Goal: Task Accomplishment & Management: Manage account settings

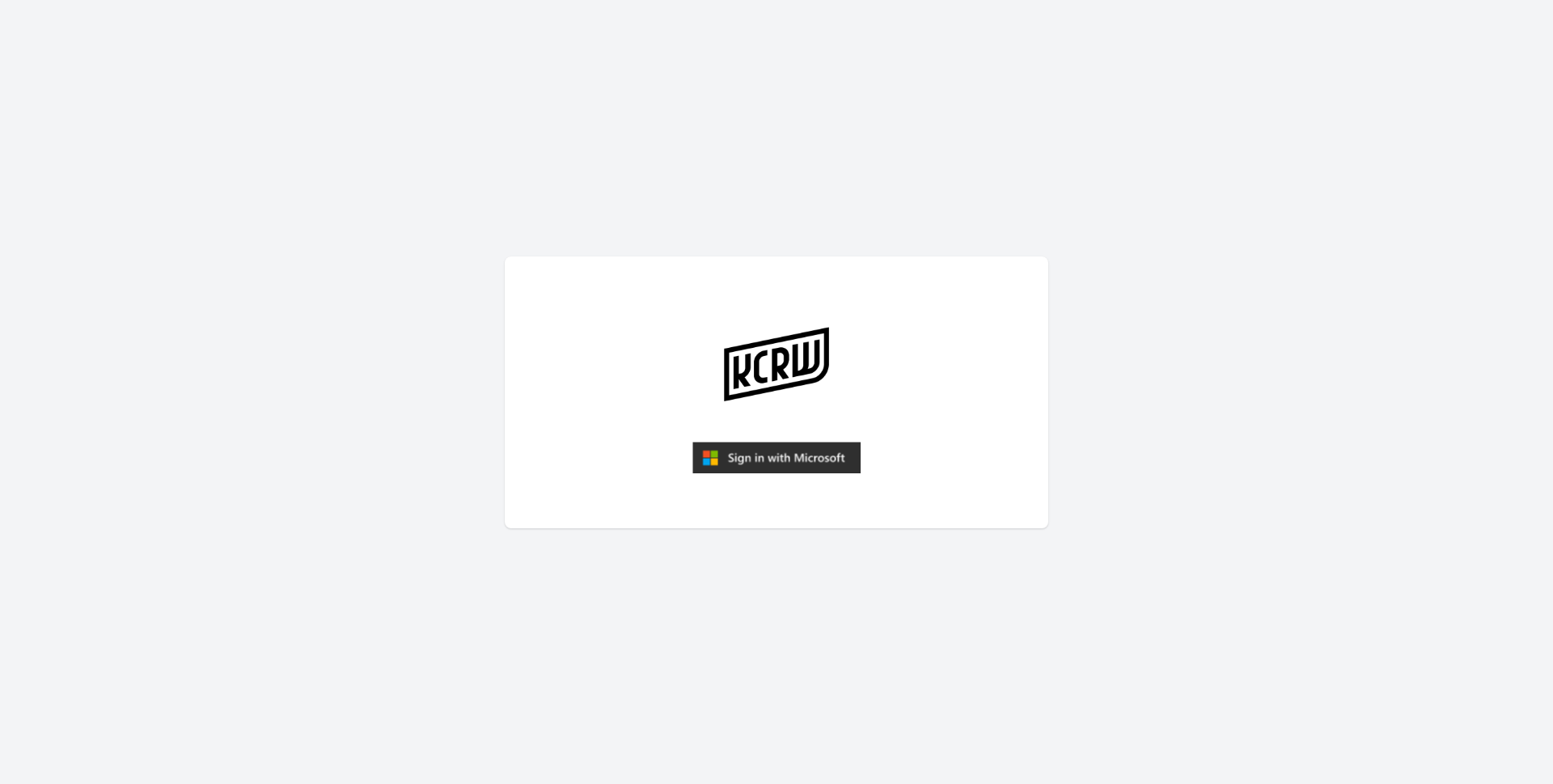
click at [744, 471] on img "submit" at bounding box center [776, 458] width 168 height 33
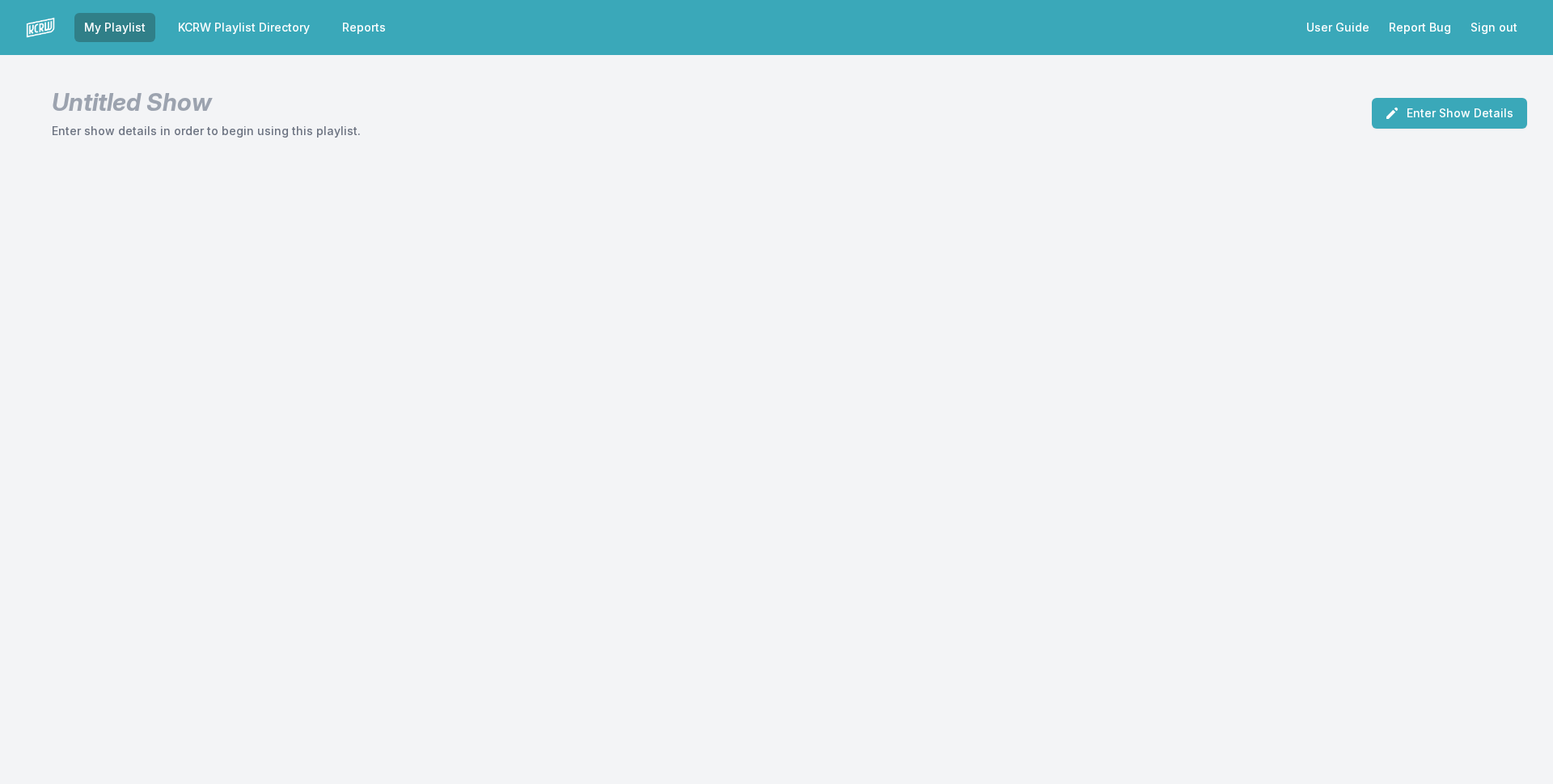
click at [287, 17] on link "KCRW Playlist Directory" at bounding box center [243, 27] width 152 height 29
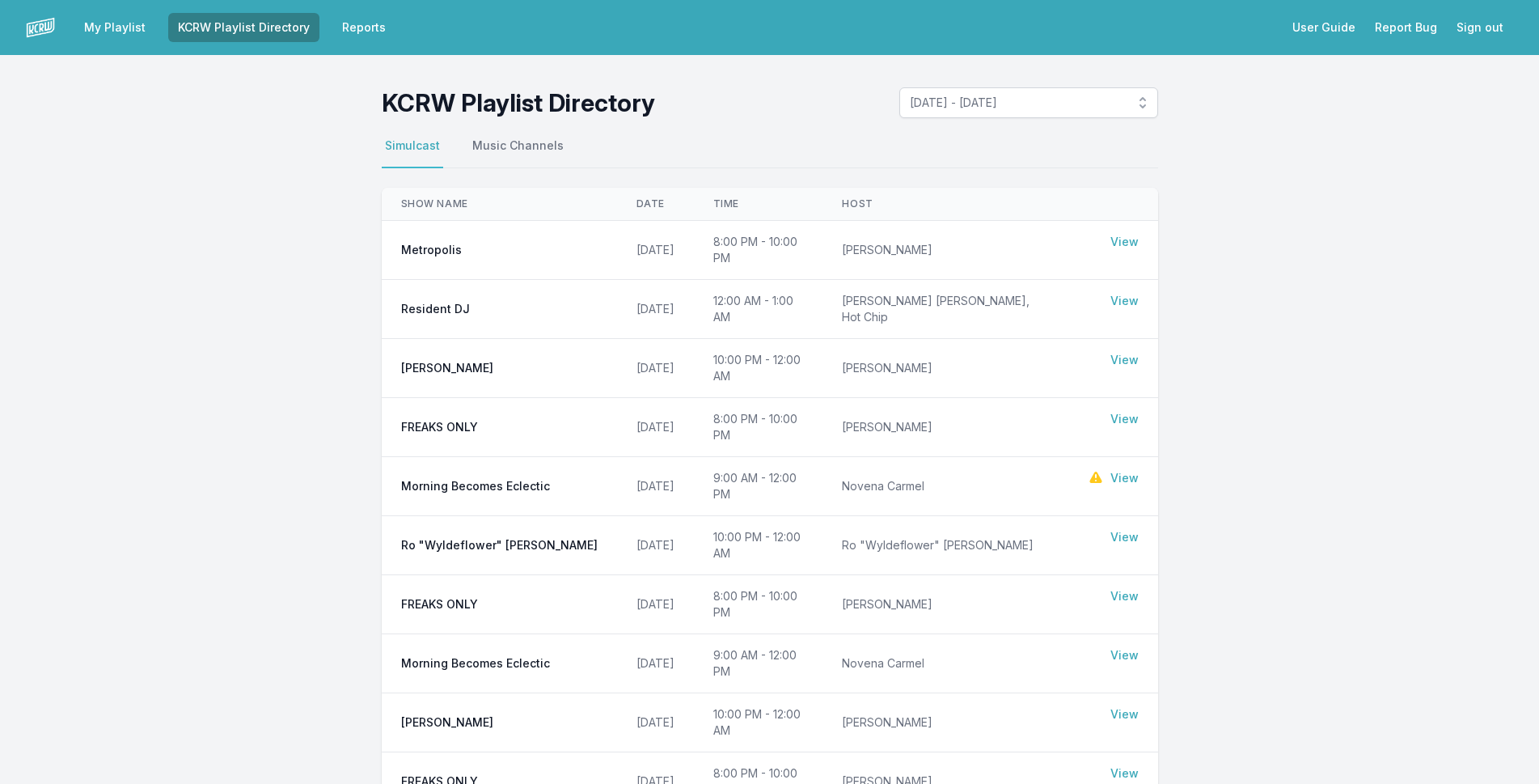
click at [1117, 470] on link "View" at bounding box center [1124, 478] width 28 height 16
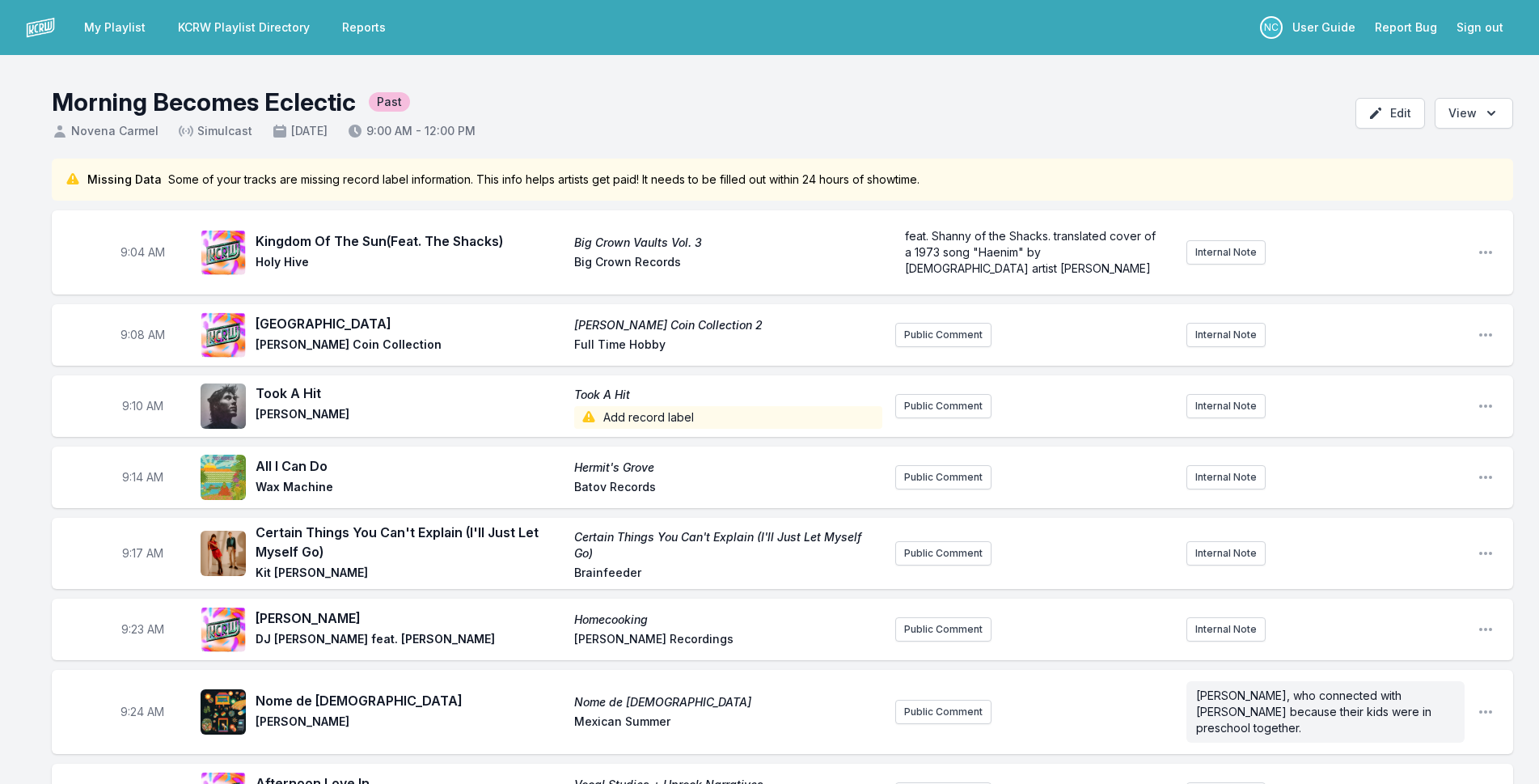
click at [300, 18] on link "KCRW Playlist Directory" at bounding box center [243, 27] width 152 height 29
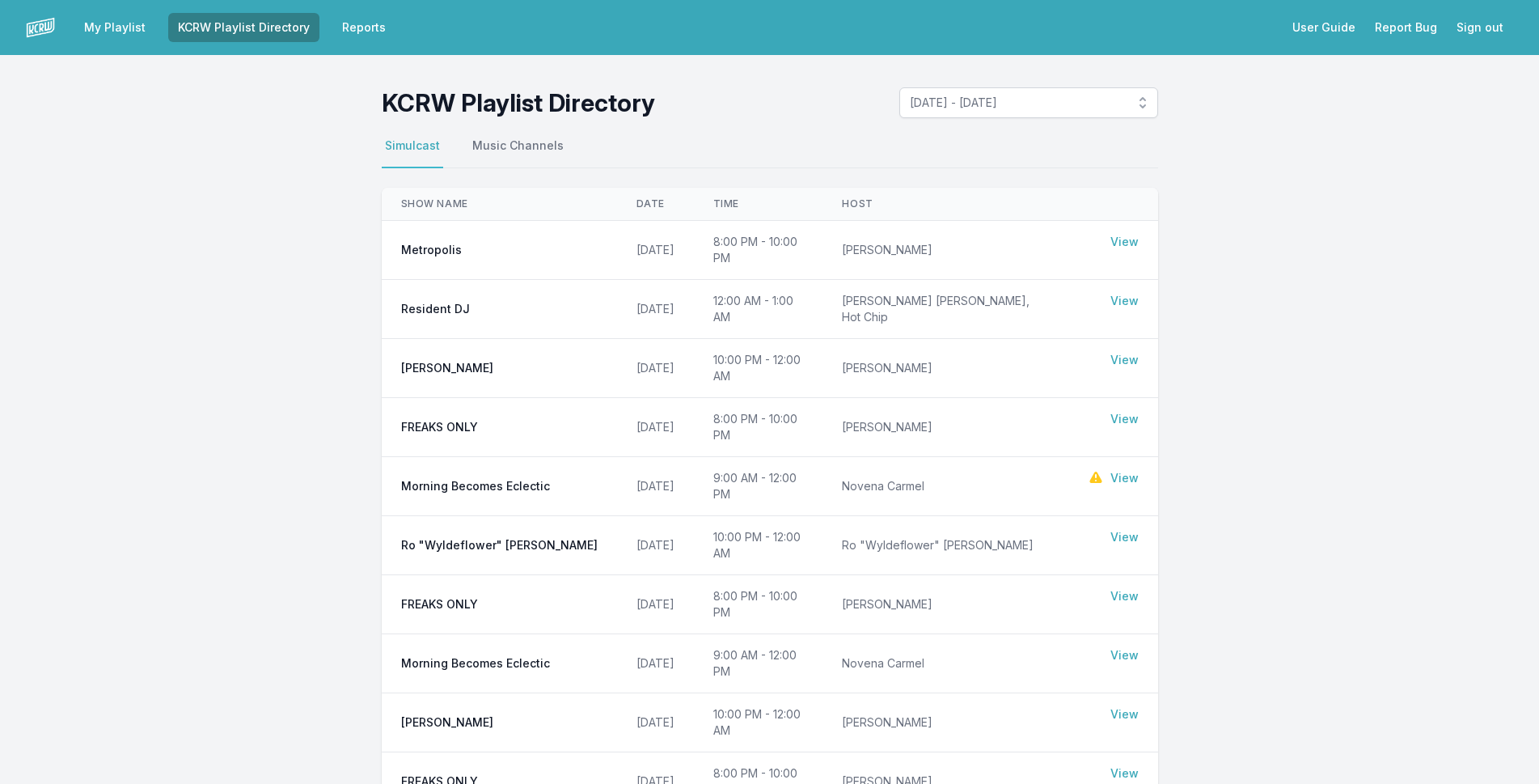
click at [122, 20] on link "My Playlist" at bounding box center [114, 27] width 81 height 29
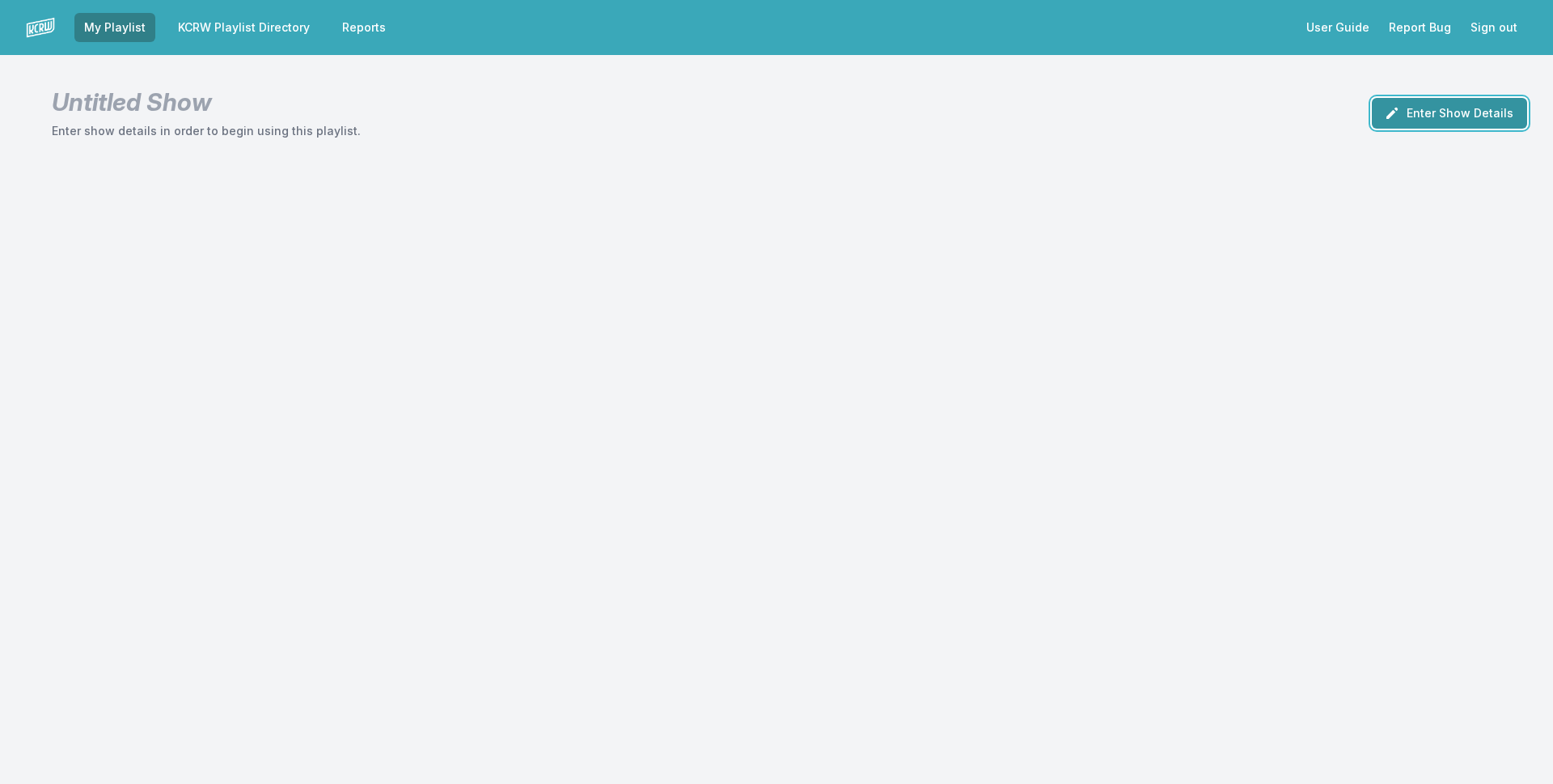
click at [1423, 110] on button "Enter Show Details" at bounding box center [1450, 113] width 155 height 31
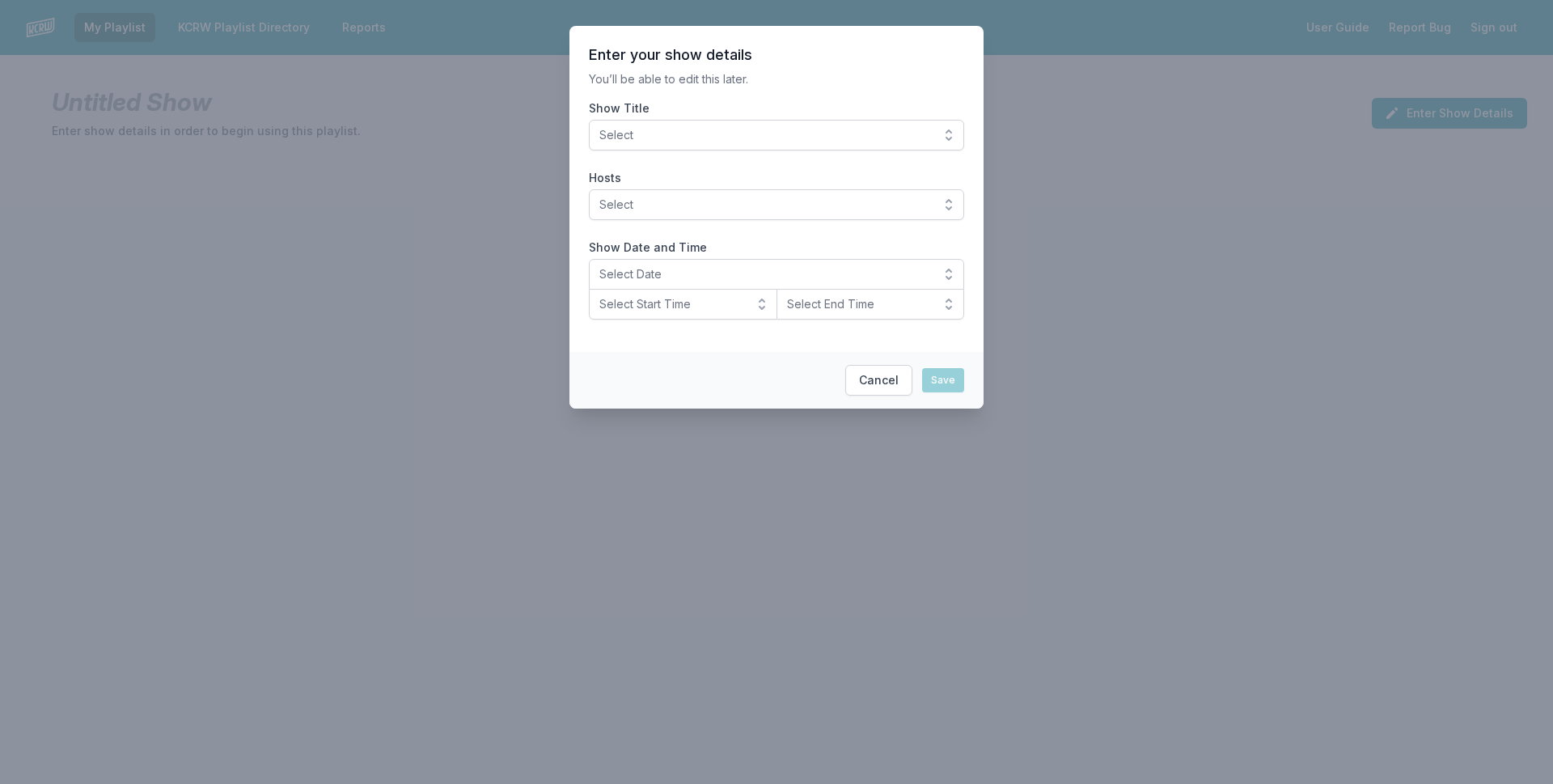
click at [820, 132] on span "Select" at bounding box center [764, 135] width 331 height 16
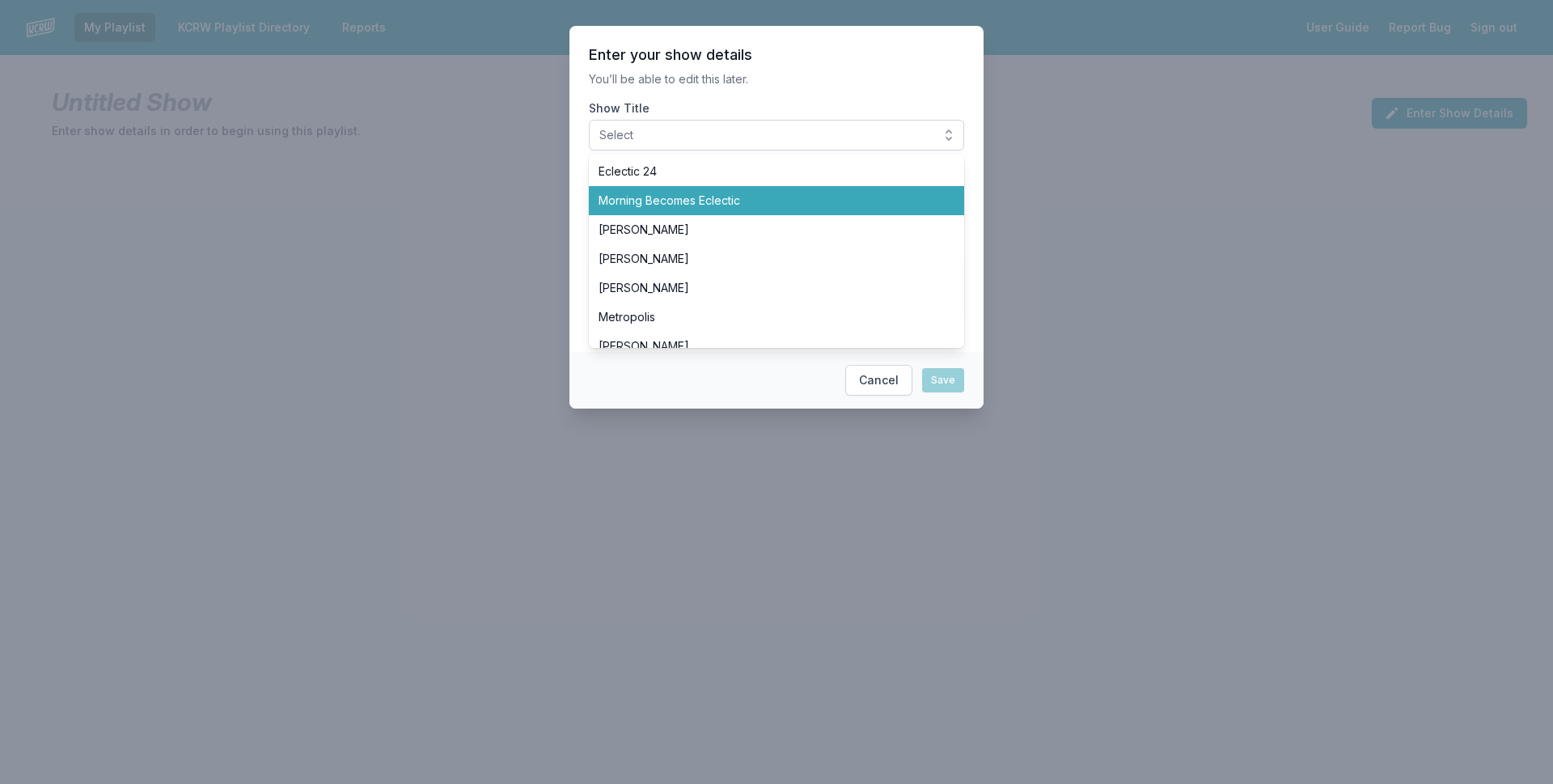
click at [806, 198] on span "Morning Becomes Eclectic" at bounding box center [767, 201] width 337 height 16
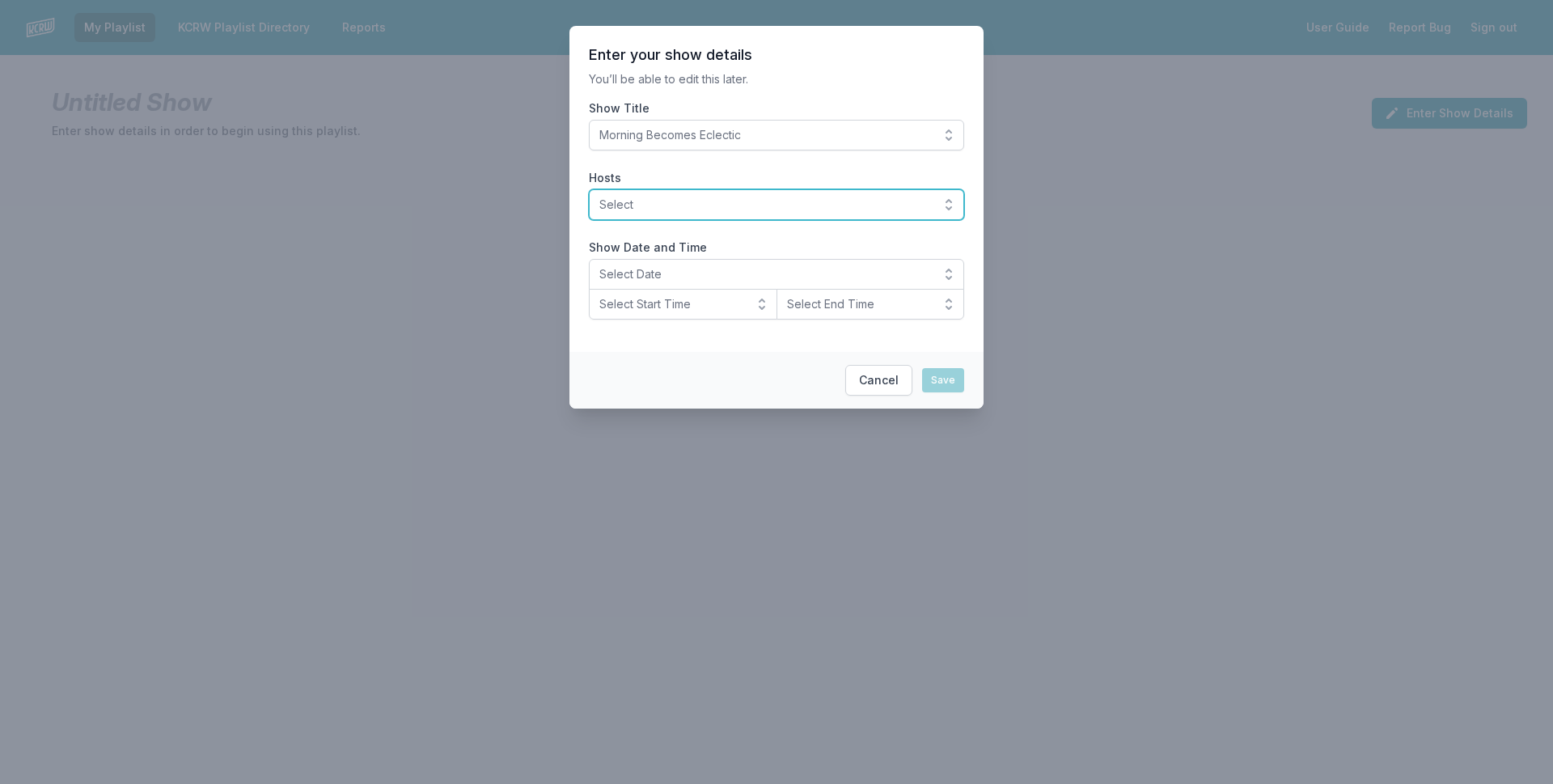
click at [726, 199] on span "Select" at bounding box center [764, 205] width 331 height 16
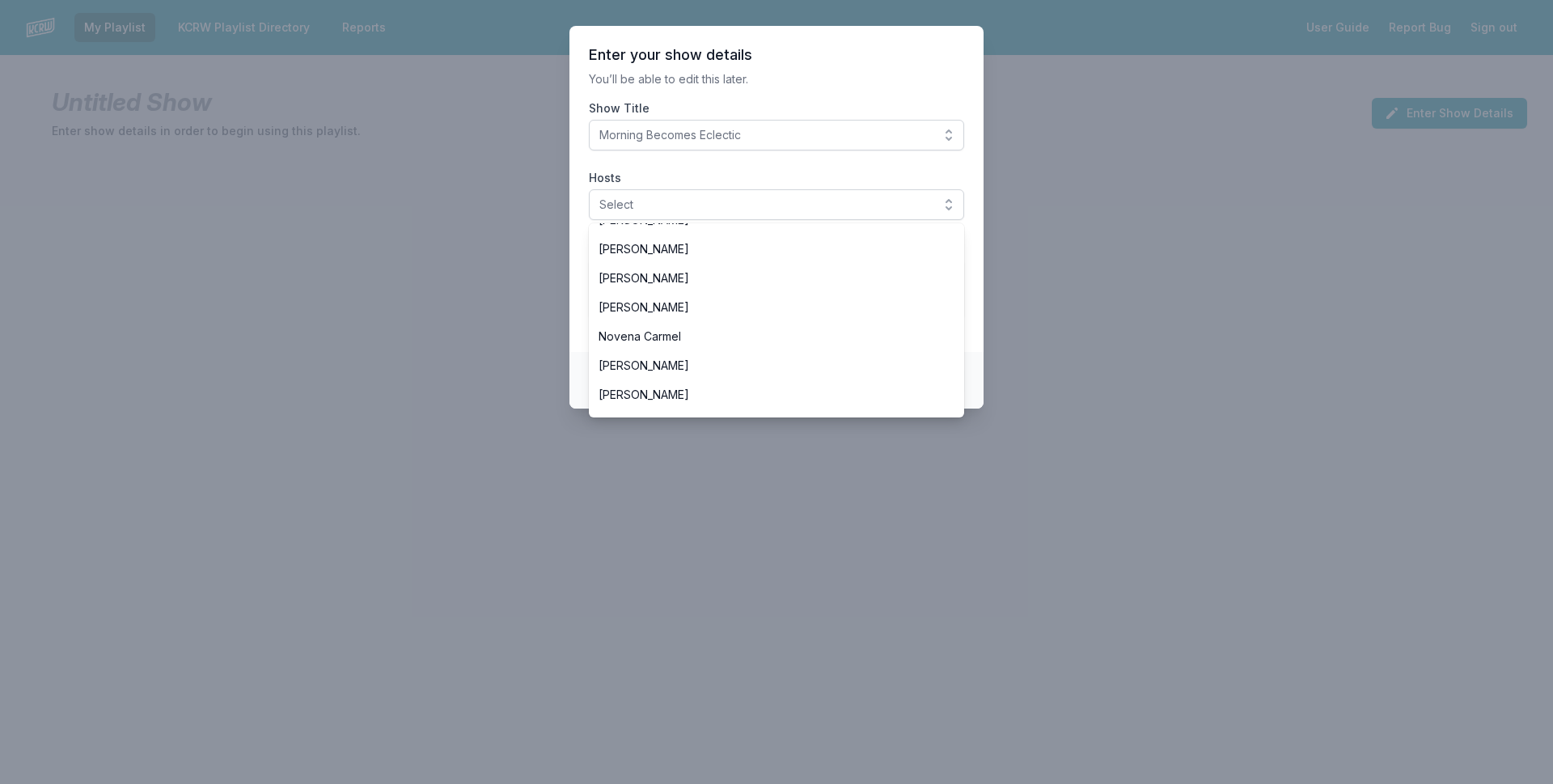
scroll to position [324, 0]
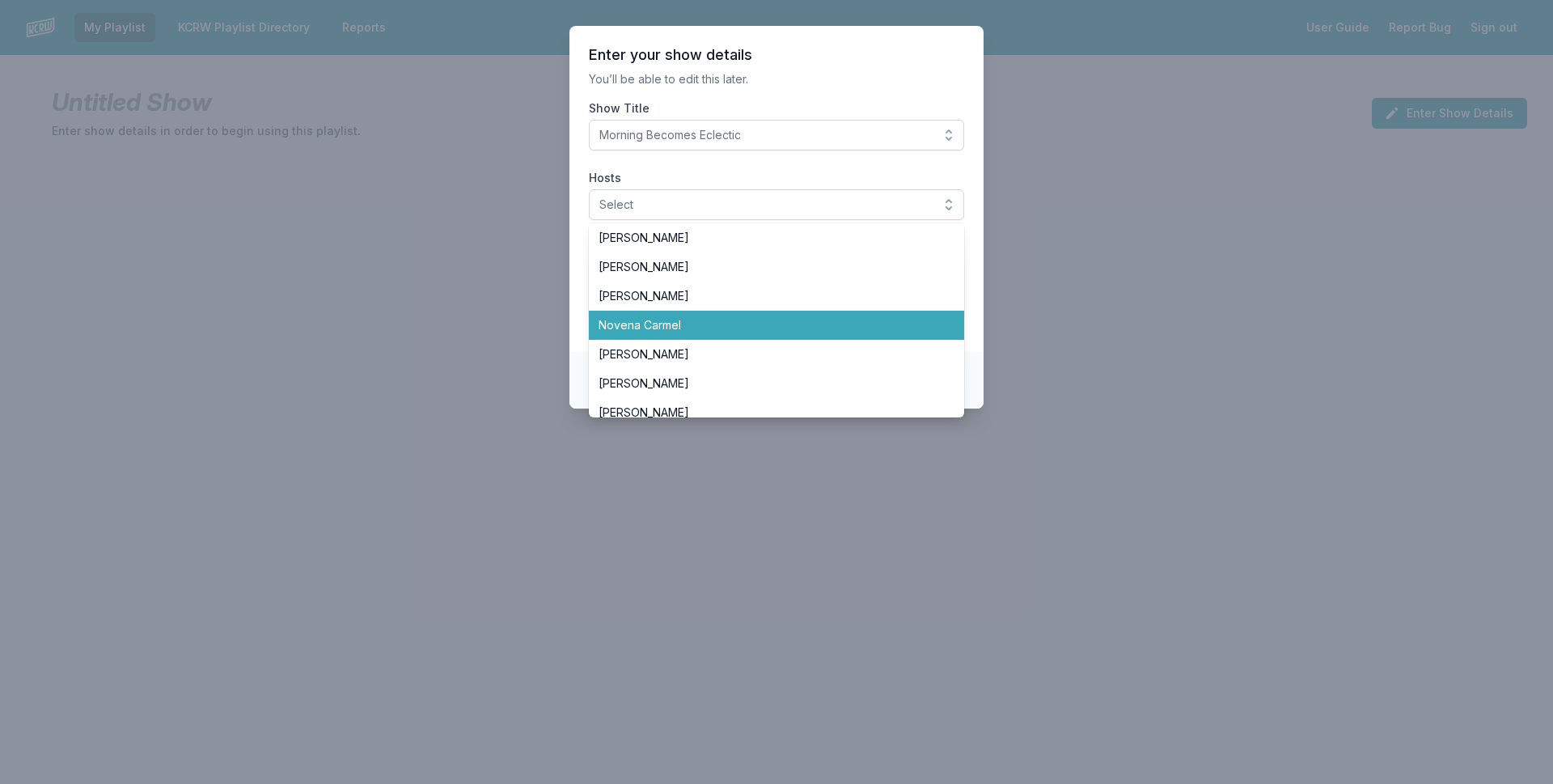
click at [683, 328] on span "Novena Carmel" at bounding box center [767, 325] width 337 height 16
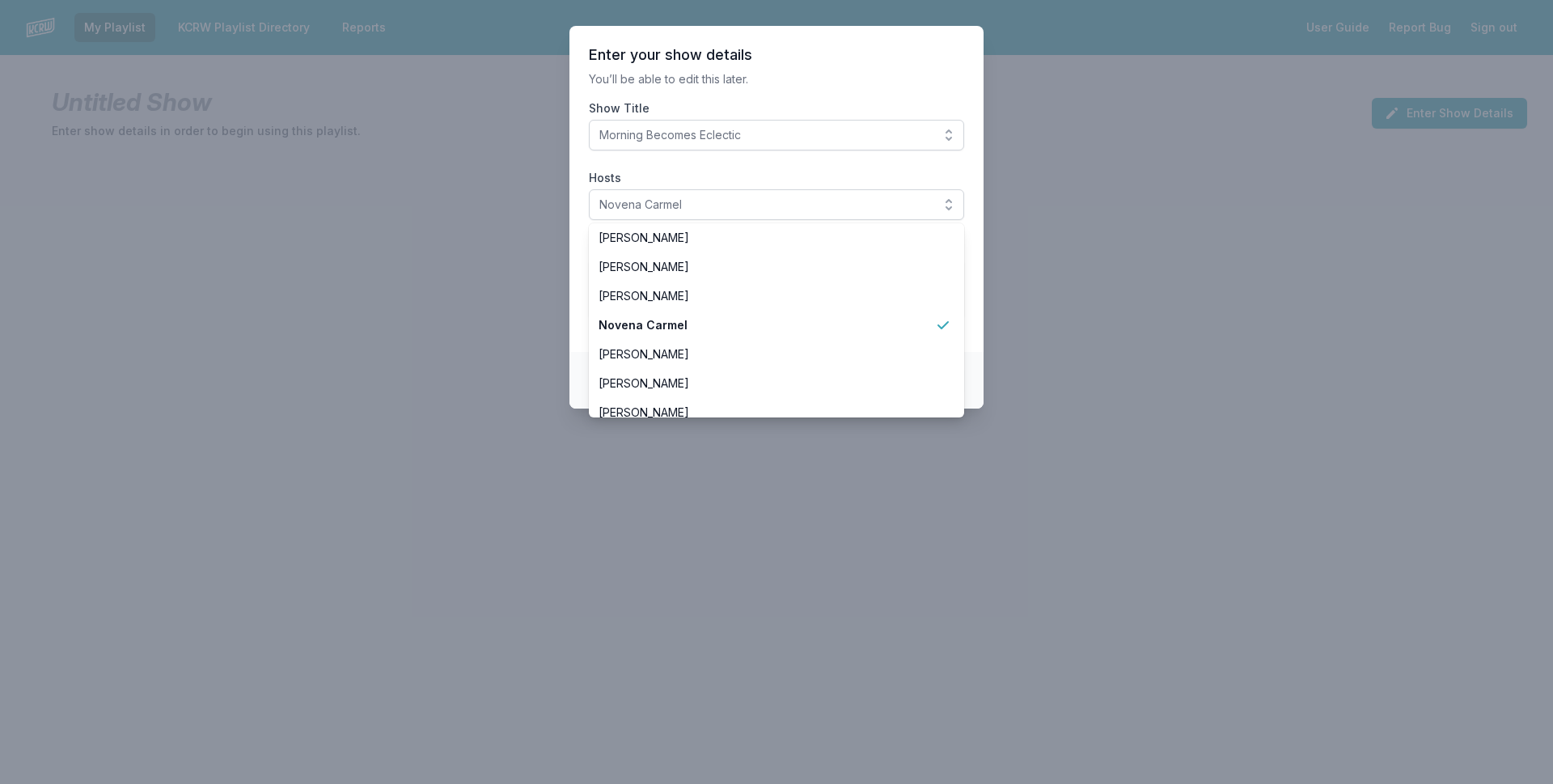
click at [695, 181] on label "Hosts" at bounding box center [777, 178] width 376 height 16
click at [695, 190] on button "Novena Carmel" at bounding box center [777, 205] width 376 height 31
click at [575, 274] on section "Enter your show details You’ll be able to edit this later. Show Title Morning B…" at bounding box center [776, 189] width 414 height 326
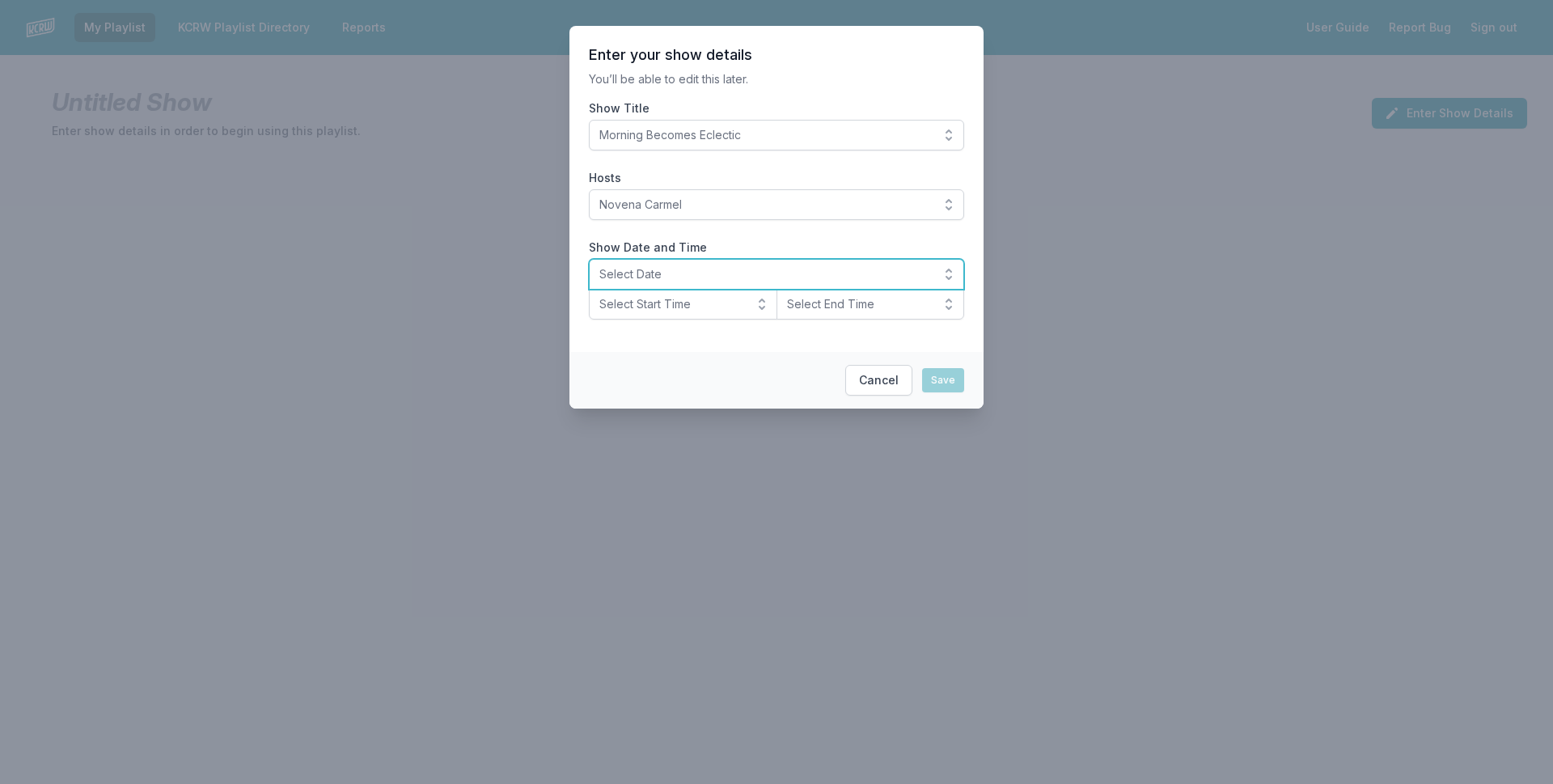
click at [721, 271] on span "Select Date" at bounding box center [764, 274] width 331 height 16
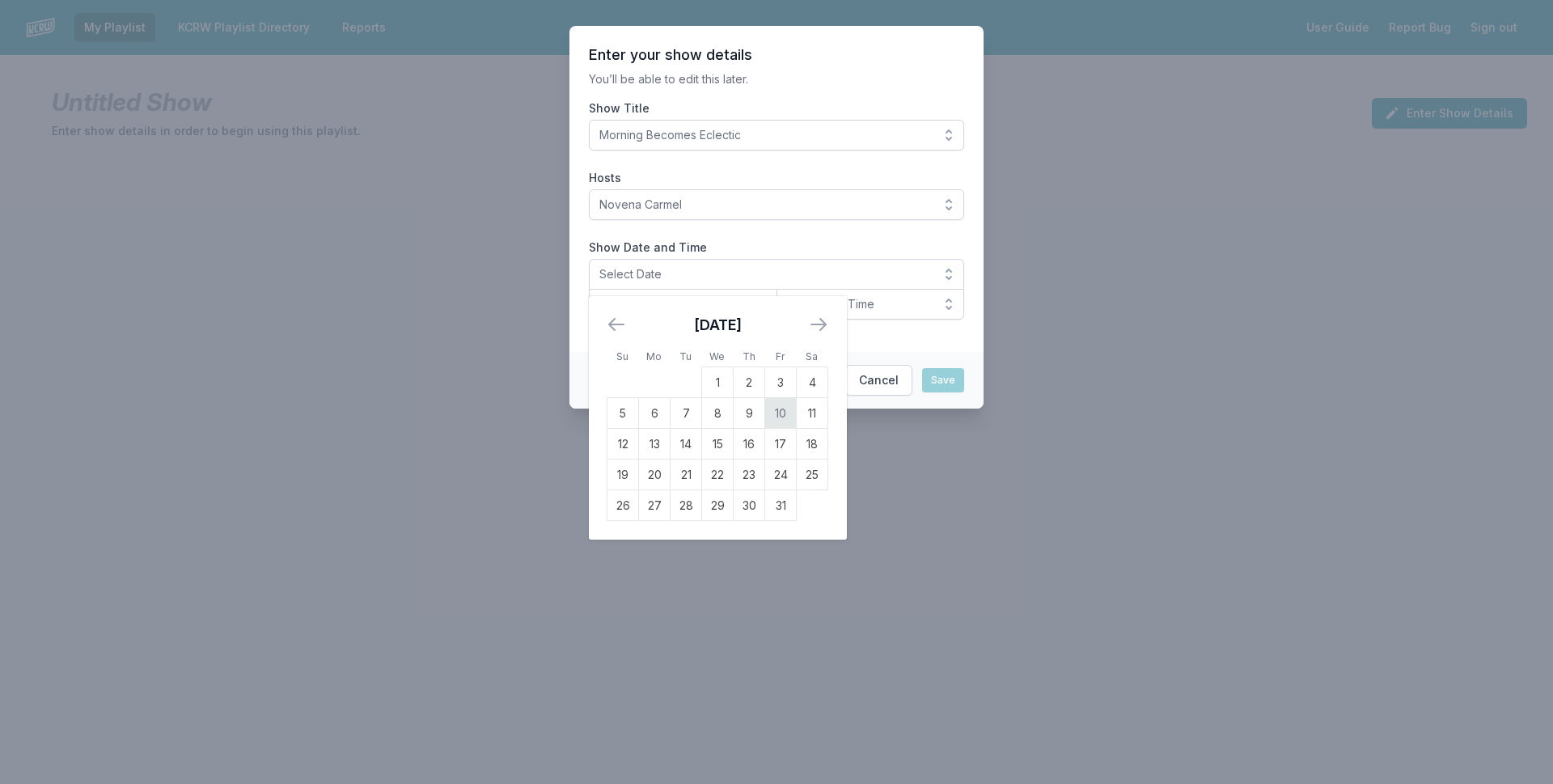
click at [782, 413] on td "10" at bounding box center [781, 413] width 32 height 31
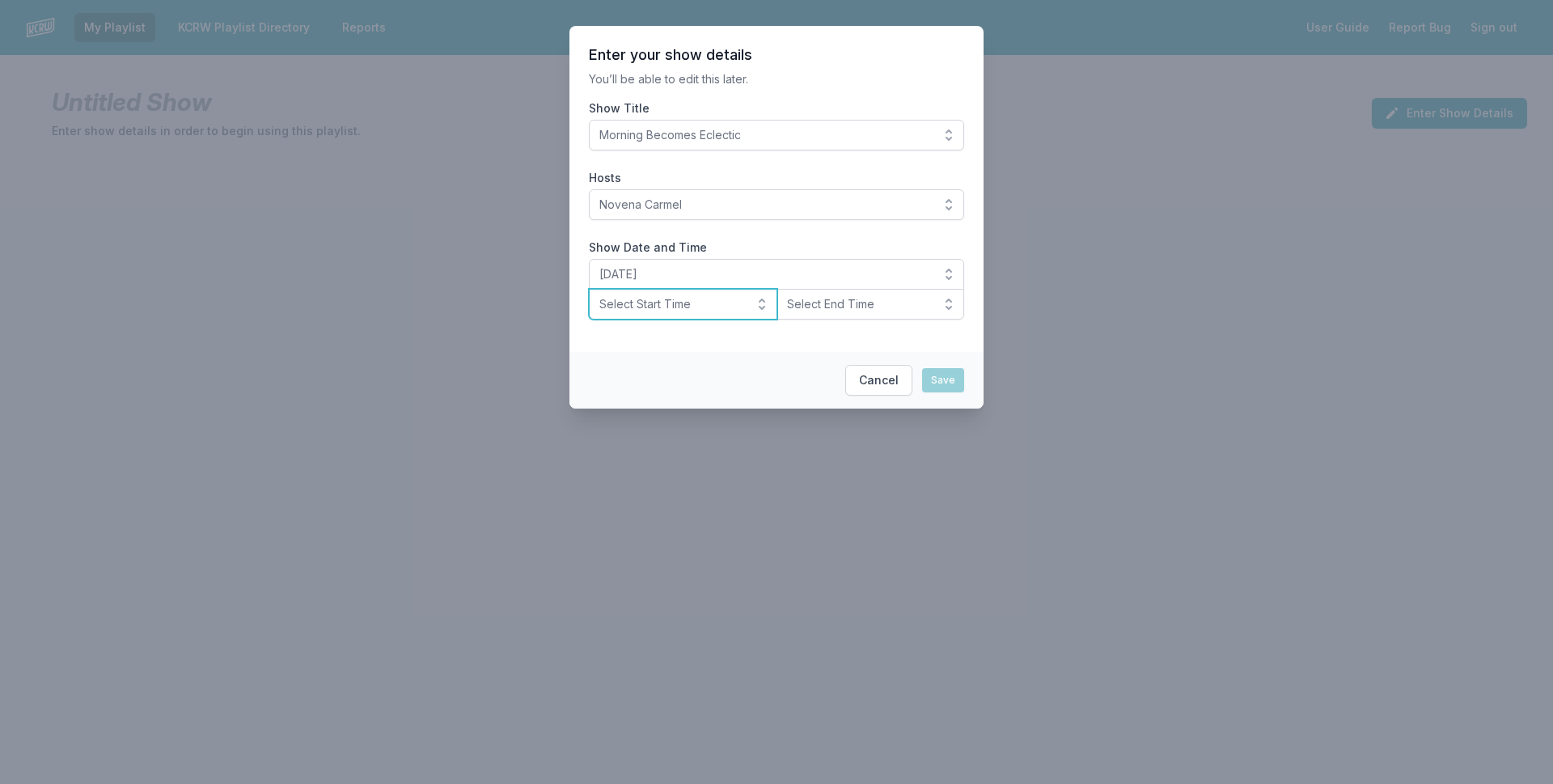
click at [706, 307] on span "Select Start Time" at bounding box center [672, 304] width 145 height 16
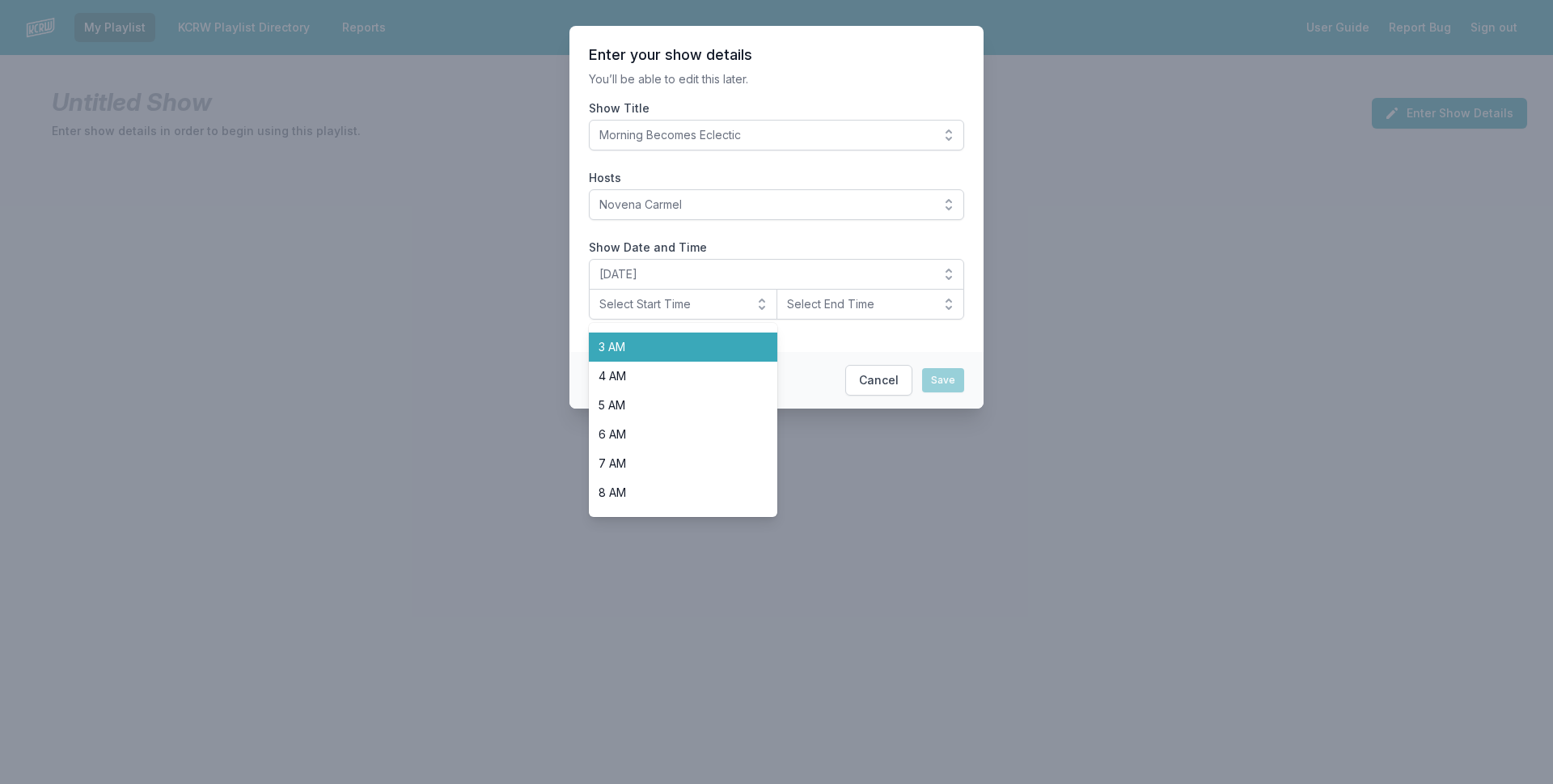
scroll to position [242, 0]
click at [663, 364] on span "9 AM" at bounding box center [673, 360] width 150 height 16
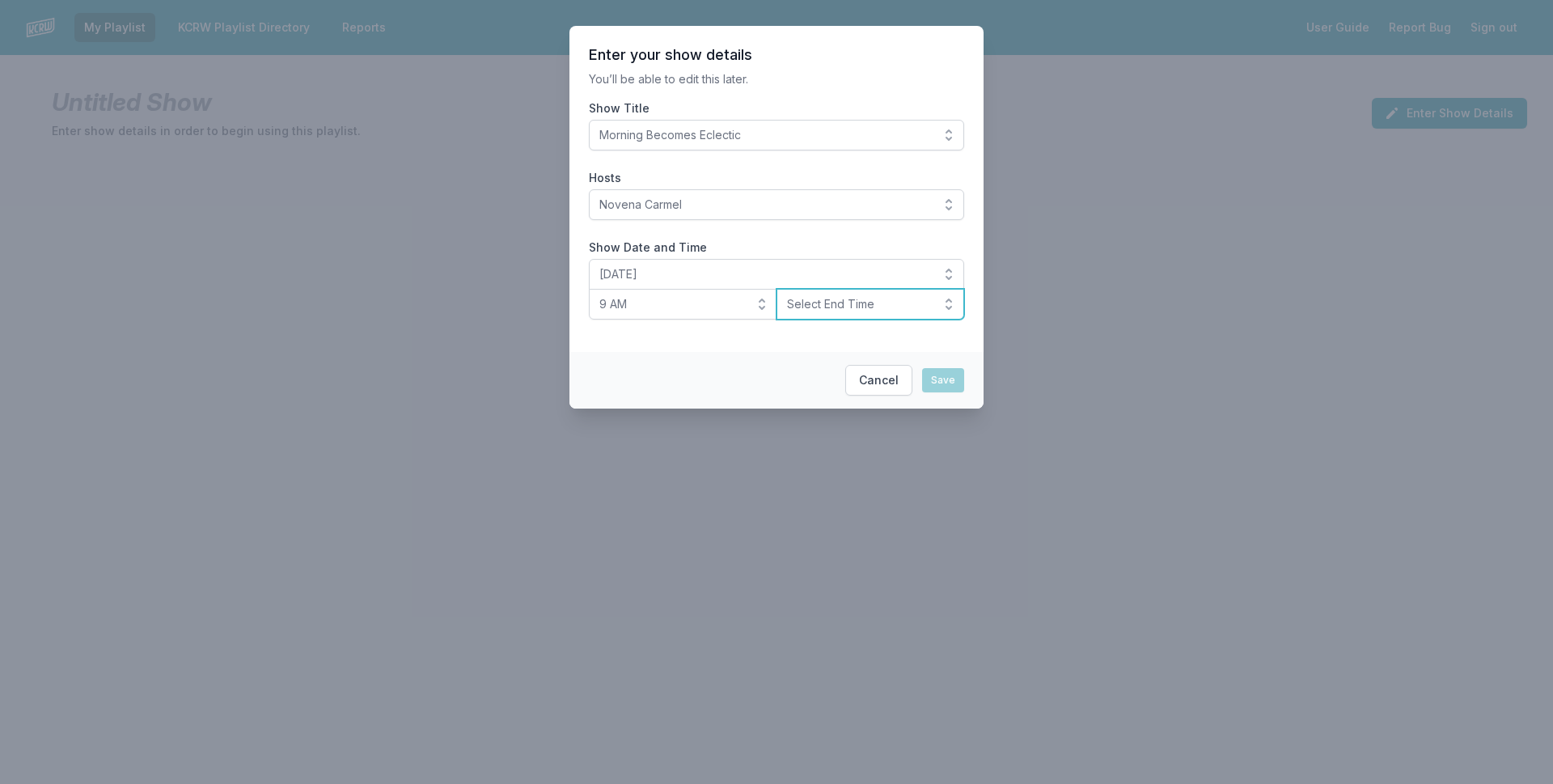
click at [830, 300] on span "Select End Time" at bounding box center [860, 304] width 145 height 16
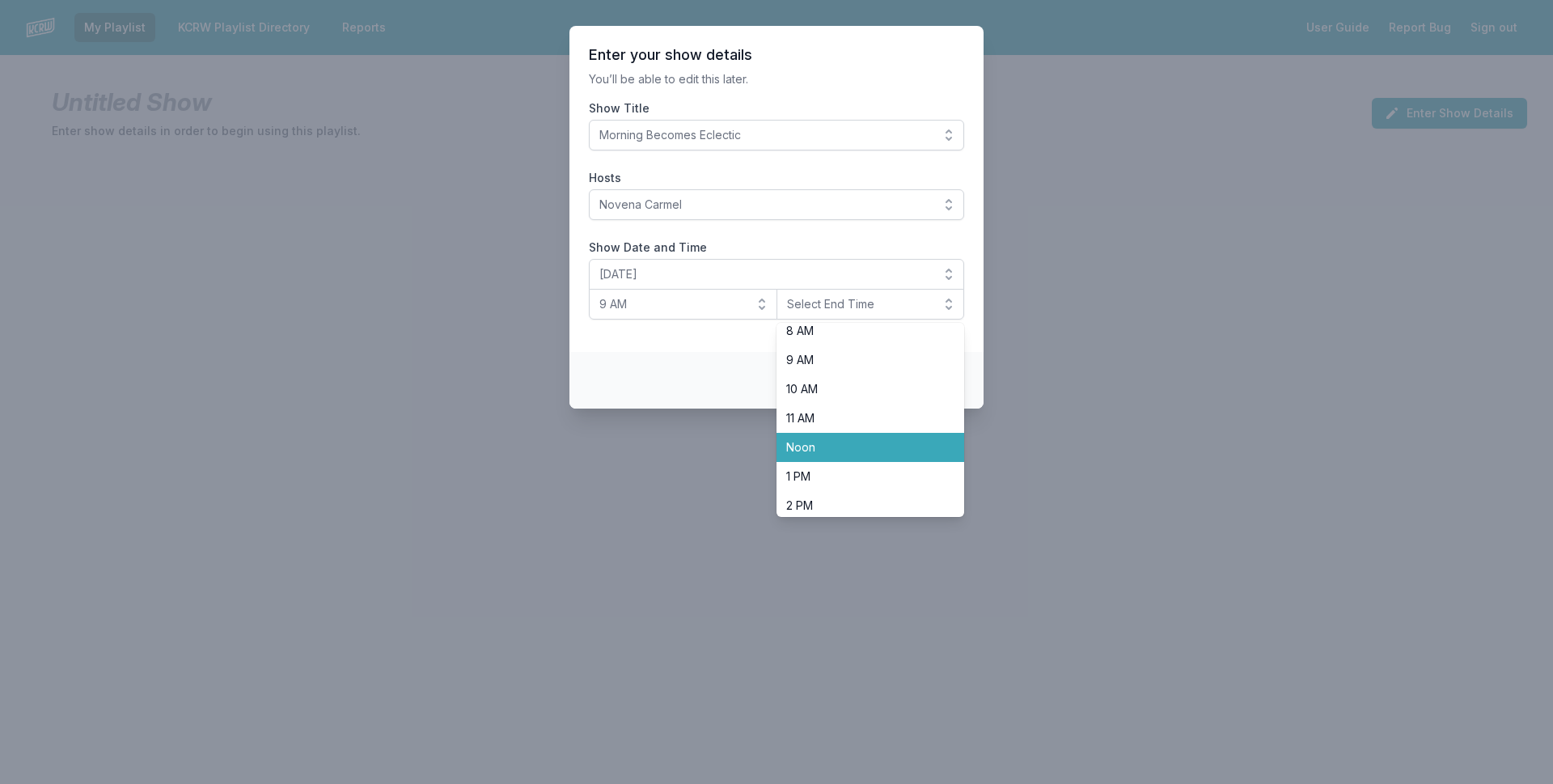
click at [826, 441] on span "Noon" at bounding box center [860, 447] width 150 height 16
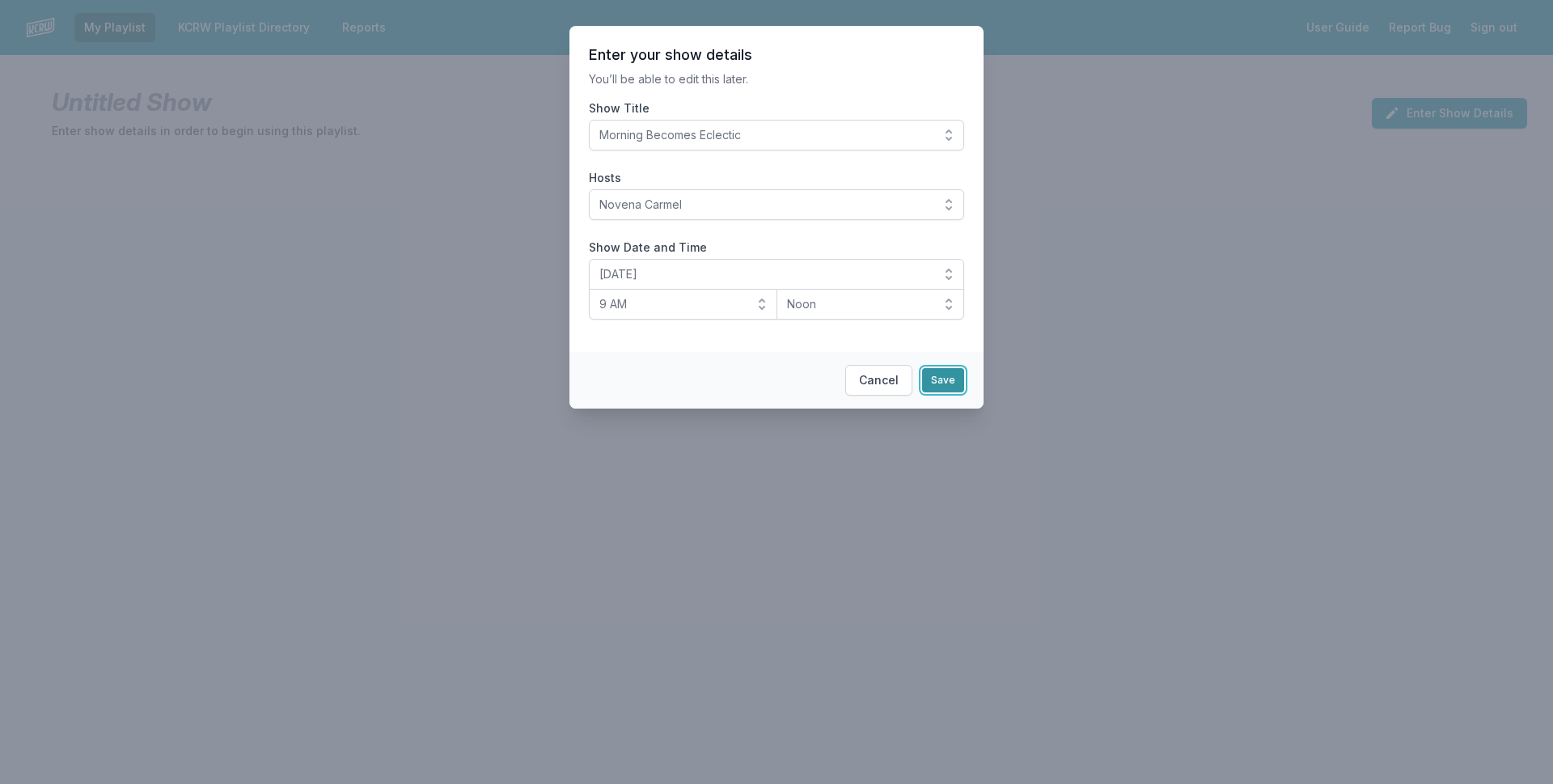
click at [933, 382] on button "Save" at bounding box center [943, 380] width 42 height 24
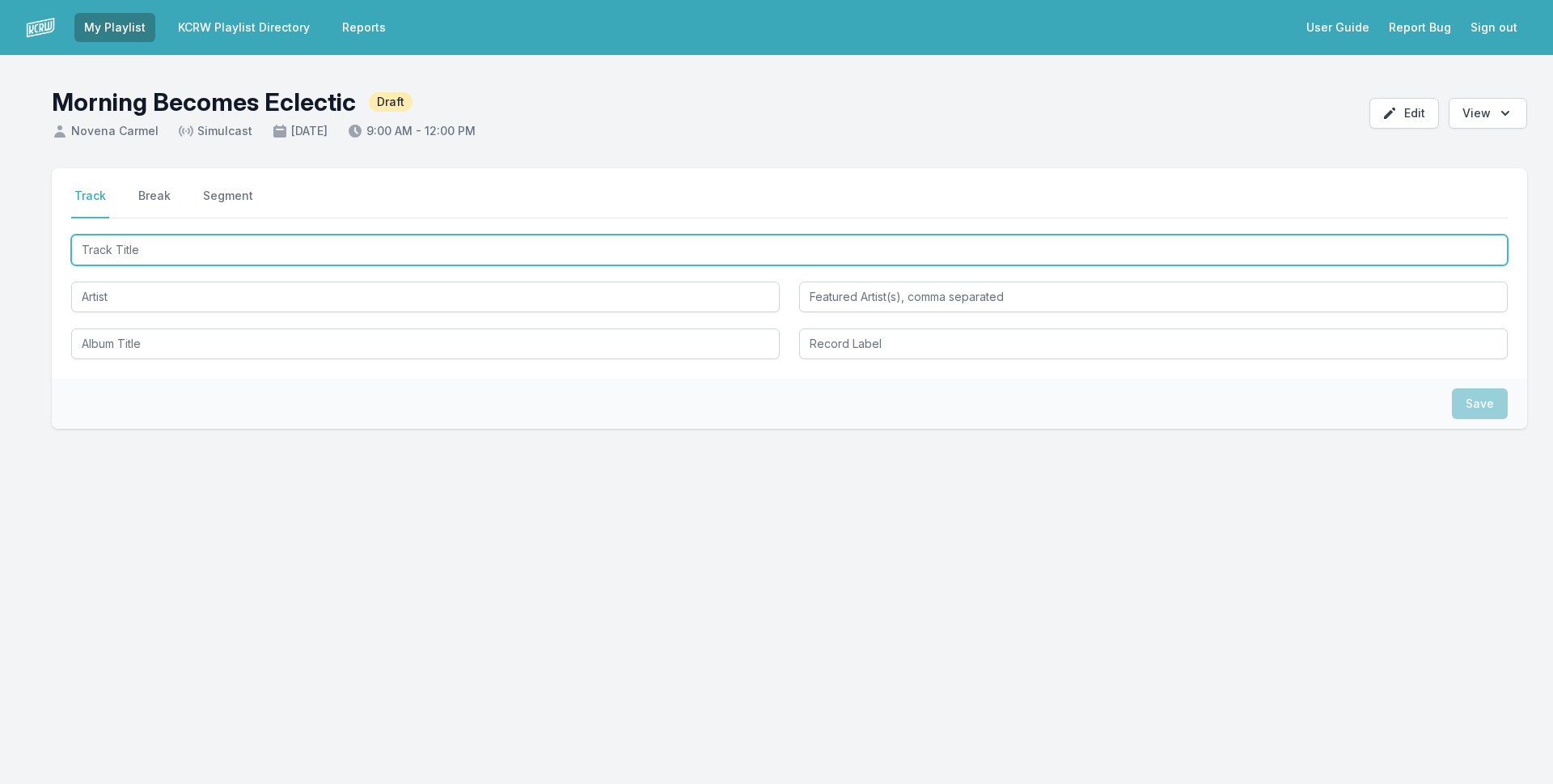
click at [239, 246] on input "Track Title" at bounding box center [789, 250] width 1437 height 31
type input "Thought You'd Know By Now"
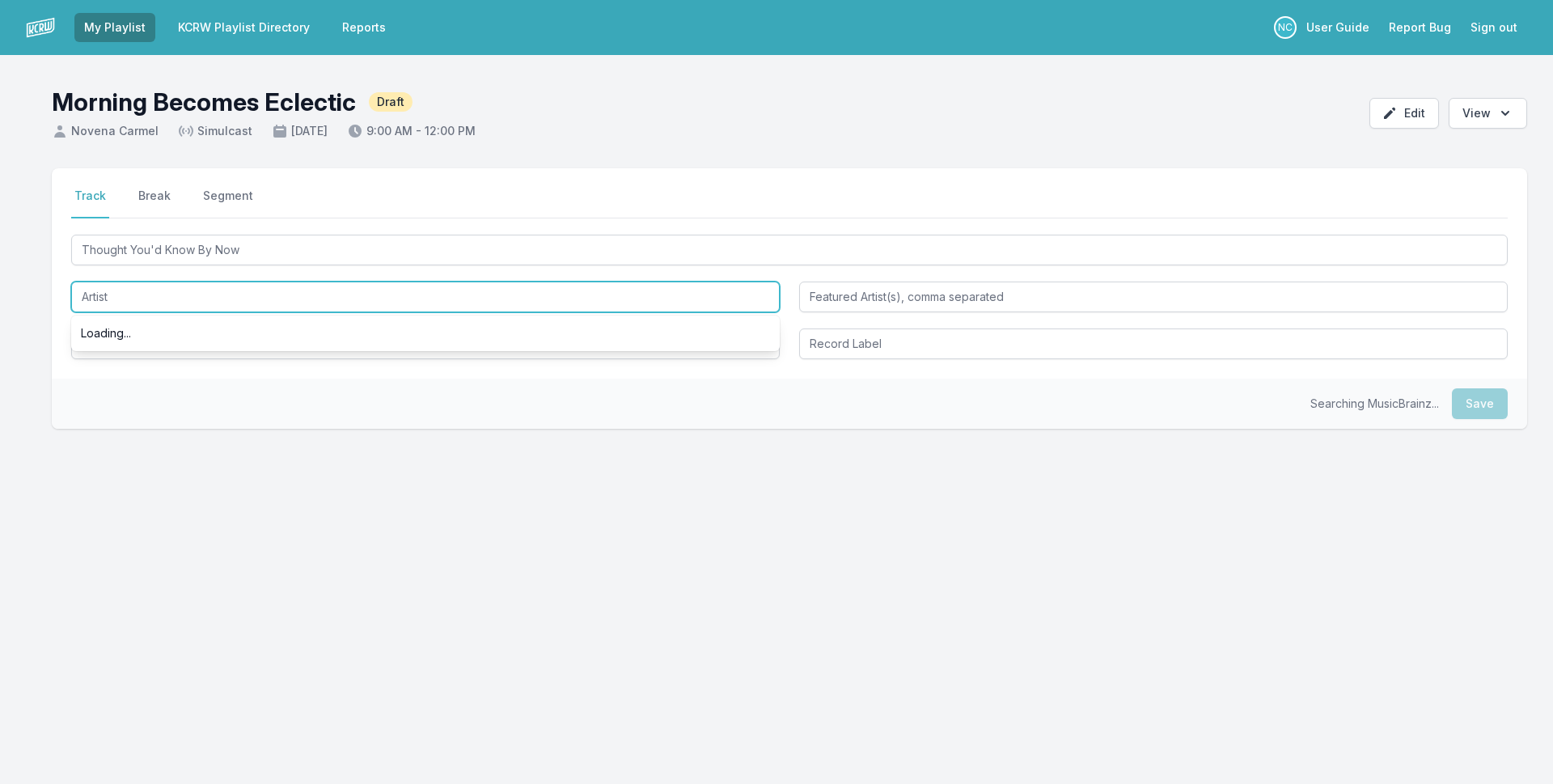
click at [286, 299] on input "Artist" at bounding box center [425, 297] width 709 height 31
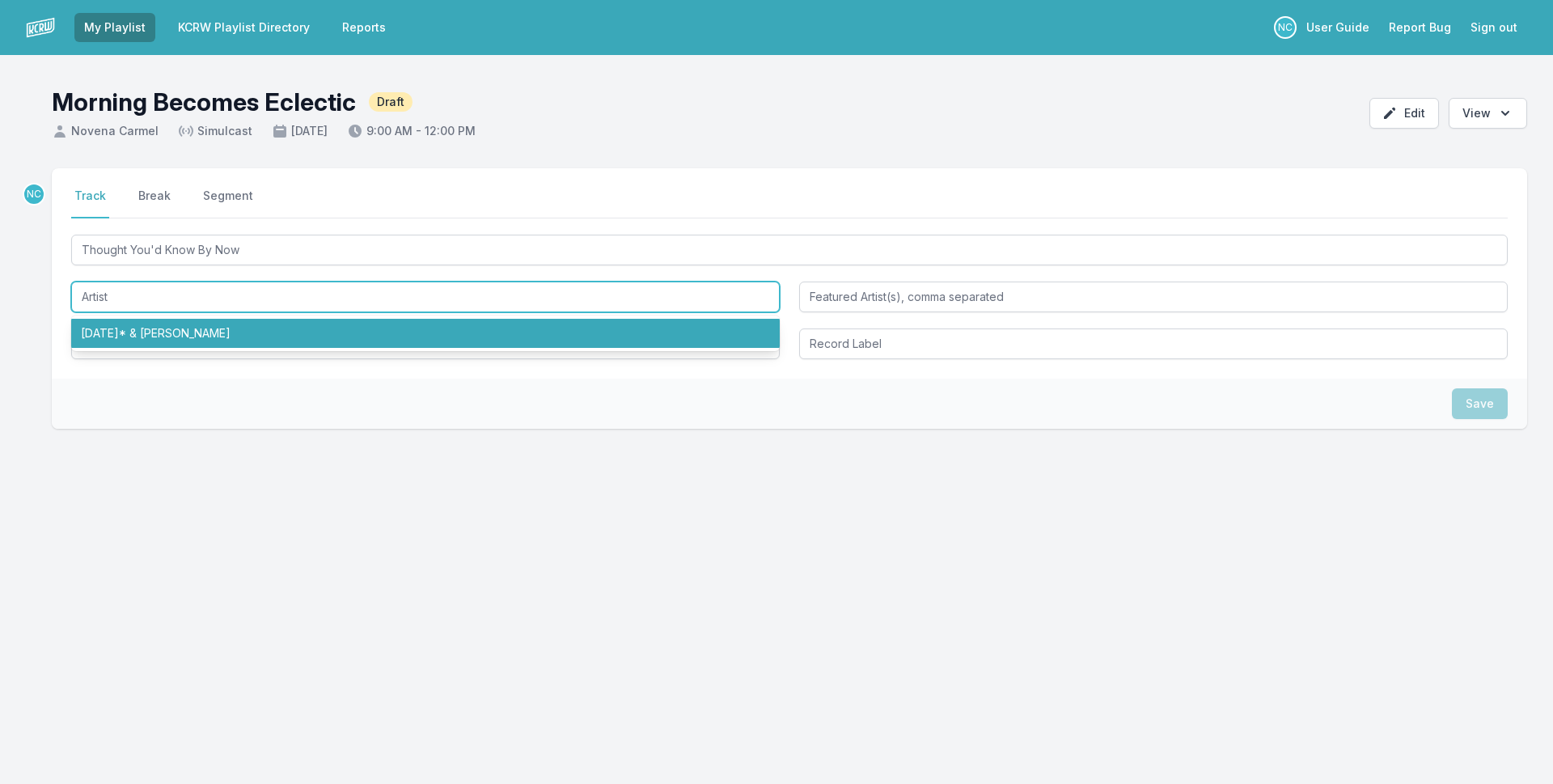
click at [271, 335] on li "[DATE]* & [PERSON_NAME]" at bounding box center [425, 333] width 709 height 29
type input "[DATE]* & [PERSON_NAME]"
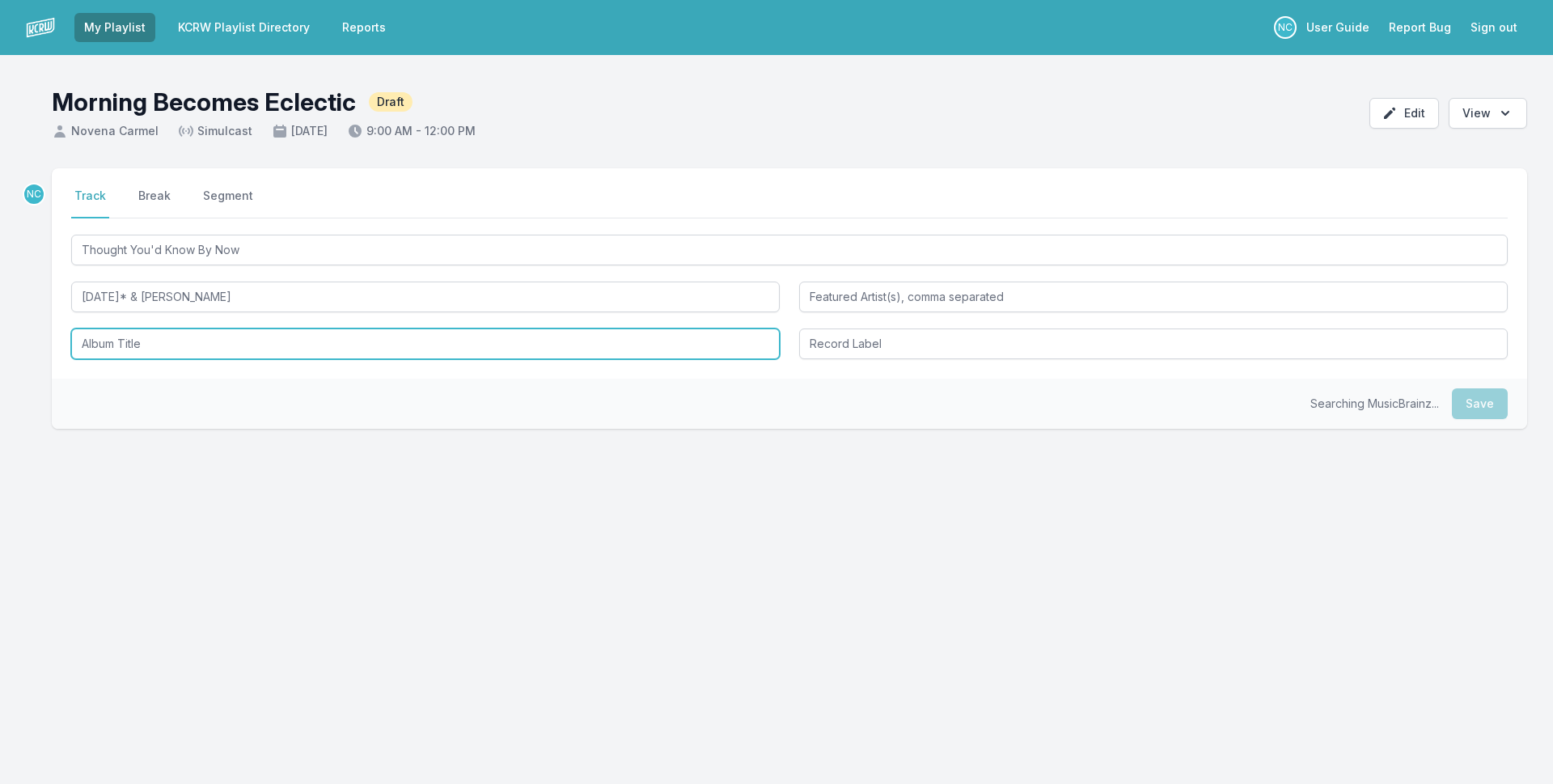
click at [269, 347] on input "Album Title" at bounding box center [425, 344] width 709 height 31
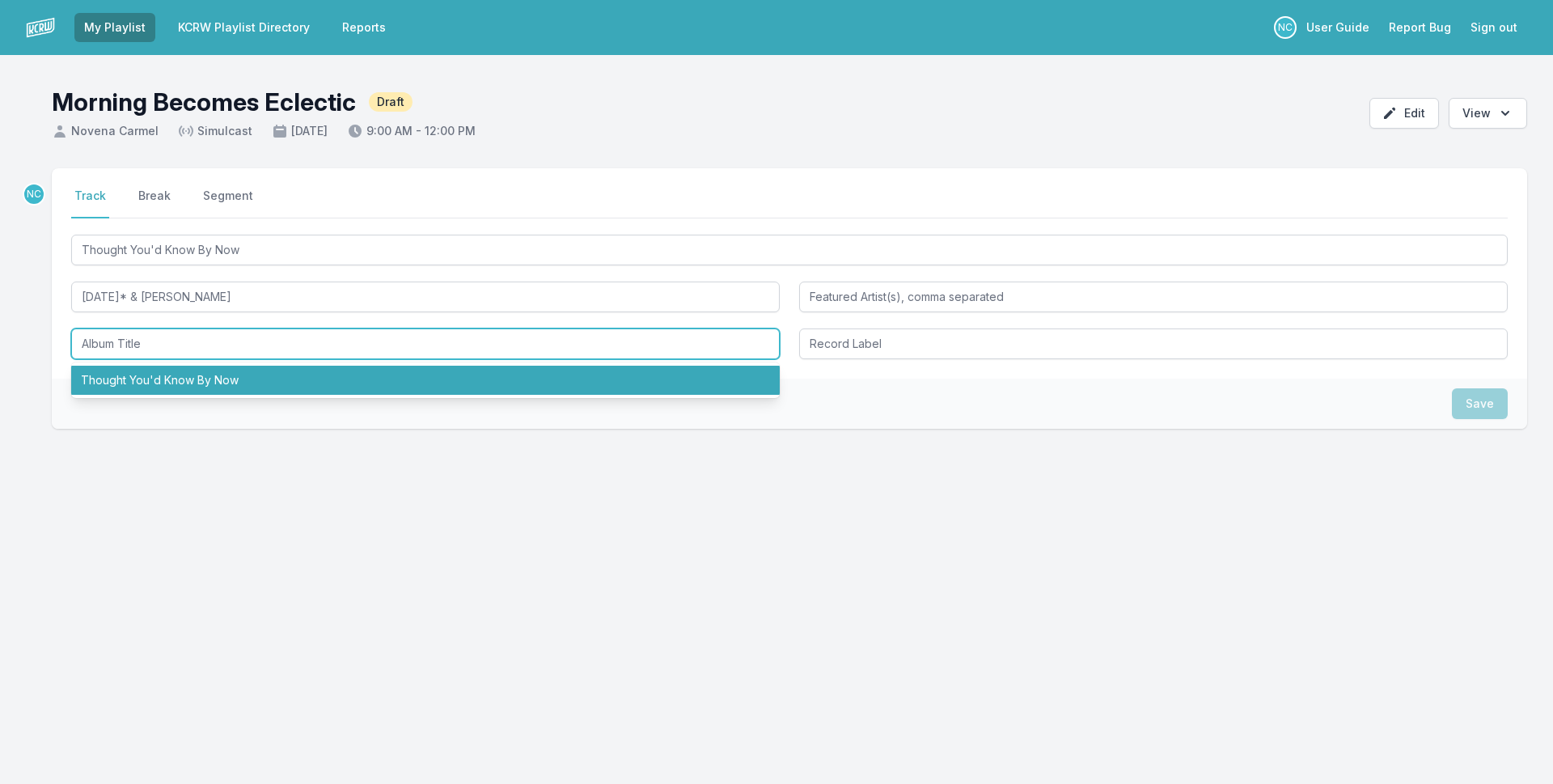
click at [270, 384] on li "Thought You'd Know By Now" at bounding box center [425, 380] width 709 height 29
type input "Thought You'd Know By Now"
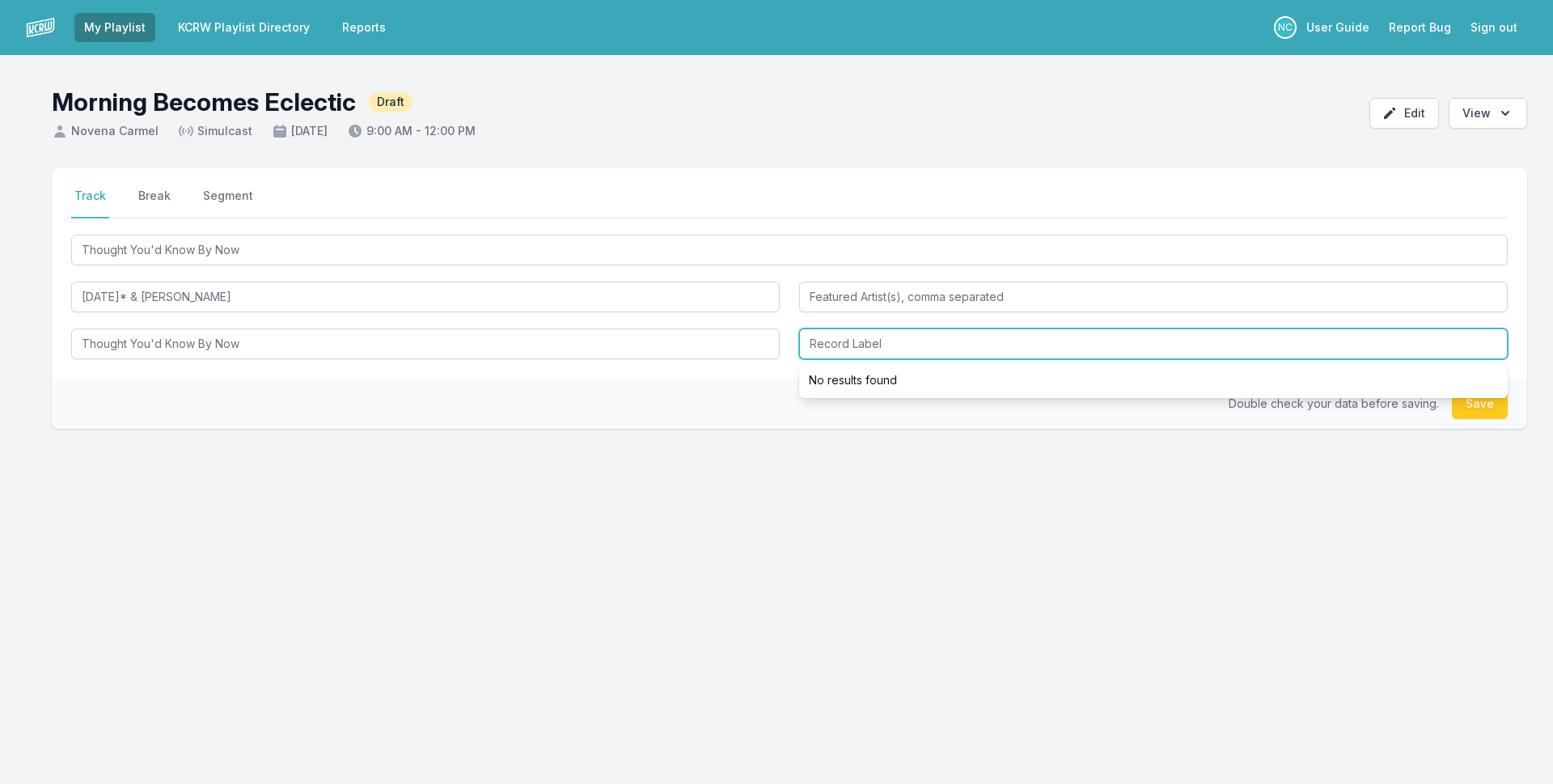
click at [851, 347] on input "Record Label" at bounding box center [1154, 344] width 709 height 31
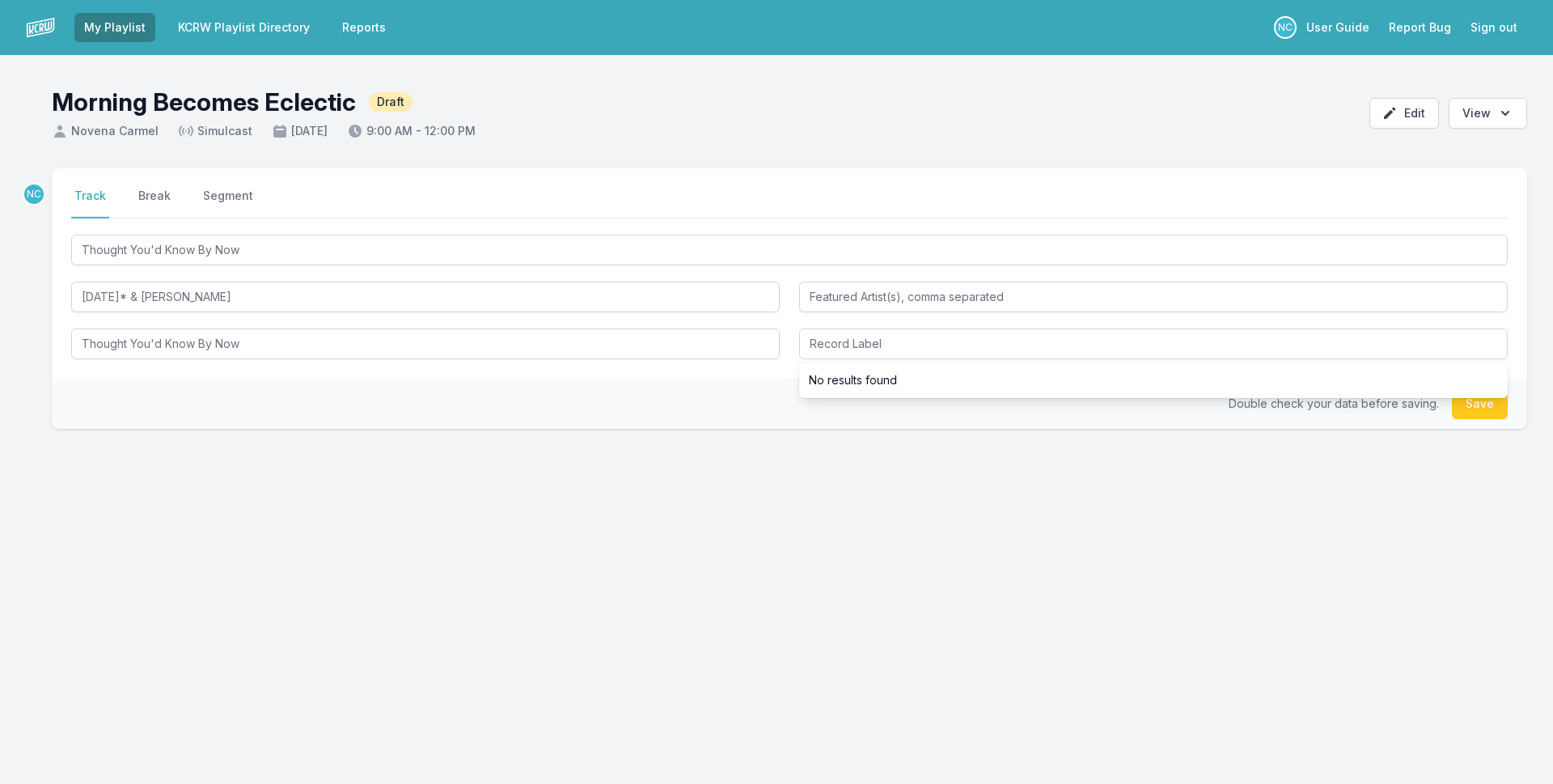
click at [880, 383] on li "No results found" at bounding box center [1154, 380] width 709 height 29
click at [1479, 406] on button "Save" at bounding box center [1479, 404] width 55 height 31
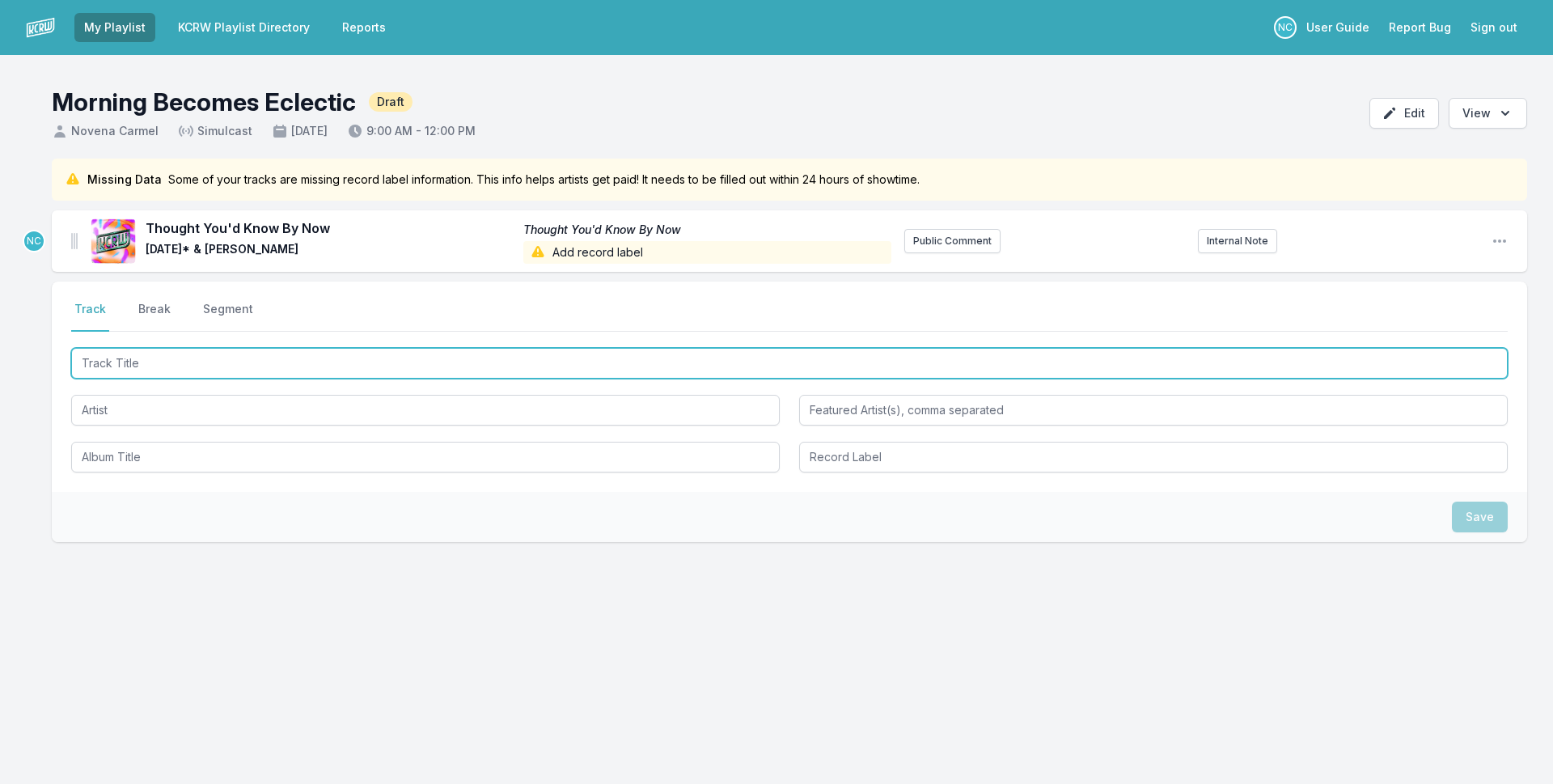
click at [524, 376] on input "Track Title" at bounding box center [789, 363] width 1437 height 31
type input "Sugar"
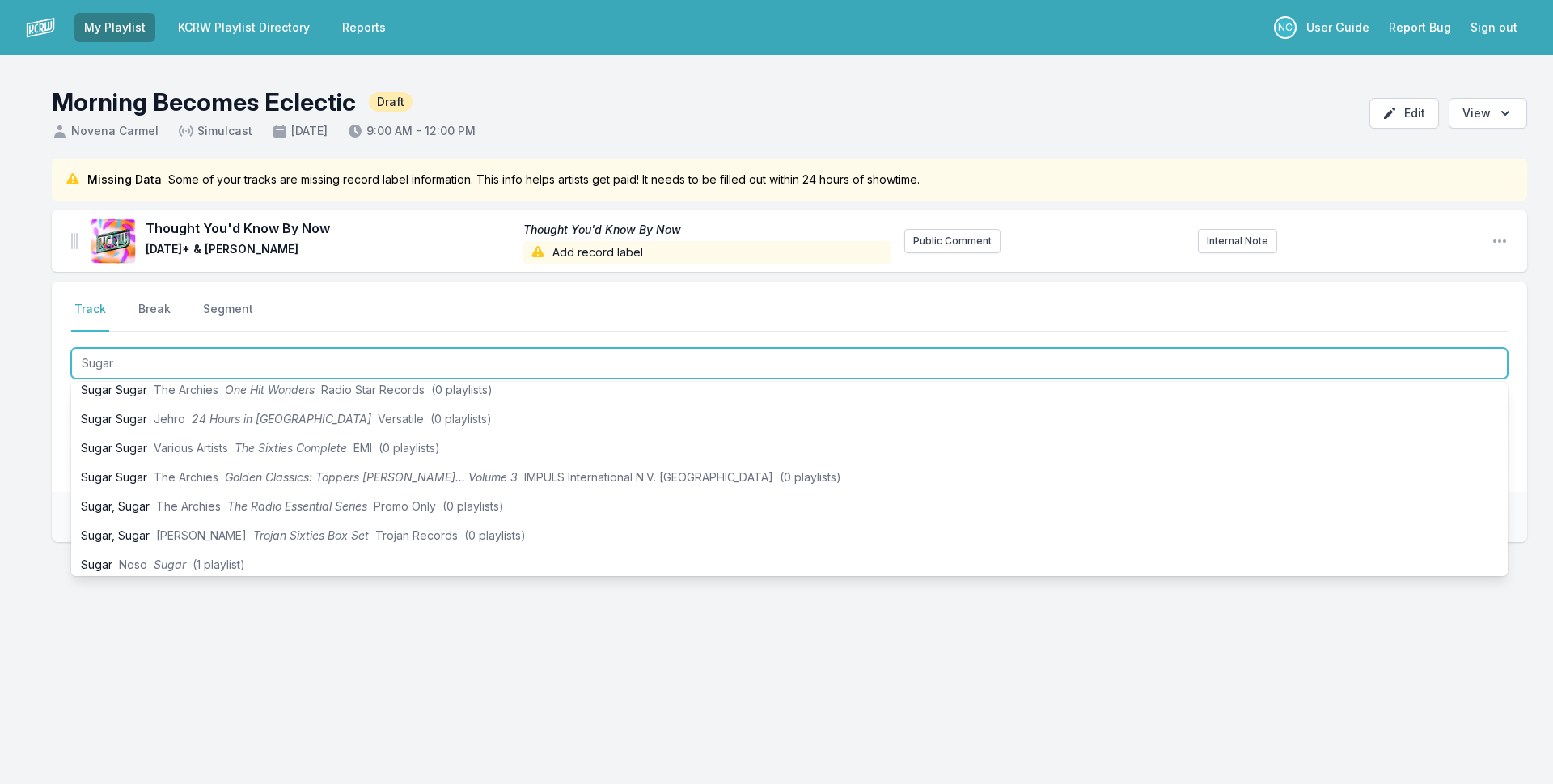
scroll to position [405, 0]
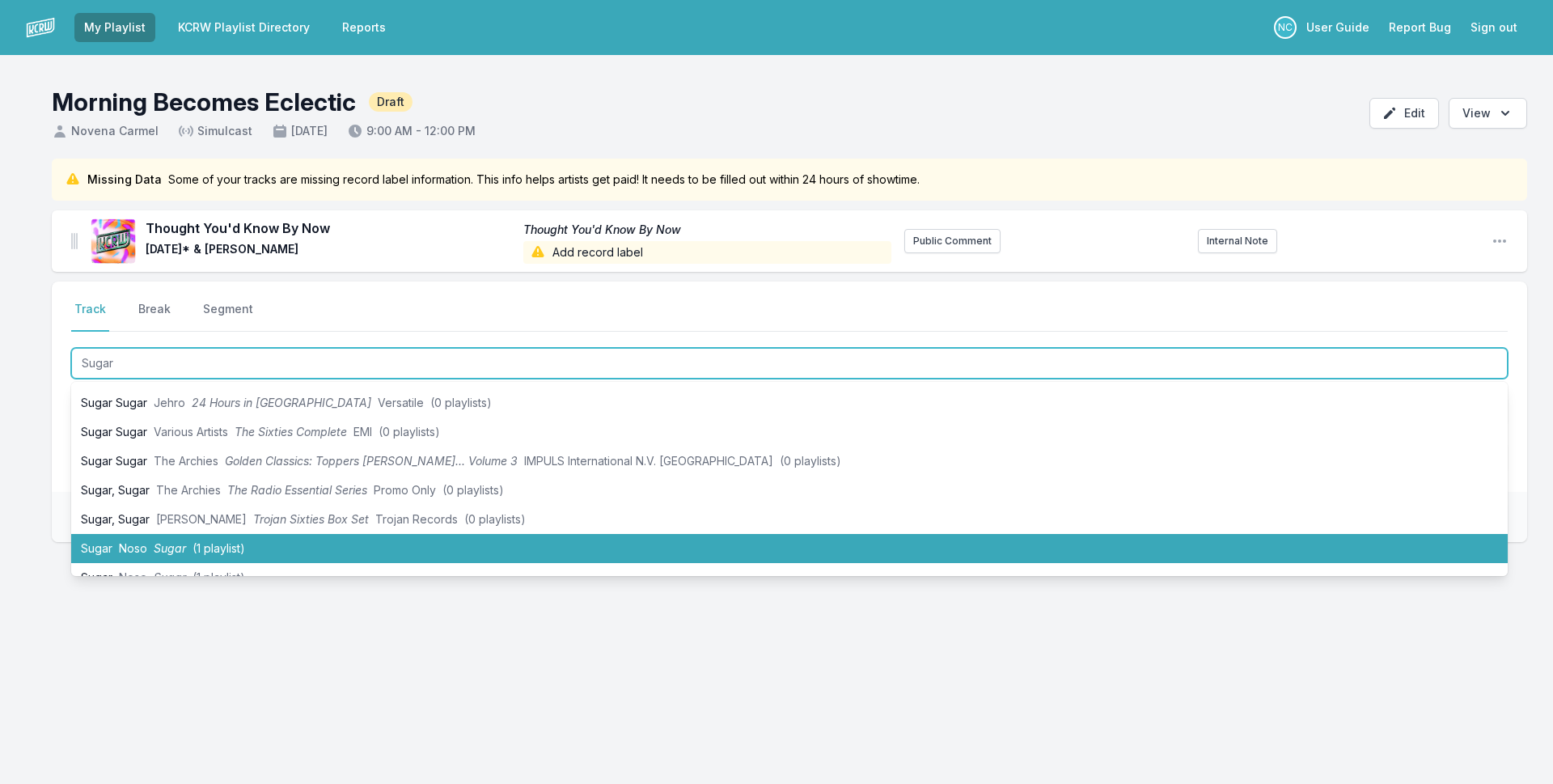
click at [222, 544] on span "(1 playlist)" at bounding box center [219, 547] width 53 height 14
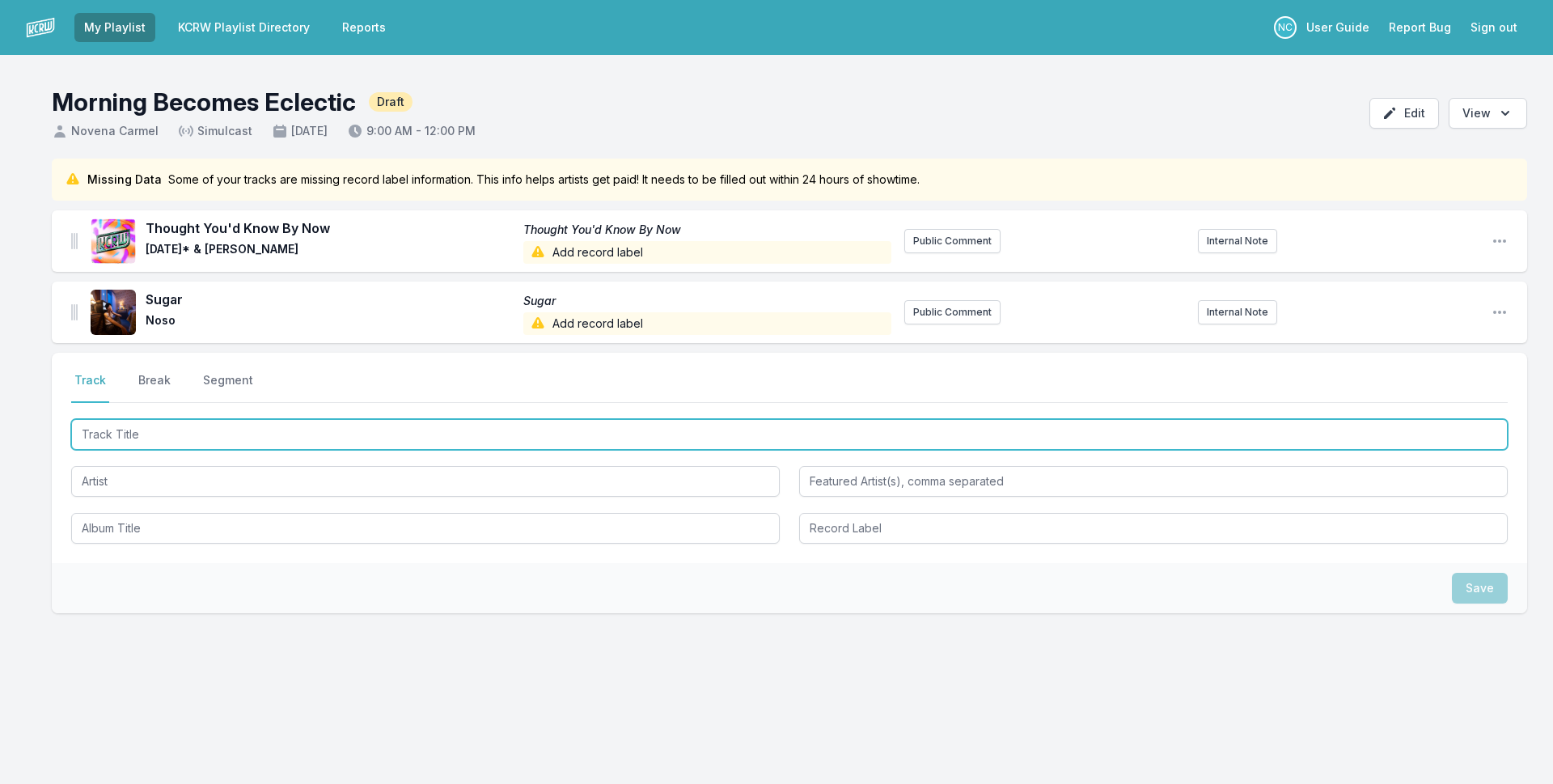
click at [339, 427] on input "Track Title" at bounding box center [789, 435] width 1437 height 31
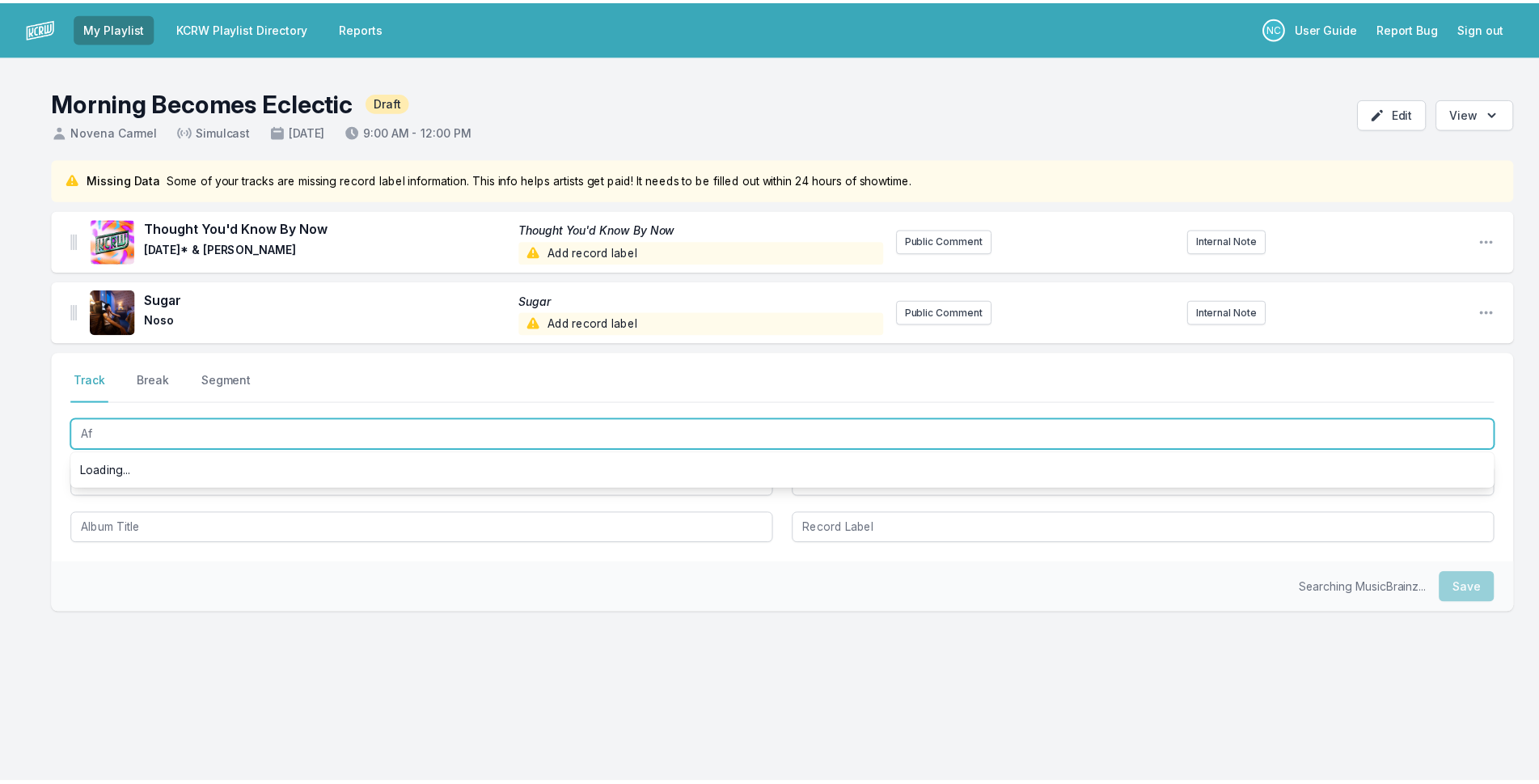
scroll to position [0, 0]
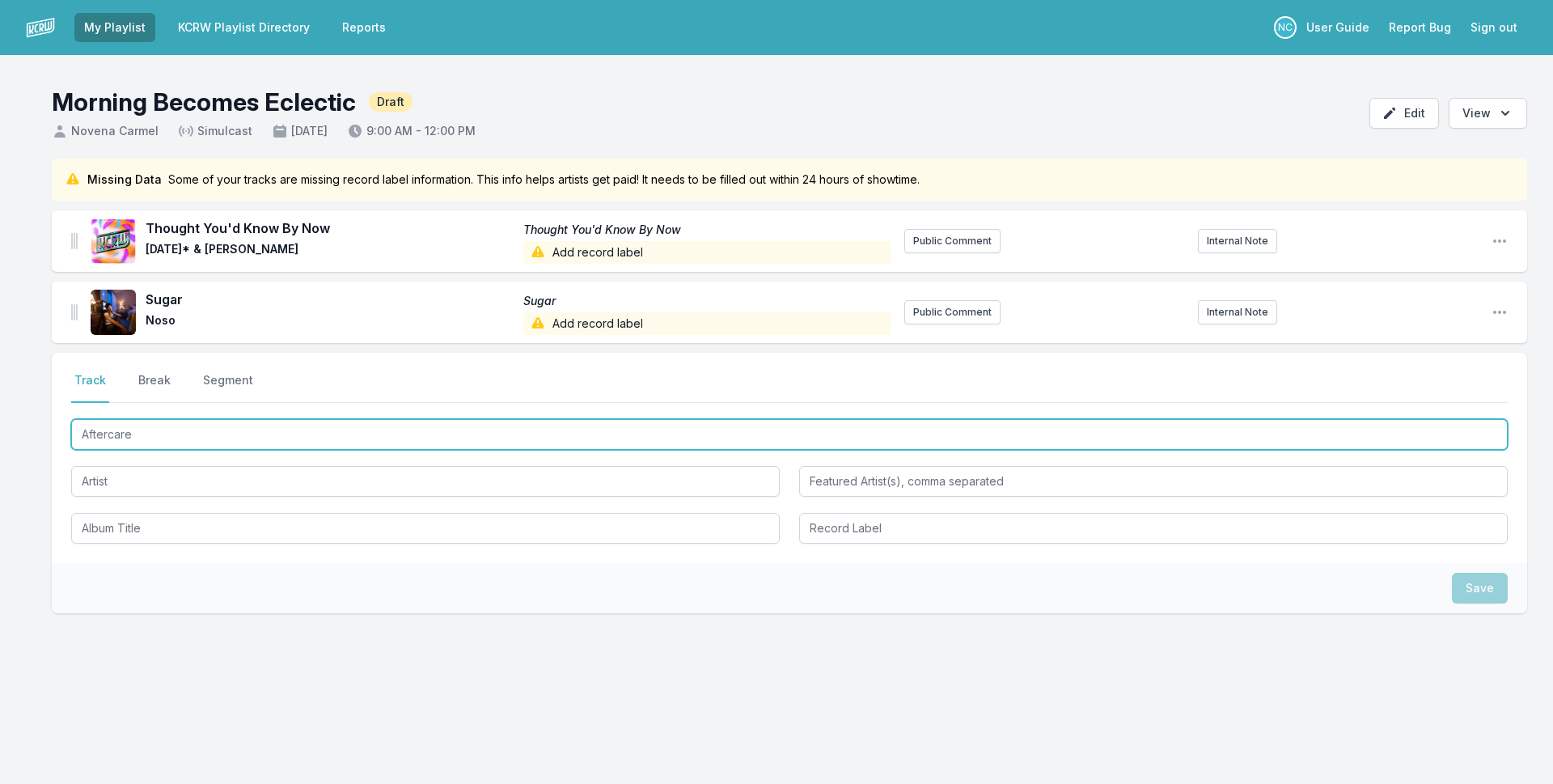
type input "Aftercare"
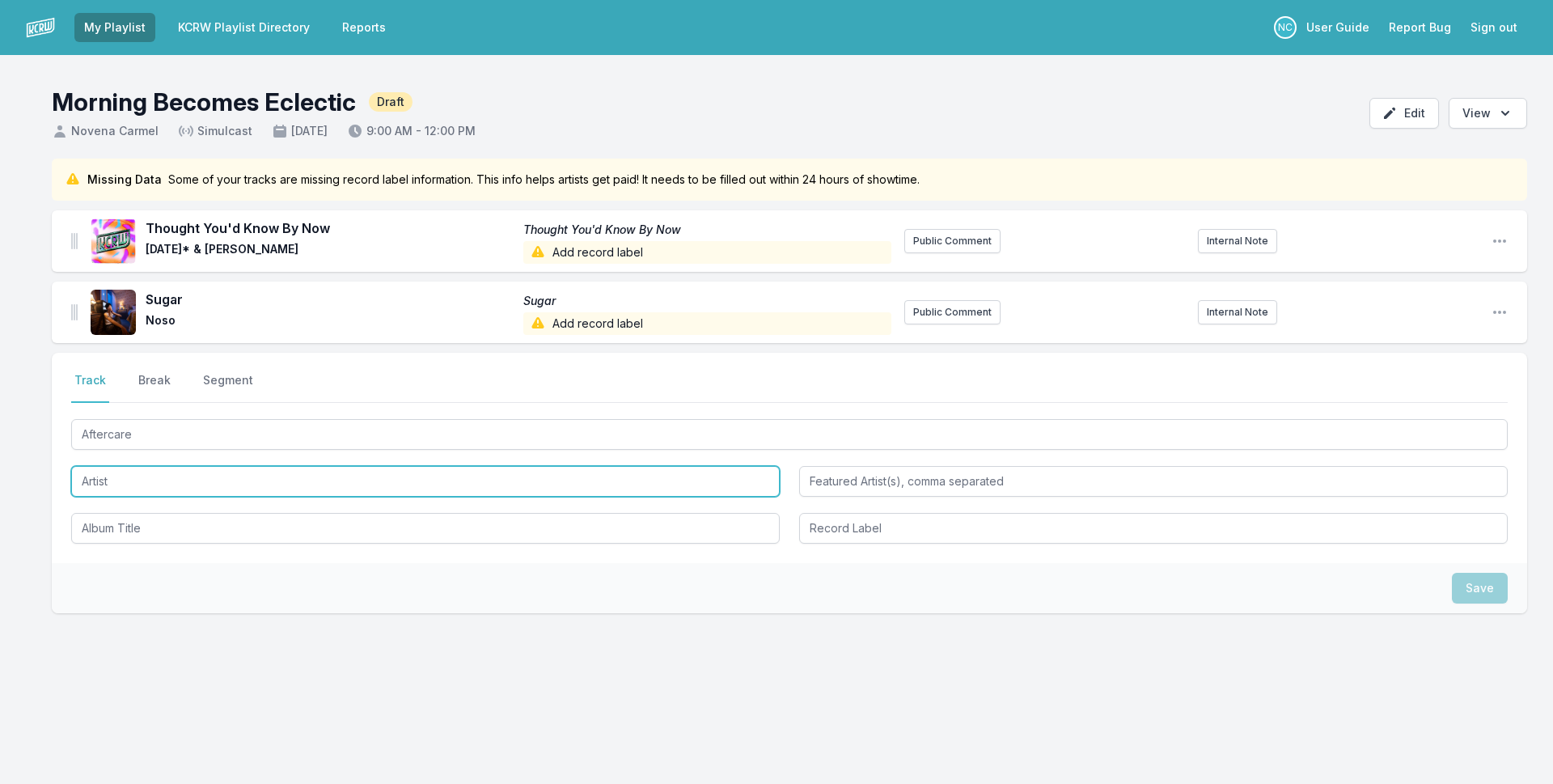
click at [230, 484] on input "Artist" at bounding box center [425, 481] width 709 height 31
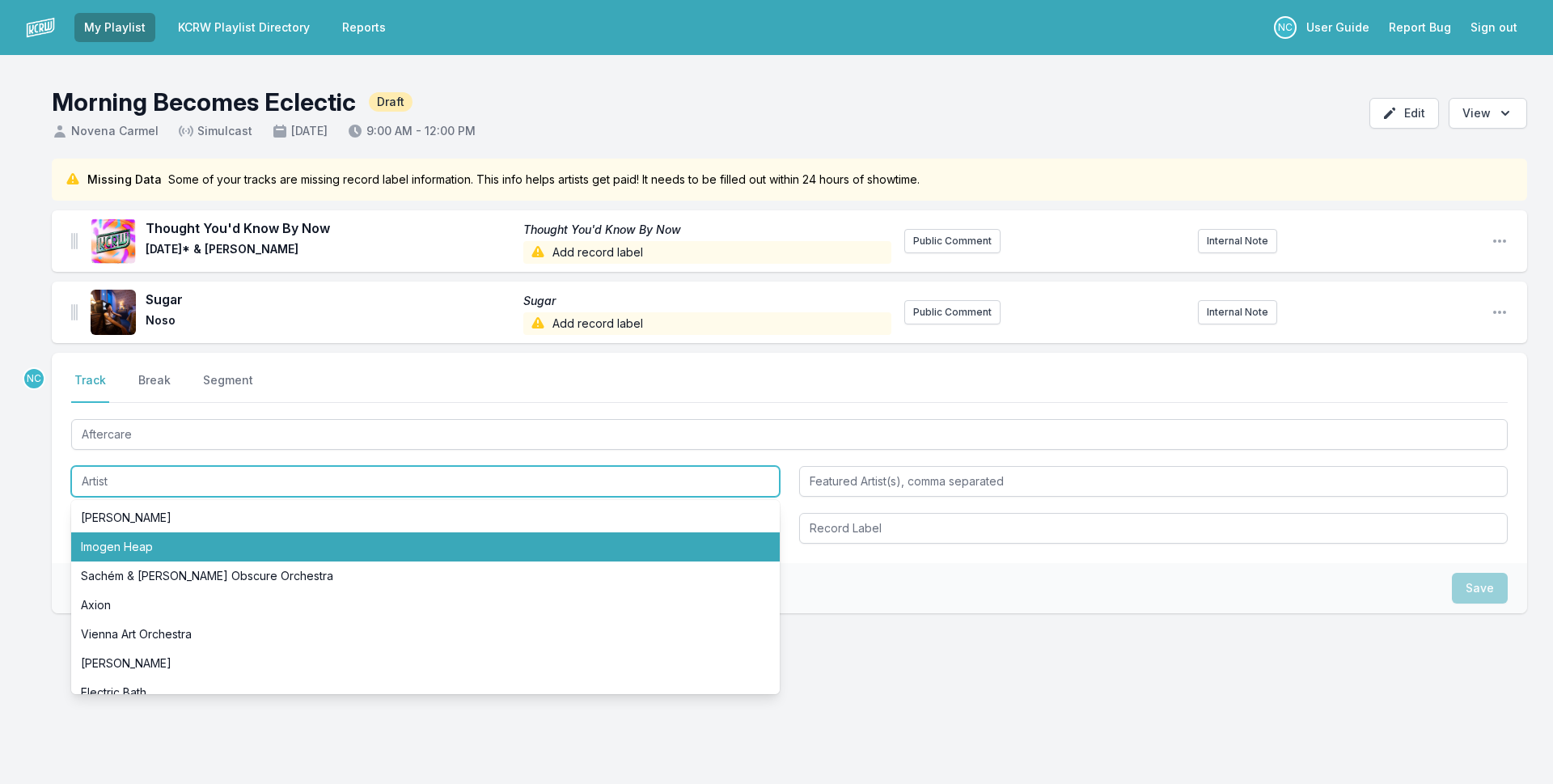
click at [113, 550] on li "Imogen Heap" at bounding box center [425, 546] width 709 height 29
type input "Imogen Heap"
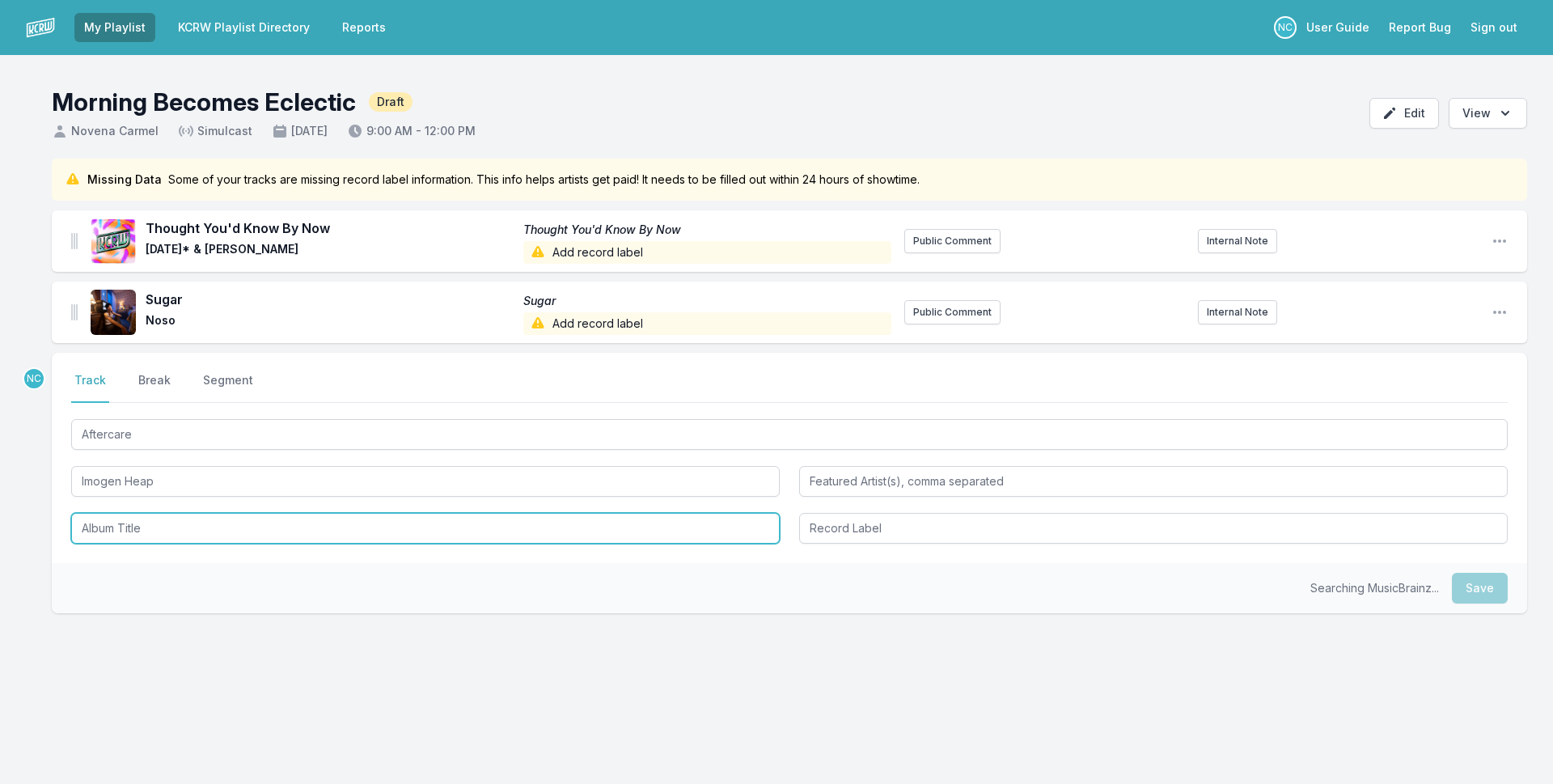
click at [143, 529] on input "Album Title" at bounding box center [425, 528] width 709 height 31
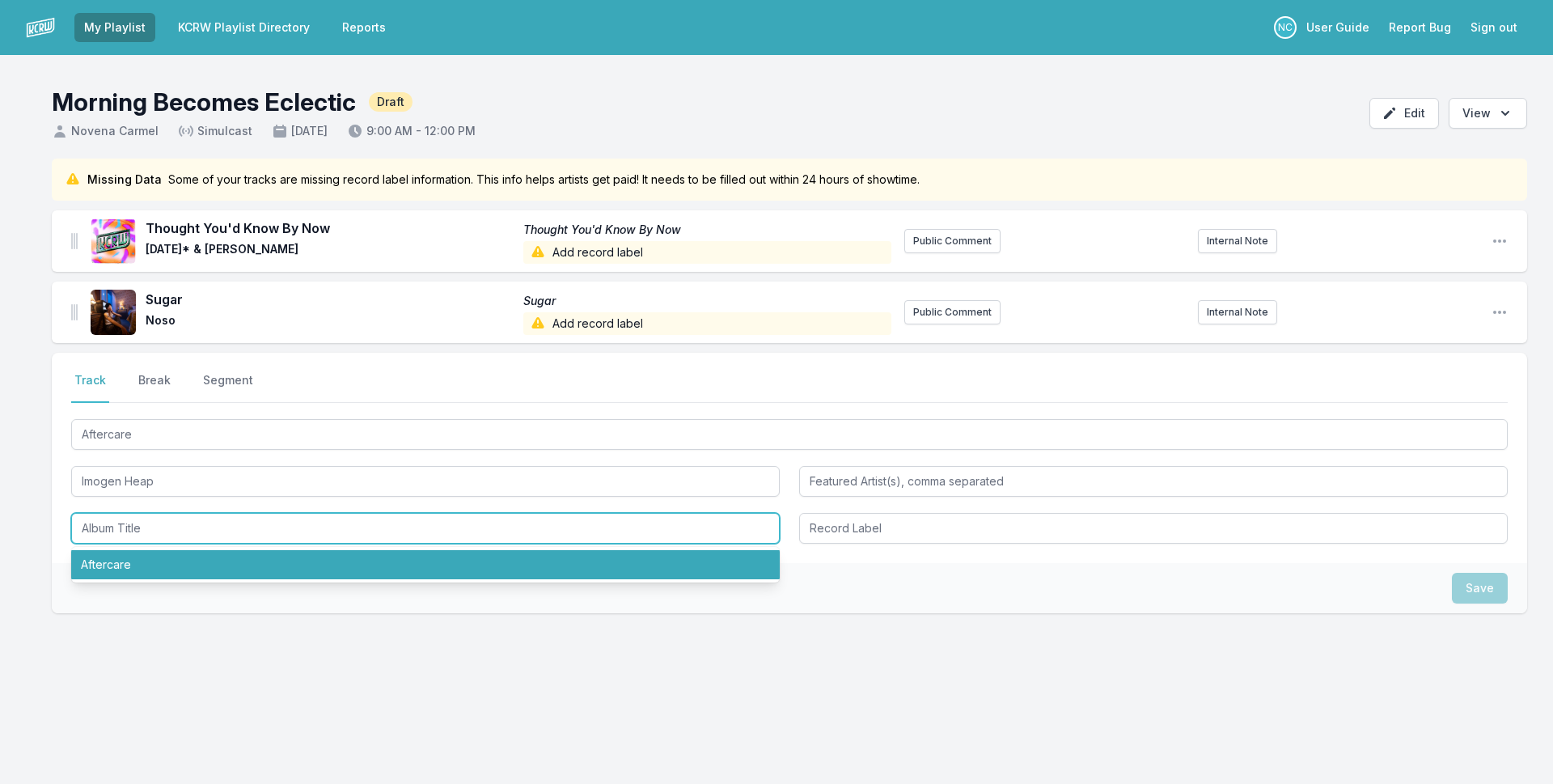
click at [141, 565] on li "Aftercare" at bounding box center [425, 564] width 709 height 29
type input "Aftercare"
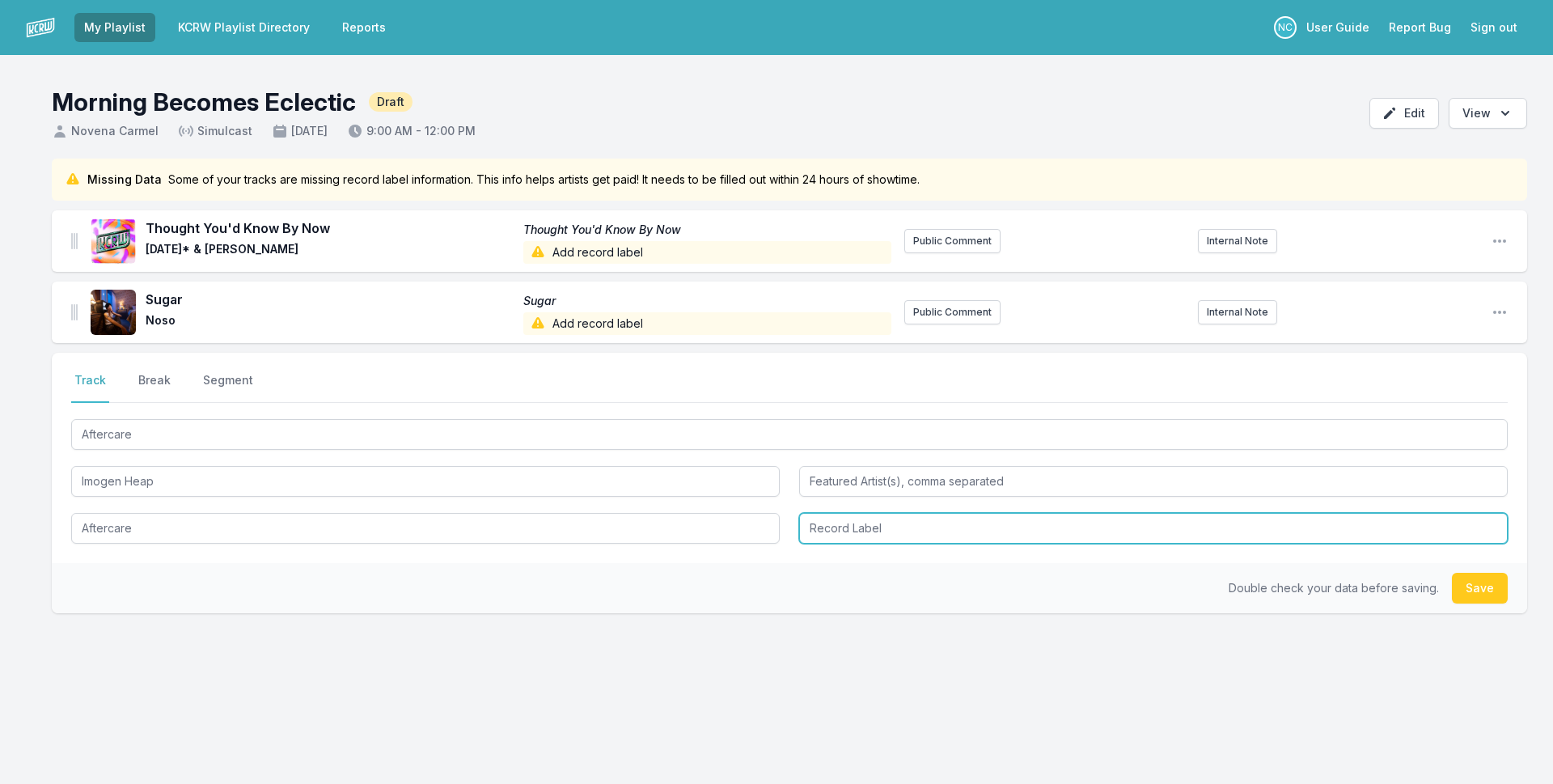
click at [860, 538] on input "Record Label" at bounding box center [1154, 528] width 709 height 31
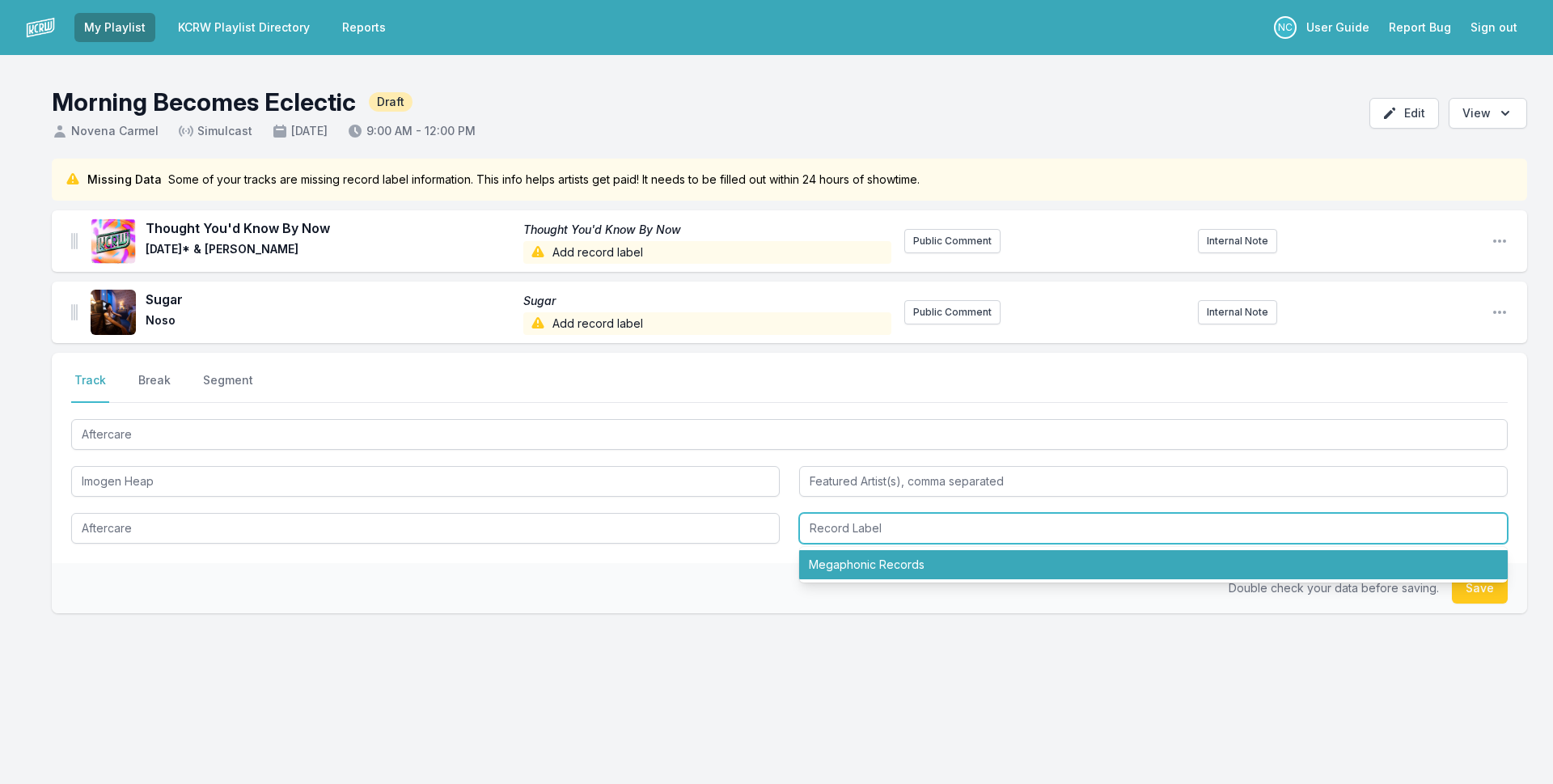
click at [867, 566] on li "Megaphonic Records" at bounding box center [1154, 564] width 709 height 29
type input "Megaphonic Records"
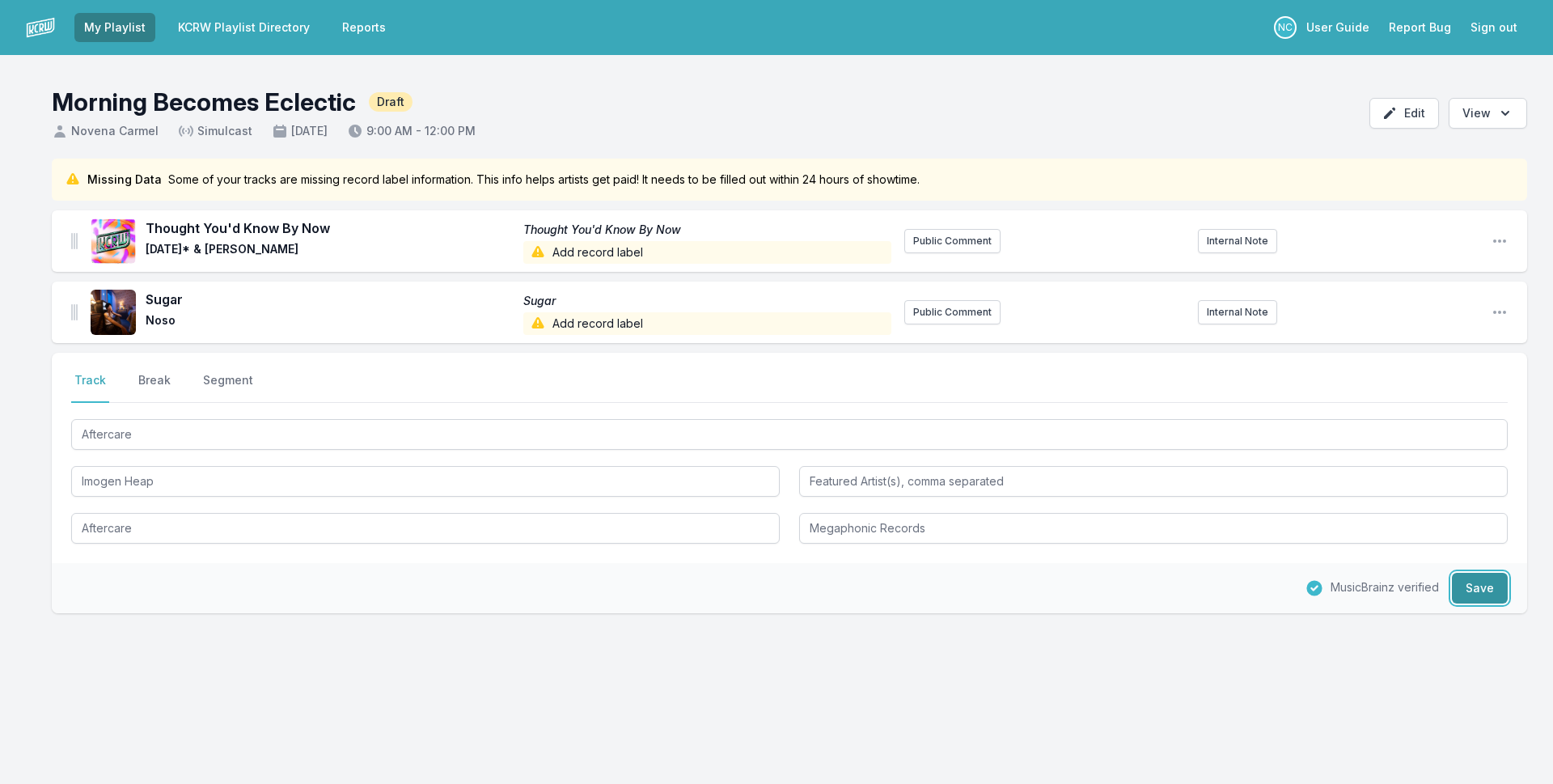
click at [1491, 592] on button "Save" at bounding box center [1479, 588] width 55 height 31
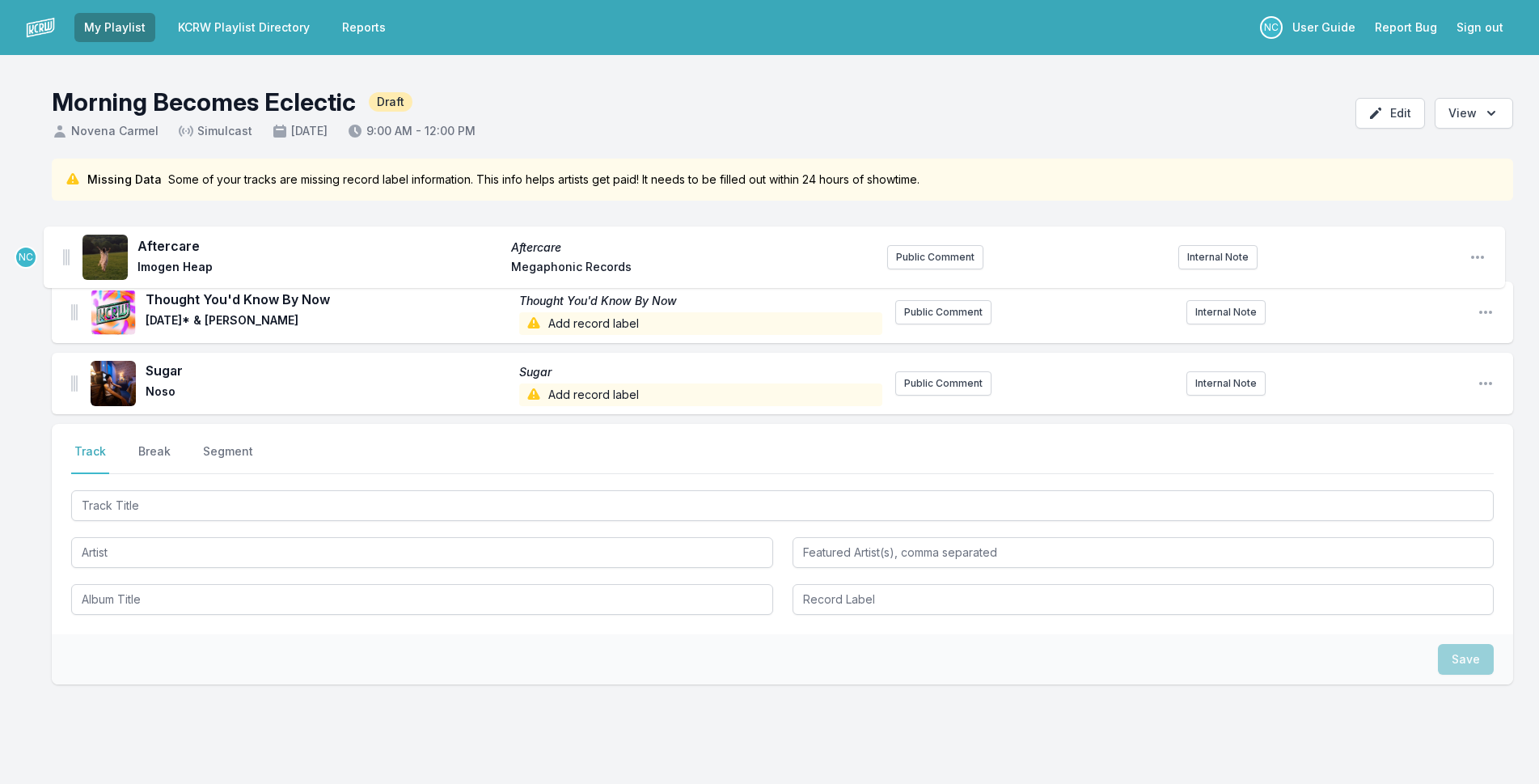
drag, startPoint x: 77, startPoint y: 382, endPoint x: 68, endPoint y: 251, distance: 131.3
click at [68, 251] on ul "Thought You'd Know By Now Thought You'd Know By Now [DATE]* & [PERSON_NAME] Add…" at bounding box center [782, 312] width 1461 height 204
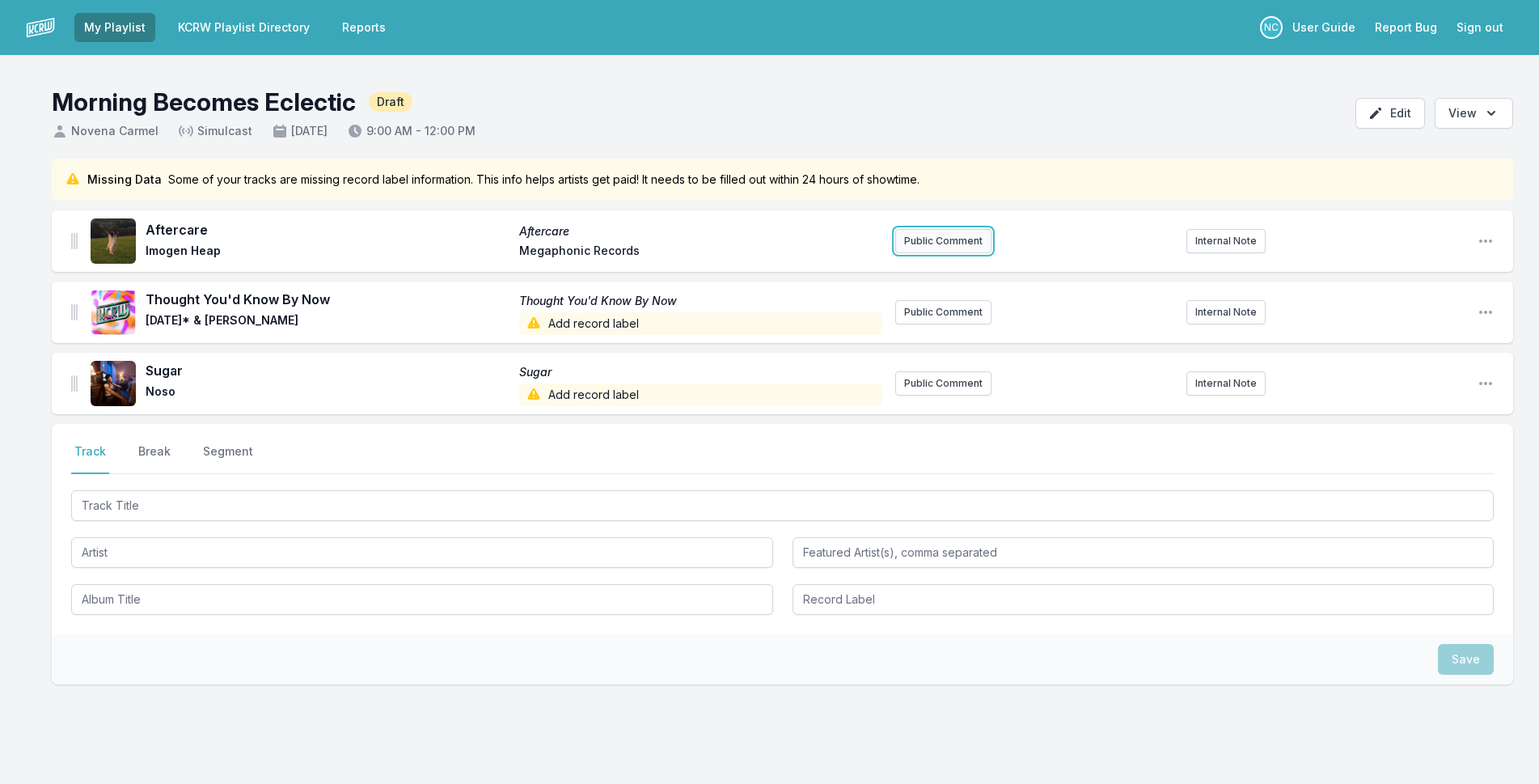
click at [955, 233] on button "Public Comment" at bounding box center [944, 240] width 96 height 24
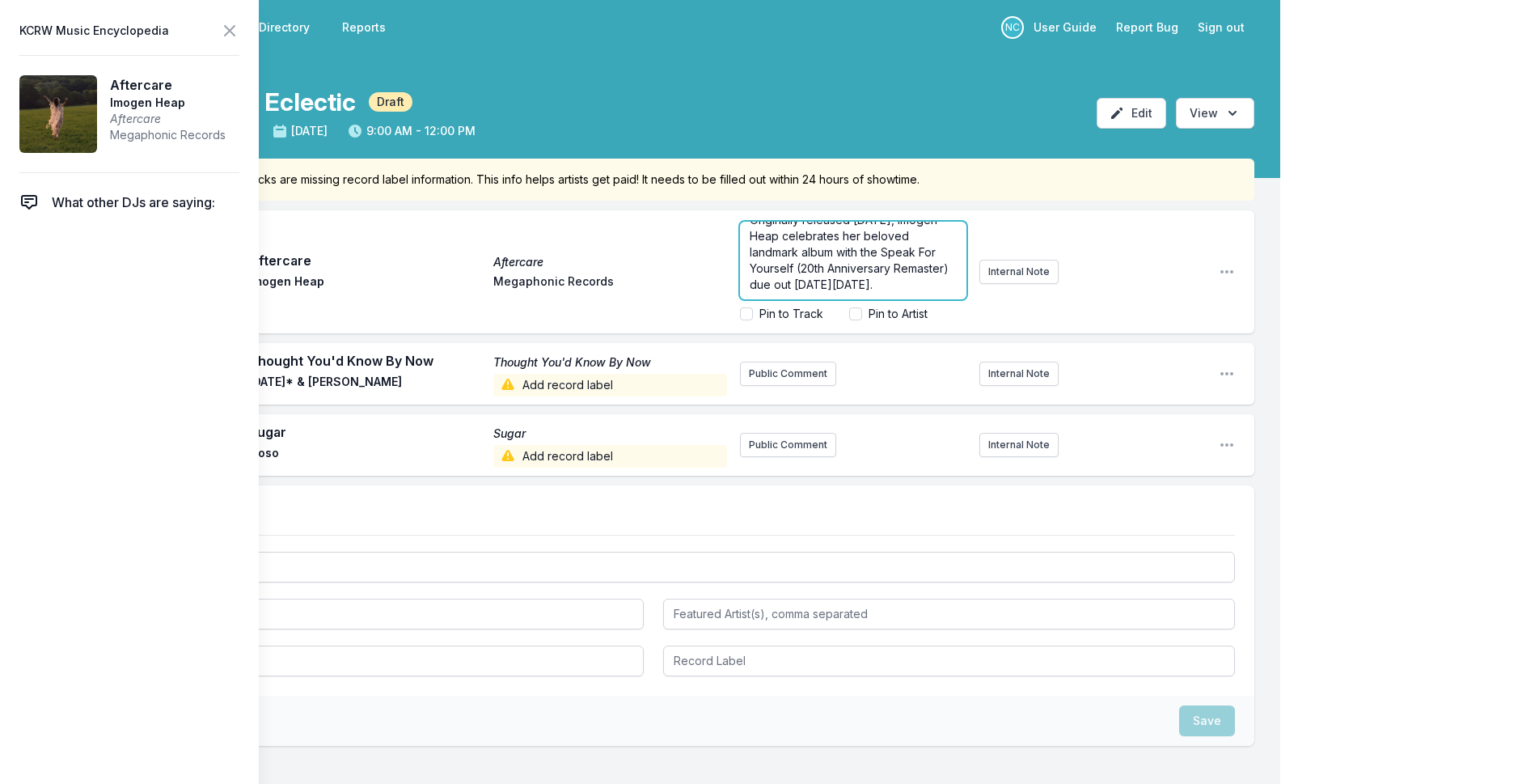
scroll to position [33, 0]
click at [901, 291] on p "Originally released [DATE], Imogen Heap celebrates her beloved landmark album w…" at bounding box center [853, 252] width 207 height 81
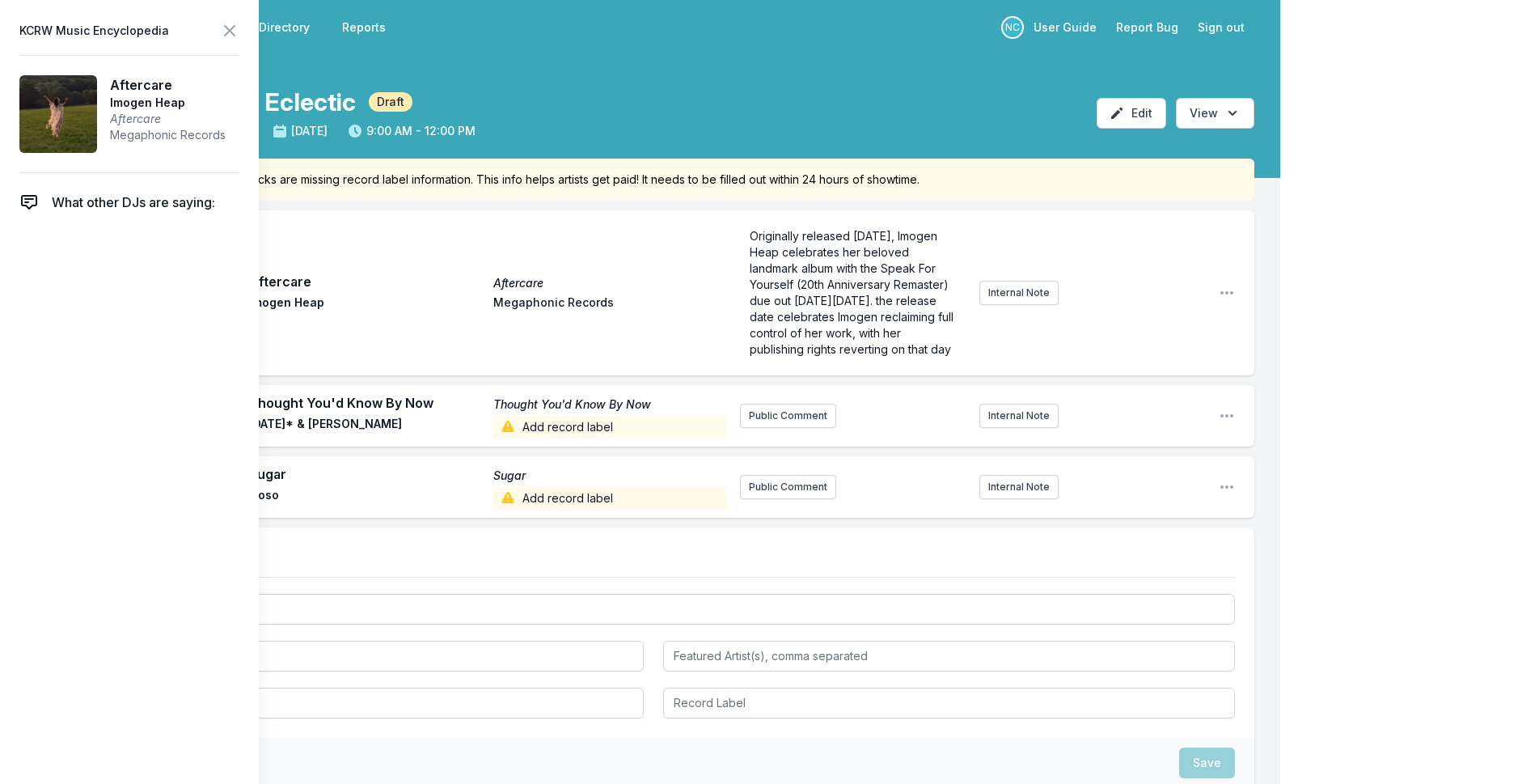
scroll to position [0, 0]
click at [1331, 325] on div "My Playlist KCRW Playlist Directory Reports NC User Guide Report Bug Sign out M…" at bounding box center [770, 471] width 1539 height 943
click at [1005, 305] on button "Internal Note" at bounding box center [1018, 292] width 79 height 24
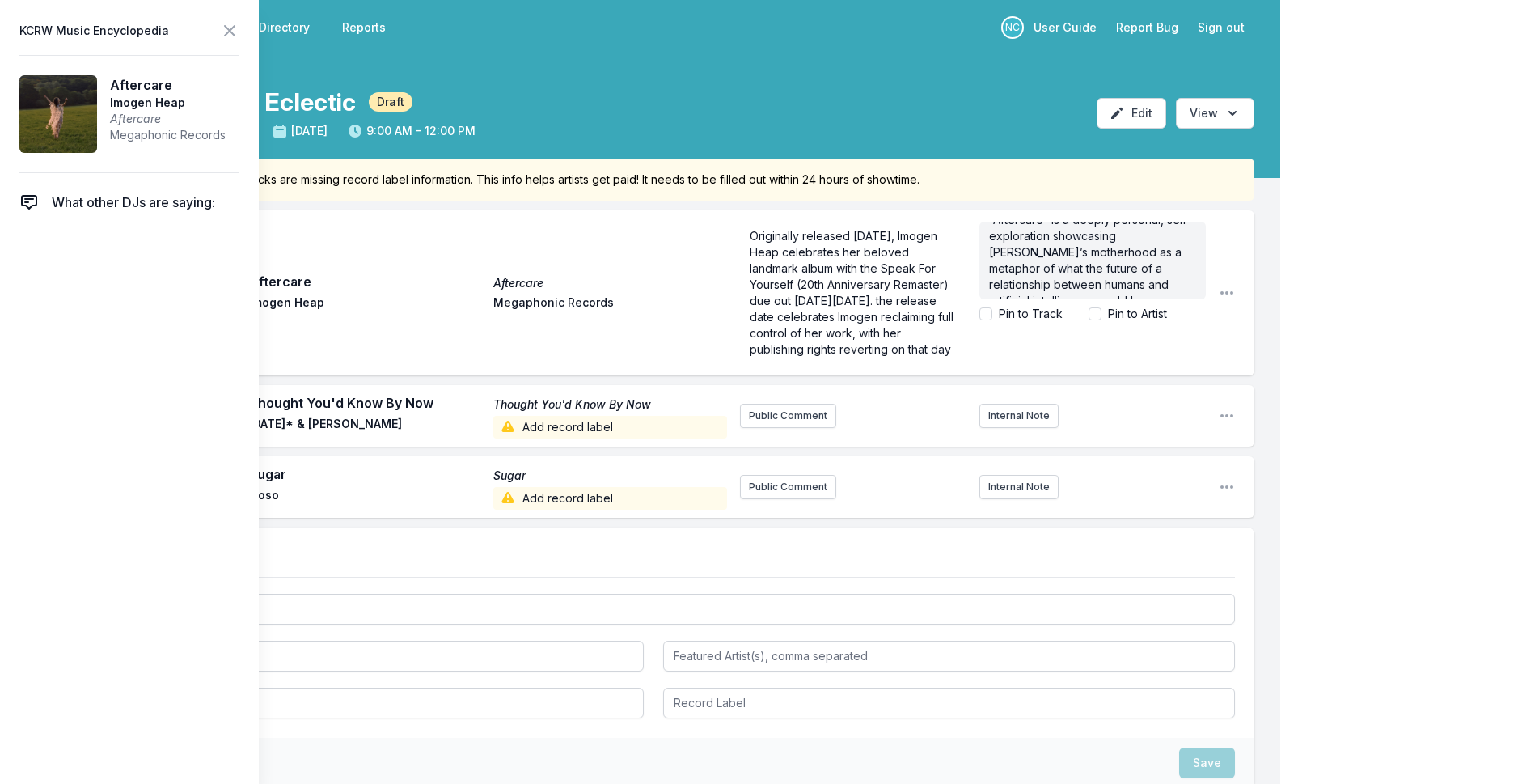
click at [1283, 356] on div "My Playlist KCRW Playlist Directory Reports NC User Guide Report Bug Sign out M…" at bounding box center [770, 471] width 1539 height 943
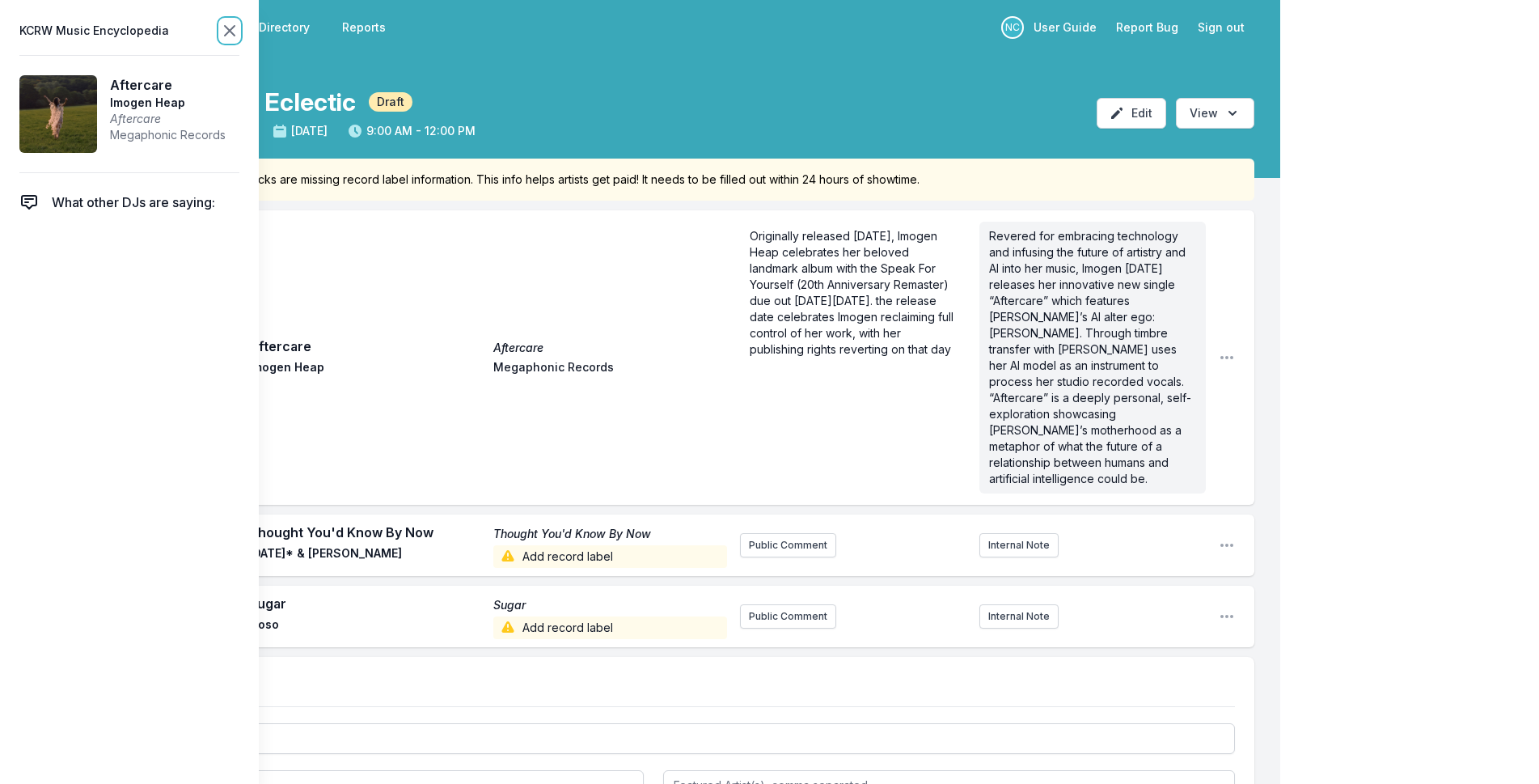
click at [230, 32] on icon at bounding box center [230, 31] width 10 height 10
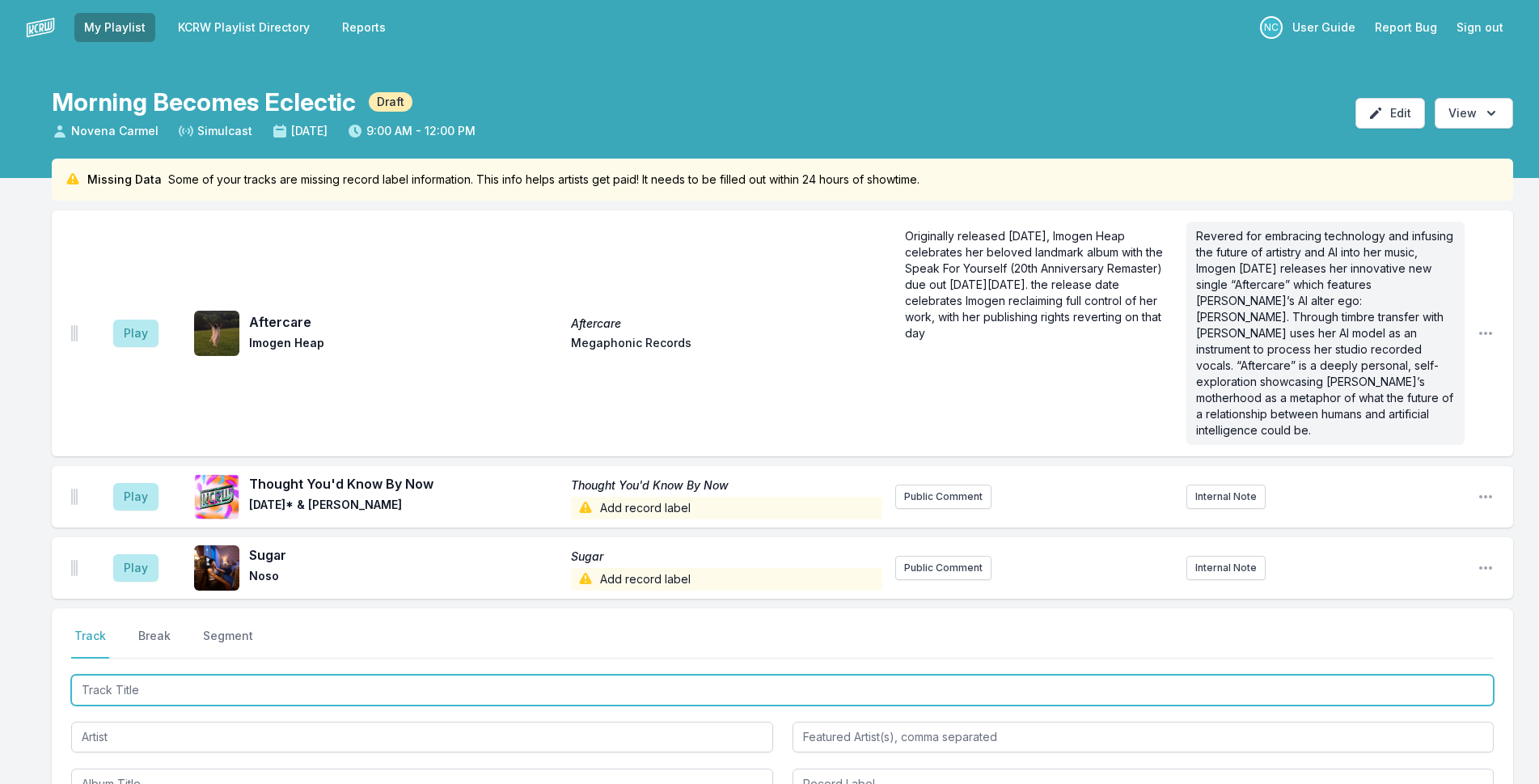
click at [182, 674] on input "Track Title" at bounding box center [782, 690] width 1423 height 31
type input "e"
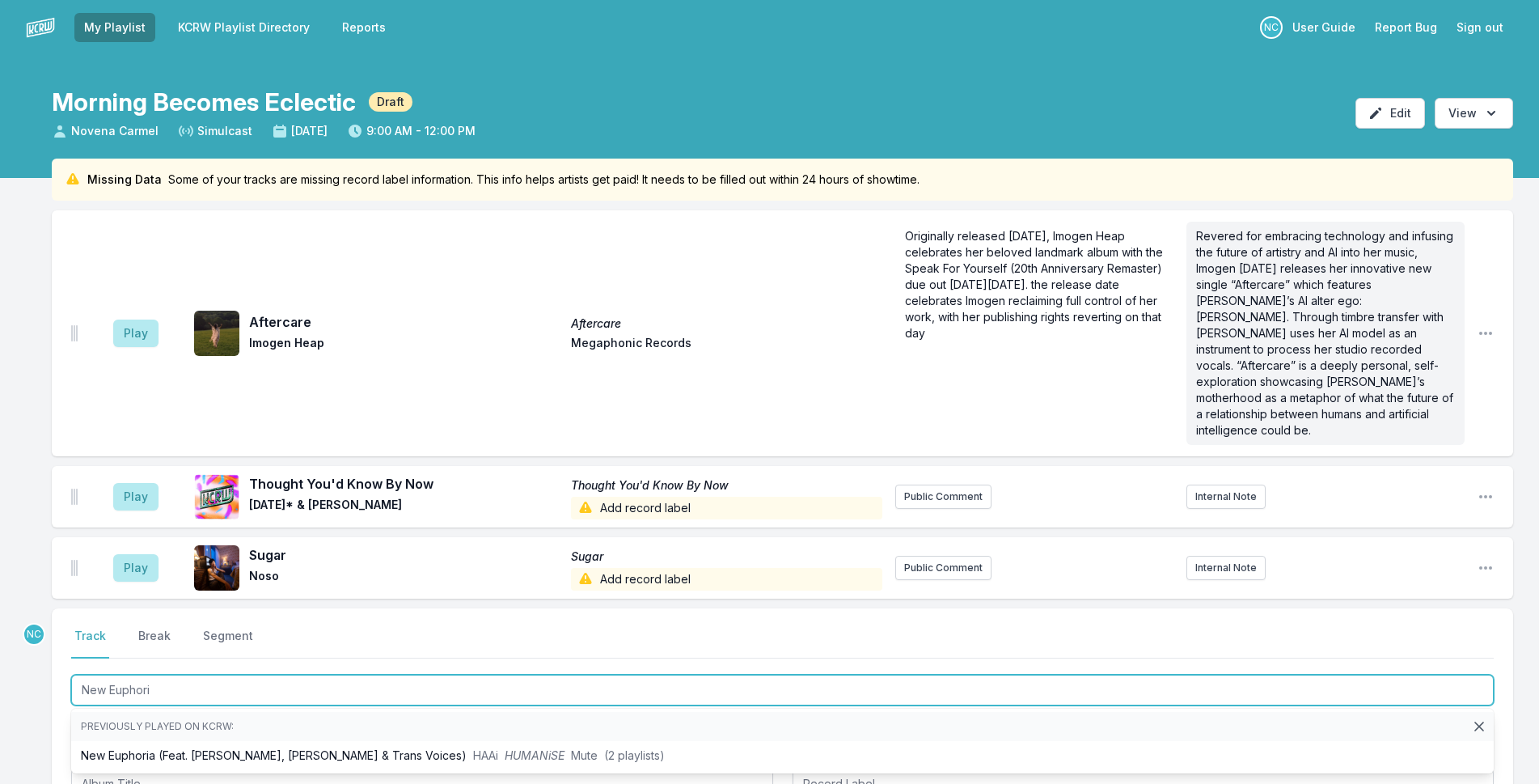
type input "New Euphoria"
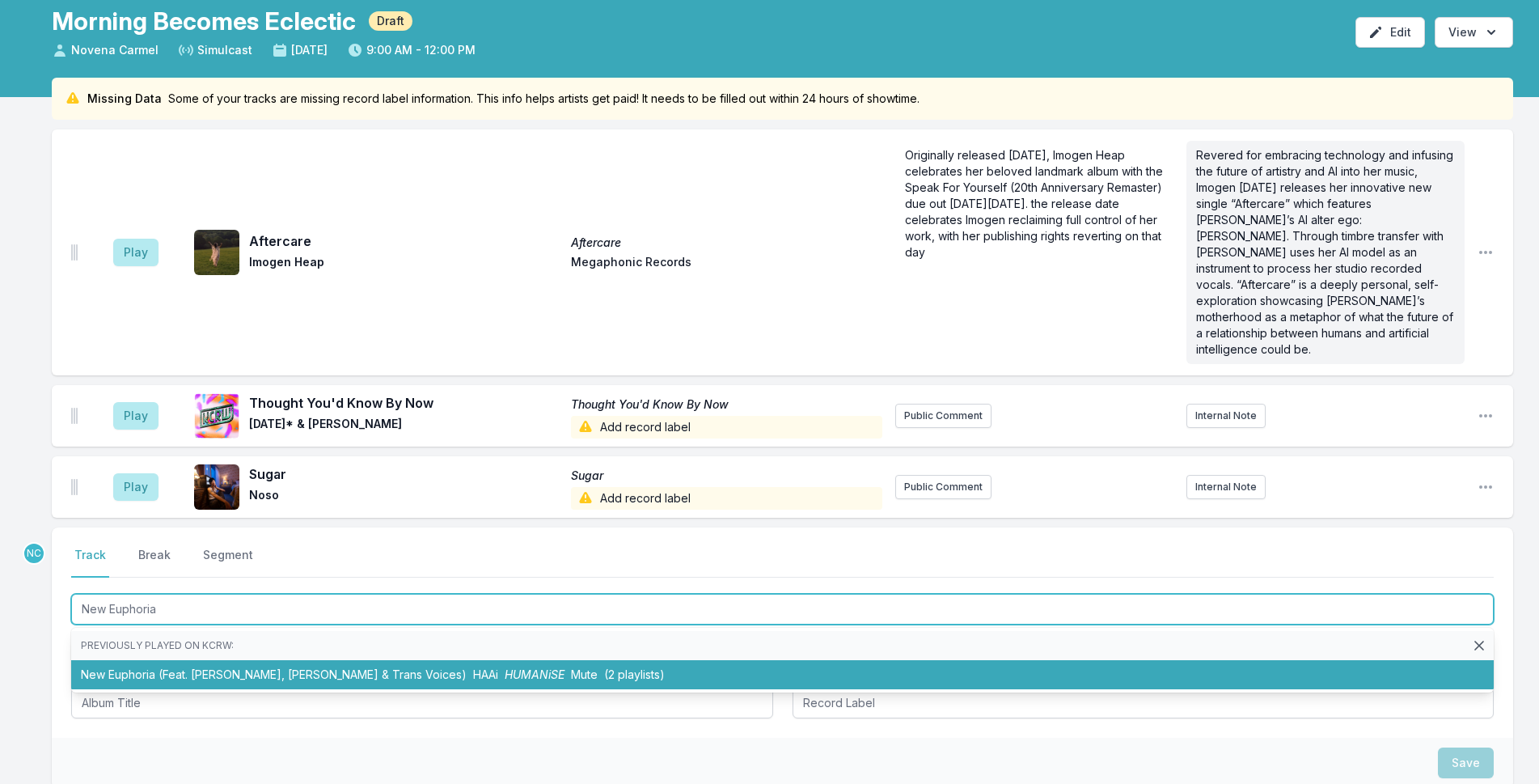
click at [366, 660] on li "New Euphoria (Feat. [PERSON_NAME], [PERSON_NAME] & Trans Voices) HAAi HUMANiSE …" at bounding box center [782, 674] width 1423 height 29
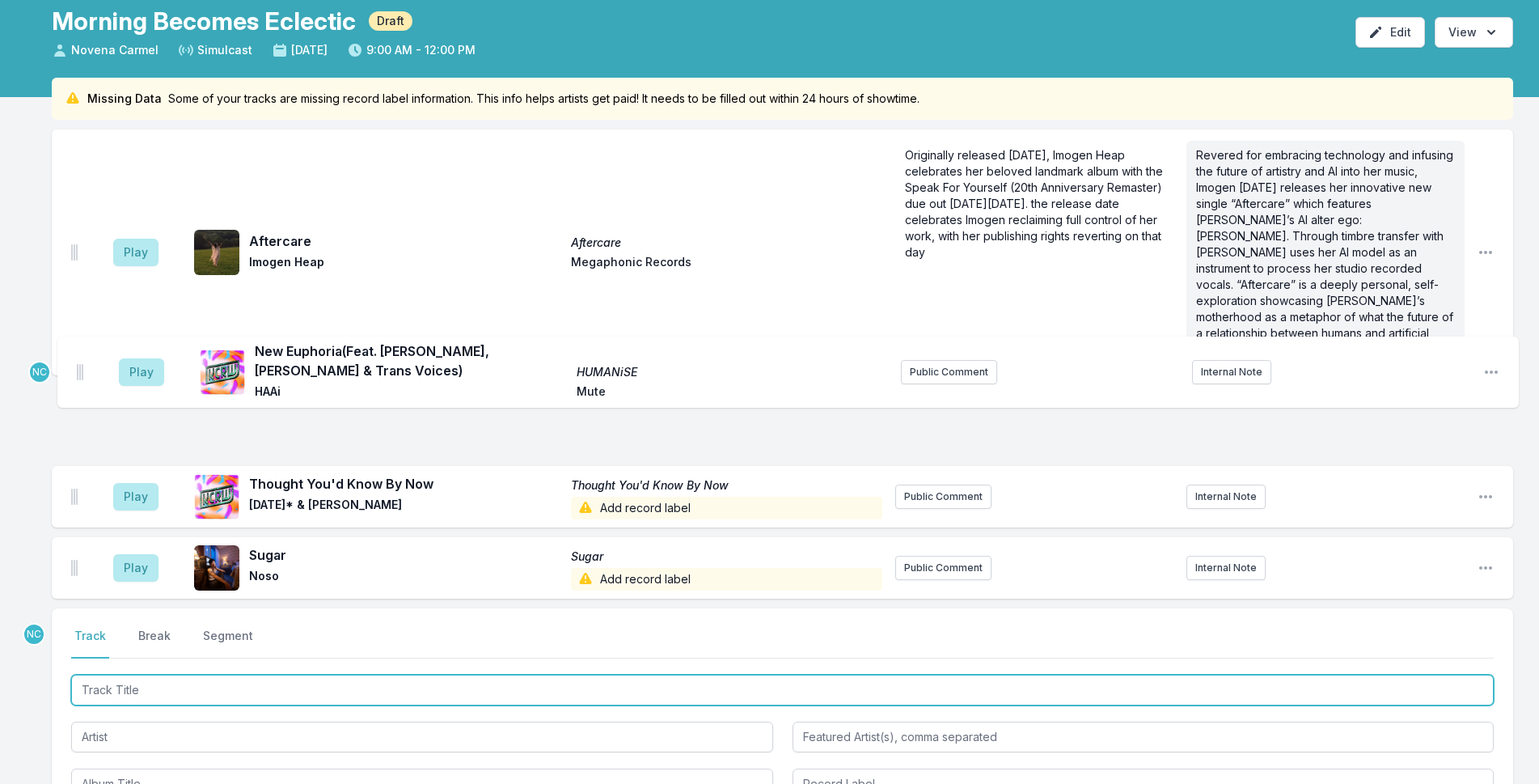
drag, startPoint x: 74, startPoint y: 544, endPoint x: 81, endPoint y: 365, distance: 179.1
click at [81, 365] on ul "Play Aftercare Aftercare Imogen Heap Megaphonic Records Originally released [DA…" at bounding box center [782, 364] width 1461 height 469
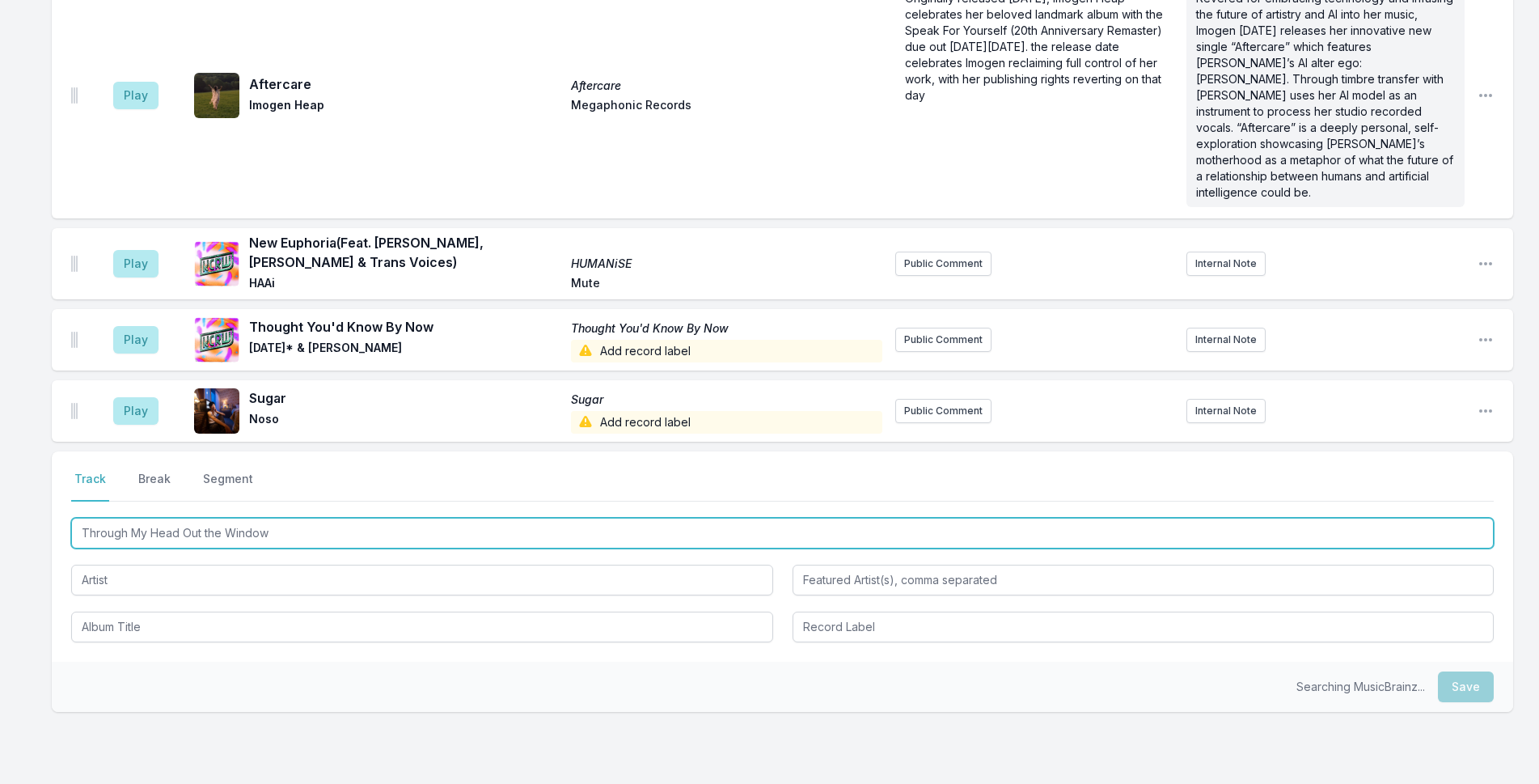
scroll to position [242, 0]
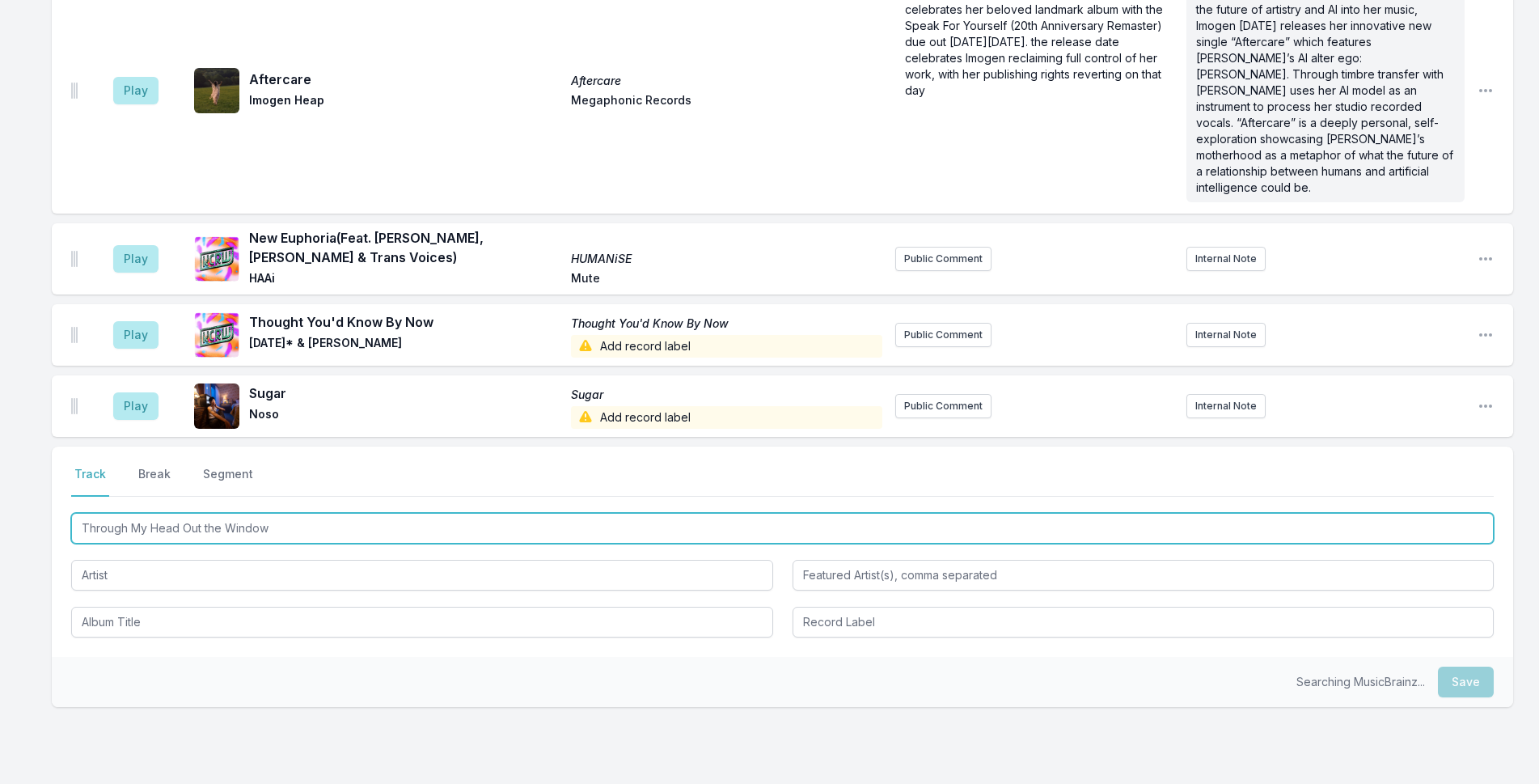
type input "Through My Head Out the Window"
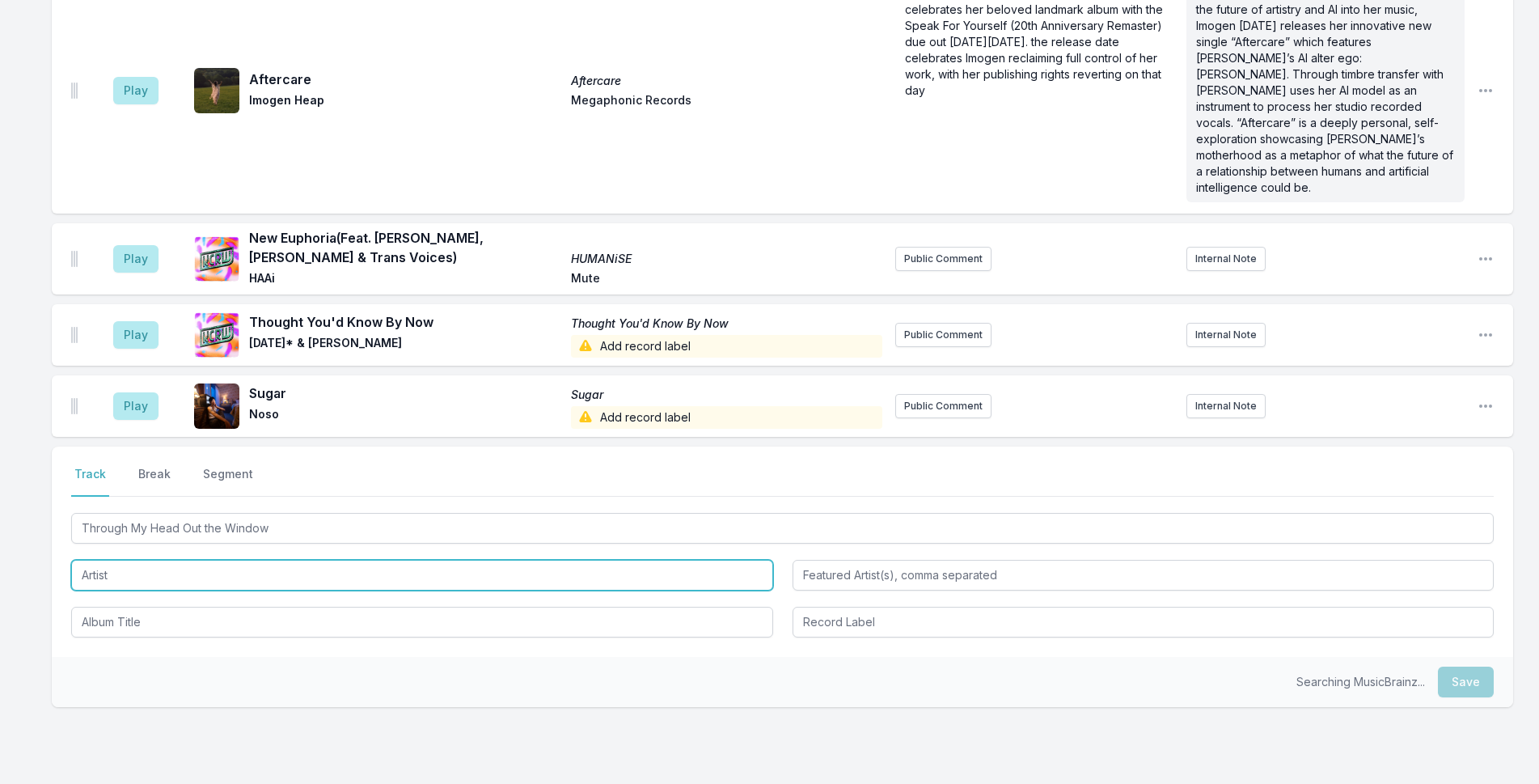
click at [355, 565] on input "Artist" at bounding box center [422, 575] width 702 height 31
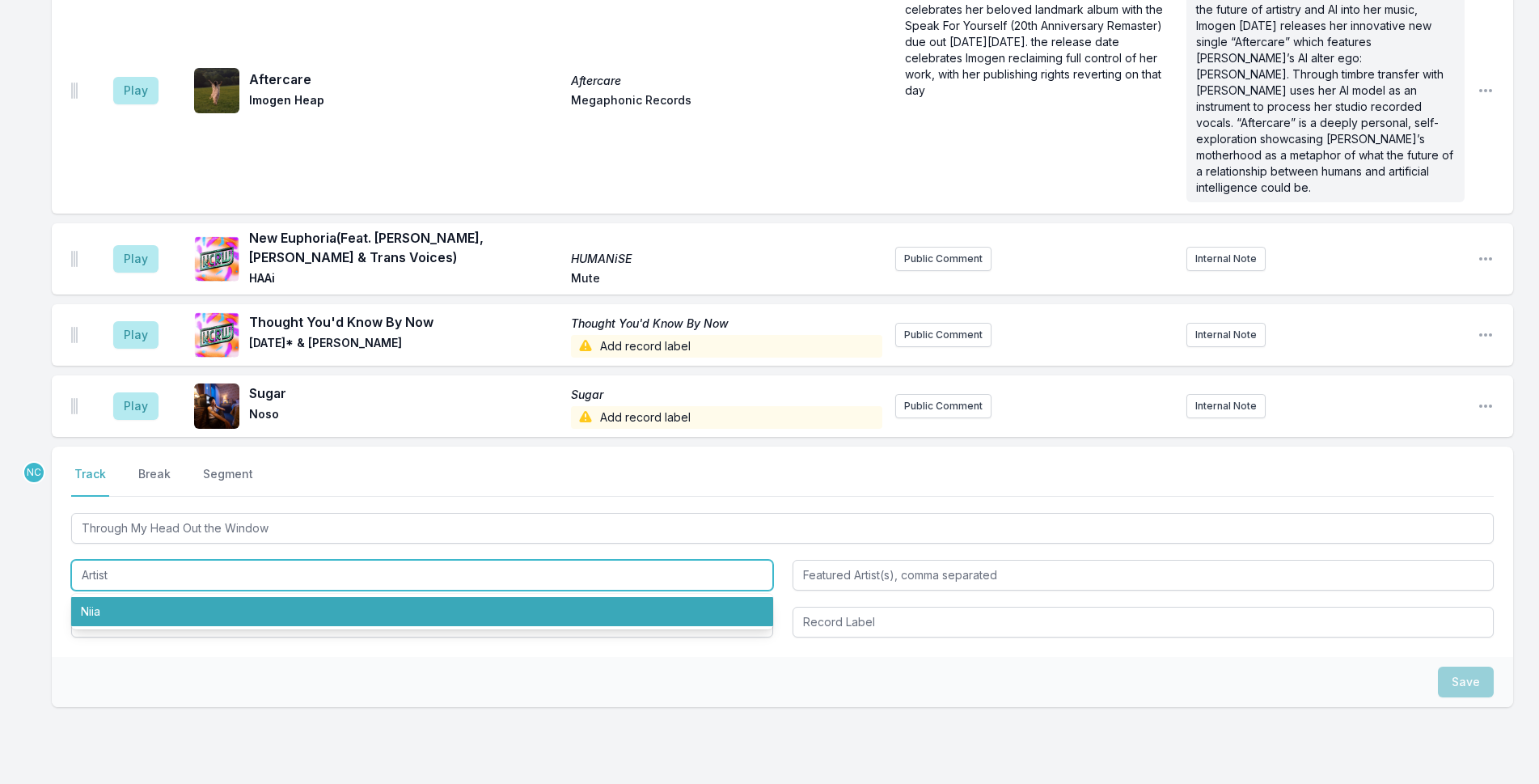
click at [305, 597] on li "Niia" at bounding box center [422, 612] width 702 height 29
type input "Niia"
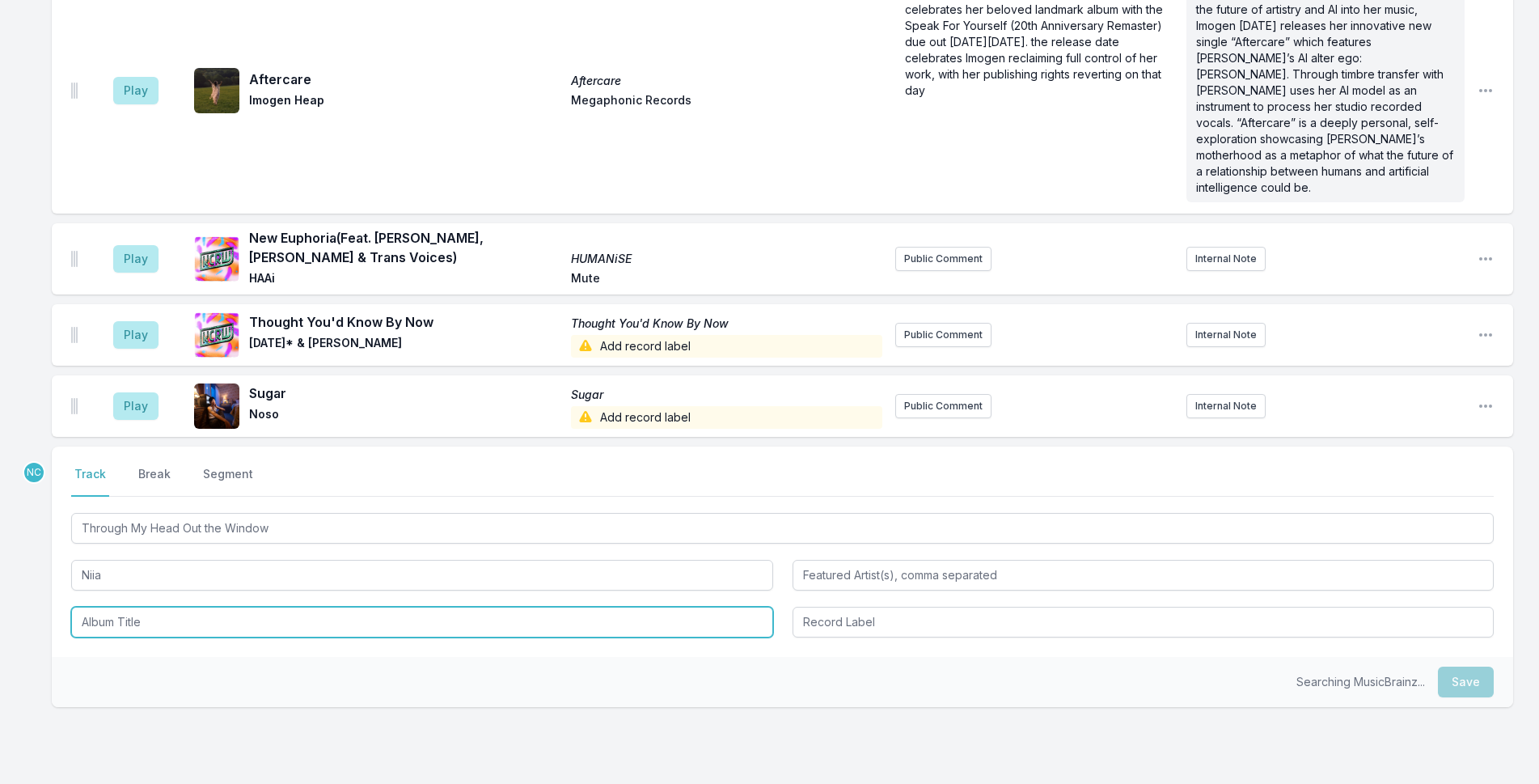
click at [250, 613] on input "Album Title" at bounding box center [422, 622] width 702 height 31
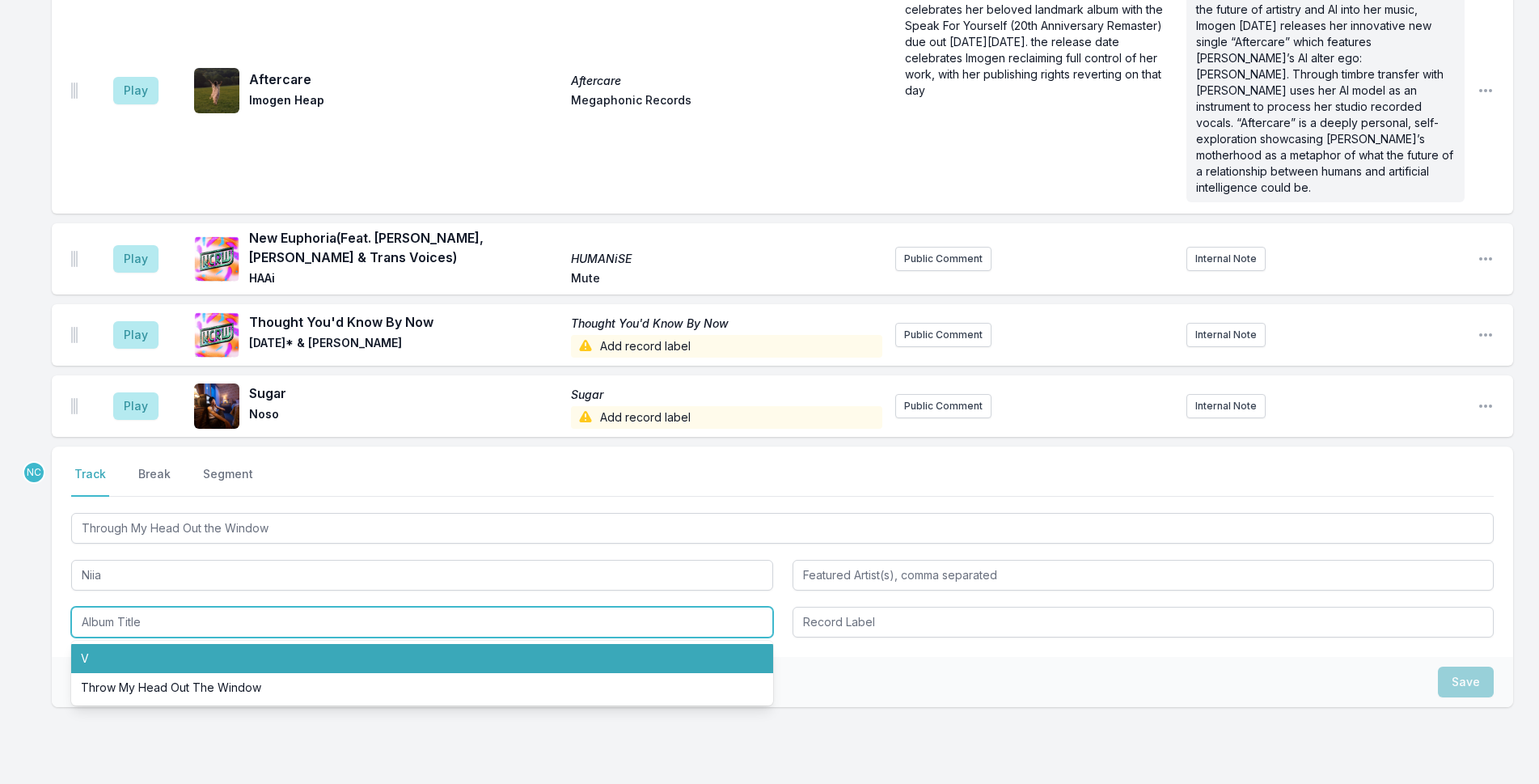
click at [241, 643] on li "V" at bounding box center [422, 658] width 702 height 29
type input "V"
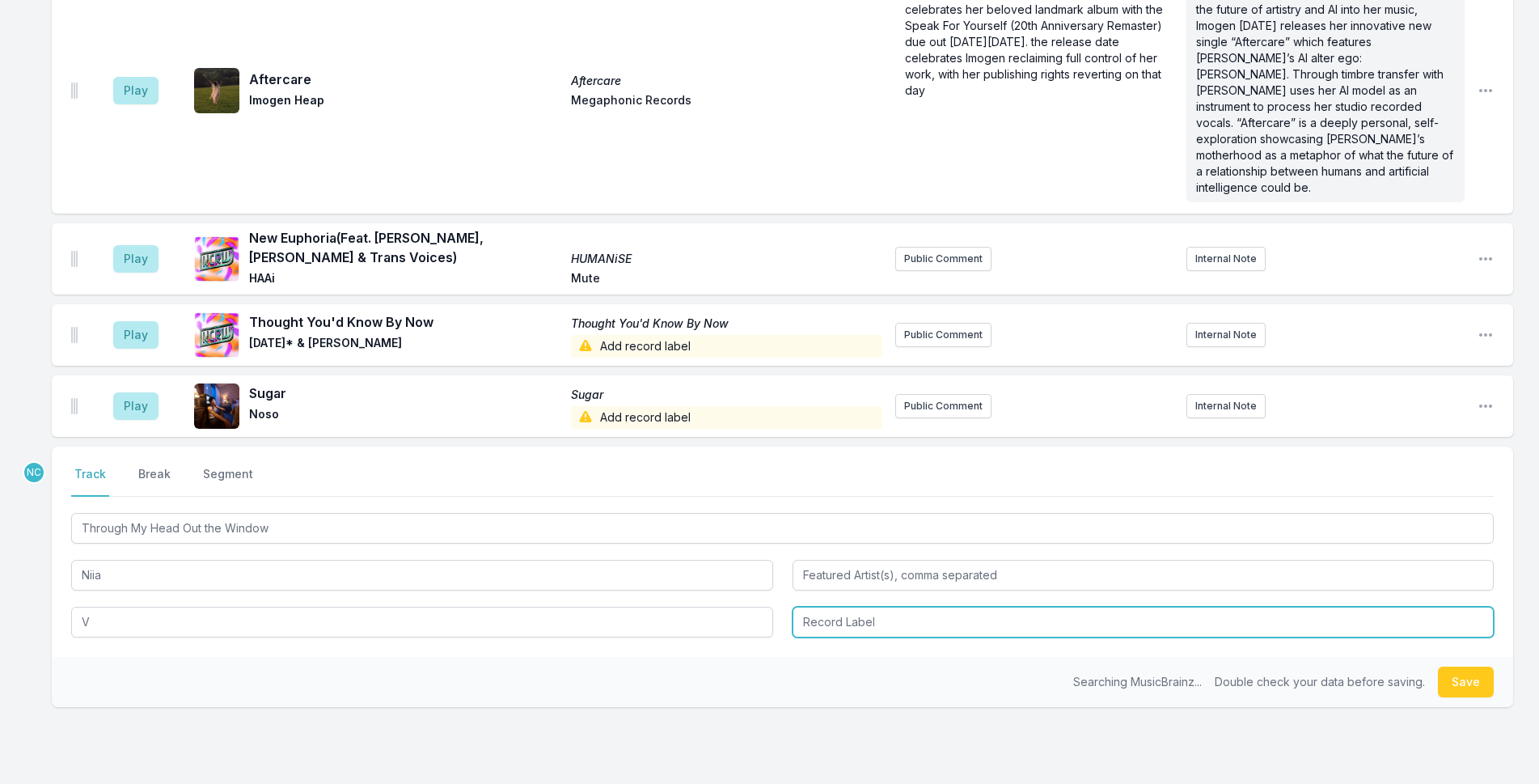
click at [930, 606] on input "Record Label" at bounding box center [1143, 622] width 702 height 31
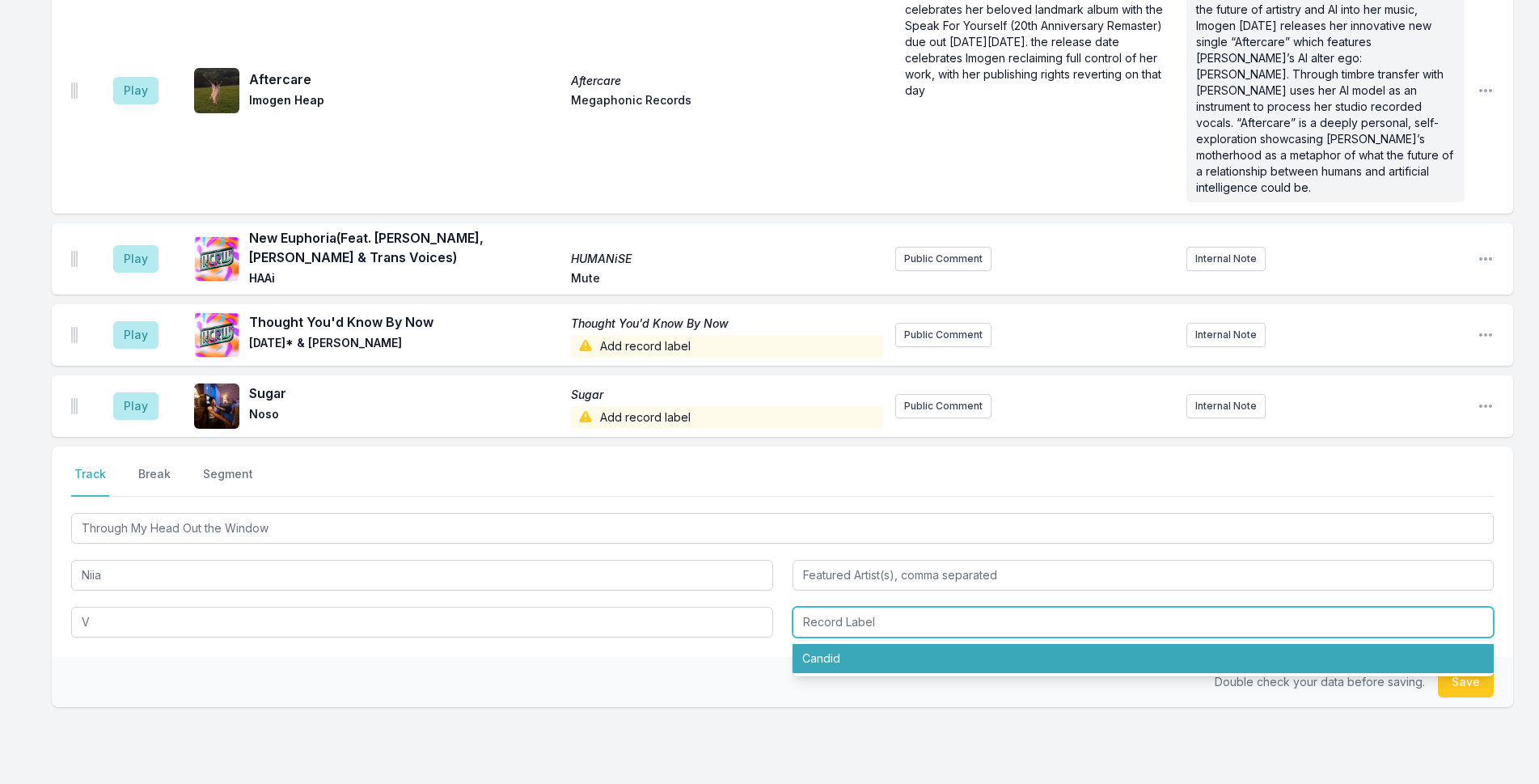
click at [931, 643] on li "Candid" at bounding box center [1143, 658] width 702 height 29
type input "Candid"
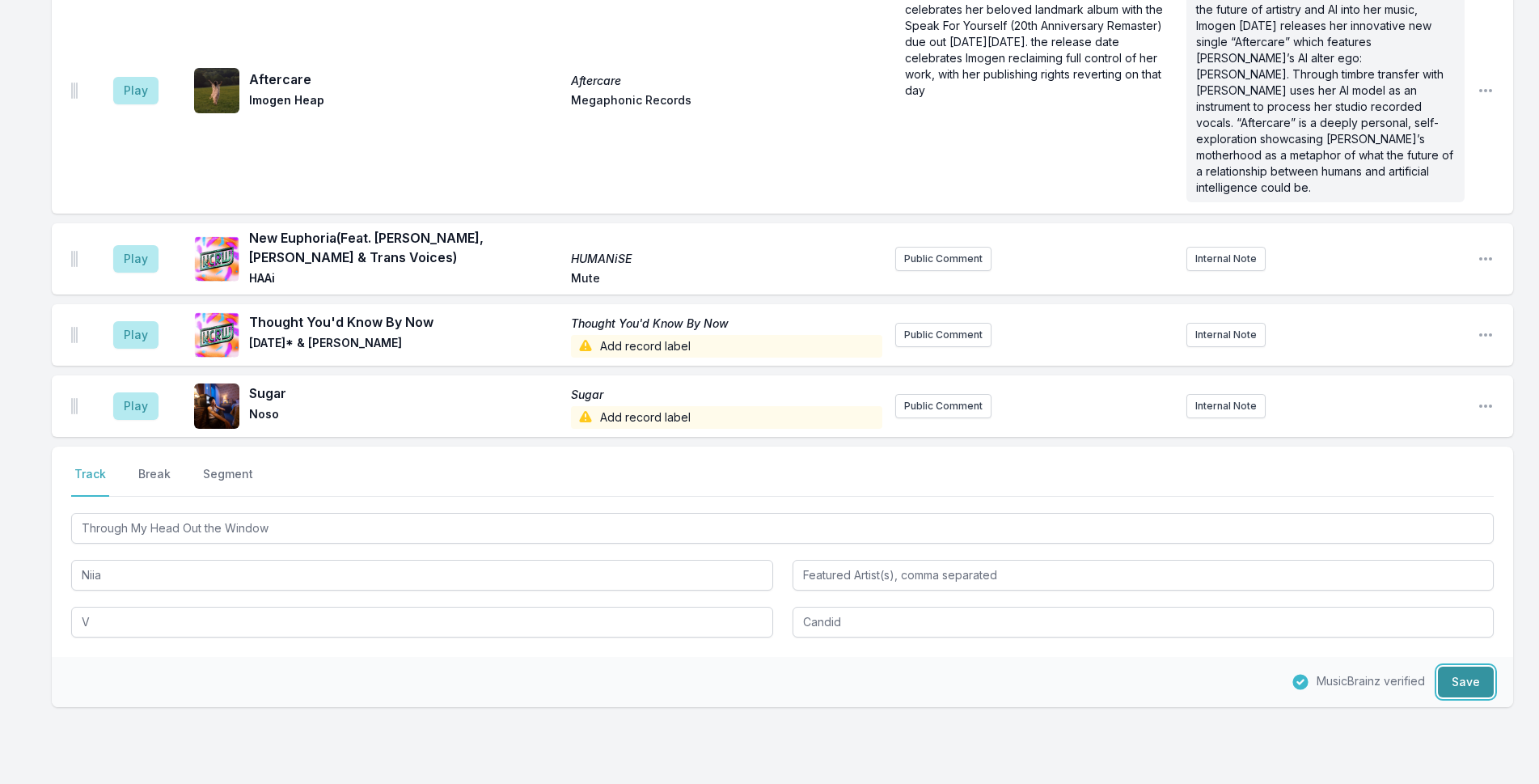
click at [1475, 670] on button "Save" at bounding box center [1465, 681] width 55 height 31
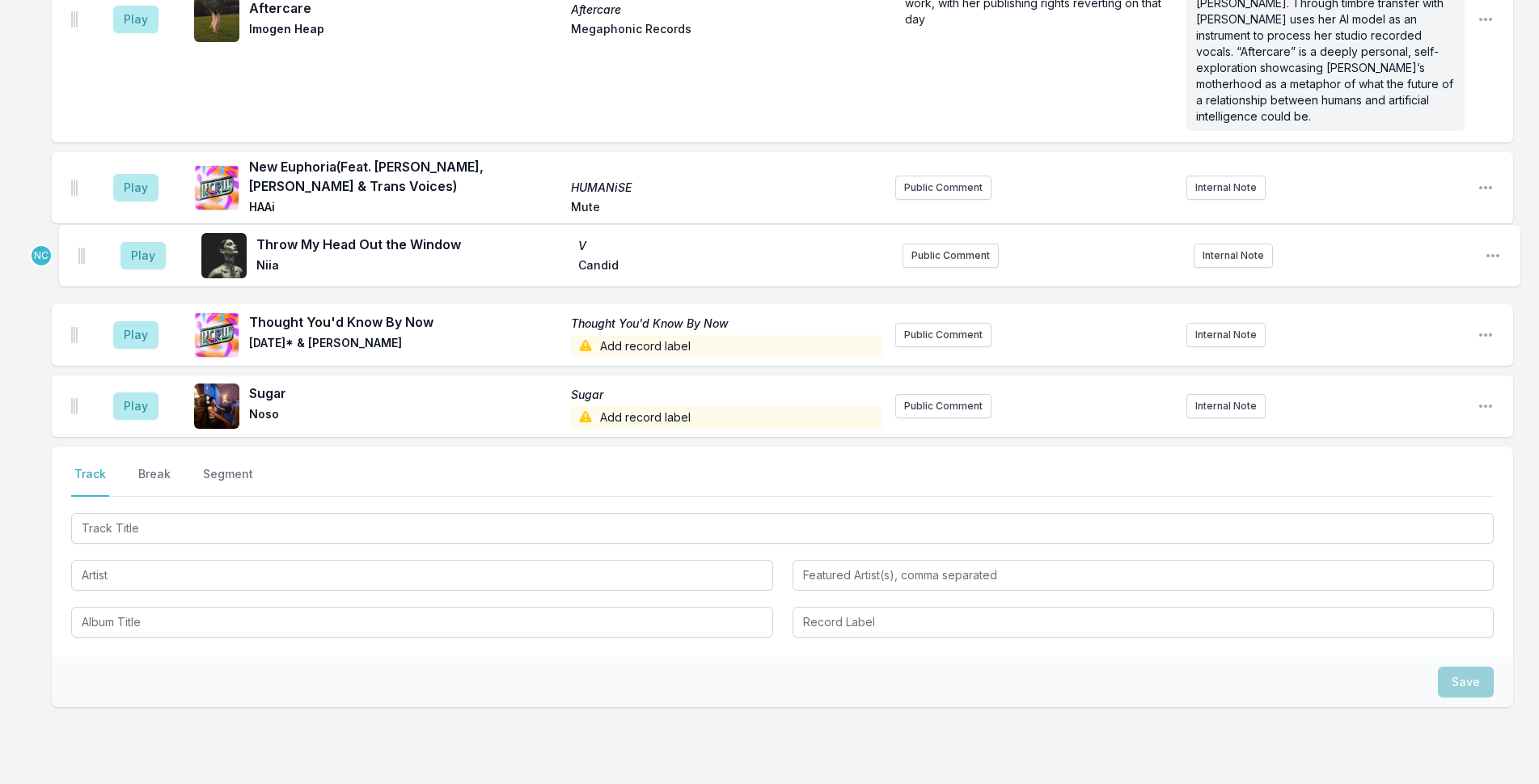
drag, startPoint x: 74, startPoint y: 387, endPoint x: 83, endPoint y: 228, distance: 159.3
click at [83, 228] on ul "Play Aftercare Aftercare Imogen Heap Megaphonic Records Originally released [DA…" at bounding box center [782, 166] width 1461 height 540
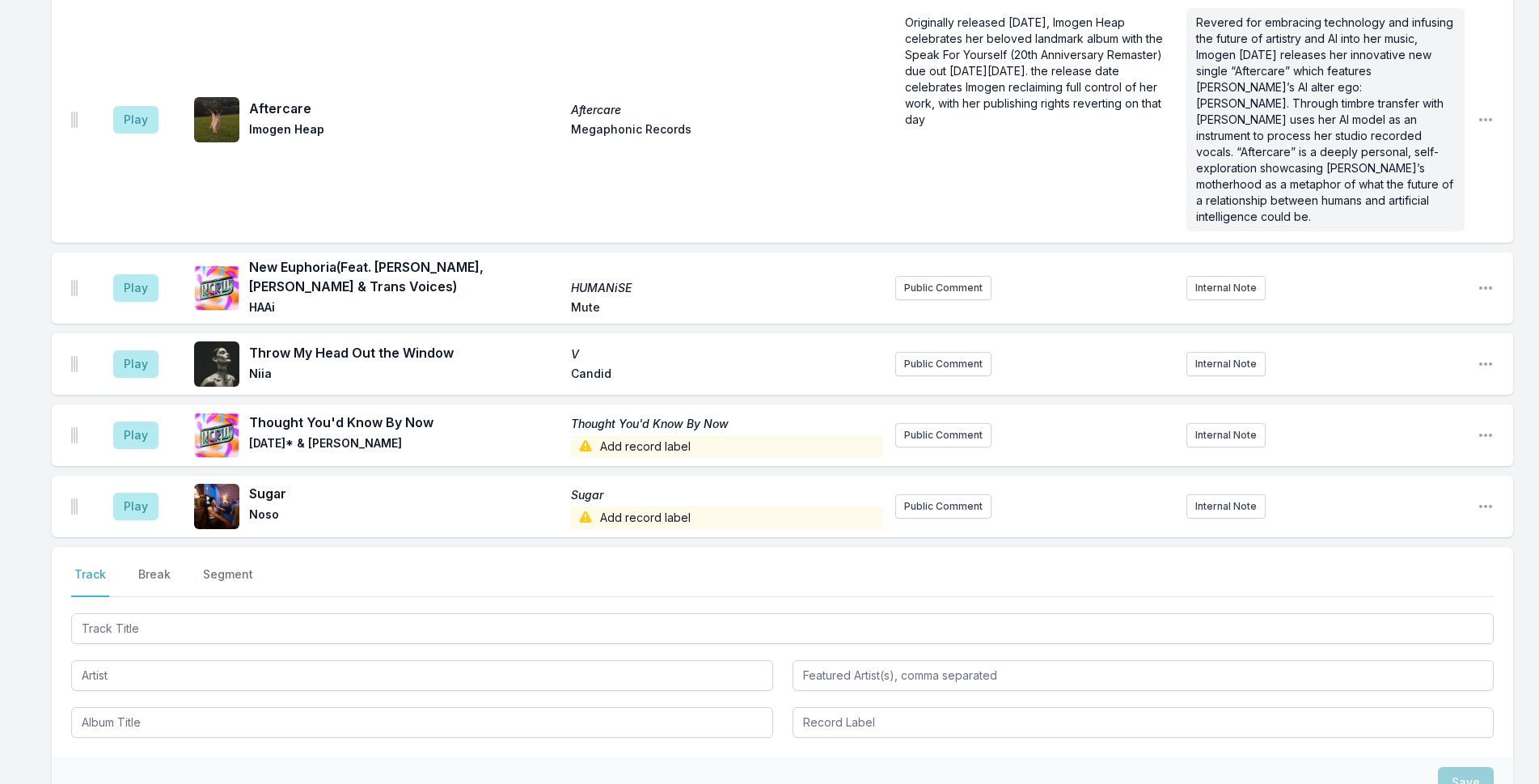
scroll to position [376, 0]
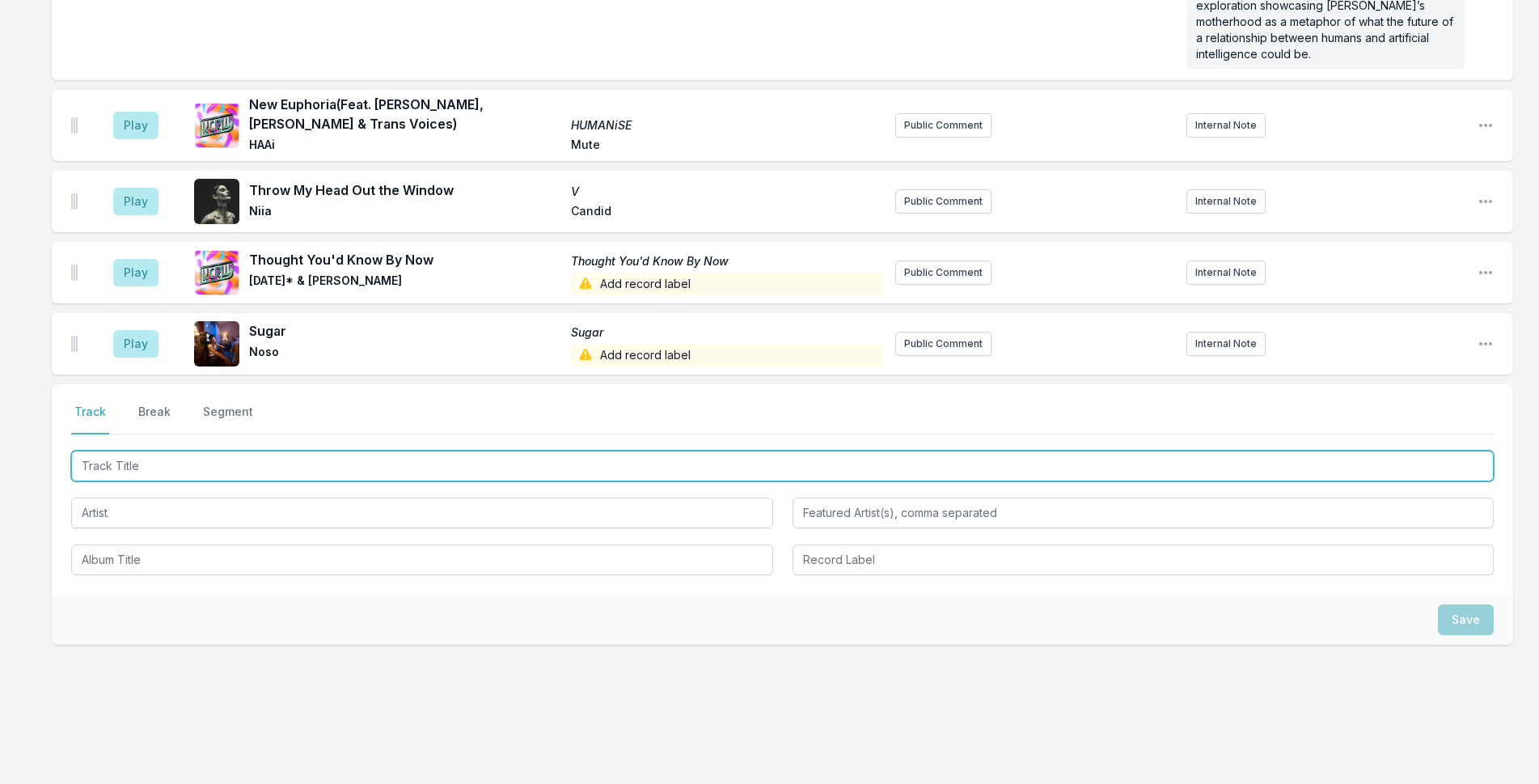
drag, startPoint x: 368, startPoint y: 448, endPoint x: 1055, endPoint y: 179, distance: 737.8
click at [377, 450] on input "Track Title" at bounding box center [782, 466] width 1423 height 31
type input "Soft Echoes"
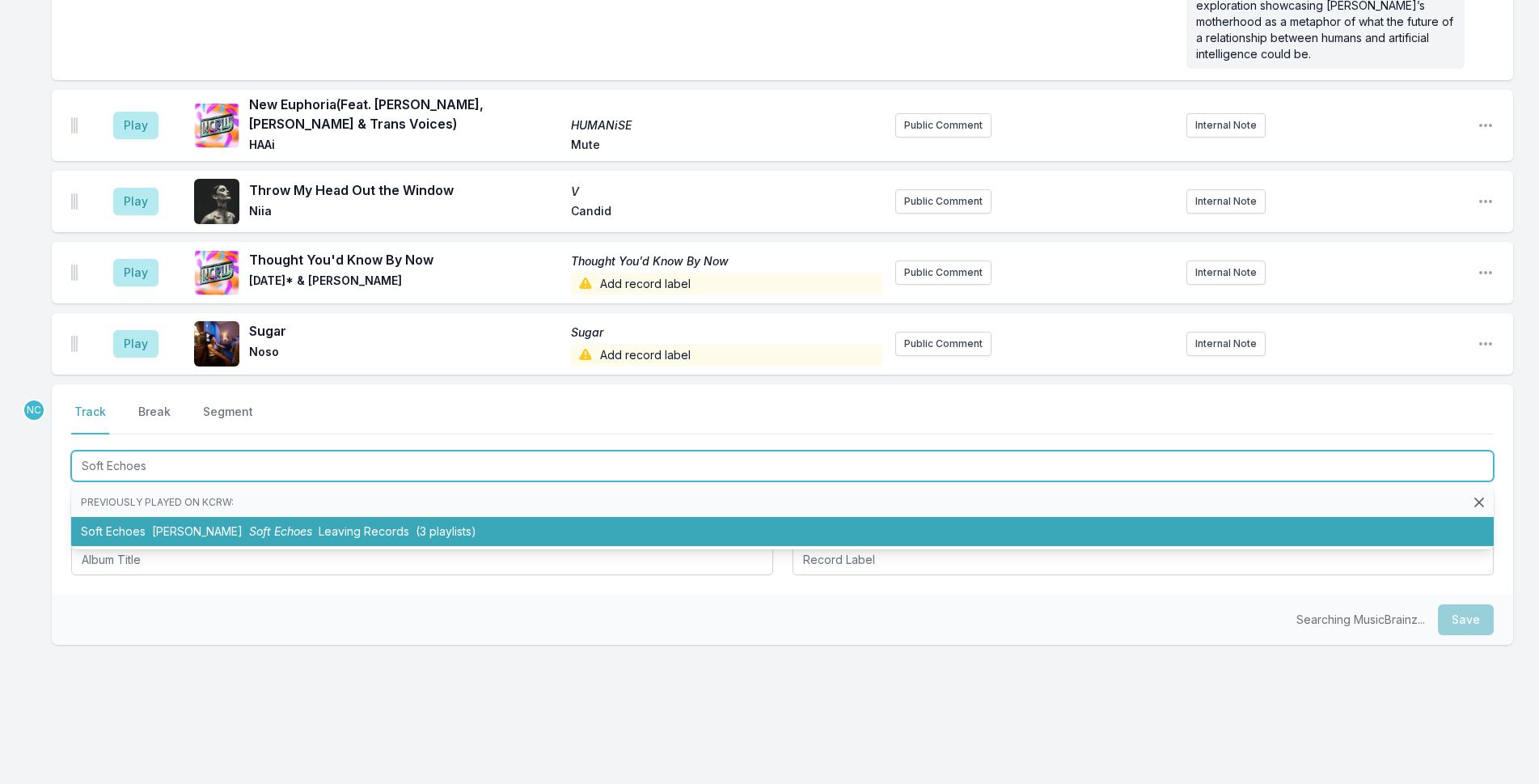
click at [230, 524] on span "[PERSON_NAME]" at bounding box center [198, 531] width 91 height 14
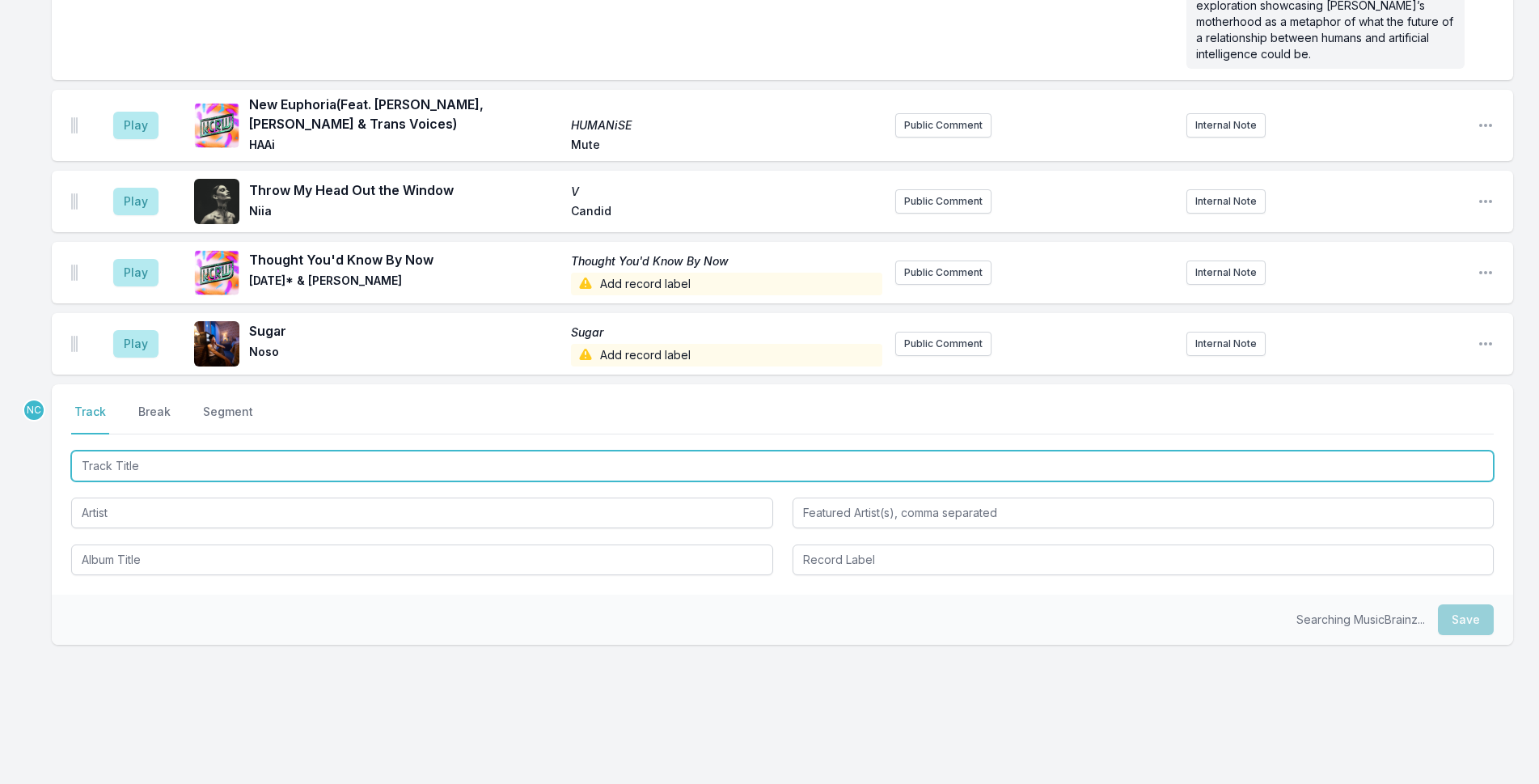
scroll to position [447, 0]
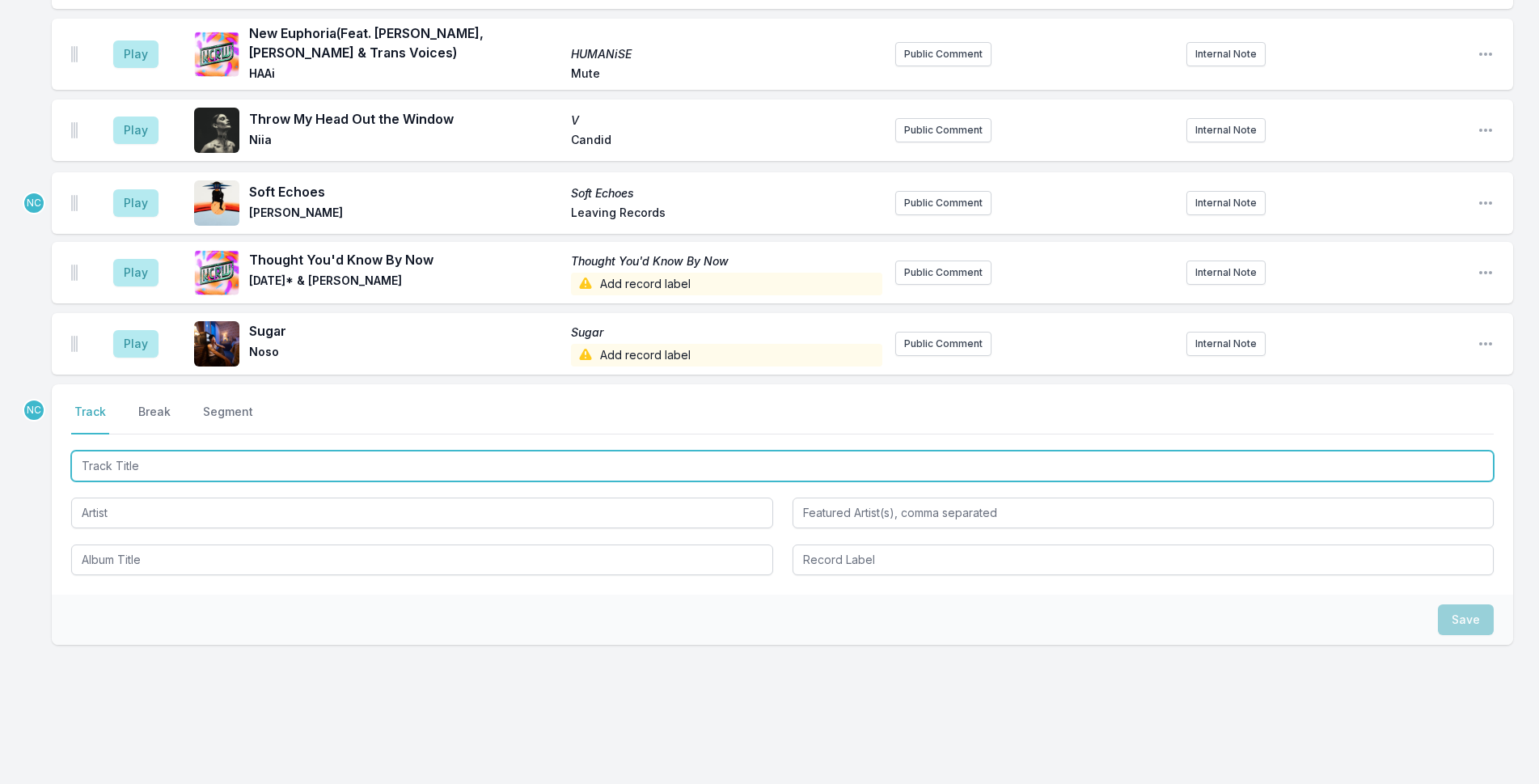
drag, startPoint x: 71, startPoint y: 326, endPoint x: 71, endPoint y: 195, distance: 131.0
click at [71, 195] on ul "Play Aftercare Aftercare Imogen Heap Megaphonic Records Originally released [DA…" at bounding box center [782, 69] width 1461 height 612
type input "The Echo"
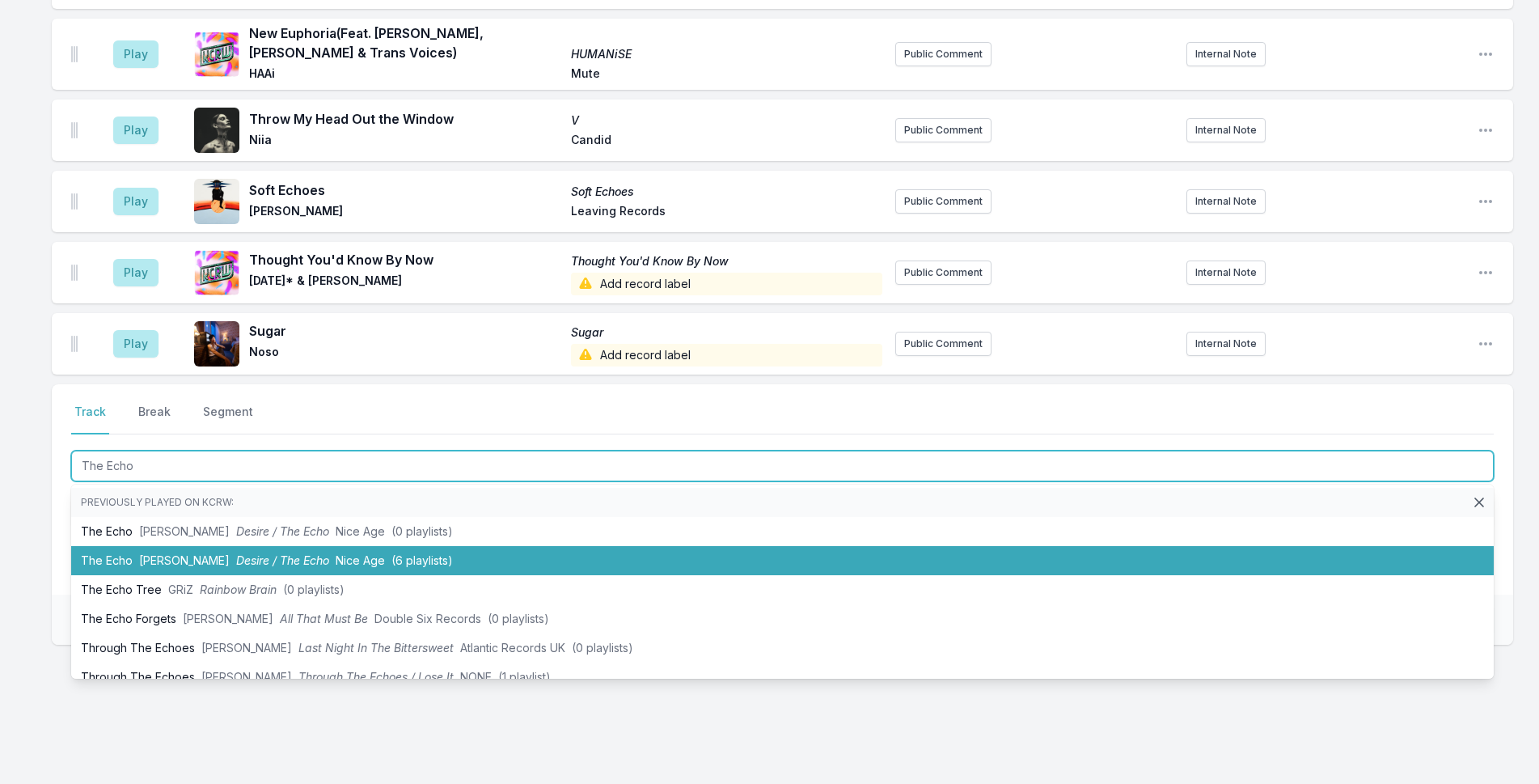
click at [191, 546] on li "The Echo [PERSON_NAME] Desire / The Echo Nice Age ([DEMOGRAPHIC_DATA] playlists)" at bounding box center [782, 561] width 1423 height 29
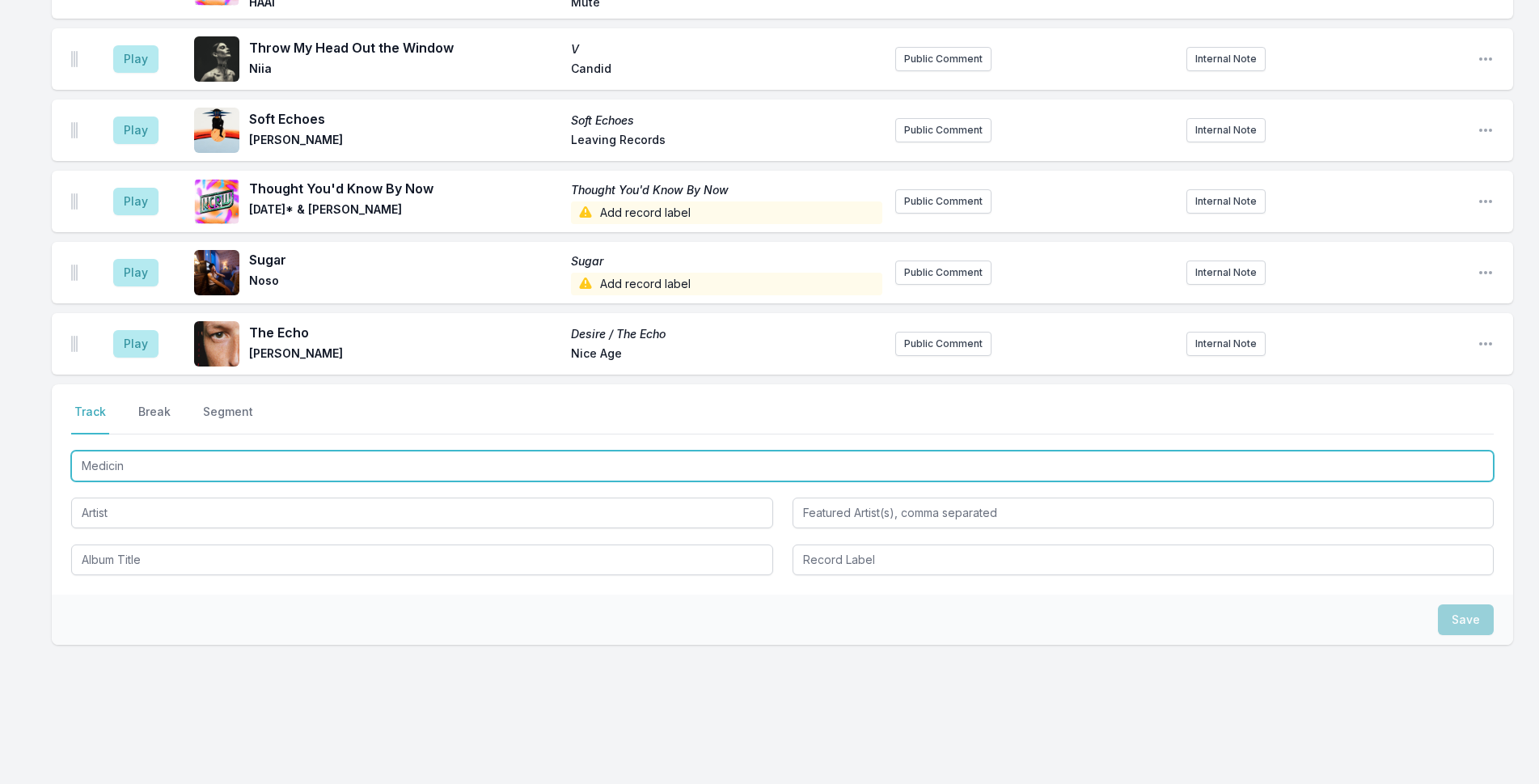
type input "Medicine"
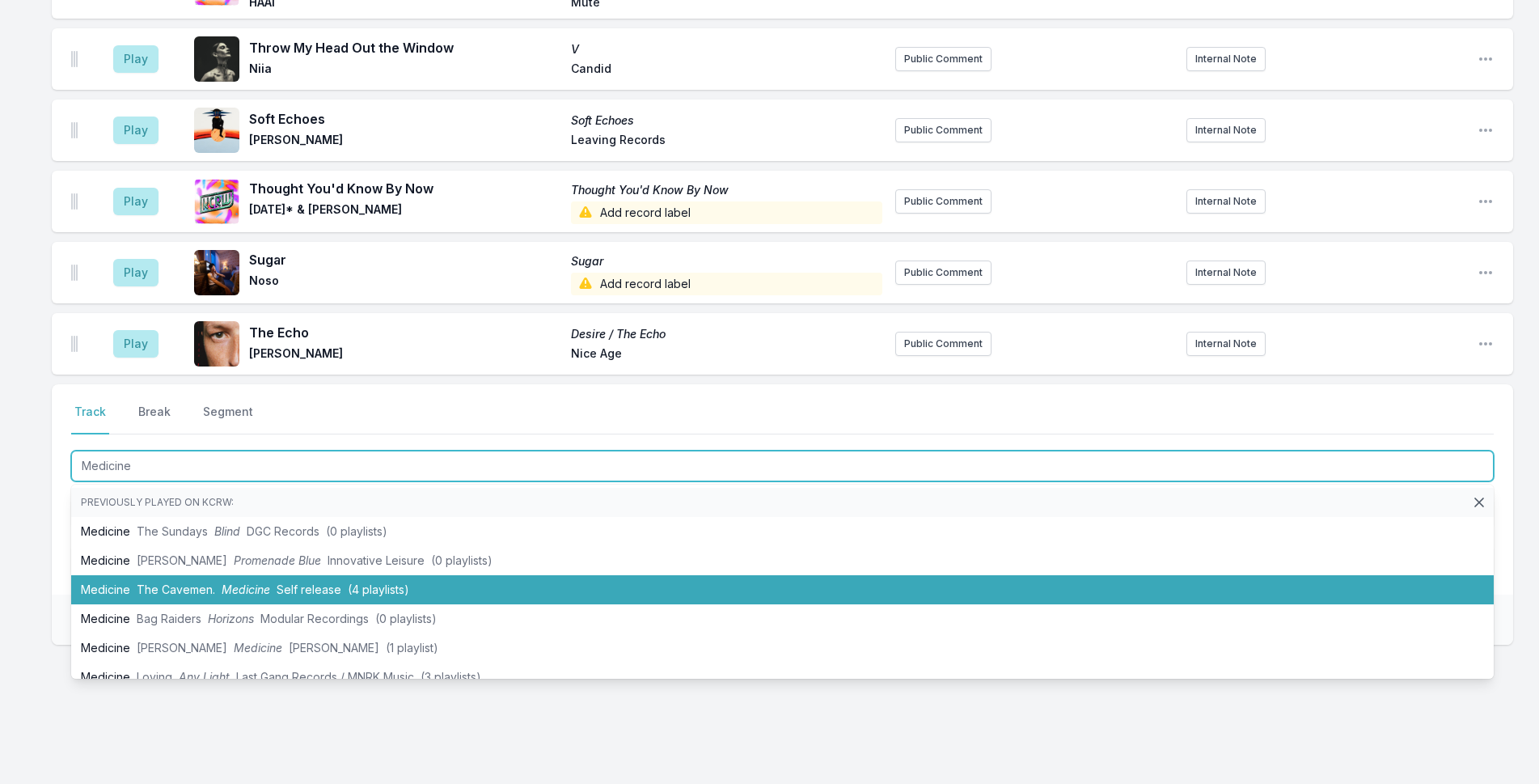
click at [108, 575] on li "Medicine The Cavemen. Medicine Self release (4 playlists)" at bounding box center [782, 590] width 1423 height 29
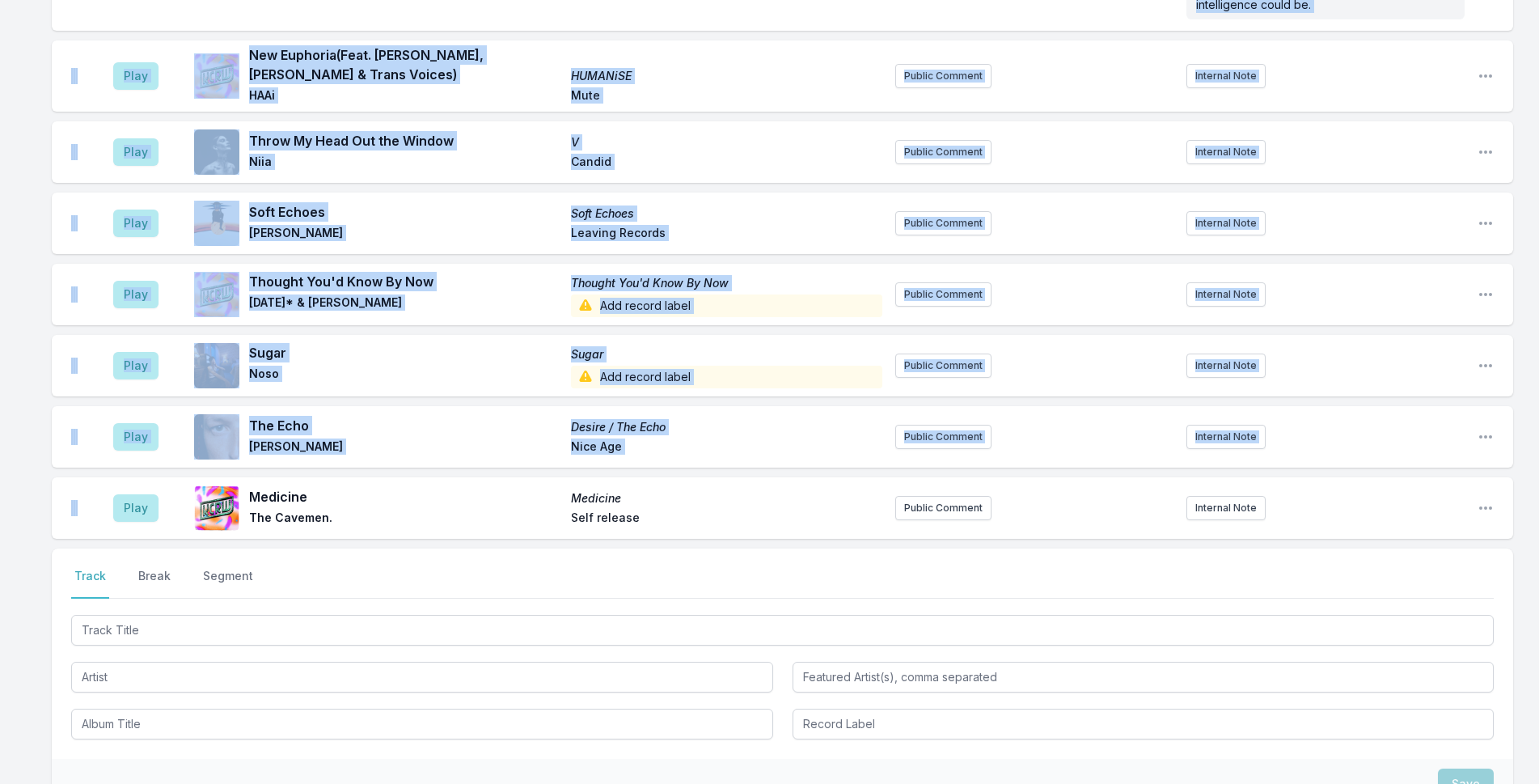
scroll to position [0, 0]
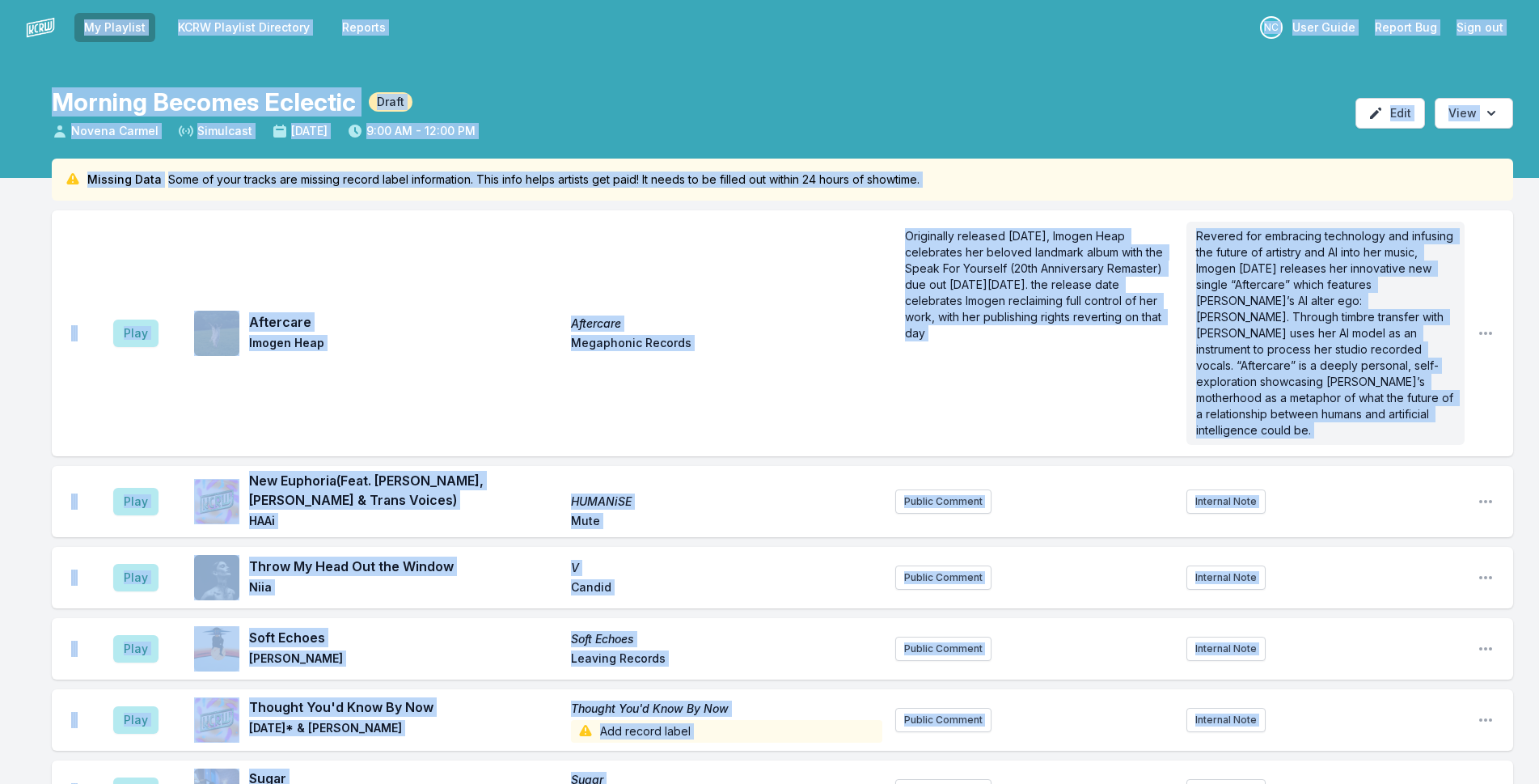
drag, startPoint x: 69, startPoint y: 321, endPoint x: 89, endPoint y: -32, distance: 353.6
click at [89, 0] on html "My Playlist KCRW Playlist Directory Reports NC User Guide Report Bug Sign out M…" at bounding box center [770, 694] width 1539 height 1389
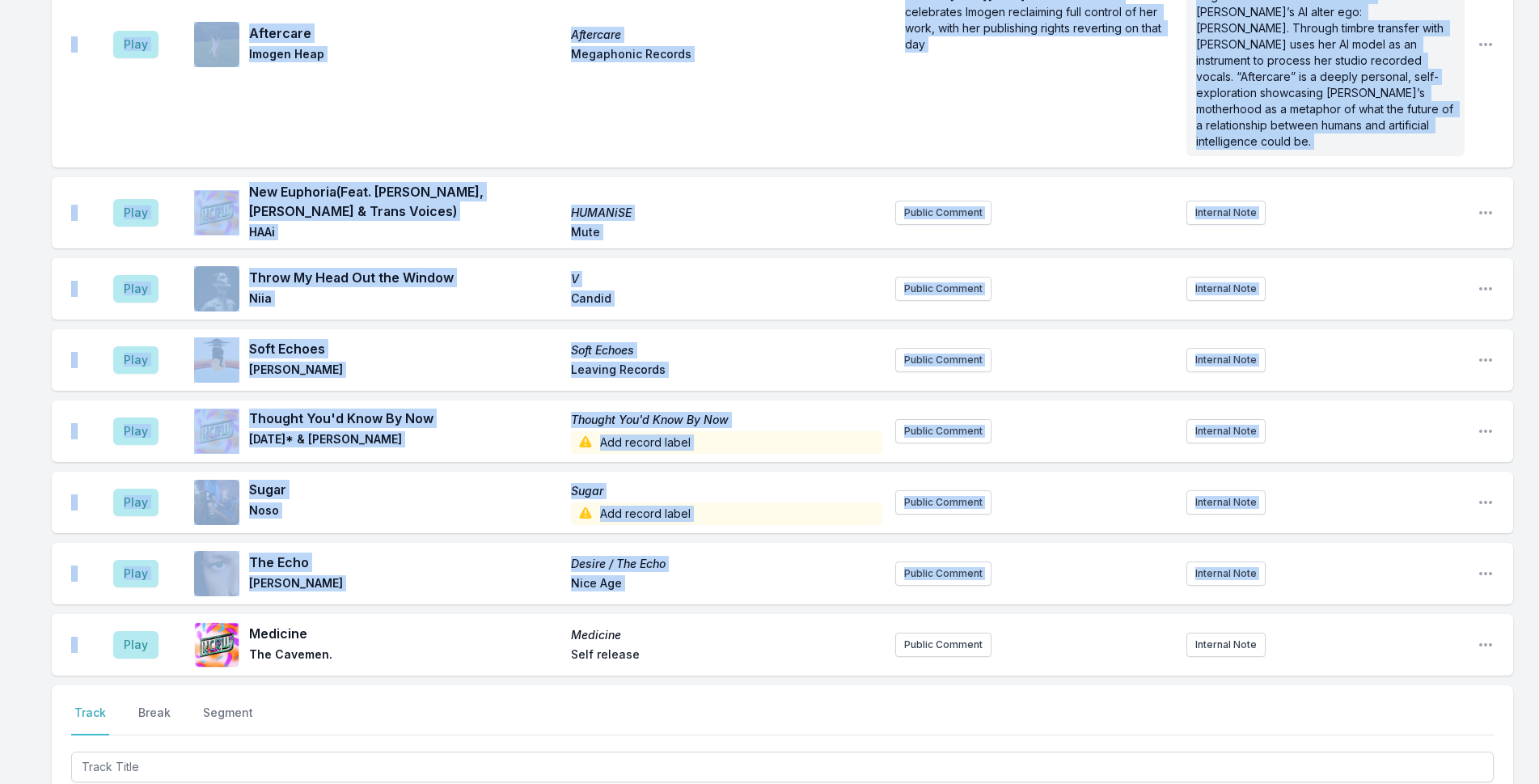
scroll to position [405, 0]
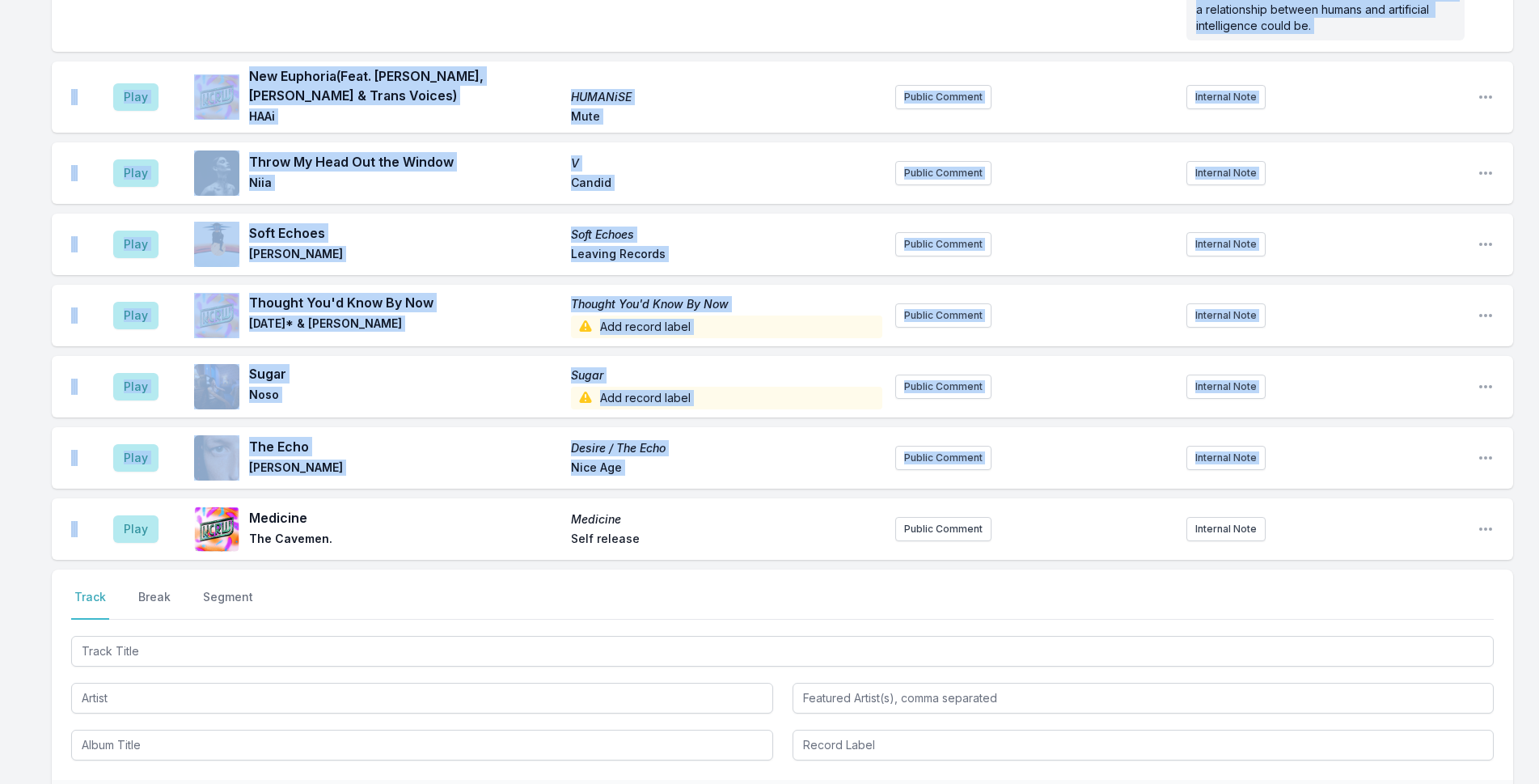
click at [34, 454] on div "Missing Data Some of your tracks are missing record label information. This inf…" at bounding box center [770, 369] width 1539 height 1230
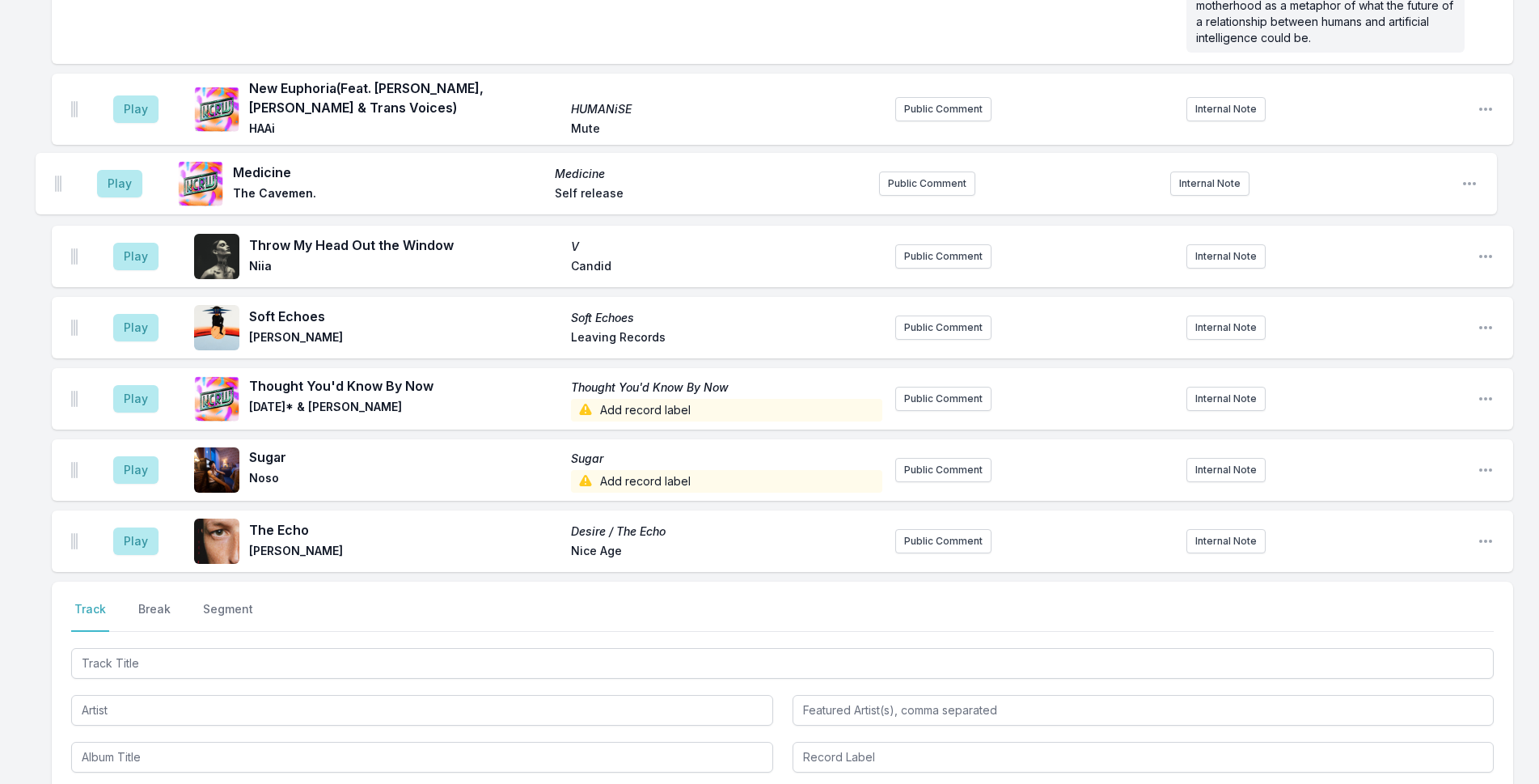
scroll to position [391, 0]
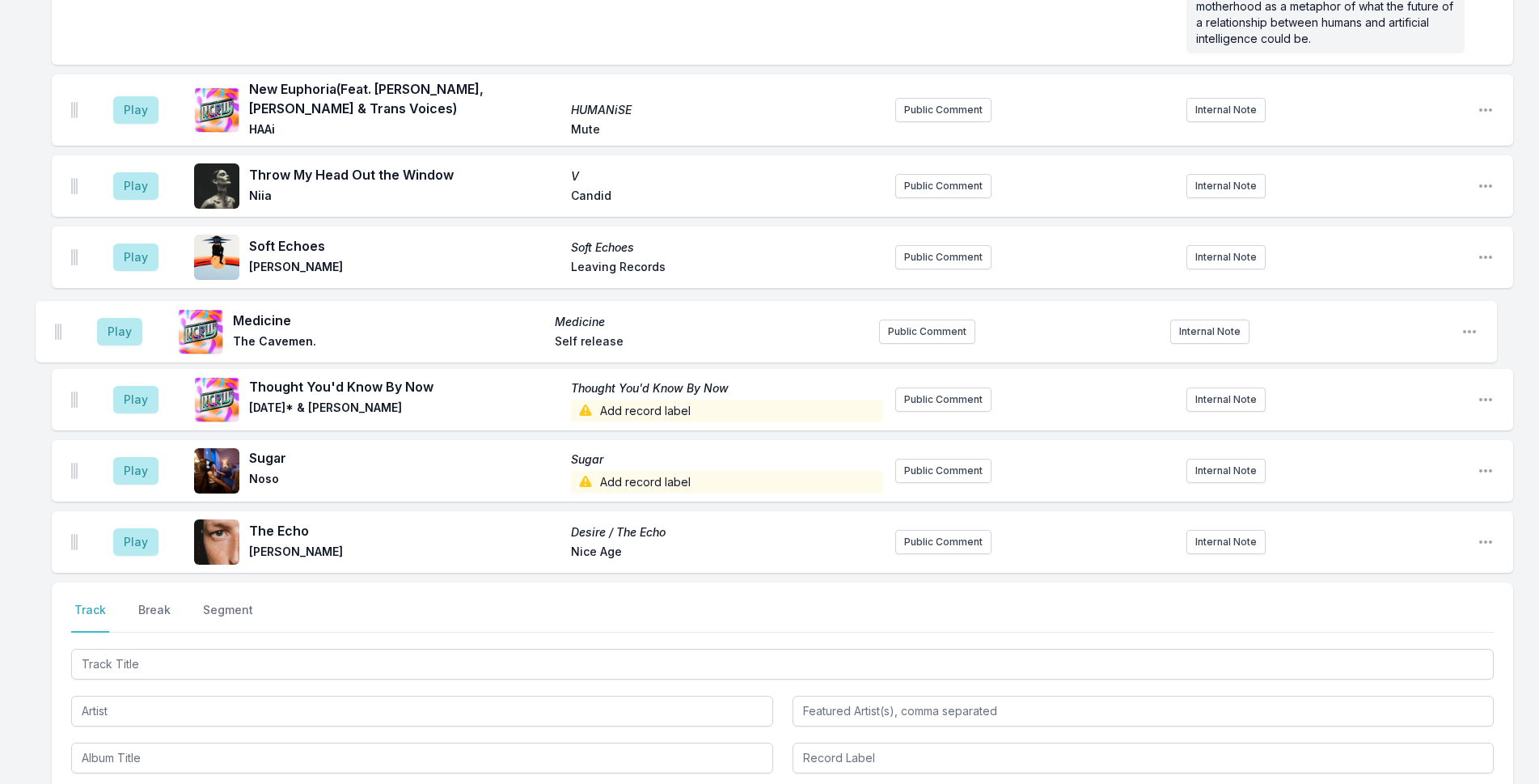
drag, startPoint x: 74, startPoint y: 513, endPoint x: 58, endPoint y: 324, distance: 189.7
click at [58, 324] on ul "Play Aftercare Aftercare Imogen Heap Megaphonic Records Originally released [DA…" at bounding box center [782, 195] width 1461 height 754
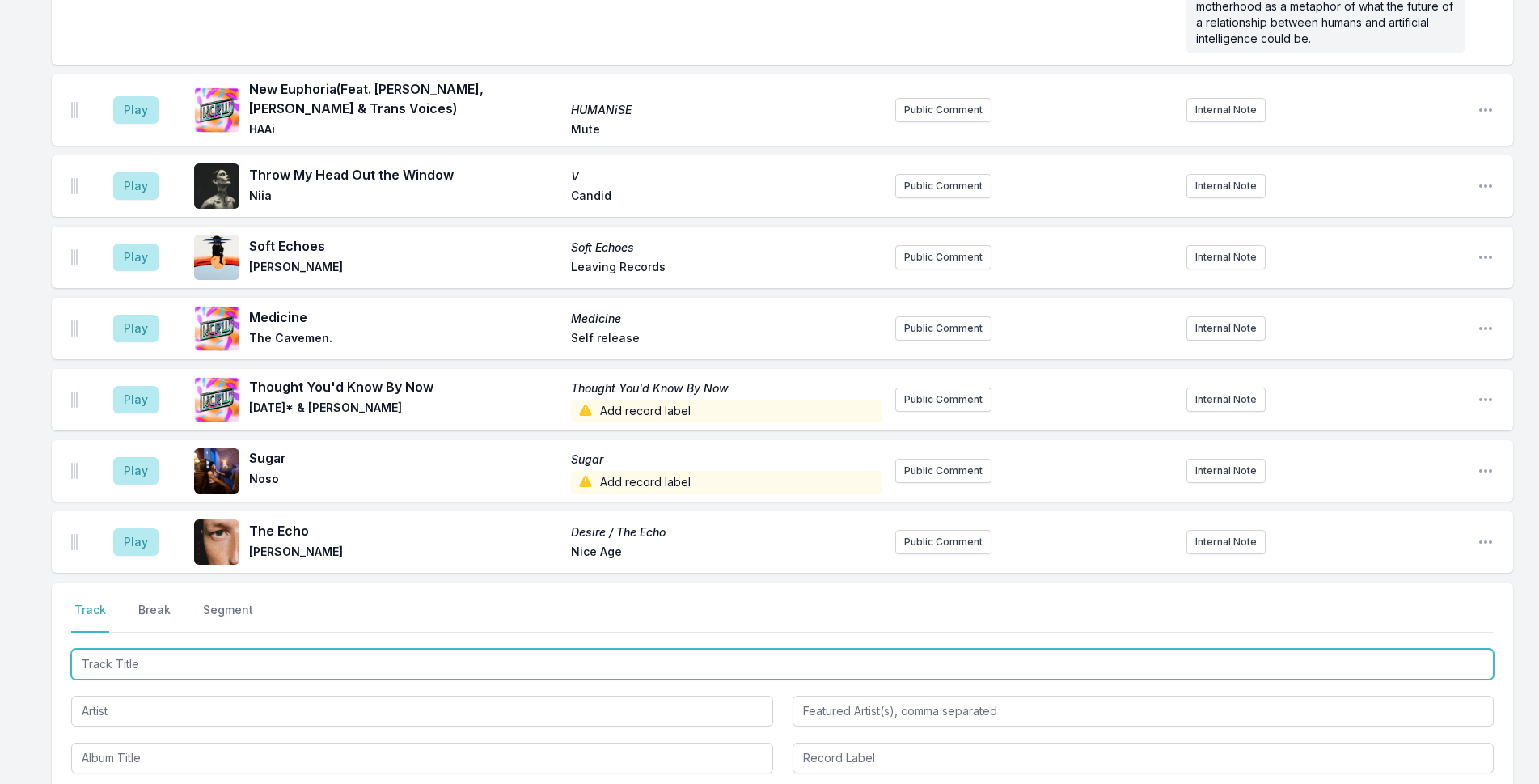
drag, startPoint x: 524, startPoint y: 642, endPoint x: 592, endPoint y: 625, distance: 70.1
click at [524, 649] on input "Track Title" at bounding box center [782, 664] width 1423 height 31
click at [194, 649] on input "Lucifer (Equatoriale remix)" at bounding box center [782, 664] width 1423 height 31
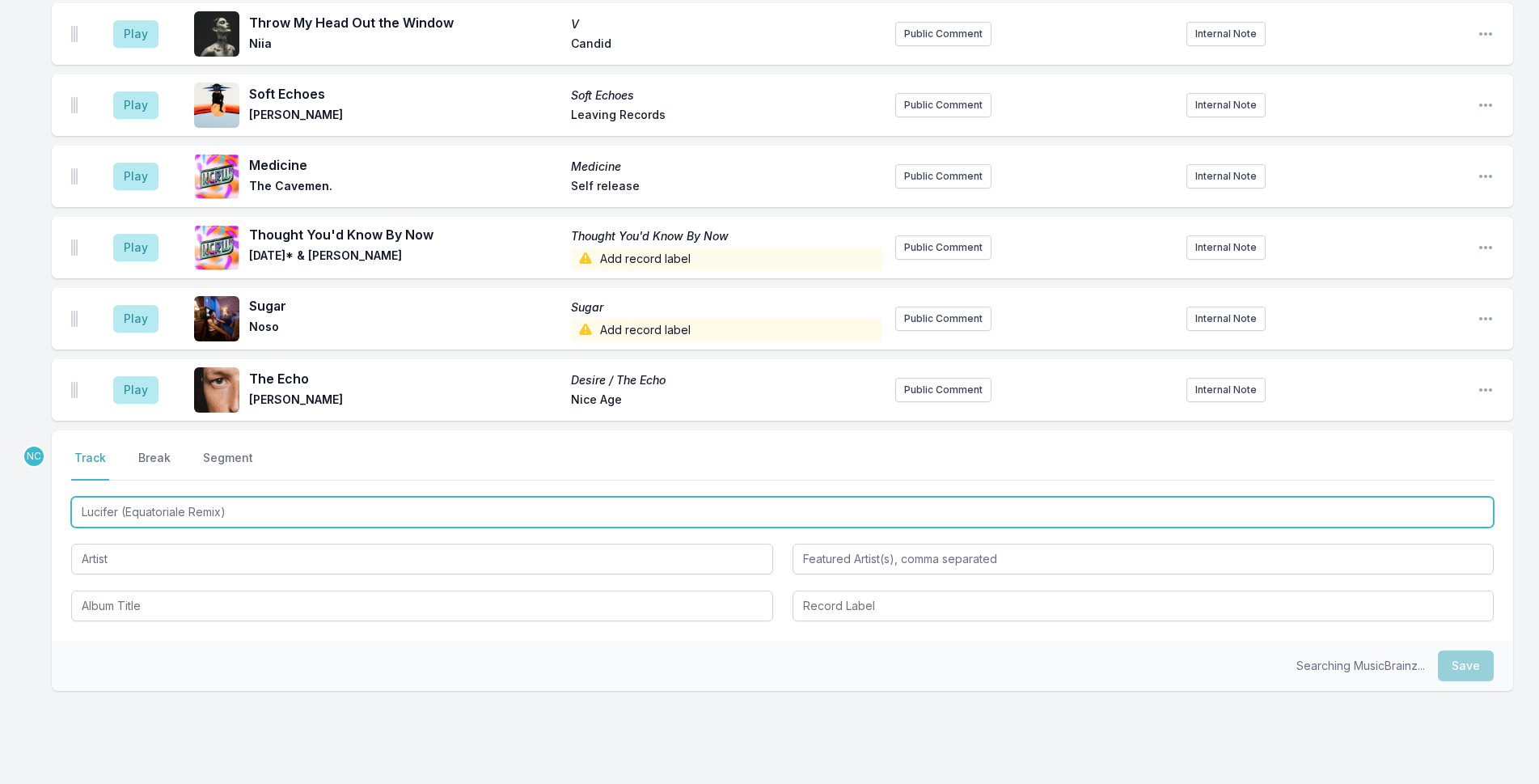
scroll to position [554, 0]
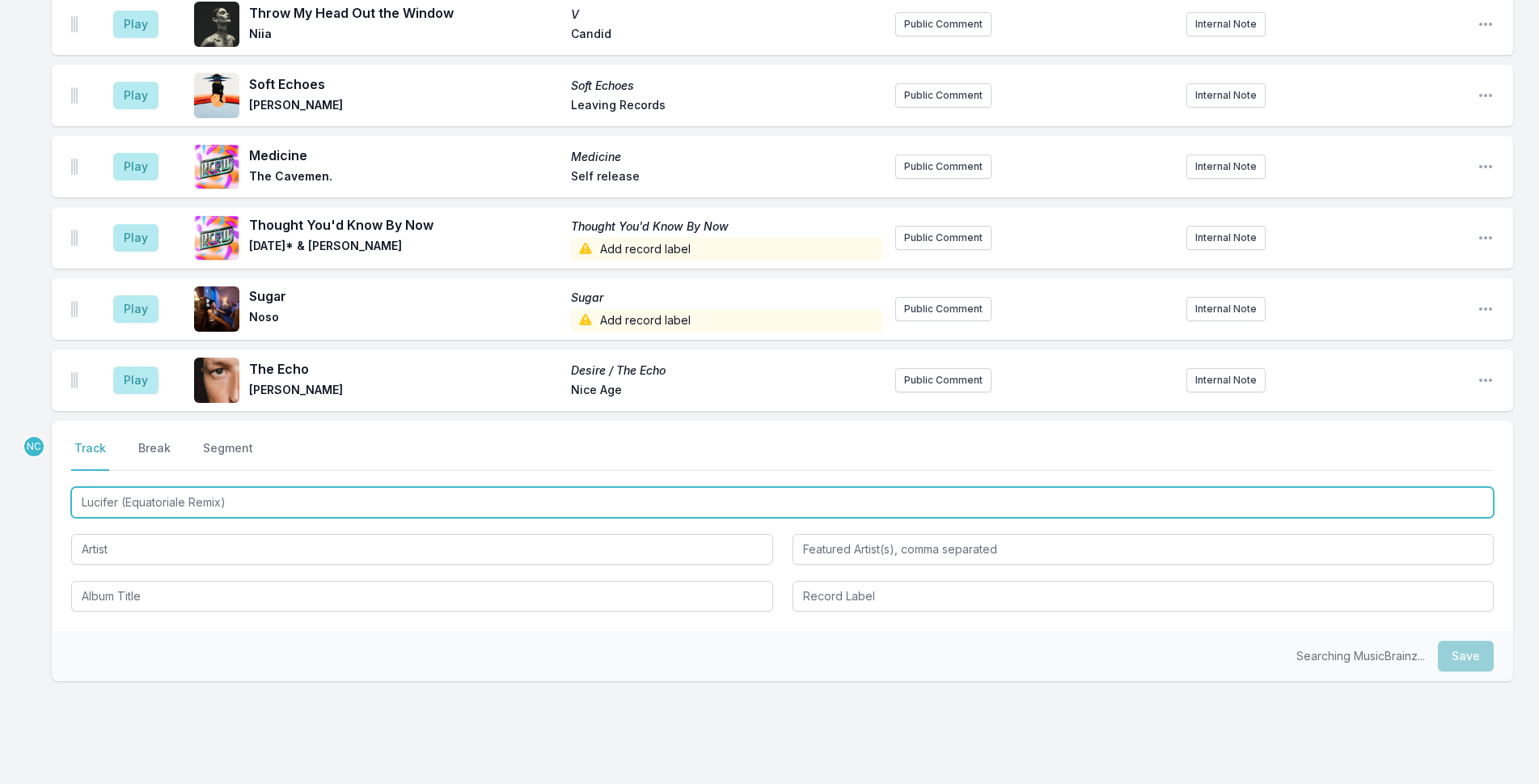
type input "Lucifer (Equatoriale Remix)"
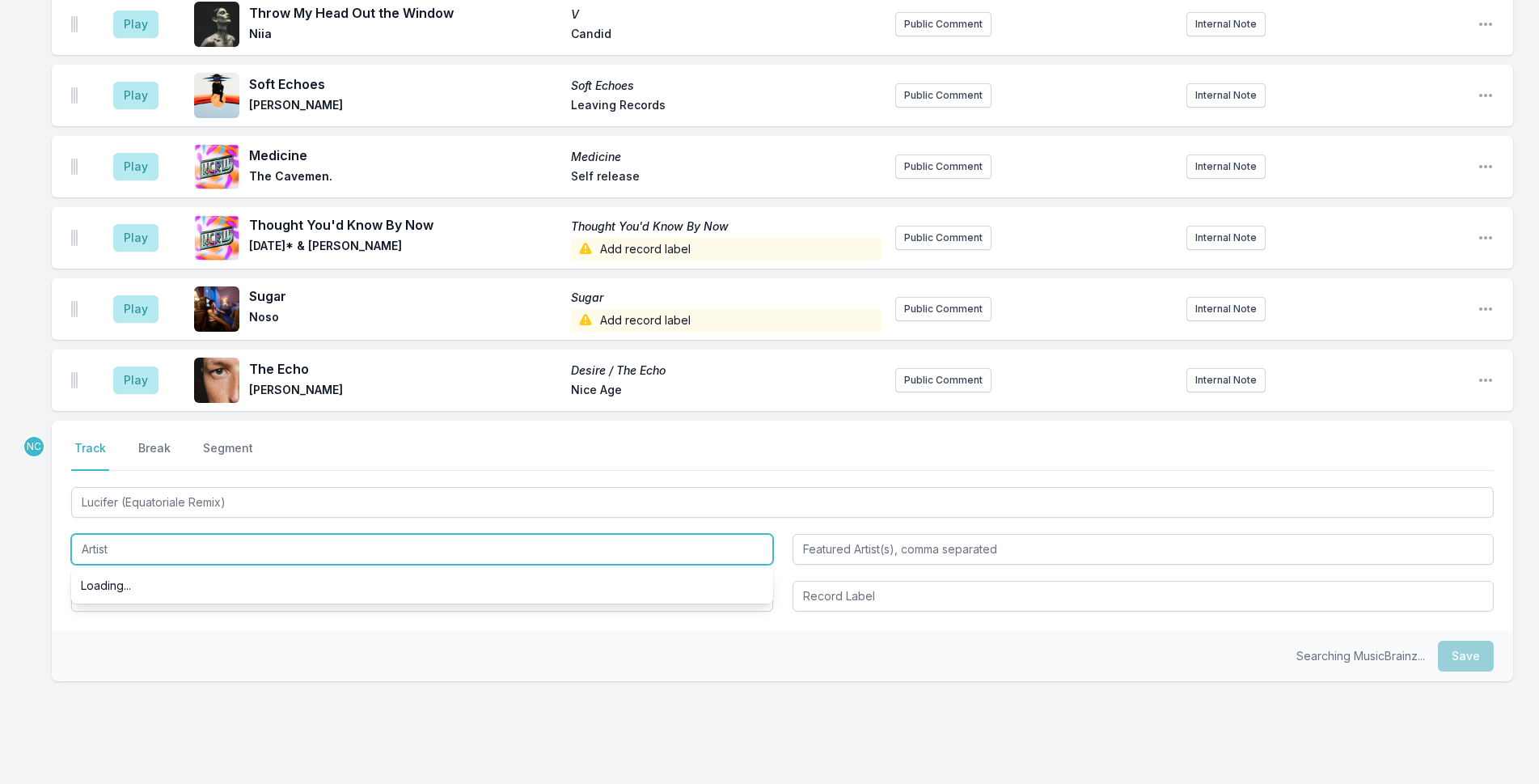
click at [288, 534] on input "Artist" at bounding box center [422, 549] width 702 height 31
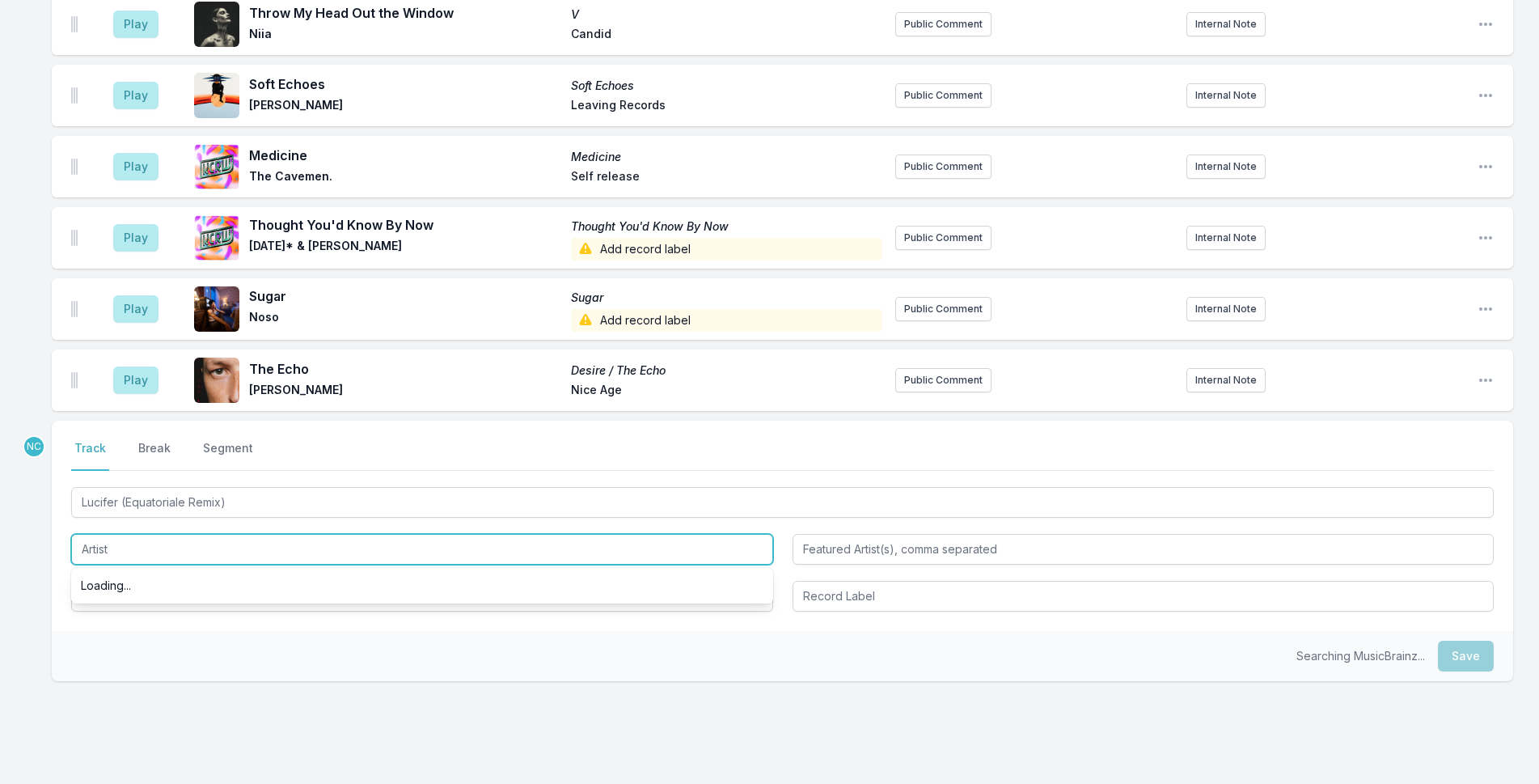
click at [288, 534] on input "Artist" at bounding box center [422, 549] width 702 height 31
type input "[PERSON_NAME]"
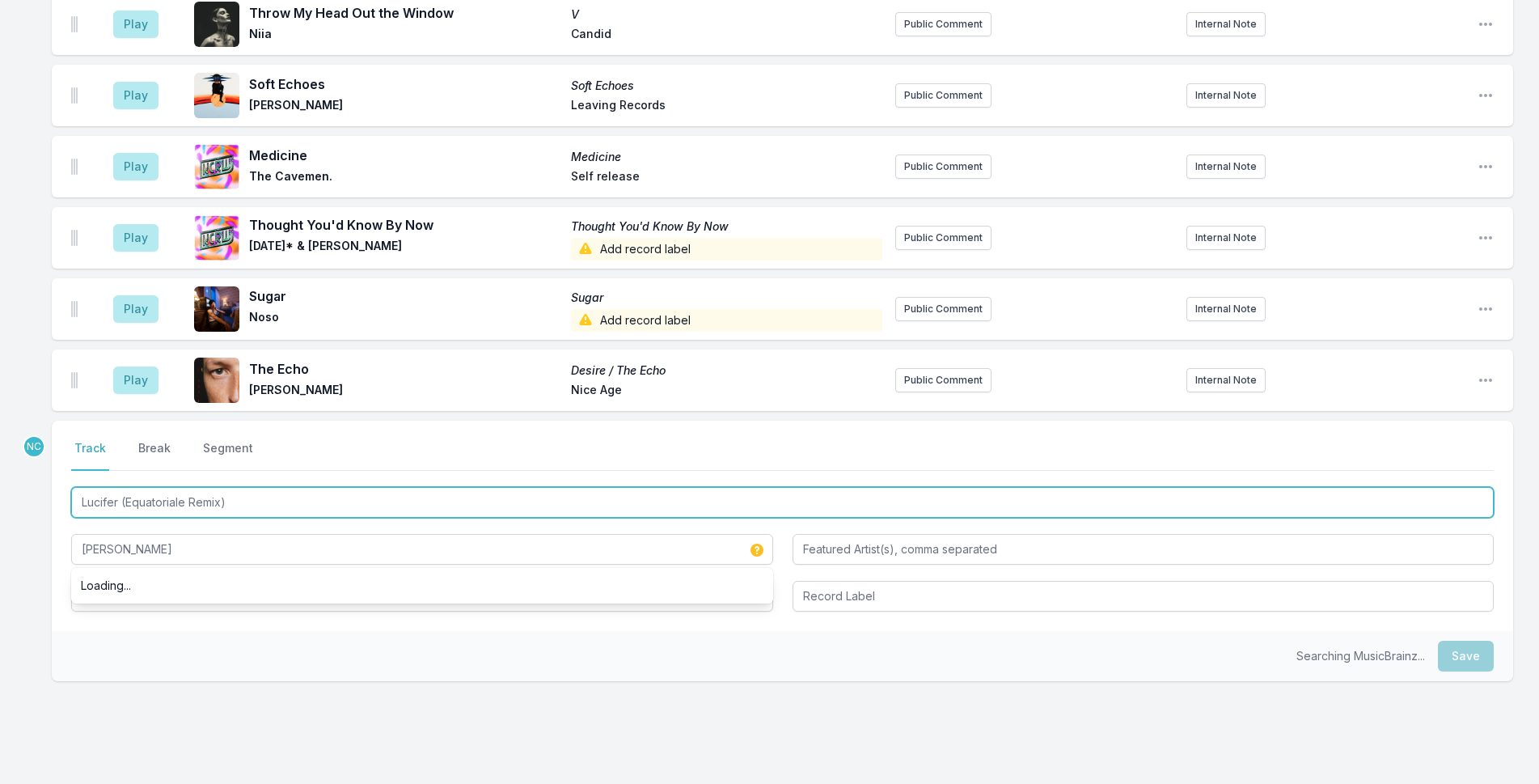
click at [216, 487] on input "Lucifer (Equatoriale Remix)" at bounding box center [782, 503] width 1423 height 31
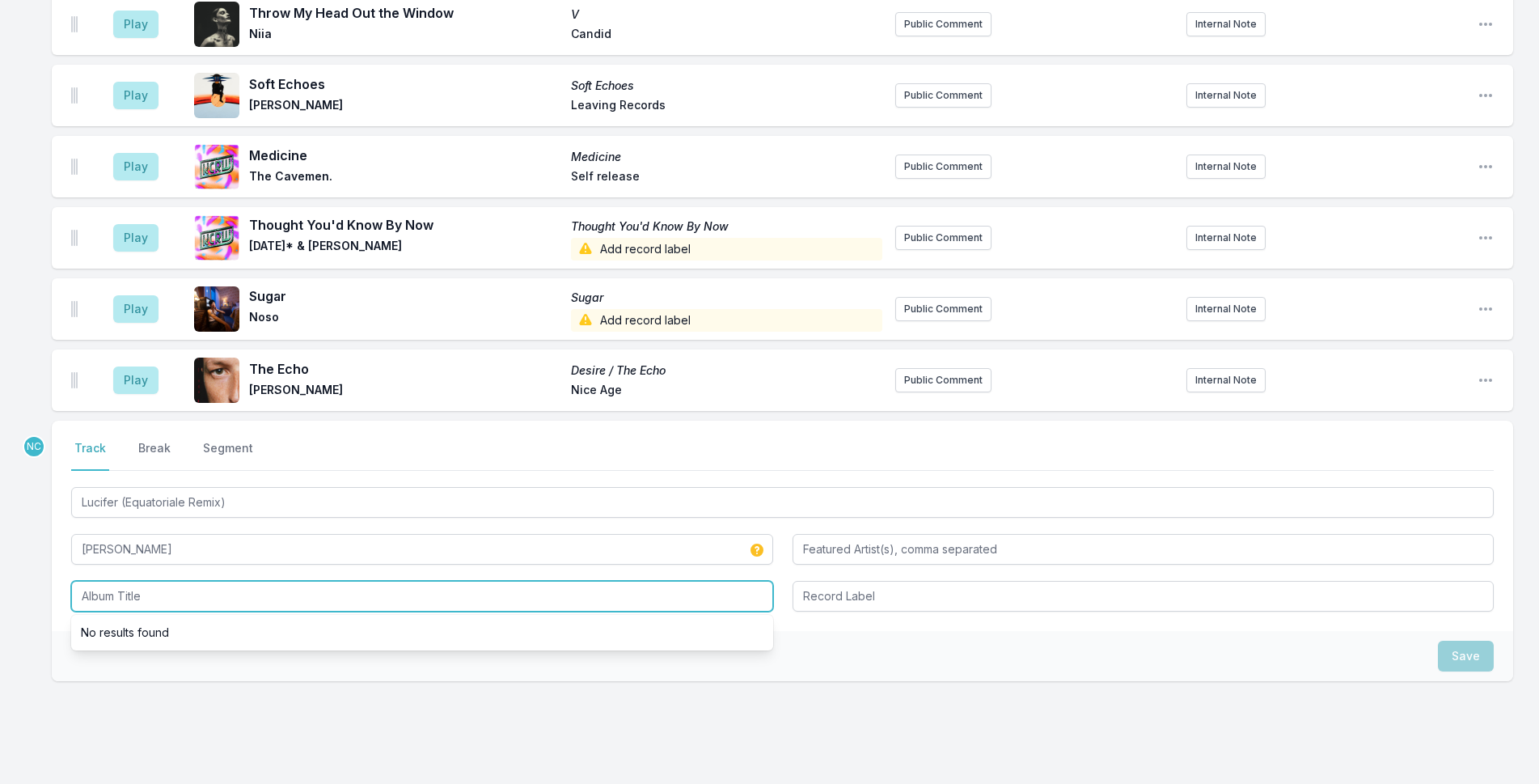
click at [214, 581] on input "Album Title" at bounding box center [422, 596] width 702 height 31
paste input "Lucifer (Equatoriale Remix)"
type input "Lucifer (Equatoriale Remix)"
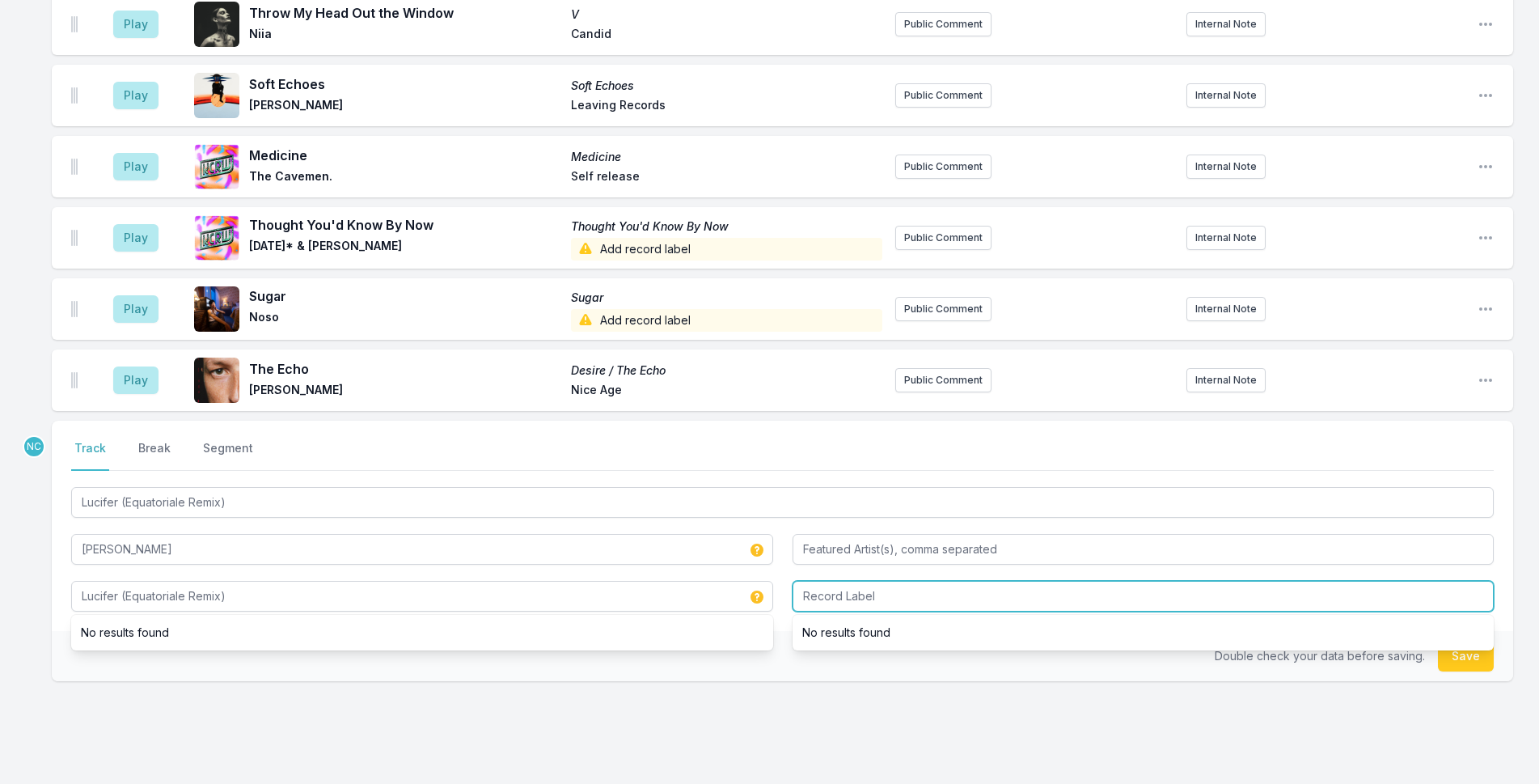
click at [892, 581] on input "Record Label" at bounding box center [1143, 596] width 702 height 31
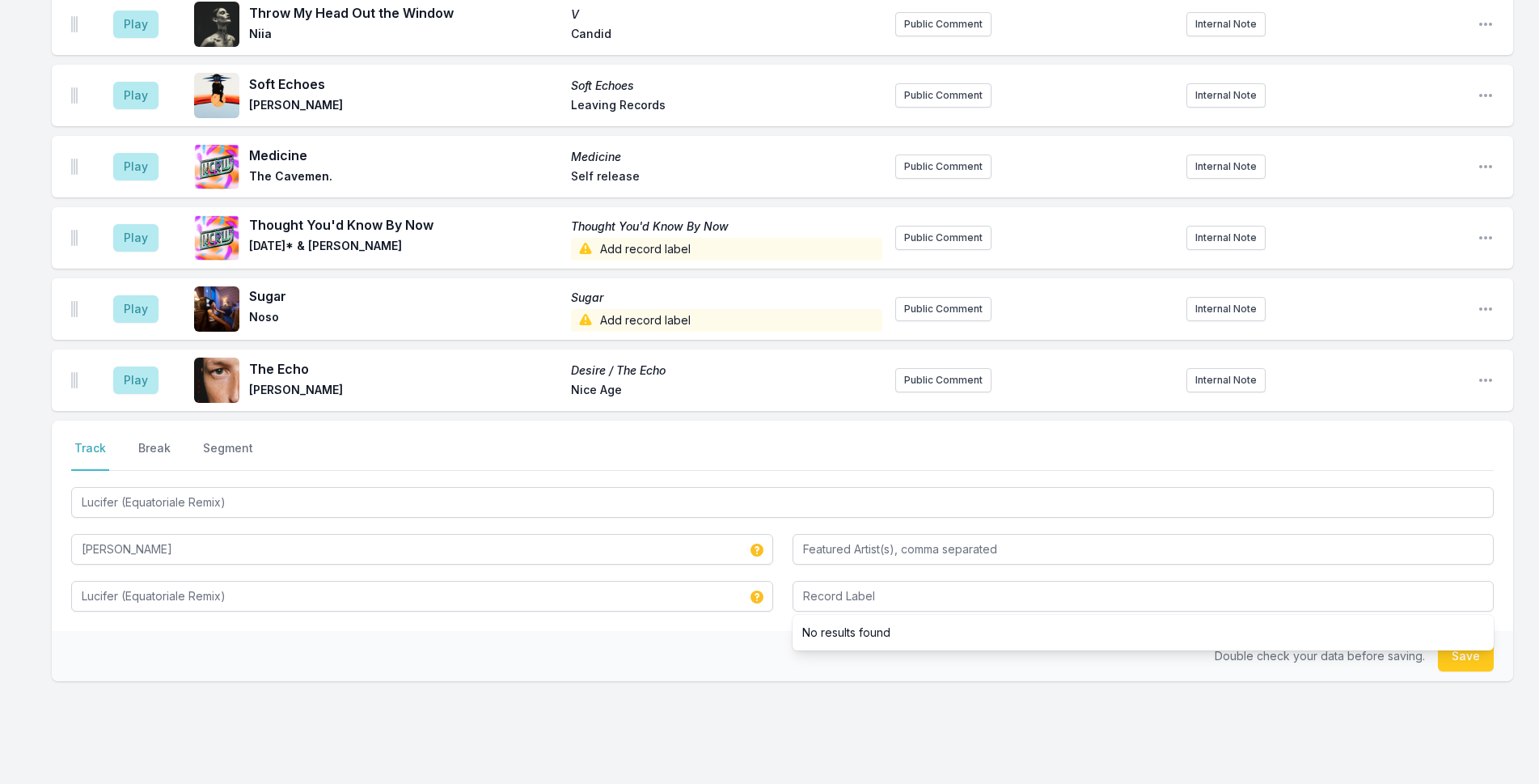
click at [902, 618] on li "No results found" at bounding box center [1143, 632] width 702 height 29
click at [1458, 642] on button "Save" at bounding box center [1465, 656] width 55 height 31
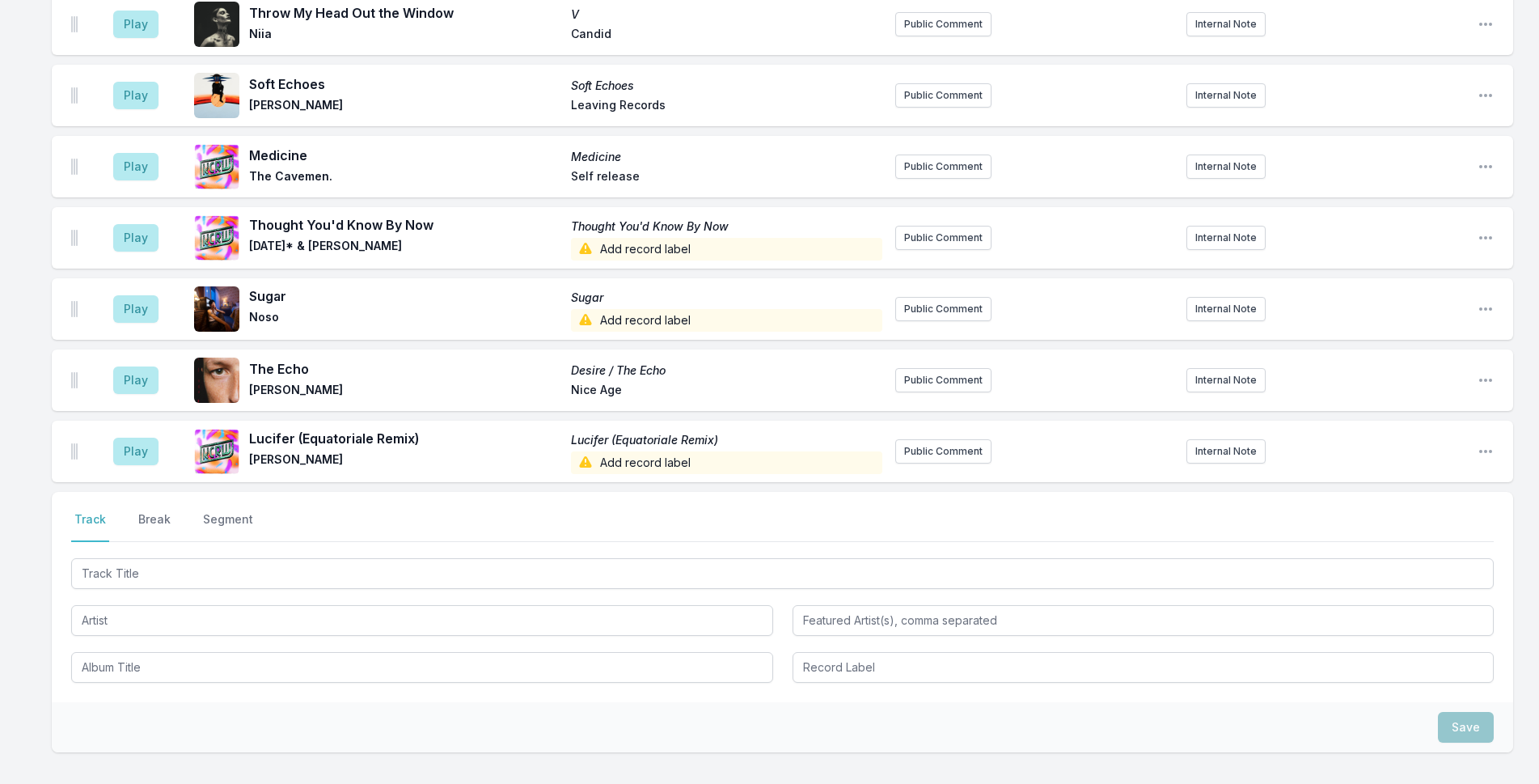
scroll to position [624, 0]
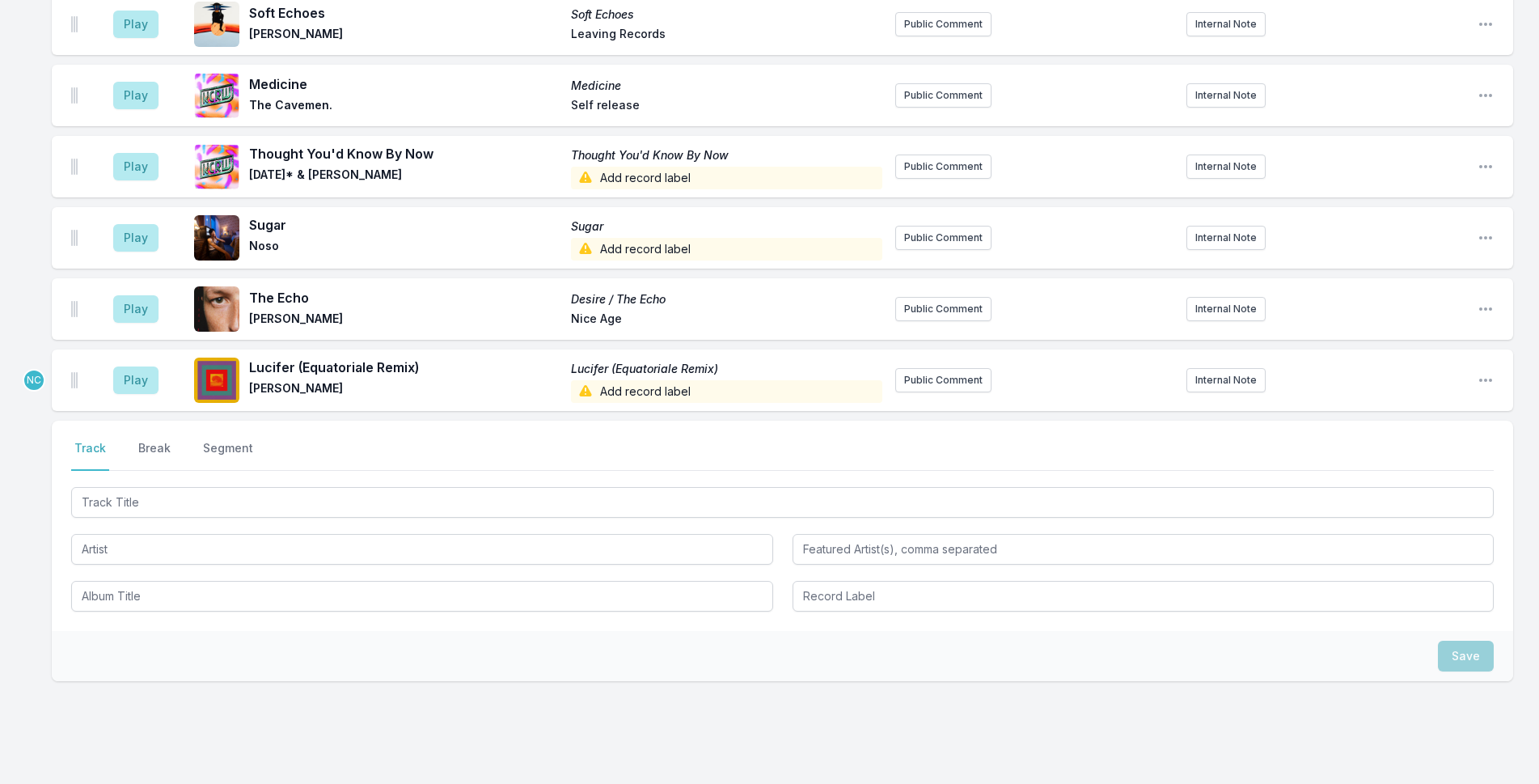
click at [71, 360] on div "Play Lucifer (Equatoriale Remix) [PERSON_NAME] (Equatoriale Remix) [PERSON_NAME…" at bounding box center [782, 380] width 1461 height 62
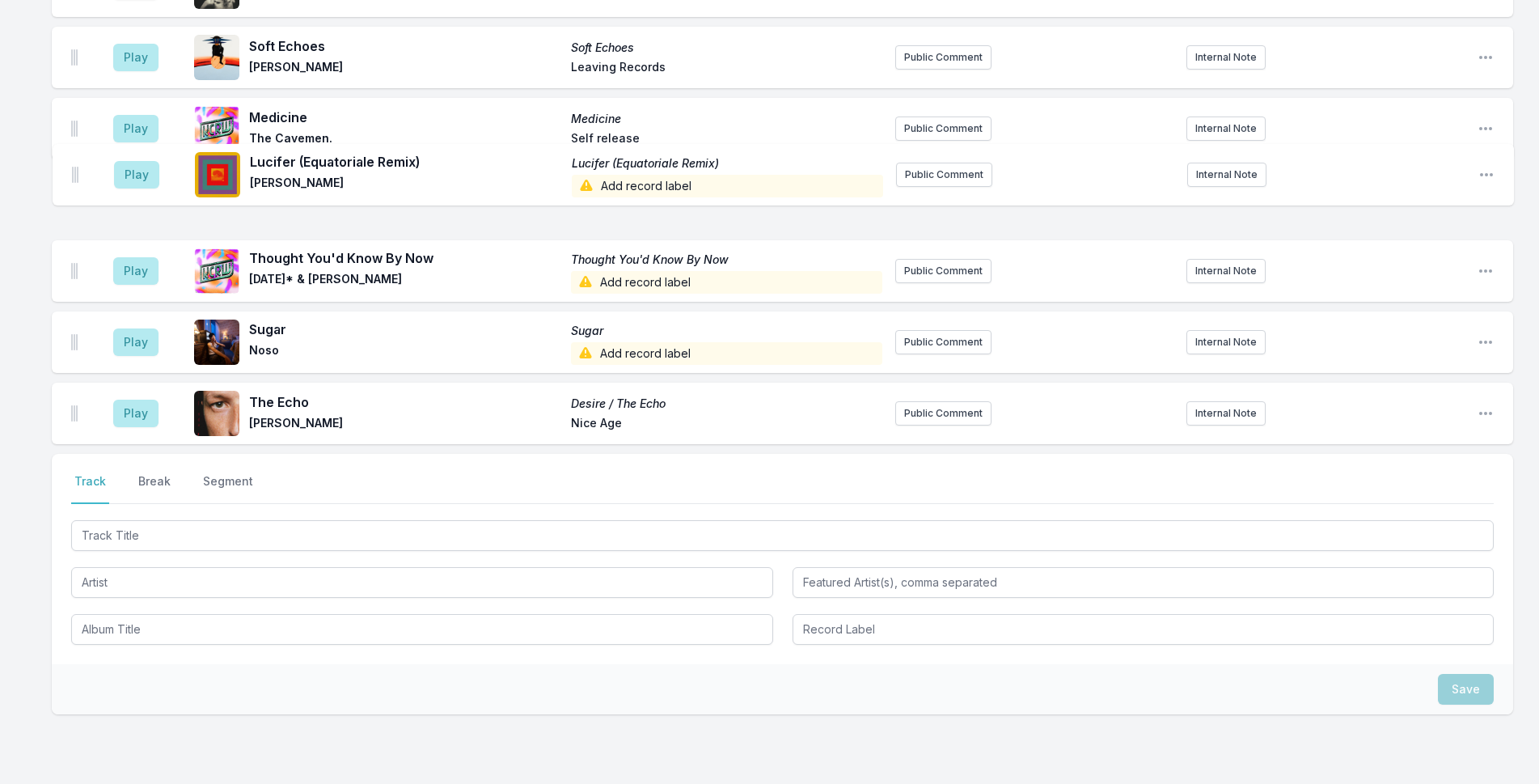
drag, startPoint x: 71, startPoint y: 361, endPoint x: 73, endPoint y: 167, distance: 194.0
click at [73, 167] on ul "Play Aftercare Aftercare Imogen Heap Megaphonic Records Originally released [DA…" at bounding box center [782, 31] width 1461 height 825
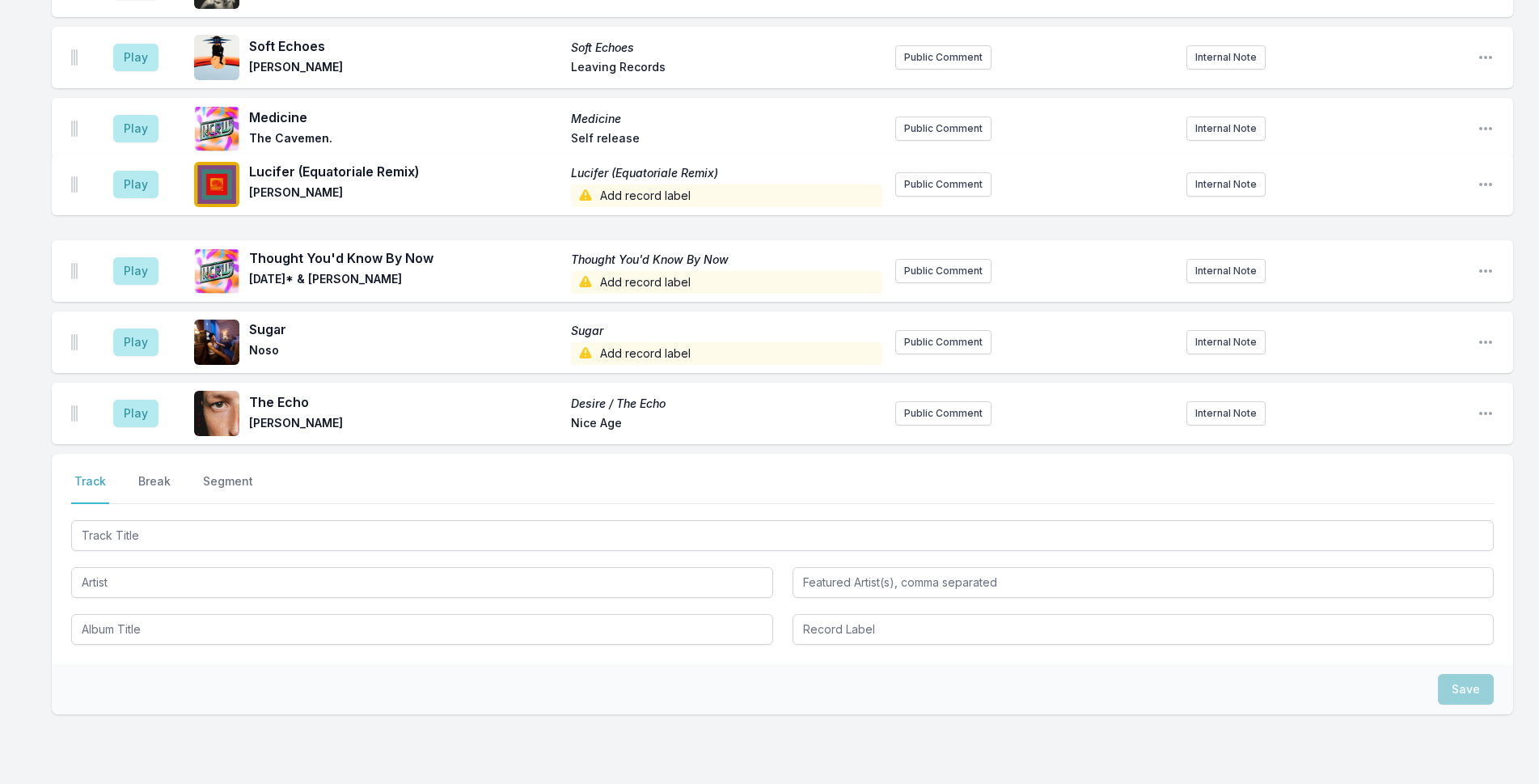
scroll to position [591, 0]
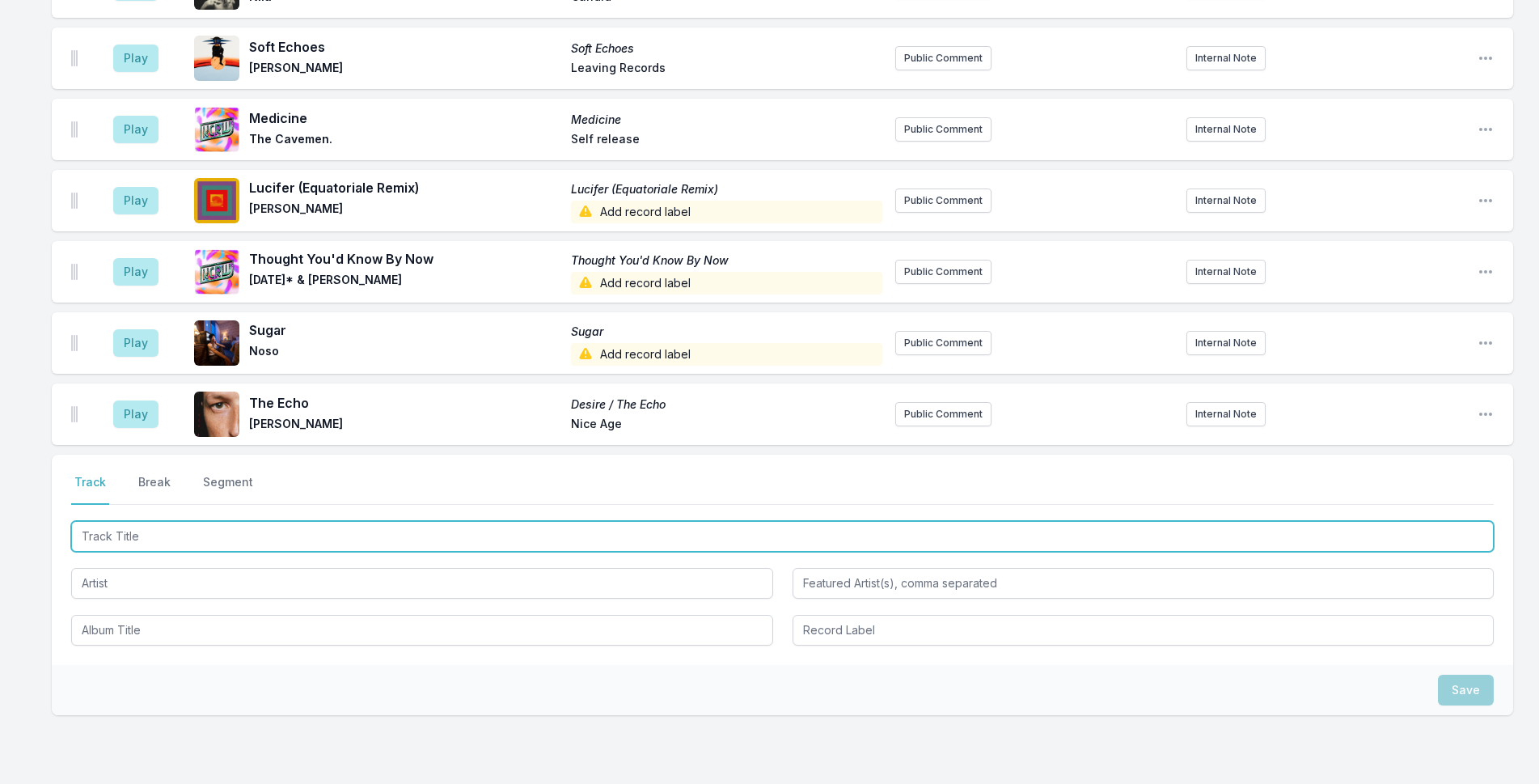
click at [230, 525] on input "Track Title" at bounding box center [782, 536] width 1423 height 31
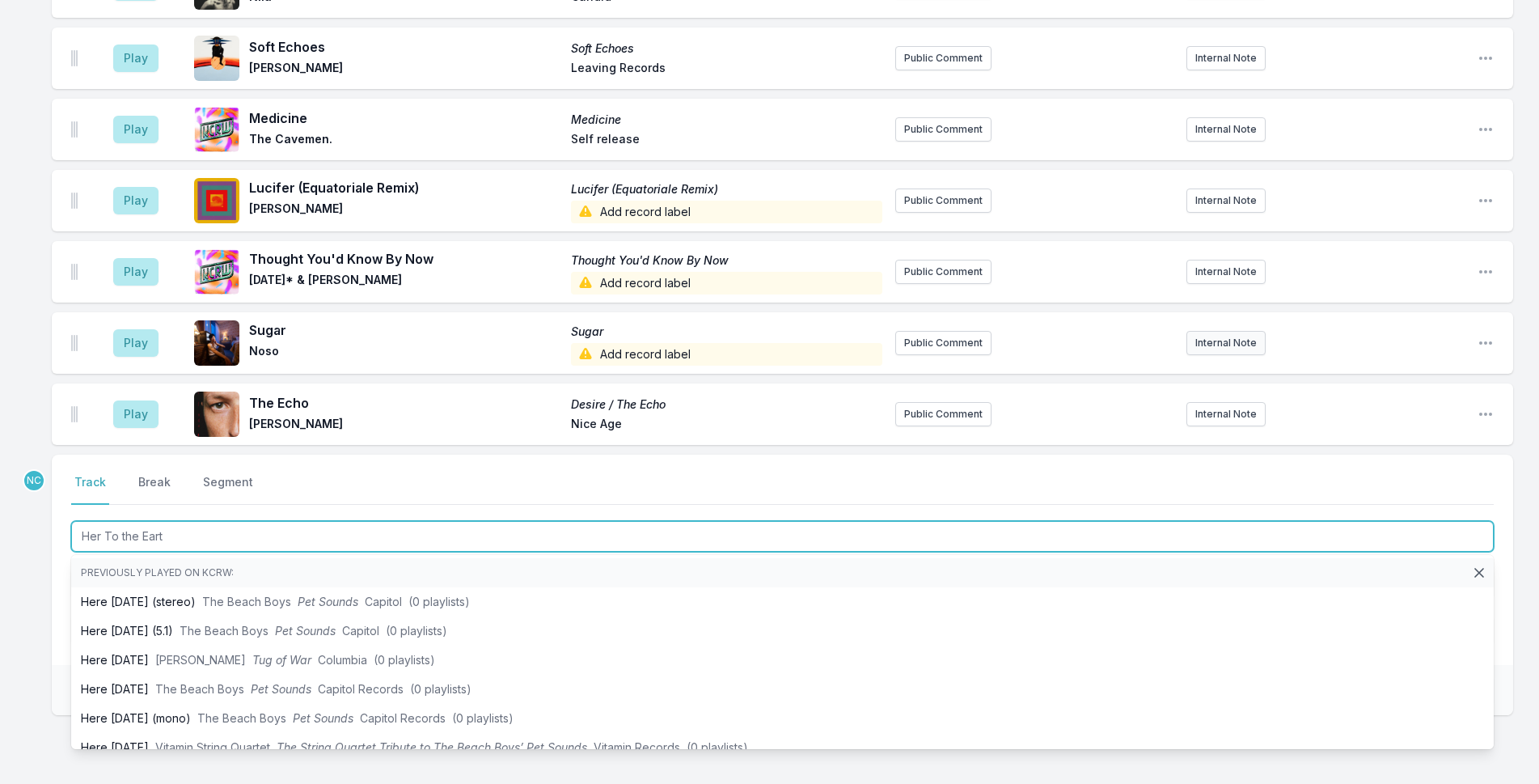
type input "Her To the Earth"
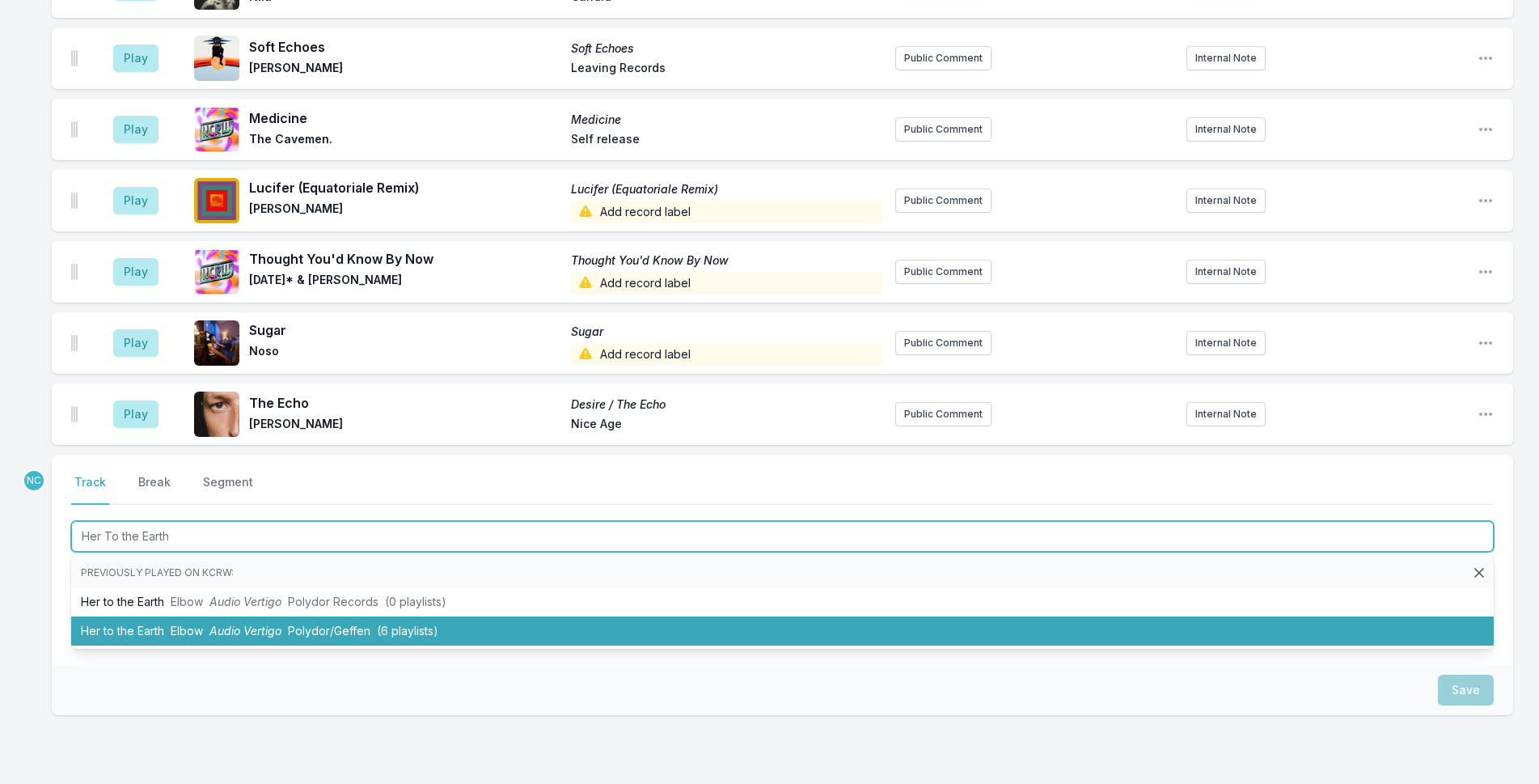
click at [387, 621] on li "Her to the Earth Elbow Audio Vertigo Polydor/Geffen (6 playlists)" at bounding box center [782, 631] width 1423 height 29
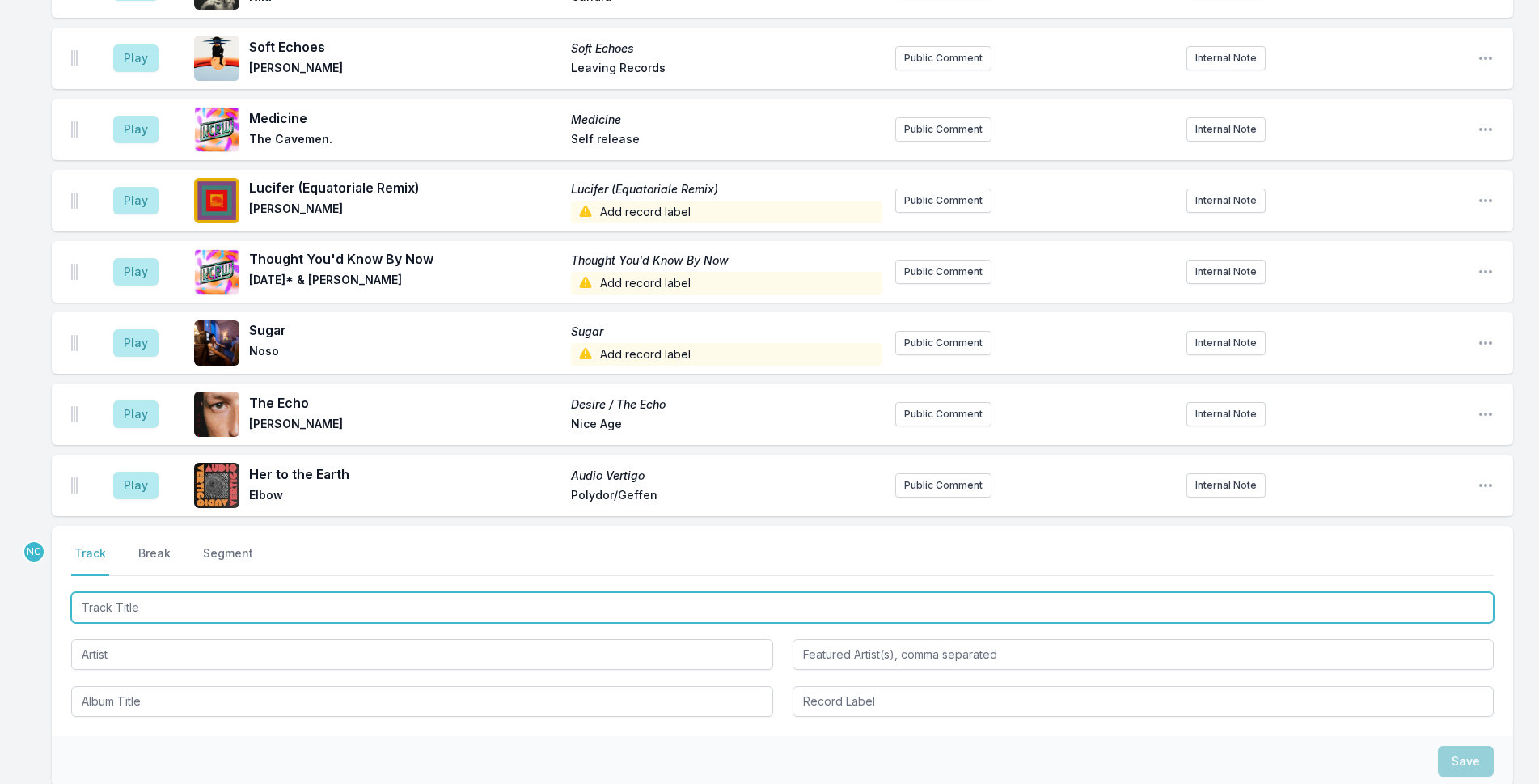
scroll to position [662, 0]
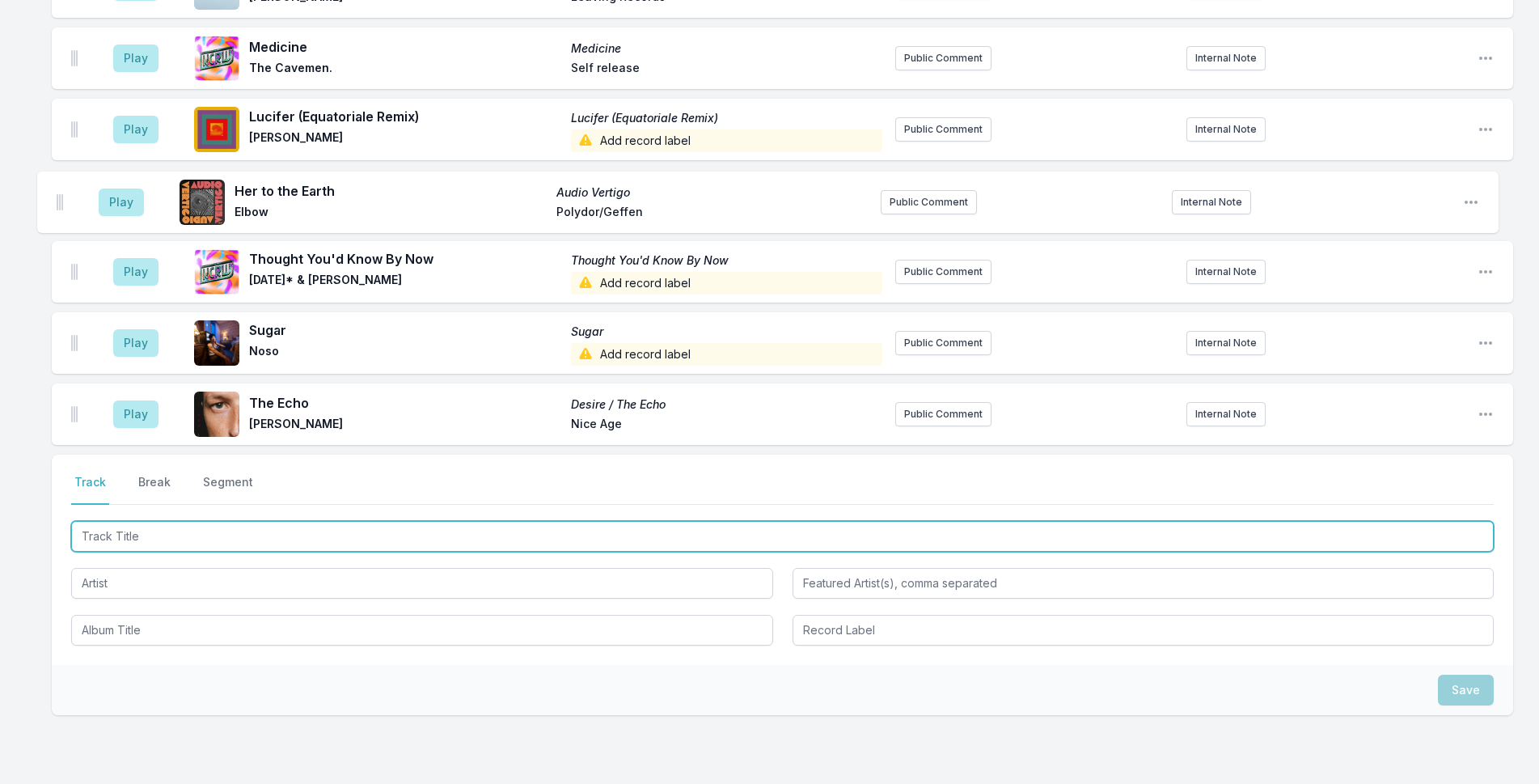
drag, startPoint x: 73, startPoint y: 401, endPoint x: 59, endPoint y: 201, distance: 200.5
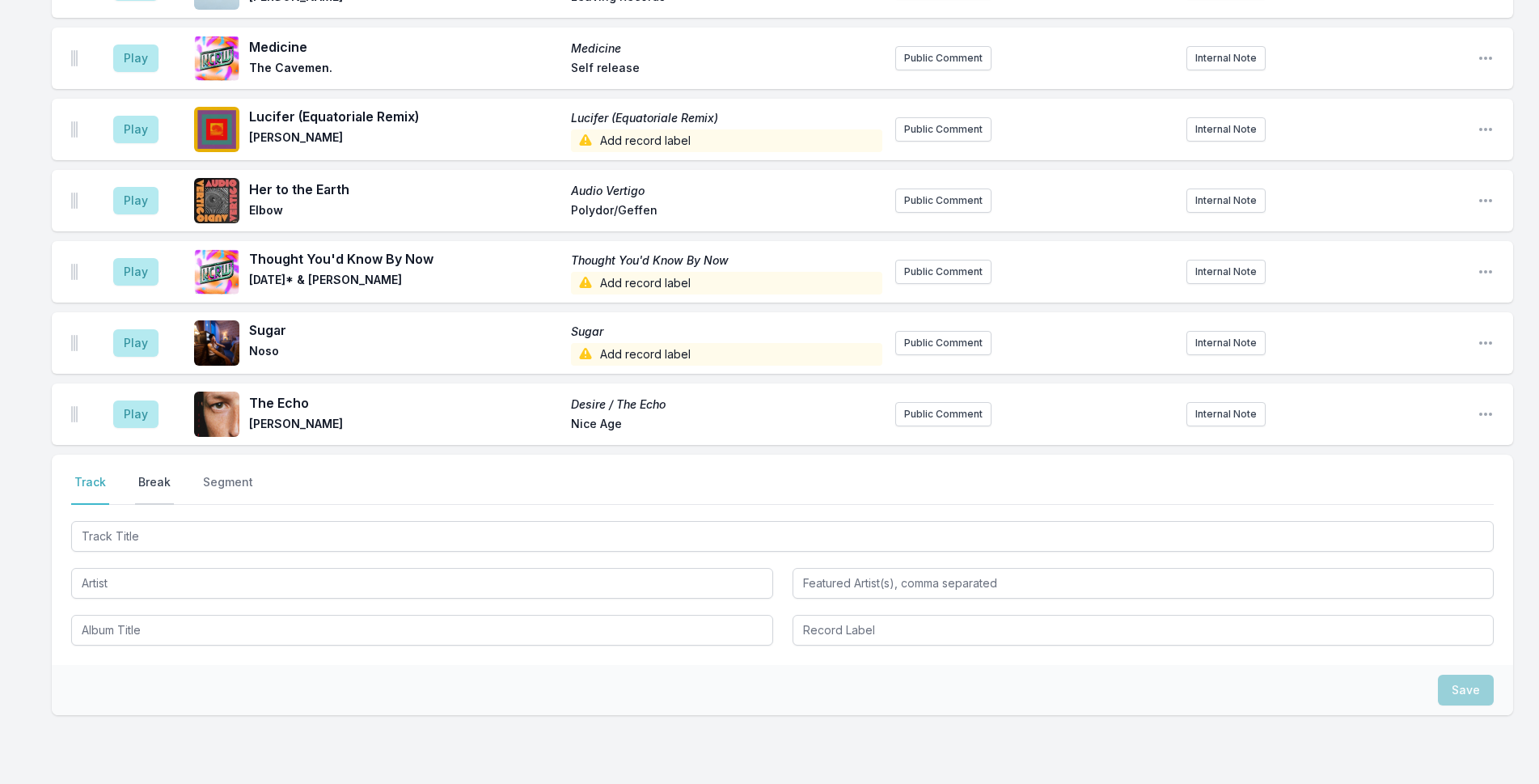
click at [145, 474] on button "Break" at bounding box center [154, 489] width 39 height 31
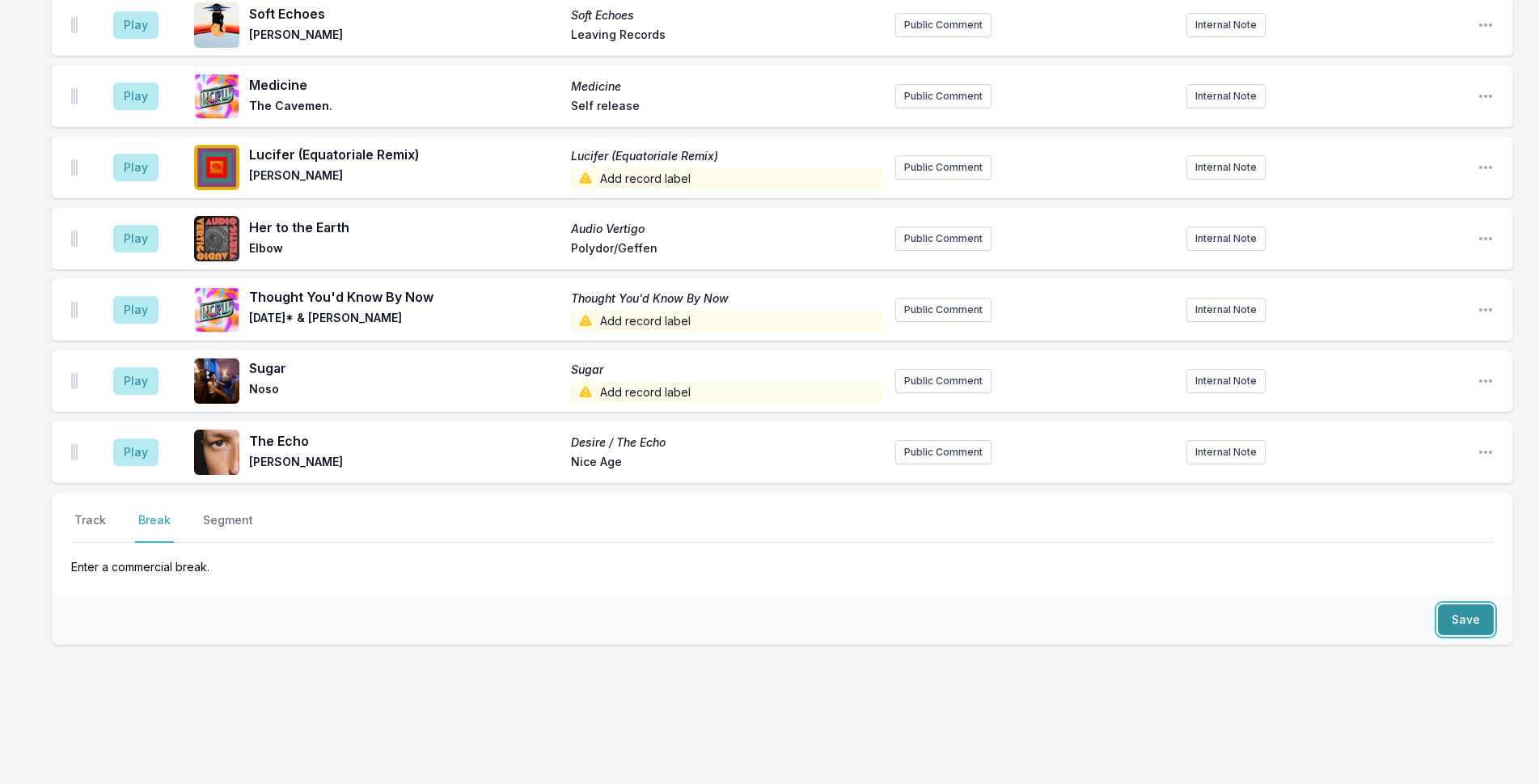
click at [1454, 610] on button "Save" at bounding box center [1465, 620] width 55 height 31
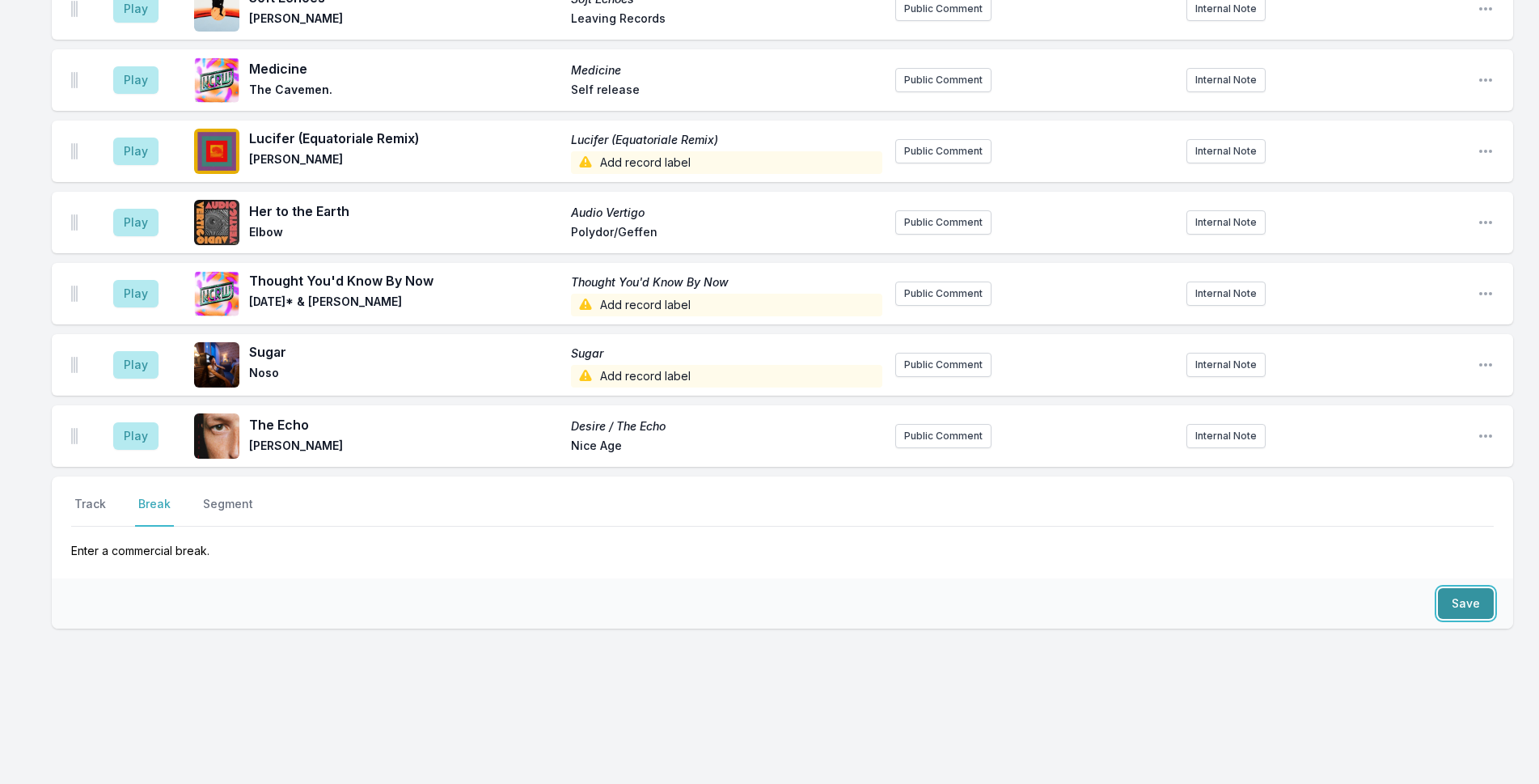
click at [1454, 610] on button "Save" at bounding box center [1465, 603] width 55 height 31
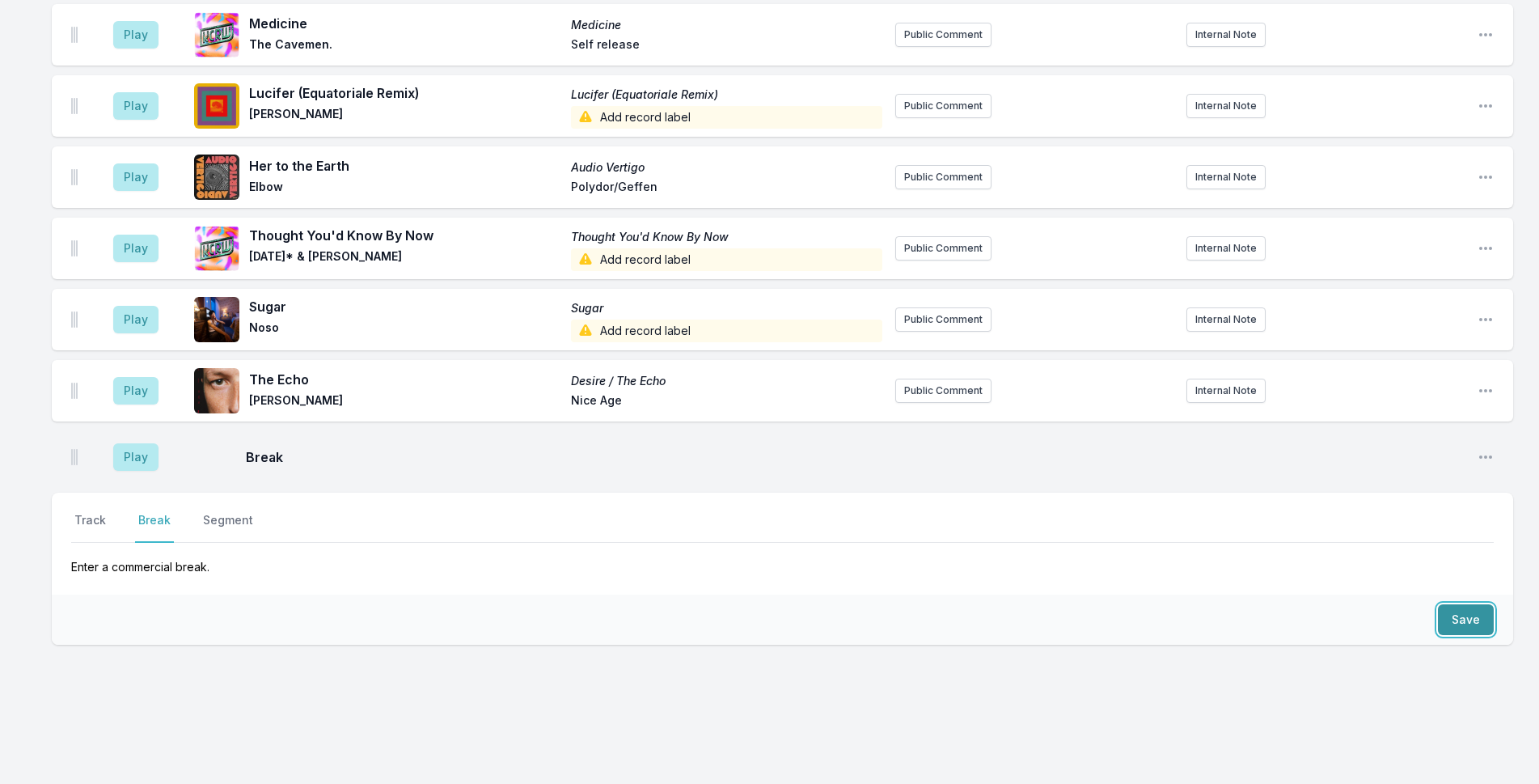
scroll to position [747, 0]
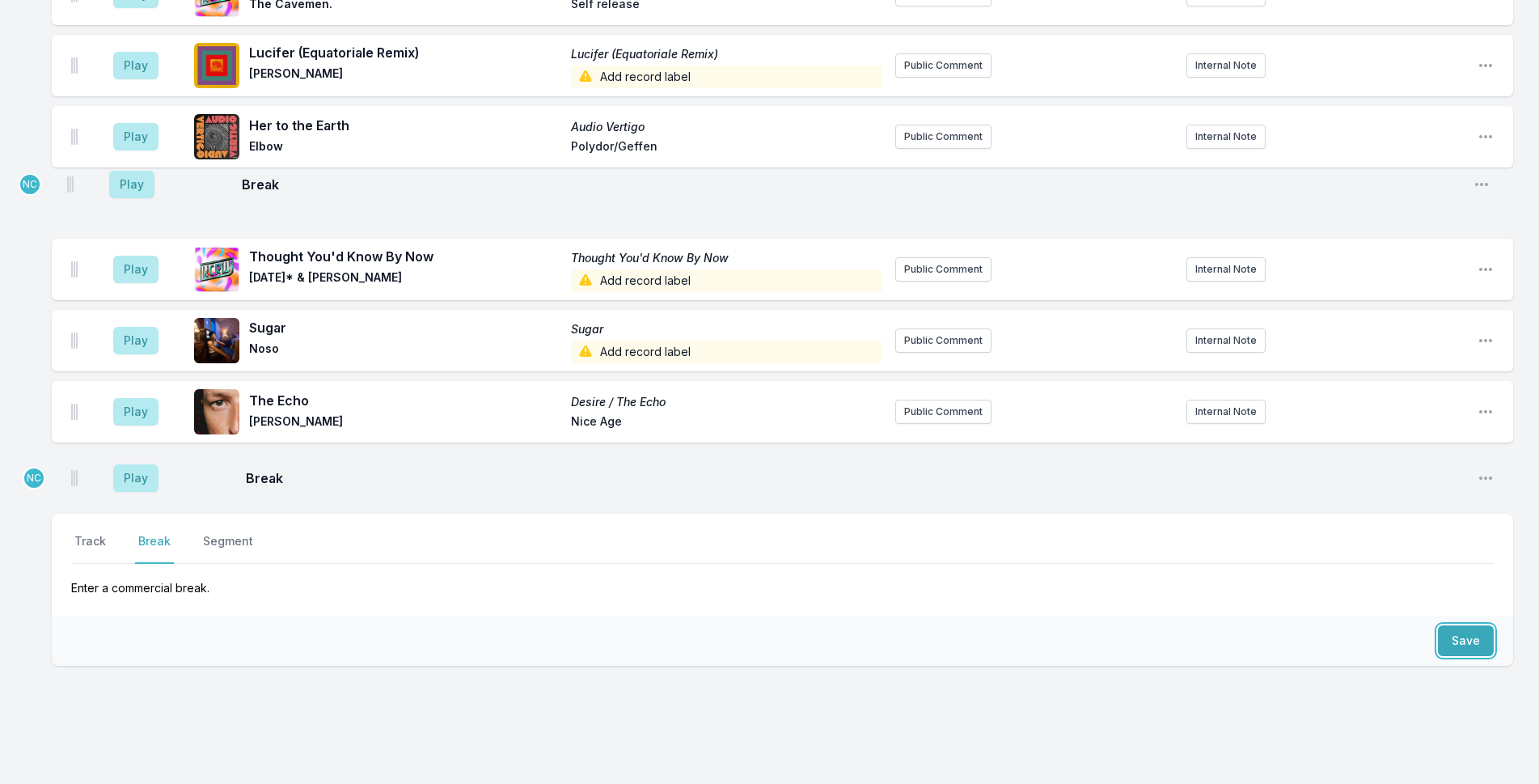
drag, startPoint x: 74, startPoint y: 377, endPoint x: 70, endPoint y: 175, distance: 202.0
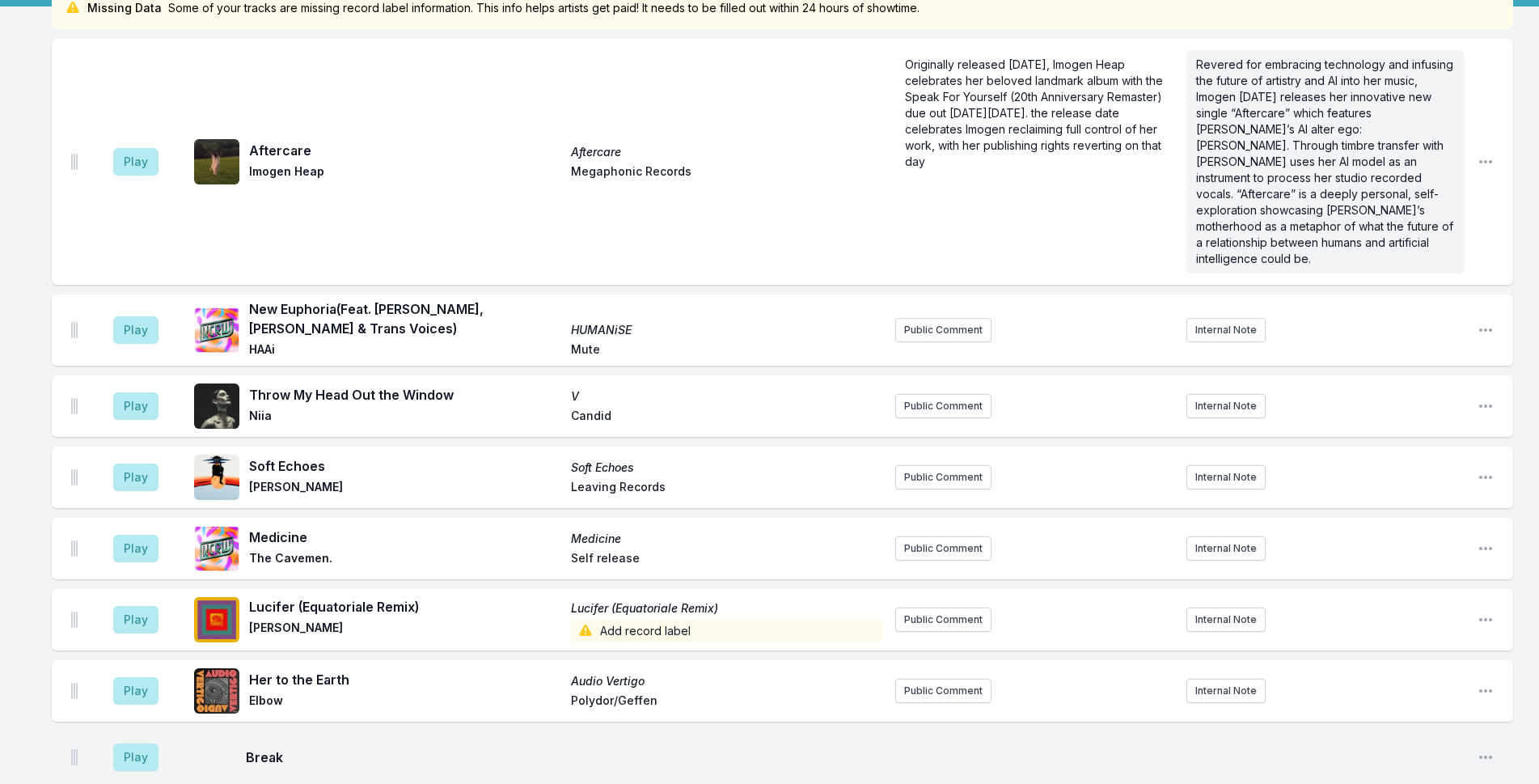
scroll to position [78, 0]
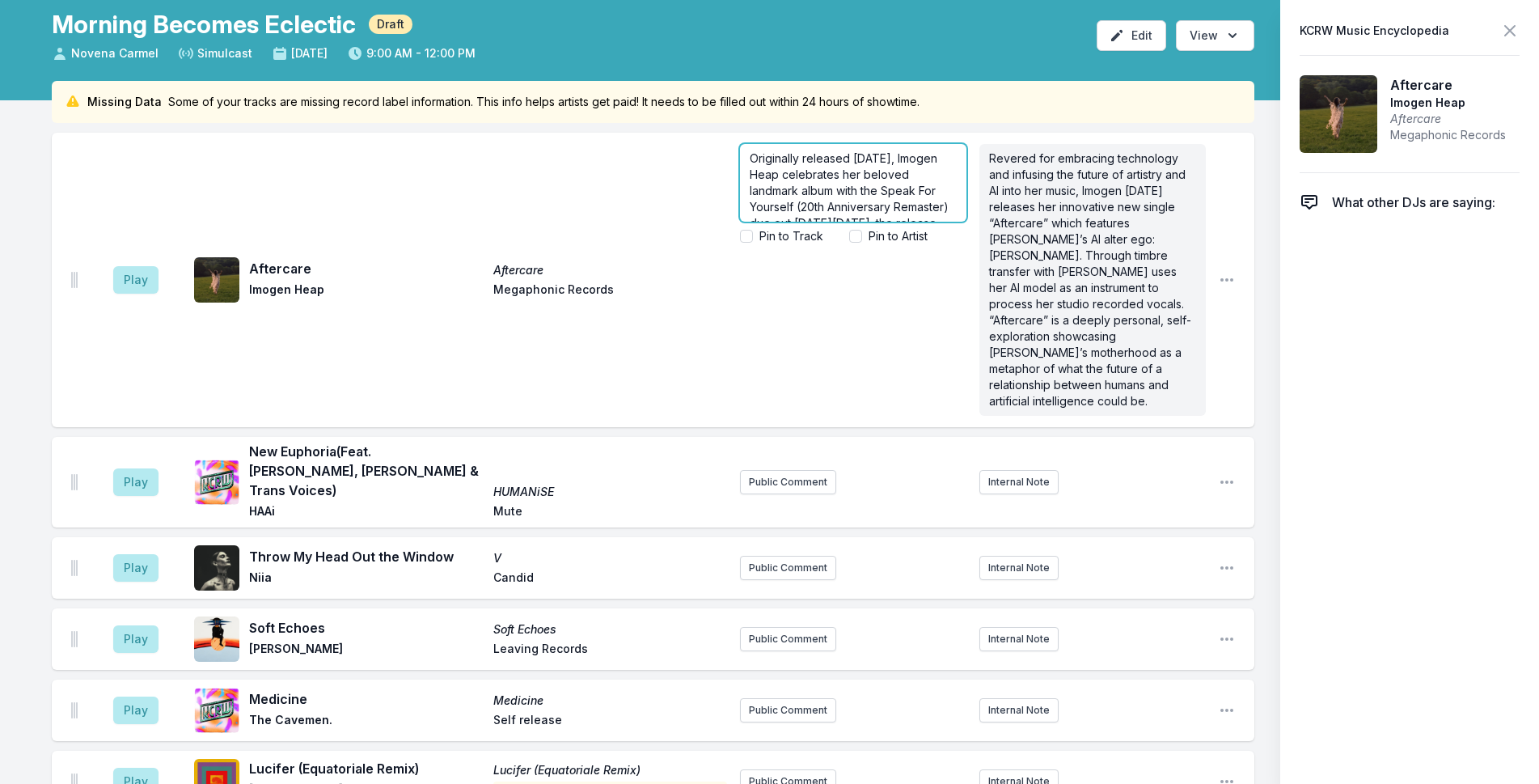
click at [929, 206] on span "Originally released [DATE], Imogen Heap celebrates her beloved landmark album w…" at bounding box center [853, 215] width 207 height 127
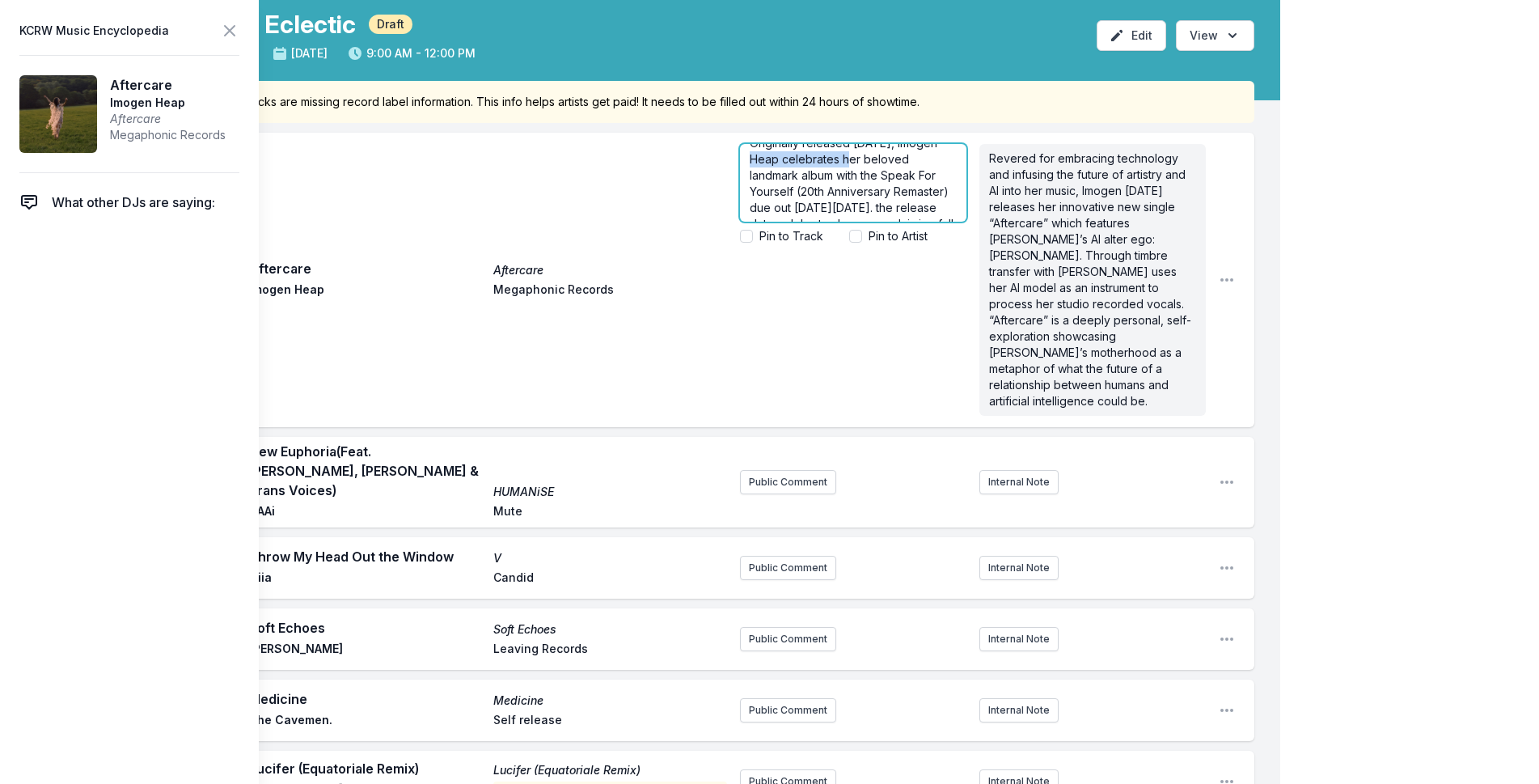
scroll to position [13, 0]
drag, startPoint x: 746, startPoint y: 172, endPoint x: 855, endPoint y: 188, distance: 110.2
click at [855, 188] on div "Originally released [DATE], Imogen Heap celebrates her beloved landmark album w…" at bounding box center [853, 183] width 227 height 78
copy span "Imogen Heap celebrates her beloved landmark album with the Speak For Yourself"
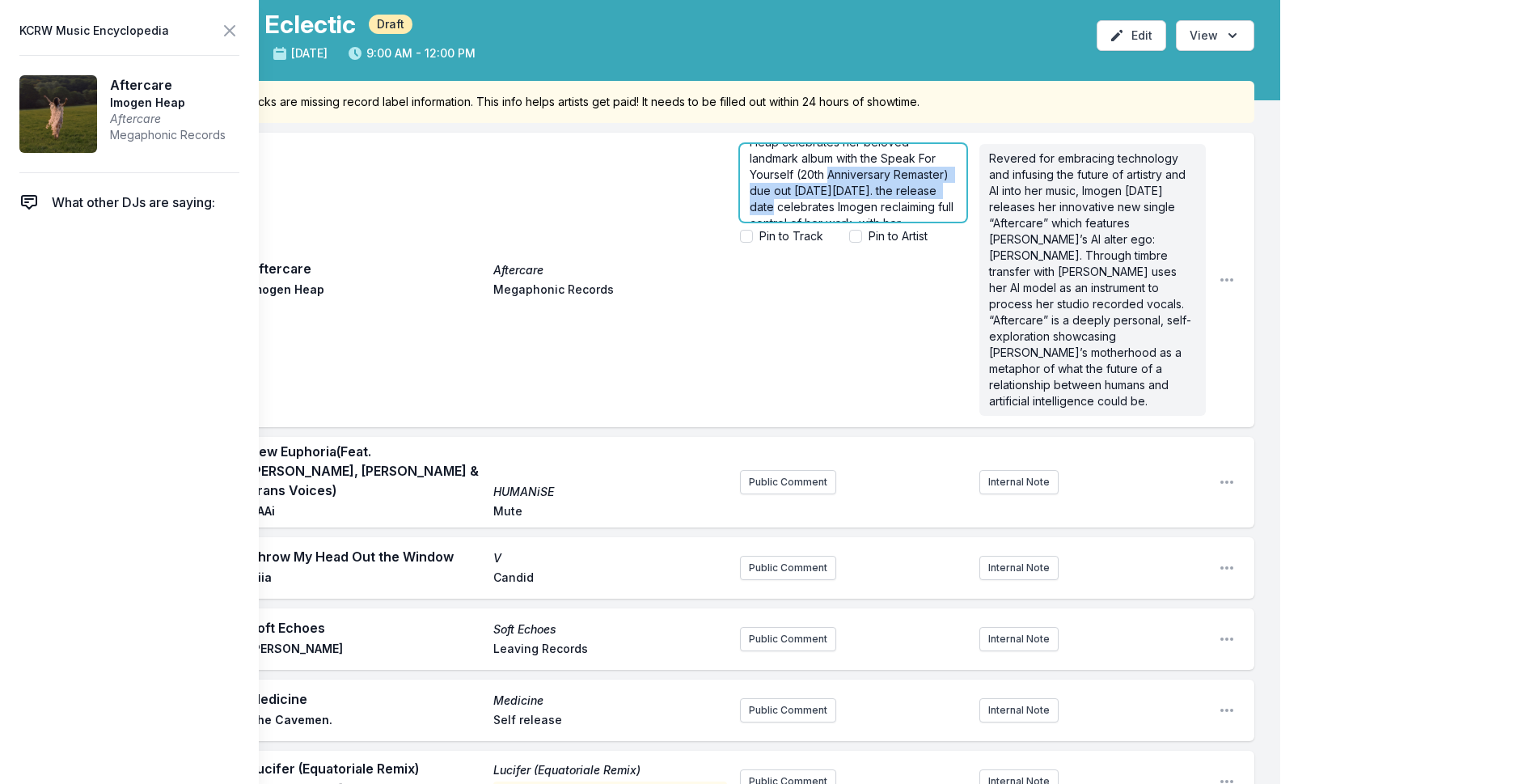
drag, startPoint x: 851, startPoint y: 172, endPoint x: 844, endPoint y: 201, distance: 29.8
click at [844, 201] on span "Originally released [DATE], Imogen Heap celebrates her beloved landmark album w…" at bounding box center [853, 182] width 207 height 127
copy span "(20th Anniversary Remaster) due out [DATE][DATE]"
click at [825, 191] on span "Originally released [DATE], Imogen Heap celebrates her beloved landmark album w…" at bounding box center [853, 182] width 207 height 127
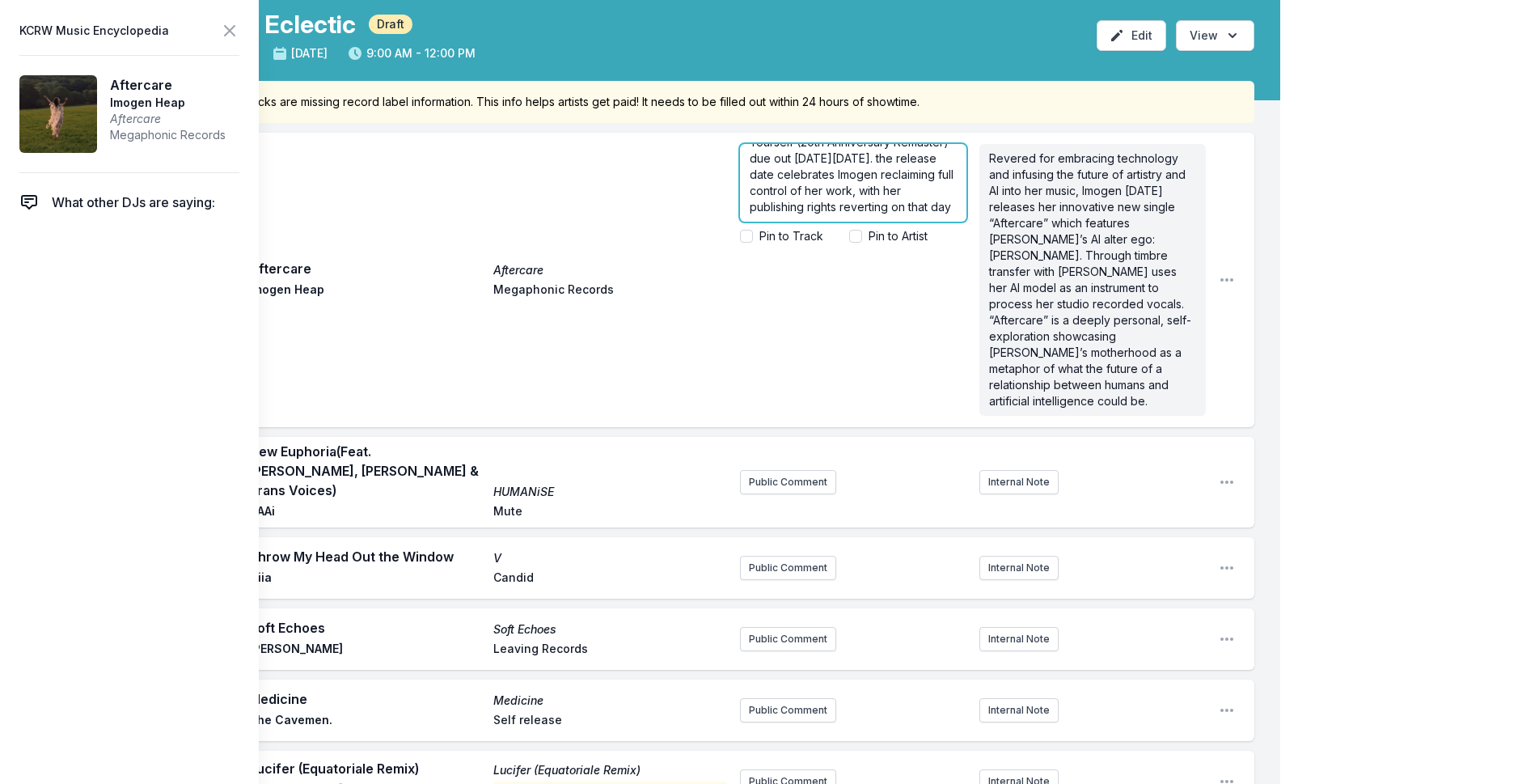
drag, startPoint x: 857, startPoint y: 173, endPoint x: 873, endPoint y: 210, distance: 40.3
click at [873, 210] on p "Originally released [DATE], Imogen Heap celebrates her beloved landmark album w…" at bounding box center [853, 150] width 207 height 130
copy span "(20th Anniversary Remaster) due out [DATE][DATE]. the release date celebrates I…"
click at [860, 311] on aside "Originally released [DATE], Imogen Heap celebrates her beloved landmark album w…" at bounding box center [853, 280] width 227 height 285
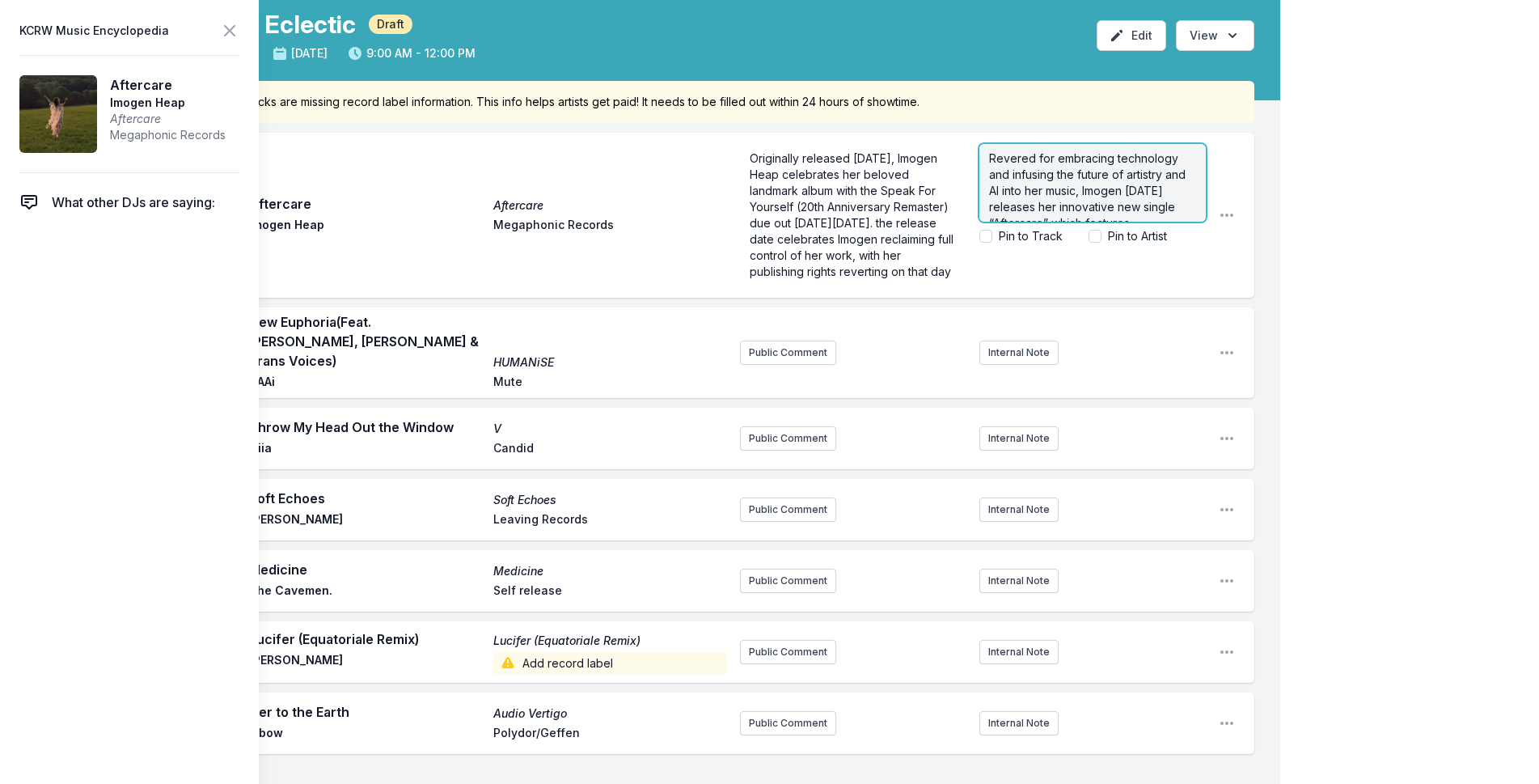
click at [1087, 241] on form "Revered for embracing technology and infusing the future of artistry and AI int…" at bounding box center [1093, 194] width 227 height 101
drag, startPoint x: 985, startPoint y: 159, endPoint x: 1098, endPoint y: 182, distance: 115.3
click at [1098, 182] on div "Revered for embracing technology and infusing the future of artistry and AI int…" at bounding box center [1093, 183] width 227 height 78
copy span "Revered for embracing technology and infusing the future of artistry and AI int…"
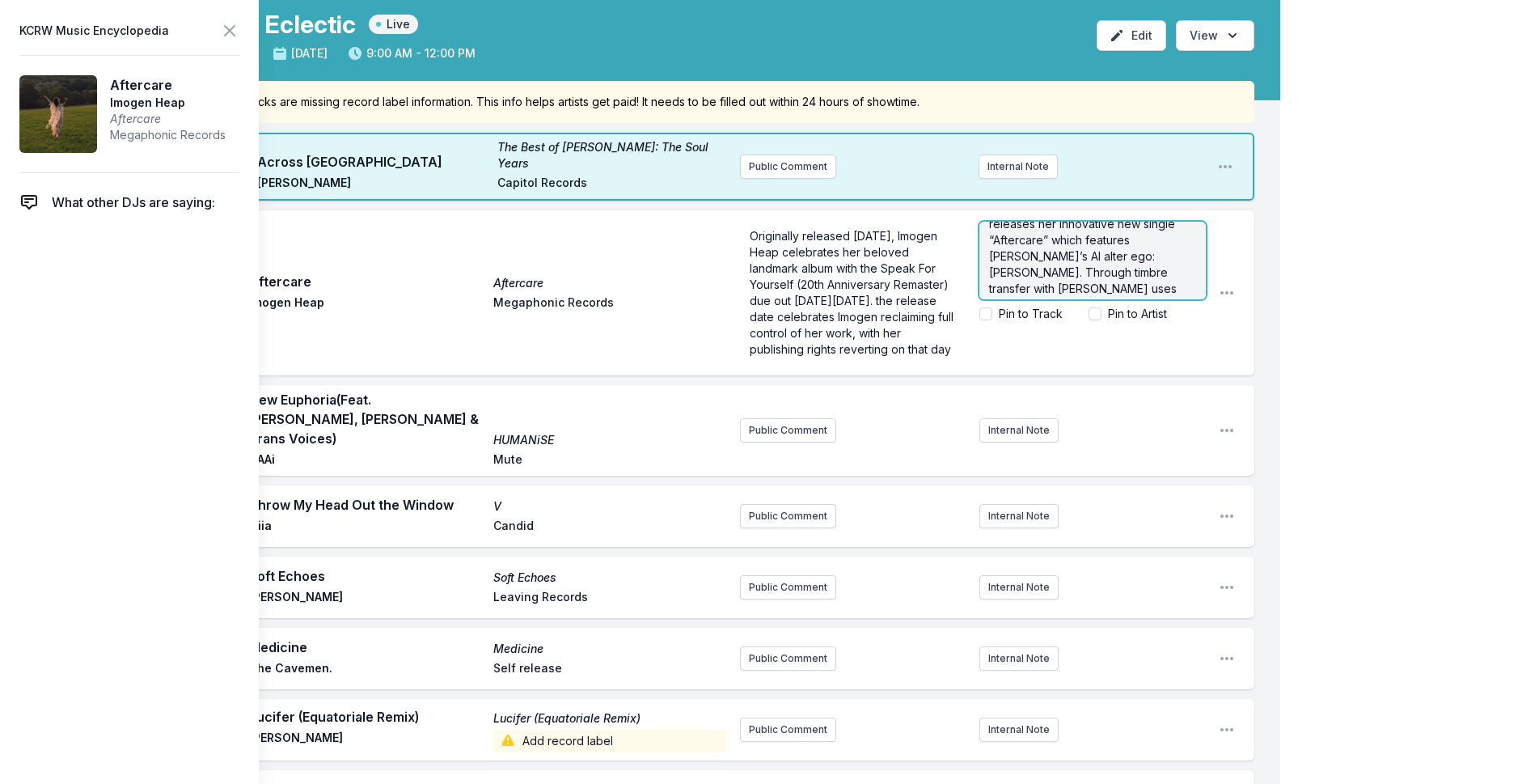
scroll to position [0, 0]
click at [234, 25] on icon at bounding box center [229, 30] width 19 height 19
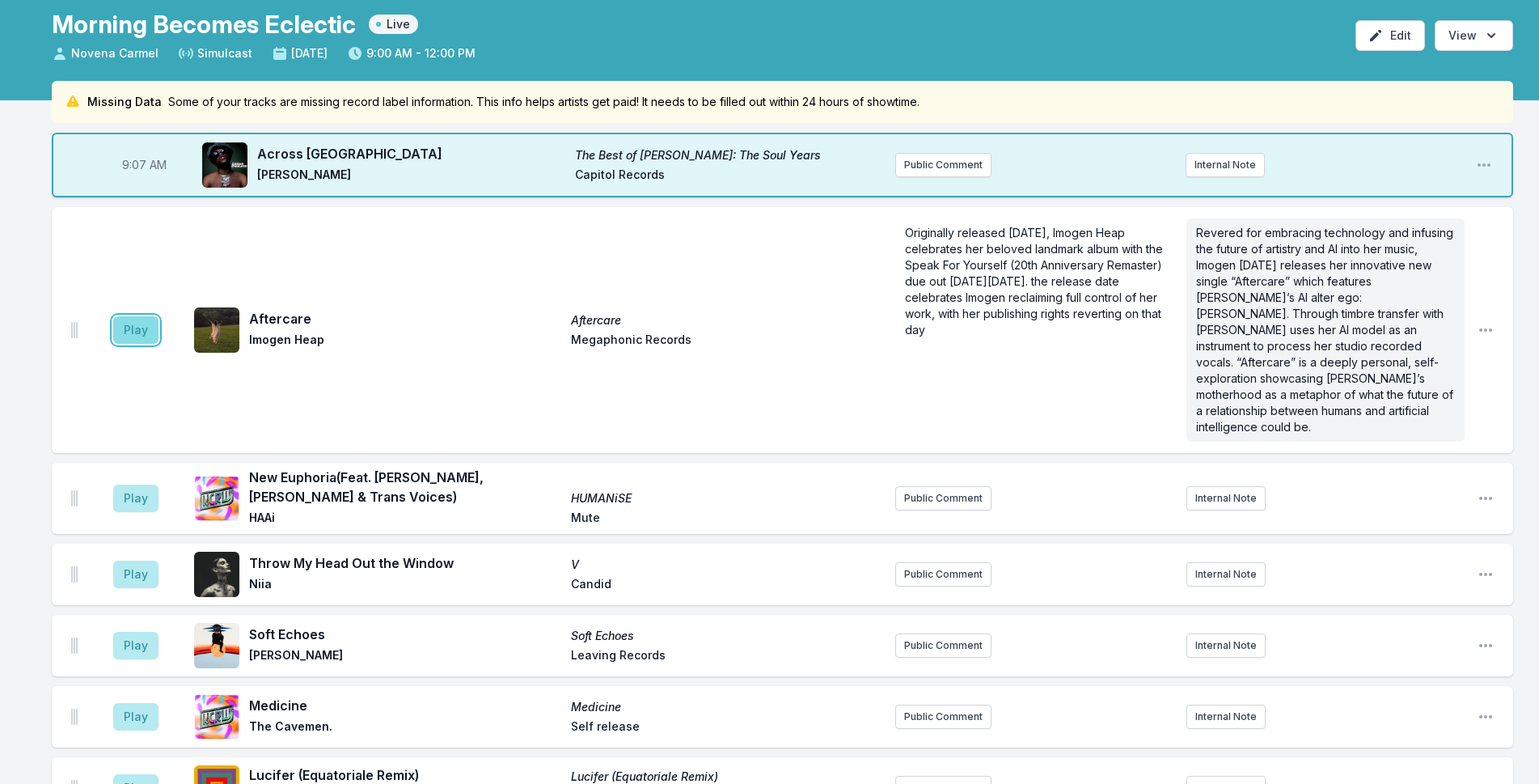
click at [115, 323] on button "Play" at bounding box center [136, 329] width 45 height 27
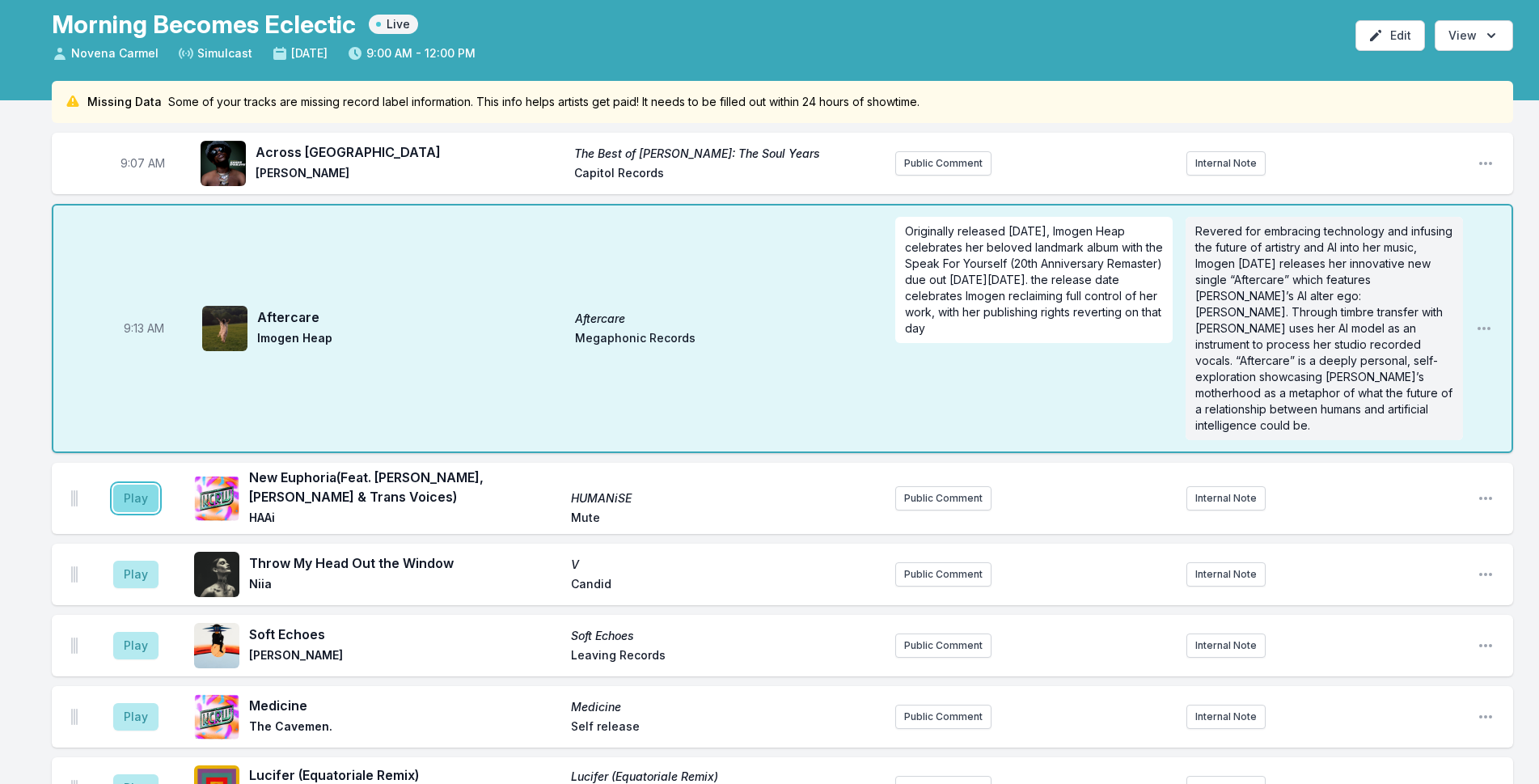
click at [134, 485] on button "Play" at bounding box center [136, 498] width 45 height 27
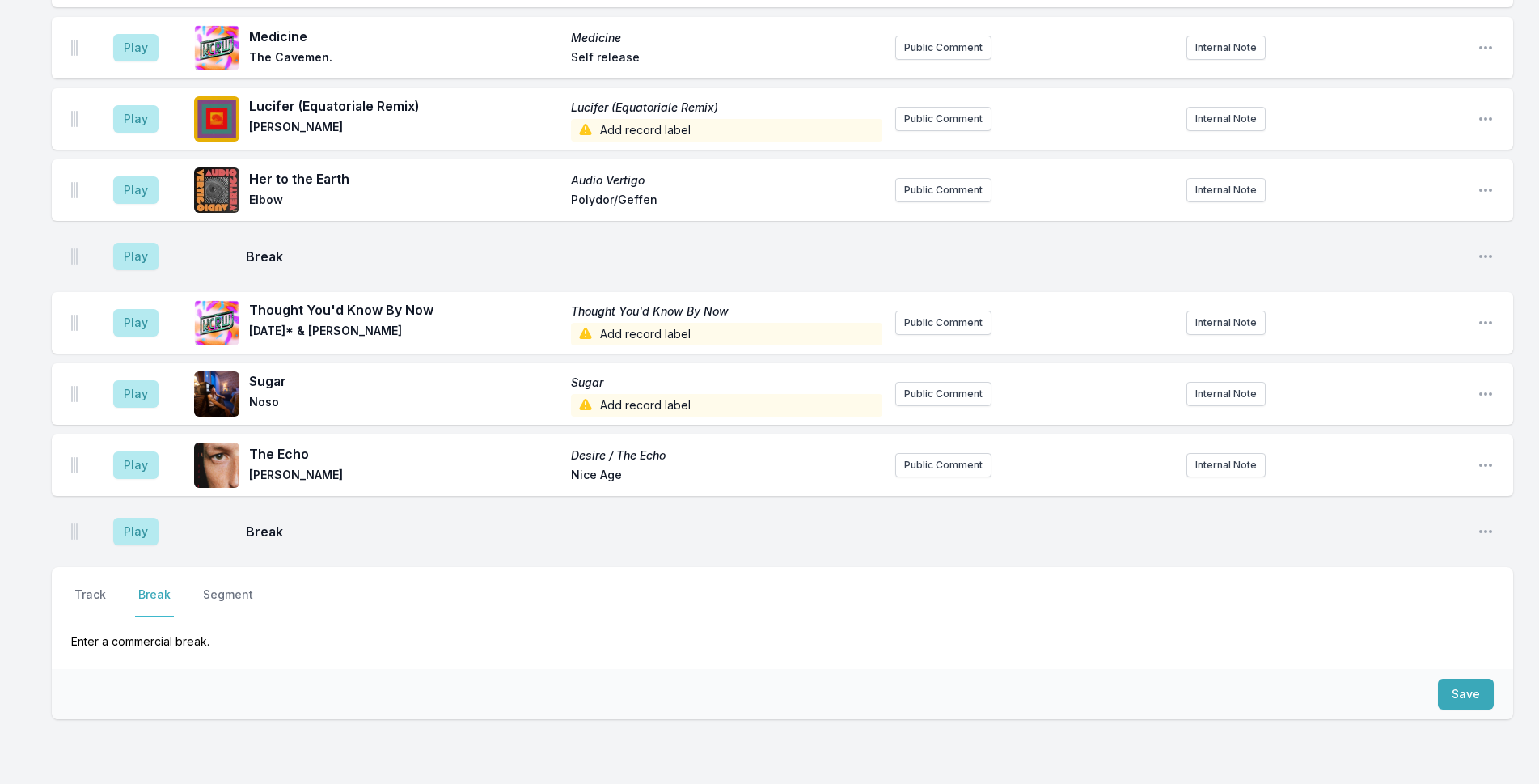
scroll to position [821, 0]
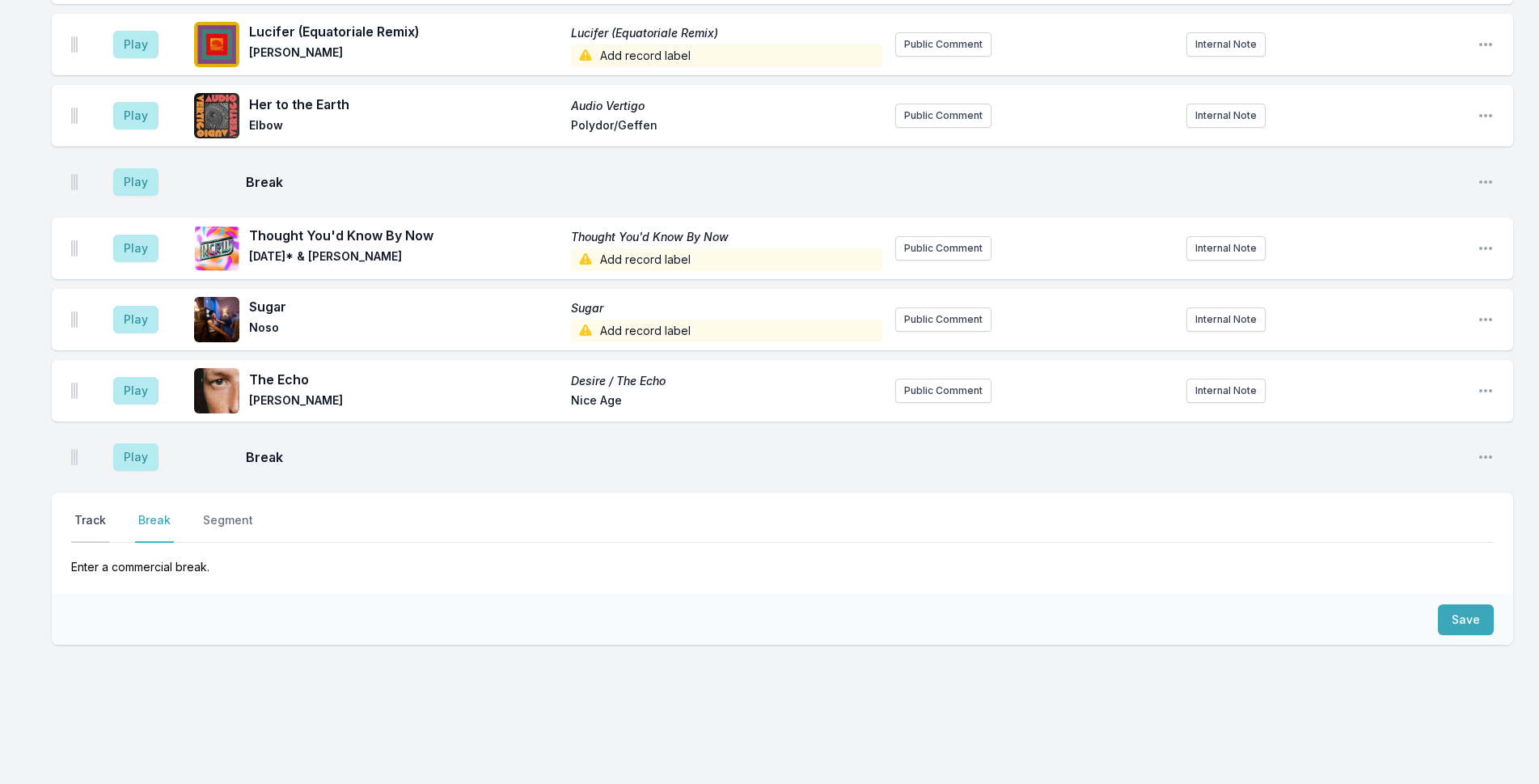
click at [101, 512] on button "Track" at bounding box center [90, 527] width 38 height 31
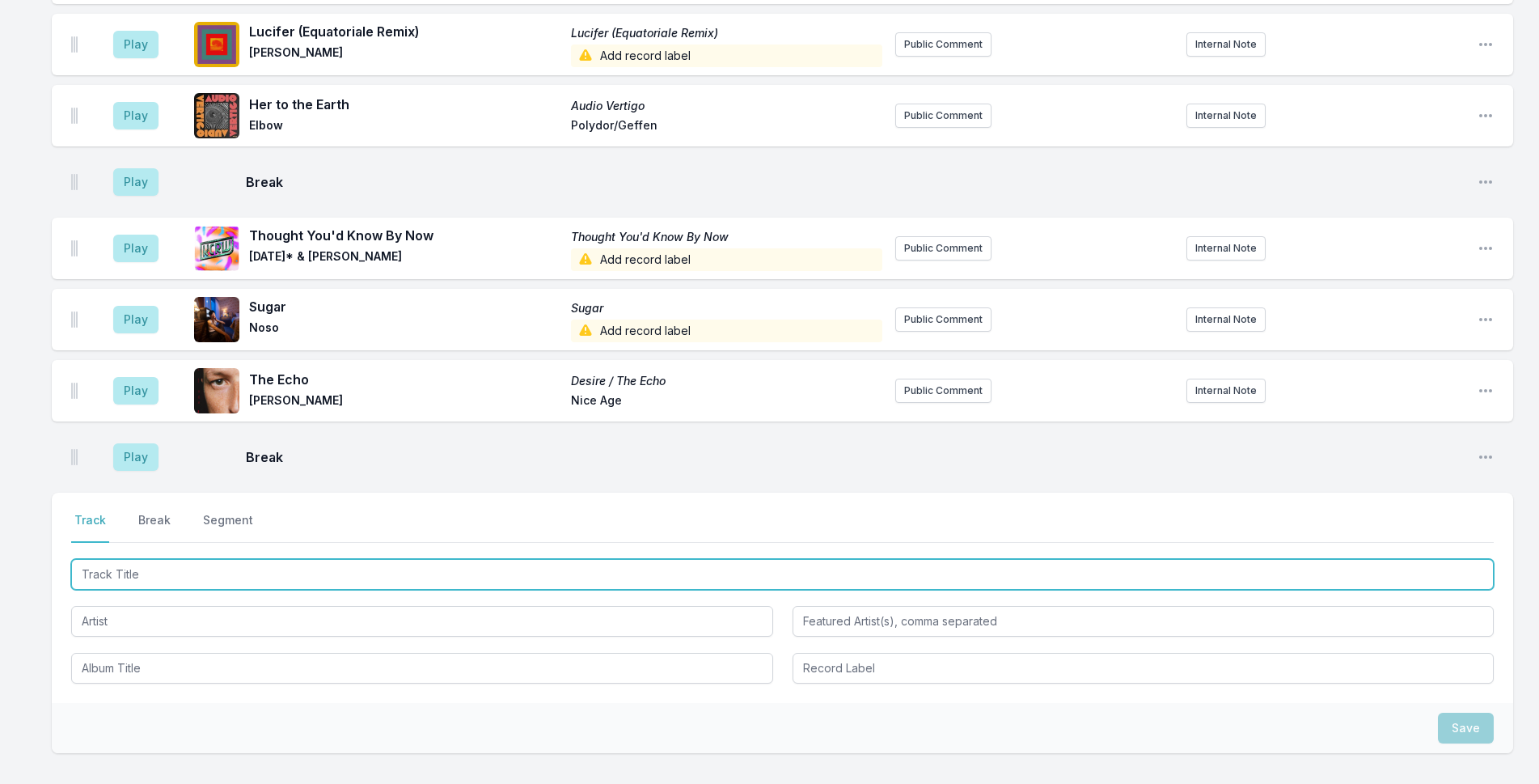
click at [138, 562] on input "Track Title" at bounding box center [782, 574] width 1423 height 31
paste input "Nights in White Satin"
type input "Nights in White Satin"
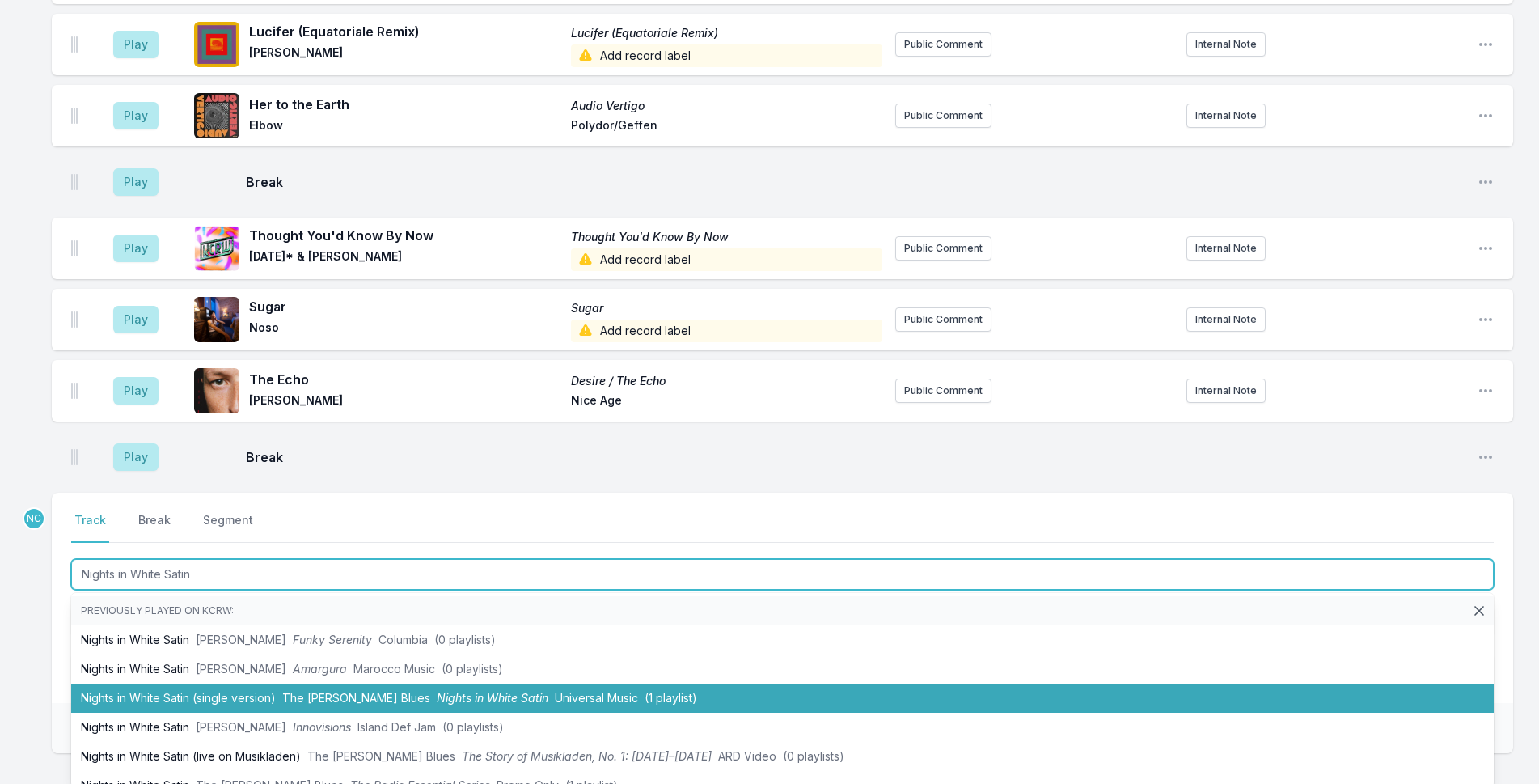
click at [367, 683] on li "Nights in White Satin (single version) The [PERSON_NAME] Blues Nights in White …" at bounding box center [782, 698] width 1423 height 29
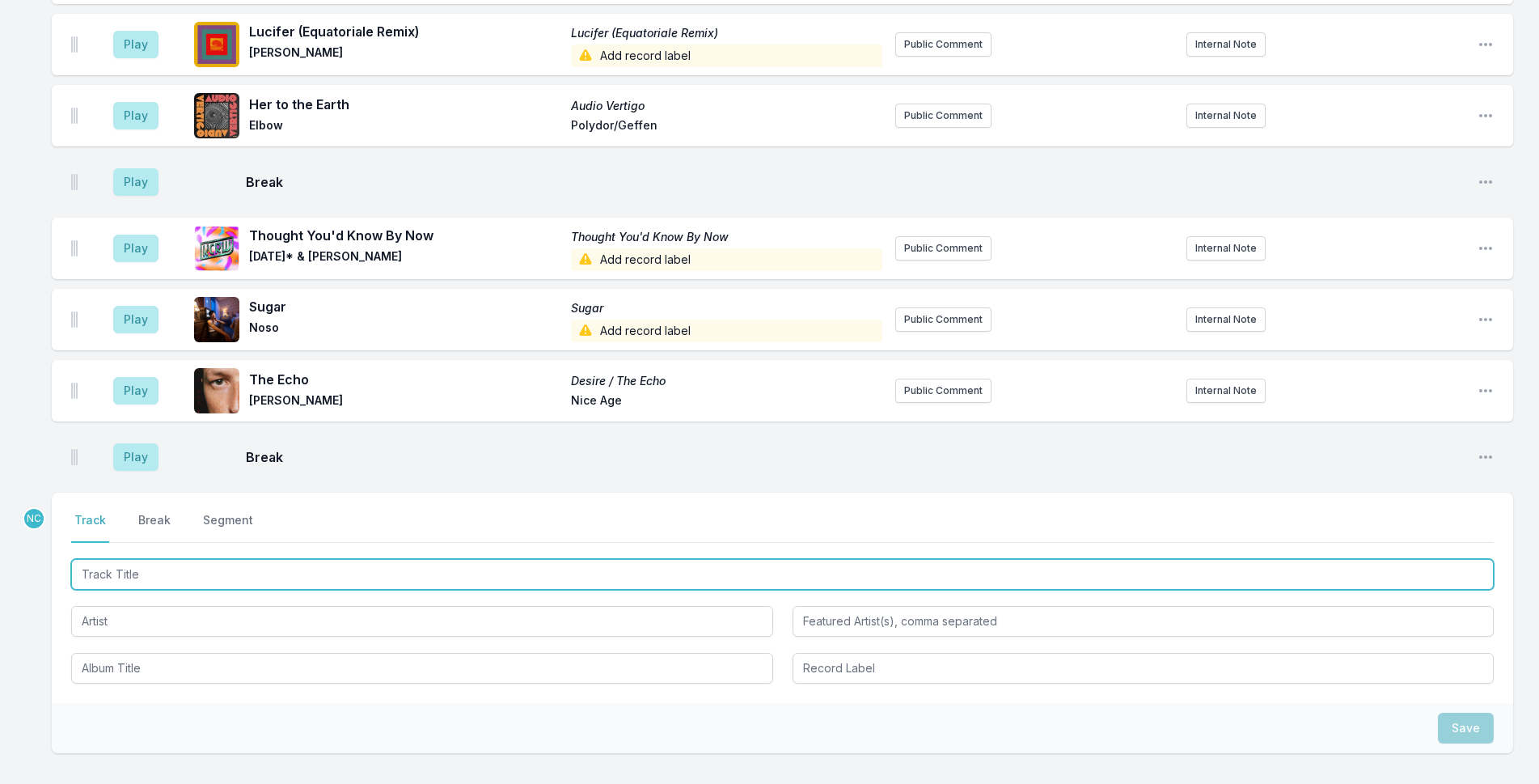
scroll to position [892, 0]
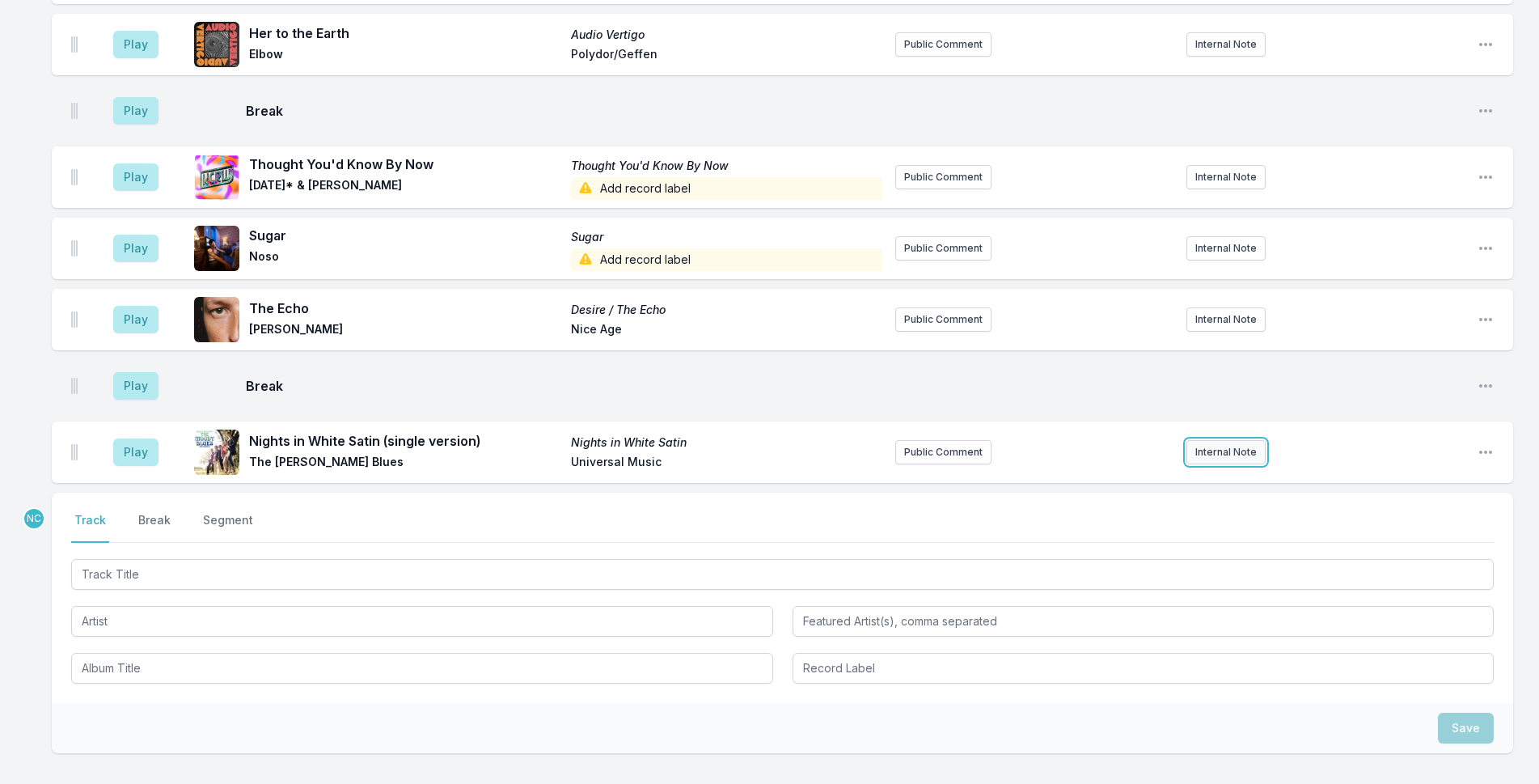
click at [1203, 440] on button "Internal Note" at bounding box center [1225, 452] width 79 height 24
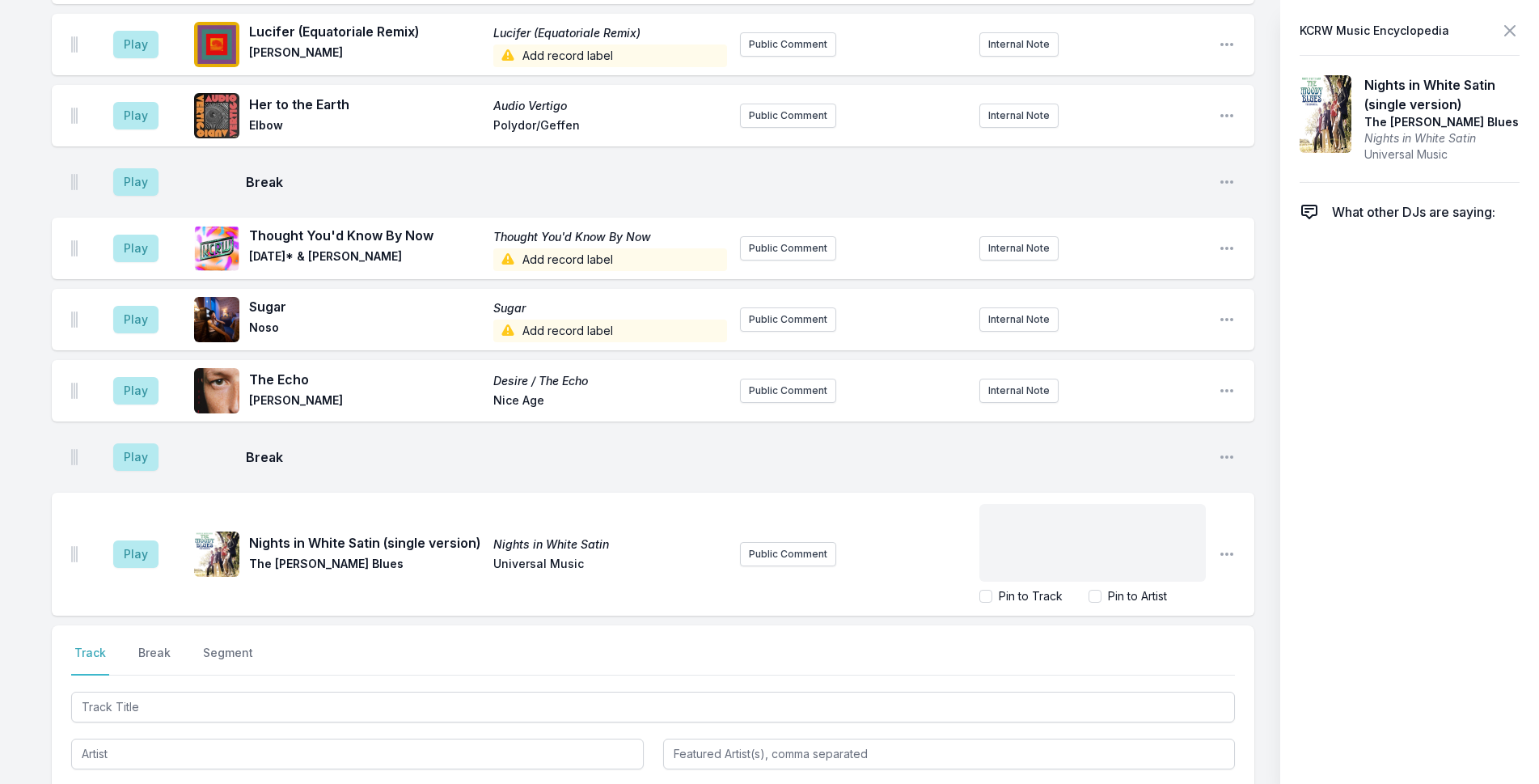
scroll to position [954, 0]
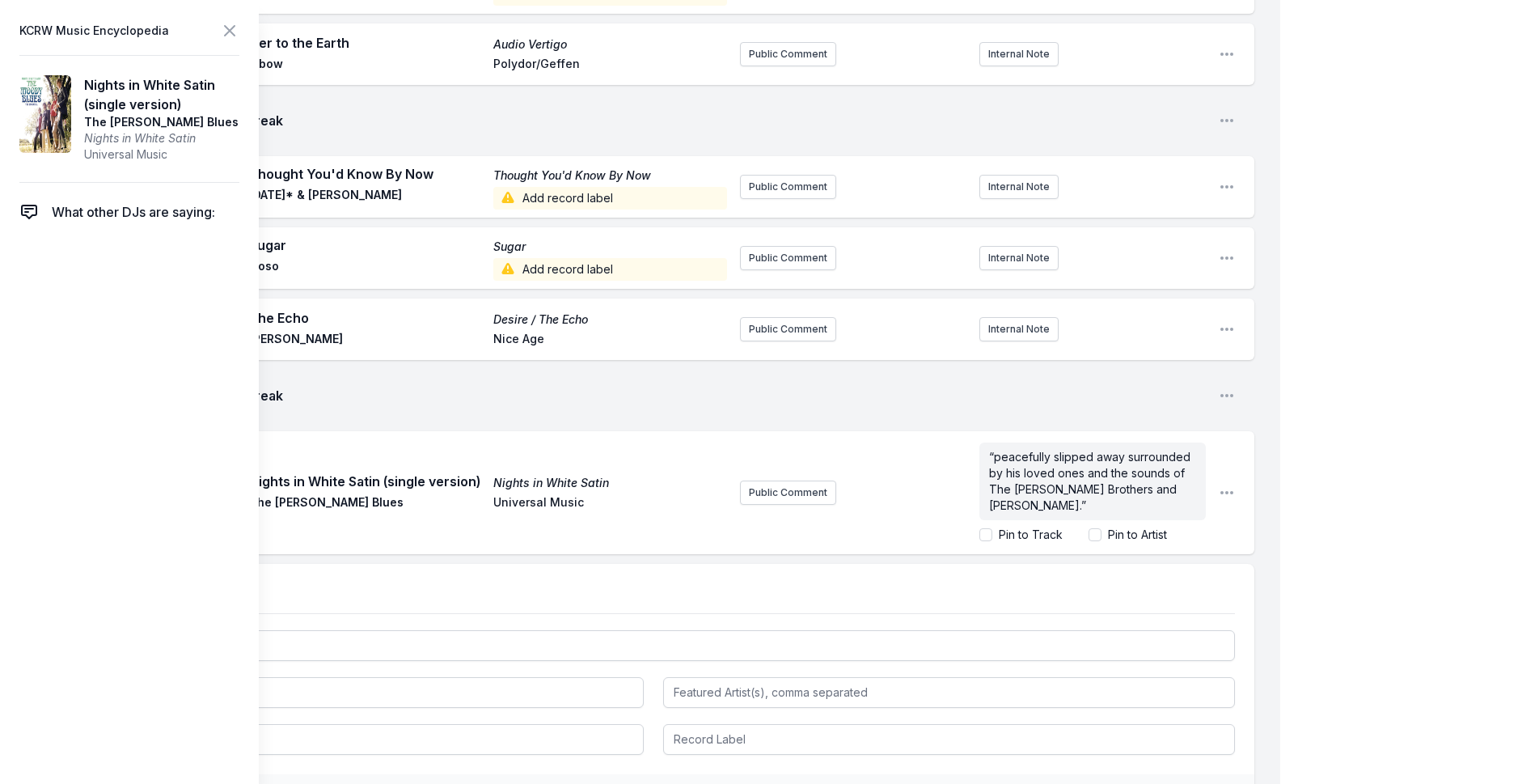
click at [1330, 498] on div "My Playlist KCRW Playlist Directory Reports NC NN User Guide Report Bug Sign ou…" at bounding box center [770, 13] width 1539 height 1933
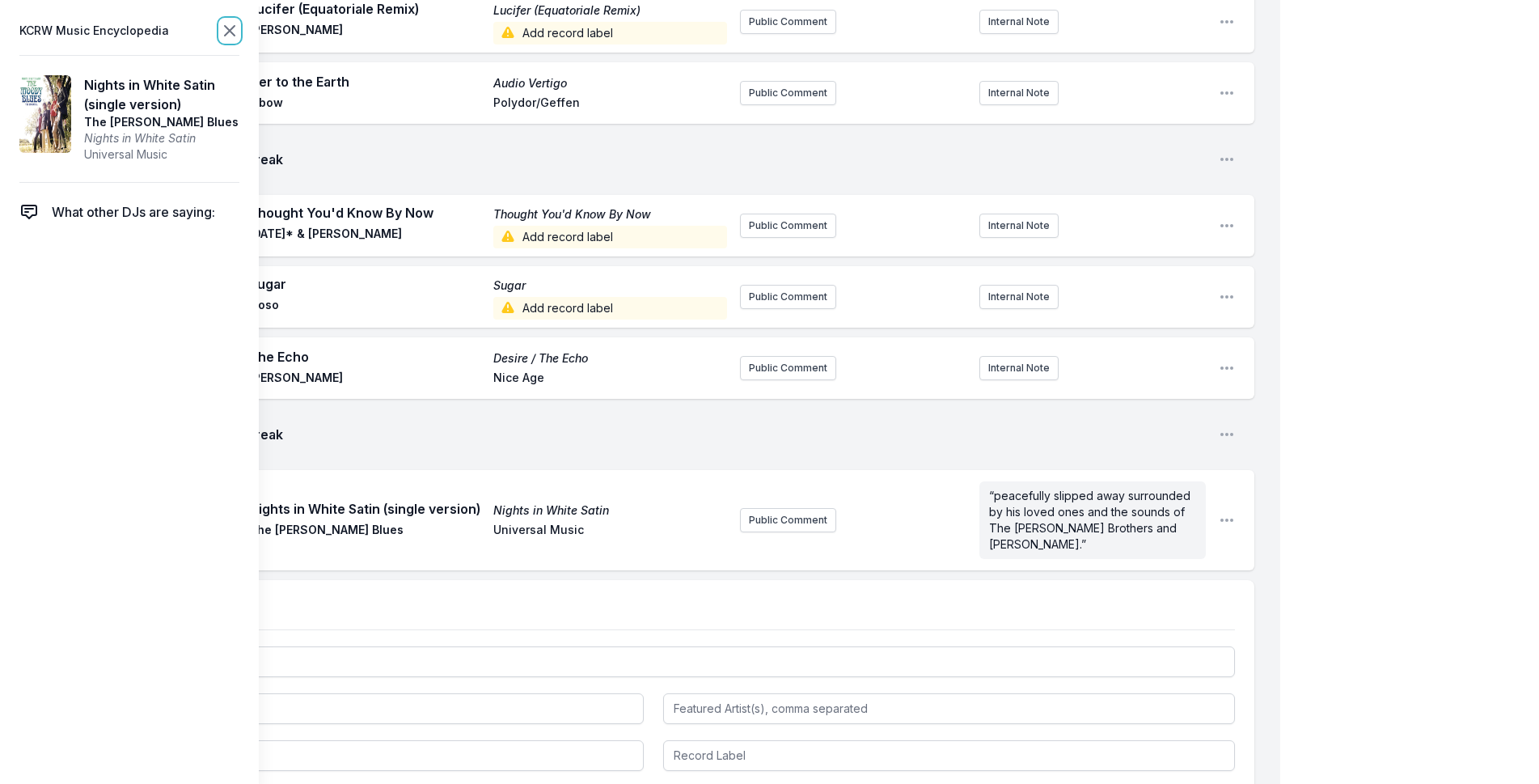
click at [233, 31] on icon at bounding box center [229, 30] width 19 height 19
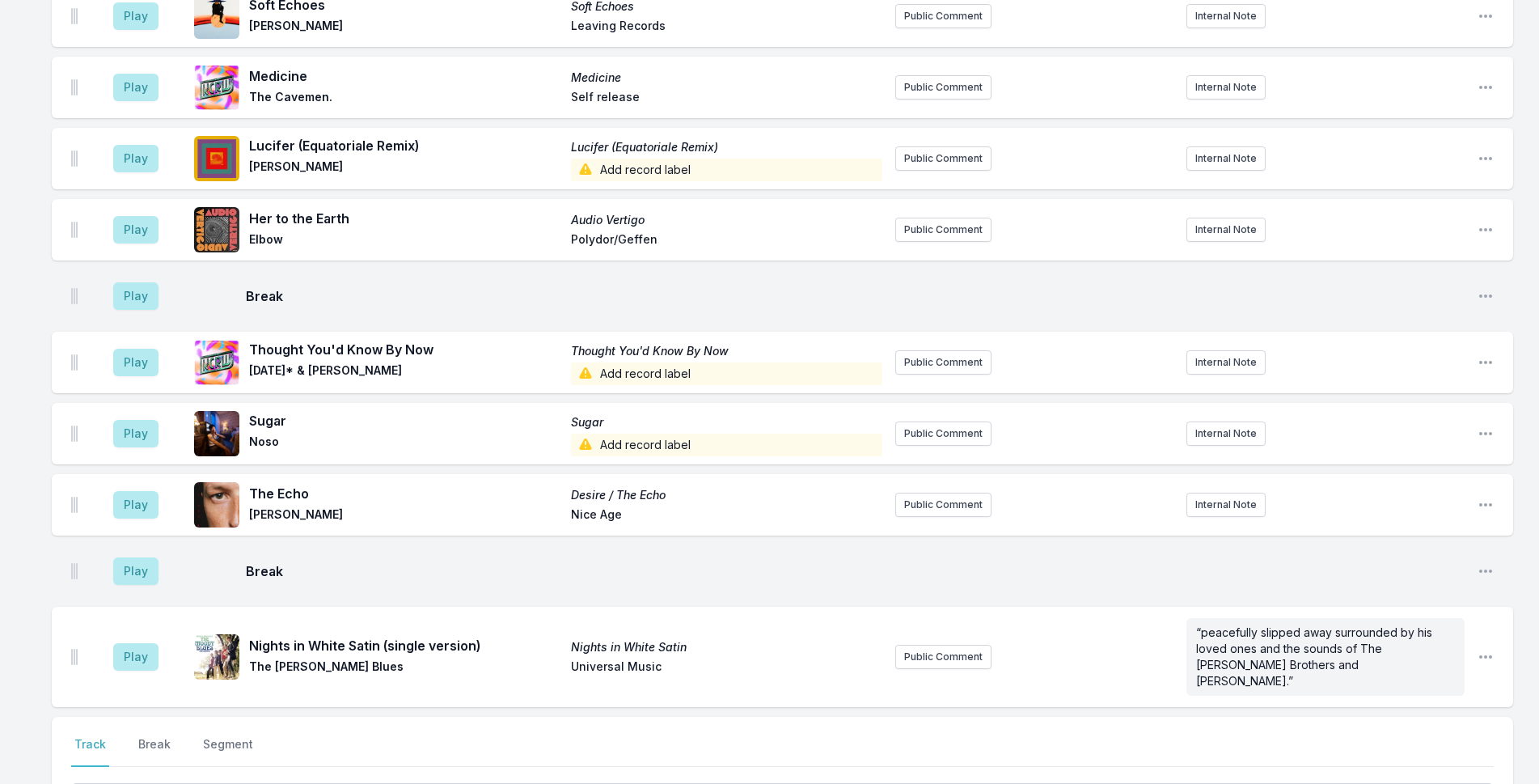
scroll to position [1023, 0]
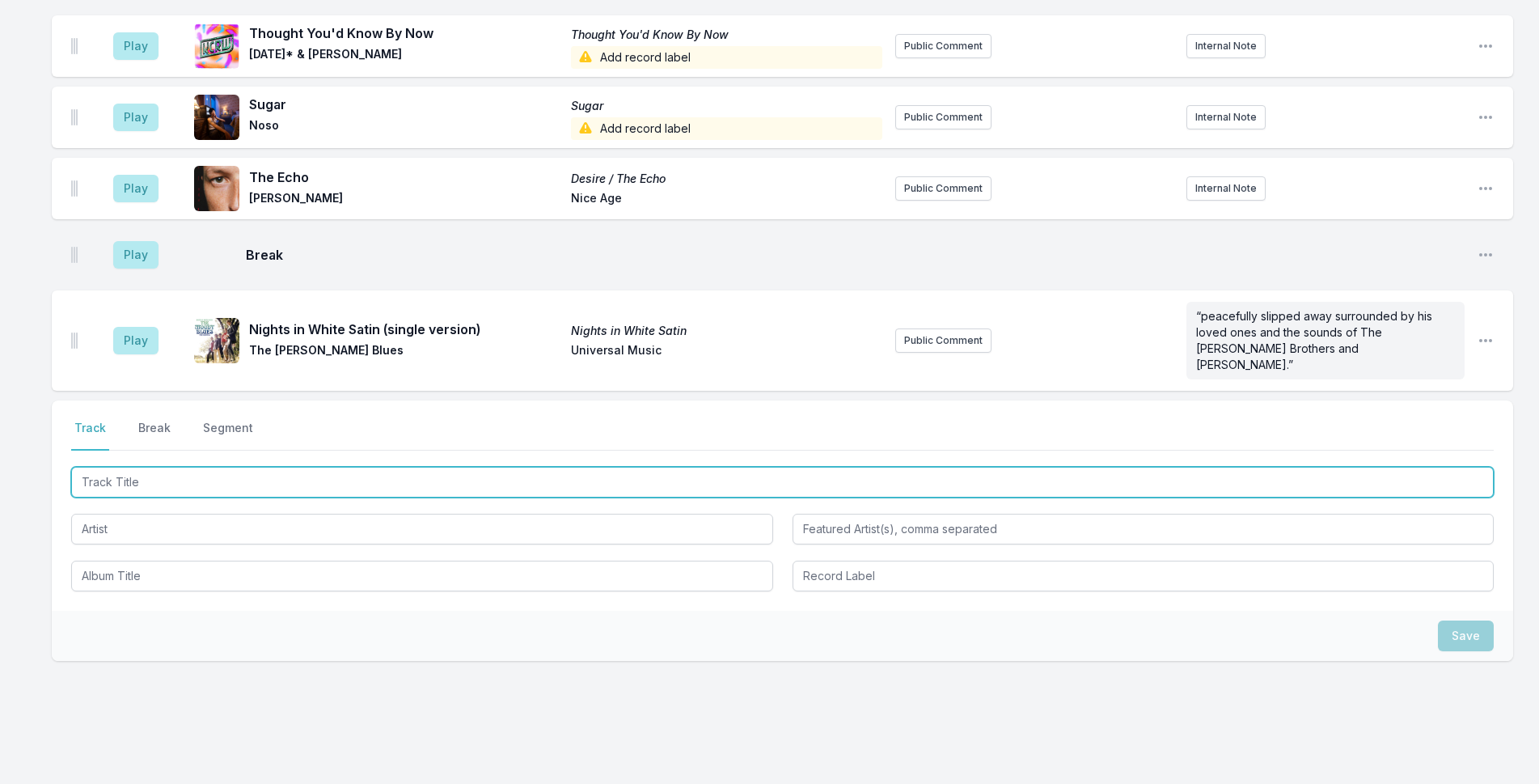
click at [386, 466] on input "Track Title" at bounding box center [782, 482] width 1423 height 31
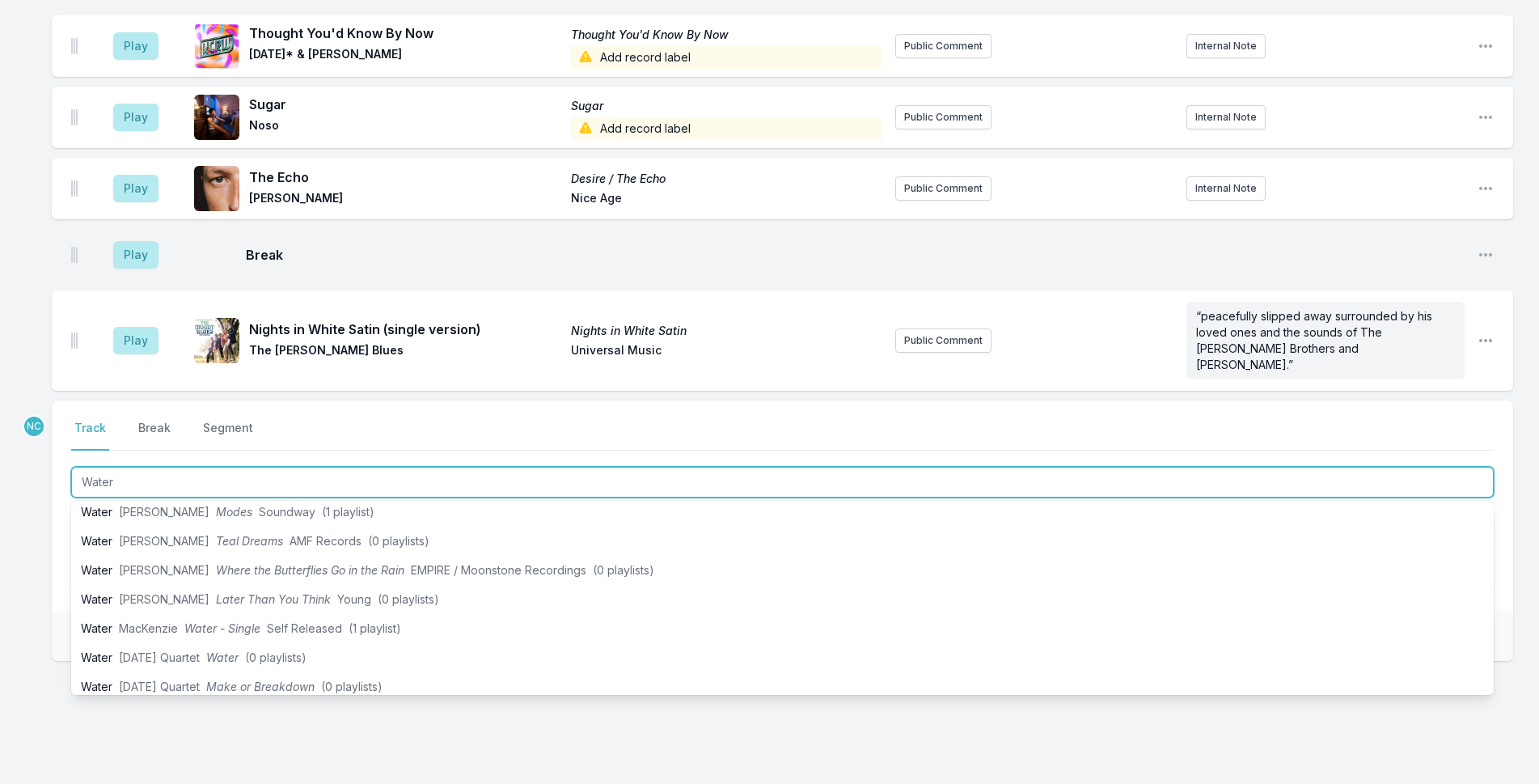
scroll to position [242, 0]
type input "Water"
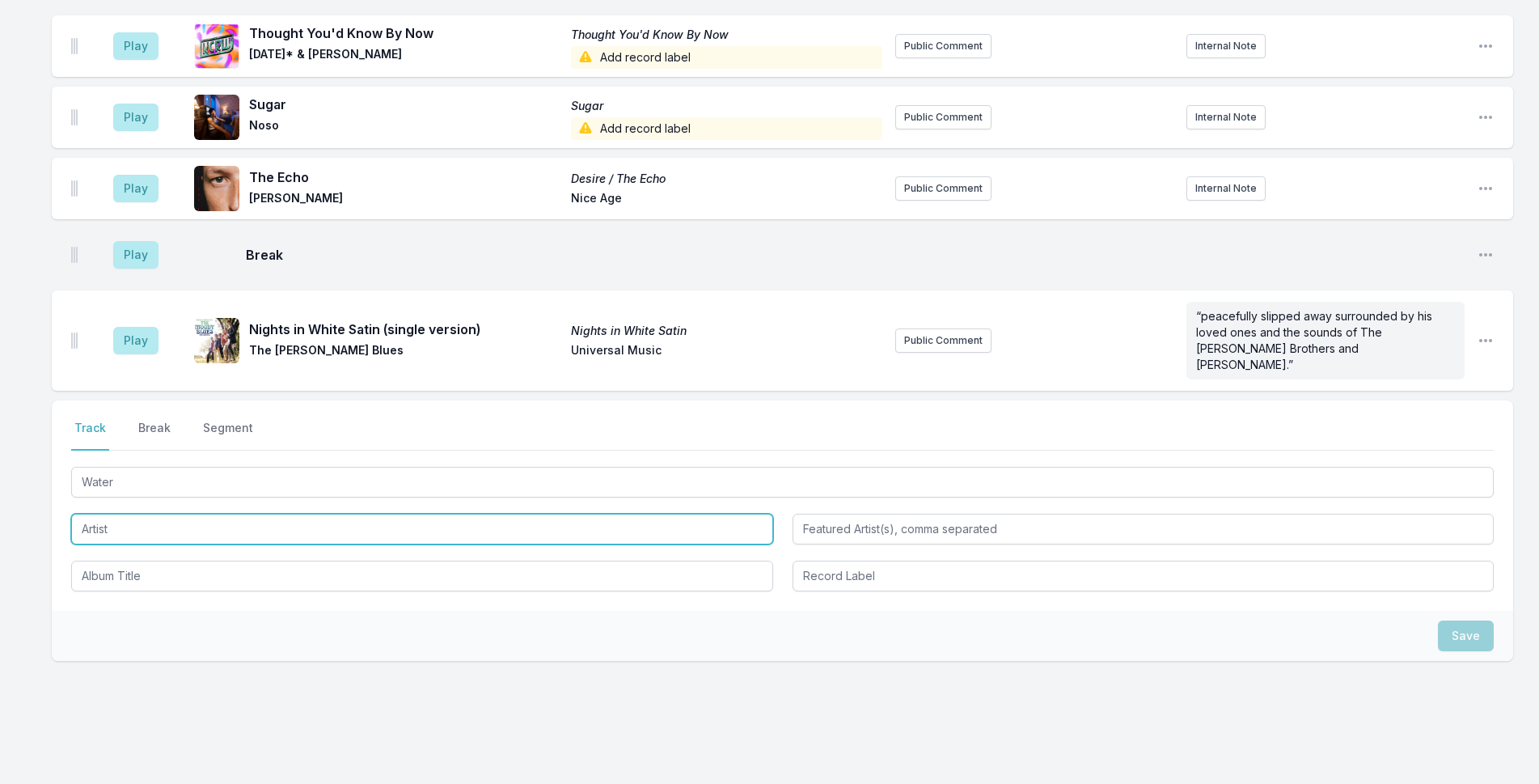
click at [186, 514] on input "Artist" at bounding box center [422, 529] width 702 height 31
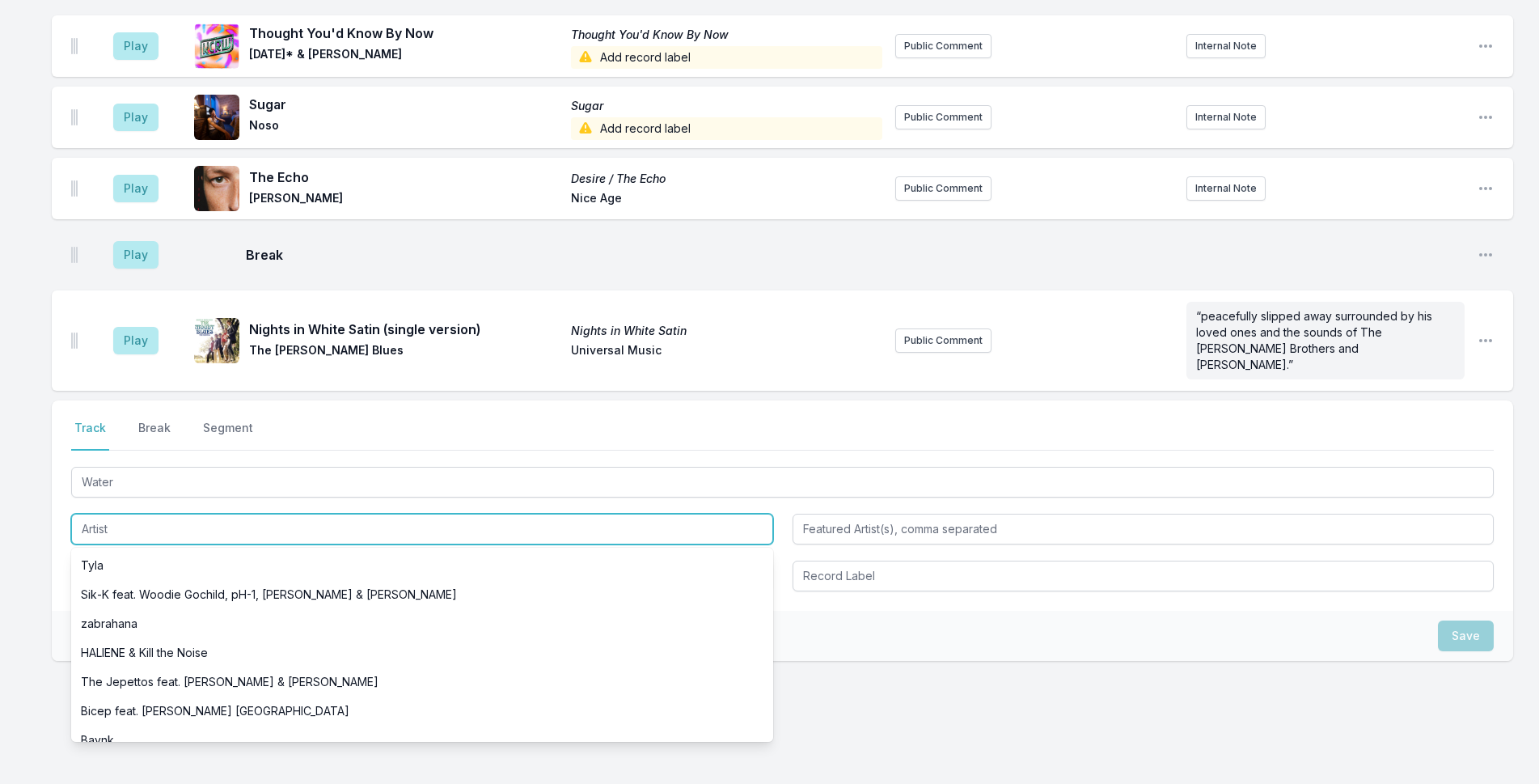
click at [186, 514] on input "Artist" at bounding box center [422, 529] width 702 height 31
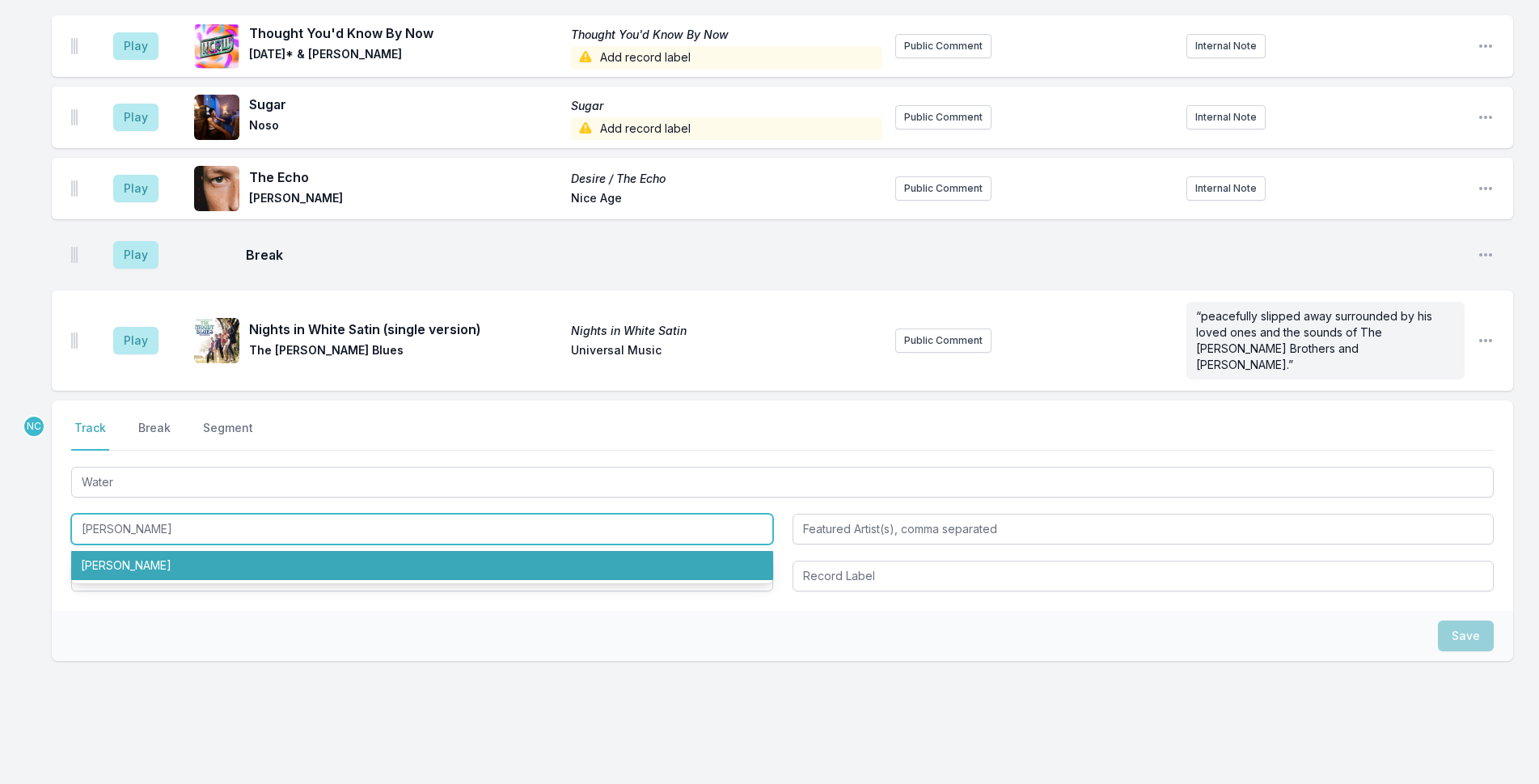
click at [202, 551] on li "[PERSON_NAME]" at bounding box center [422, 565] width 702 height 29
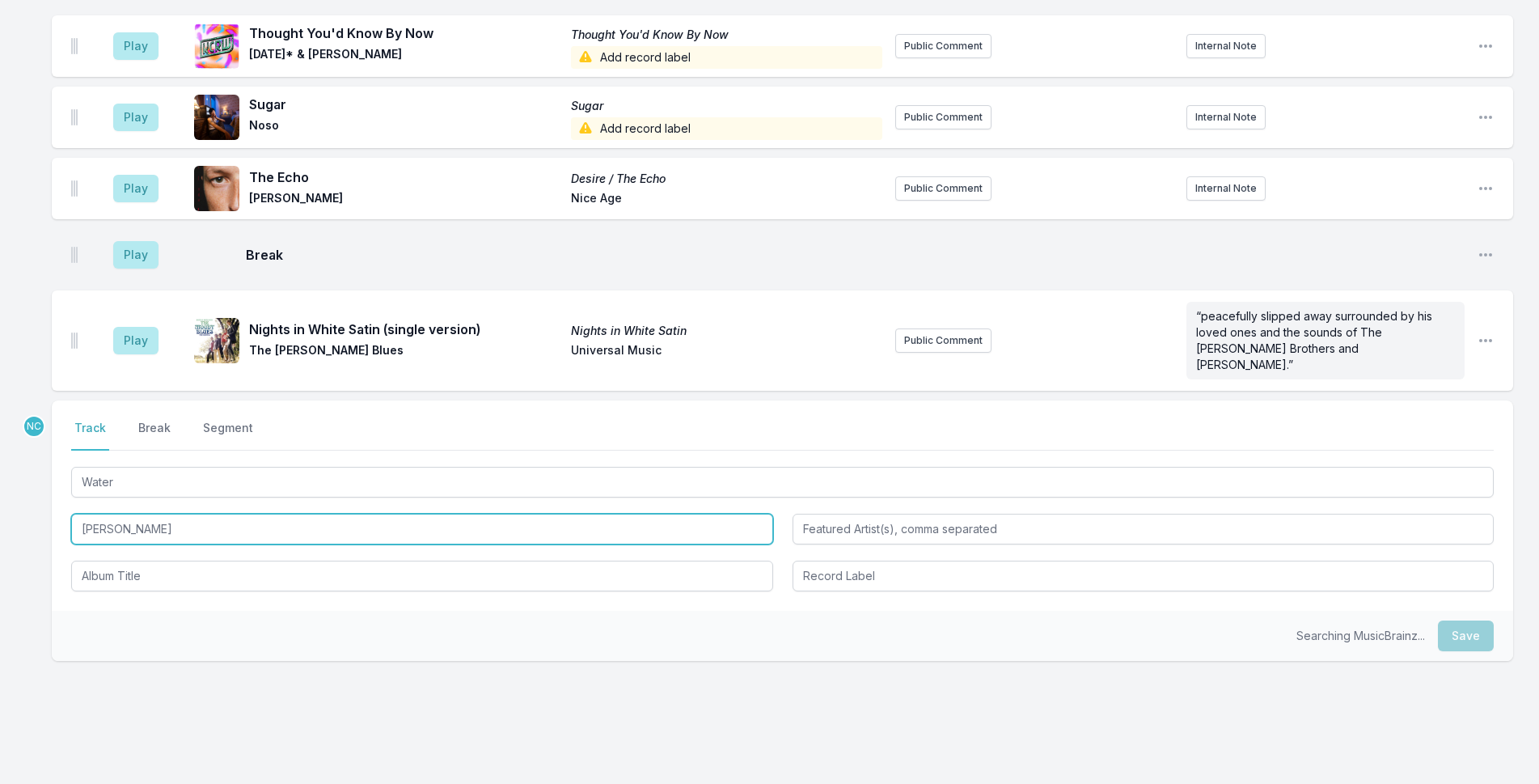
type input "[PERSON_NAME]"
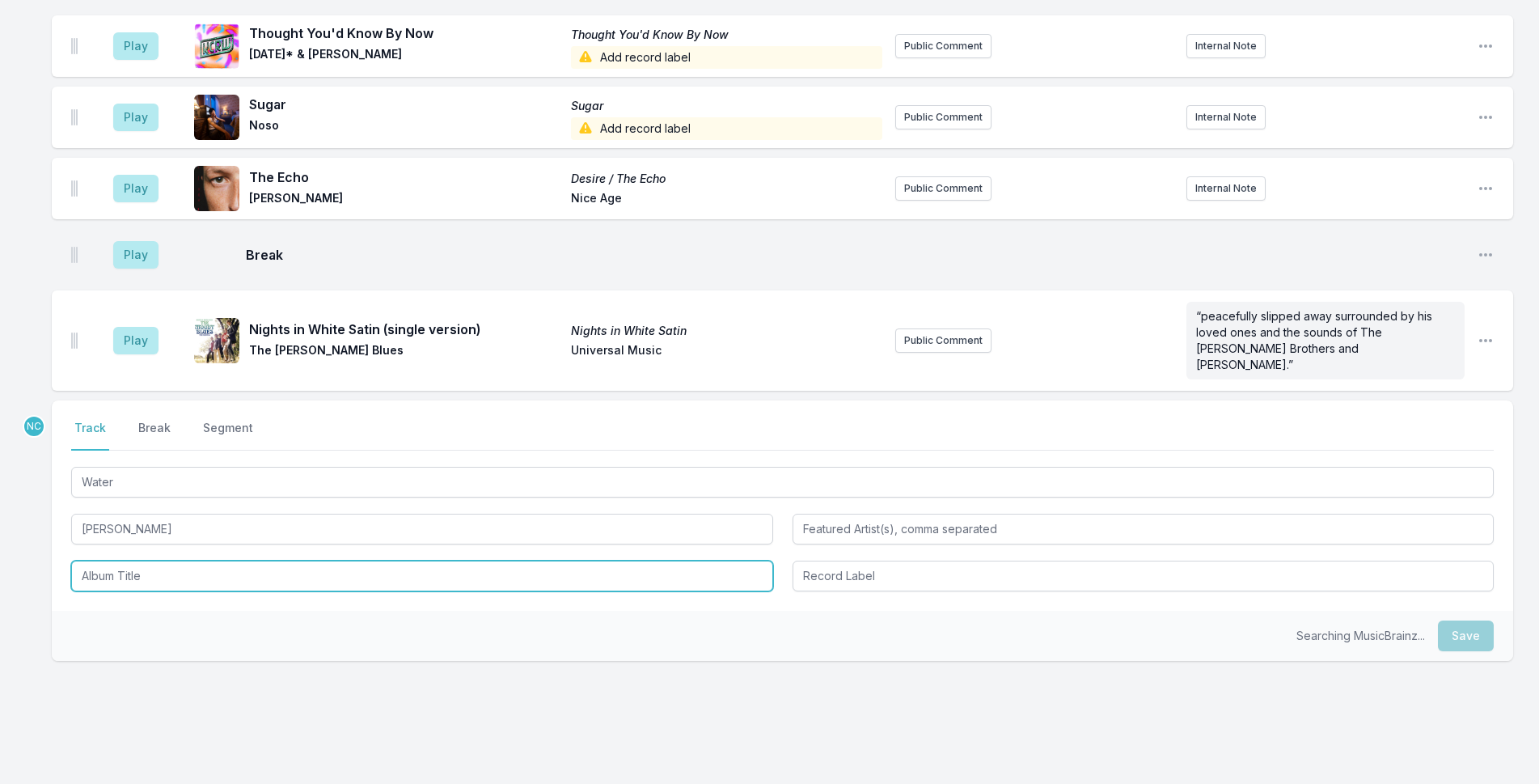
click at [202, 561] on input "Album Title" at bounding box center [422, 576] width 702 height 31
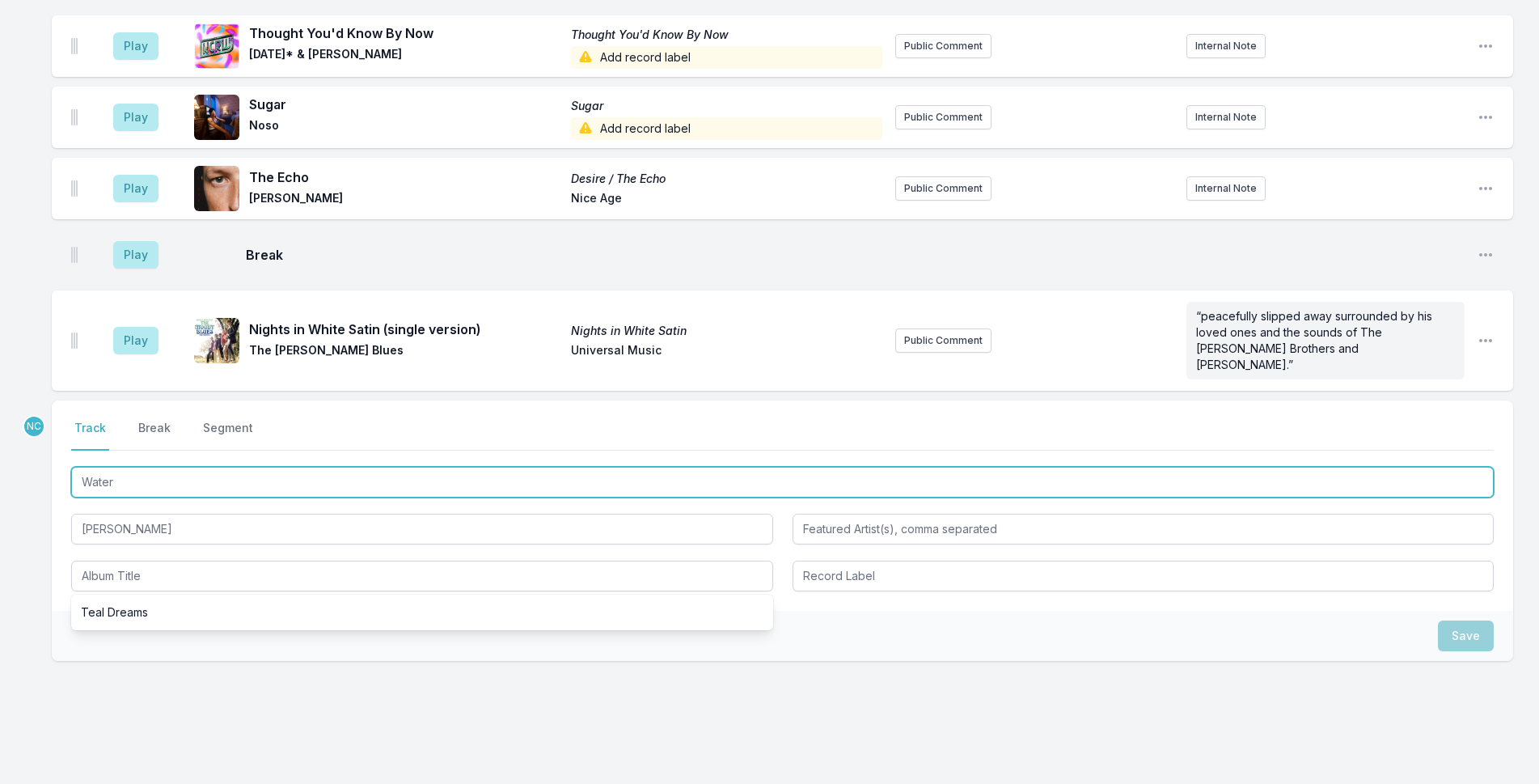
click at [201, 466] on input "Water" at bounding box center [782, 482] width 1423 height 31
click at [201, 466] on input "Water" at bounding box center [782, 482] width 1423 height 31
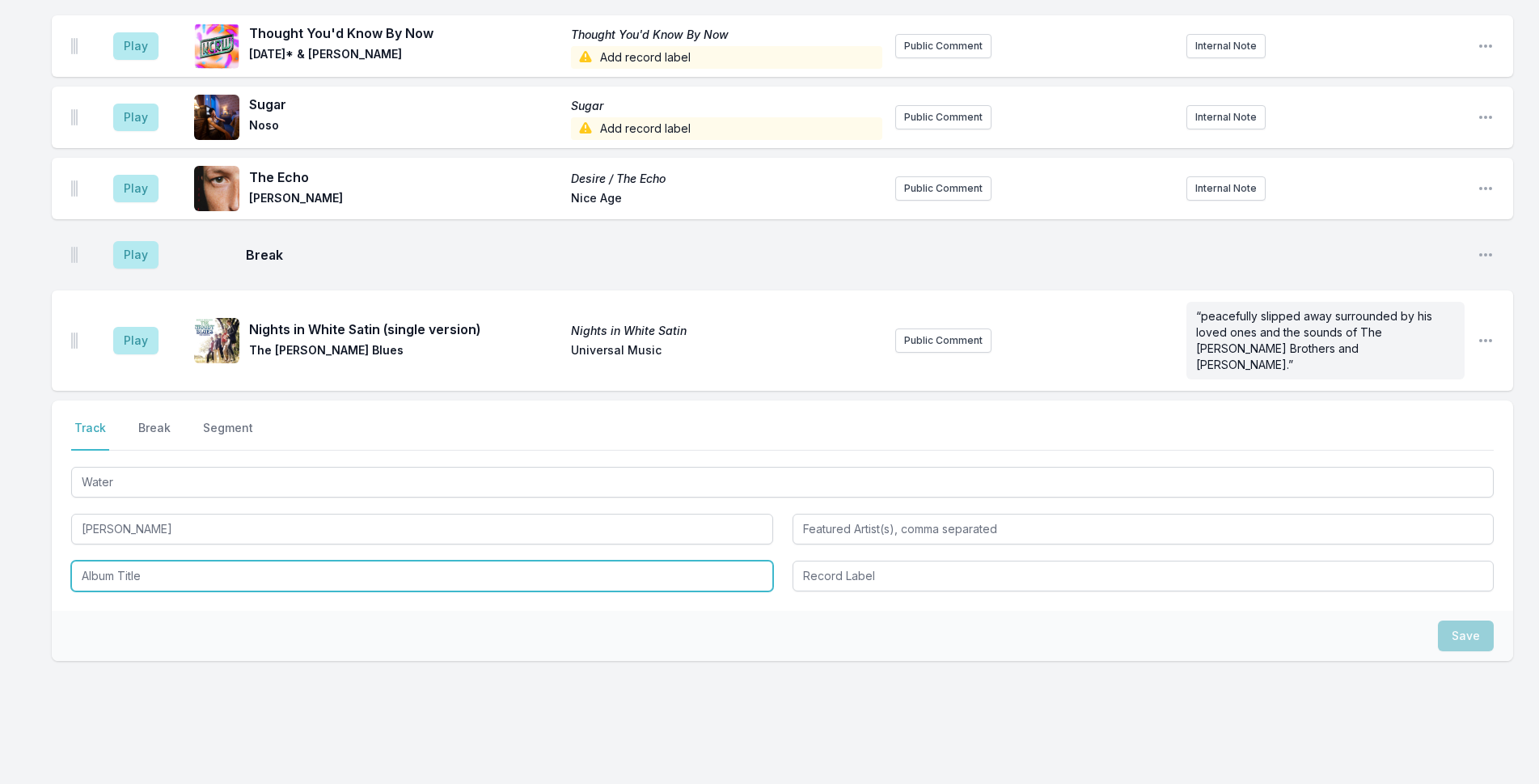
click at [182, 561] on input "Album Title" at bounding box center [422, 576] width 702 height 31
paste input "Water"
type input "Water"
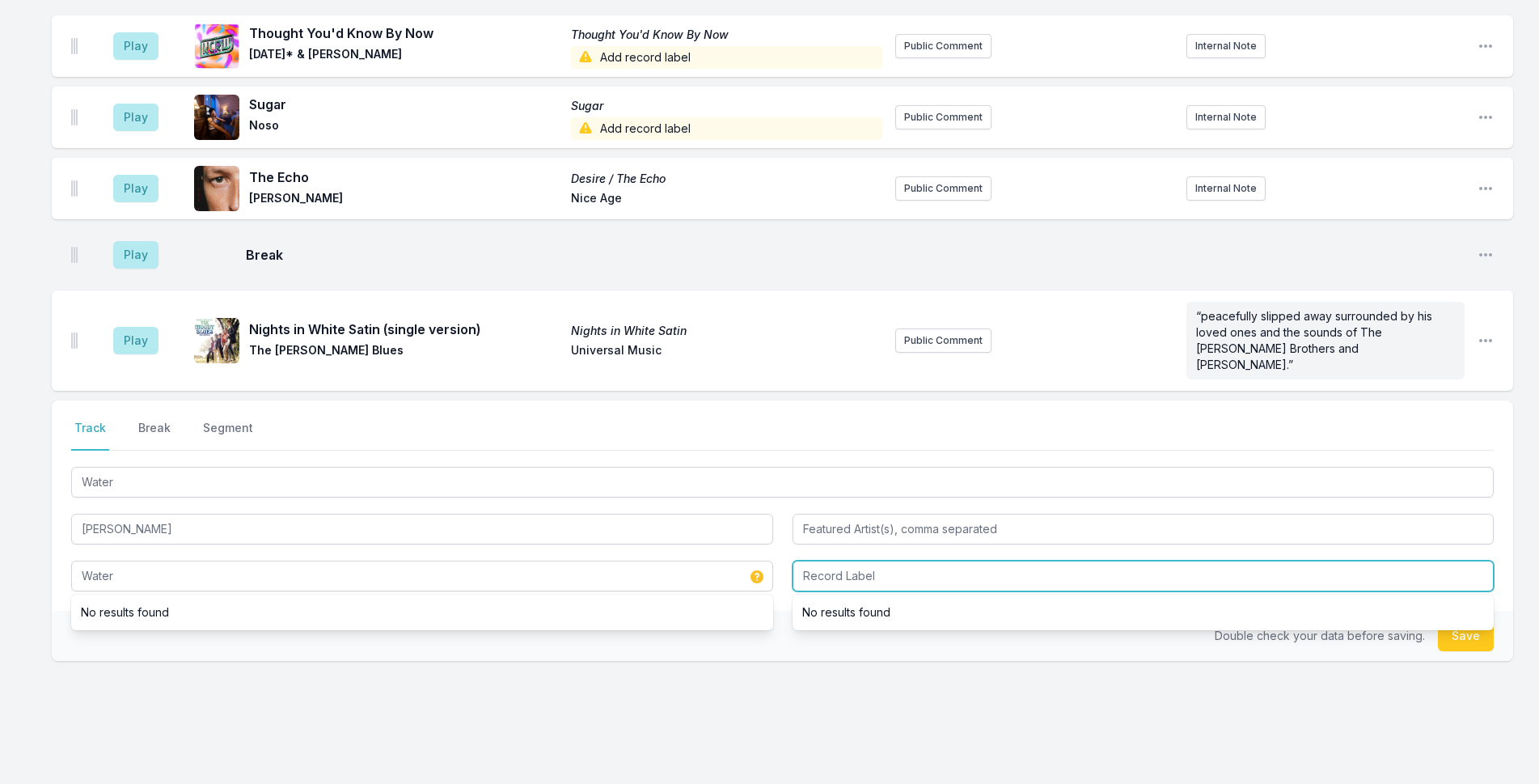
click at [960, 561] on input "Record Label" at bounding box center [1143, 576] width 702 height 31
click at [1439, 621] on button "Save" at bounding box center [1465, 636] width 55 height 31
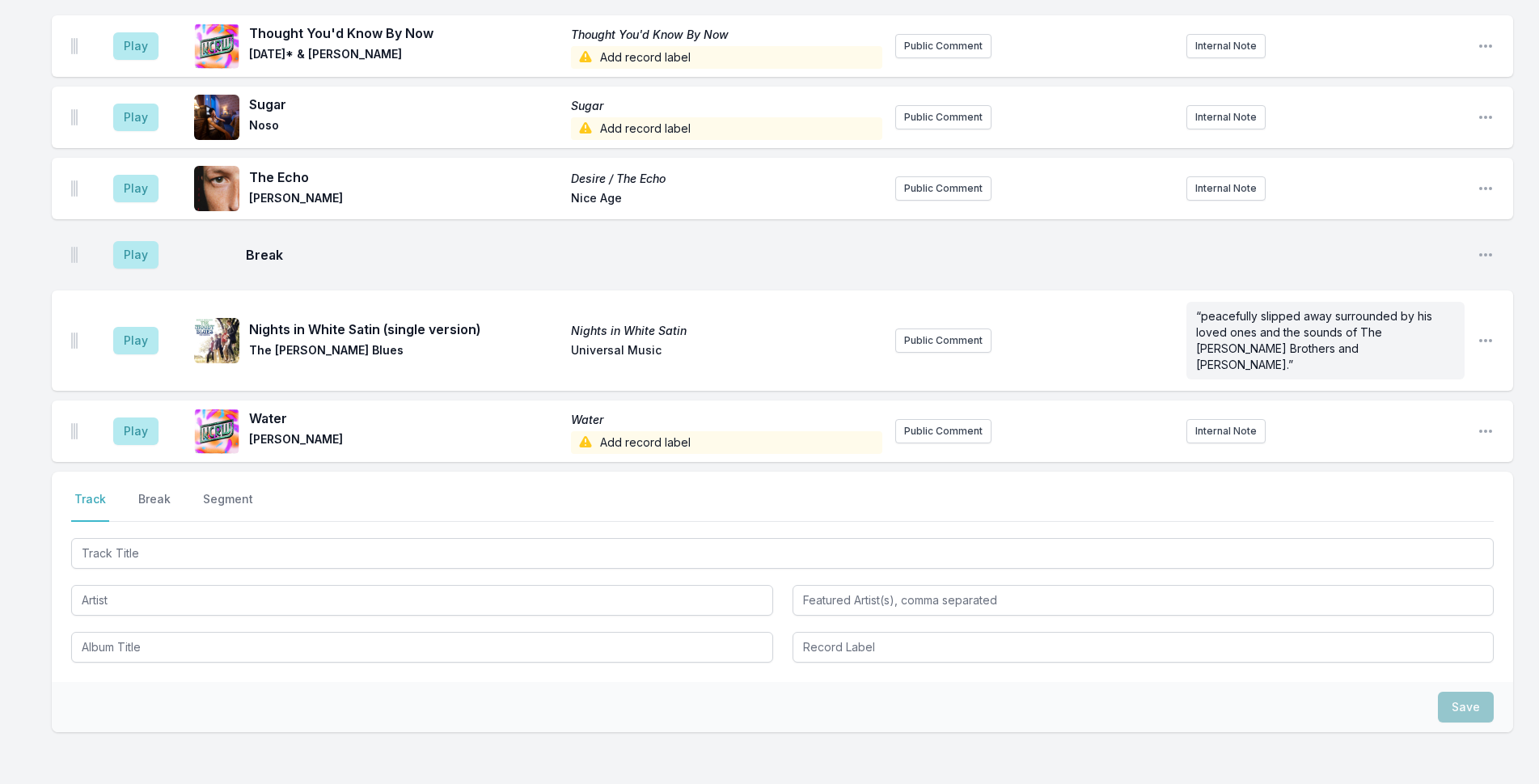
scroll to position [1094, 0]
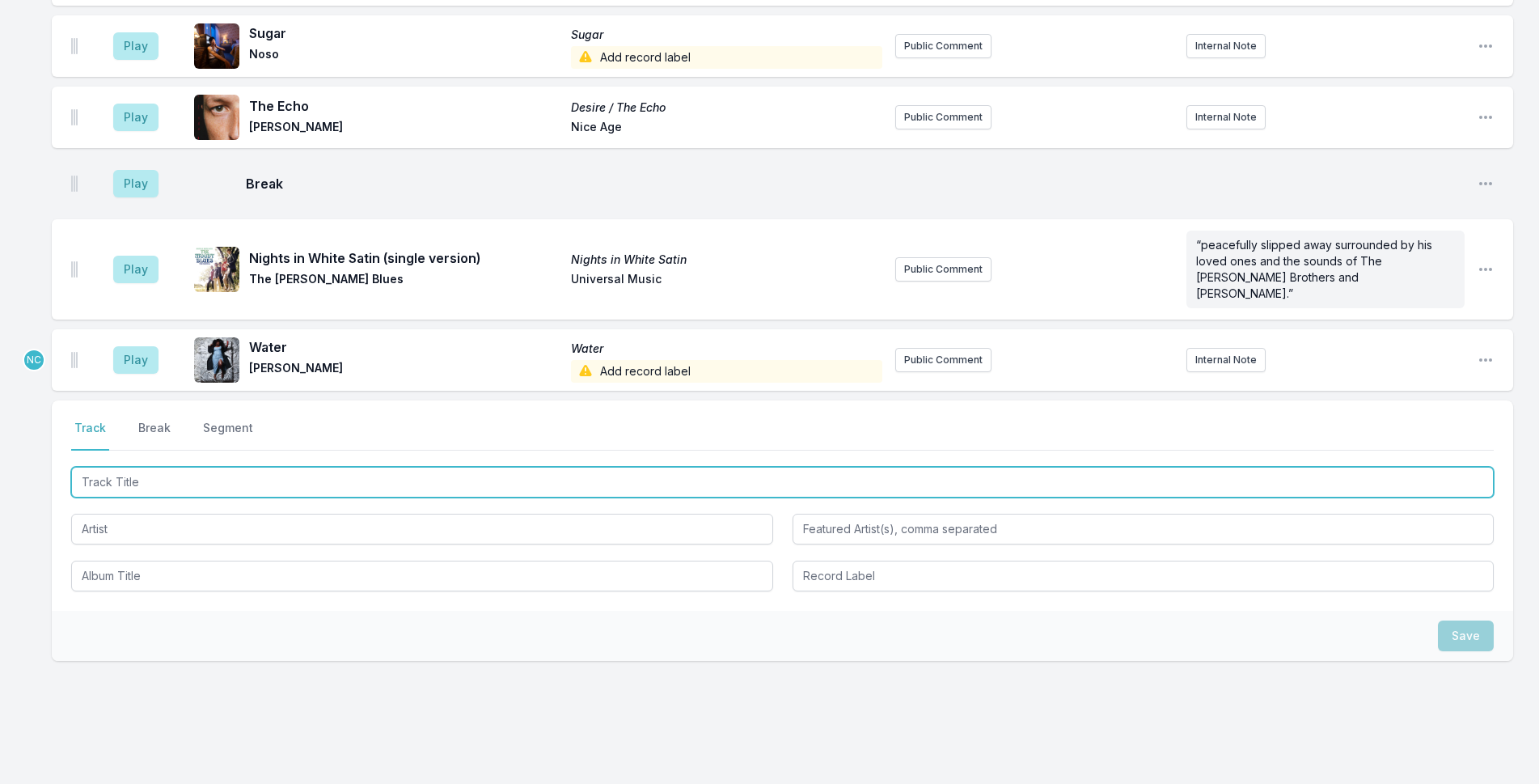
click at [526, 466] on input "Track Title" at bounding box center [782, 482] width 1423 height 31
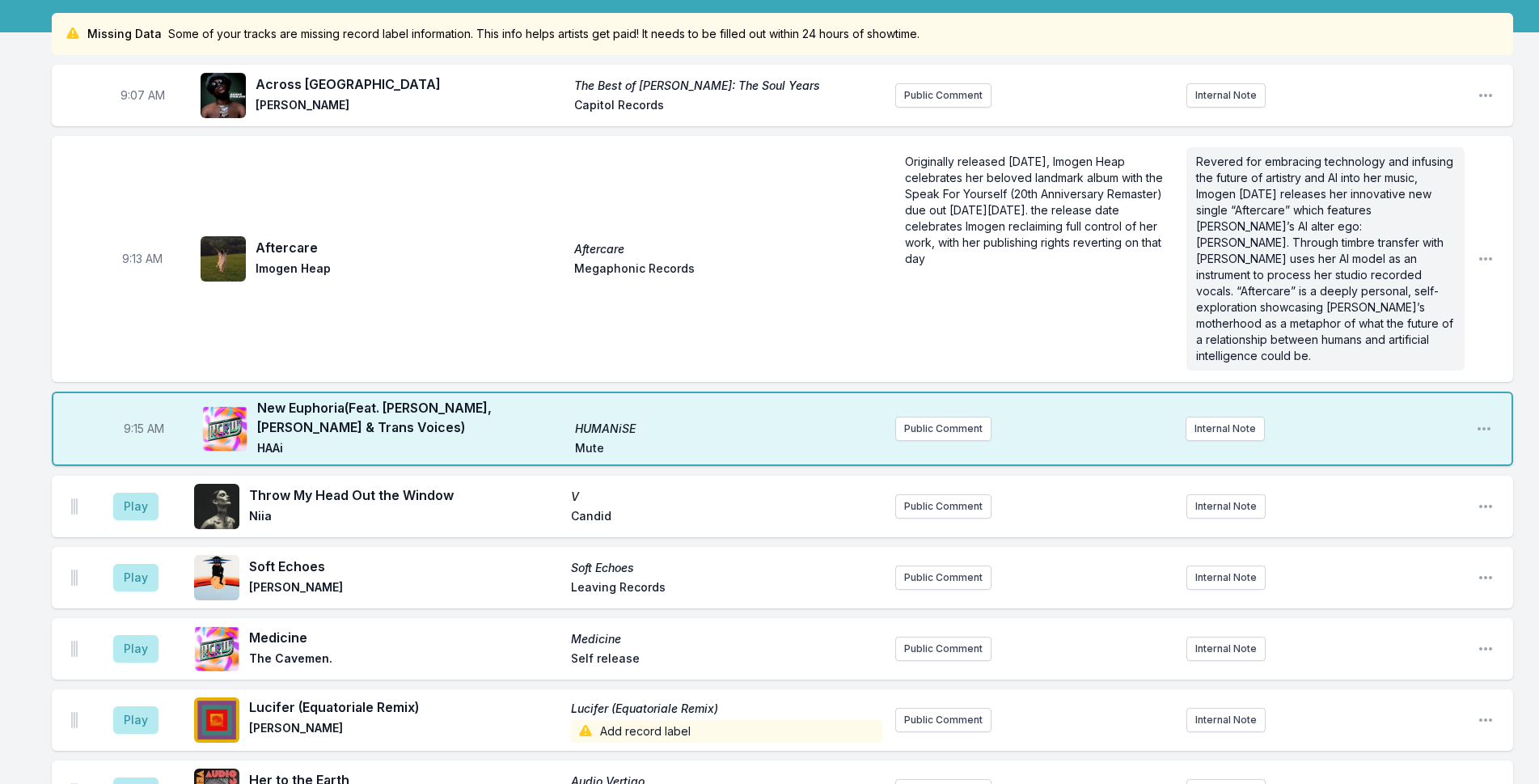
scroll to position [0, 0]
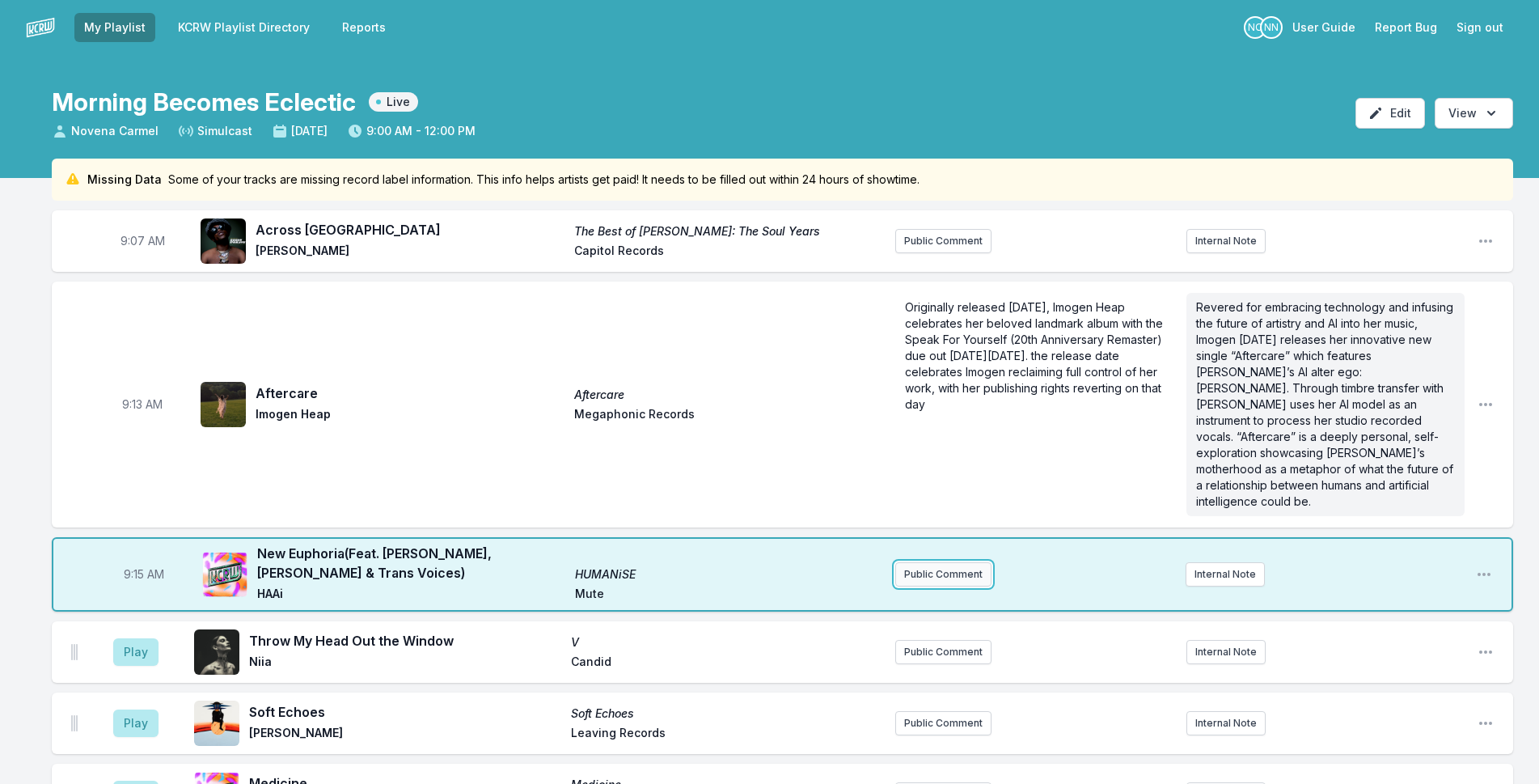
click at [959, 562] on button "Public Comment" at bounding box center [944, 573] width 96 height 24
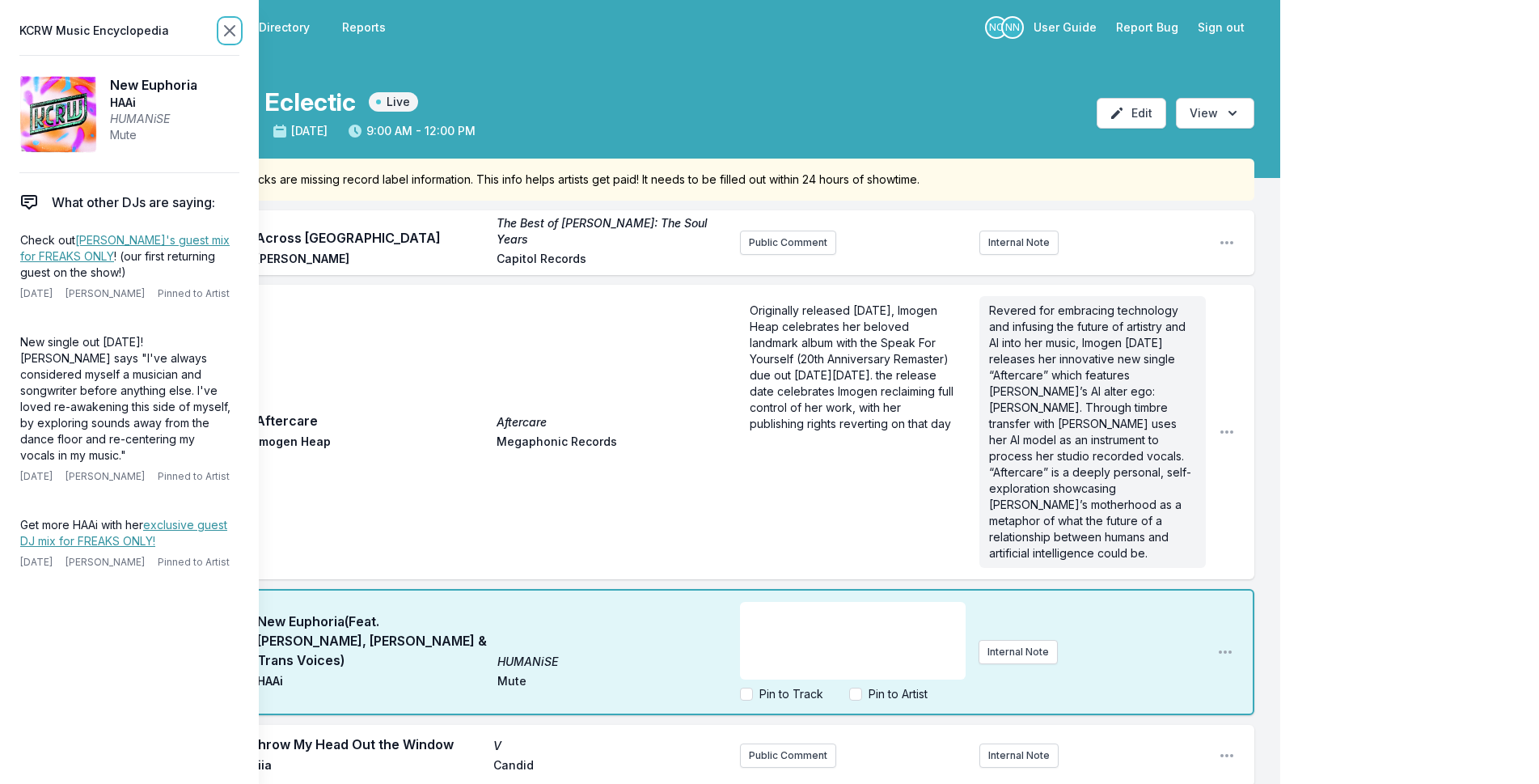
click at [232, 28] on icon at bounding box center [230, 31] width 10 height 10
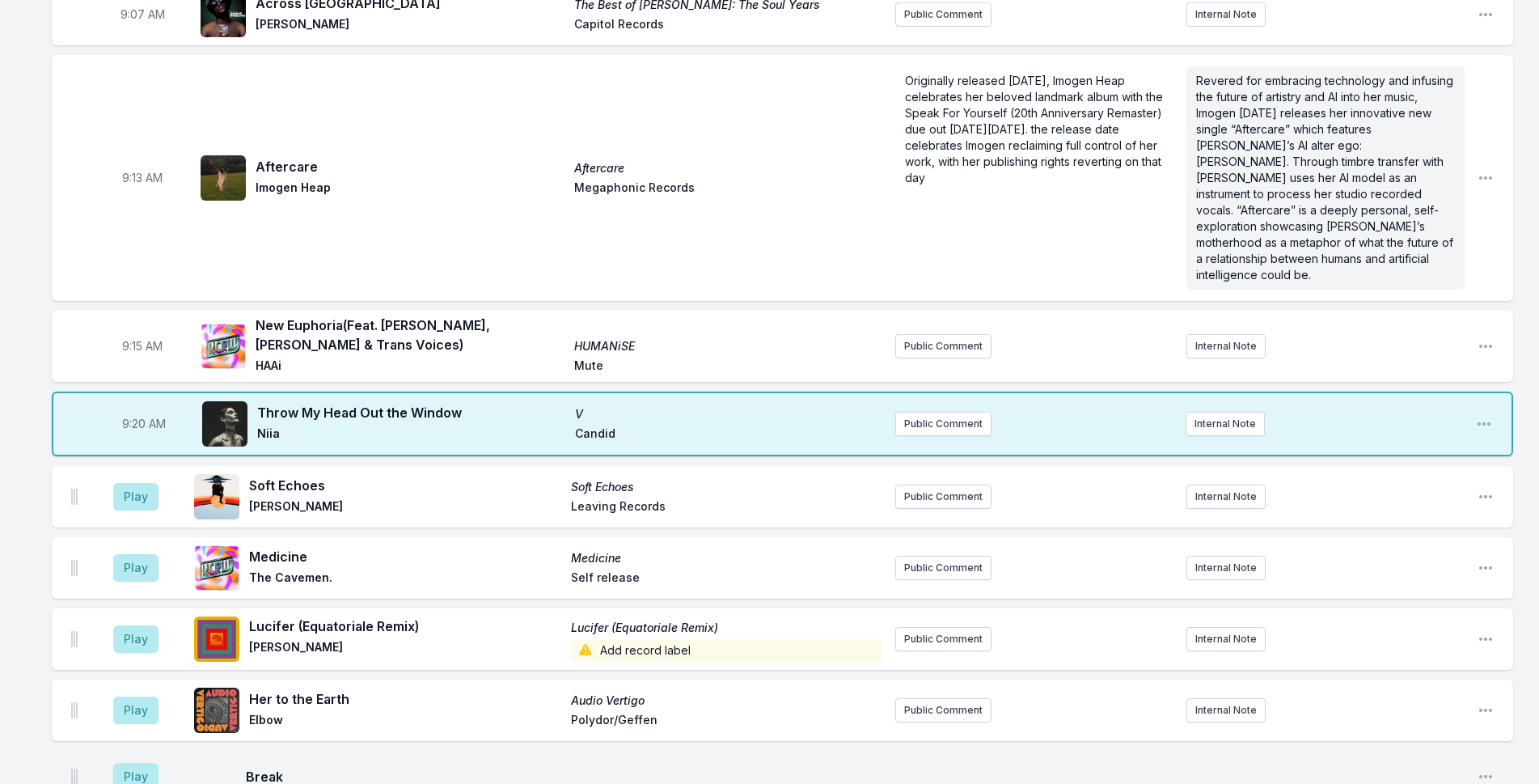
scroll to position [242, 0]
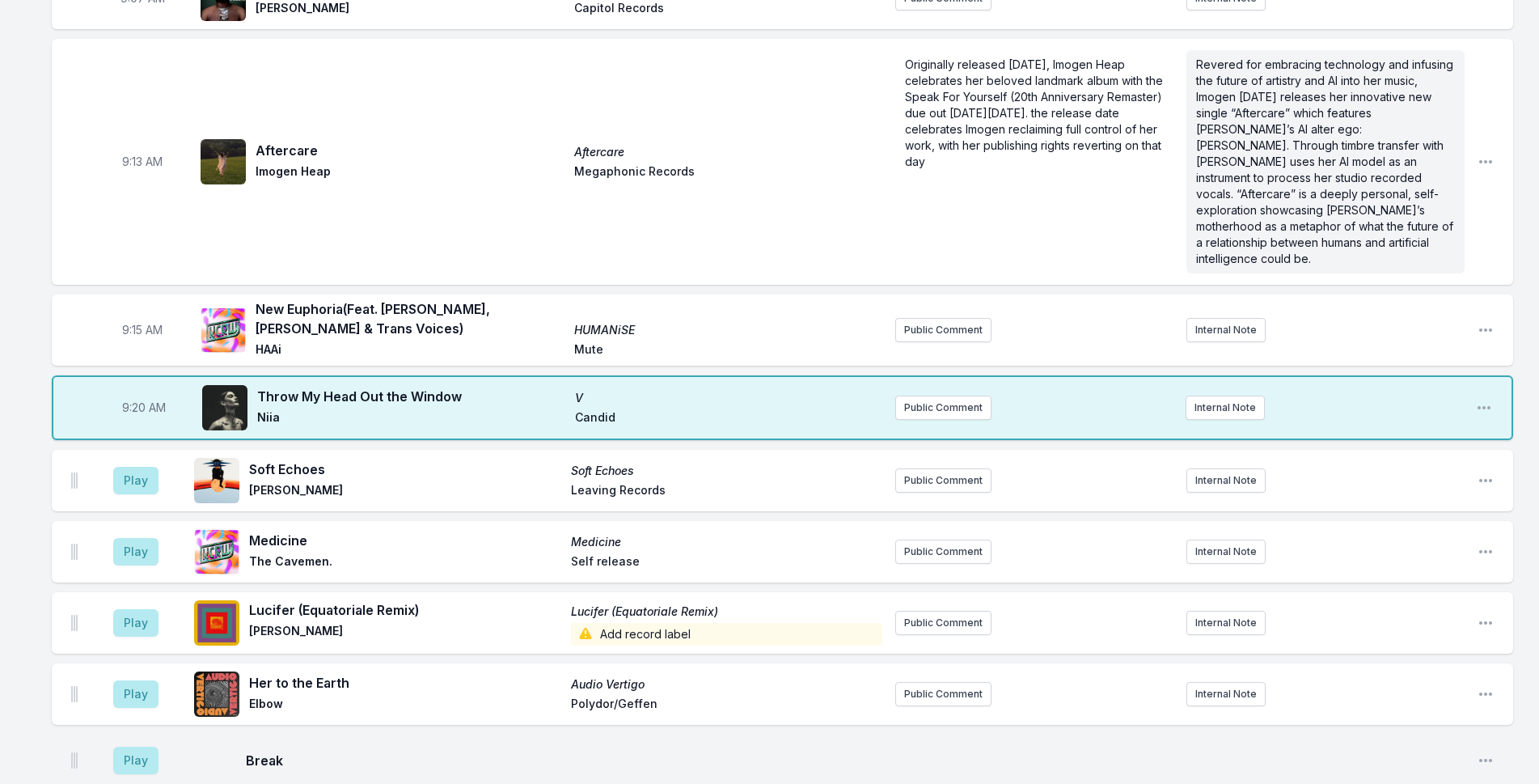
click at [13, 107] on div "Missing Data Some of your tracks are missing record label information. This inf…" at bounding box center [770, 791] width 1539 height 1751
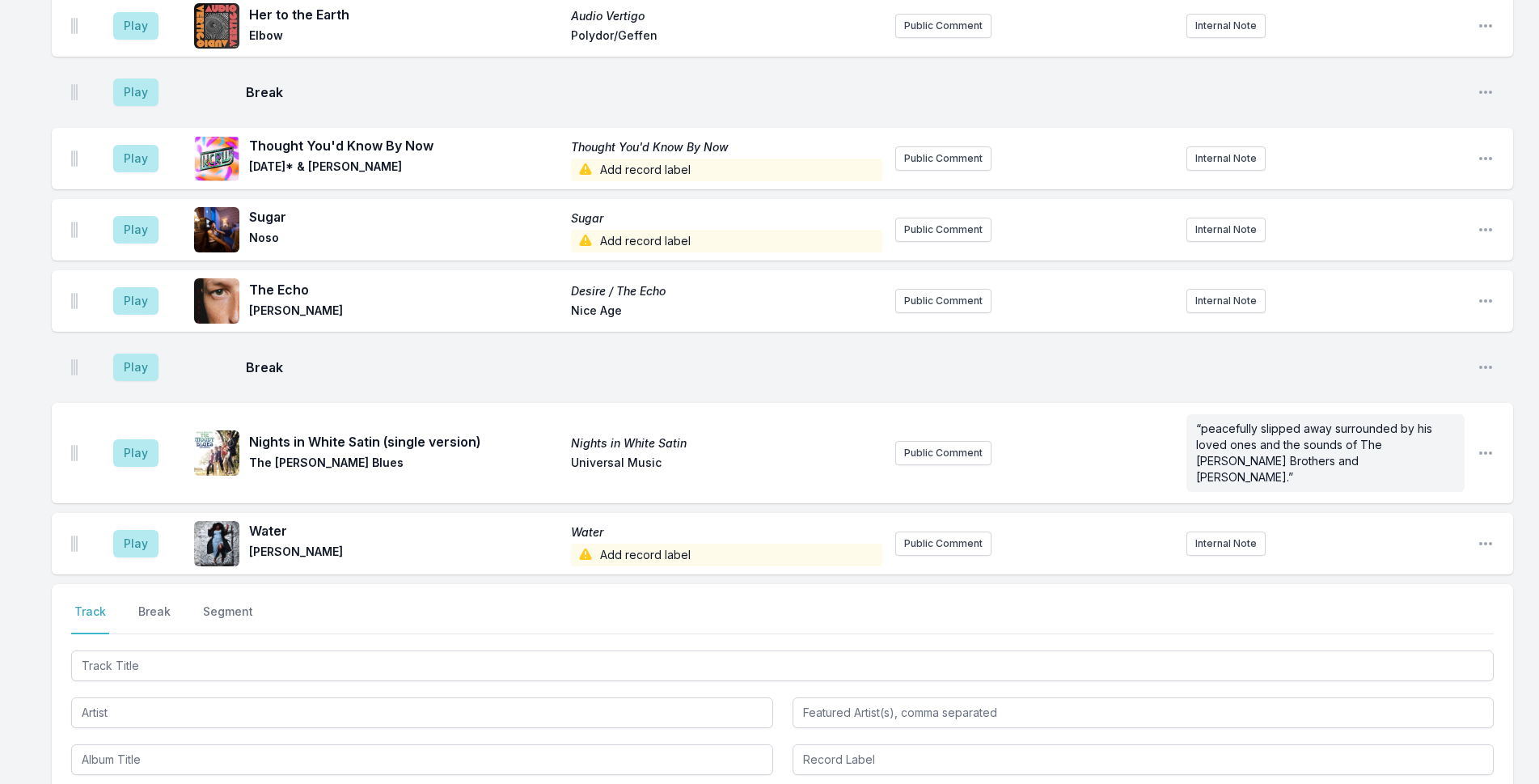
scroll to position [1094, 0]
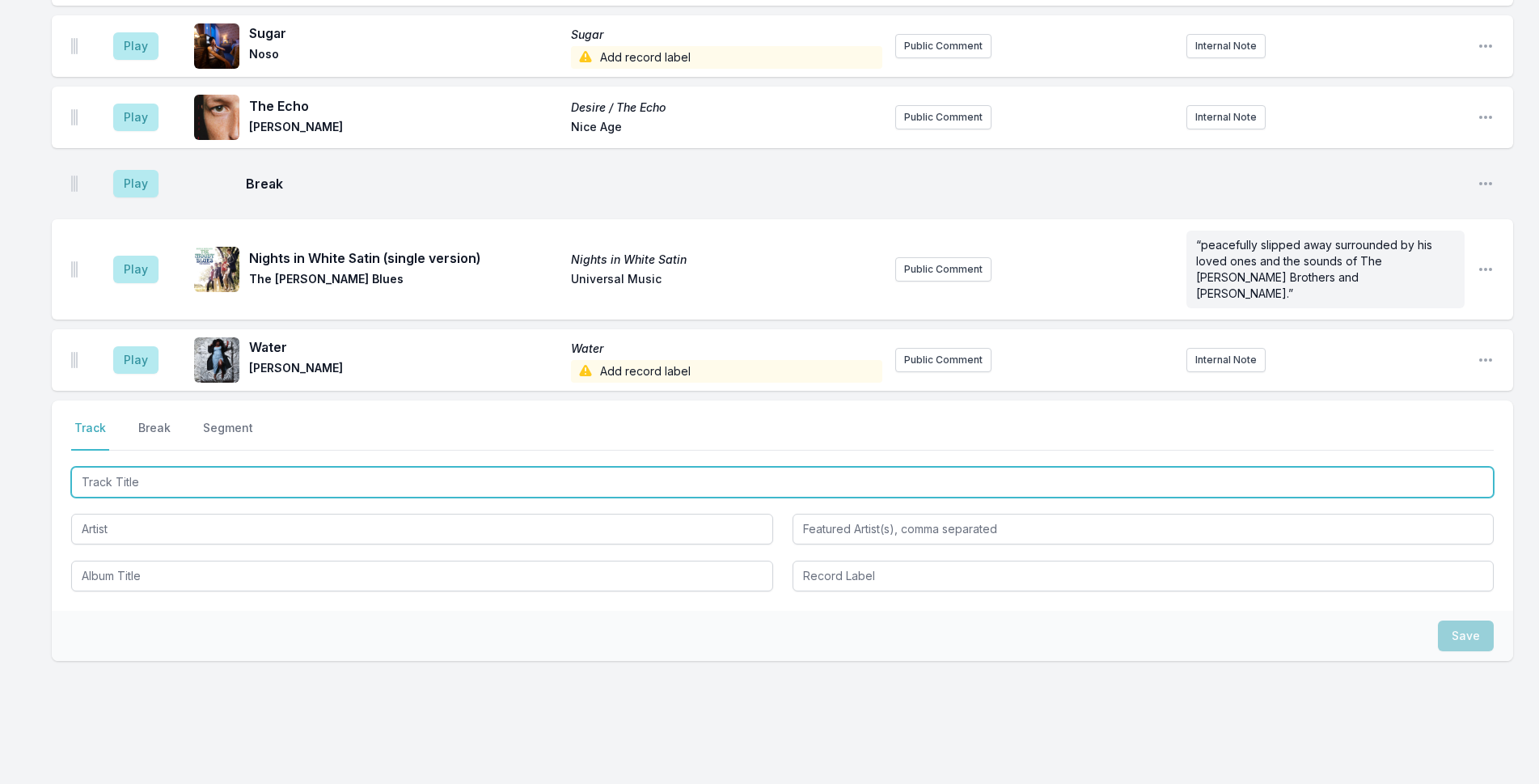
click at [377, 466] on input "Track Title" at bounding box center [782, 482] width 1423 height 31
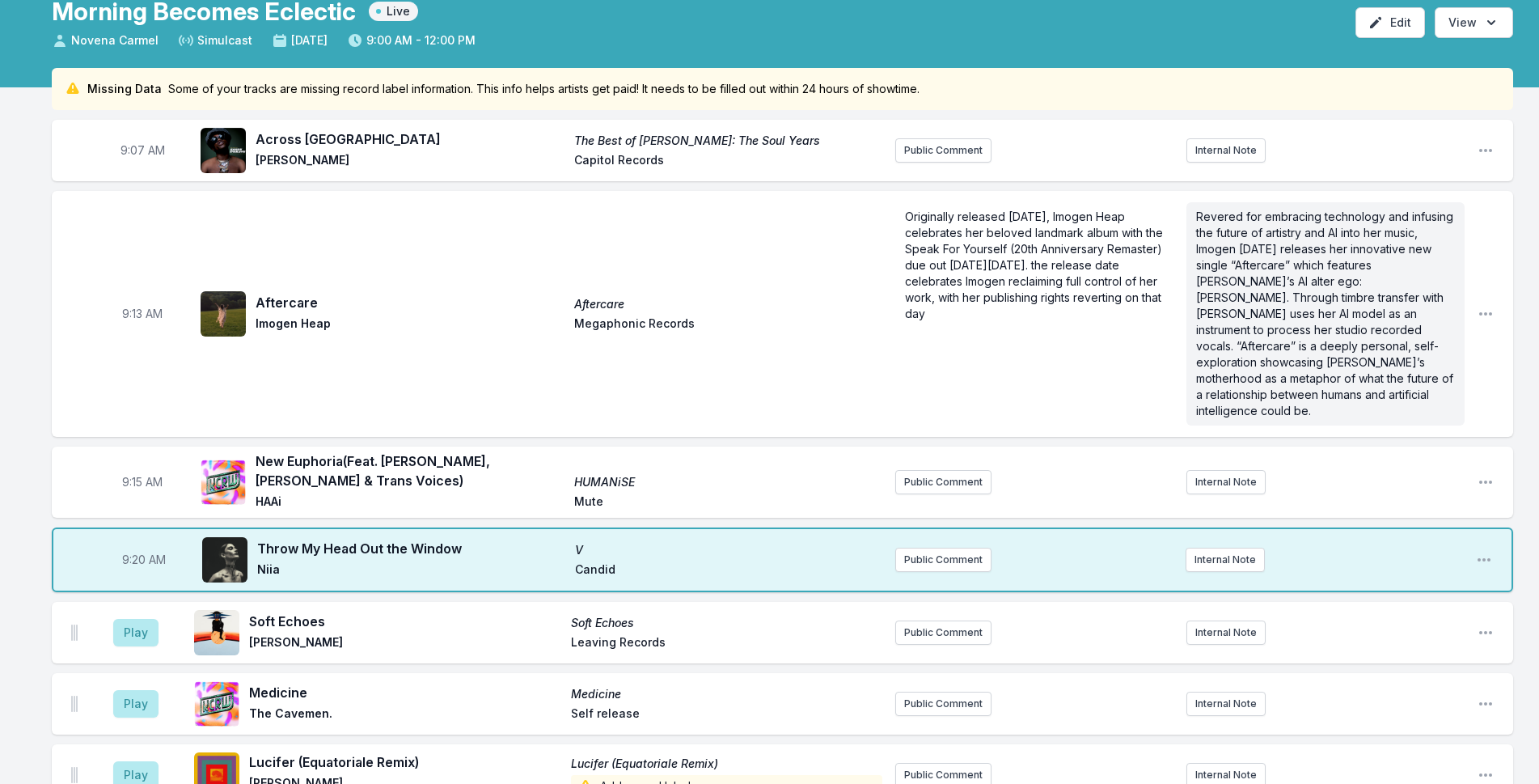
scroll to position [242, 0]
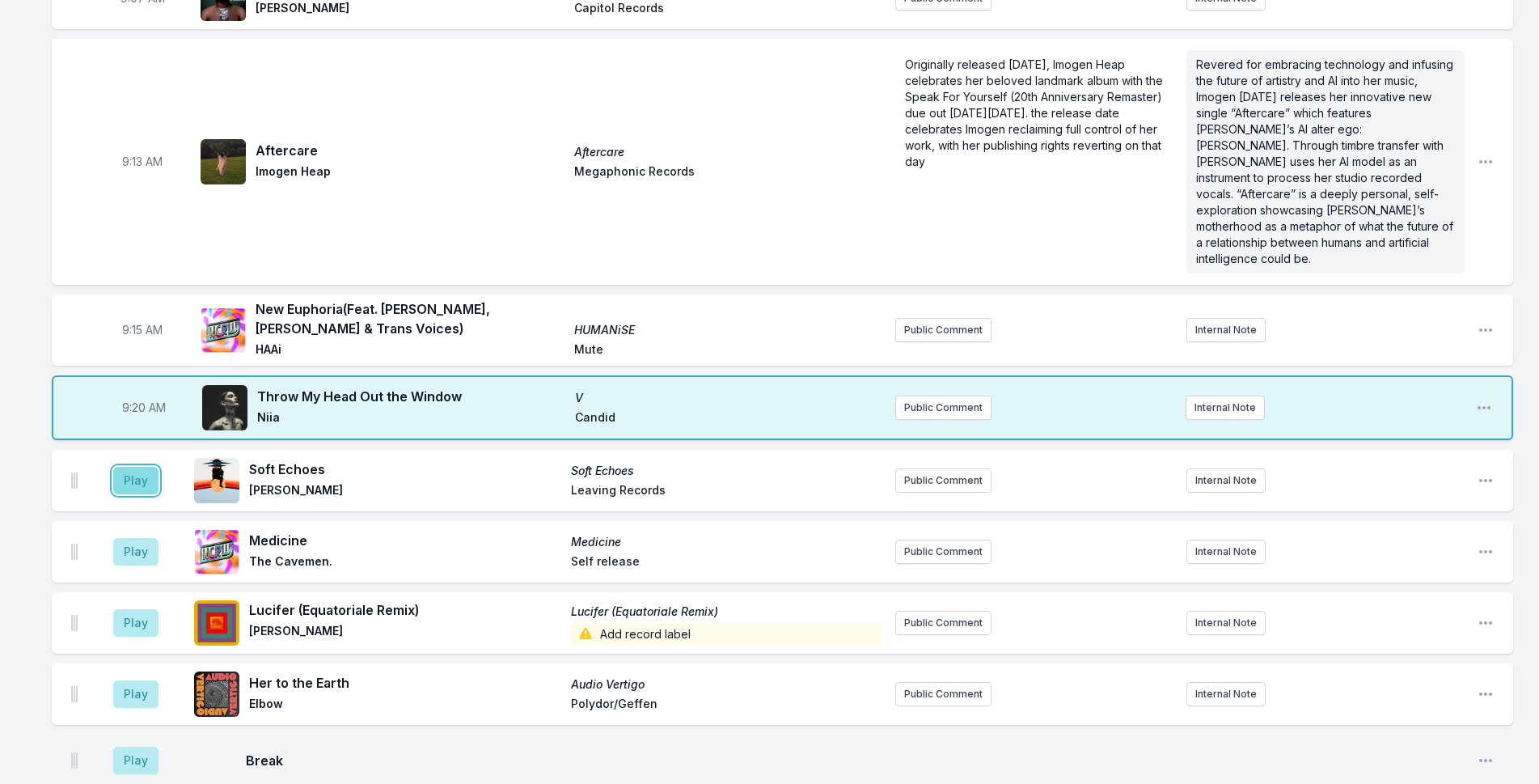
click at [143, 466] on button "Play" at bounding box center [136, 480] width 45 height 27
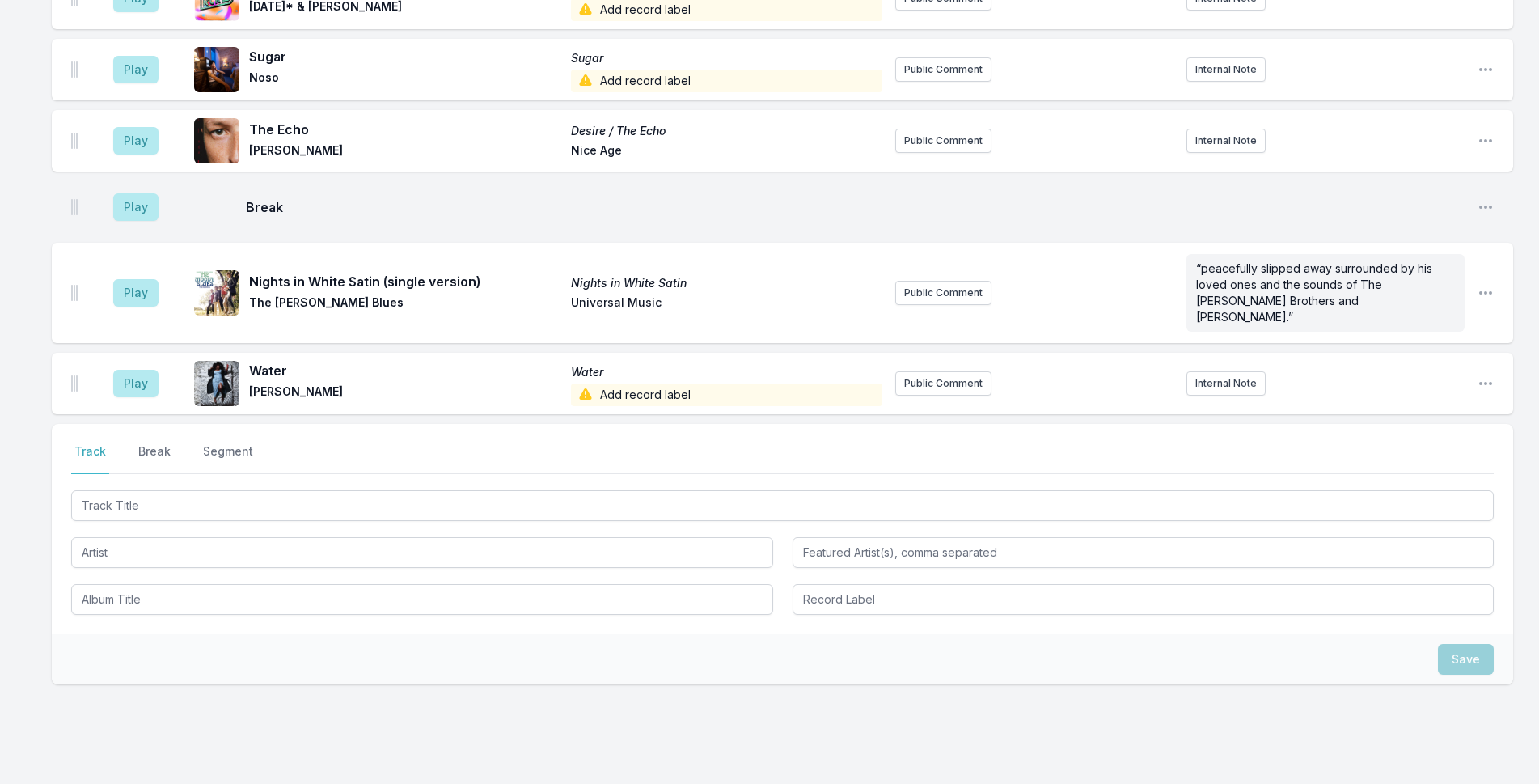
scroll to position [1094, 0]
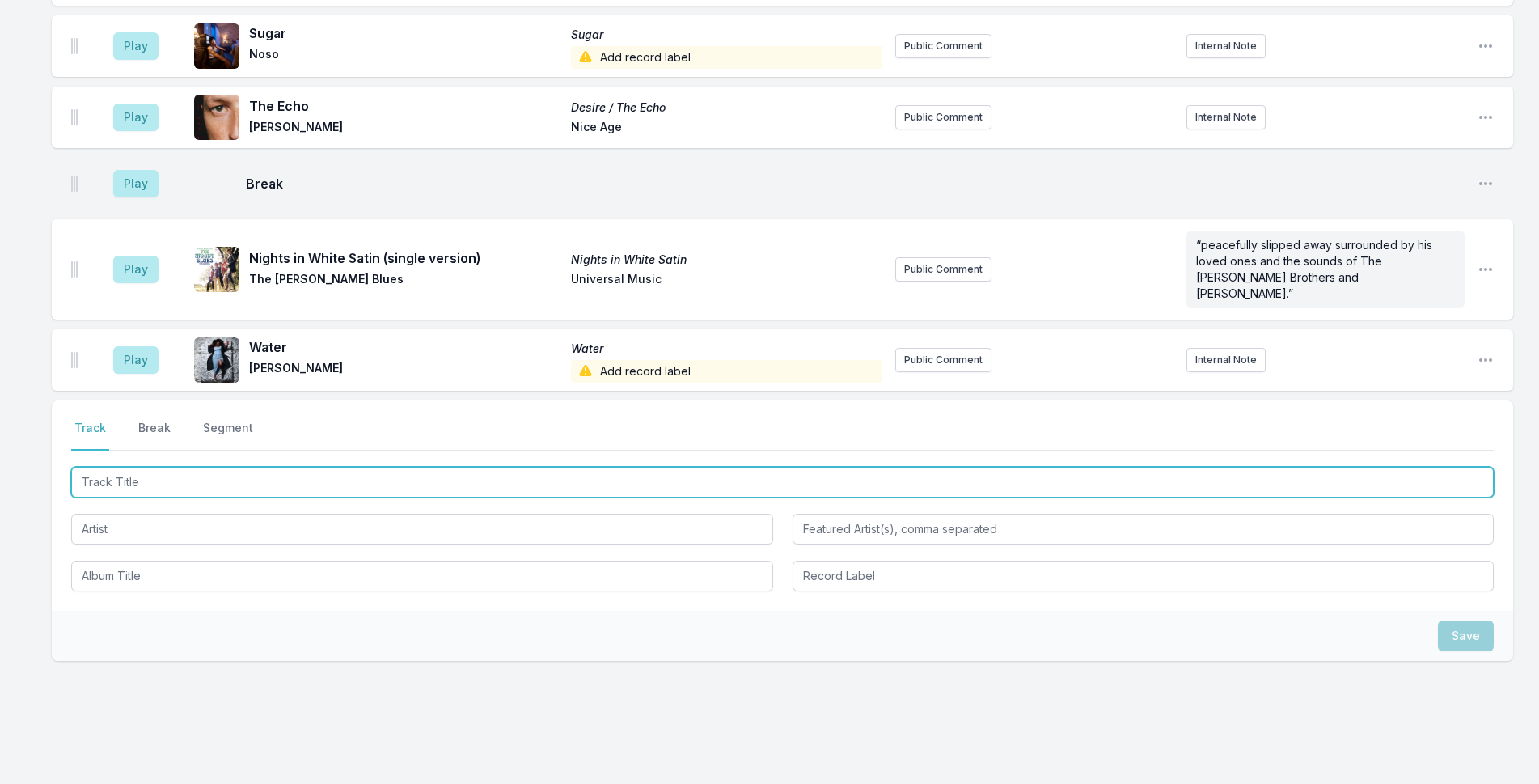
click at [289, 466] on input "Track Title" at bounding box center [782, 482] width 1423 height 31
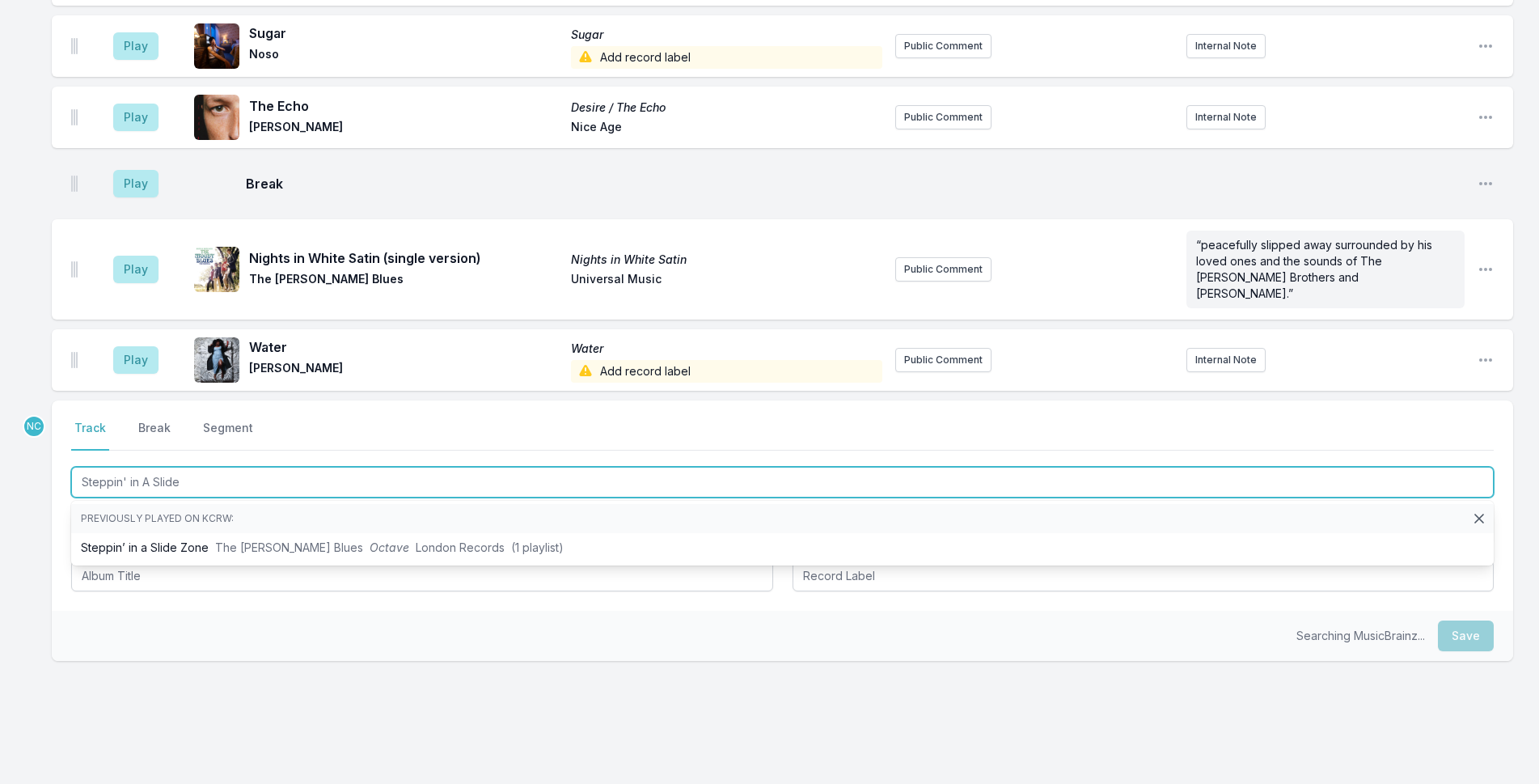
type input "Steppin' in A Slide"
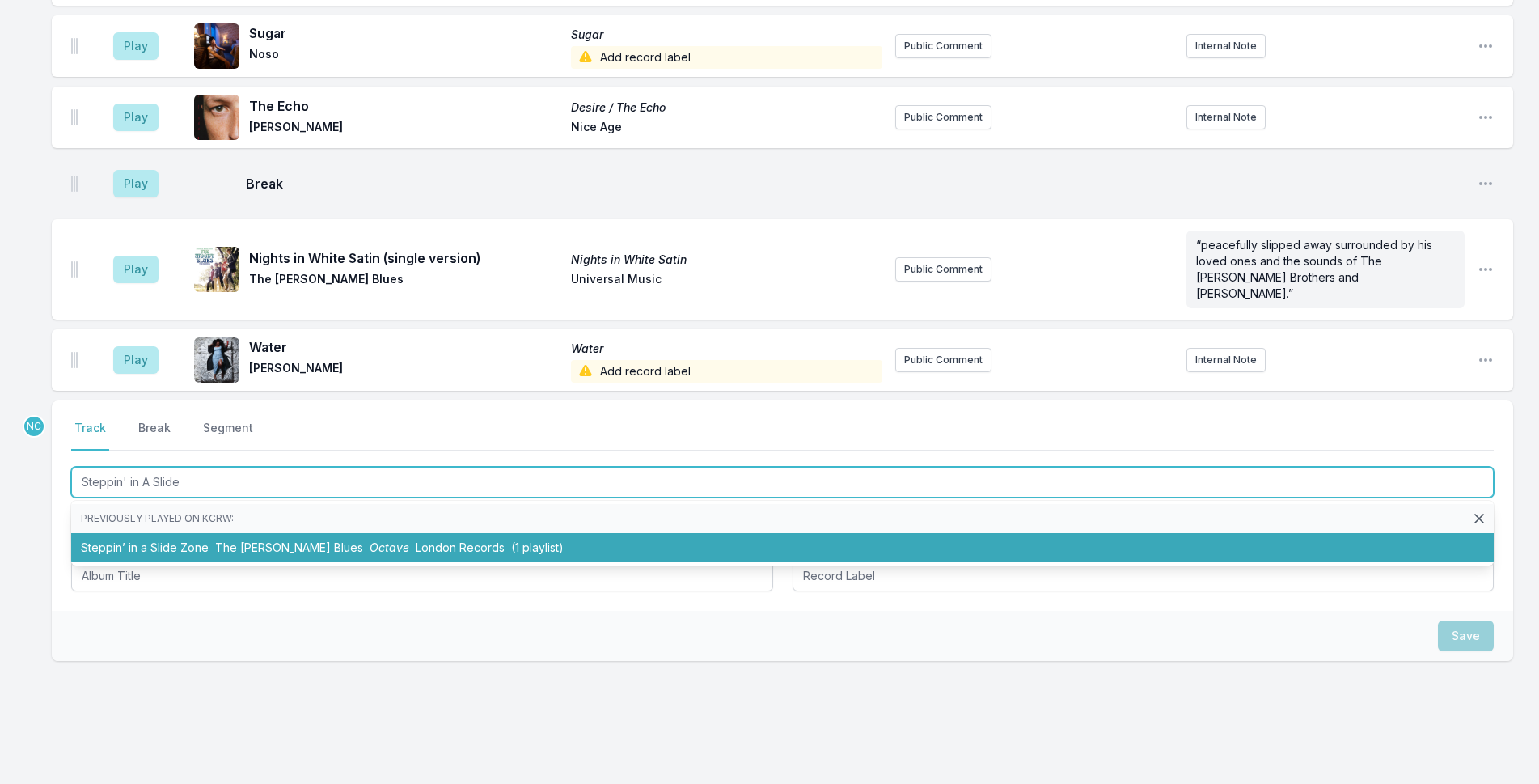
click at [416, 540] on span "London Records" at bounding box center [460, 546] width 89 height 14
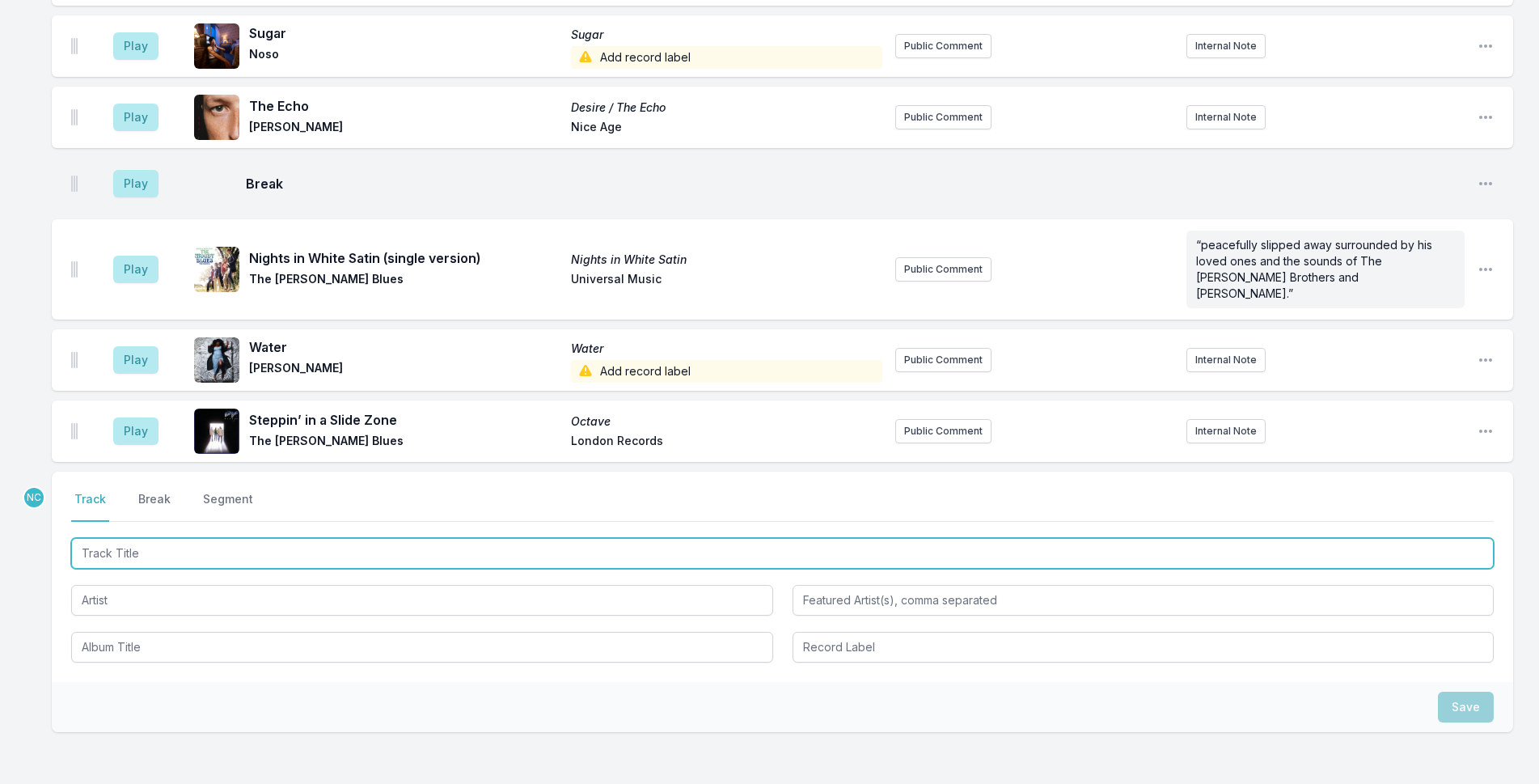
scroll to position [1165, 0]
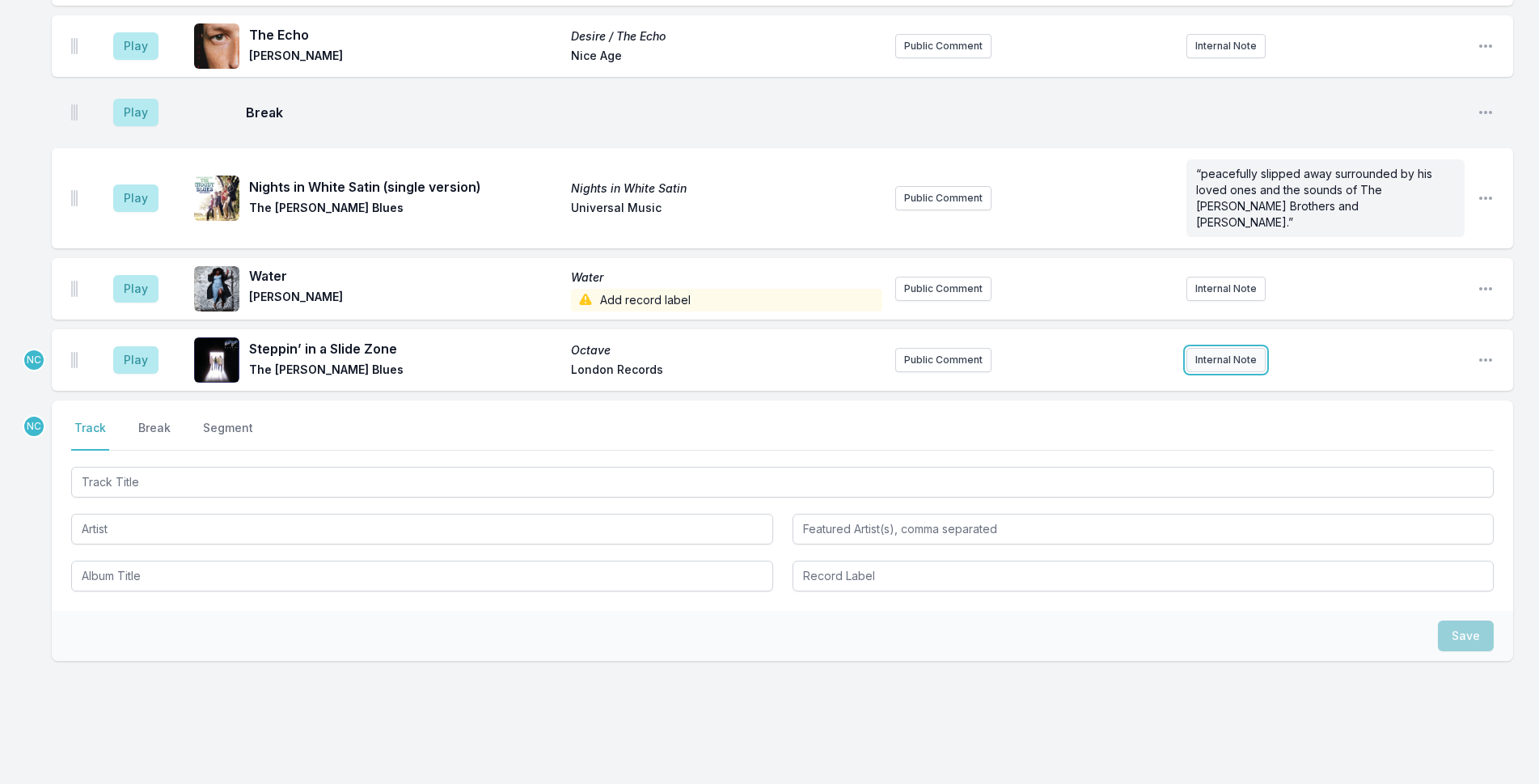
click at [1213, 348] on button "Internal Note" at bounding box center [1225, 359] width 79 height 24
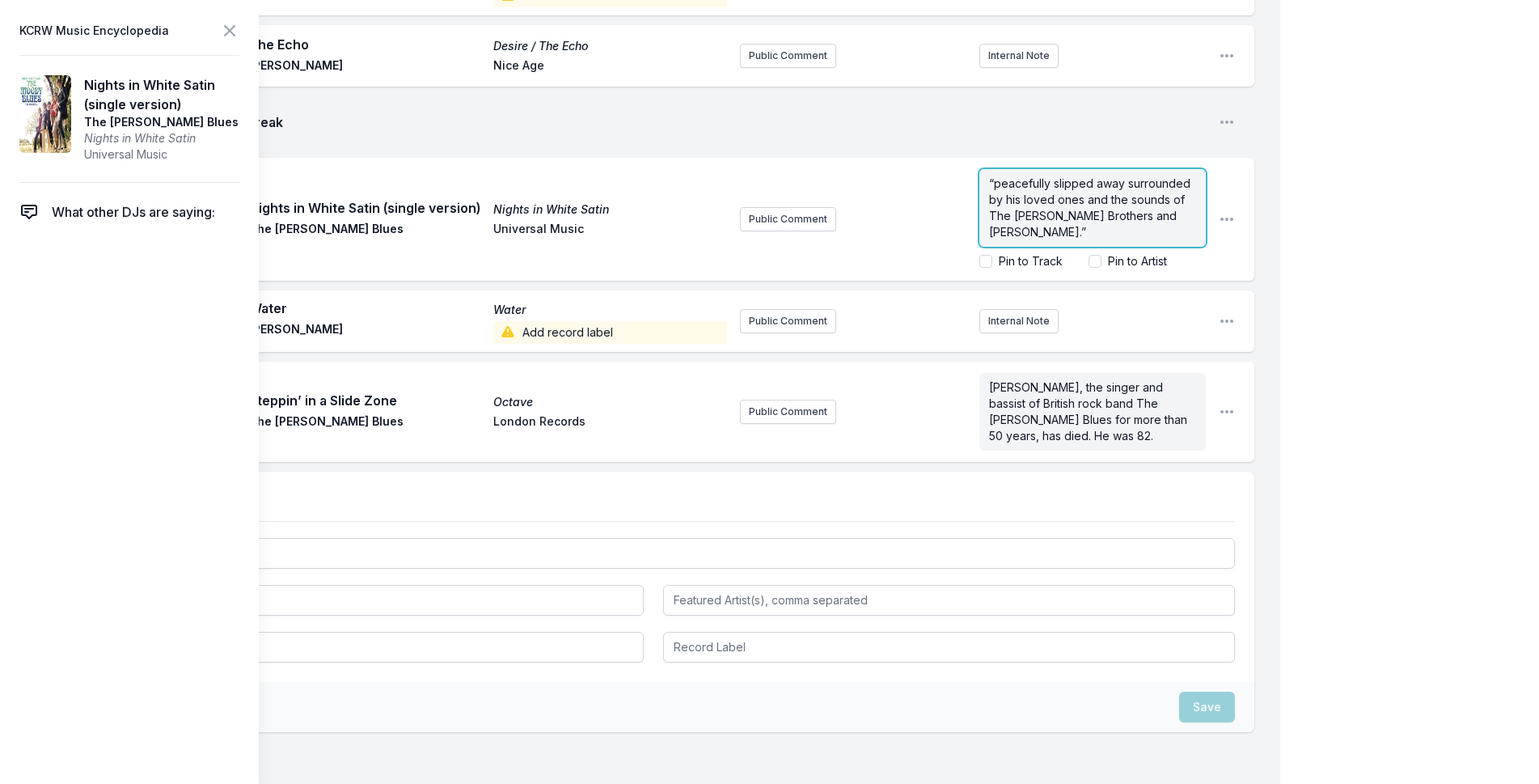
scroll to position [1243, 0]
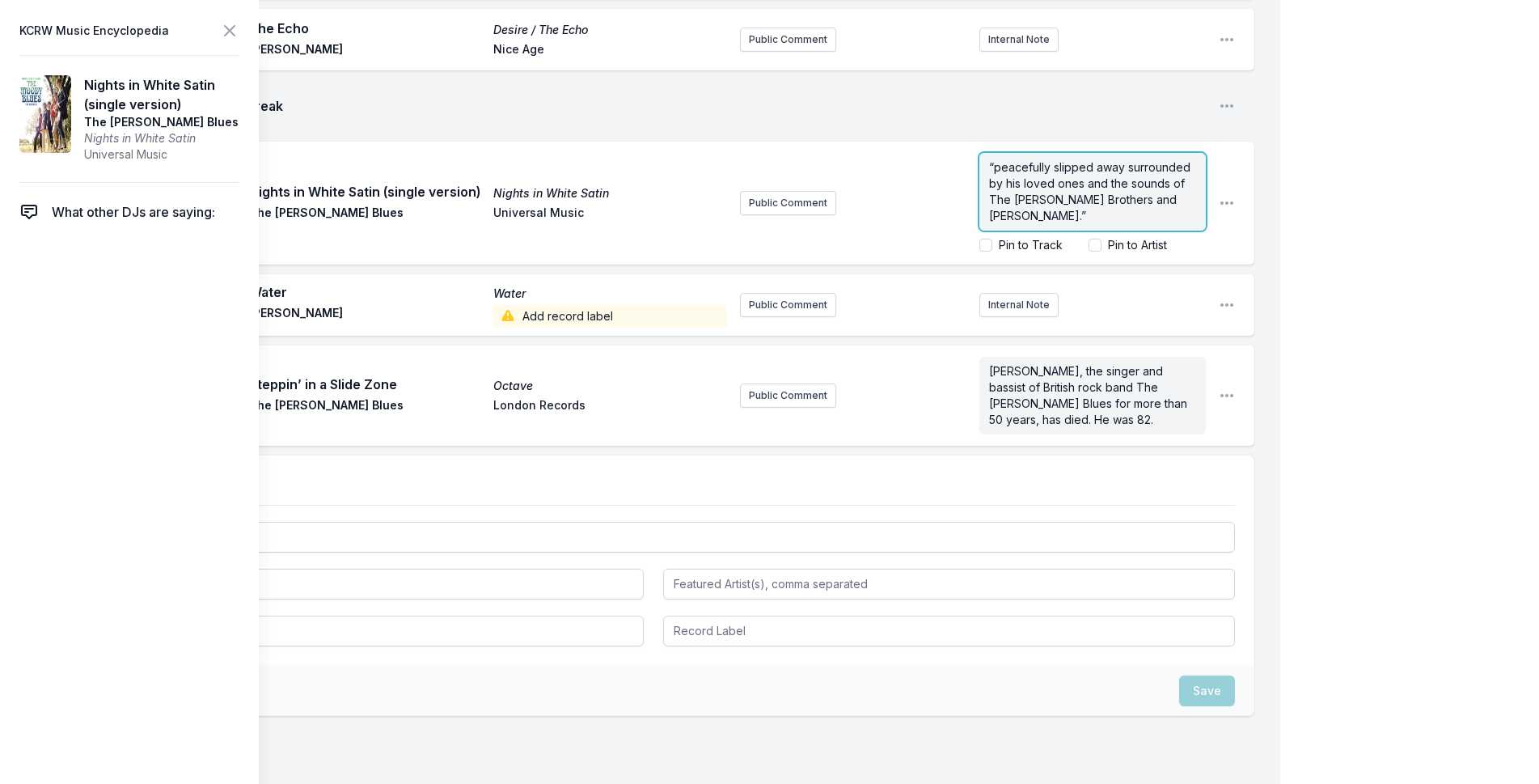
click at [1054, 166] on span "“peacefully slipped away surrounded by his loved ones and the sounds of The [PE…" at bounding box center [1091, 191] width 204 height 63
copy span "“peacefully slipped away surrounded by his loved ones and the sounds of The [PE…"
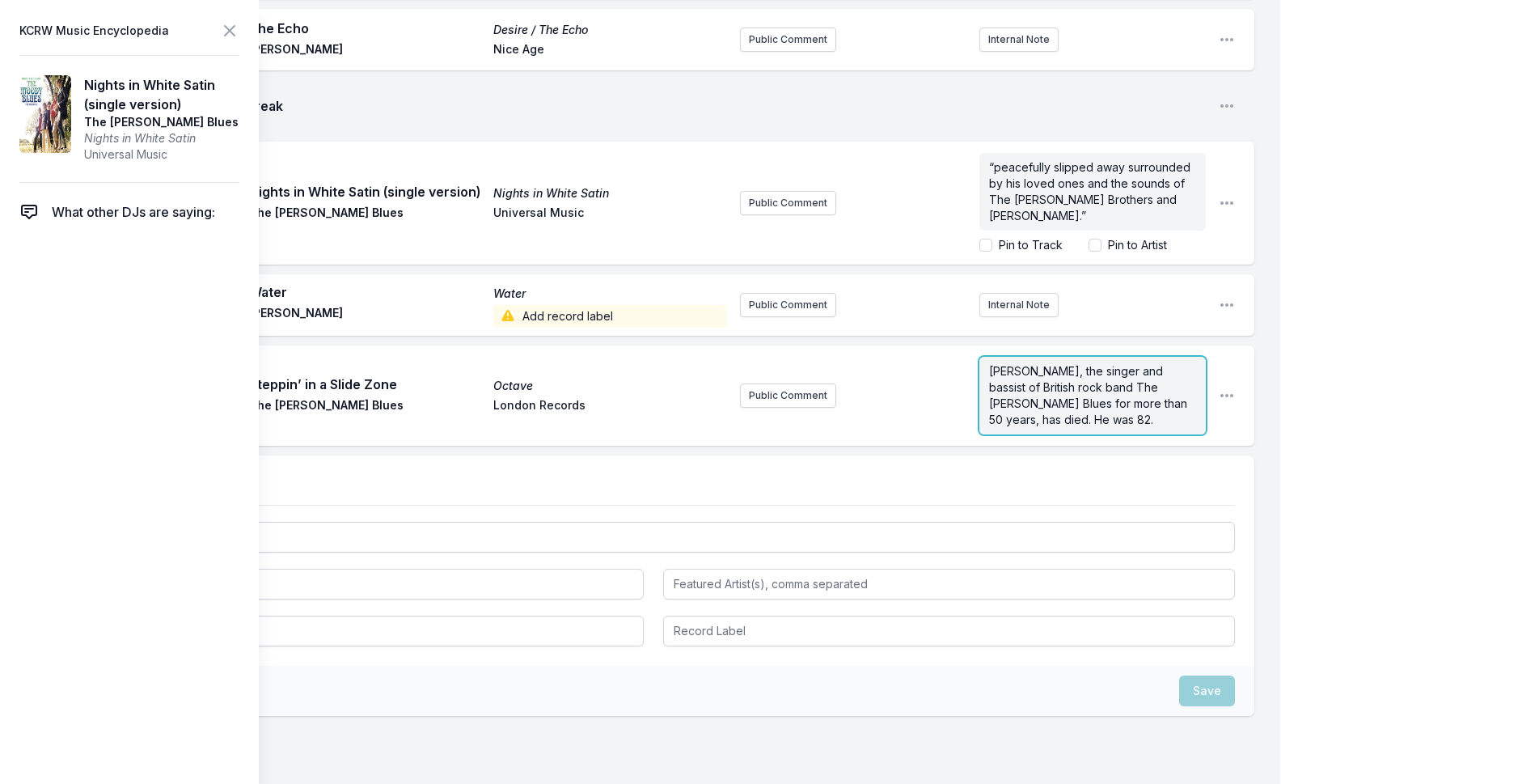
click at [1034, 388] on form "[PERSON_NAME], the singer and bassist of British rock band The [PERSON_NAME] Bl…" at bounding box center [1093, 396] width 227 height 78
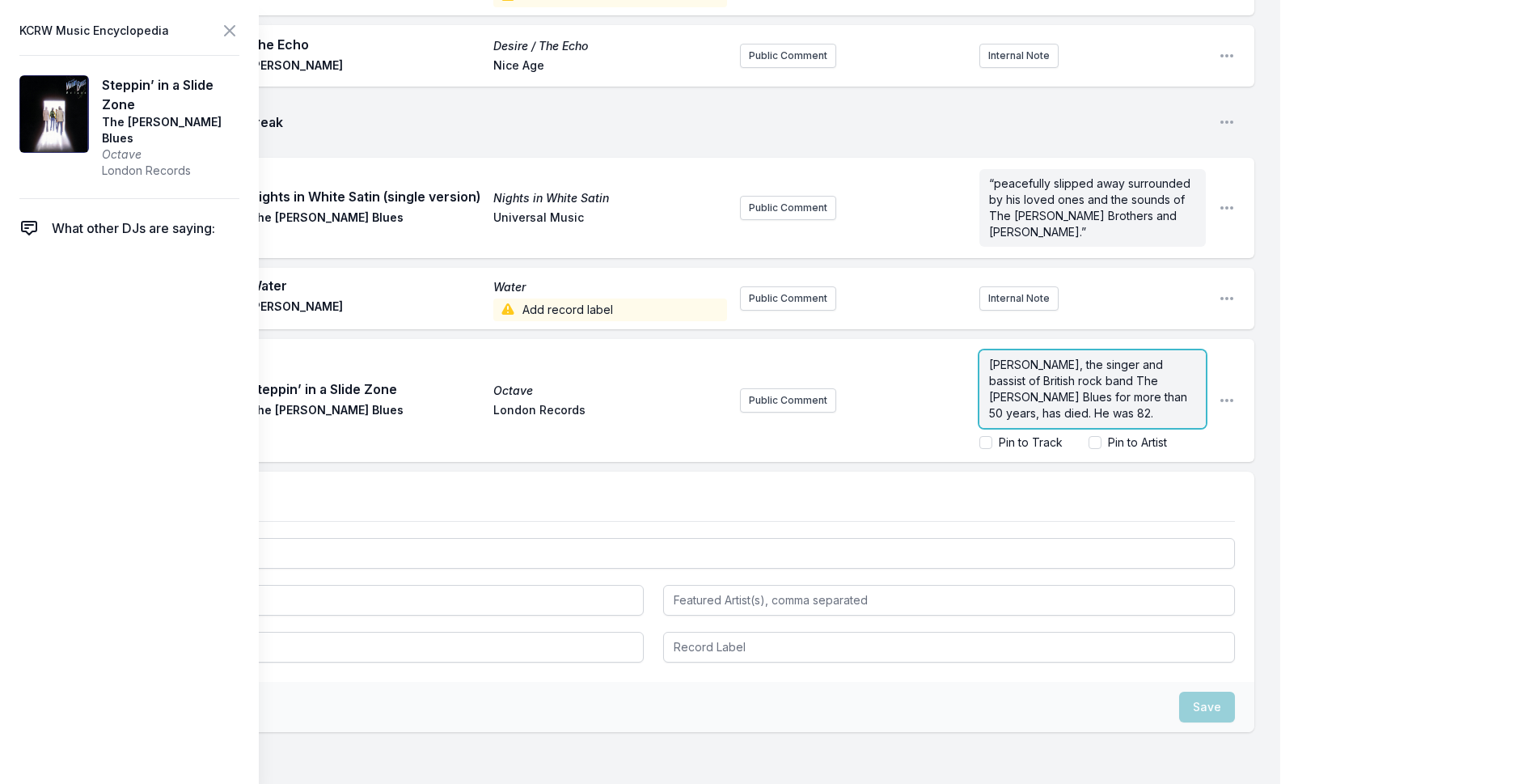
click at [1044, 358] on p "[PERSON_NAME], the singer and bassist of British rock band The [PERSON_NAME] Bl…" at bounding box center [1093, 388] width 207 height 64
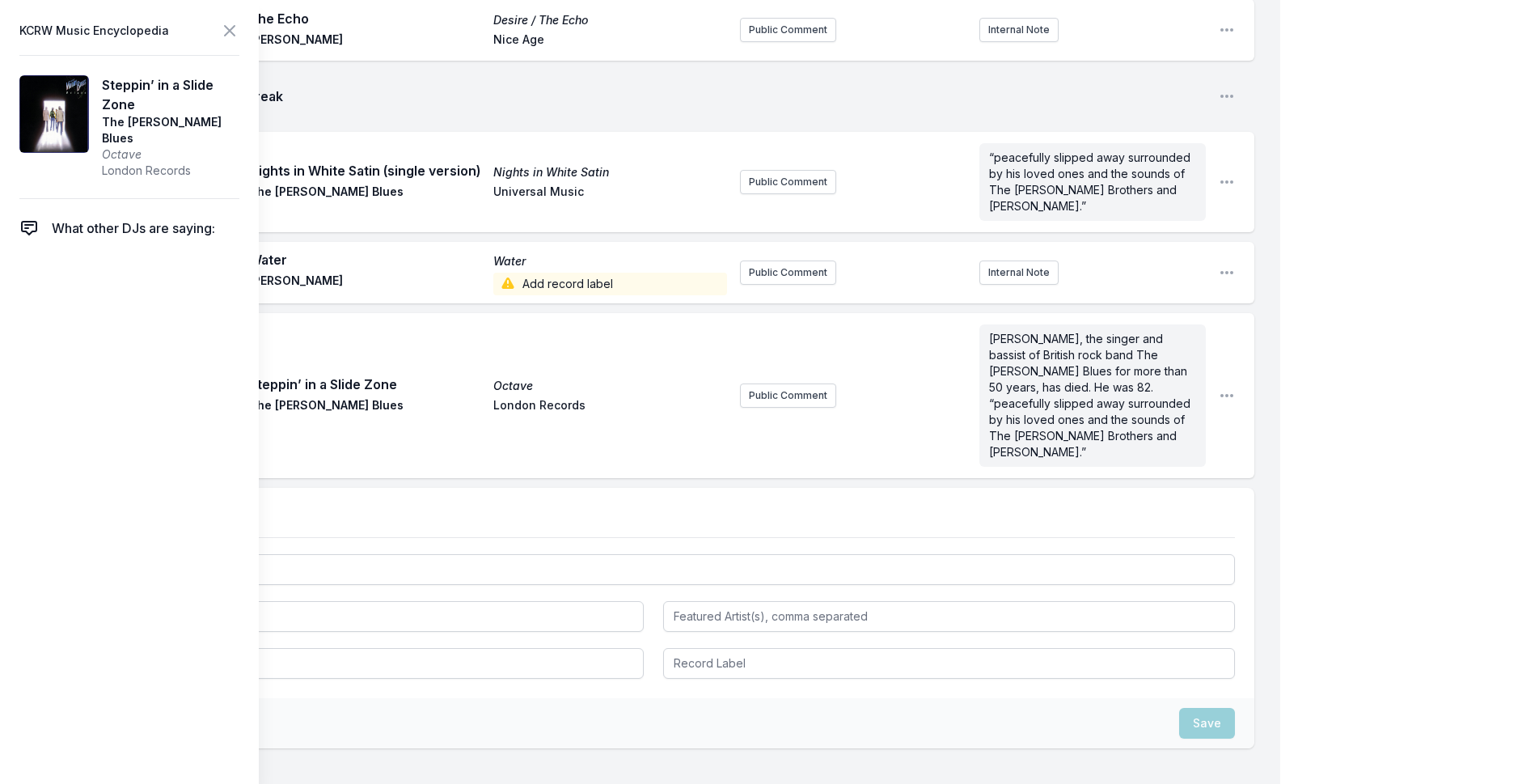
scroll to position [0, 0]
click at [234, 28] on icon at bounding box center [229, 30] width 19 height 19
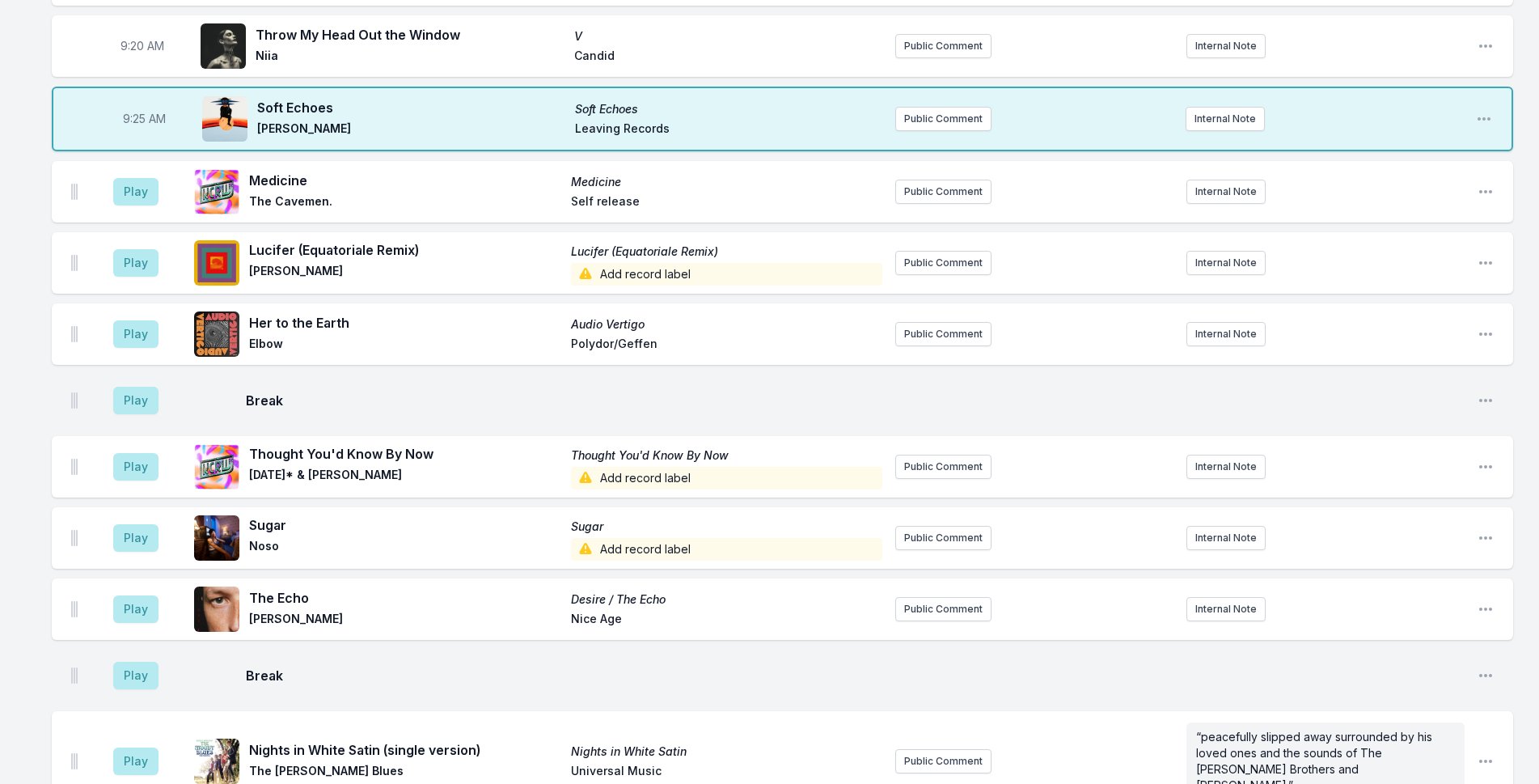
scroll to position [590, 0]
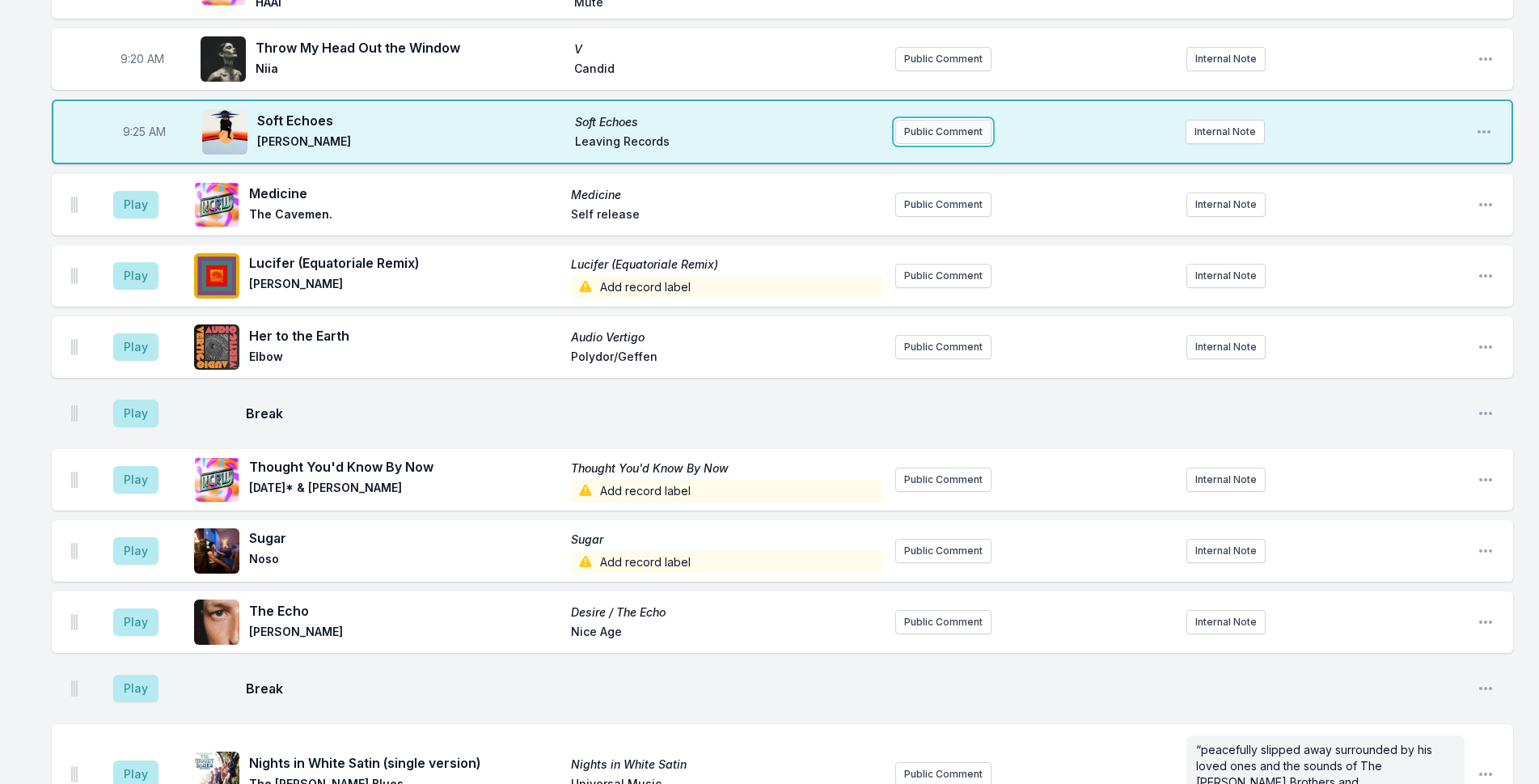
click at [966, 120] on button "Public Comment" at bounding box center [944, 132] width 96 height 24
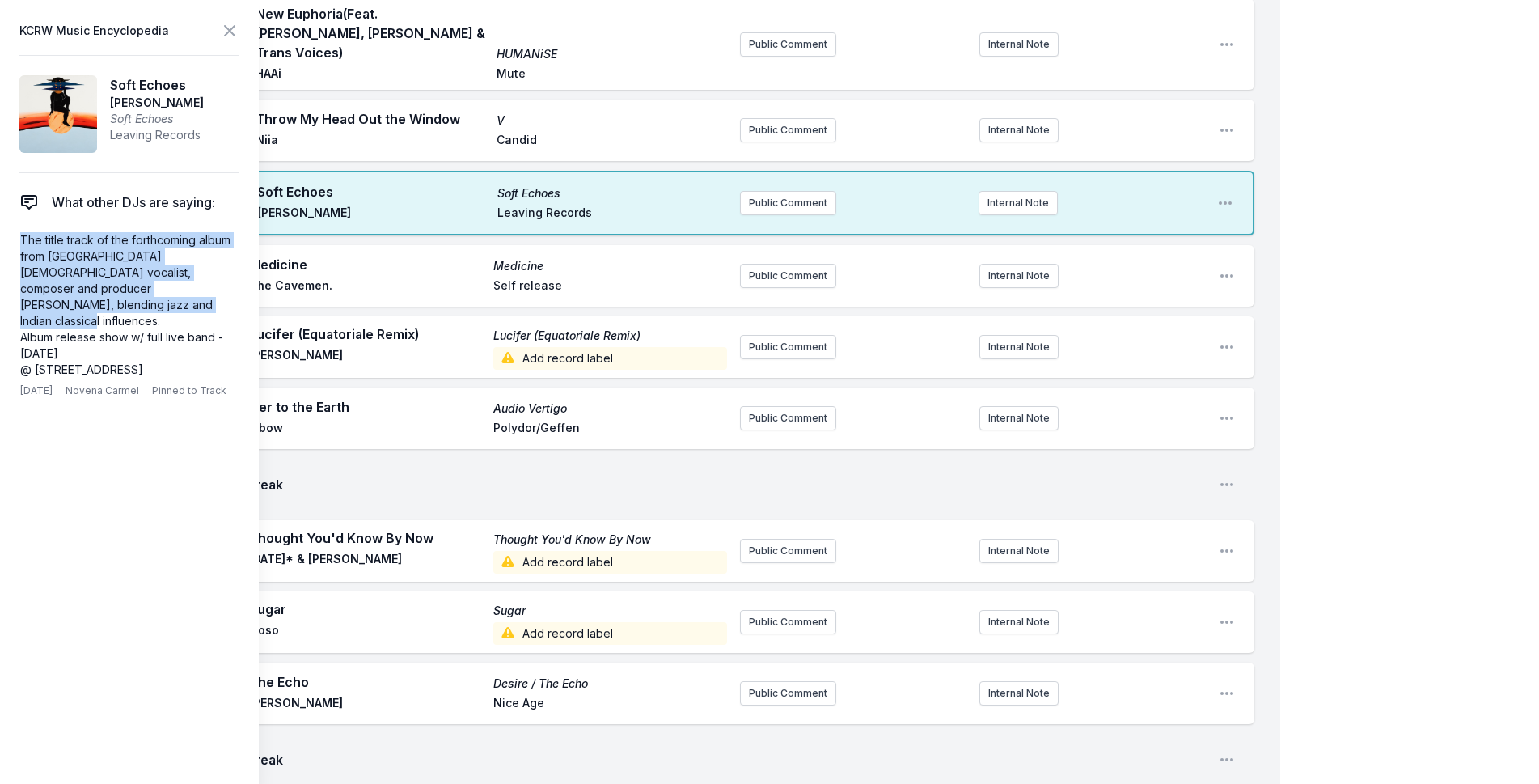
drag, startPoint x: 138, startPoint y: 301, endPoint x: 0, endPoint y: 240, distance: 150.9
click at [0, 240] on aside "KCRW Music Encyclopedia Soft Echoes [PERSON_NAME] Soft Echoes Leaving Records W…" at bounding box center [129, 392] width 259 height 784
click at [773, 191] on button "Public Comment" at bounding box center [788, 202] width 96 height 24
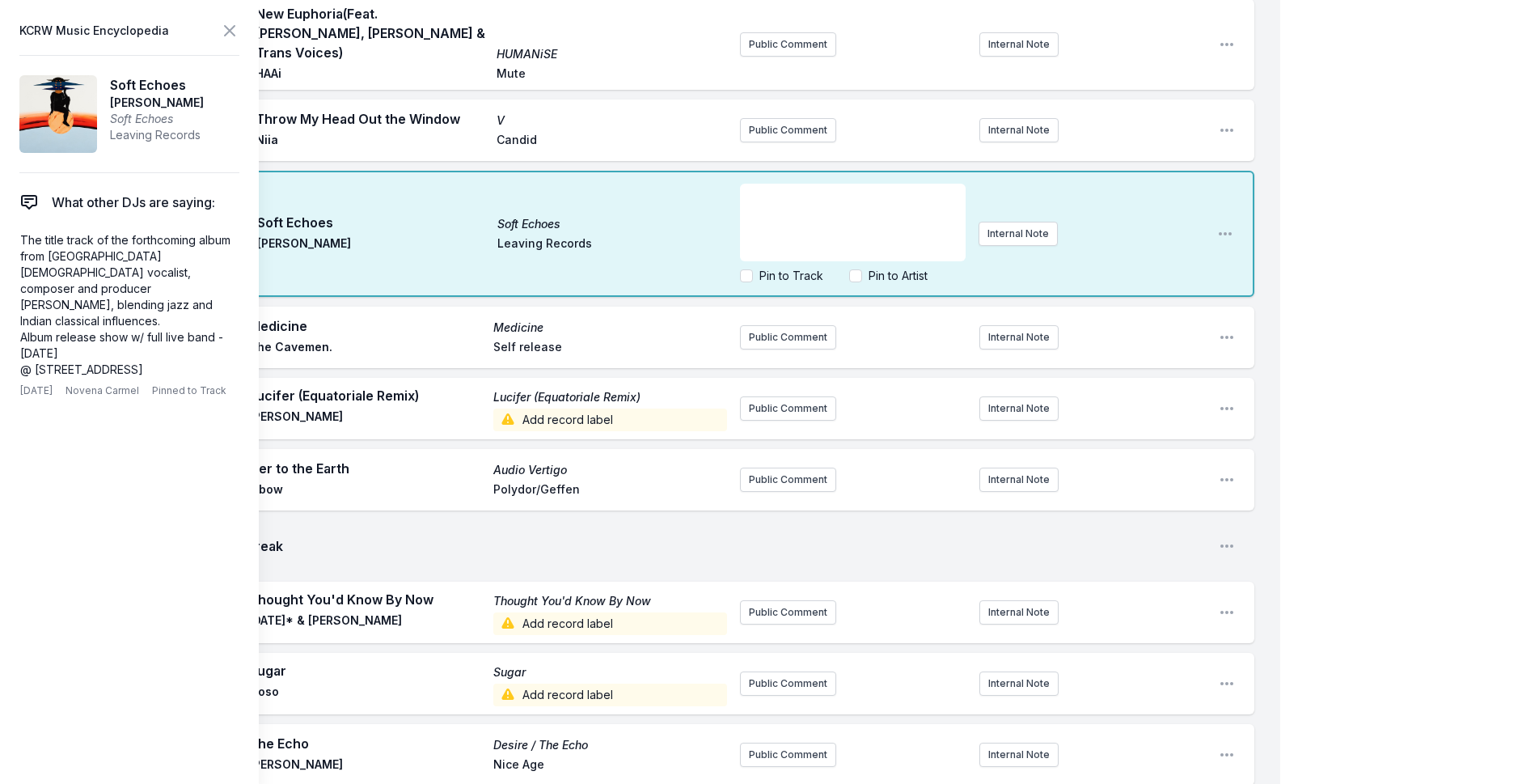
scroll to position [16, 0]
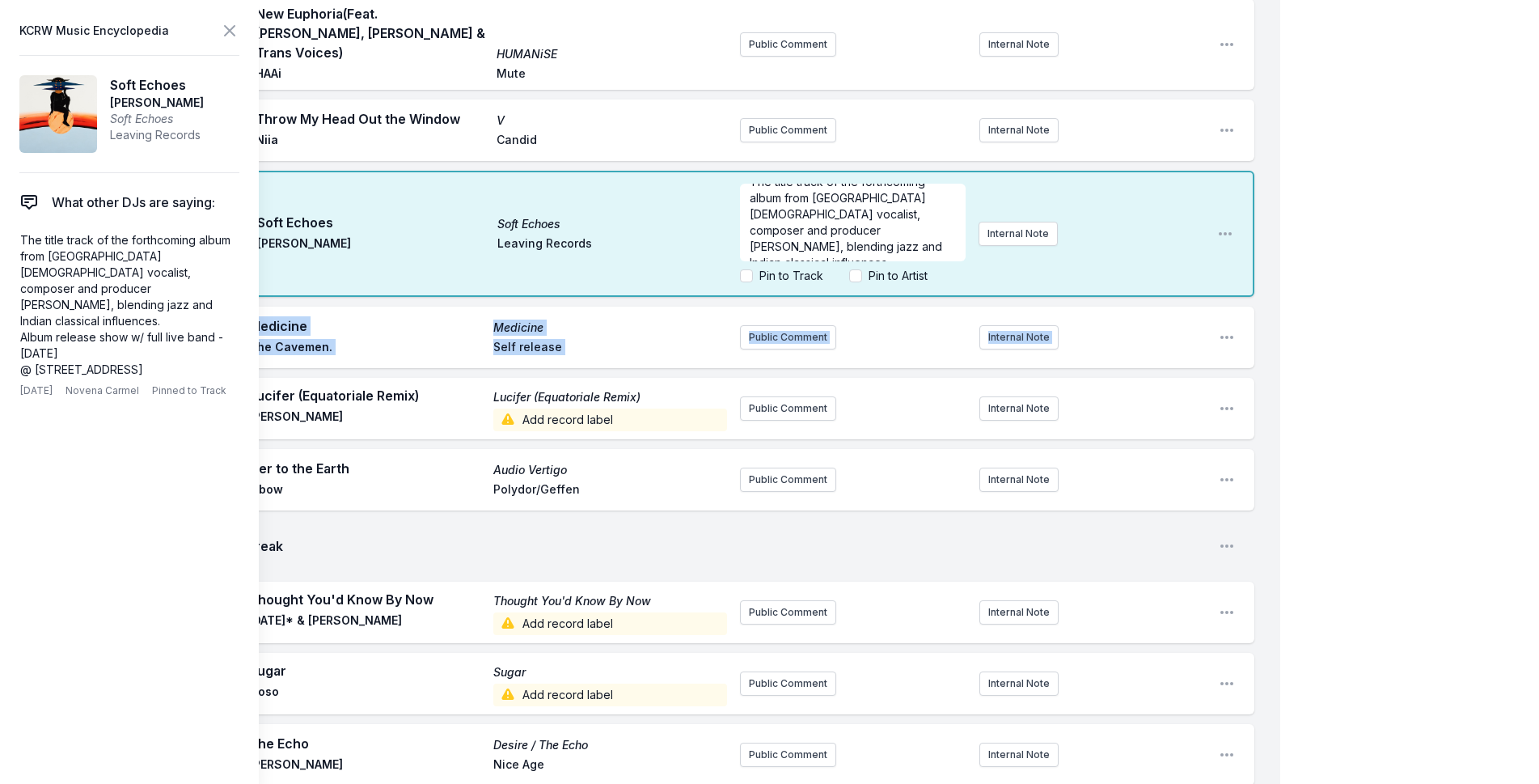
drag, startPoint x: 1338, startPoint y: 250, endPoint x: 1312, endPoint y: 250, distance: 26.0
click at [1338, 253] on div "My Playlist KCRW Playlist Directory Reports NC NN User Guide Report Bug Sign ou…" at bounding box center [770, 519] width 1539 height 2218
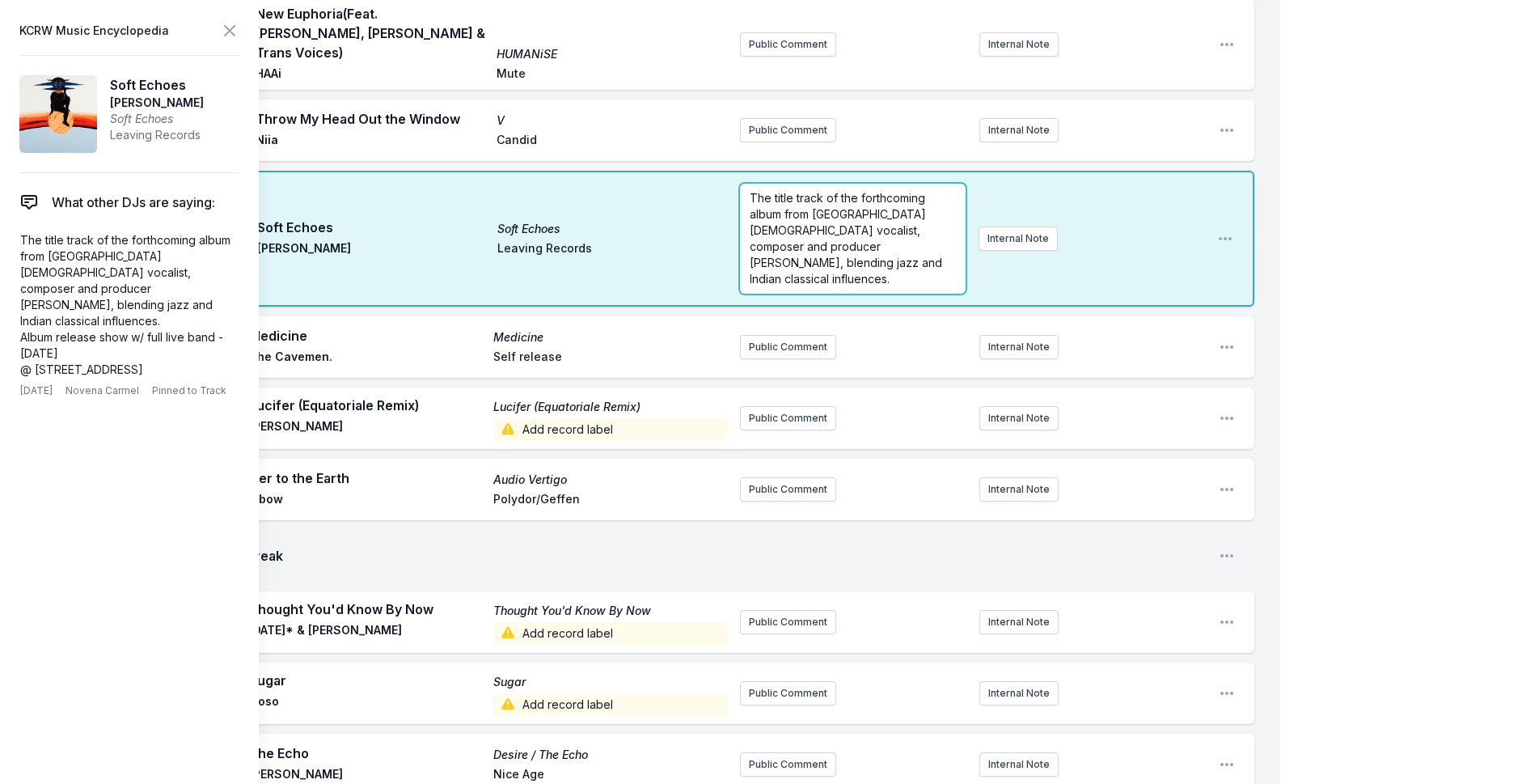
click at [819, 191] on span "The title track of the forthcoming album from [GEOGRAPHIC_DATA][DEMOGRAPHIC_DAT…" at bounding box center [848, 238] width 196 height 94
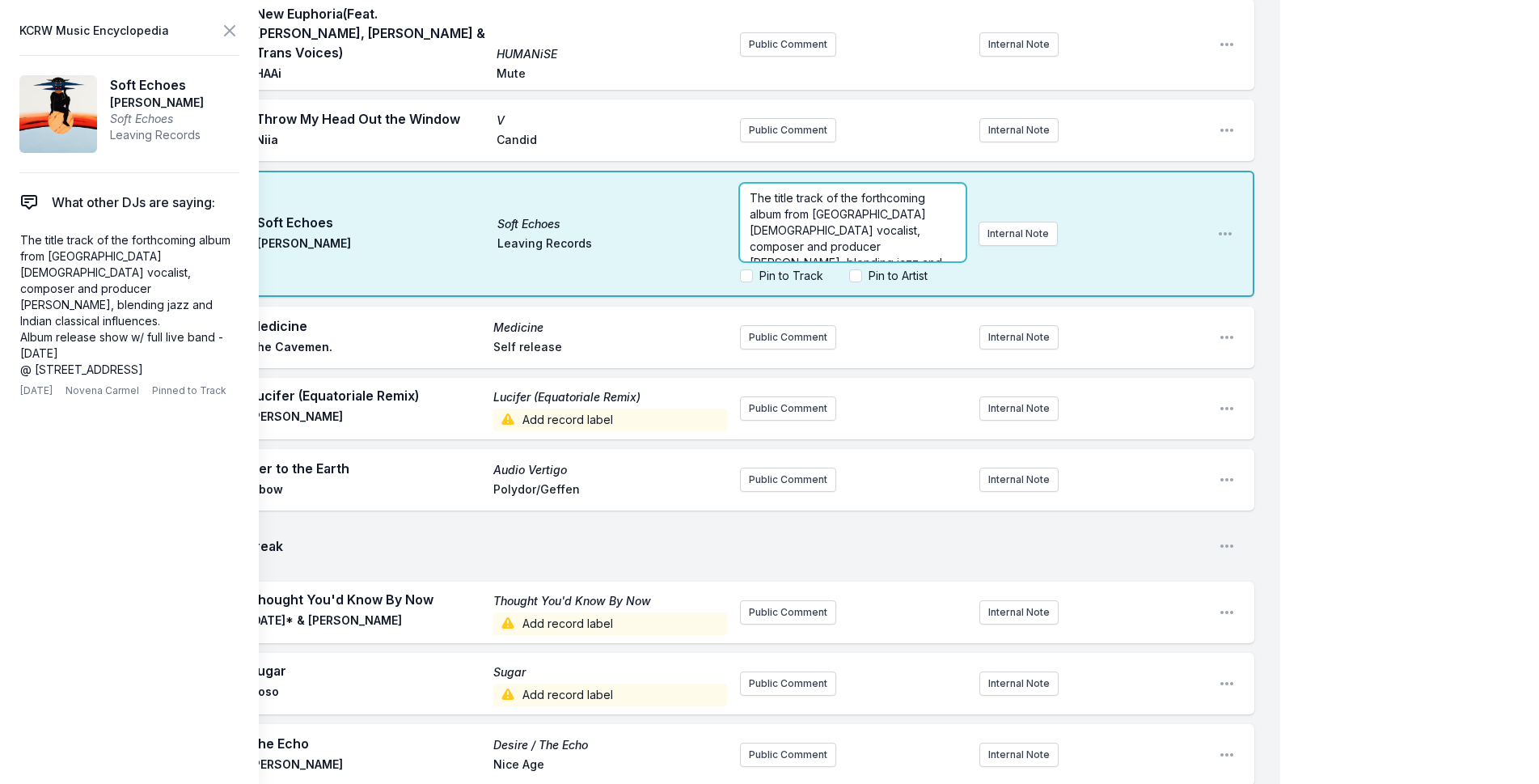
click at [880, 191] on span "The title track of the forthcoming album from [GEOGRAPHIC_DATA][DEMOGRAPHIC_DAT…" at bounding box center [848, 238] width 196 height 94
click at [1365, 341] on div "My Playlist KCRW Playlist Directory Reports NC NN User Guide Report Bug Sign ou…" at bounding box center [770, 519] width 1539 height 2218
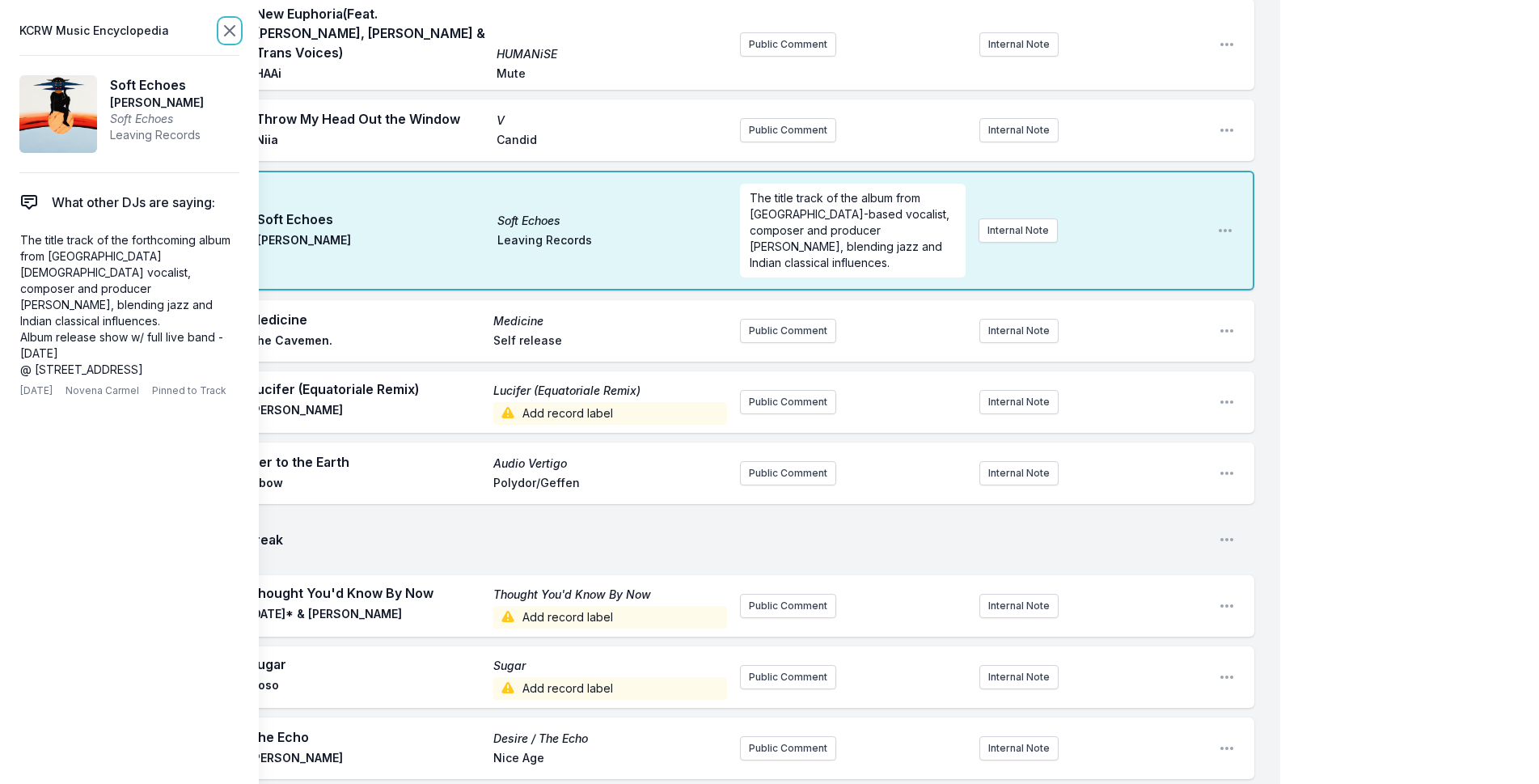
click at [225, 26] on icon at bounding box center [230, 31] width 10 height 10
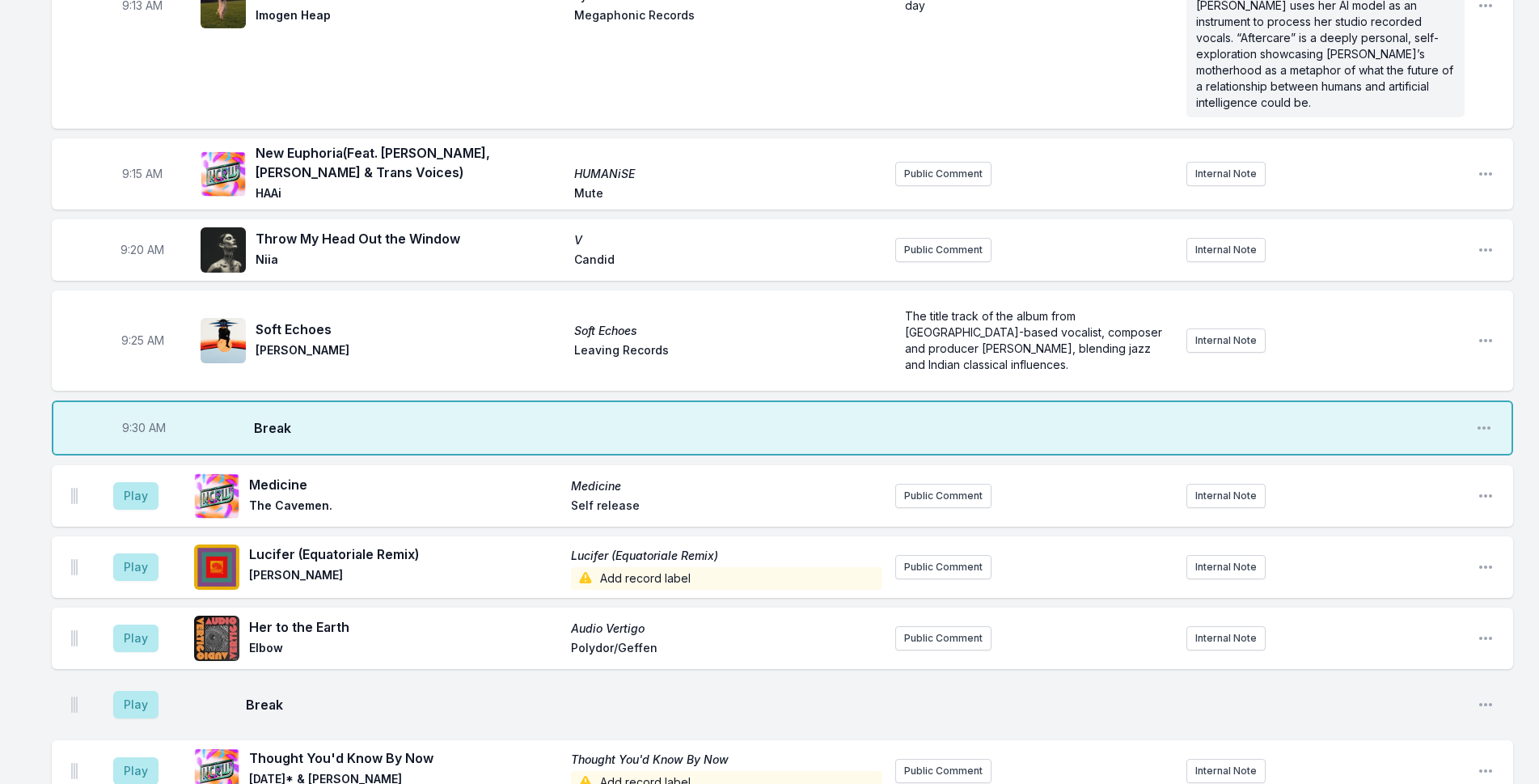
scroll to position [427, 0]
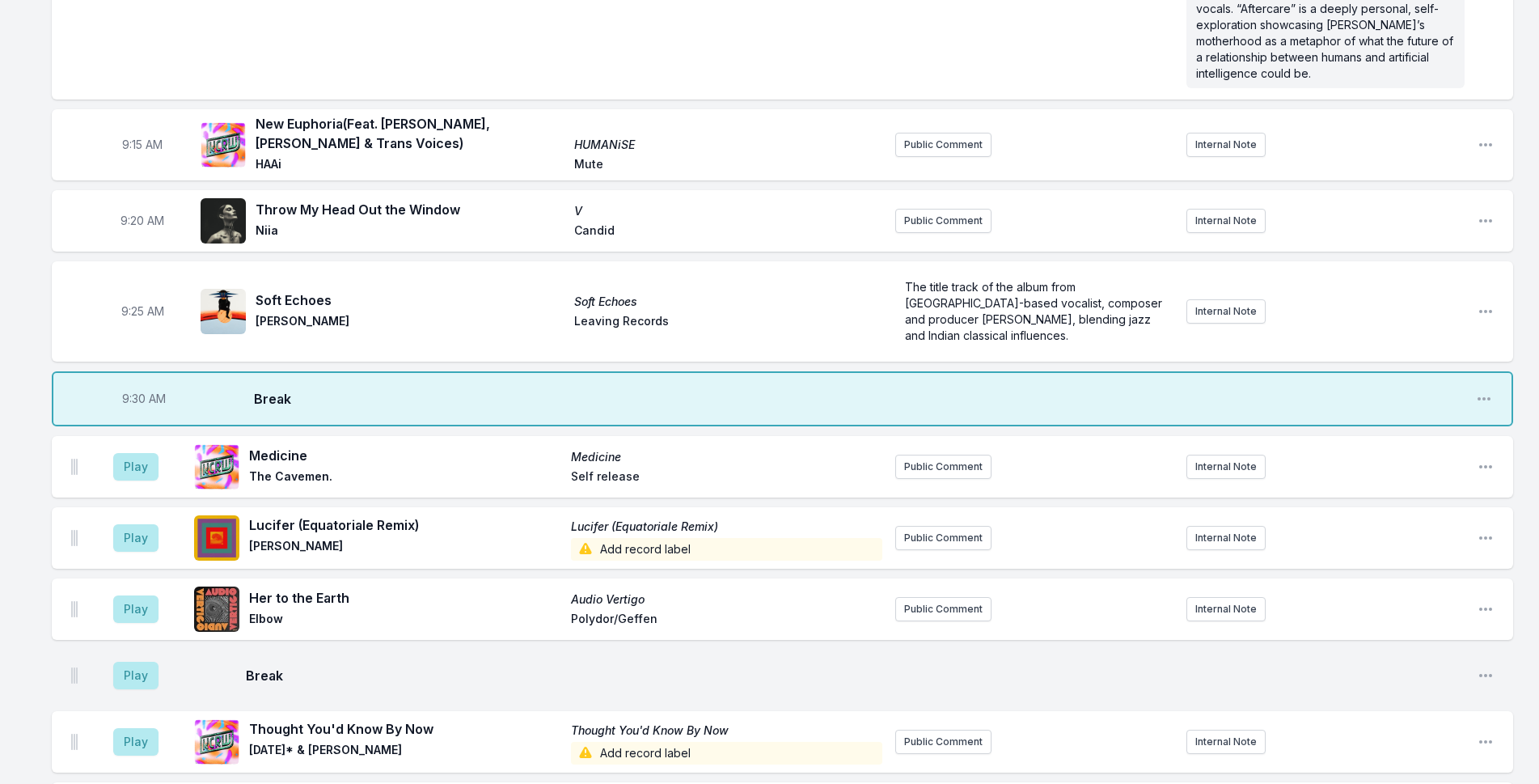
click at [274, 538] on span "[PERSON_NAME]" at bounding box center [406, 549] width 312 height 23
copy span "[PERSON_NAME]"
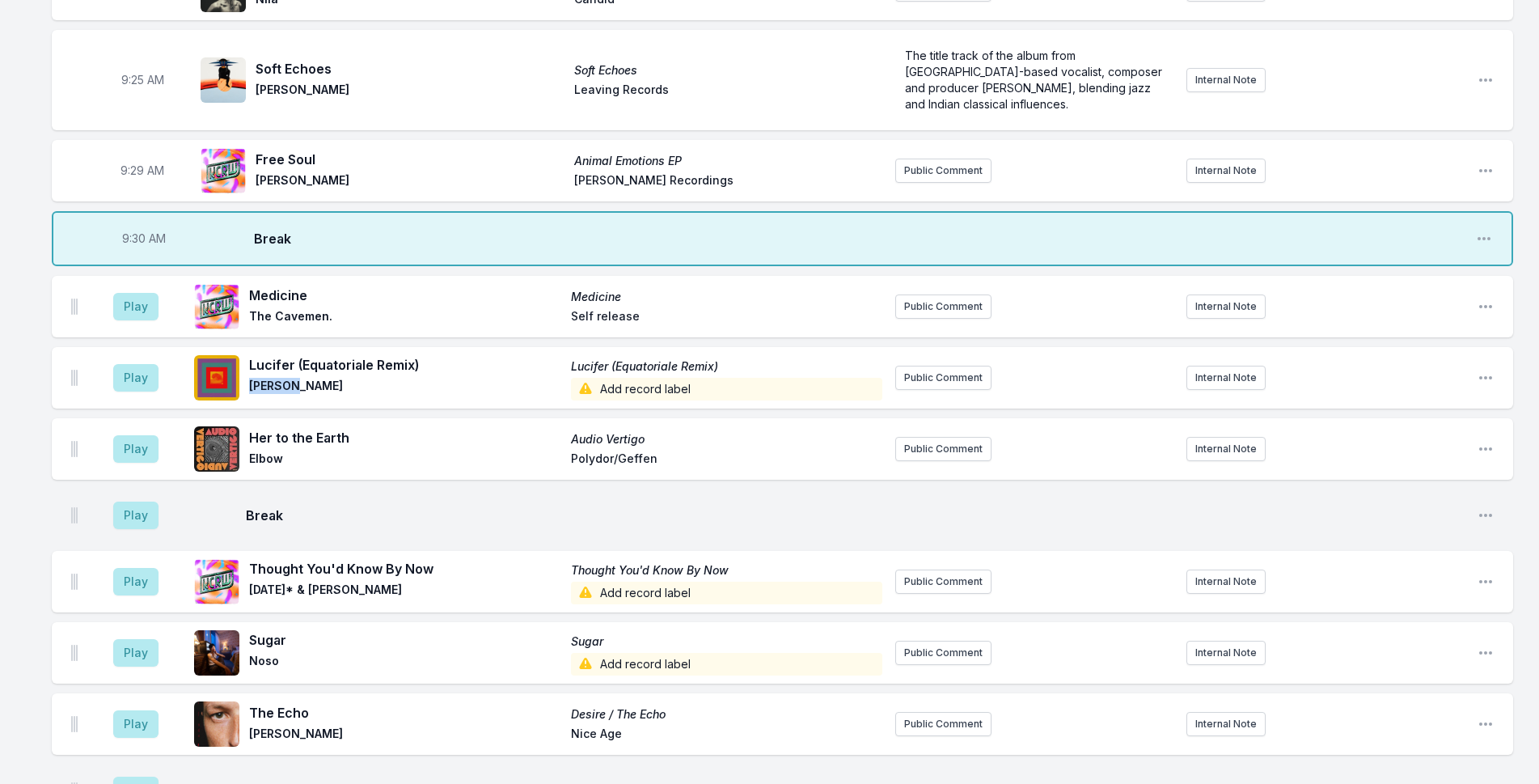
scroll to position [590, 0]
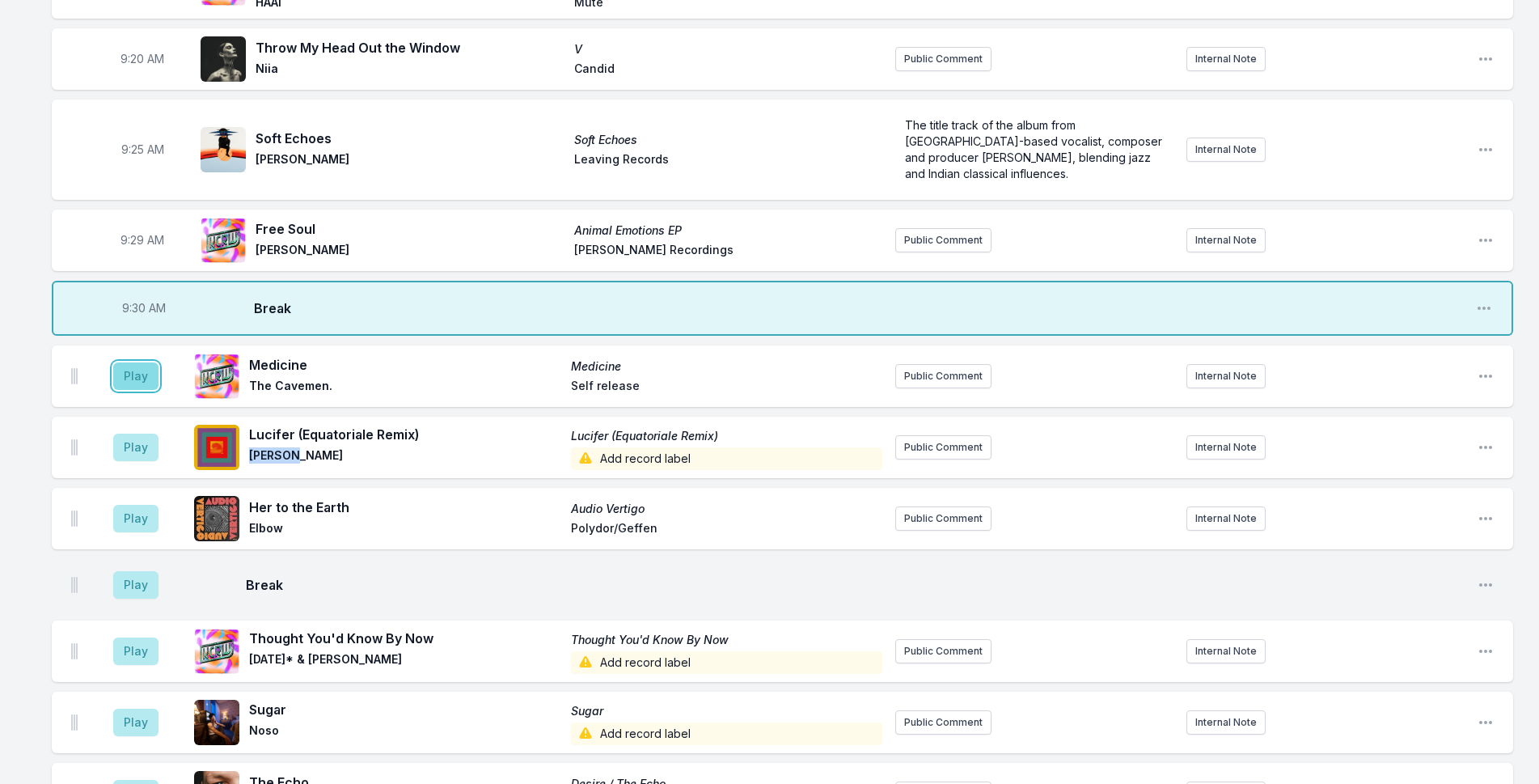
click at [148, 362] on button "Play" at bounding box center [136, 376] width 45 height 27
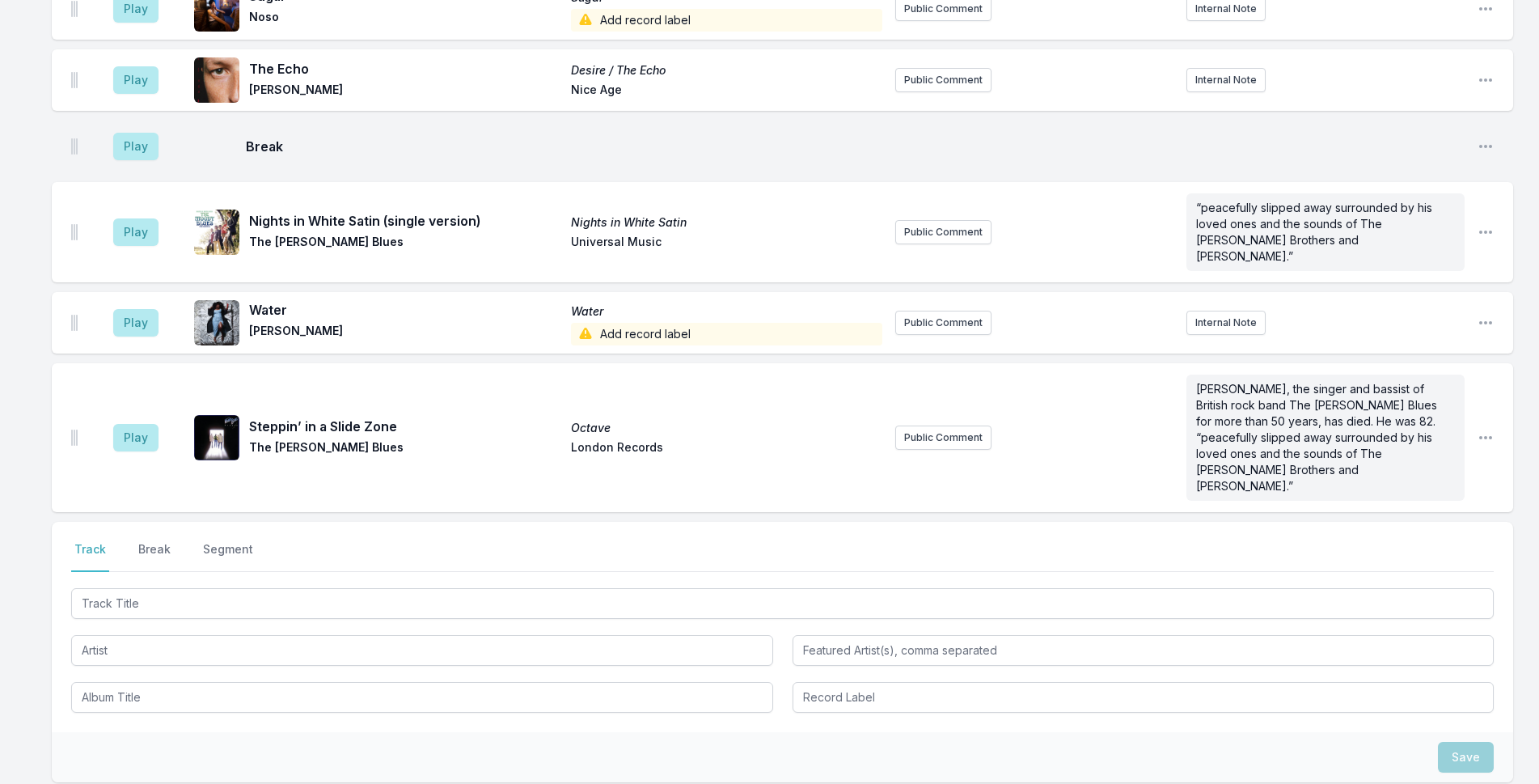
scroll to position [1408, 0]
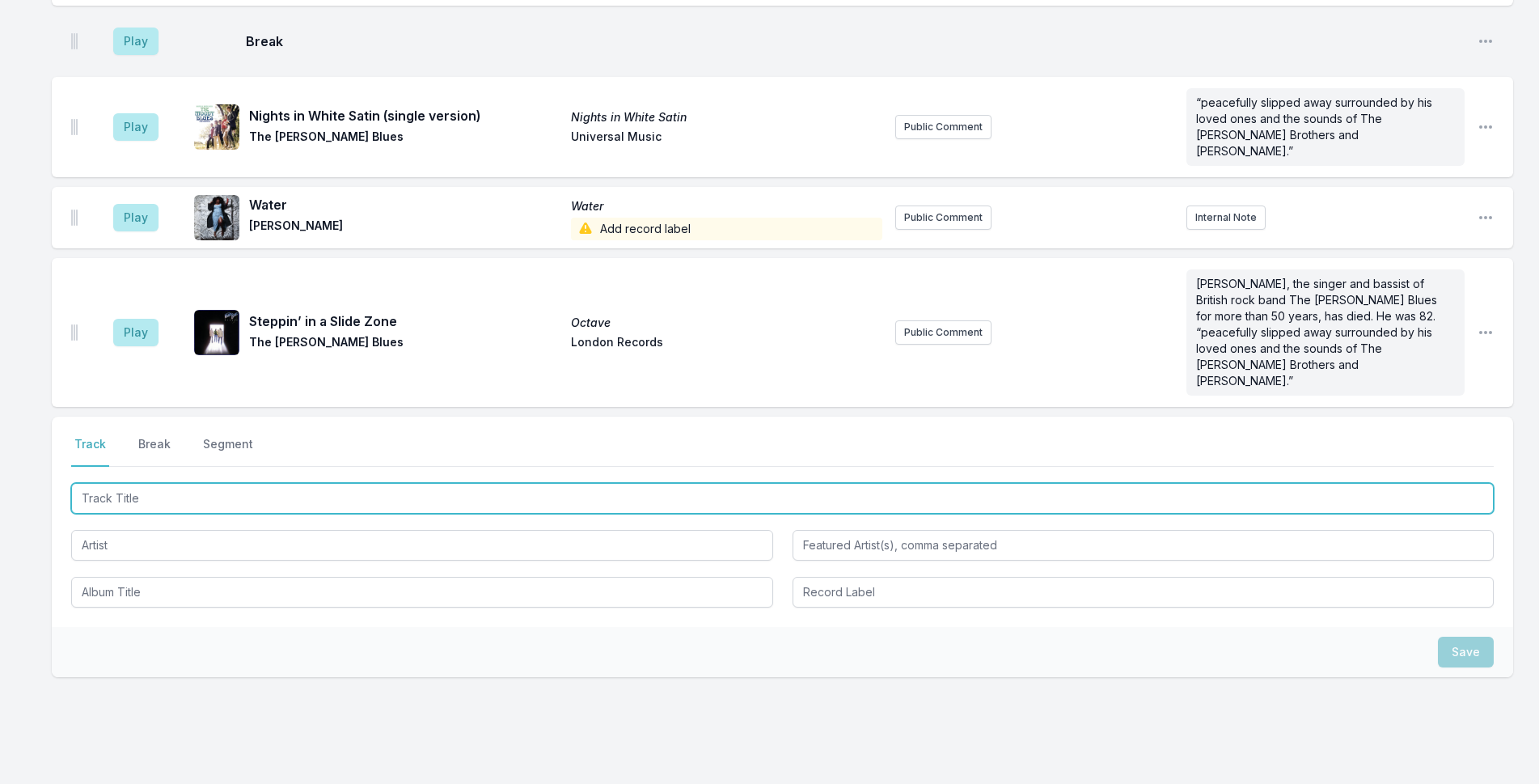
drag, startPoint x: 426, startPoint y: 442, endPoint x: 1552, endPoint y: 15, distance: 1204.2
click at [456, 483] on input "Track Title" at bounding box center [782, 498] width 1423 height 31
type input "Images of Love"
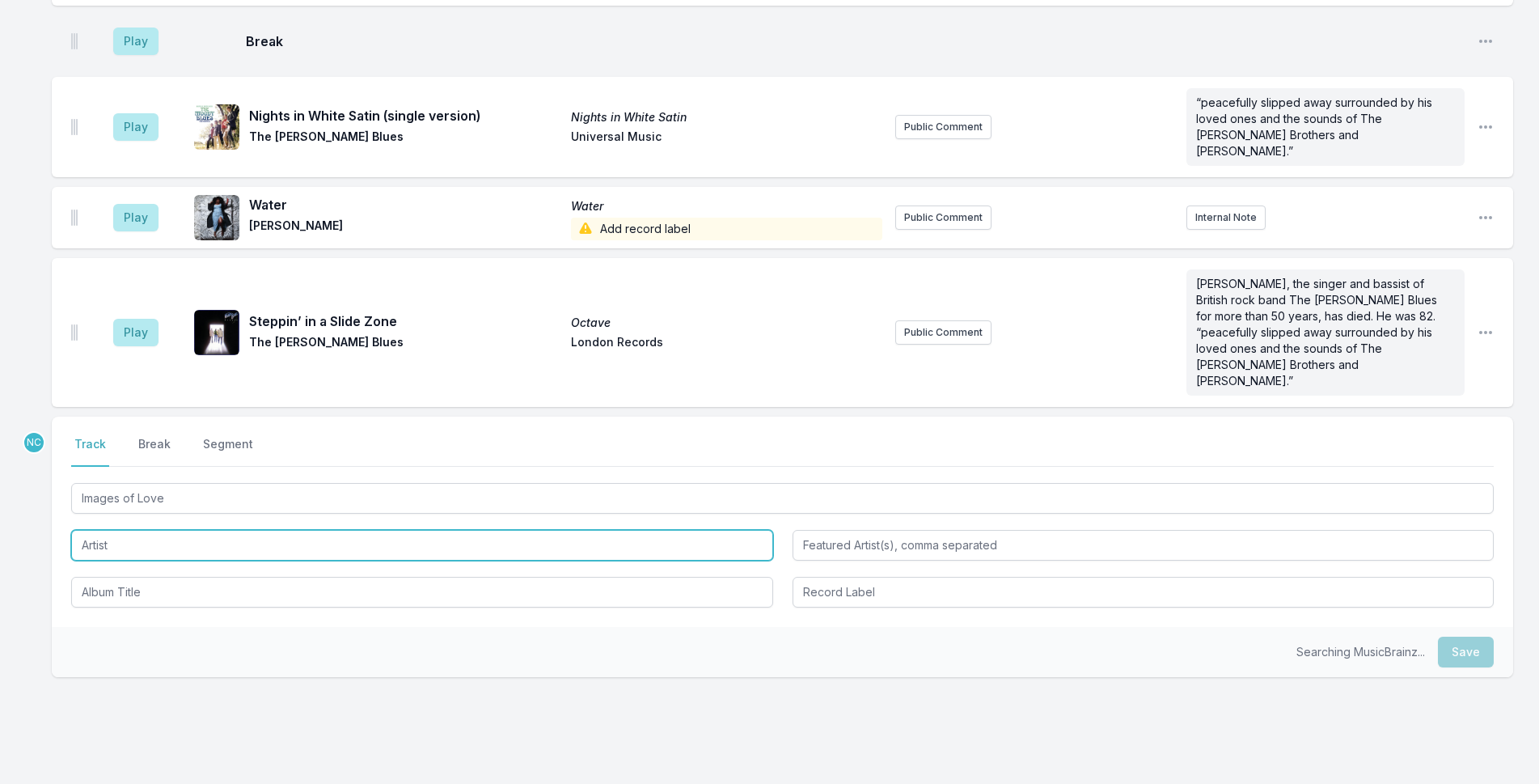
click at [255, 530] on input "Artist" at bounding box center [422, 545] width 702 height 31
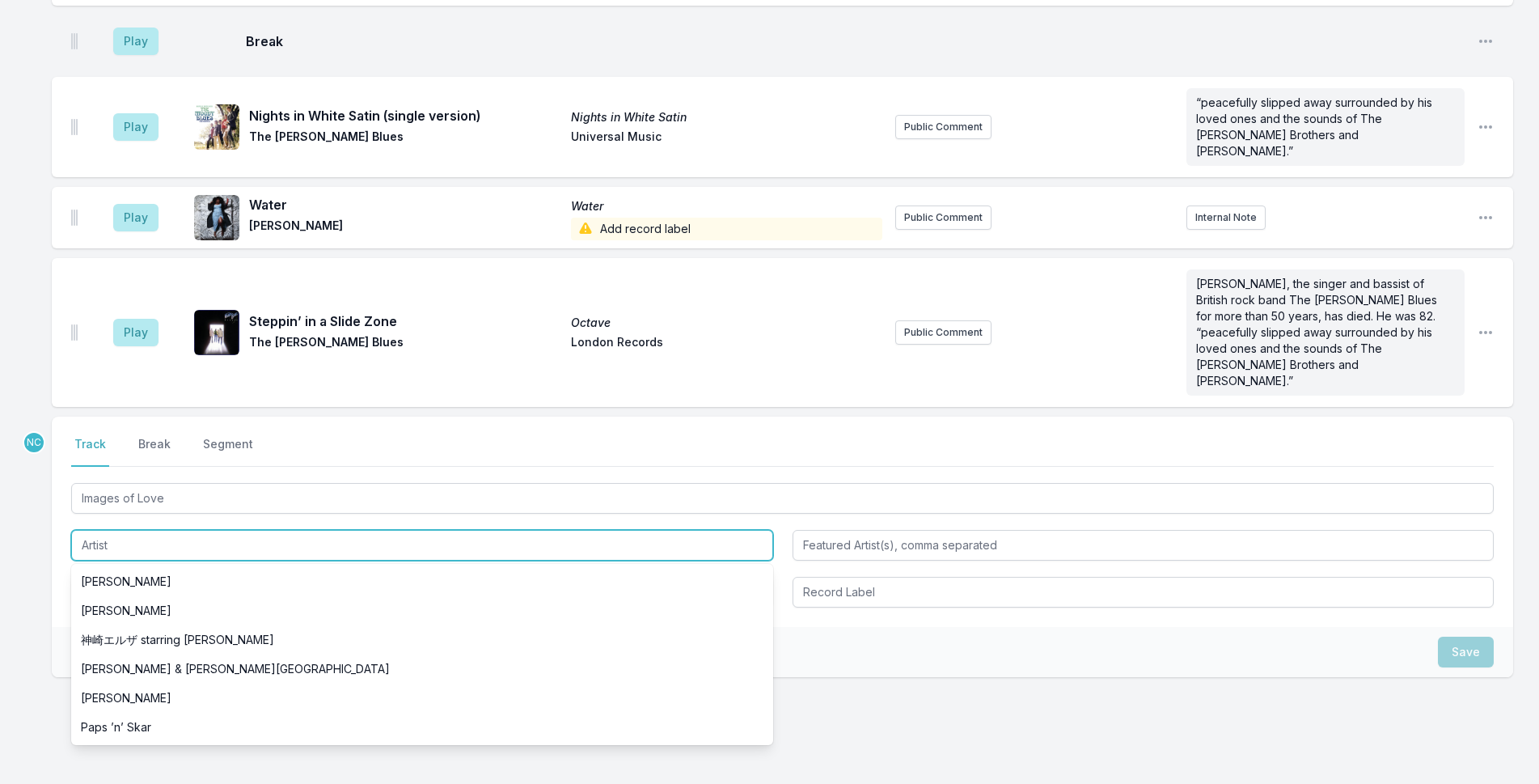
click at [255, 530] on input "Artist" at bounding box center [422, 545] width 702 height 31
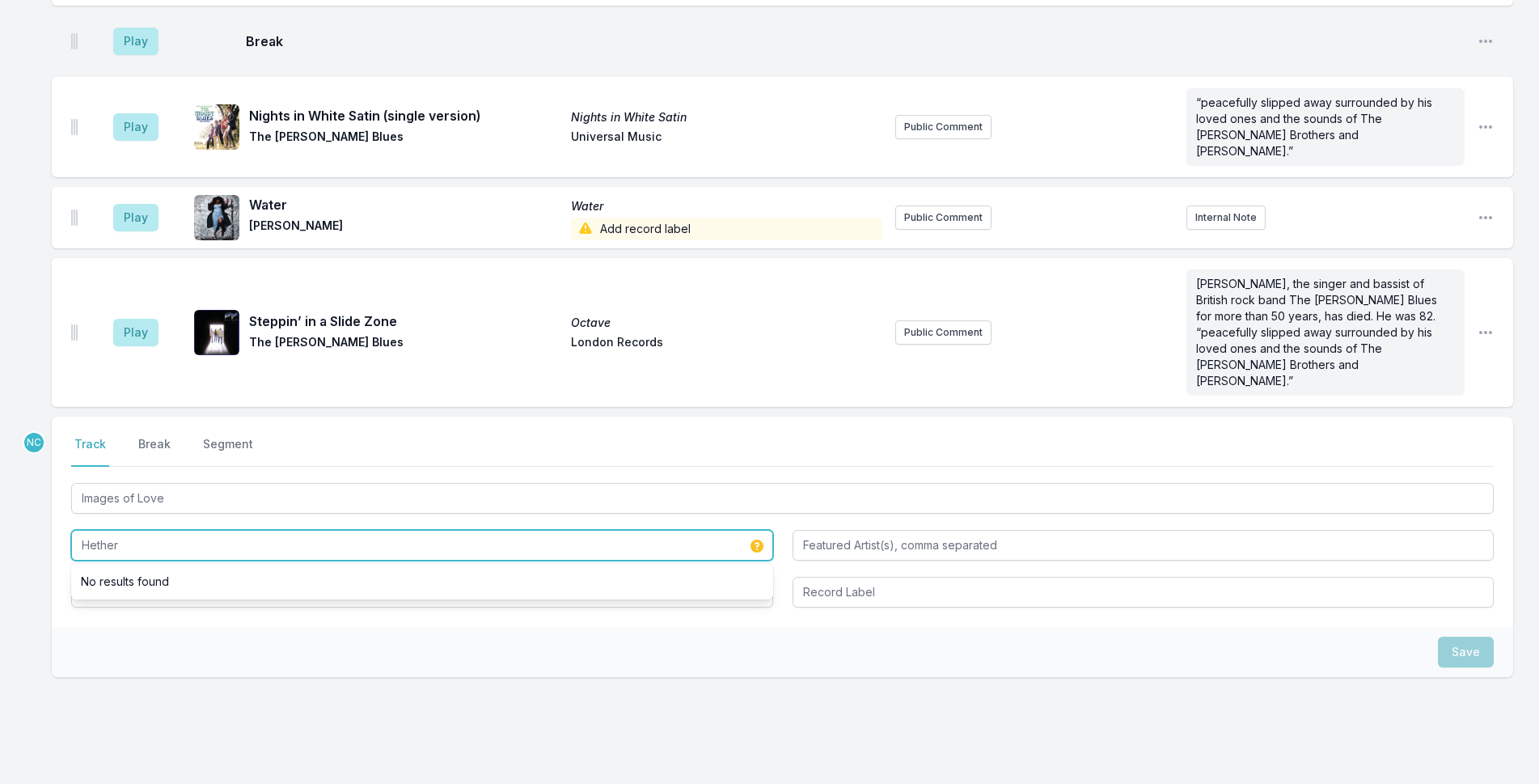
type input "Hether"
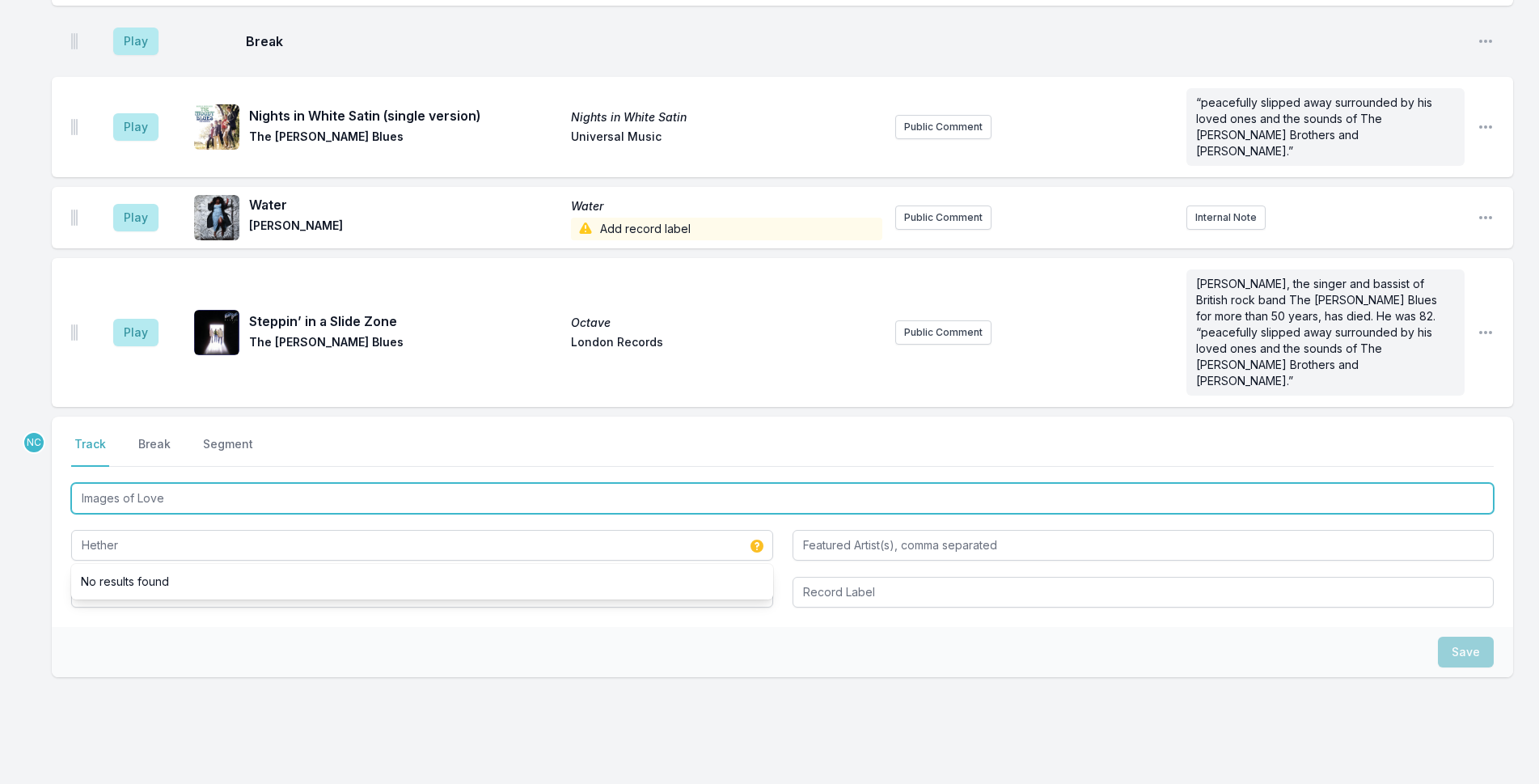
click at [397, 483] on input "Images of Love" at bounding box center [782, 498] width 1423 height 31
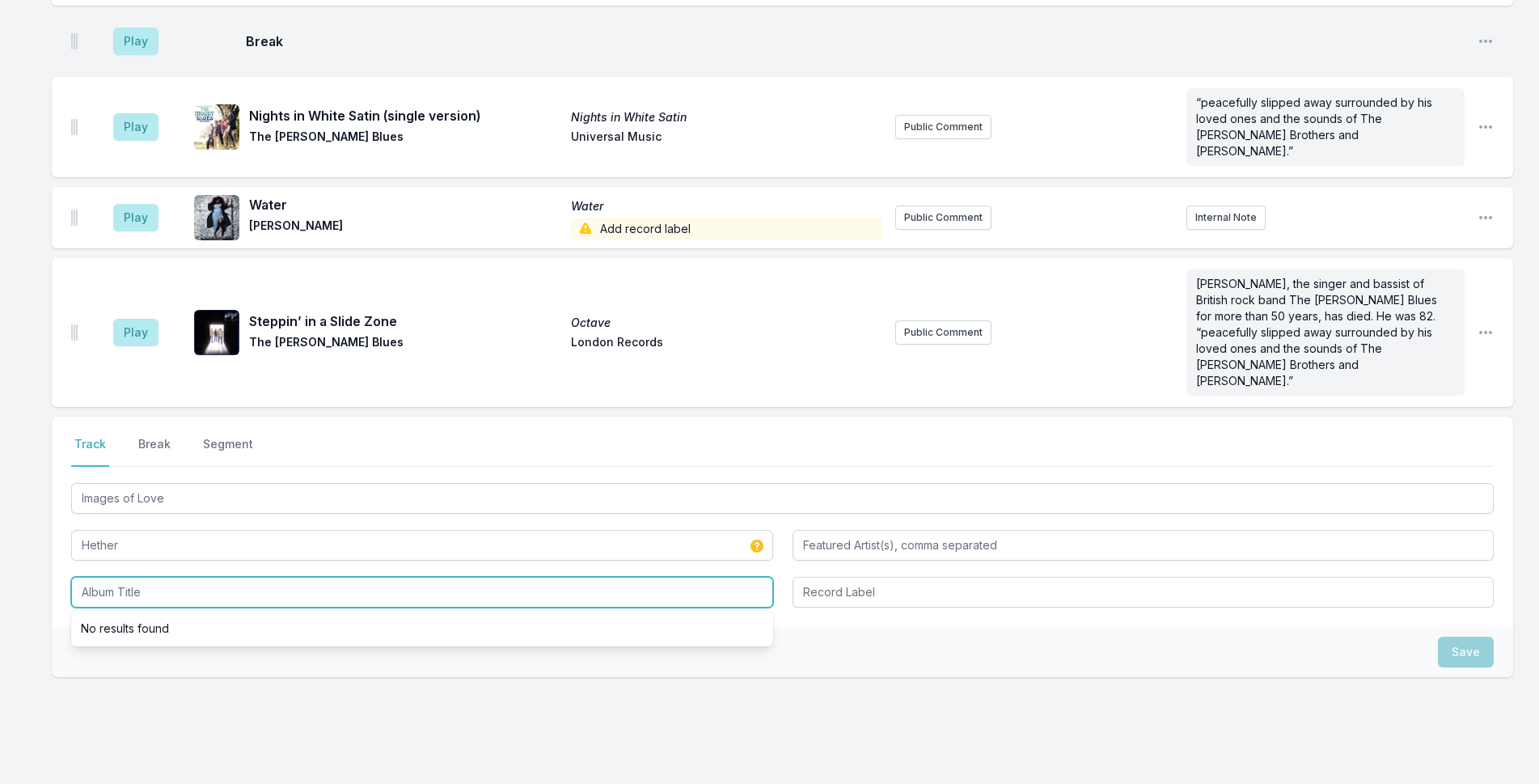
click at [374, 576] on input "Album Title" at bounding box center [422, 592] width 702 height 31
paste input "Images of Love"
type input "Images of Love"
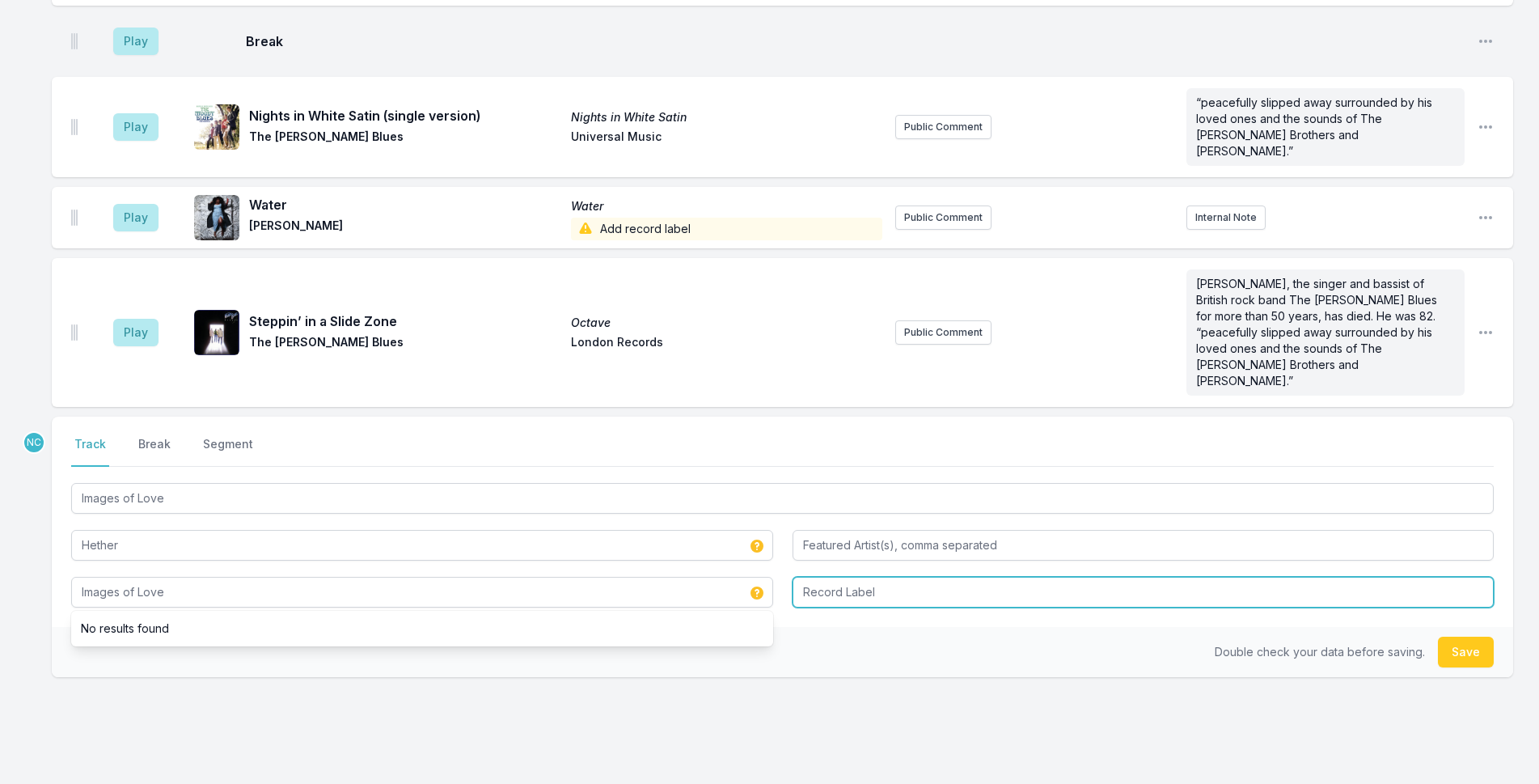
click at [983, 576] on input "Record Label" at bounding box center [1143, 592] width 702 height 31
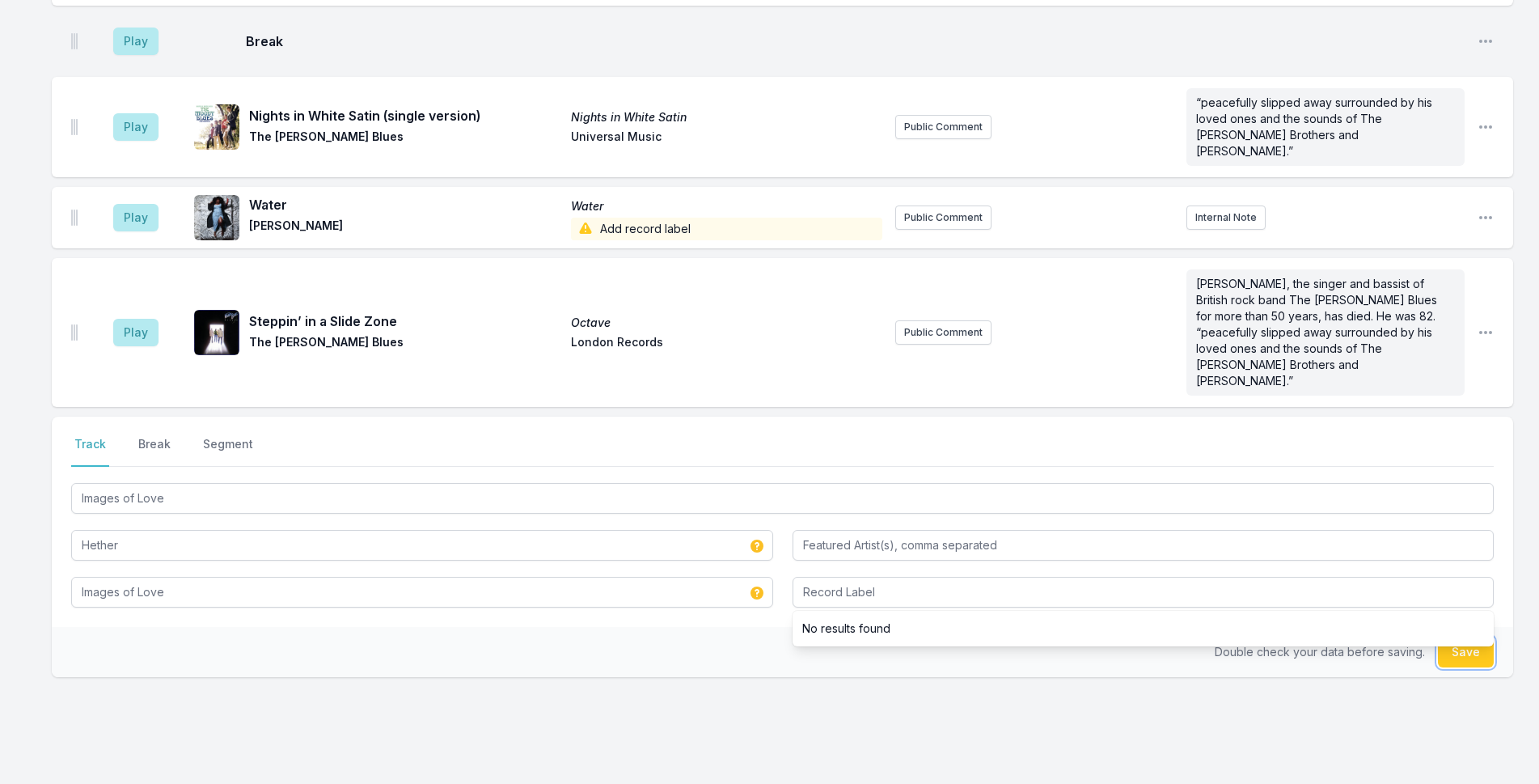
click at [1441, 636] on button "Save" at bounding box center [1465, 652] width 55 height 31
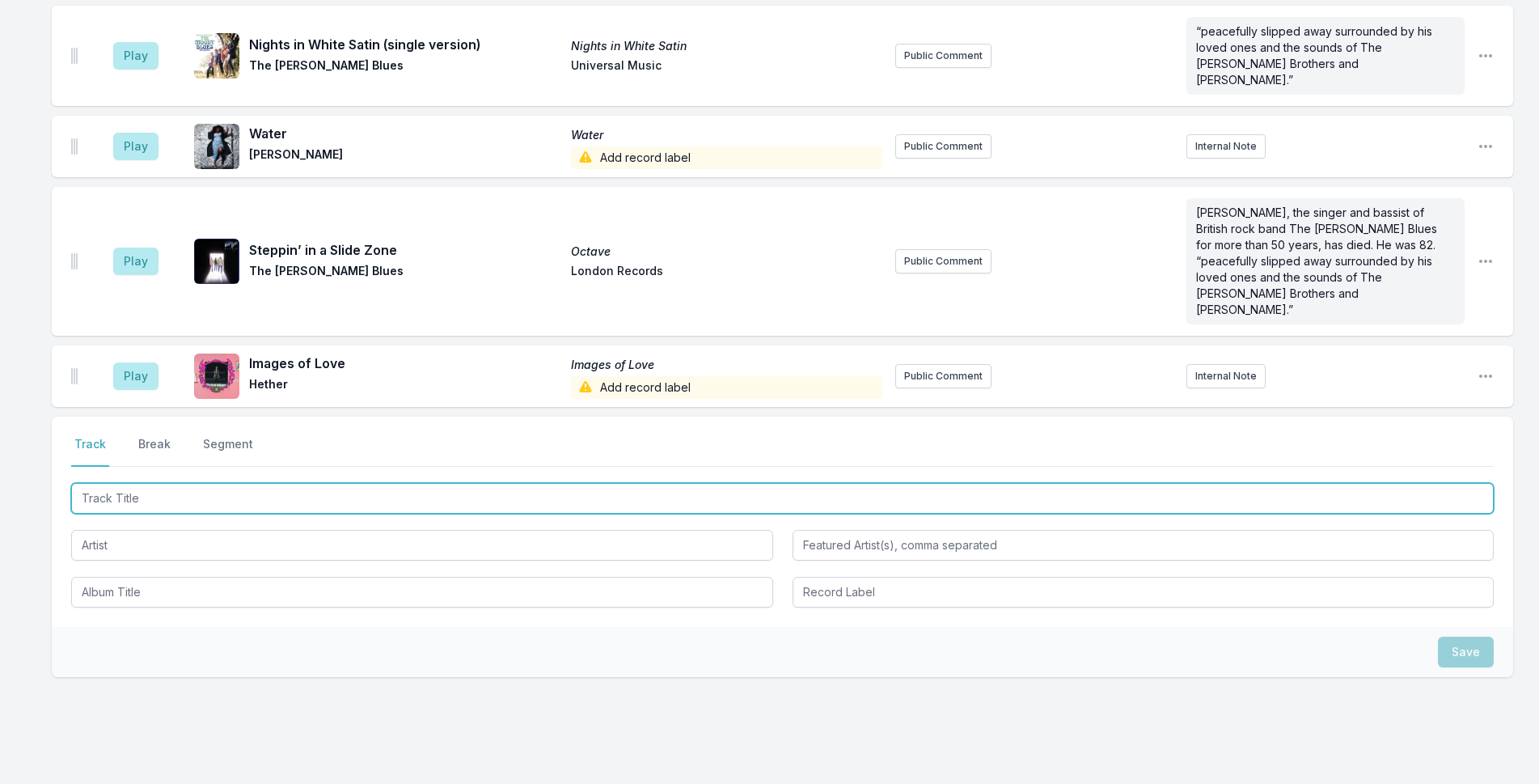
drag, startPoint x: 237, startPoint y: 452, endPoint x: 1337, endPoint y: 107, distance: 1152.8
click at [244, 483] on input "Track Title" at bounding box center [782, 498] width 1423 height 31
type input "Break the Jaw"
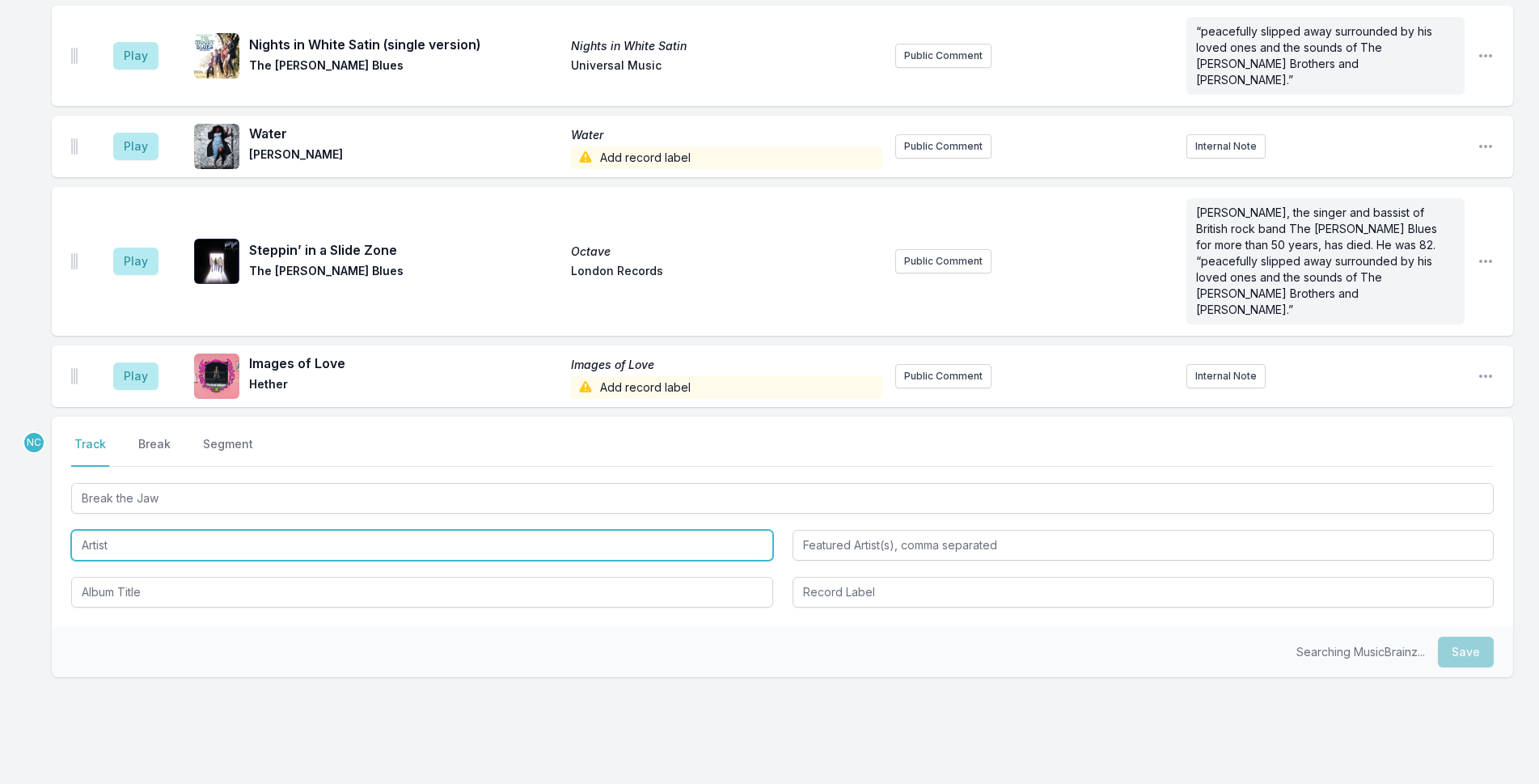
click at [385, 530] on input "Artist" at bounding box center [422, 545] width 702 height 31
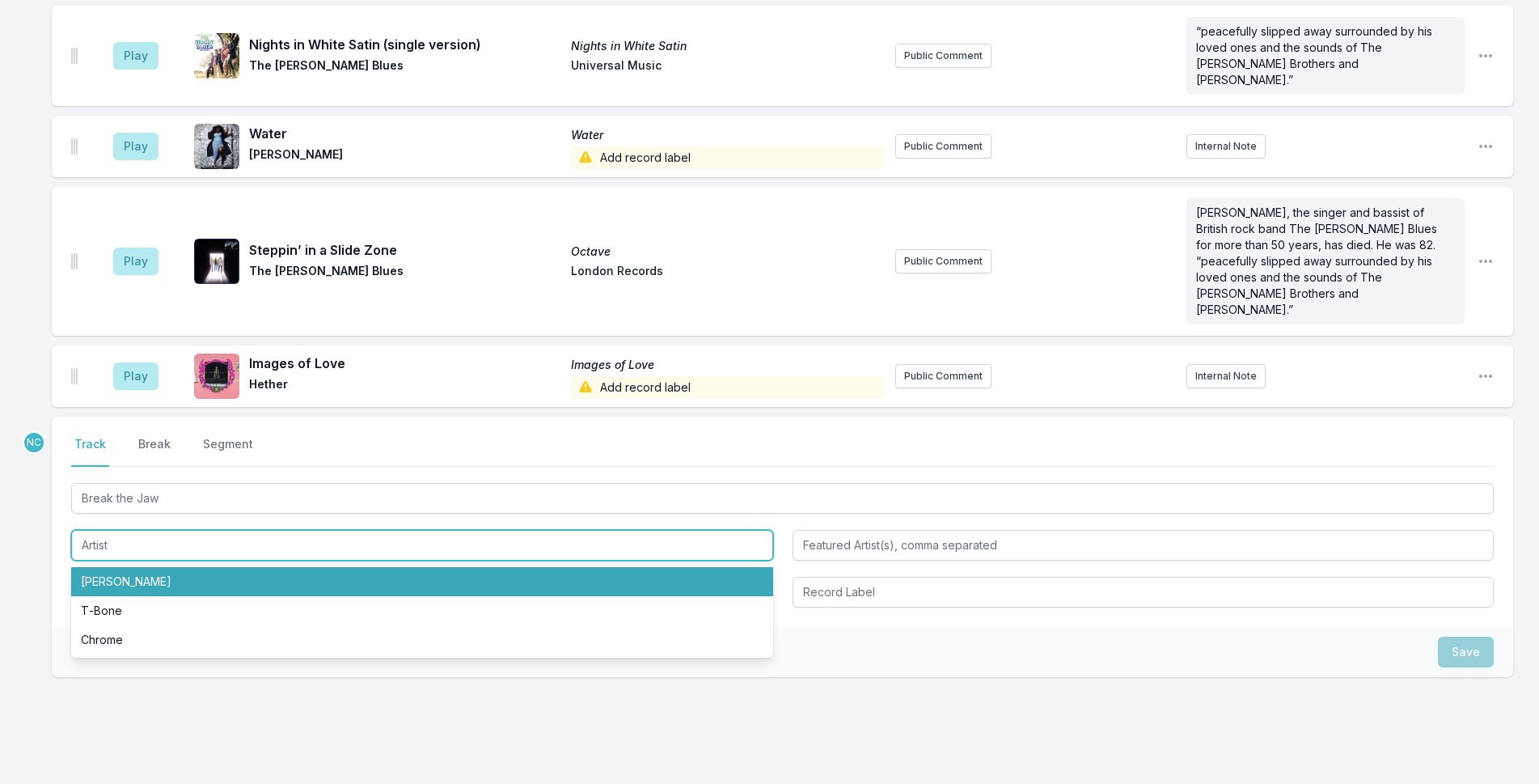
click at [381, 567] on li "[PERSON_NAME]" at bounding box center [422, 582] width 702 height 29
type input "[PERSON_NAME]"
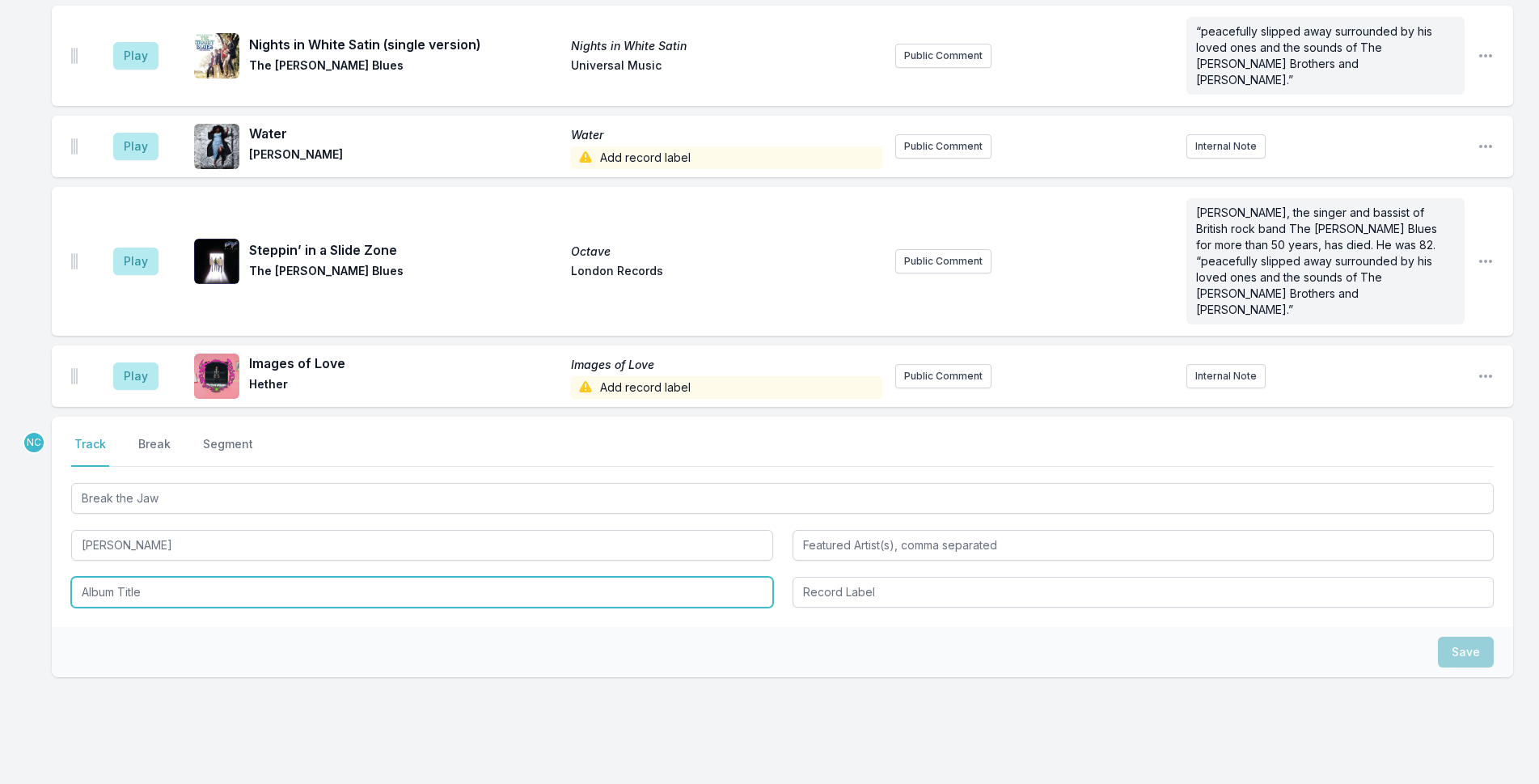
click at [415, 576] on input "Album Title" at bounding box center [422, 592] width 702 height 31
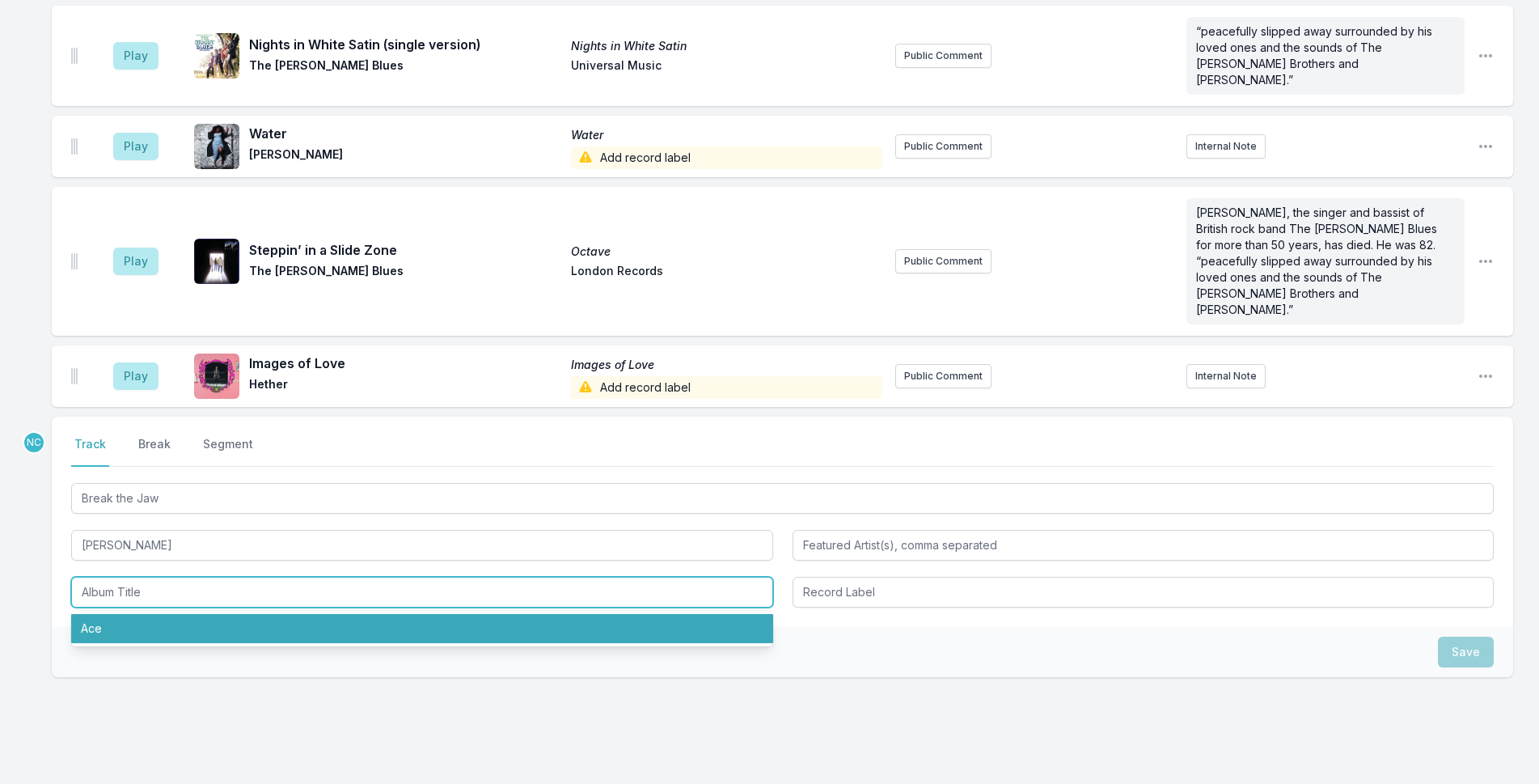
click at [387, 613] on li "Ace" at bounding box center [422, 628] width 702 height 29
type input "Ace"
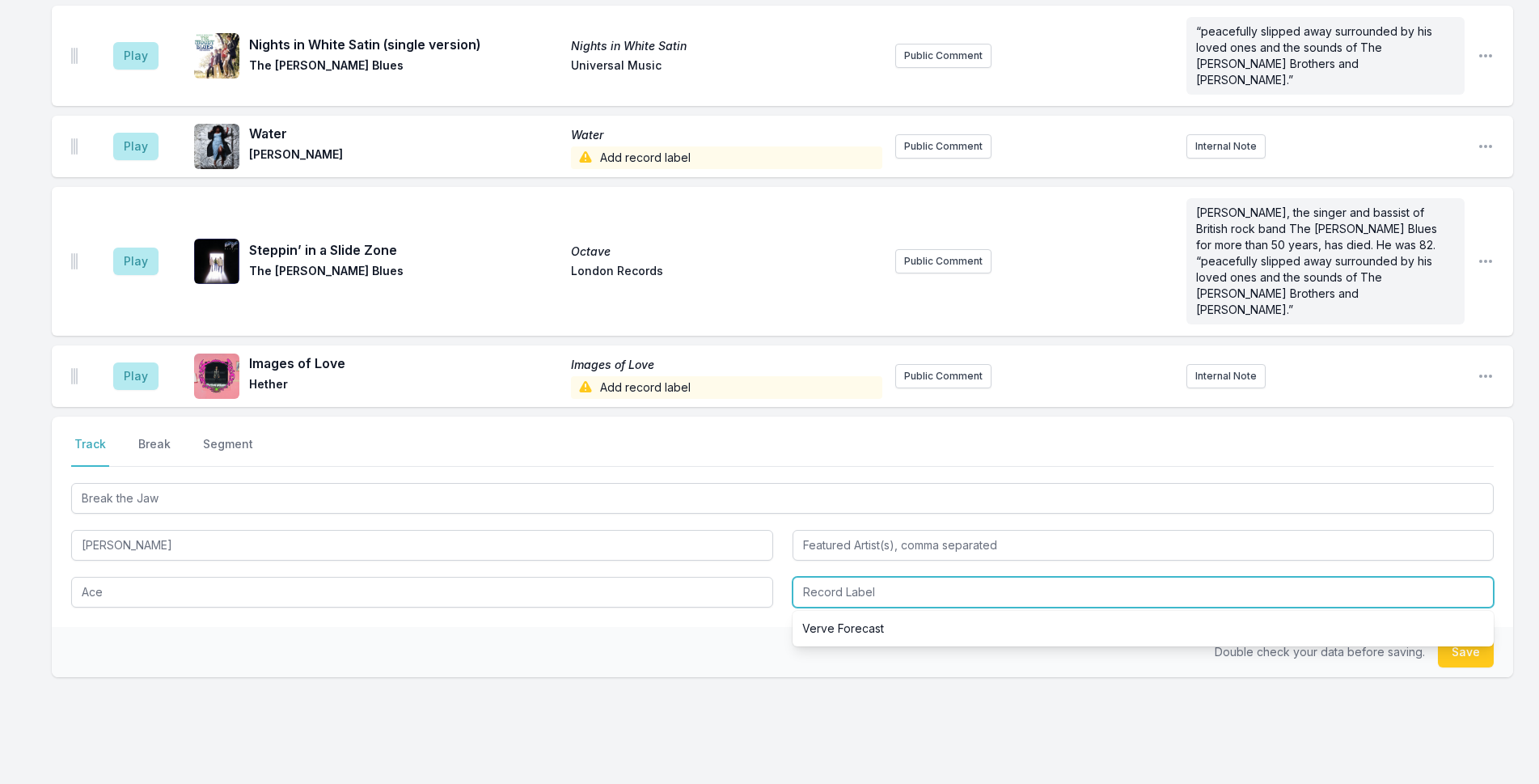
click at [887, 576] on input "Record Label" at bounding box center [1143, 592] width 702 height 31
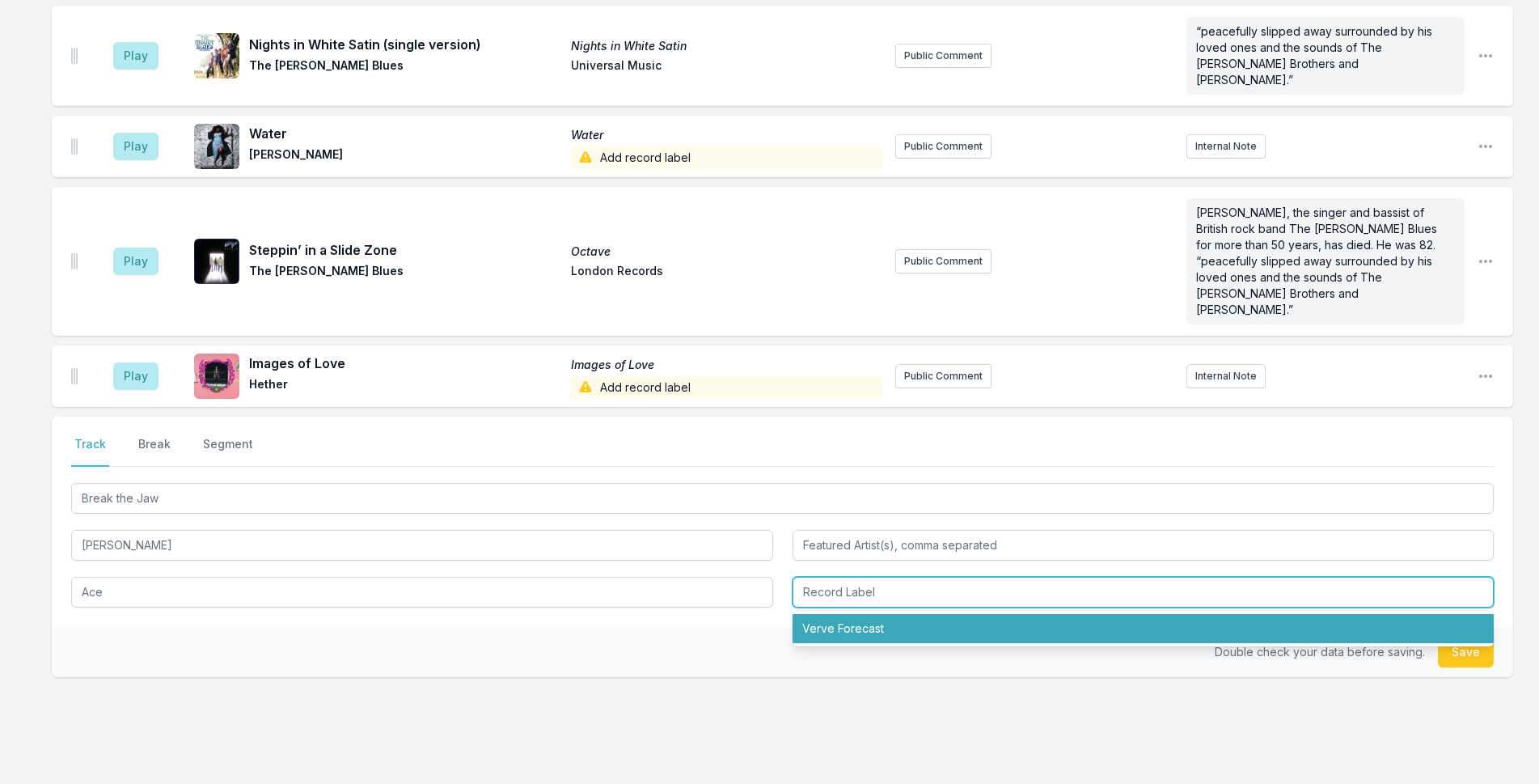
click at [886, 613] on li "Verve Forecast" at bounding box center [1143, 628] width 702 height 29
type input "Verve Forecast"
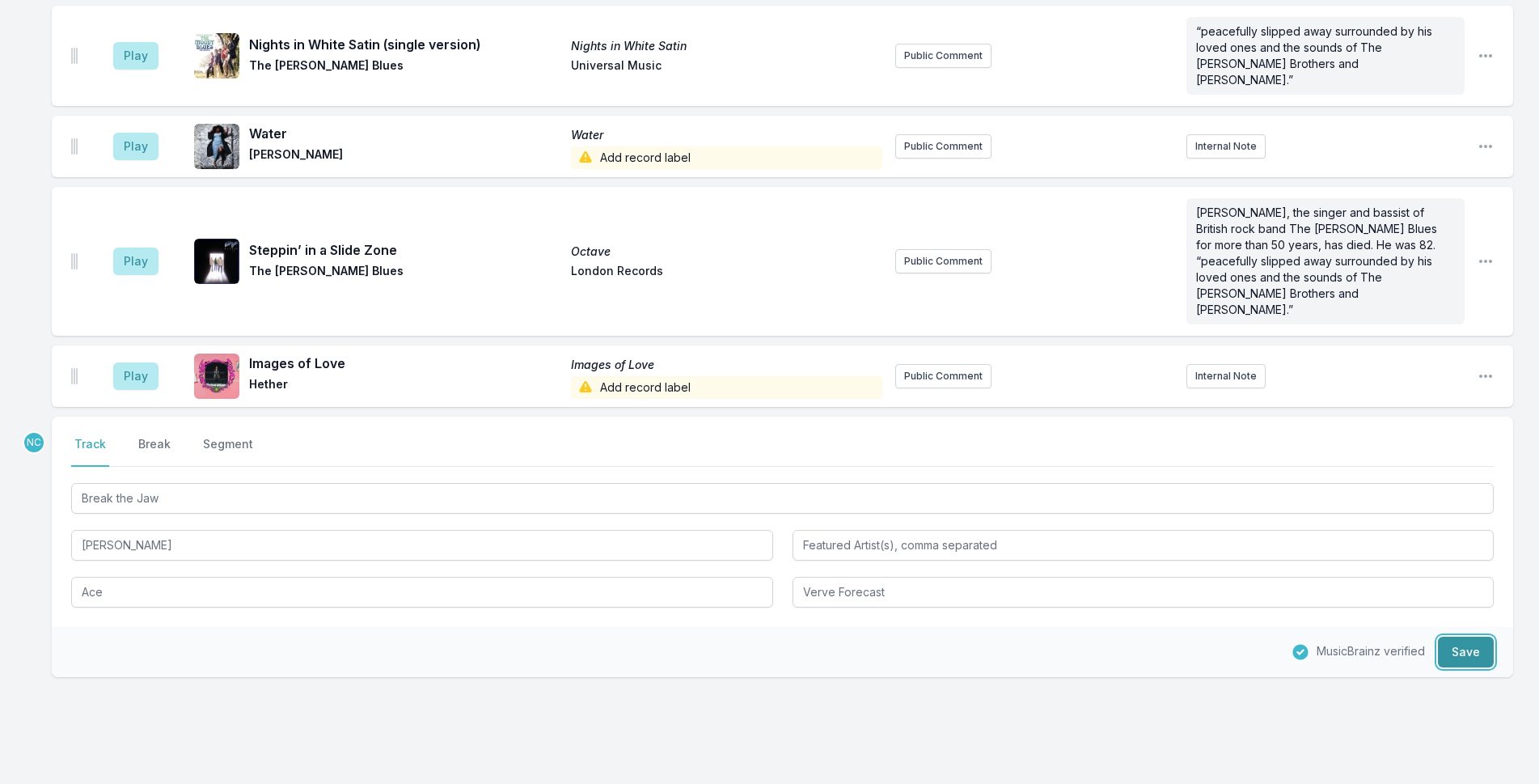
click at [1456, 636] on button "Save" at bounding box center [1465, 652] width 55 height 31
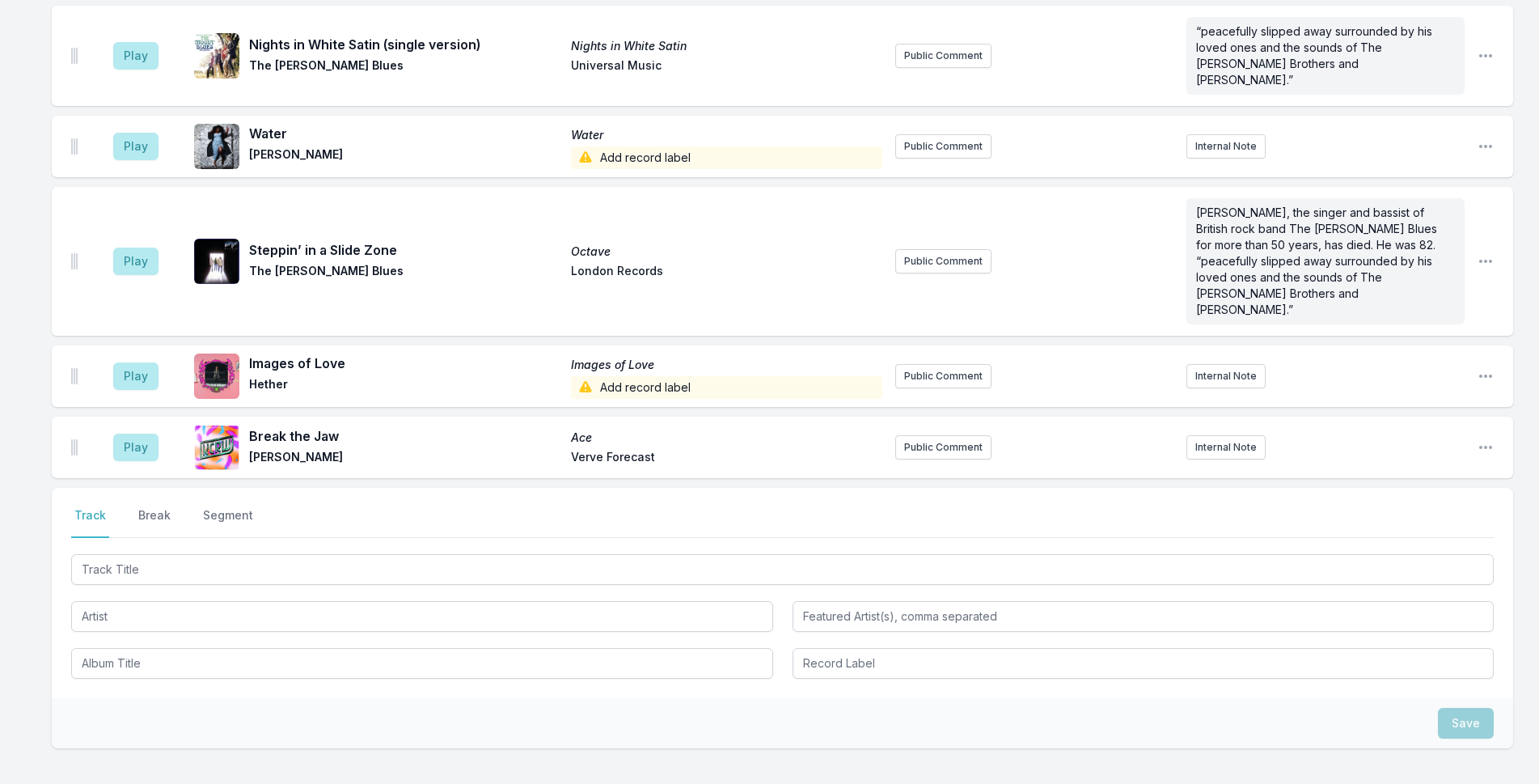
scroll to position [1551, 0]
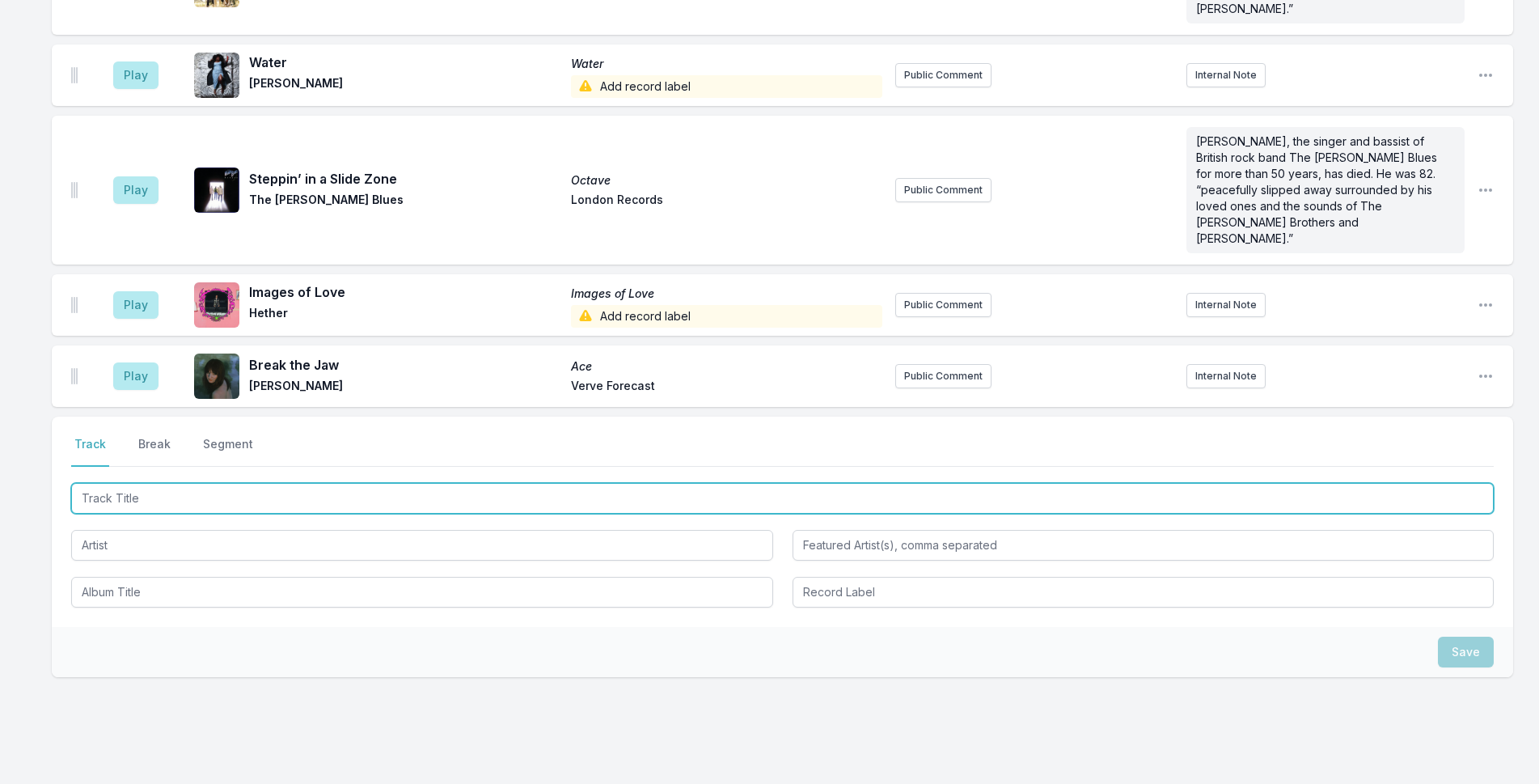
drag, startPoint x: 746, startPoint y: 442, endPoint x: 1552, endPoint y: 289, distance: 820.4
click at [750, 483] on input "Track Title" at bounding box center [782, 498] width 1423 height 31
type input "River in My Arms"
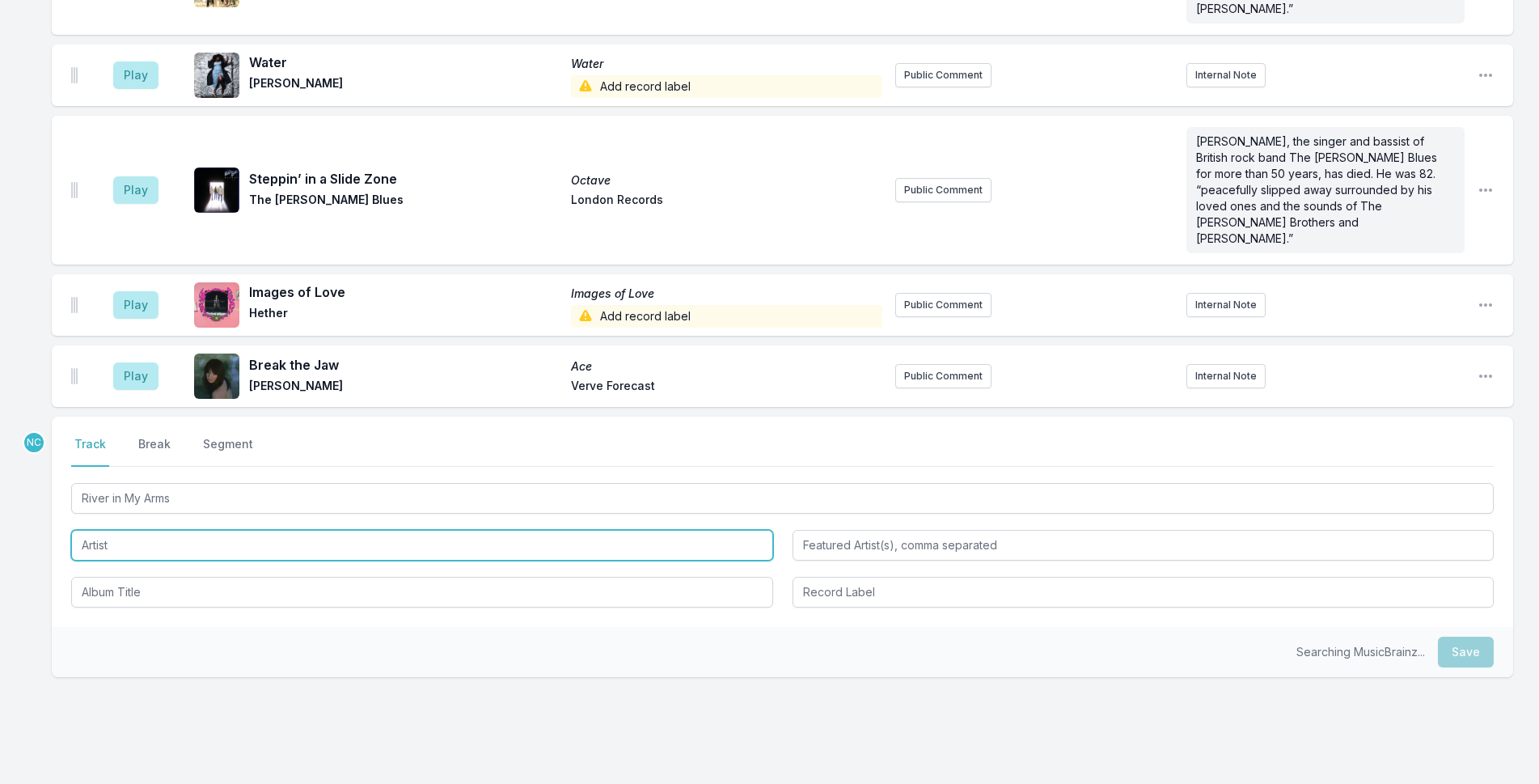
click at [390, 530] on input "Artist" at bounding box center [422, 545] width 702 height 31
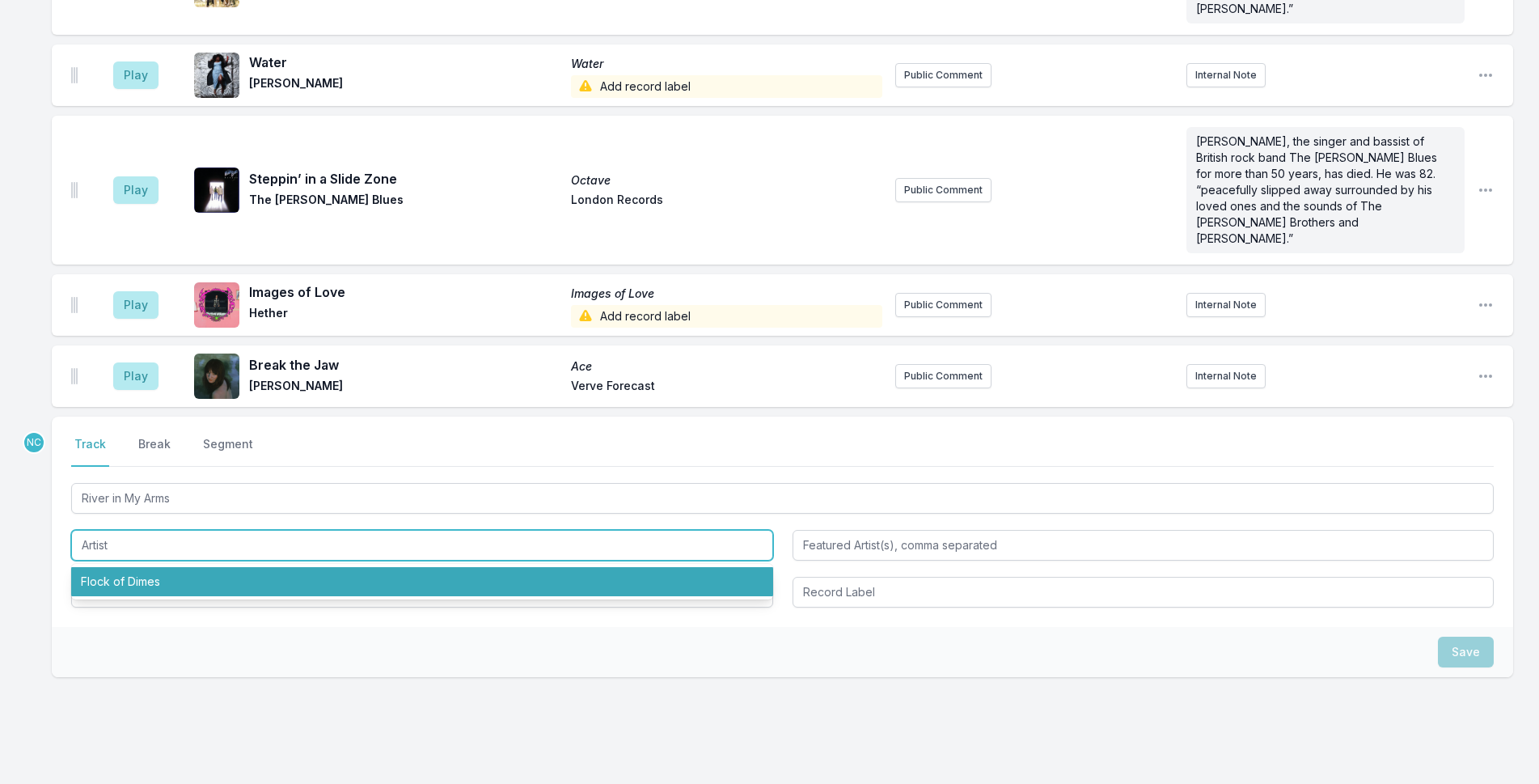
click at [390, 530] on input "Artist" at bounding box center [422, 545] width 702 height 31
click at [381, 567] on li "Flock of Dimes" at bounding box center [422, 582] width 702 height 29
type input "Flock of Dimes"
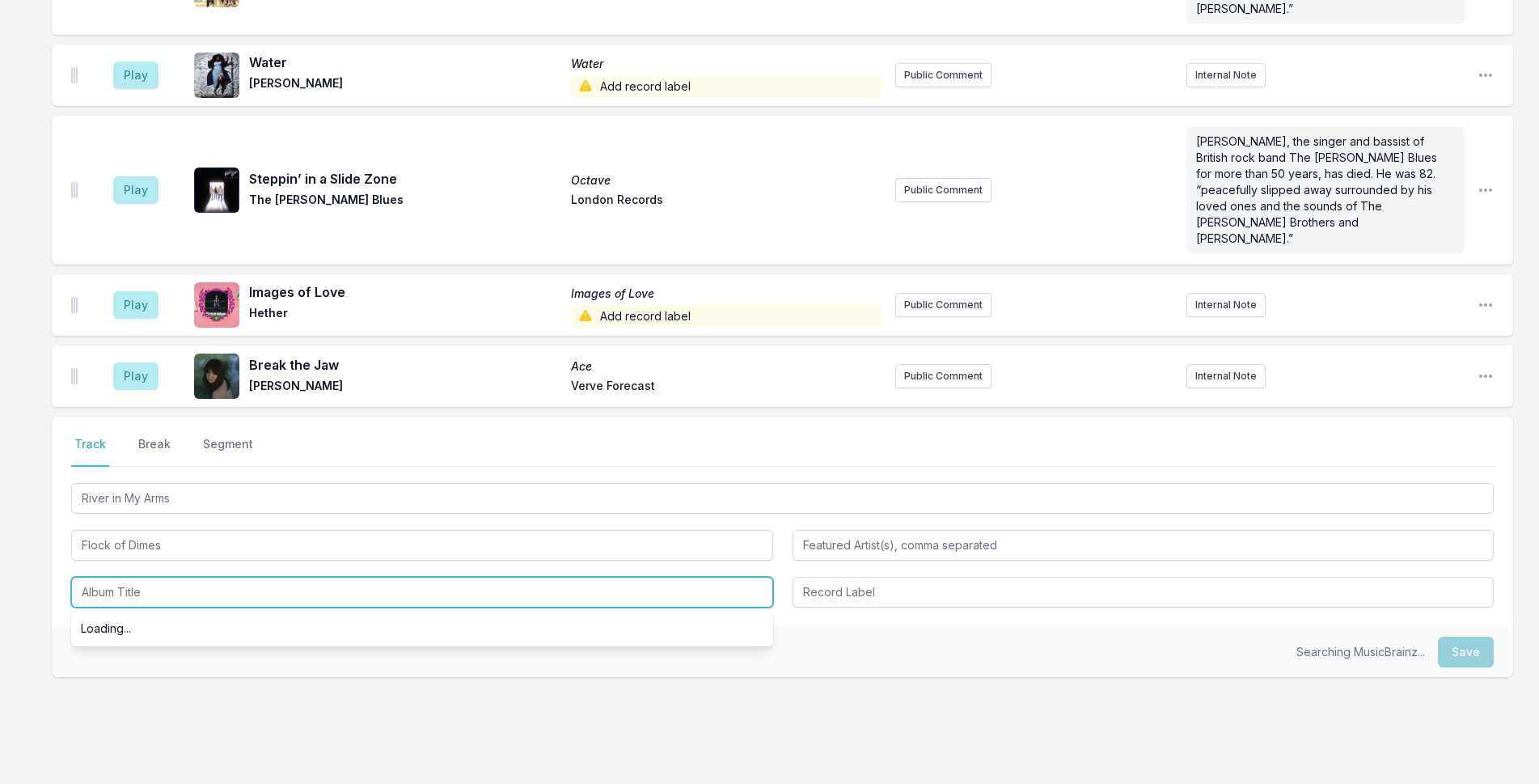
click at [378, 576] on input "Album Title" at bounding box center [422, 592] width 702 height 31
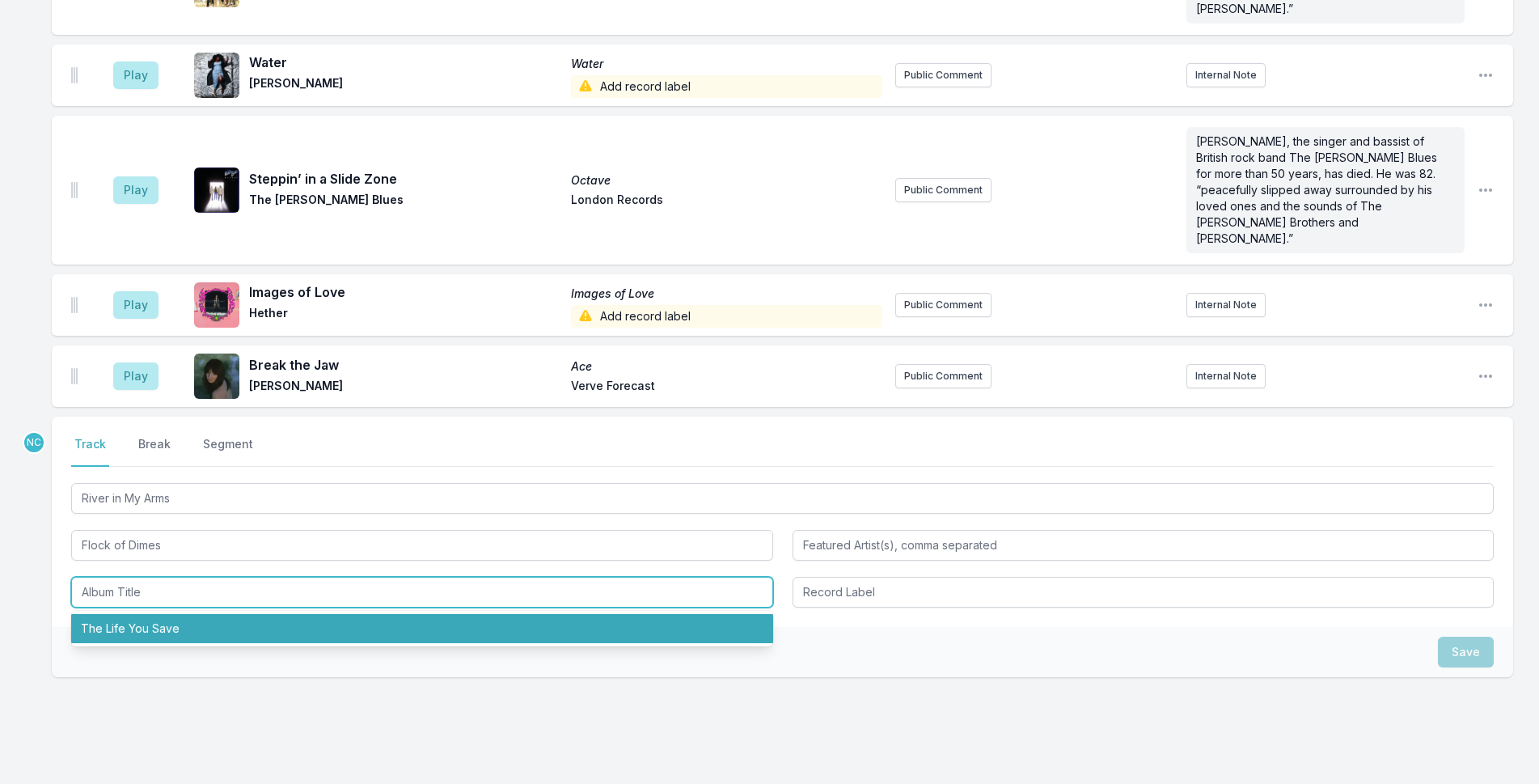
click at [377, 613] on li "The Life You Save" at bounding box center [422, 628] width 702 height 29
type input "The Life You Save"
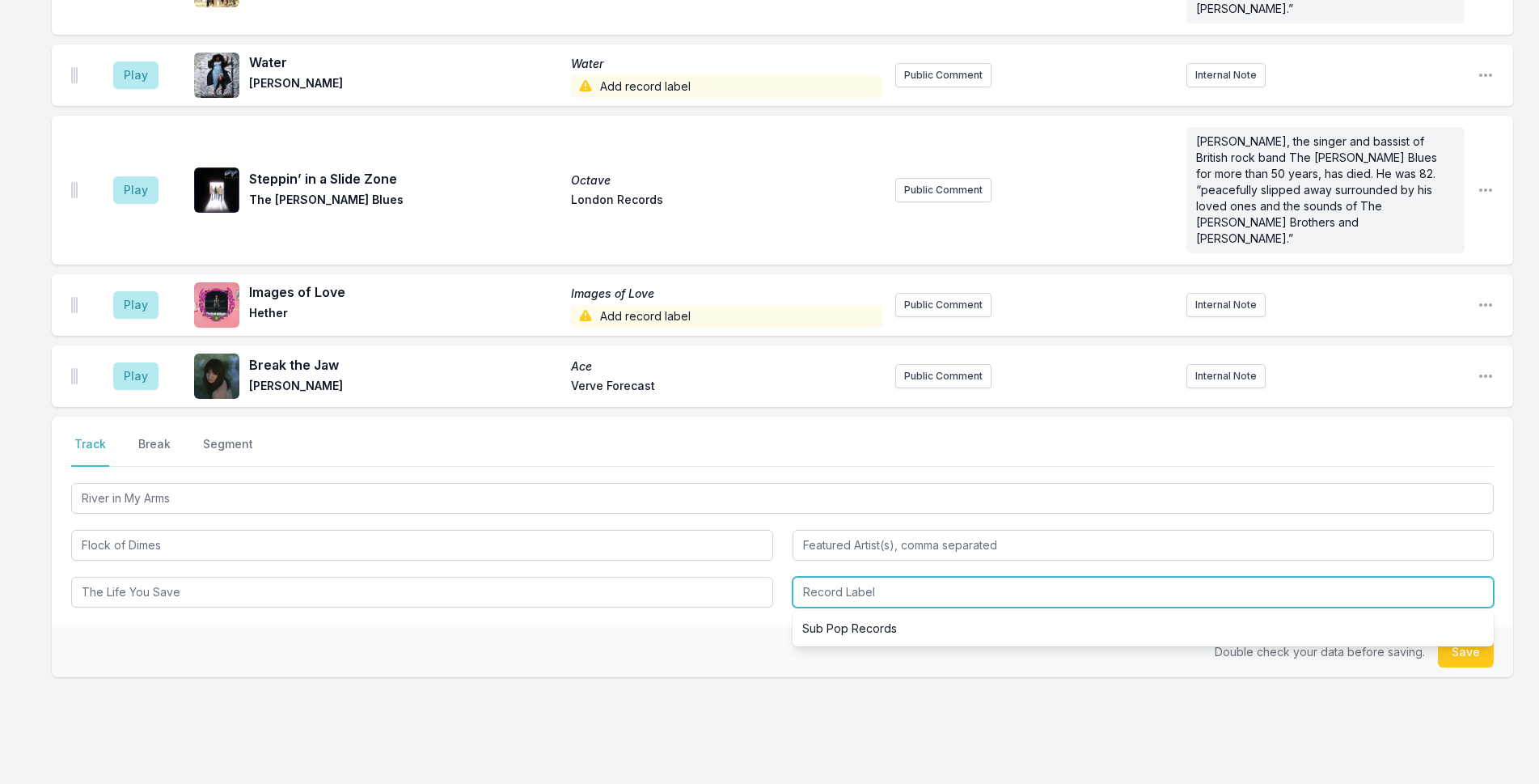
click at [850, 576] on input "Record Label" at bounding box center [1143, 592] width 702 height 31
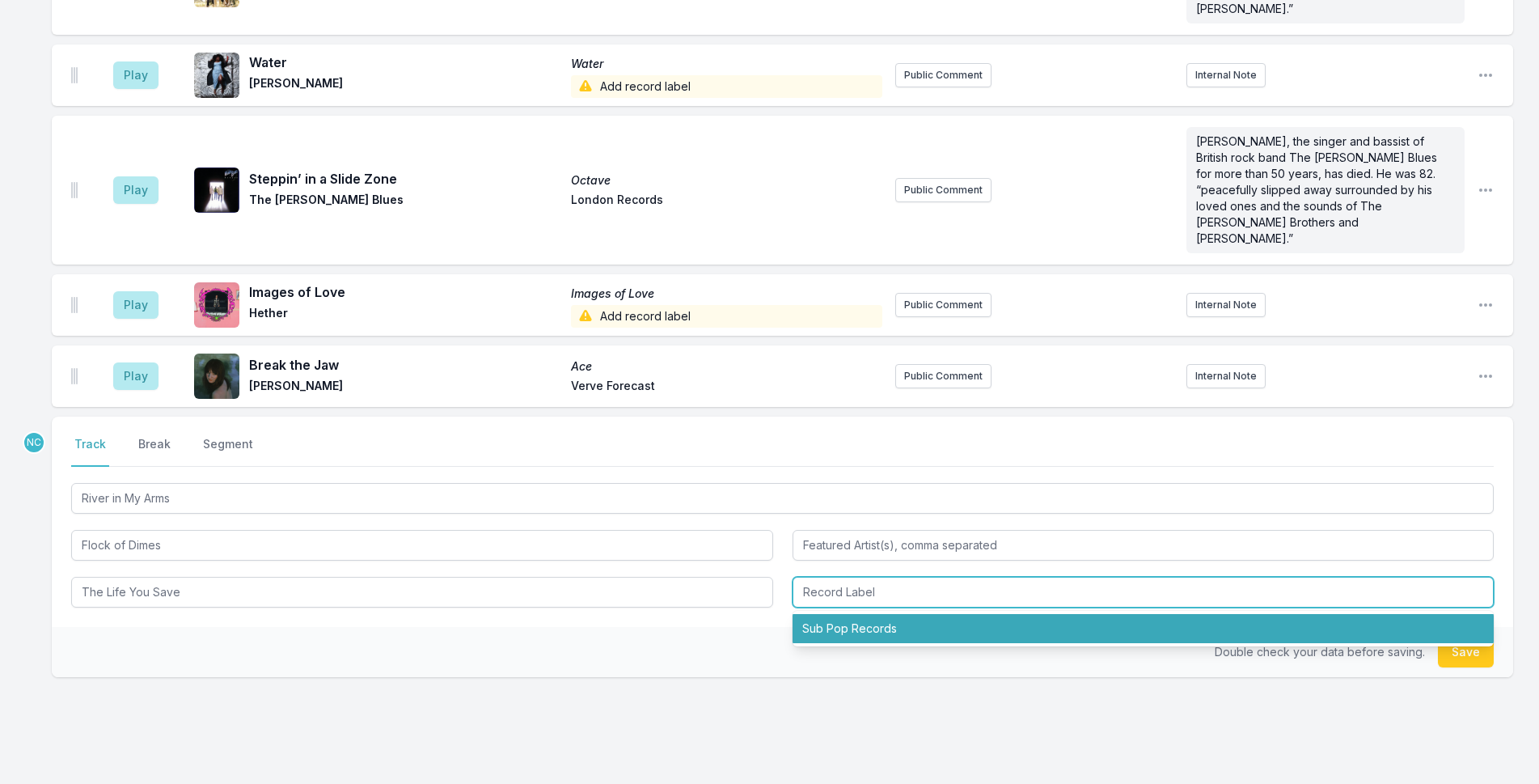
click at [857, 613] on li "Sub Pop Records" at bounding box center [1143, 628] width 702 height 29
type input "Sub Pop Records"
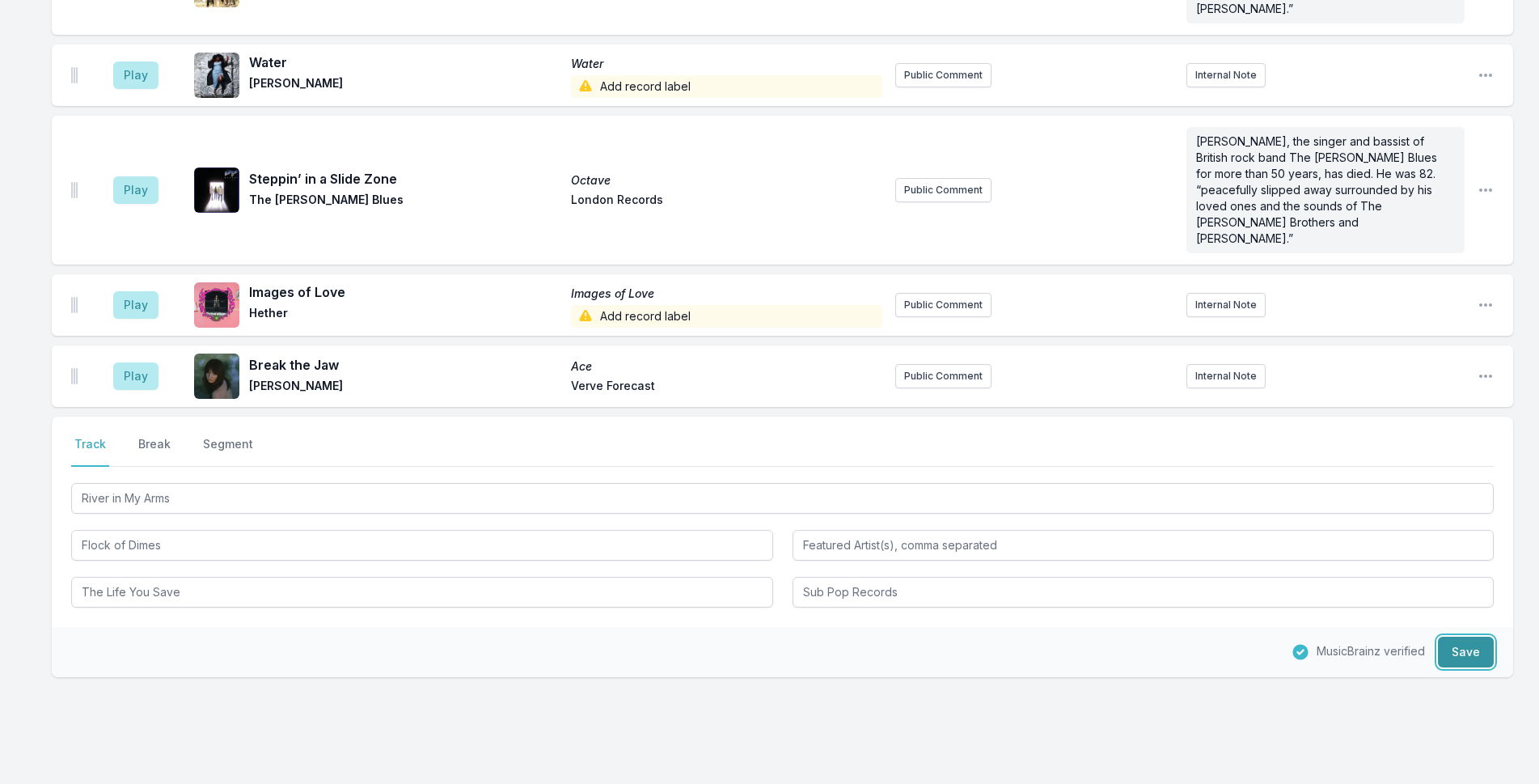
click at [1462, 636] on button "Save" at bounding box center [1465, 652] width 55 height 31
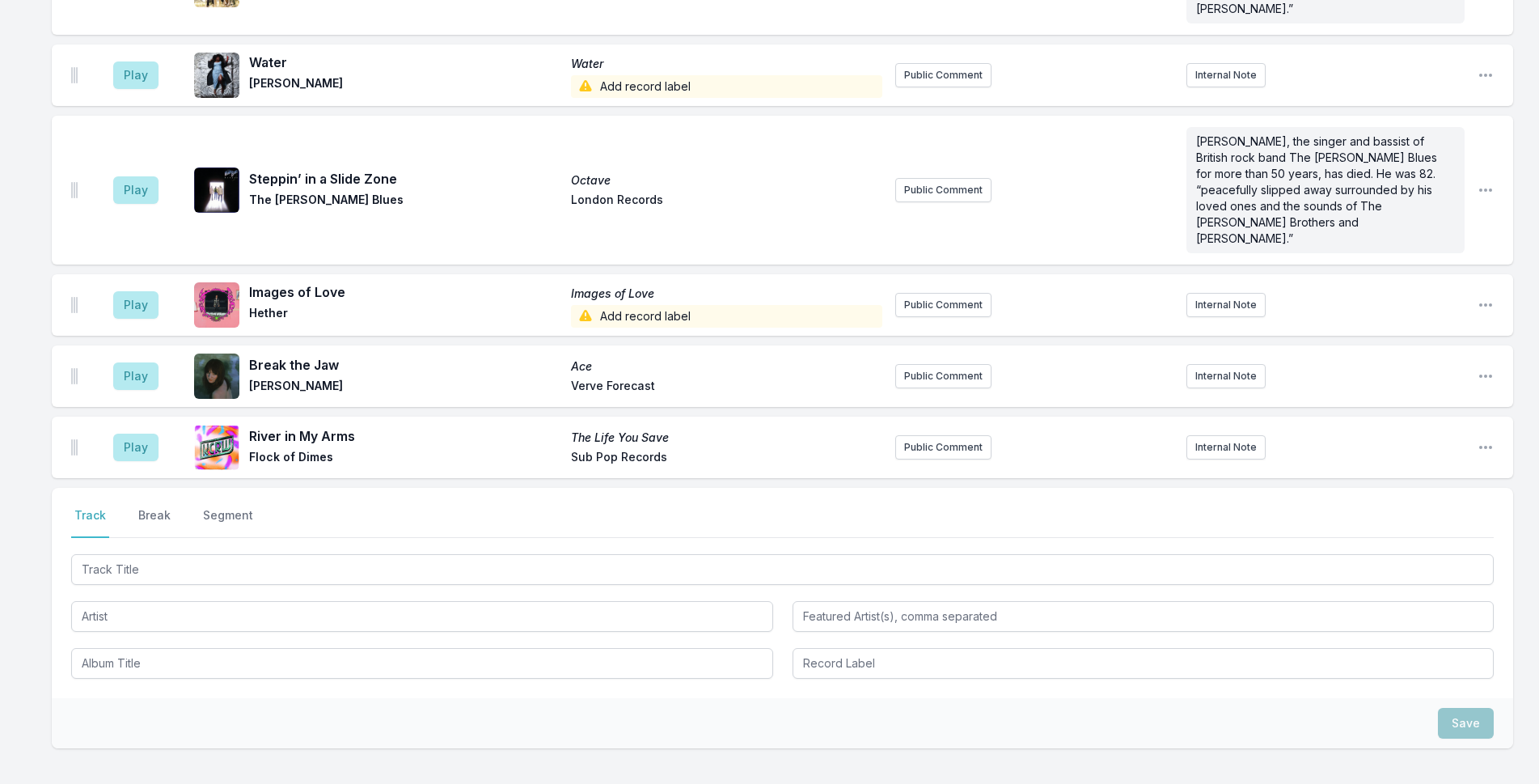
scroll to position [1622, 0]
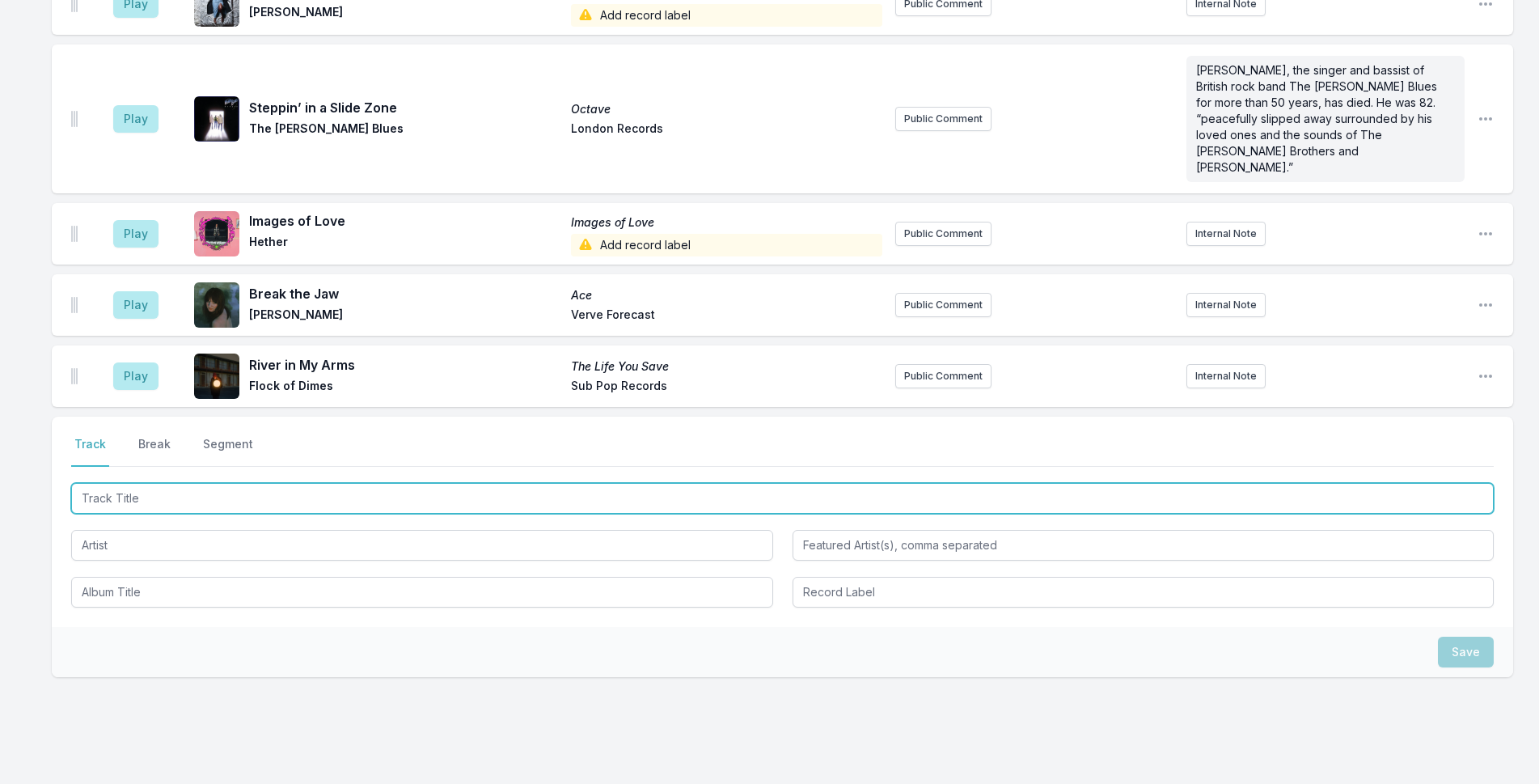
click at [941, 483] on input "Track Title" at bounding box center [782, 498] width 1423 height 31
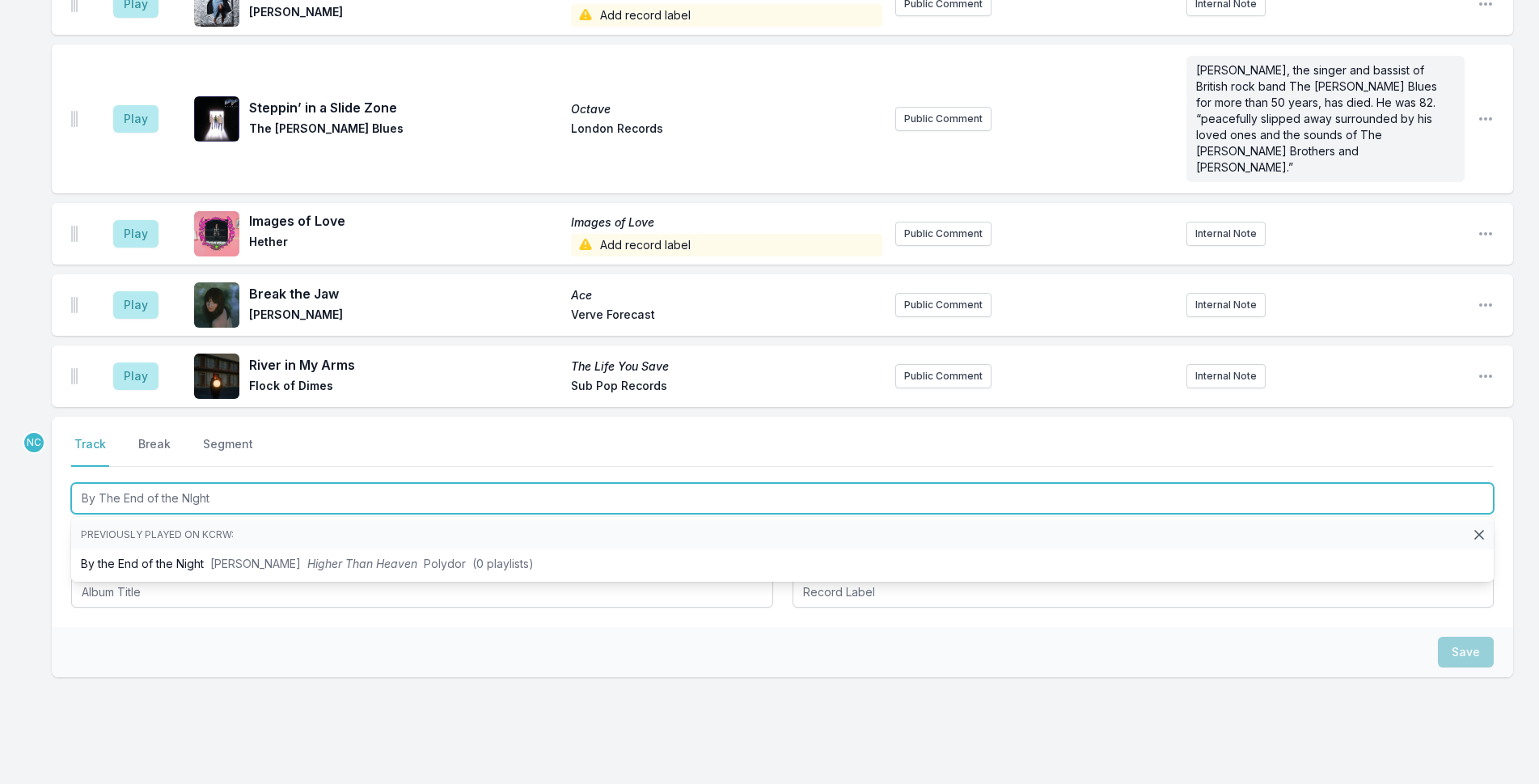
click at [191, 483] on input "By The End of the NIght" at bounding box center [782, 498] width 1423 height 31
type input "By The End of the Night"
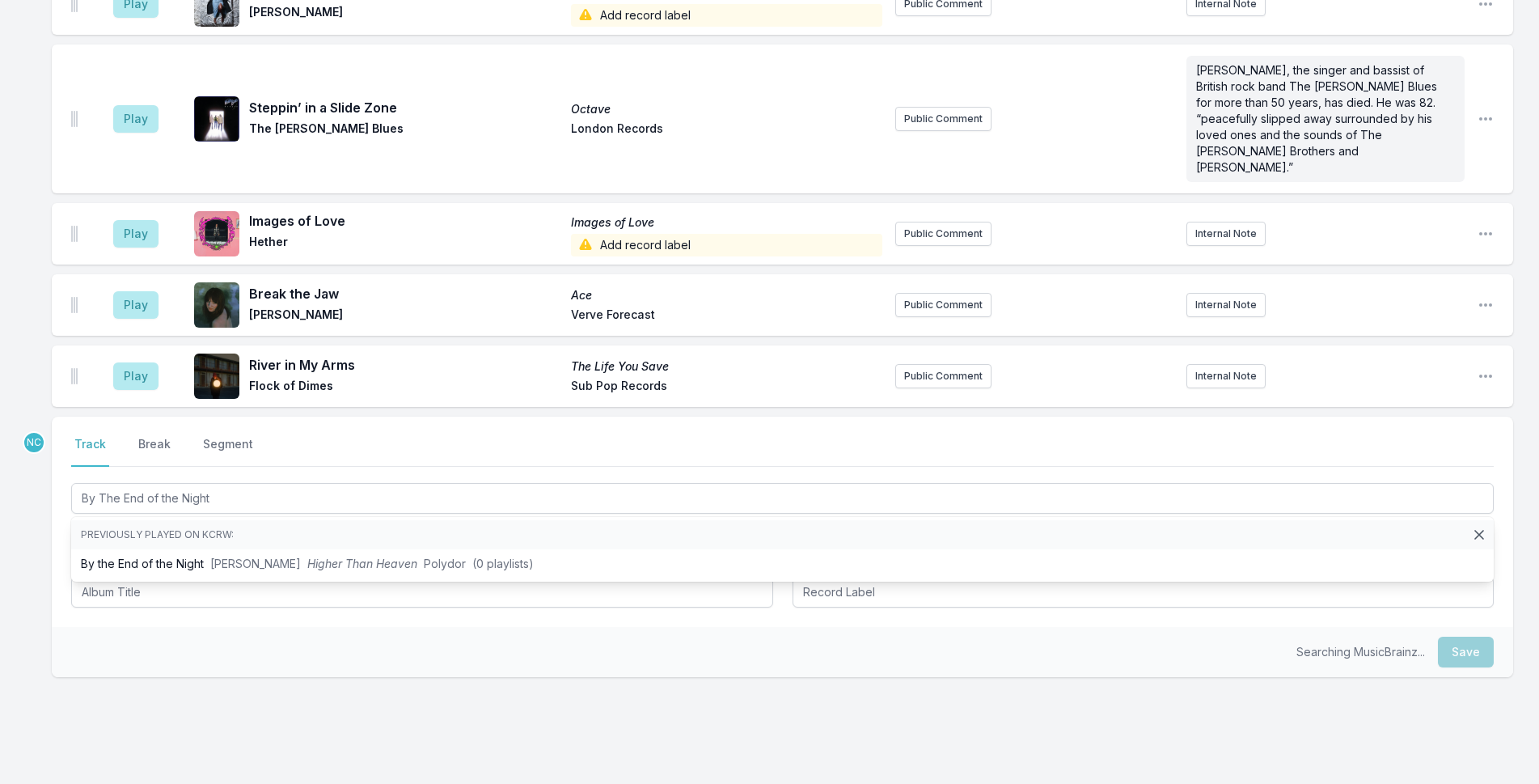
click at [258, 627] on div "Searching MusicBrainz... Save" at bounding box center [782, 652] width 1461 height 50
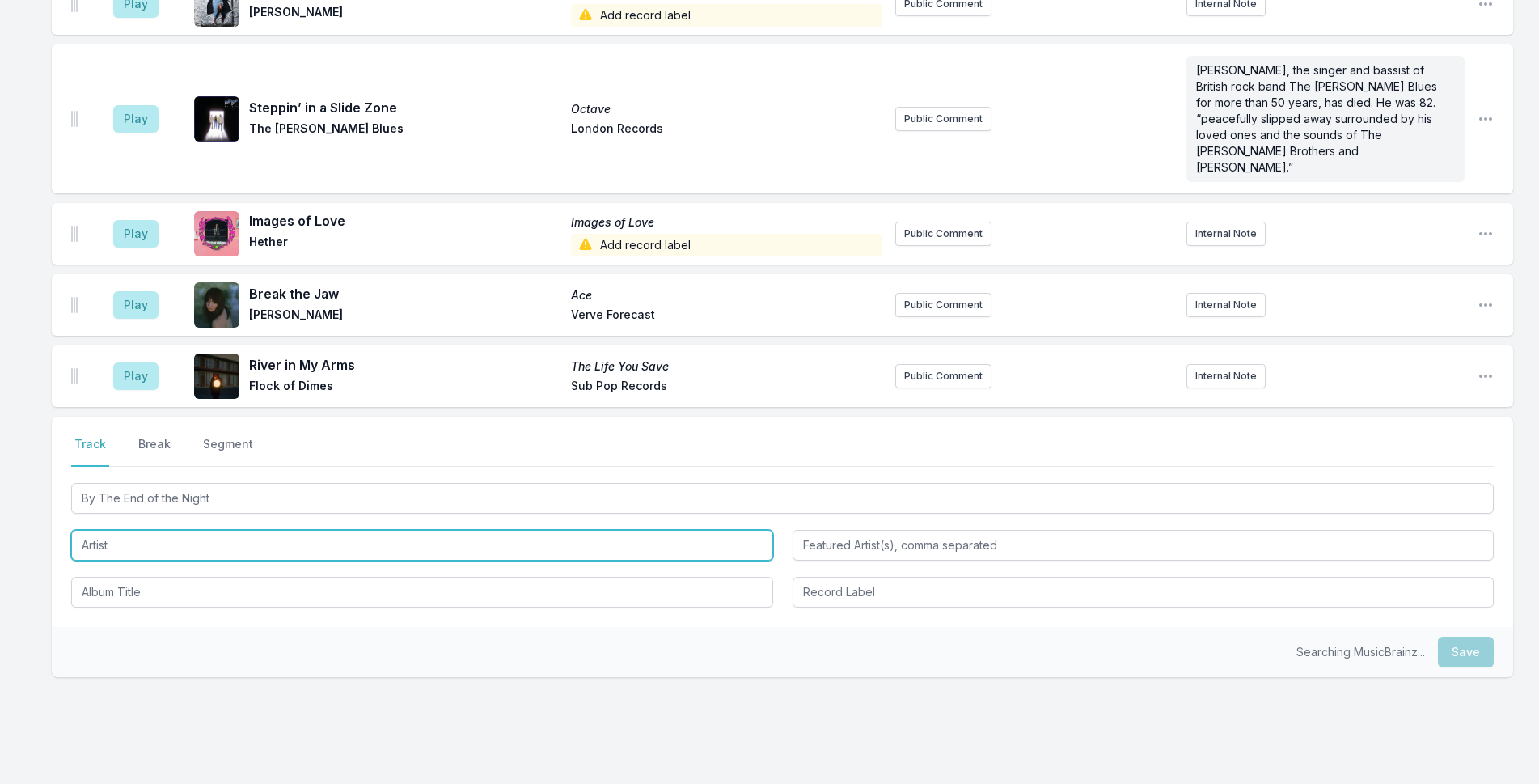
click at [244, 530] on input "Artist" at bounding box center [422, 545] width 702 height 31
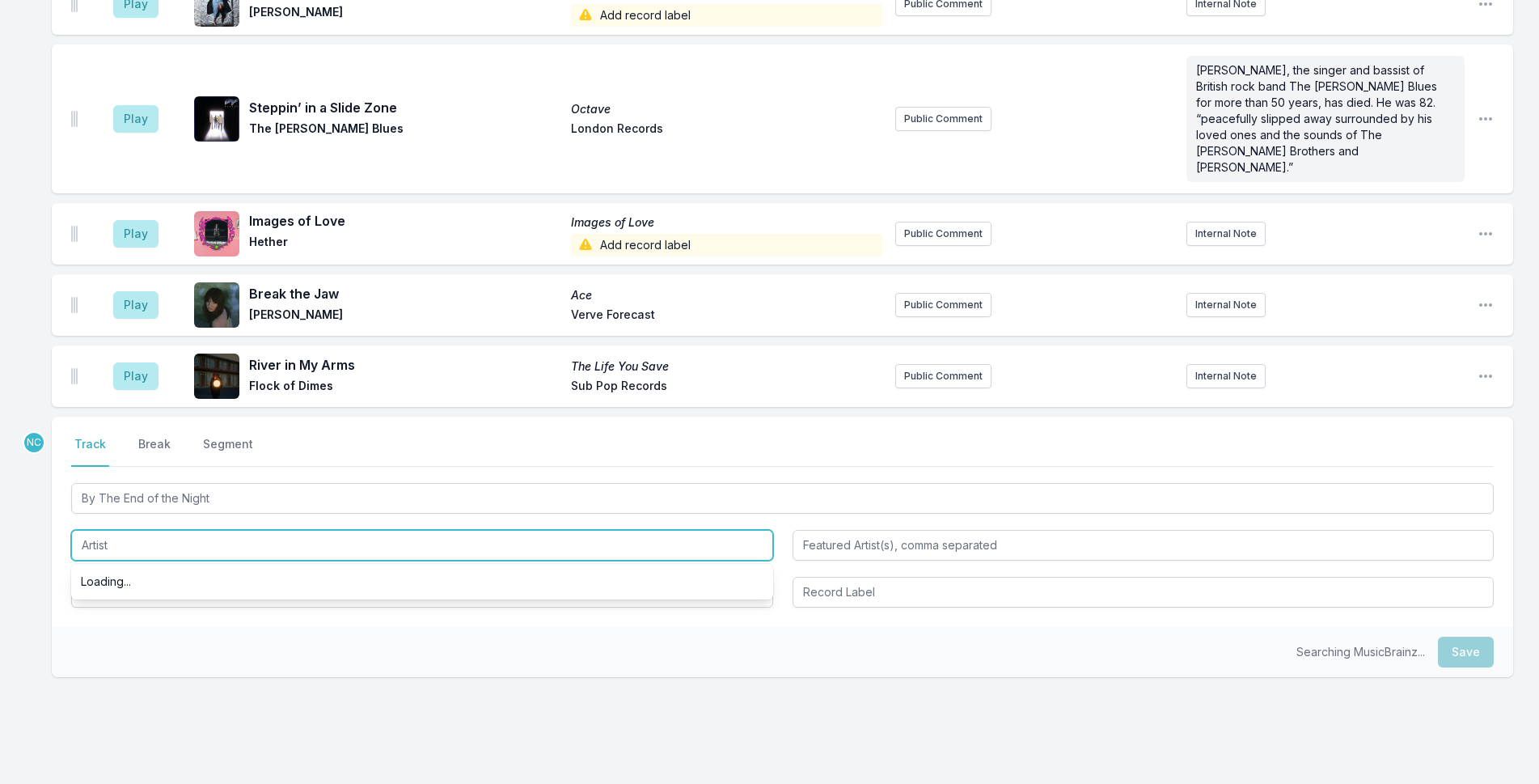
click at [244, 530] on input "Artist" at bounding box center [422, 545] width 702 height 31
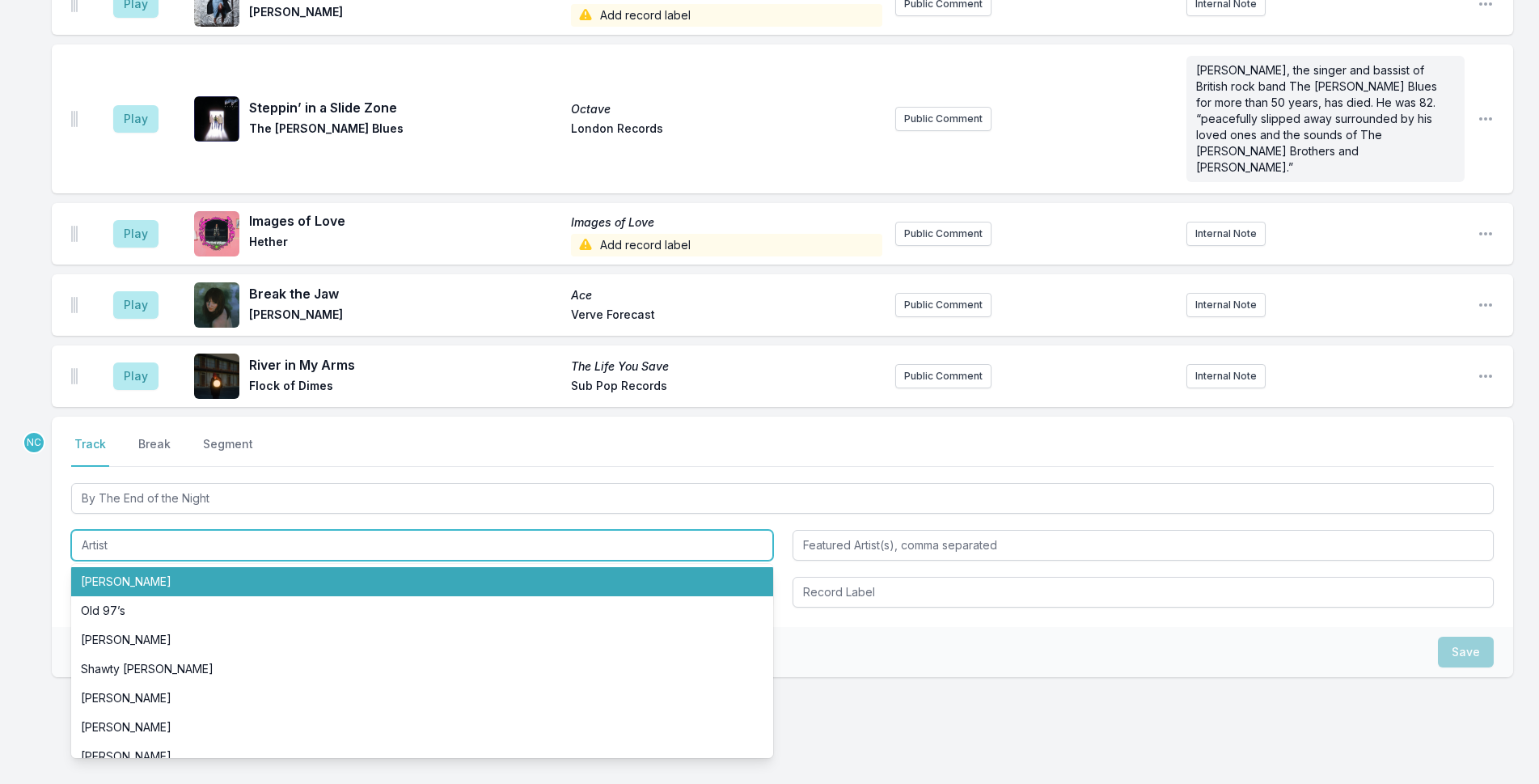
click at [244, 530] on input "Artist" at bounding box center [422, 545] width 702 height 31
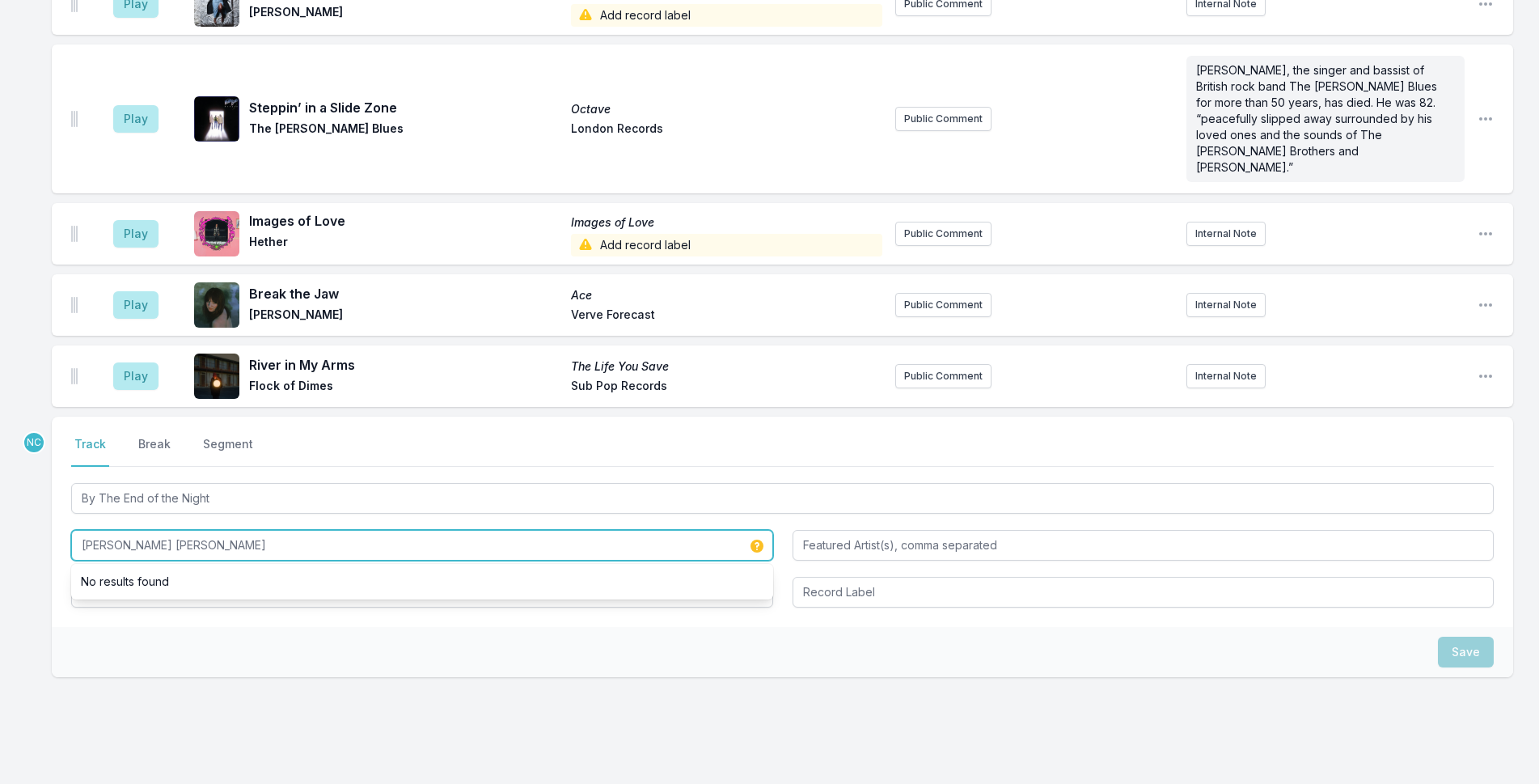
type input "[PERSON_NAME] [PERSON_NAME]"
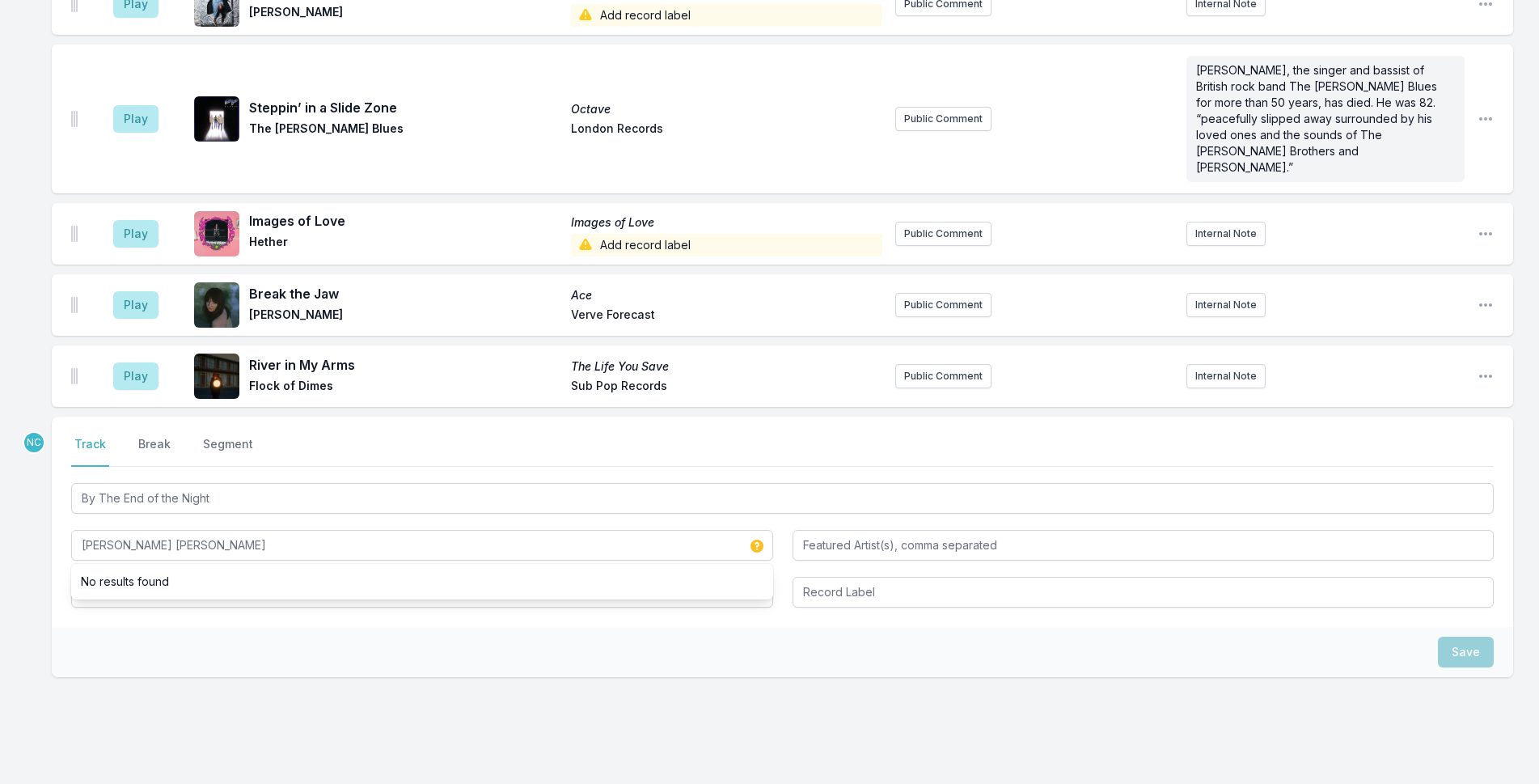
drag, startPoint x: 197, startPoint y: 663, endPoint x: 206, endPoint y: 554, distance: 109.4
click at [197, 661] on div "NC Select a tab Track Break Segment Track Break Segment By The End of the Night…" at bounding box center [782, 598] width 1461 height 364
click at [206, 576] on input "Album Title" at bounding box center [422, 592] width 702 height 31
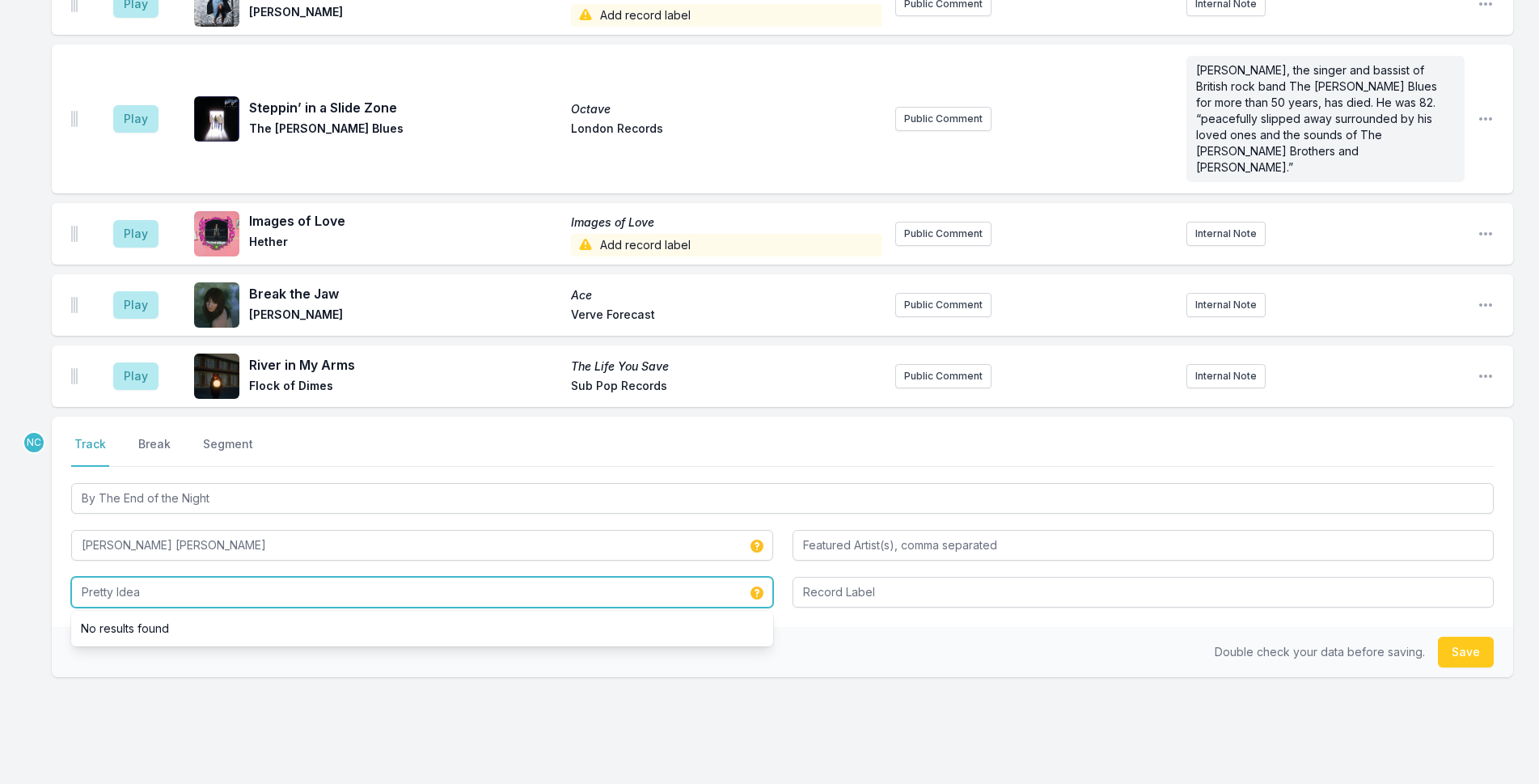
type input "Pretty Idea"
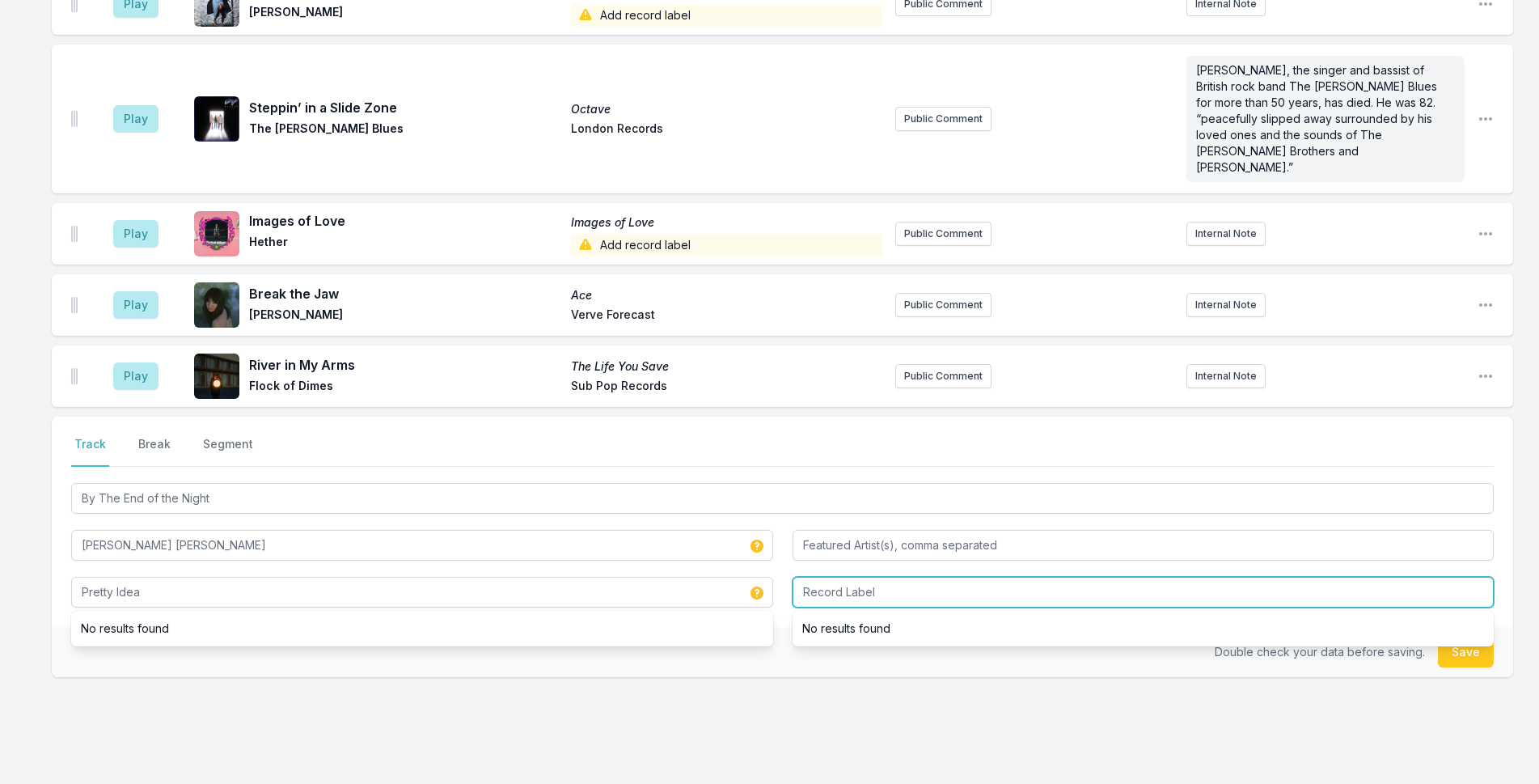
click at [926, 576] on input "Record Label" at bounding box center [1143, 592] width 702 height 31
click at [1461, 636] on button "Save" at bounding box center [1465, 652] width 55 height 31
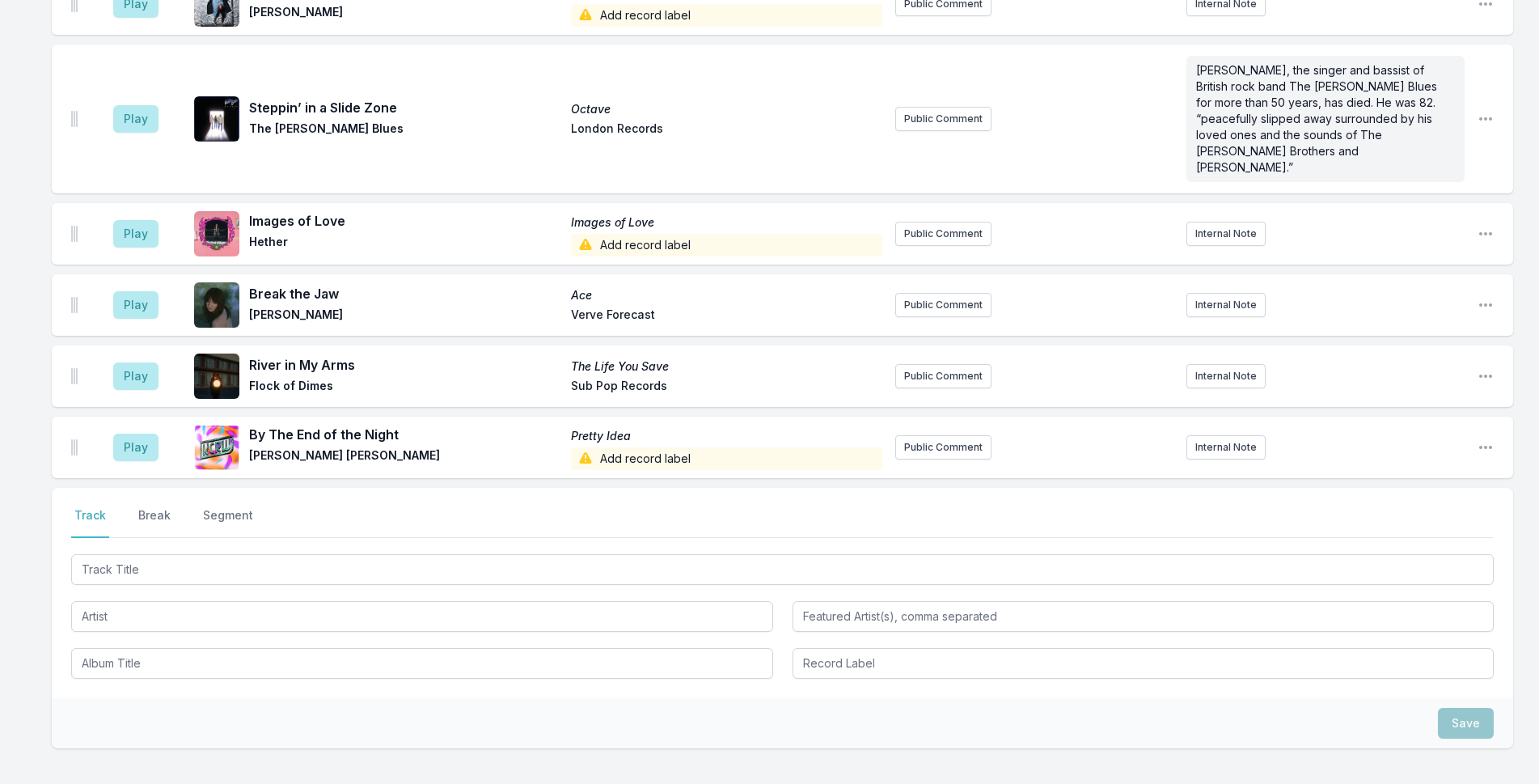
scroll to position [1692, 0]
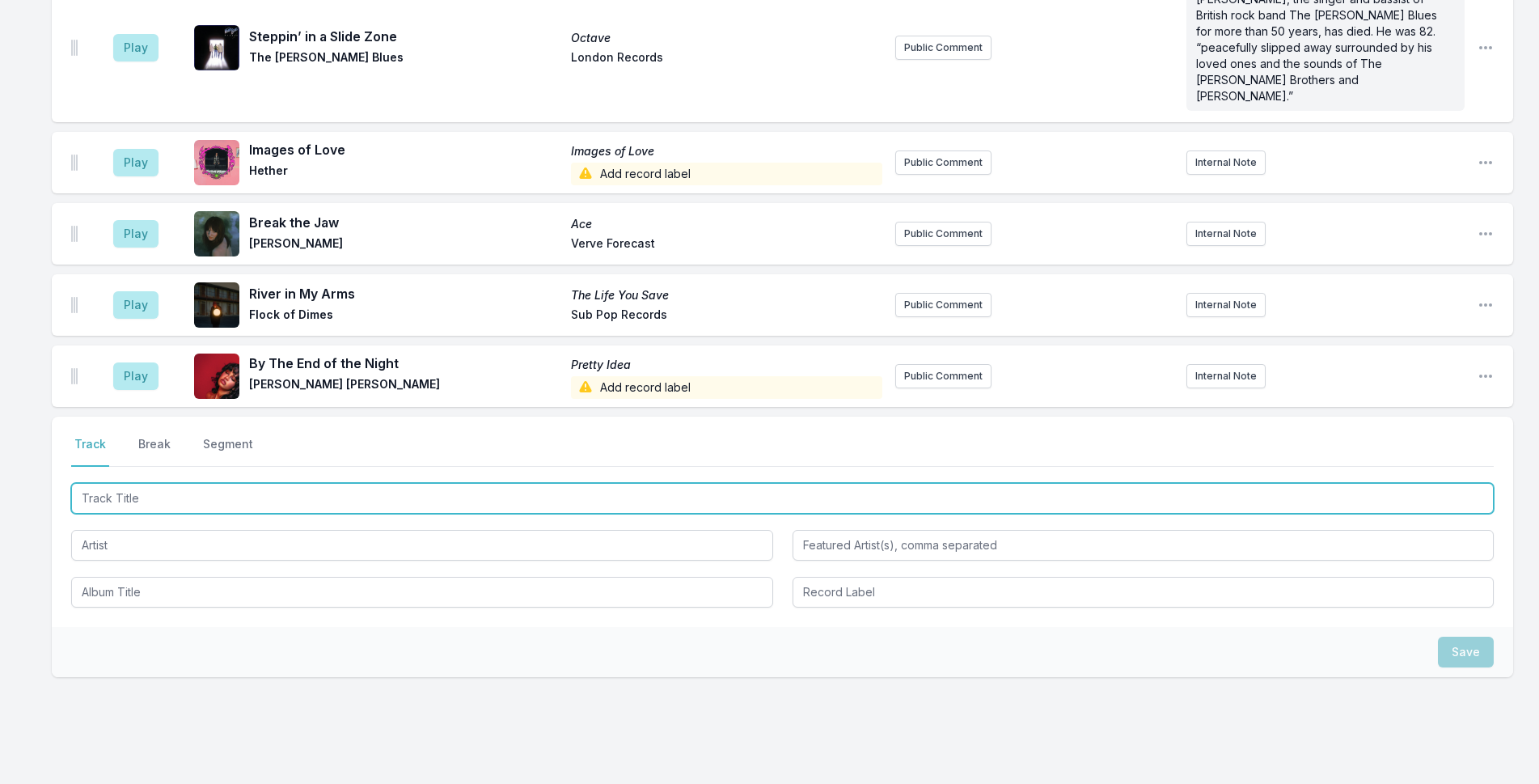
click at [1024, 483] on input "Track Title" at bounding box center [782, 498] width 1423 height 31
type input "Girl Like Me"
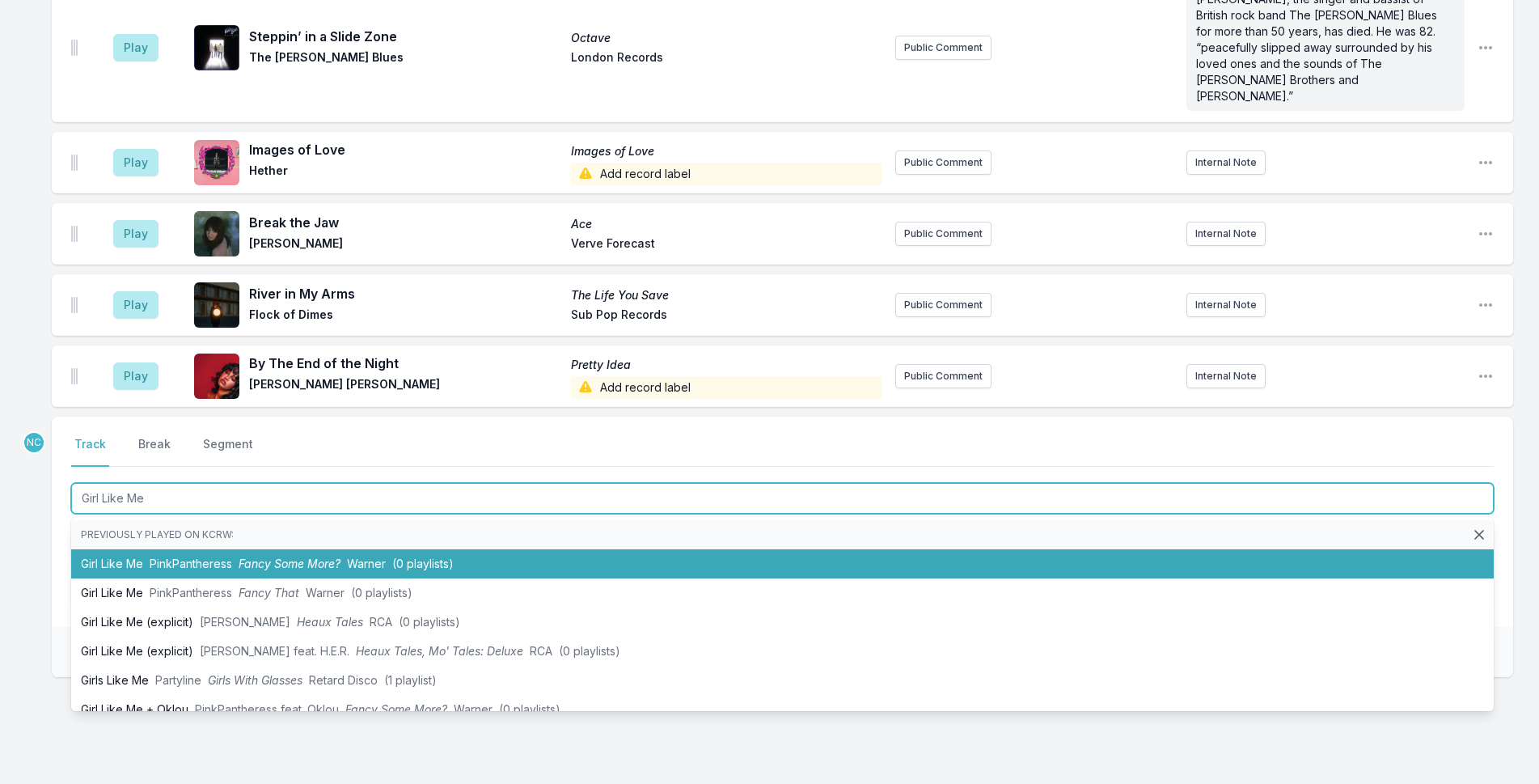
click at [472, 549] on li "Girl Like Me PinkPantheress Fancy Some More? Warner (0 playlists)" at bounding box center [782, 564] width 1423 height 29
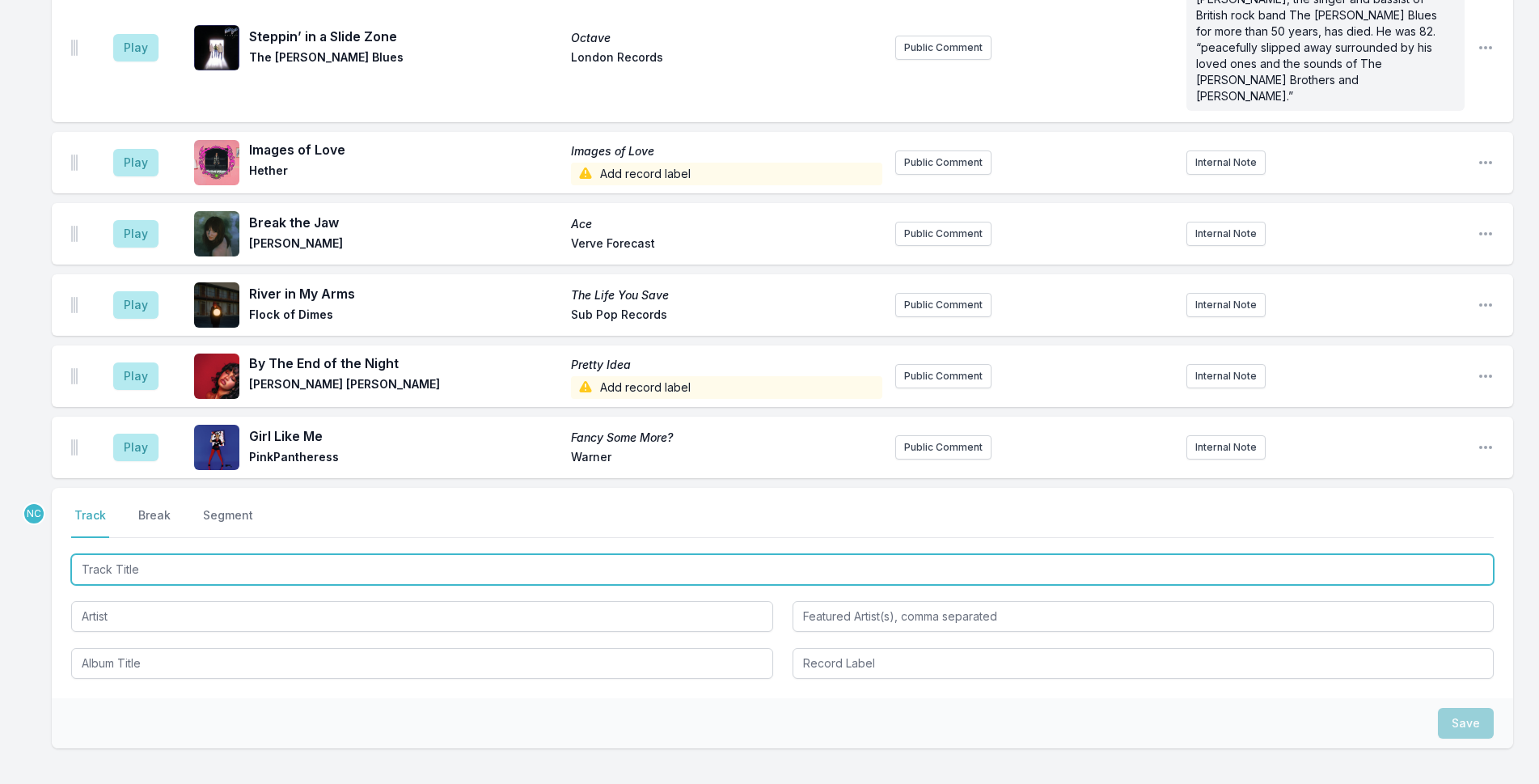
scroll to position [1764, 0]
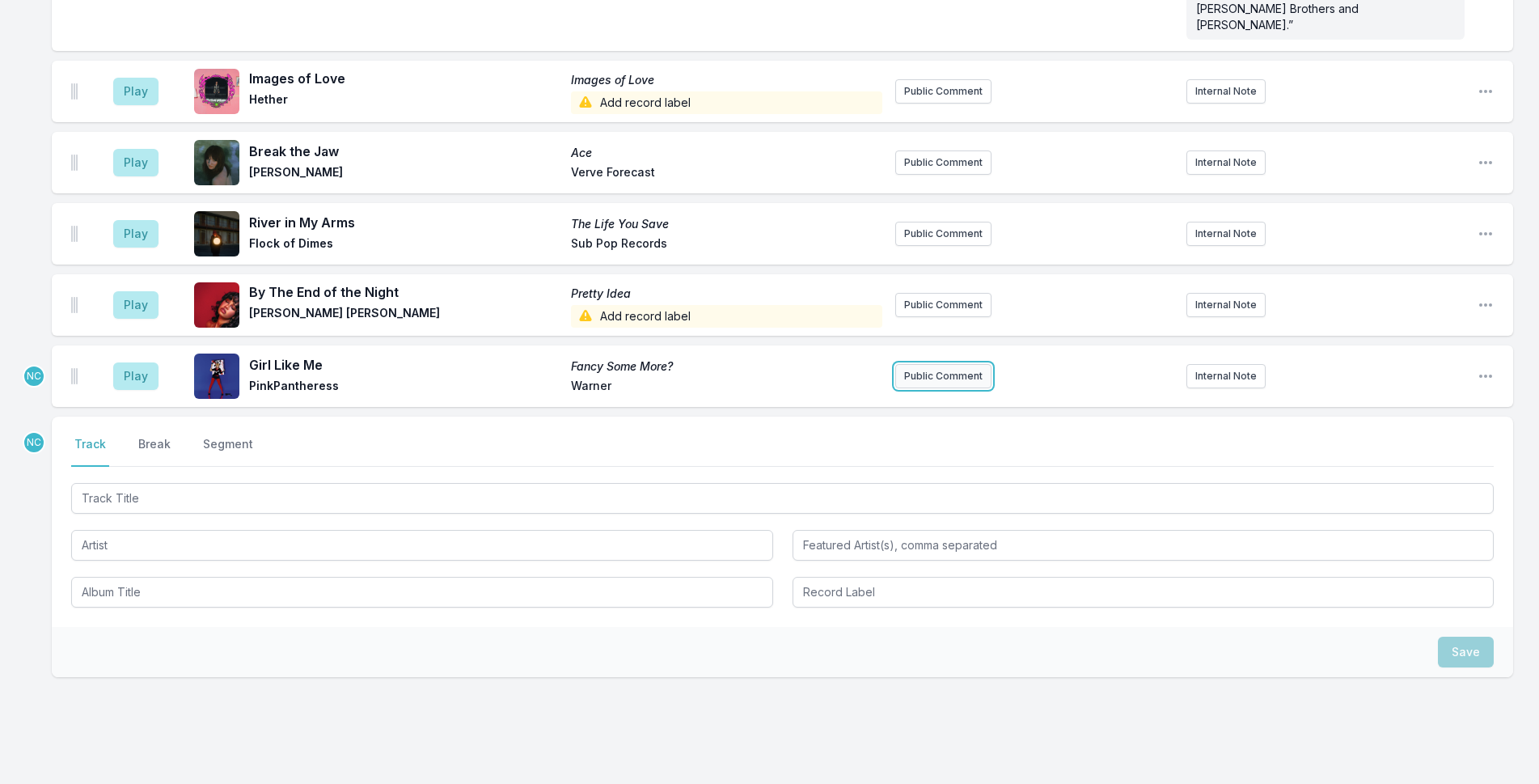
click at [961, 364] on button "Public Comment" at bounding box center [944, 376] width 96 height 24
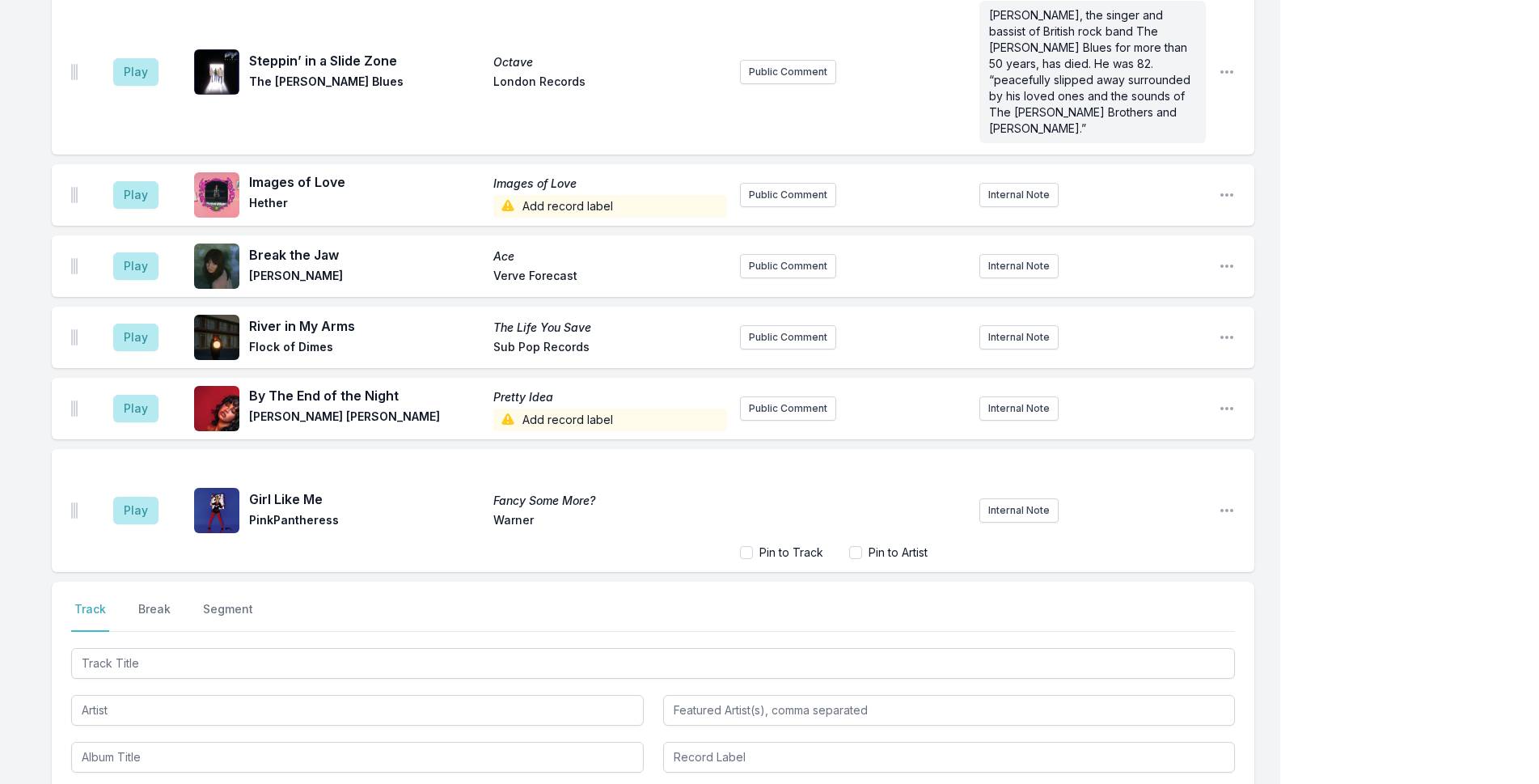
scroll to position [1826, 0]
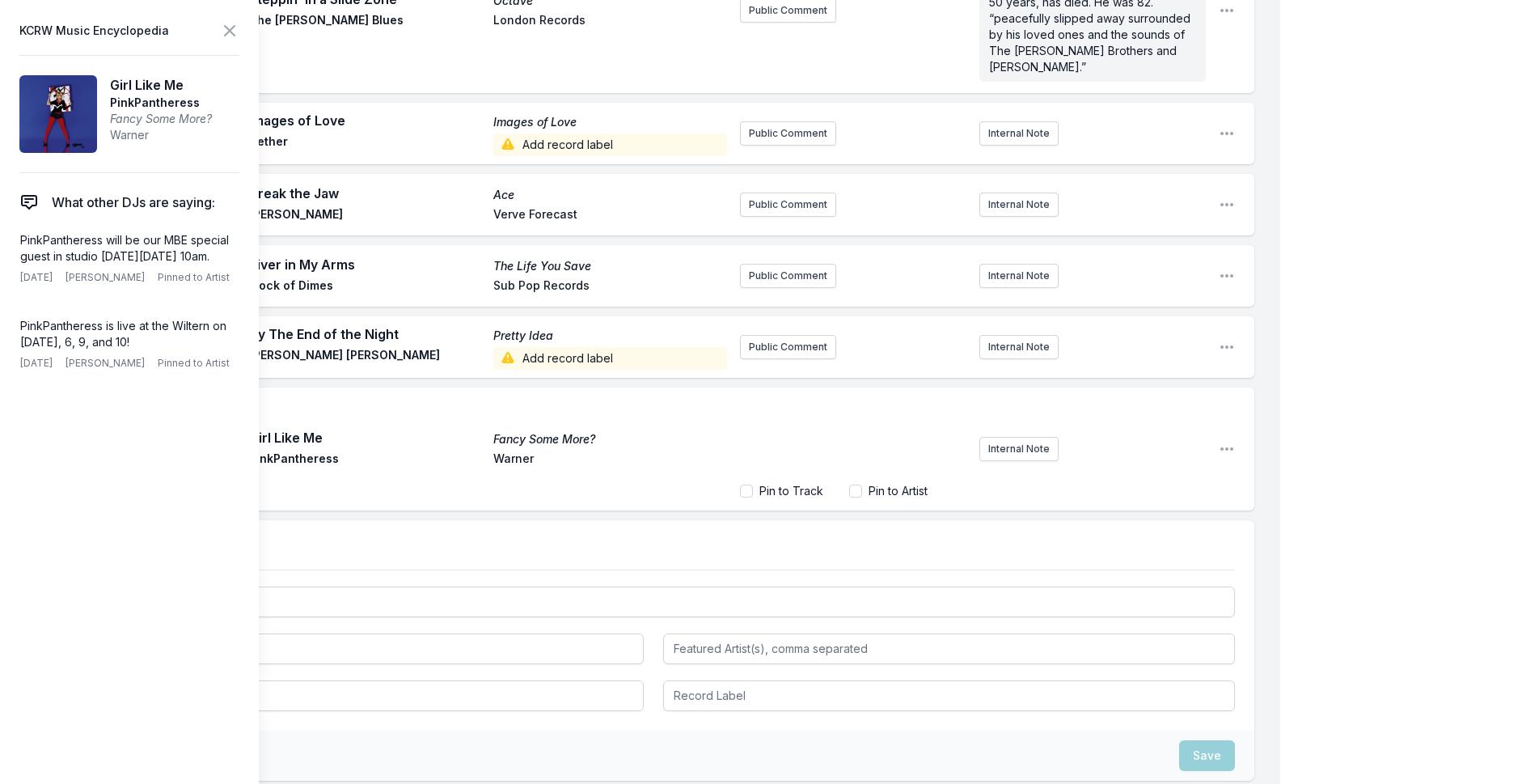
click at [897, 398] on div "﻿" at bounding box center [853, 437] width 227 height 78
drag, startPoint x: 1404, startPoint y: 94, endPoint x: 923, endPoint y: 4, distance: 489.3
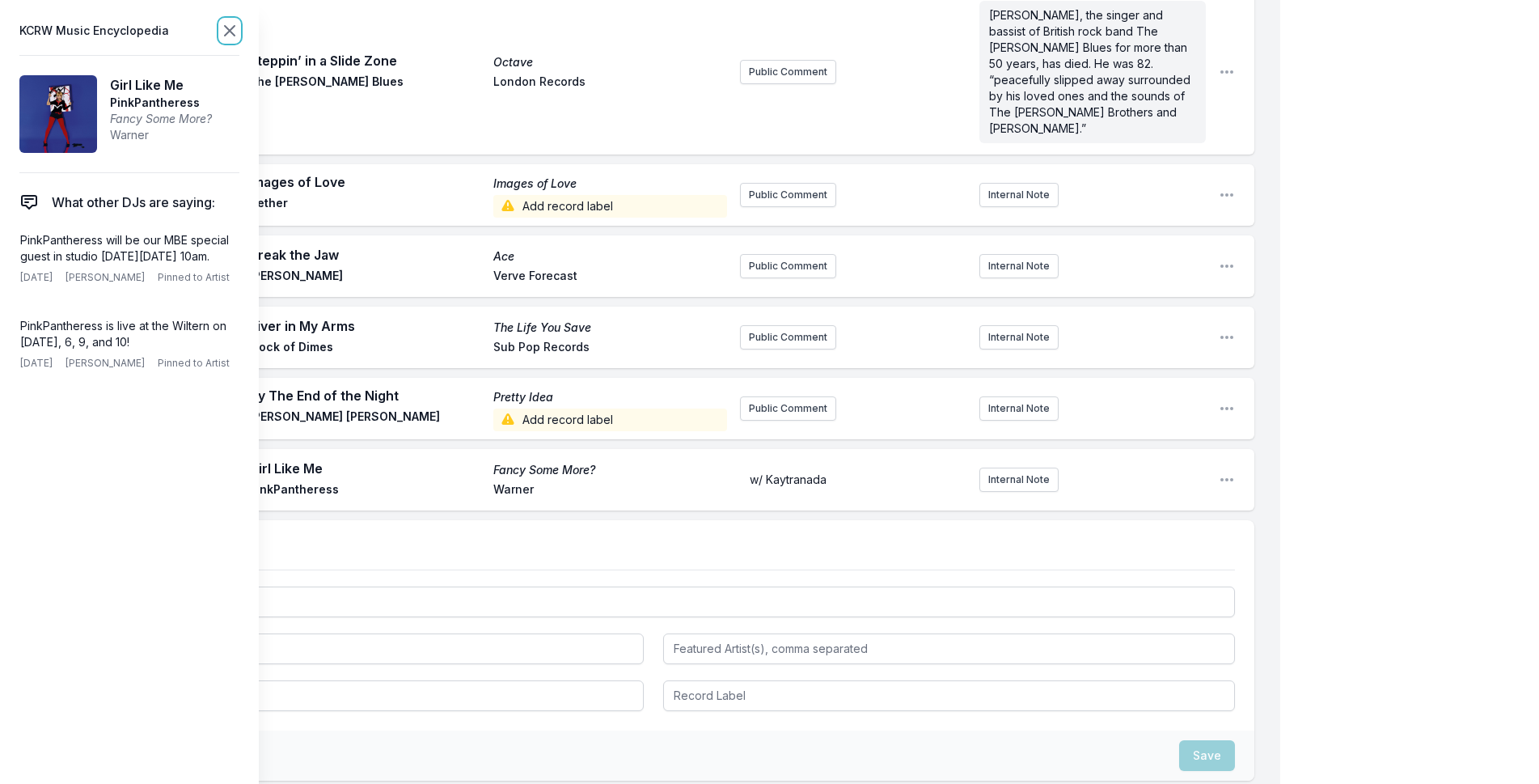
click at [234, 29] on icon at bounding box center [229, 30] width 19 height 19
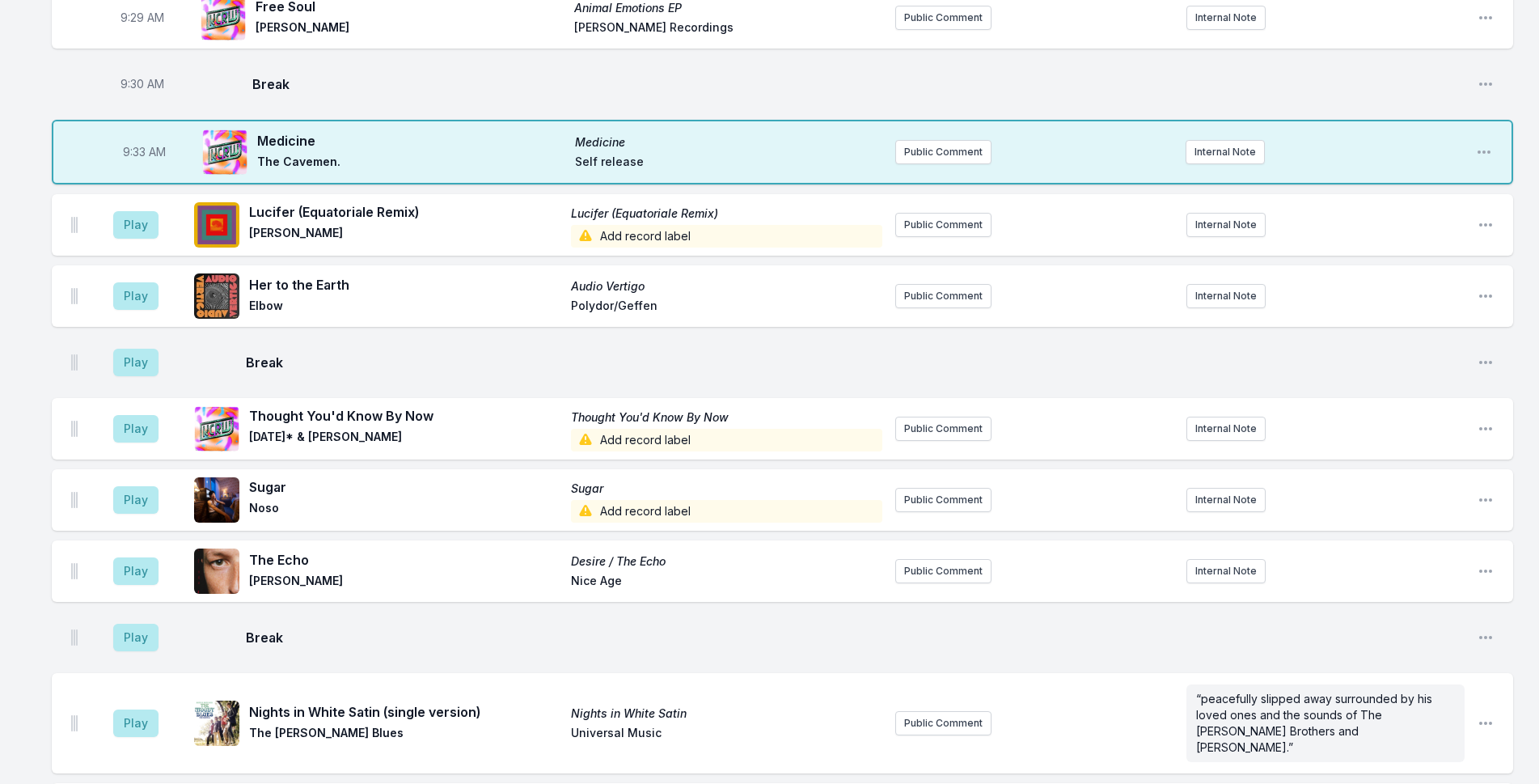
scroll to position [793, 0]
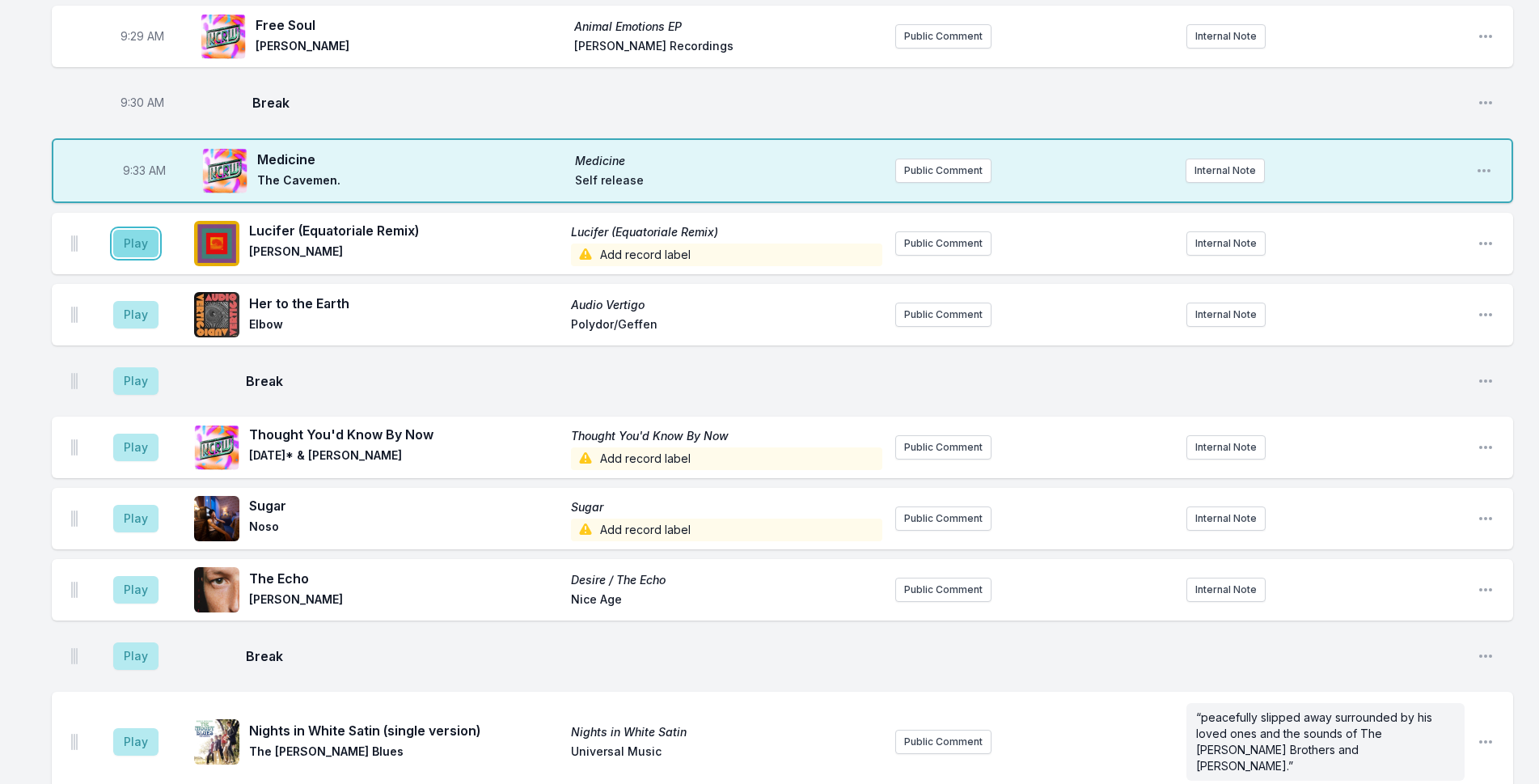
click at [143, 230] on button "Play" at bounding box center [136, 243] width 45 height 27
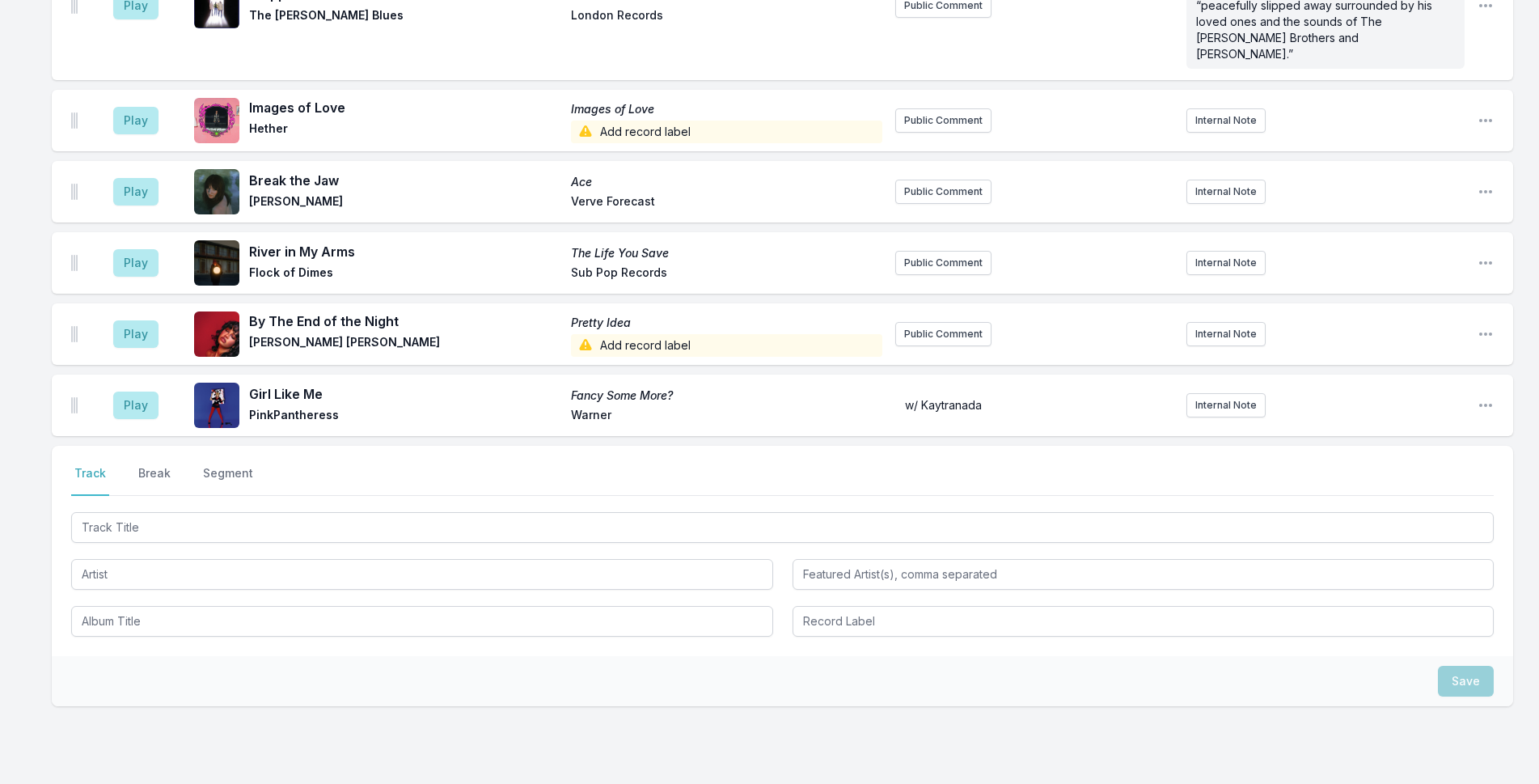
scroll to position [1764, 0]
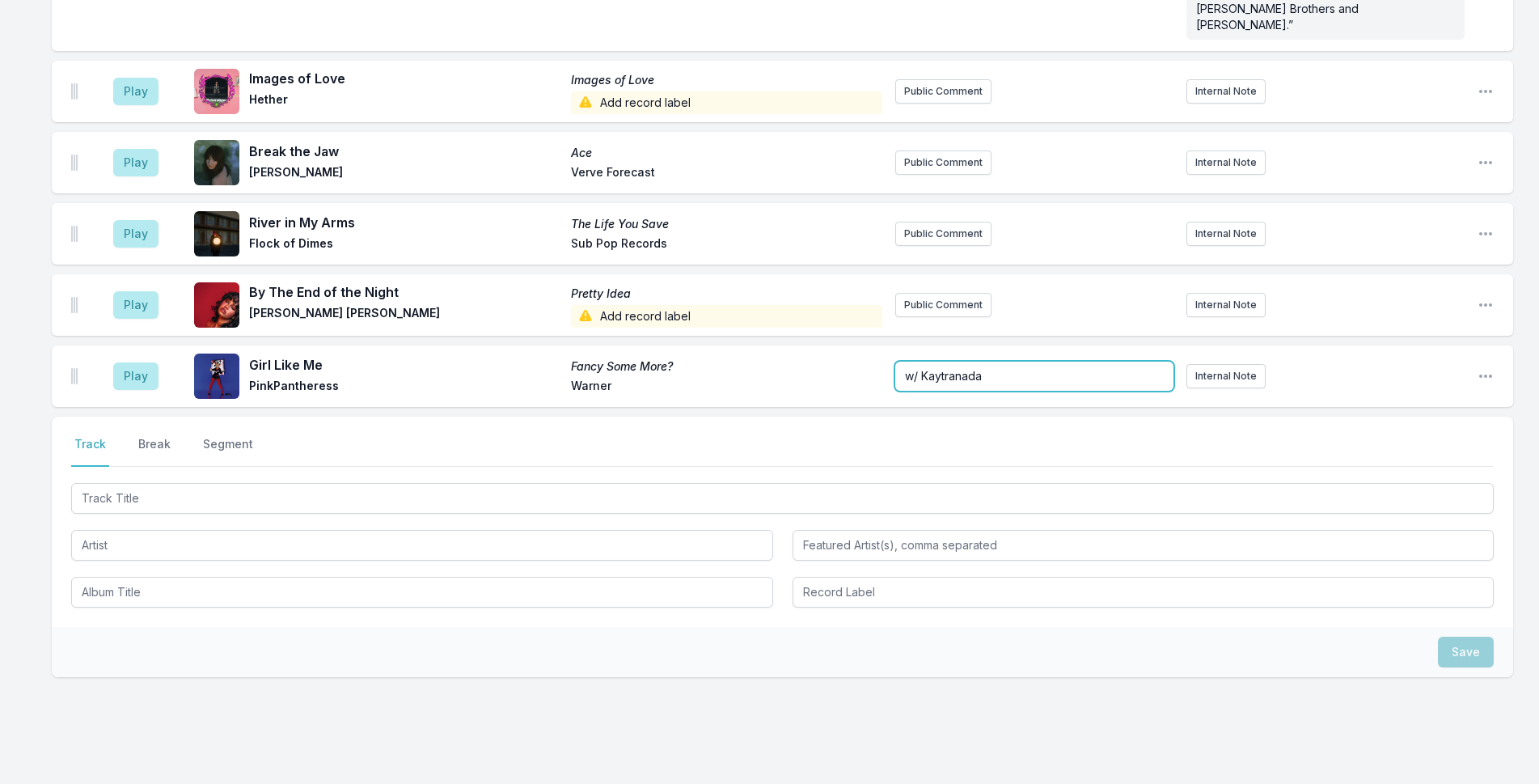
click at [975, 361] on form "w/ Kaytranada" at bounding box center [1034, 376] width 279 height 29
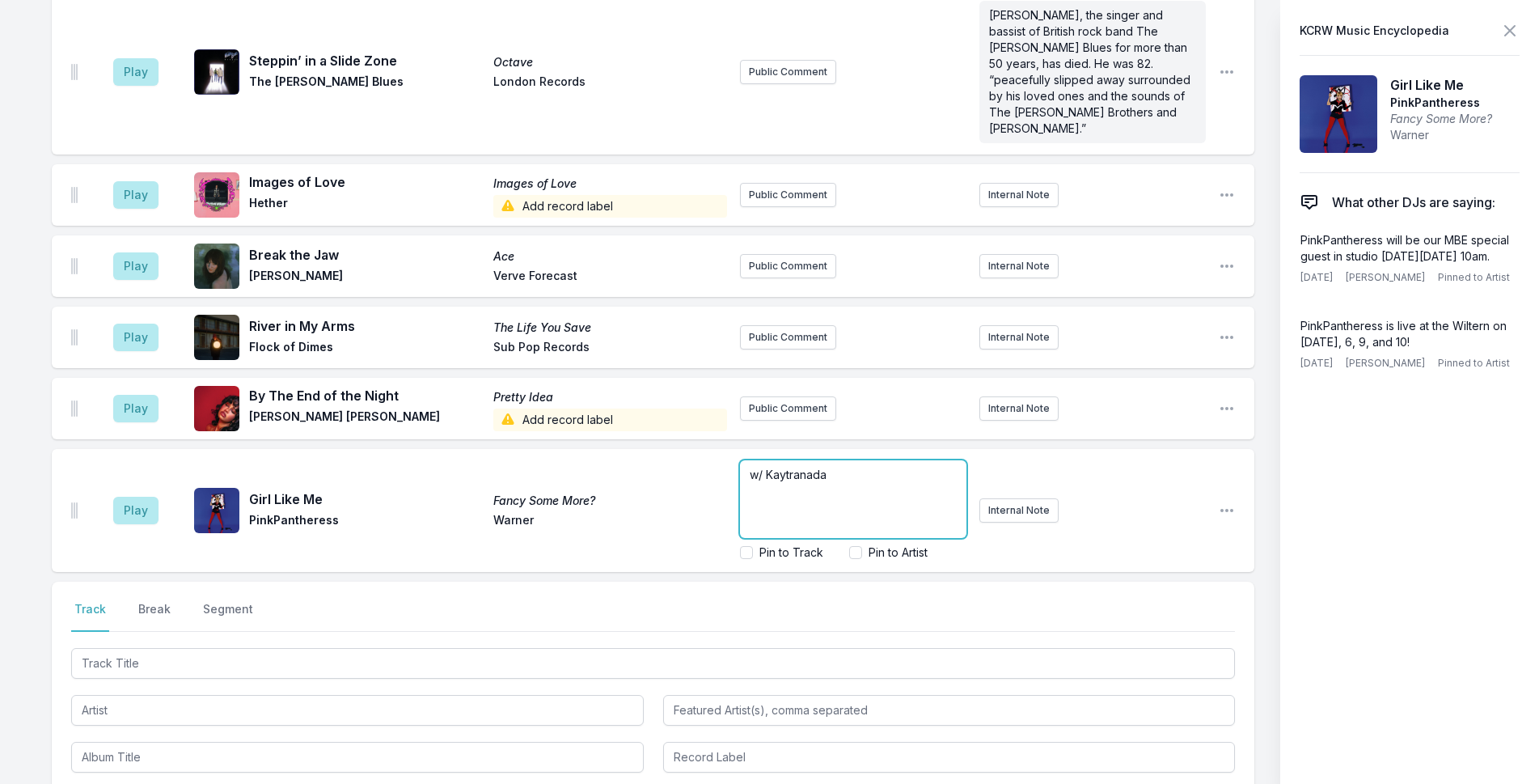
scroll to position [1826, 0]
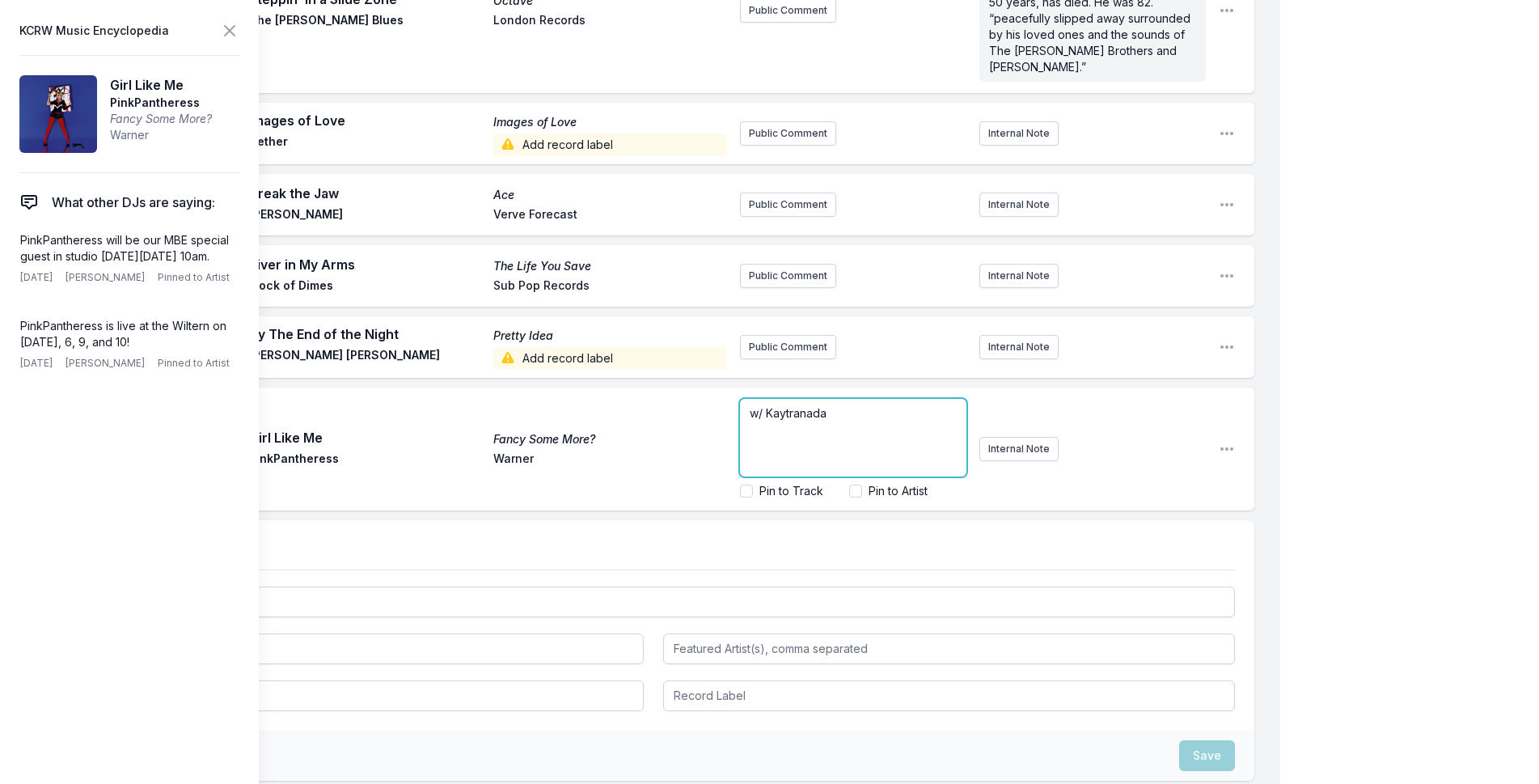
click at [924, 406] on p "w/ Kaytranada" at bounding box center [853, 414] width 207 height 16
click at [783, 422] on span "In May, PinkPantheress released her mixtape "Fancy That" and now returns with a…" at bounding box center [854, 445] width 210 height 46
click at [820, 422] on span "In May, PinkPantheress released her mixtape "Fancy That" and now returns with a…" at bounding box center [854, 445] width 210 height 46
click at [942, 421] on p "In May, PinkPantheress released her mixtape "Fancy That" and now returns with a…" at bounding box center [853, 445] width 207 height 48
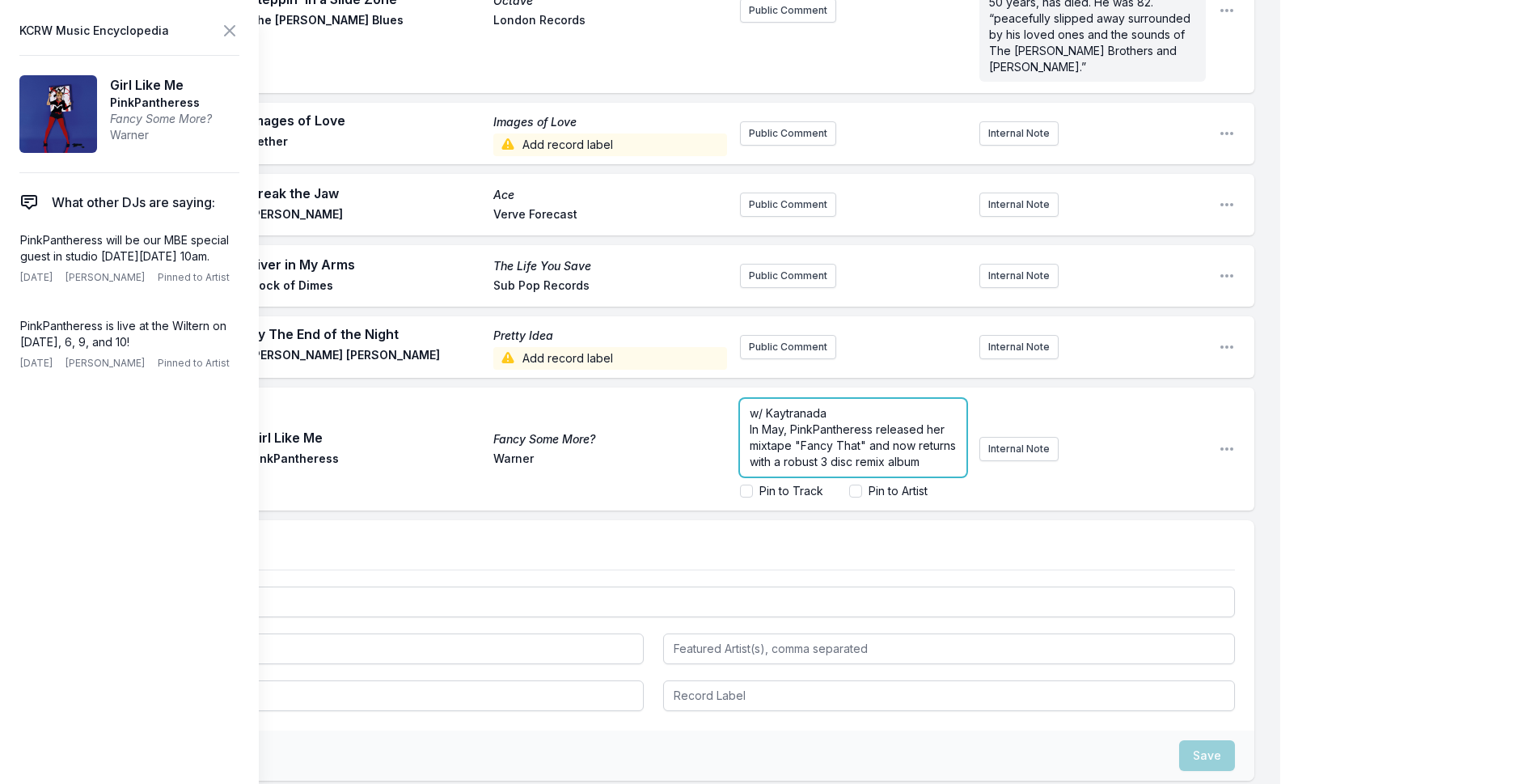
click at [938, 413] on form "w/ Kaytranada In May, PinkPantheress released her mixtape "Fancy That" and now …" at bounding box center [853, 448] width 227 height 101
click at [936, 421] on p "In May, PinkPantheress released her mixtape "Fancy That" and now returns with a…" at bounding box center [853, 445] width 207 height 48
click at [890, 397] on span "In May, PinkPantheress released her mixtape "Fancy That" and now returns with a…" at bounding box center [854, 436] width 210 height 78
click at [783, 397] on span "In May, PinkPantheress released her mixtape "Fancy That" and now returns with a…" at bounding box center [854, 436] width 210 height 78
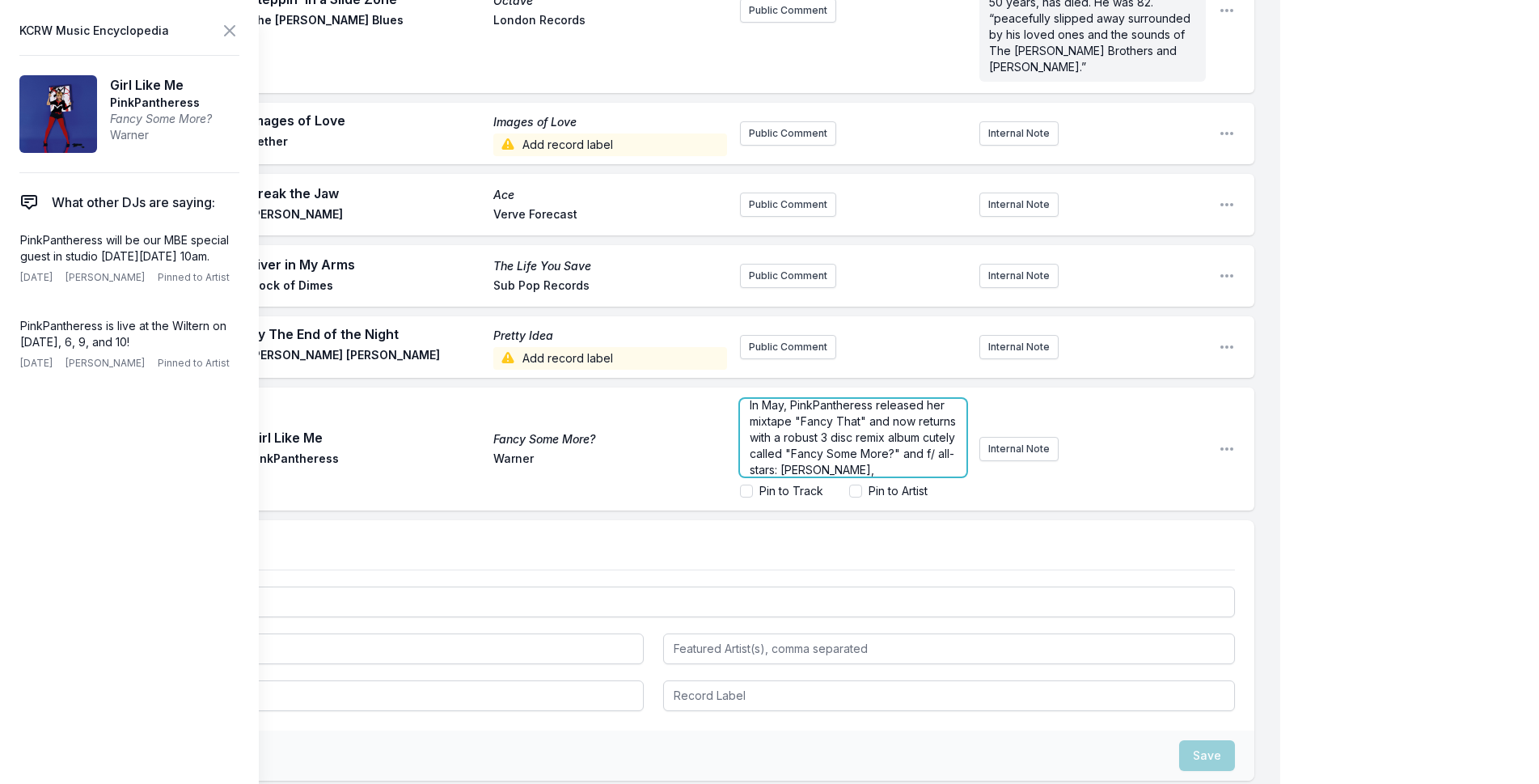
click at [822, 400] on span "In May, PinkPantheress released her mixtape "Fancy That" and now returns with a…" at bounding box center [854, 445] width 210 height 94
click at [919, 399] on span "In May, PinkPantheress released her mixtape "Fancy That" and now returns with a…" at bounding box center [854, 445] width 210 height 94
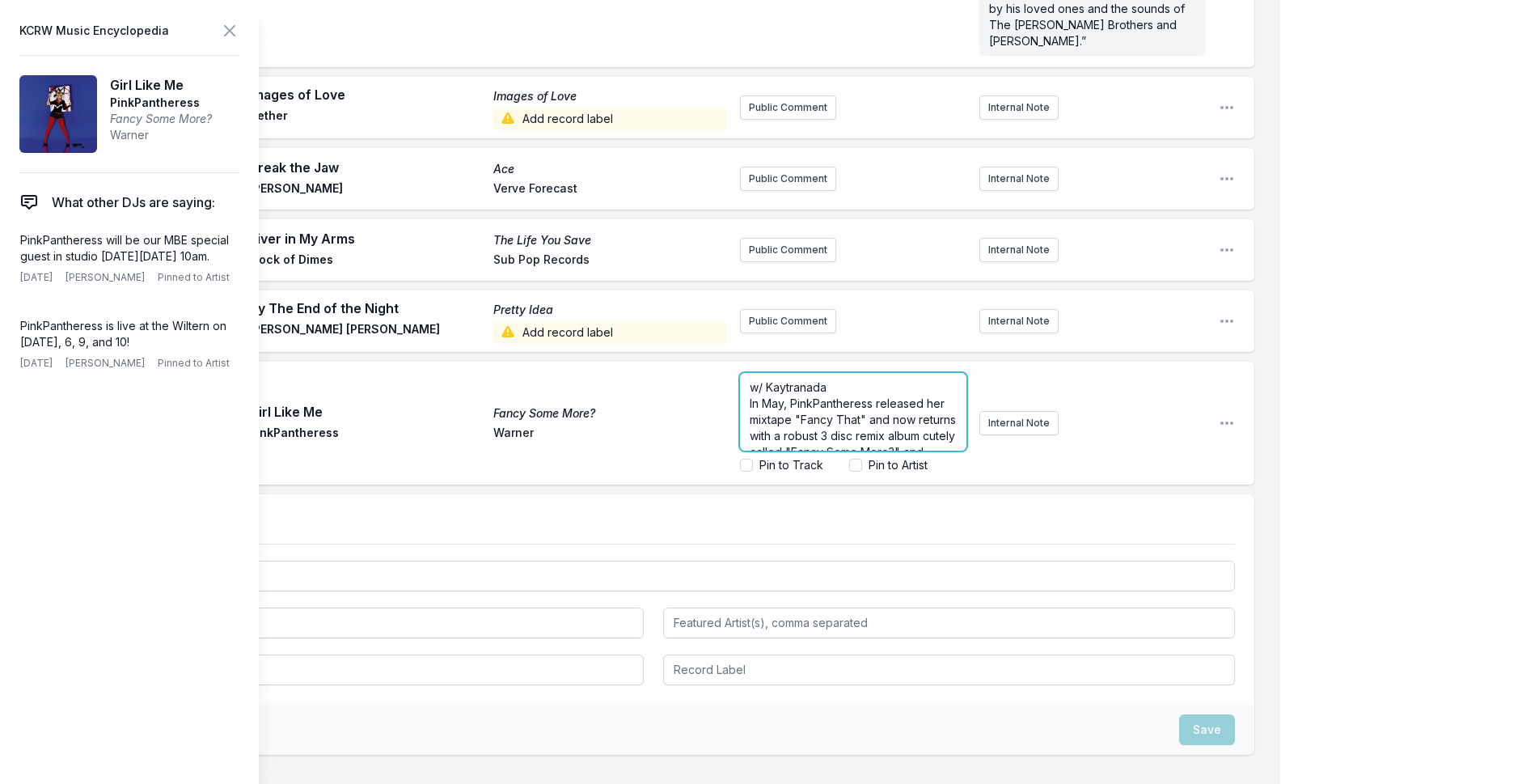
scroll to position [1826, 0]
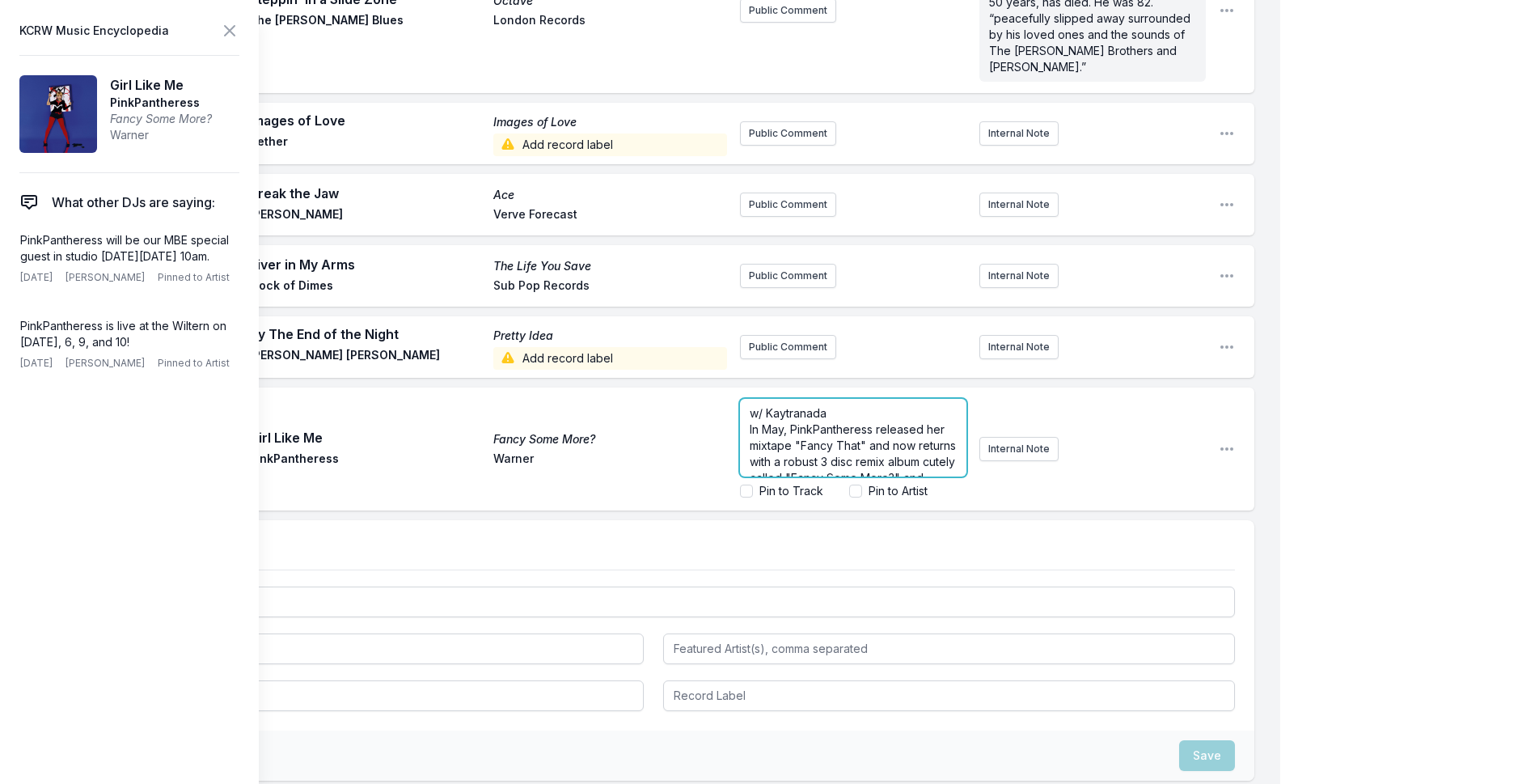
click at [926, 420] on form "w/ Kaytranada In May, PinkPantheress released her mixtape "Fancy That" and now …" at bounding box center [853, 448] width 227 height 101
click at [879, 397] on p "In May, PinkPantheress released her mixtape "Fancy That" and now returns with a…" at bounding box center [853, 413] width 207 height 113
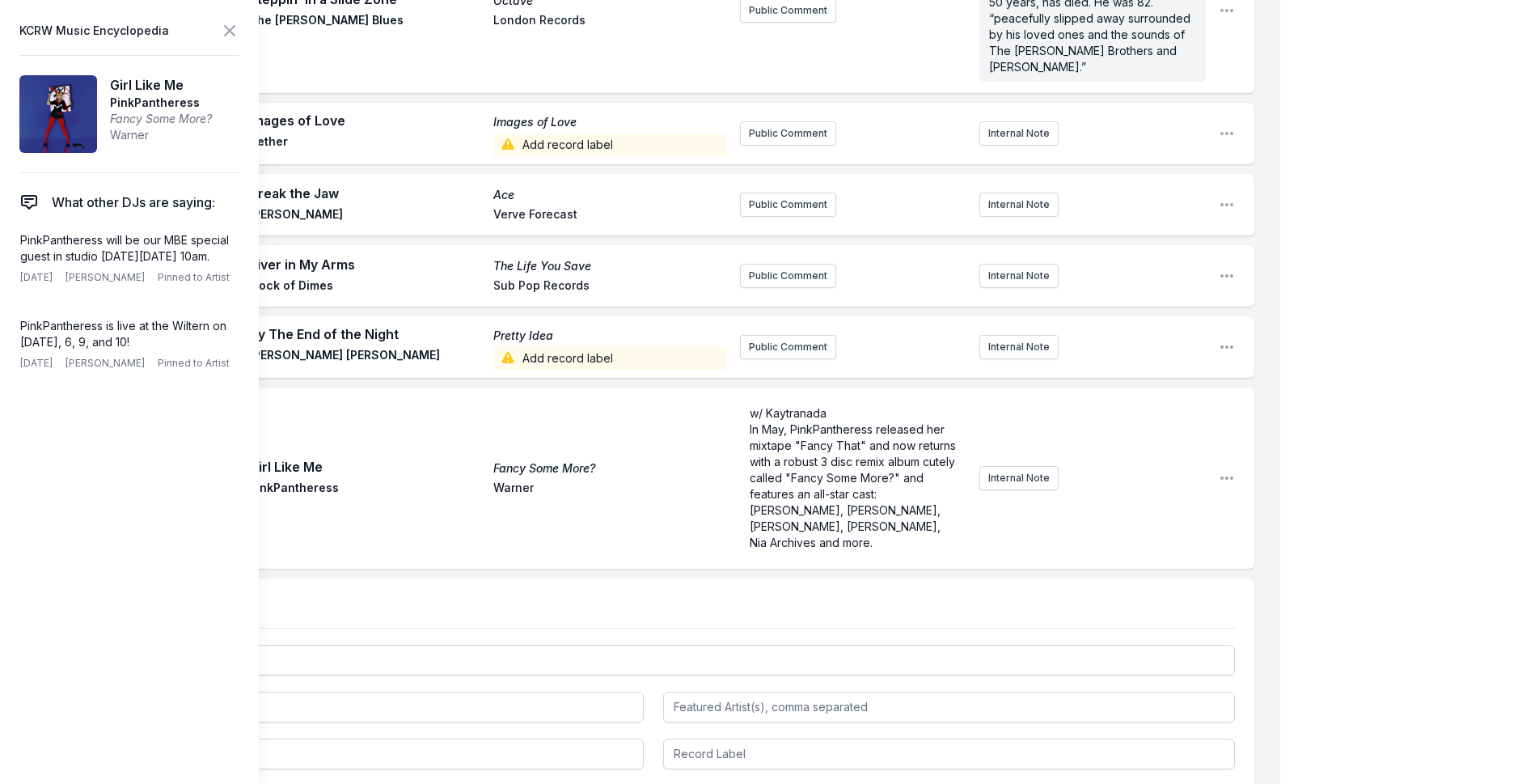
scroll to position [0, 0]
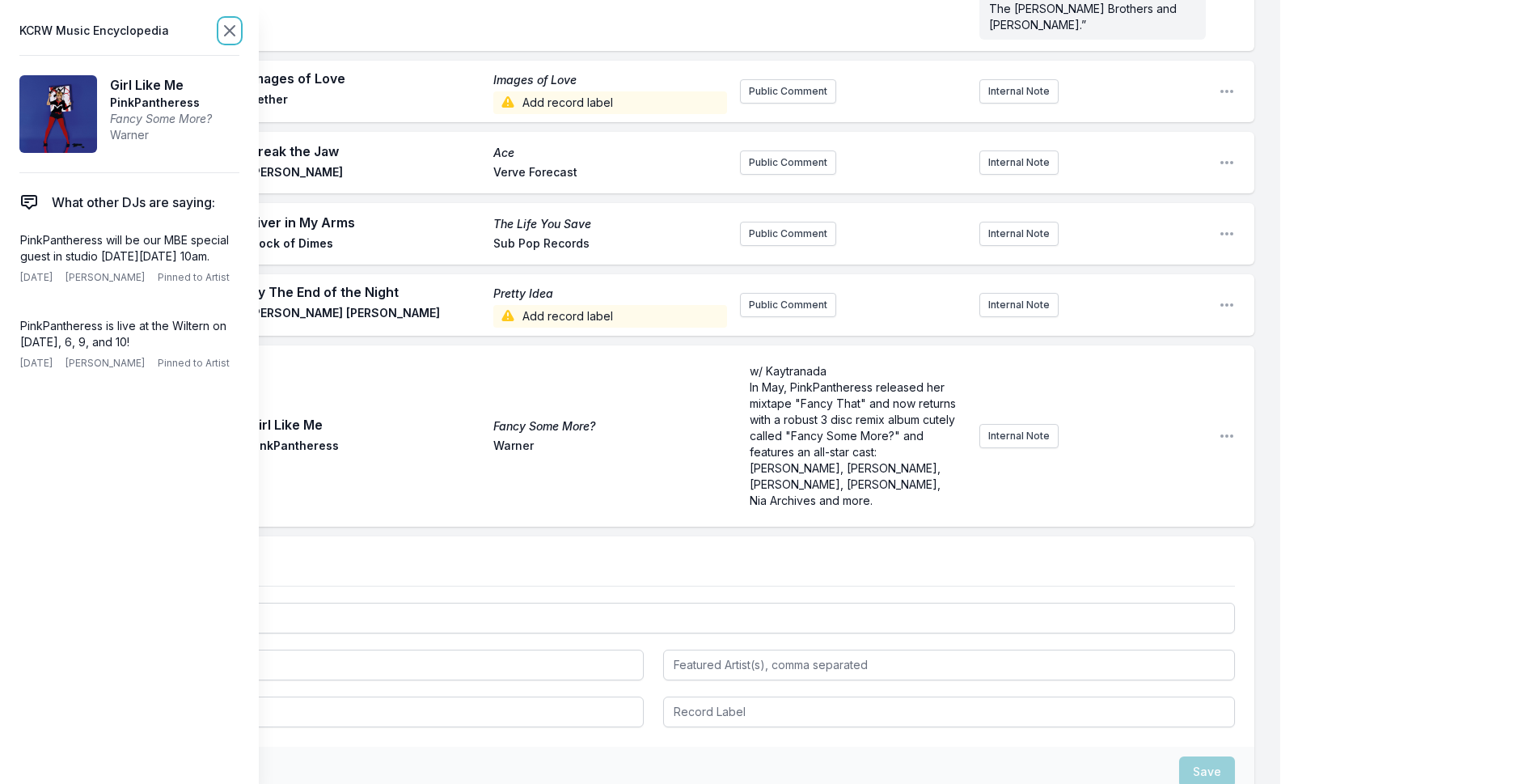
click at [228, 26] on icon at bounding box center [229, 30] width 19 height 19
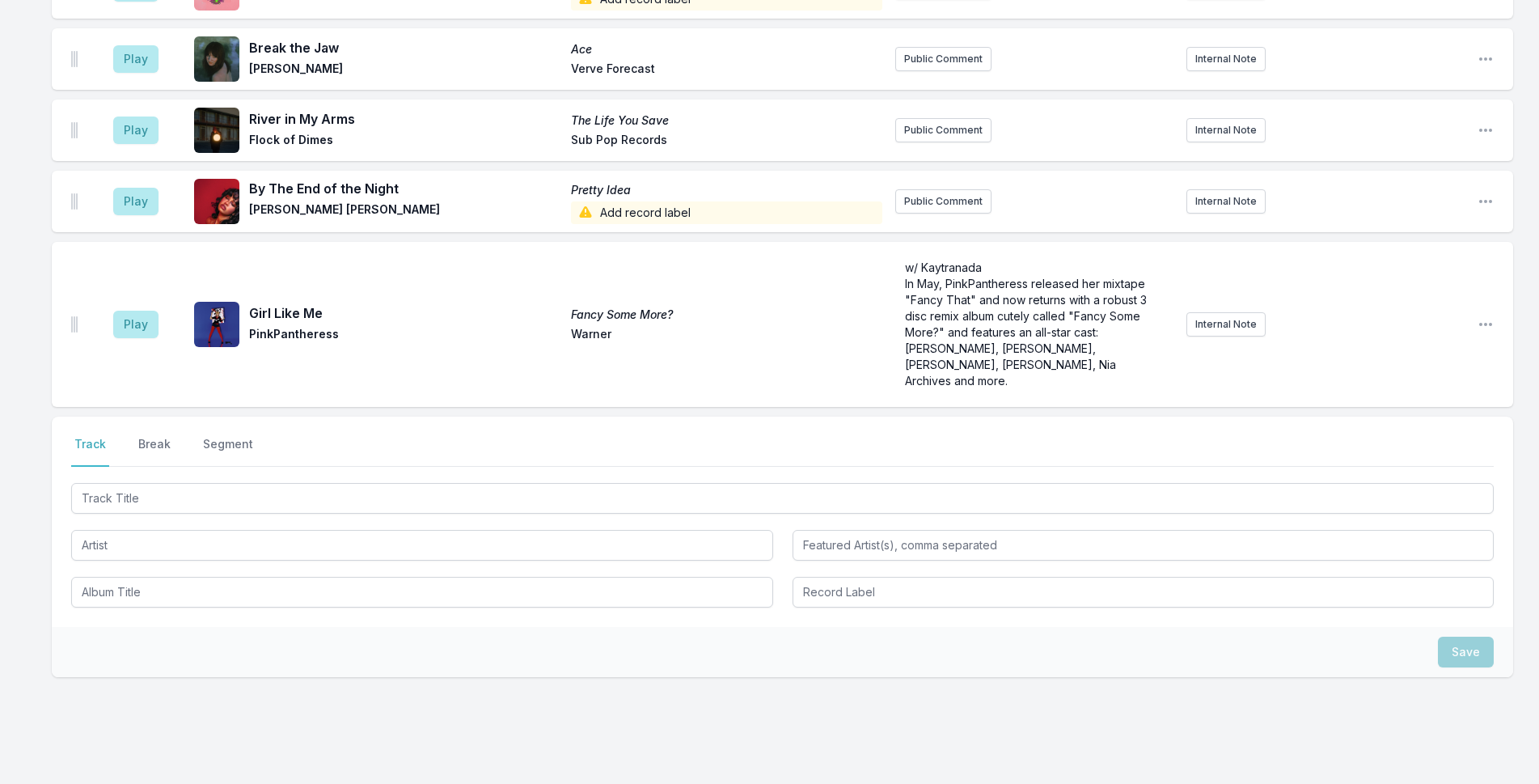
scroll to position [1851, 0]
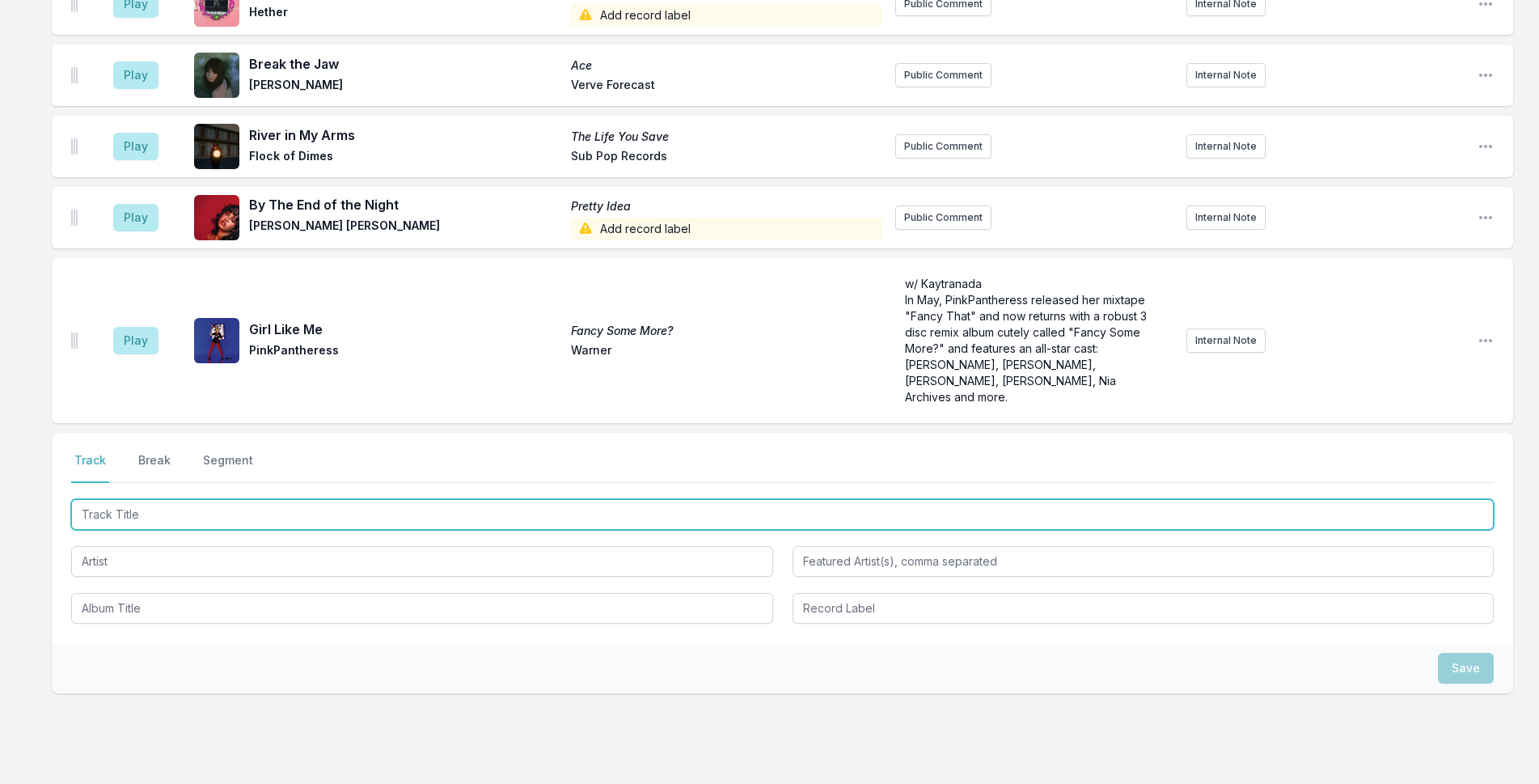
drag, startPoint x: 322, startPoint y: 438, endPoint x: 626, endPoint y: 397, distance: 306.8
click at [334, 499] on input "Track Title" at bounding box center [782, 514] width 1423 height 31
type input "Sober"
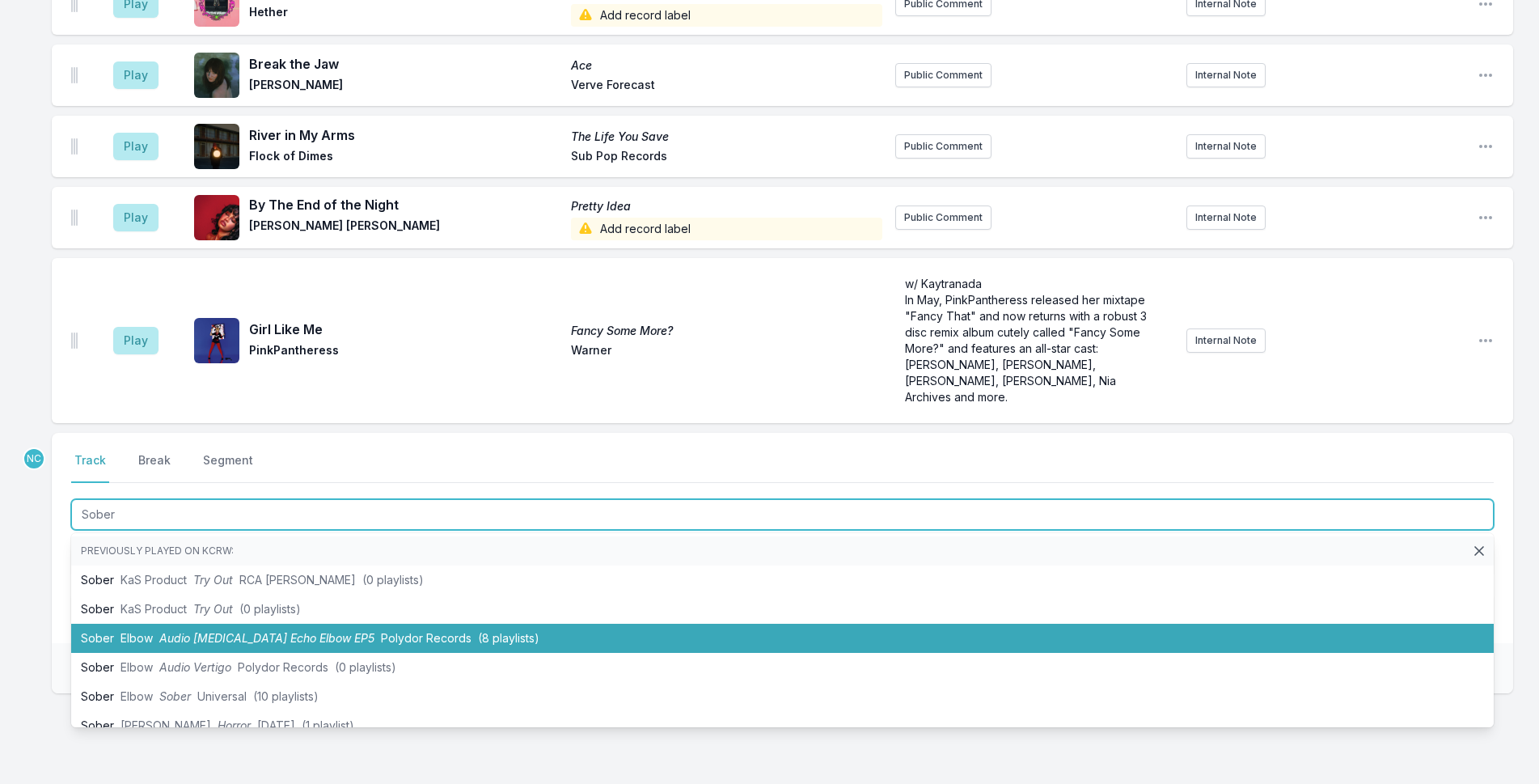
click at [405, 631] on span "Polydor Records" at bounding box center [426, 637] width 91 height 14
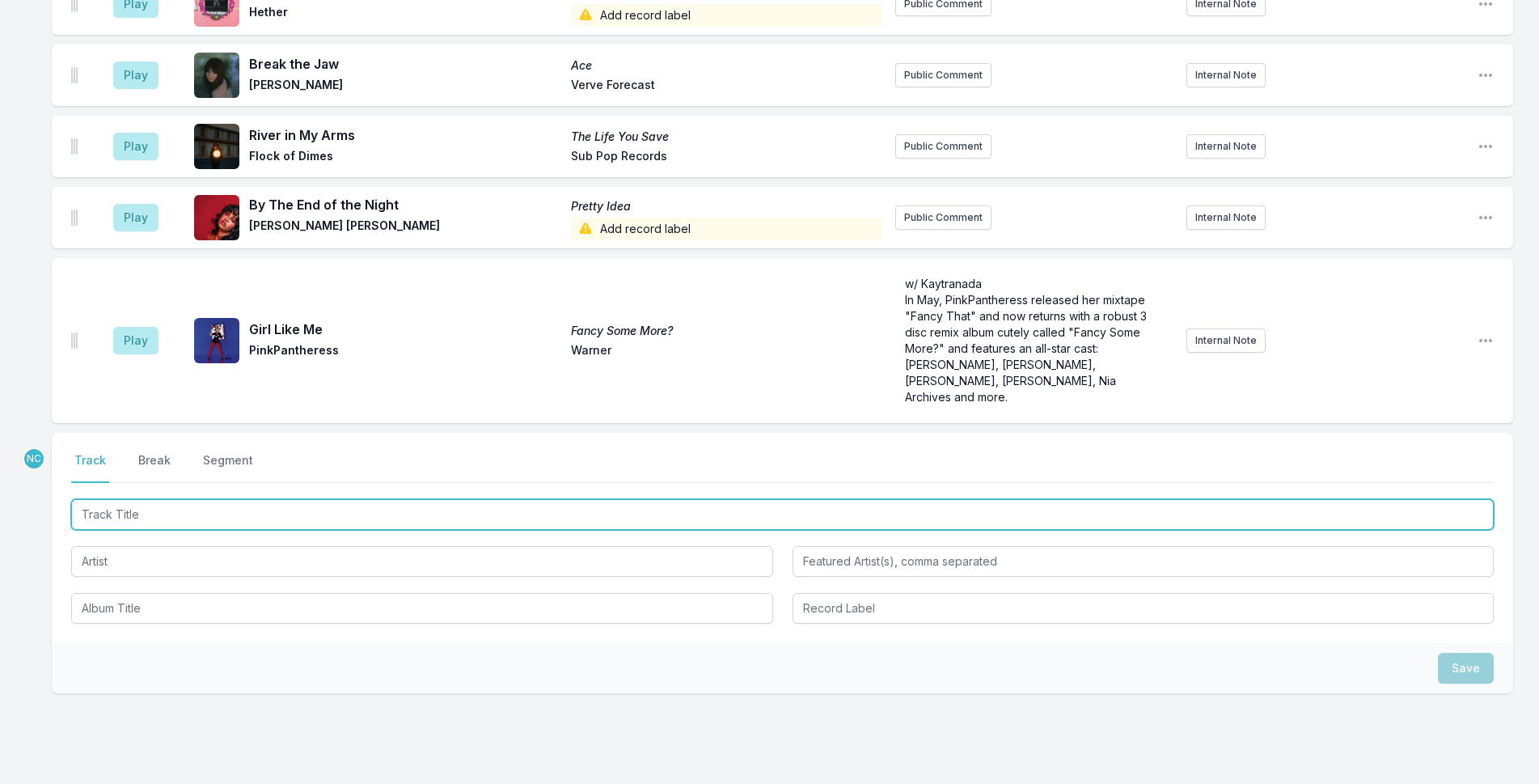
scroll to position [1923, 0]
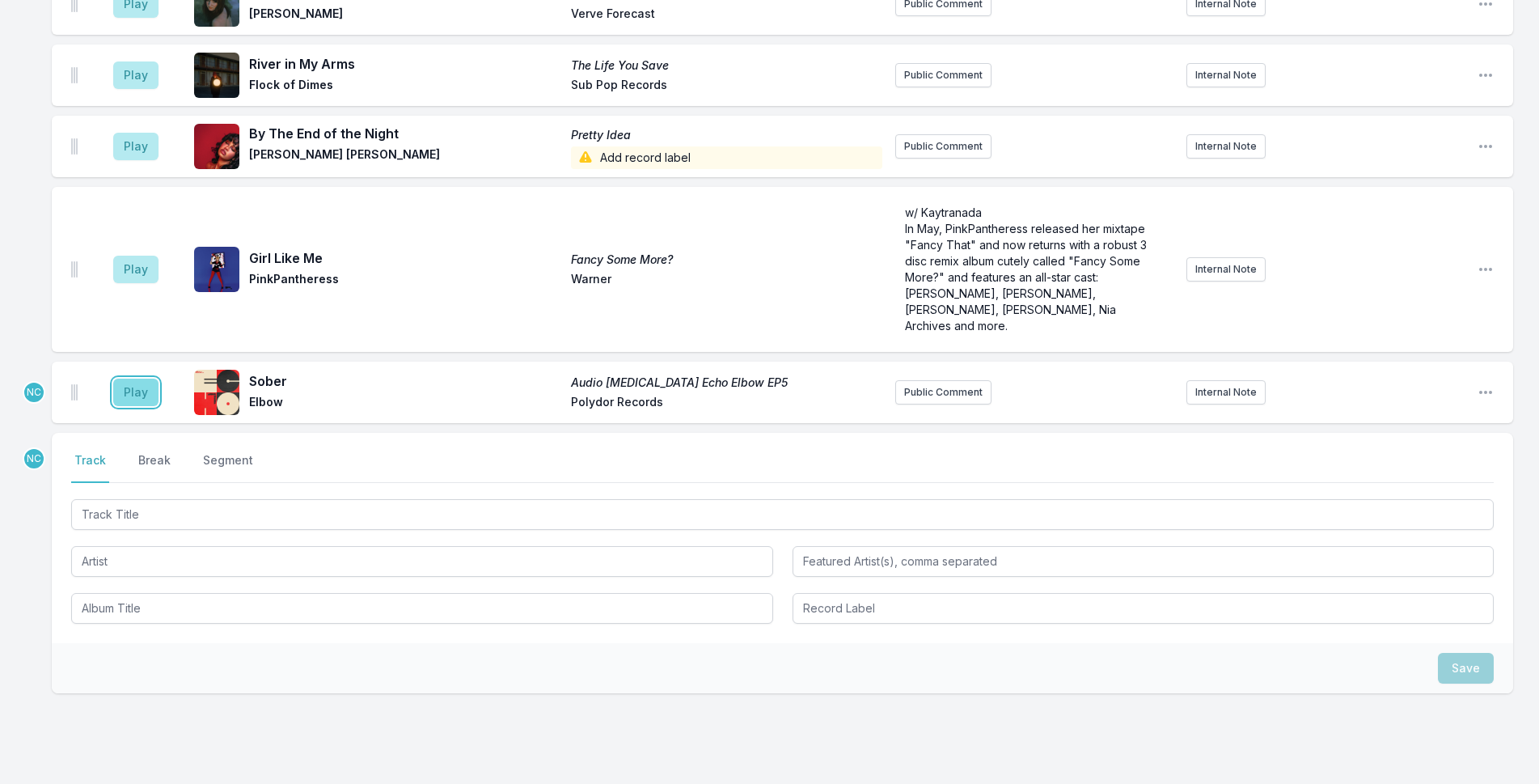
click at [138, 378] on button "Play" at bounding box center [136, 392] width 45 height 27
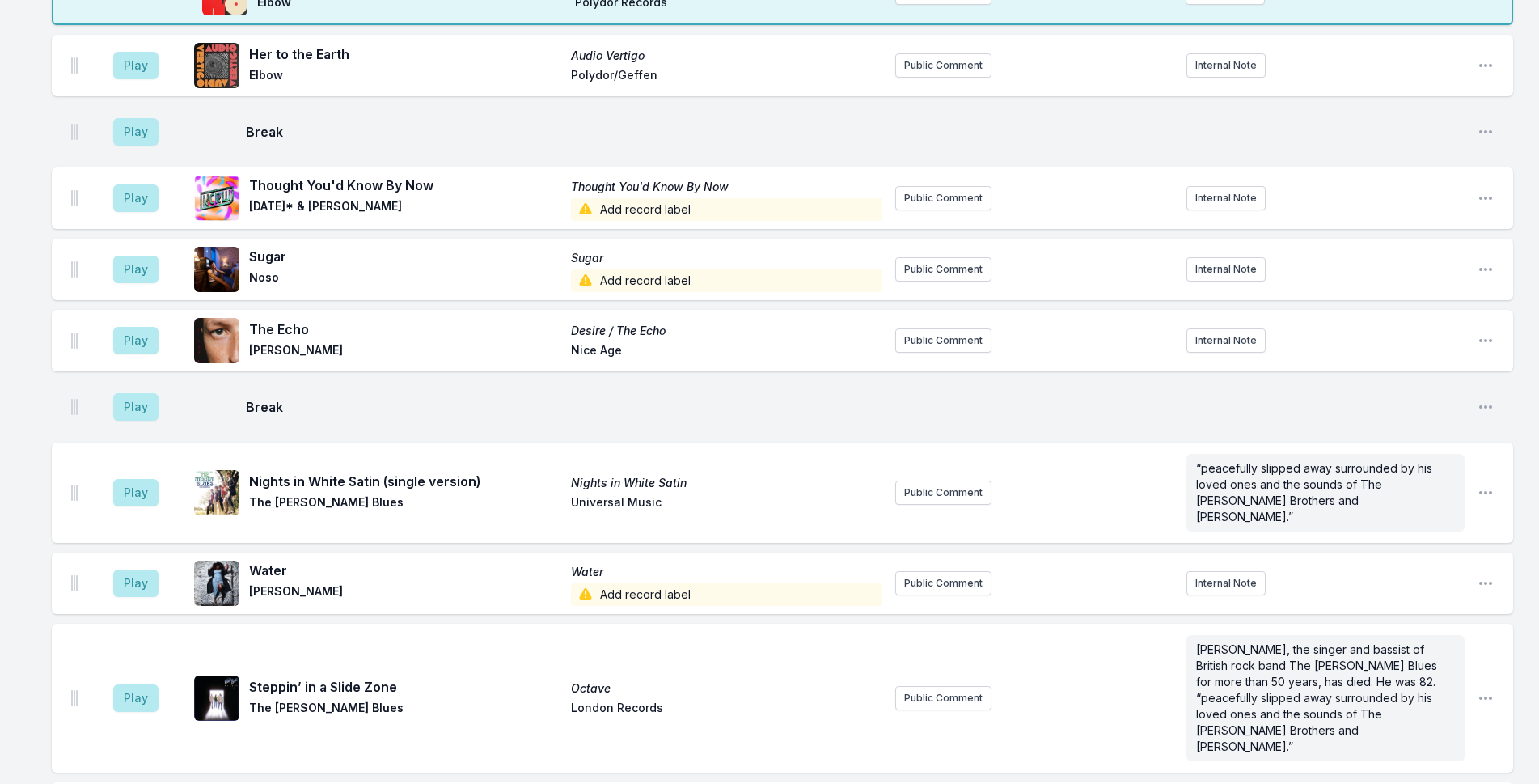
scroll to position [952, 0]
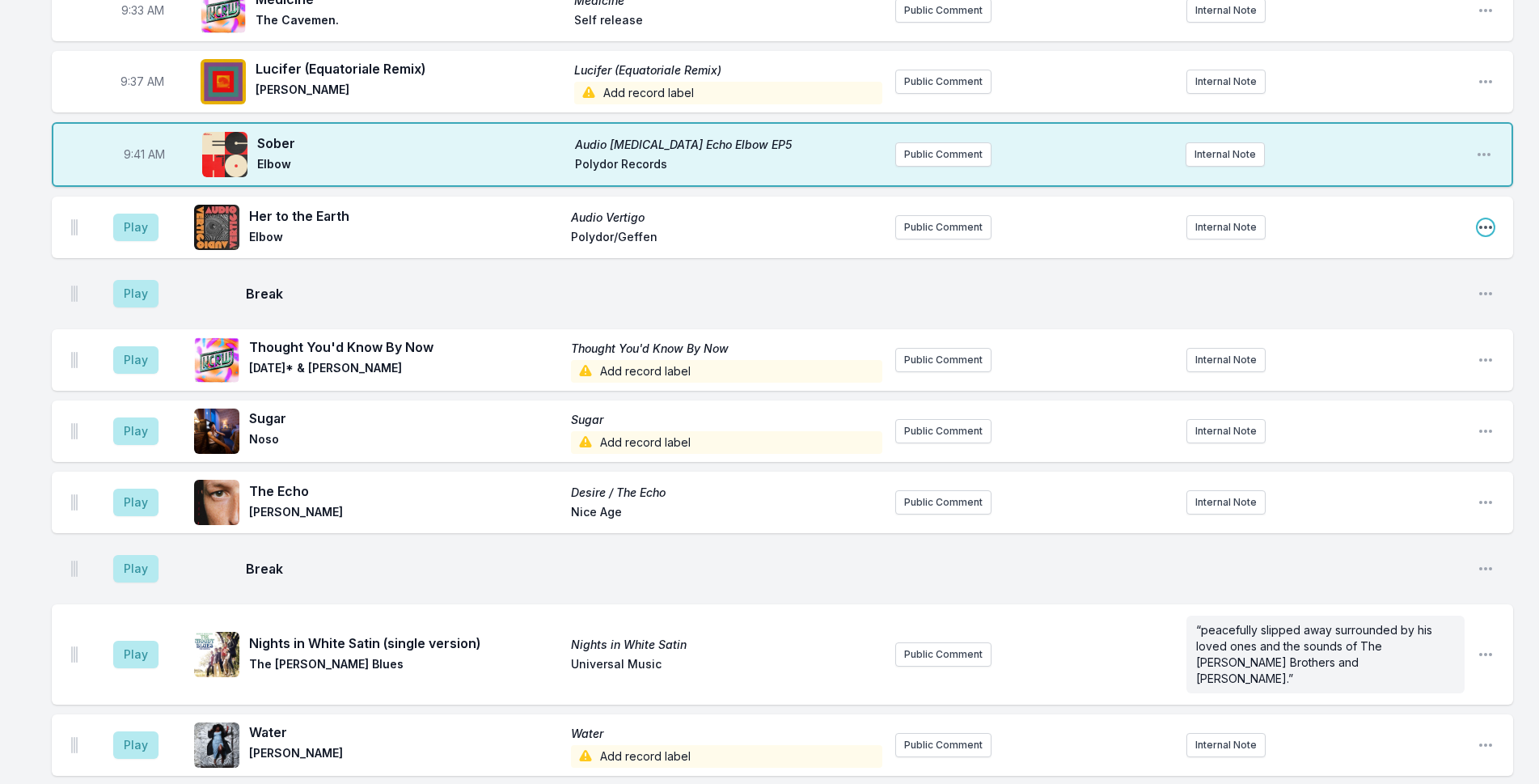
click at [1487, 220] on icon "Open playlist item options" at bounding box center [1485, 228] width 16 height 16
click at [1364, 303] on button "Delete Entry" at bounding box center [1404, 318] width 181 height 29
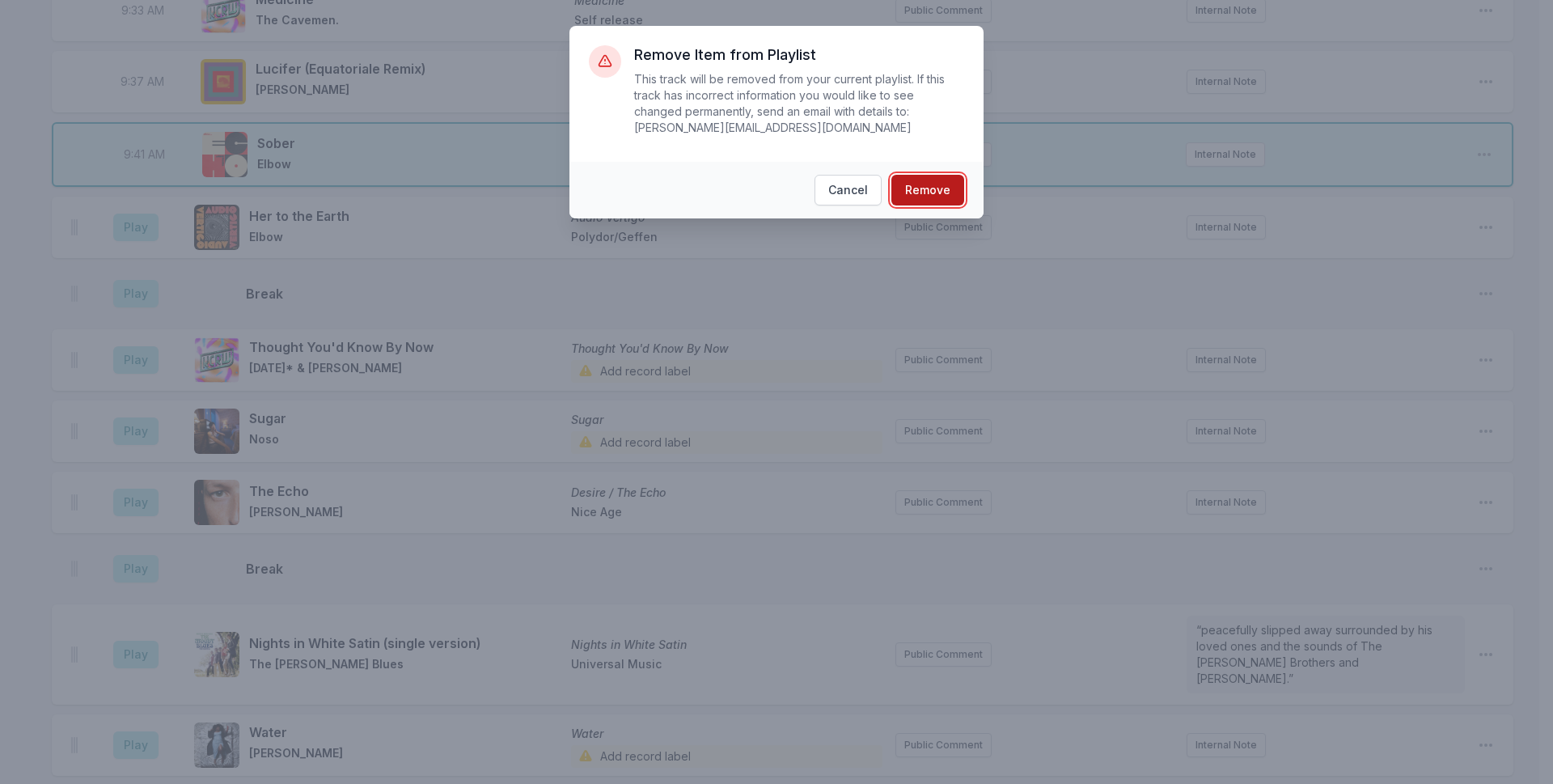
click at [947, 175] on button "Remove" at bounding box center [928, 191] width 73 height 31
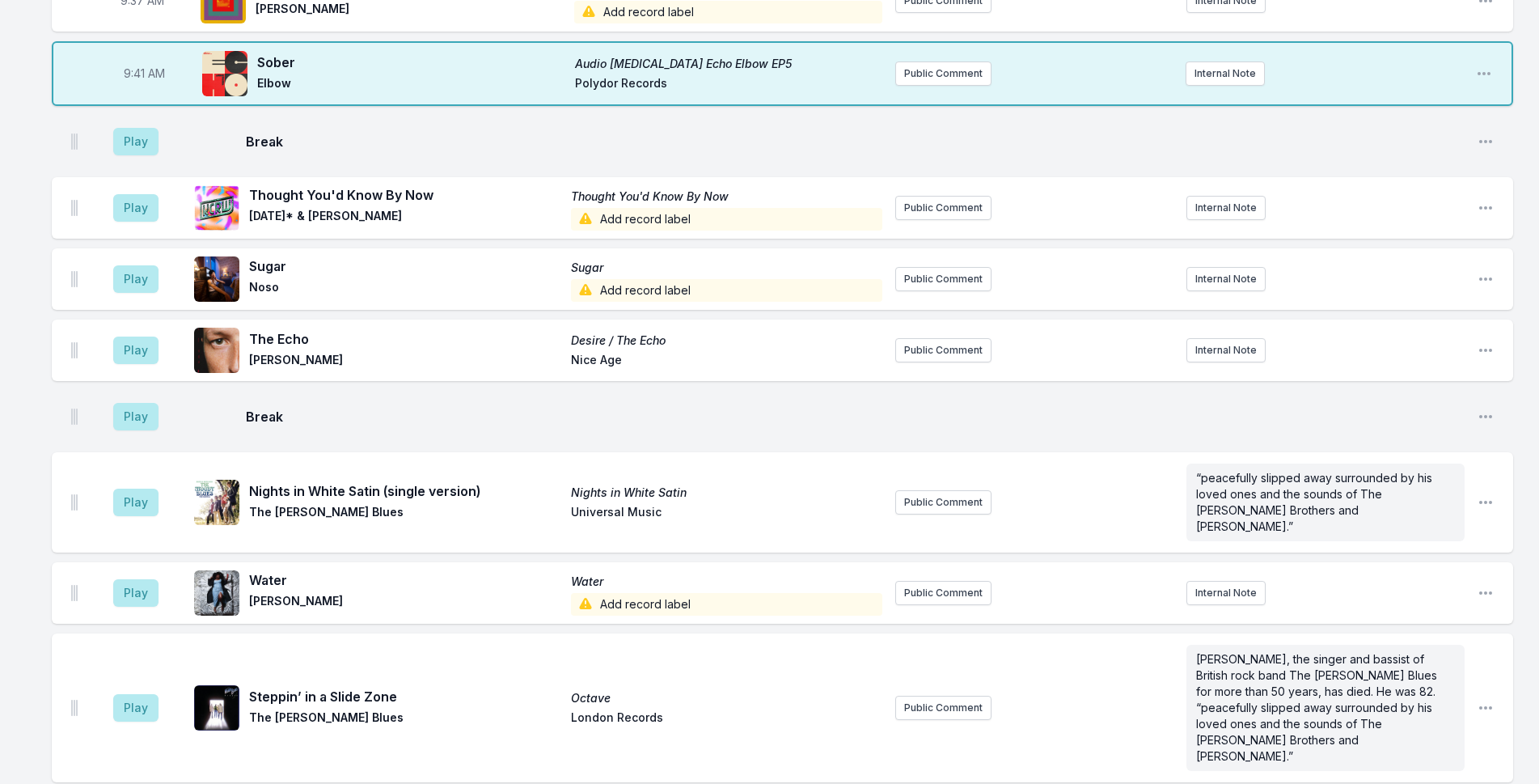
scroll to position [1357, 0]
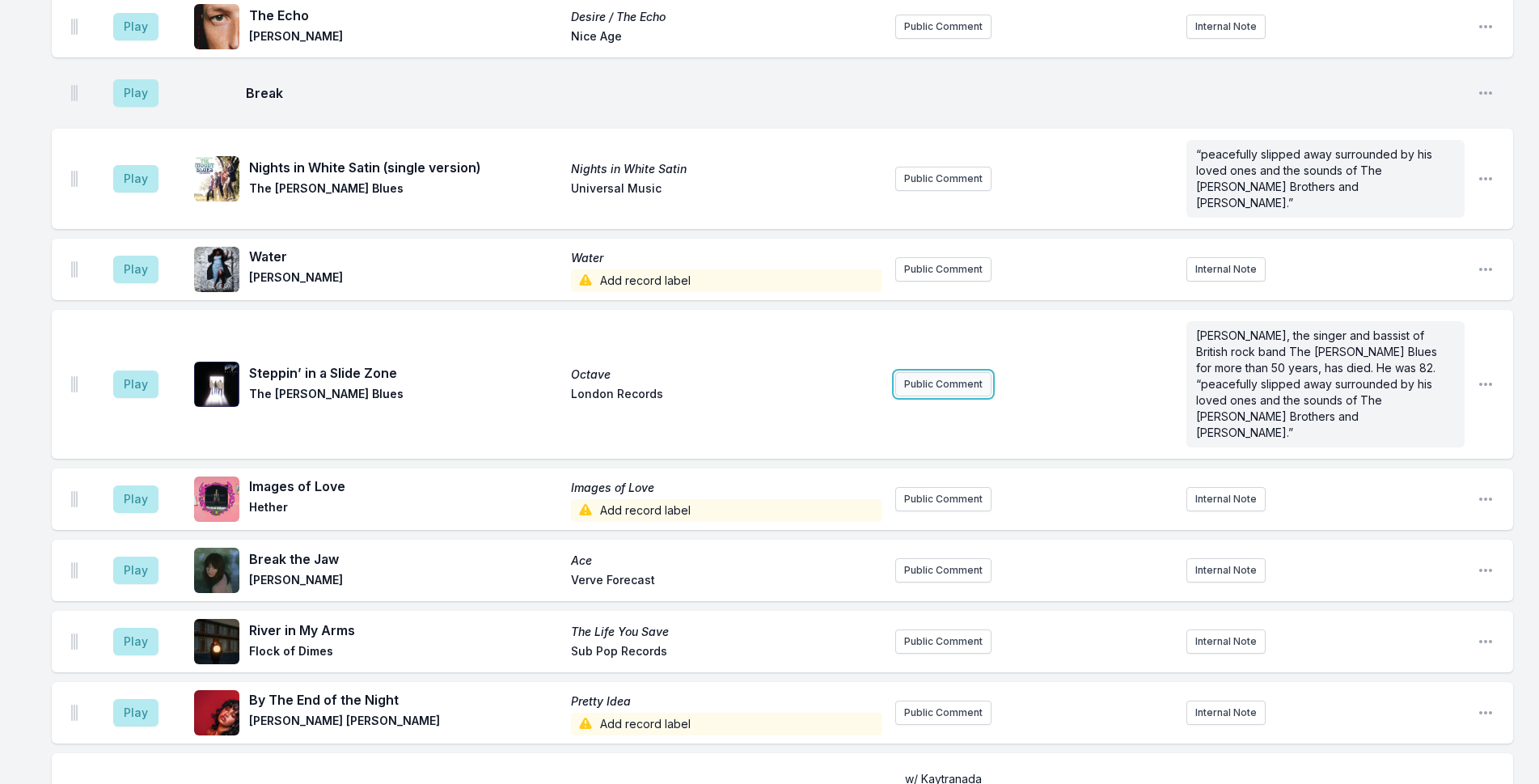
click at [951, 372] on button "Public Comment" at bounding box center [944, 384] width 96 height 24
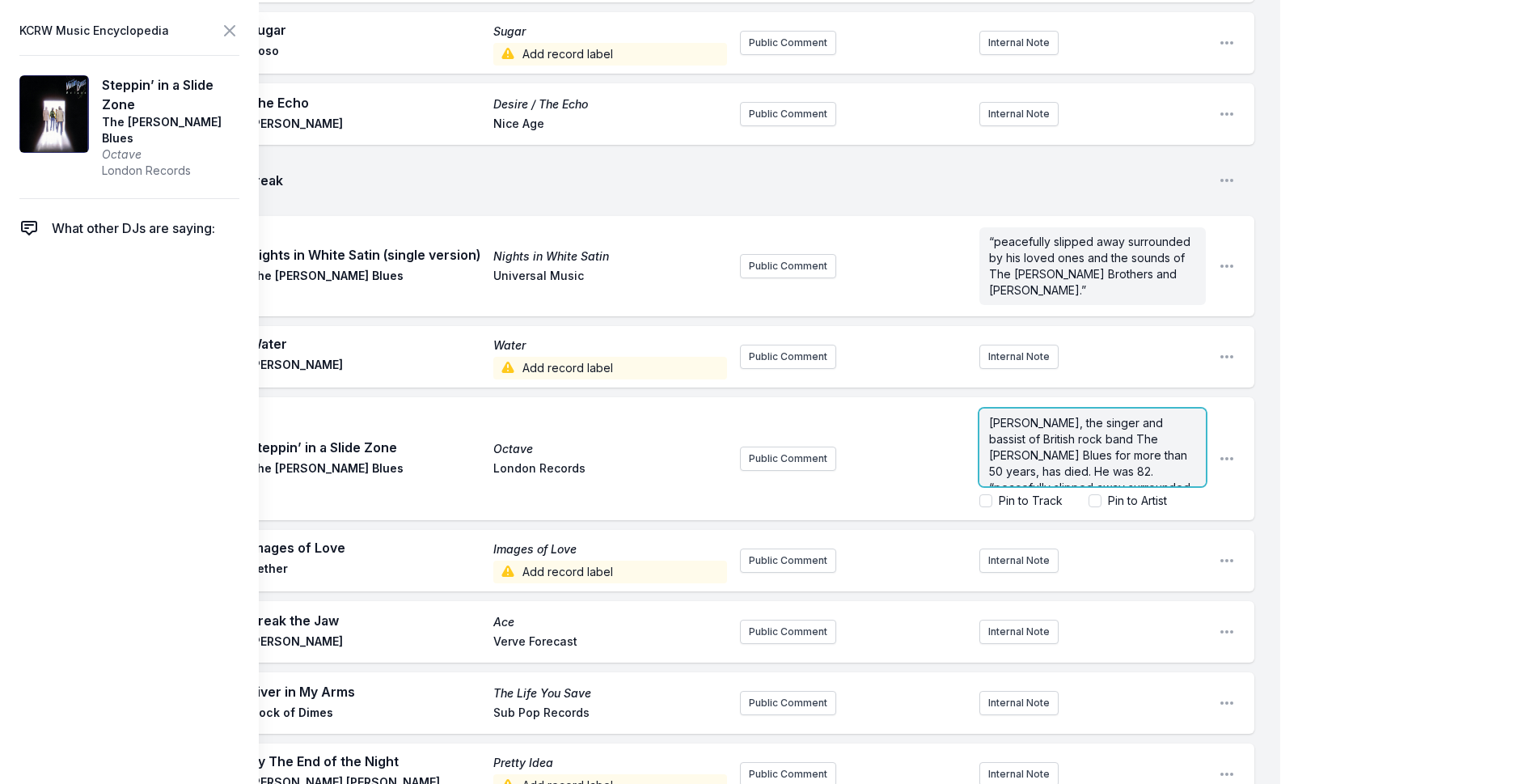
click at [1081, 418] on span "[PERSON_NAME], the singer and bassist of British rock band The [PERSON_NAME] Bl…" at bounding box center [1091, 479] width 204 height 127
click at [1338, 317] on div "My Playlist KCRW Playlist Directory Reports NC NN User Guide Report Bug Sign ou…" at bounding box center [770, 32] width 1539 height 2778
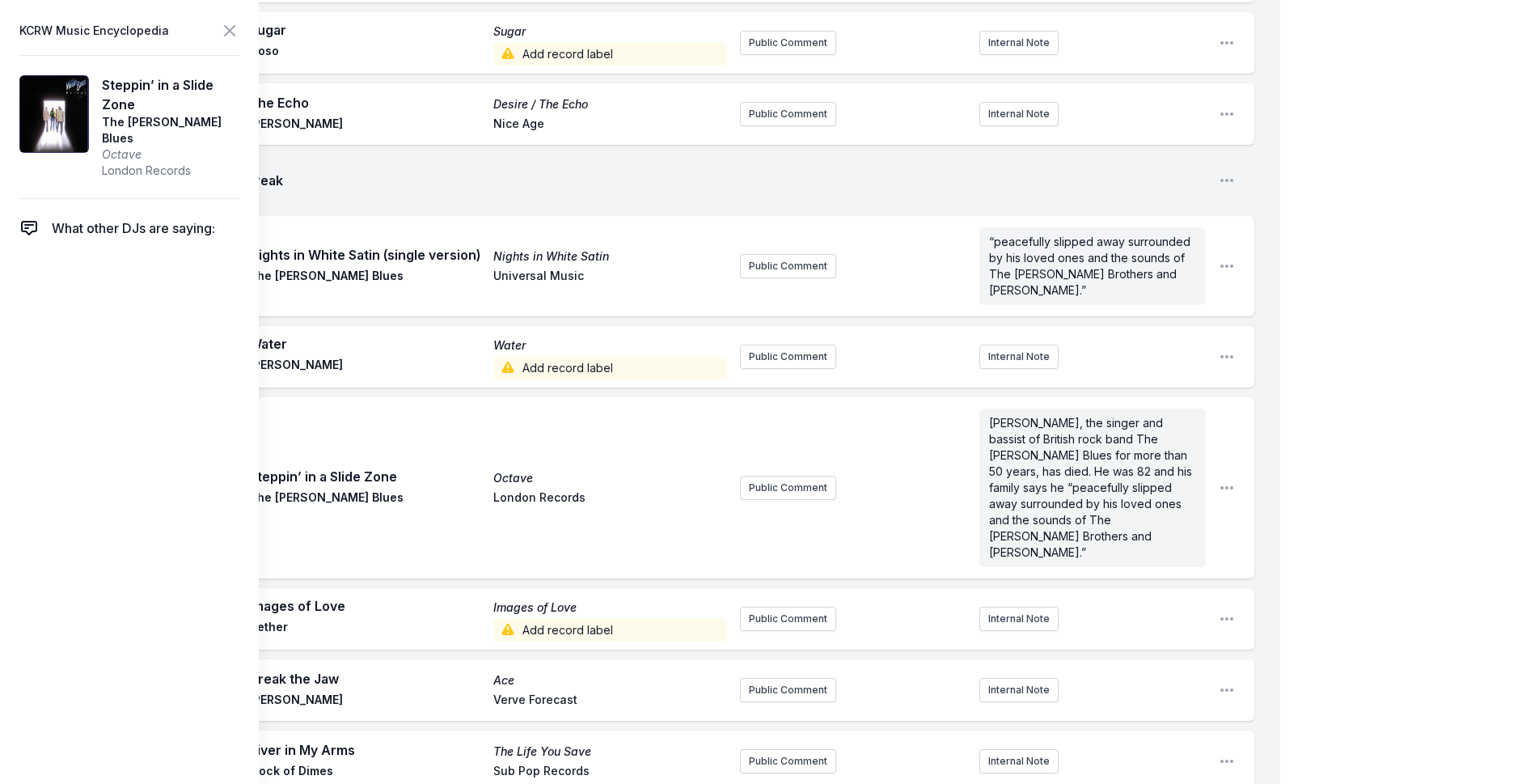
scroll to position [0, 0]
drag, startPoint x: 157, startPoint y: 103, endPoint x: 104, endPoint y: 78, distance: 58.6
click at [104, 78] on span "Steppin’ in a Slide Zone" at bounding box center [171, 94] width 138 height 39
copy span "Steppin’ in a Slide Zone"
click at [799, 475] on button "Public Comment" at bounding box center [788, 487] width 96 height 24
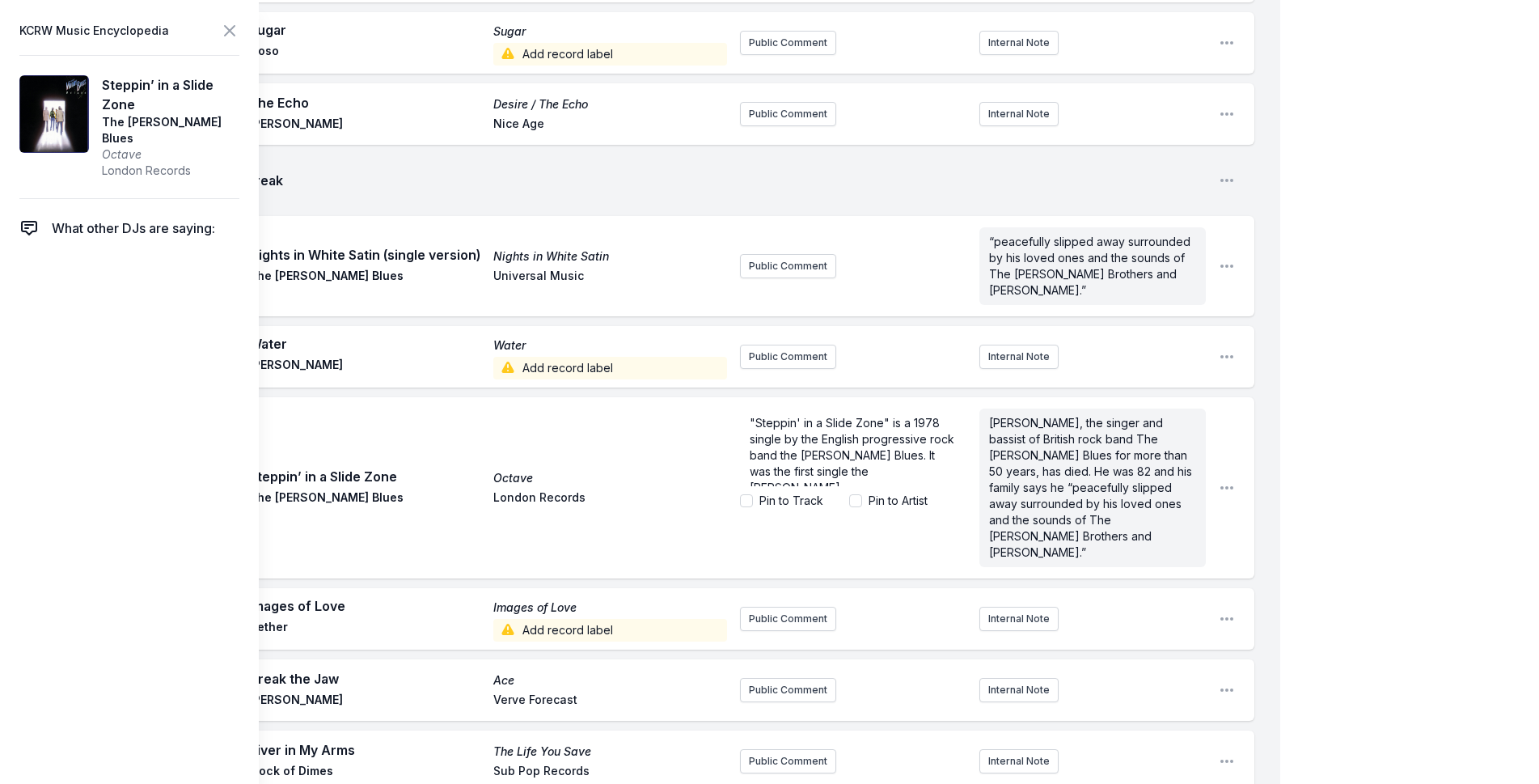
scroll to position [81, 0]
click at [1334, 399] on div "My Playlist KCRW Playlist Directory Reports NC NN User Guide Report Bug Sign ou…" at bounding box center [770, 61] width 1539 height 2836
click at [900, 416] on span ""Steppin' in a Slide Zone" is a 1978 single by the English progressive rock ban…" at bounding box center [853, 495] width 208 height 160
drag, startPoint x: 912, startPoint y: 368, endPoint x: 720, endPoint y: 364, distance: 192.0
click at [720, 397] on div "Play Steppin’ in a Slide Zone Octave The [PERSON_NAME] Blues London Records "St…" at bounding box center [652, 488] width 1202 height 181
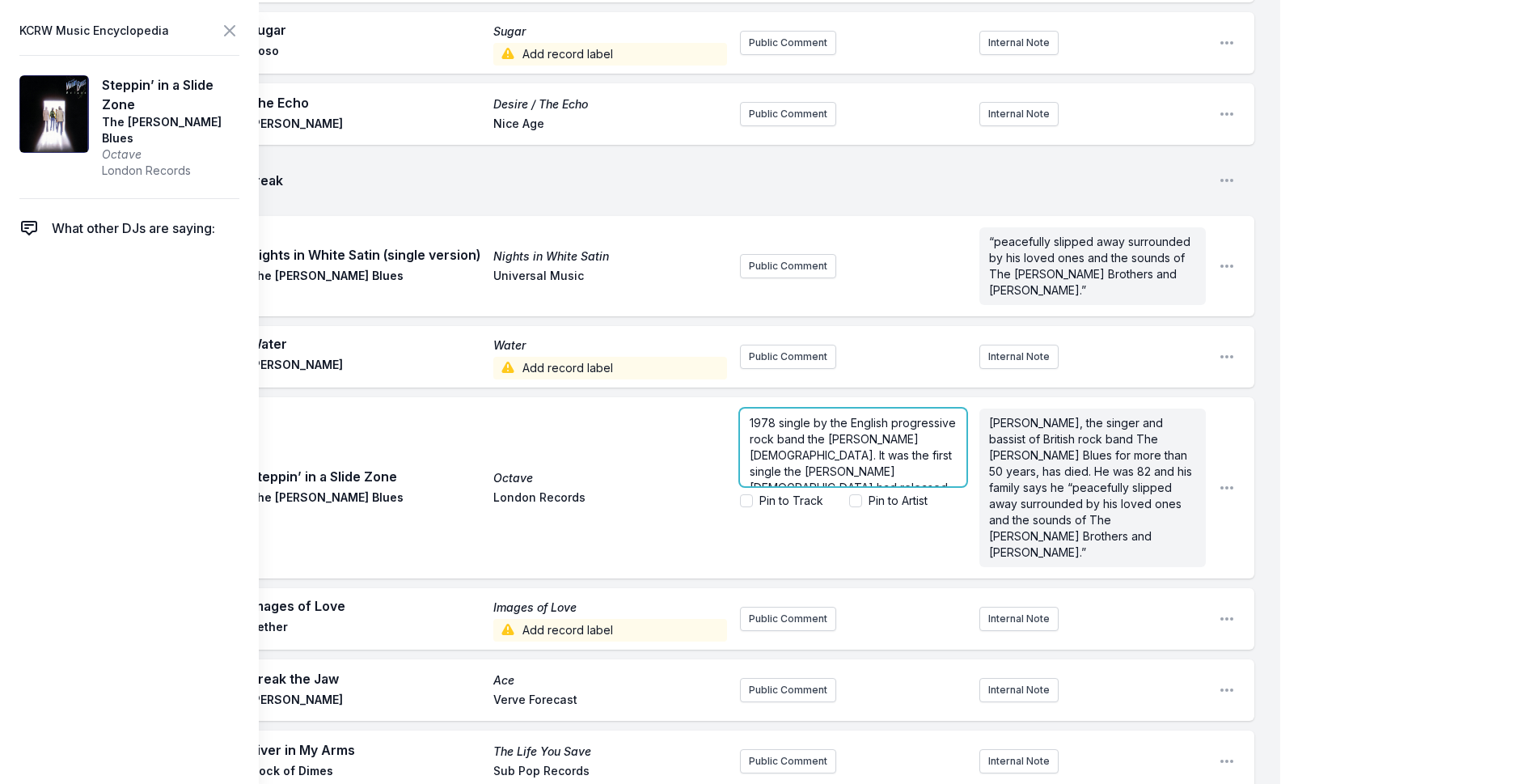
click at [881, 416] on span "1978 single by the English progressive rock band the [PERSON_NAME][DEMOGRAPHIC_…" at bounding box center [854, 487] width 210 height 143
drag, startPoint x: 832, startPoint y: 401, endPoint x: 780, endPoint y: 366, distance: 62.7
click at [780, 416] on span "1978 single by the English progressive rock band the [PERSON_NAME][DEMOGRAPHIC_…" at bounding box center [854, 487] width 210 height 143
drag, startPoint x: 846, startPoint y: 382, endPoint x: 911, endPoint y: 374, distance: 65.5
click at [911, 416] on span "1978 release. Their first single the [PERSON_NAME] Blues had released [DATE], a…" at bounding box center [852, 463] width 205 height 94
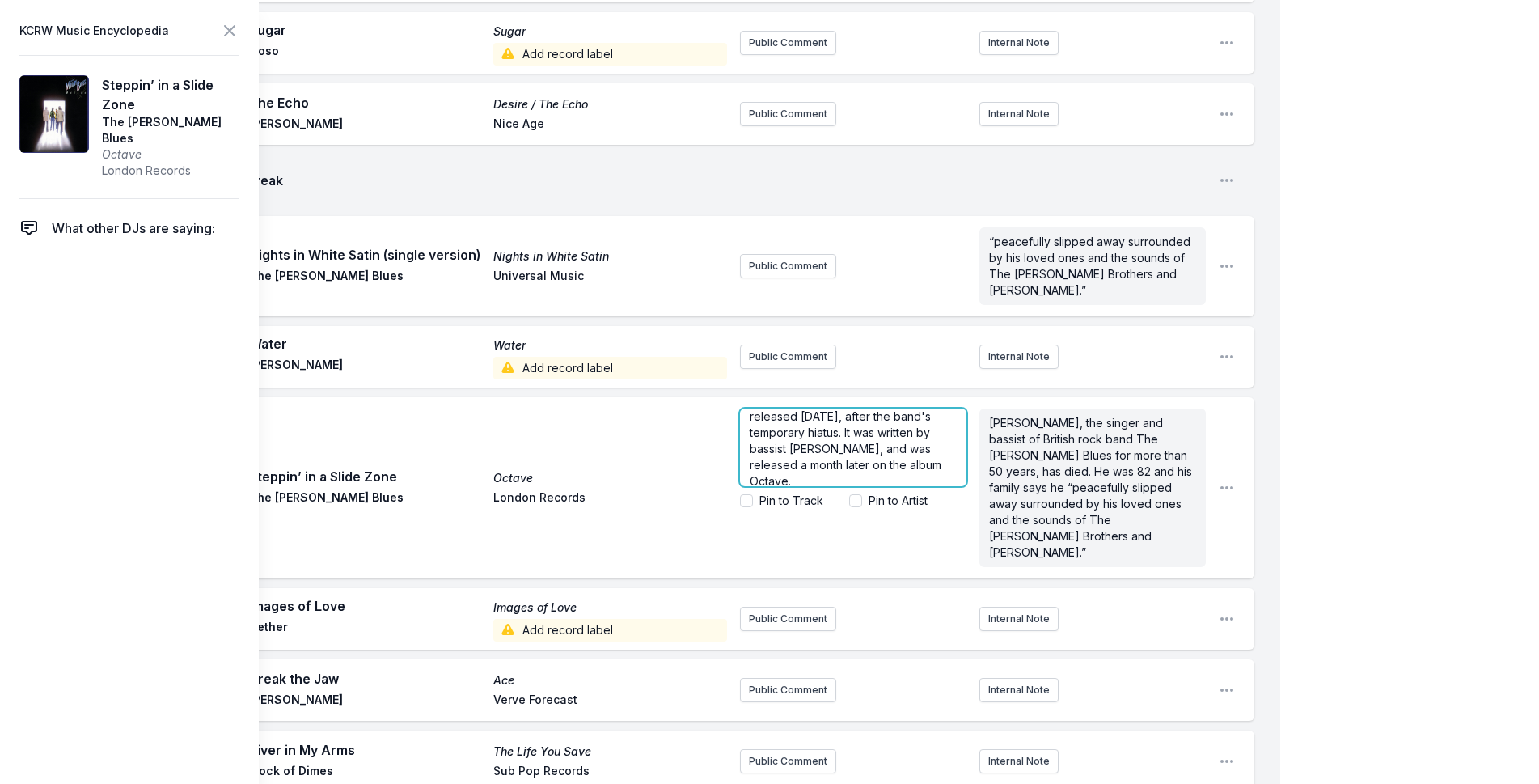
scroll to position [33, 0]
click at [1333, 319] on div "My Playlist KCRW Playlist Directory Reports NC NN User Guide Report Bug Sign ou…" at bounding box center [770, 61] width 1539 height 2836
click at [223, 30] on icon at bounding box center [229, 30] width 19 height 19
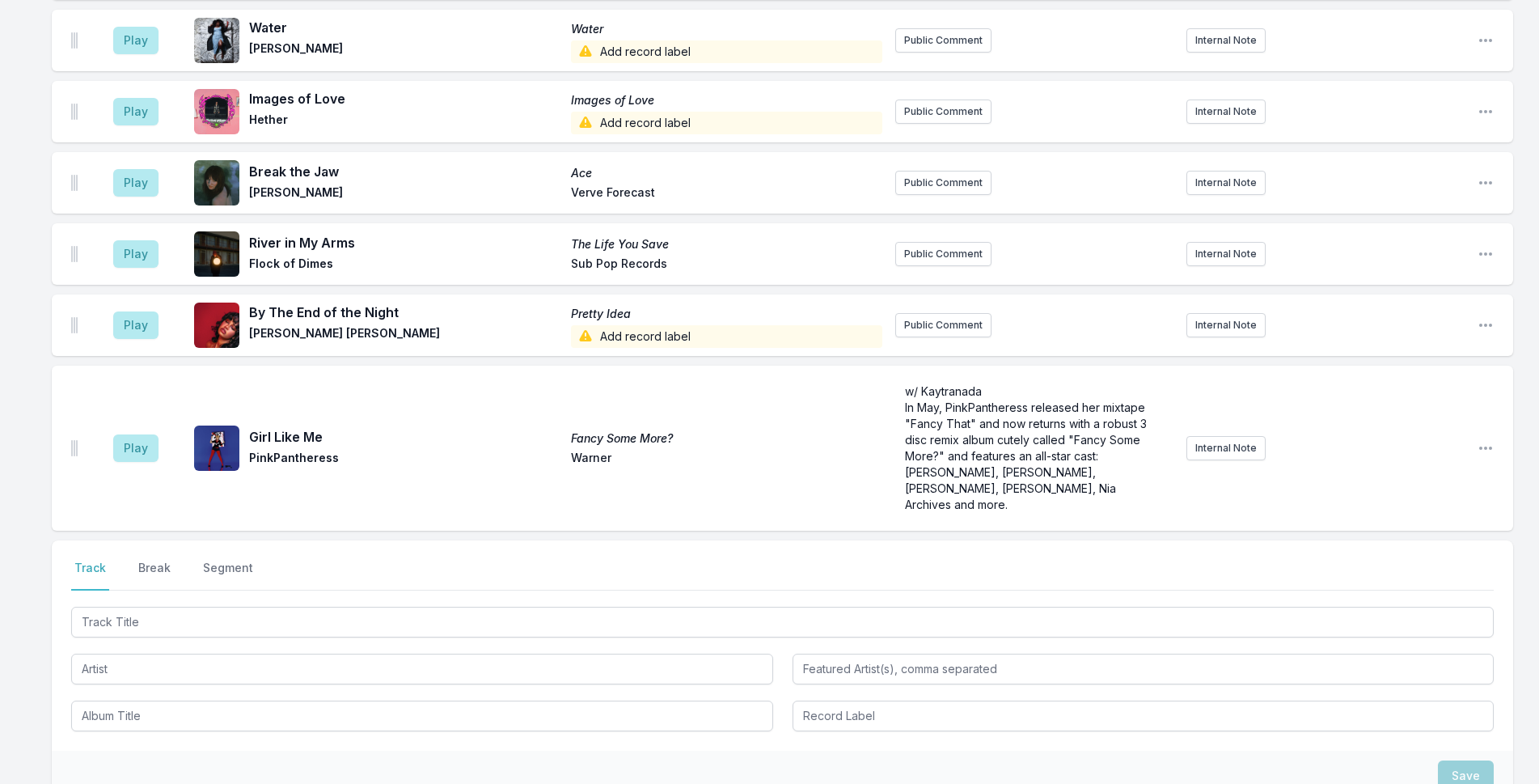
scroll to position [1923, 0]
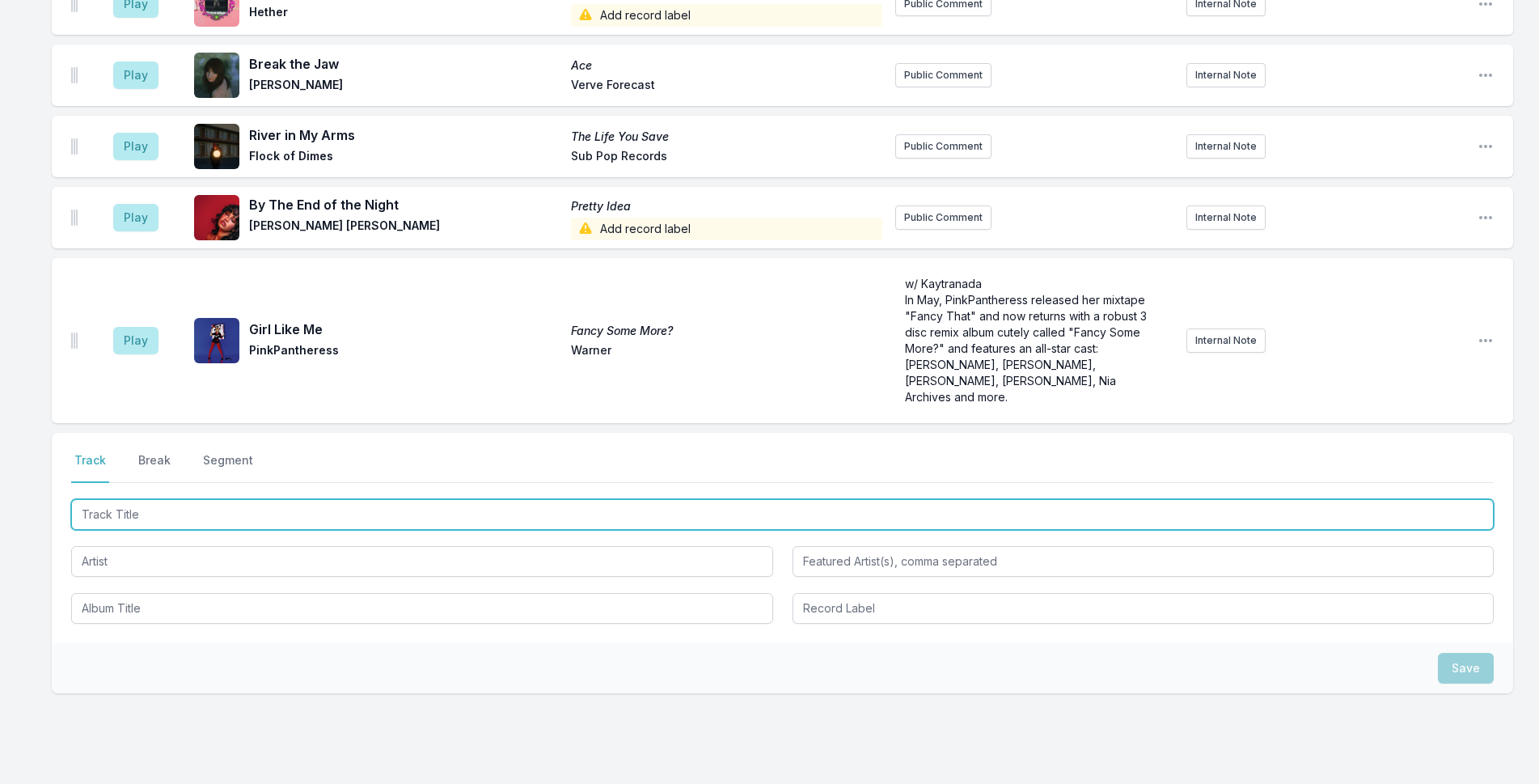
click at [299, 499] on input "Track Title" at bounding box center [782, 514] width 1423 height 31
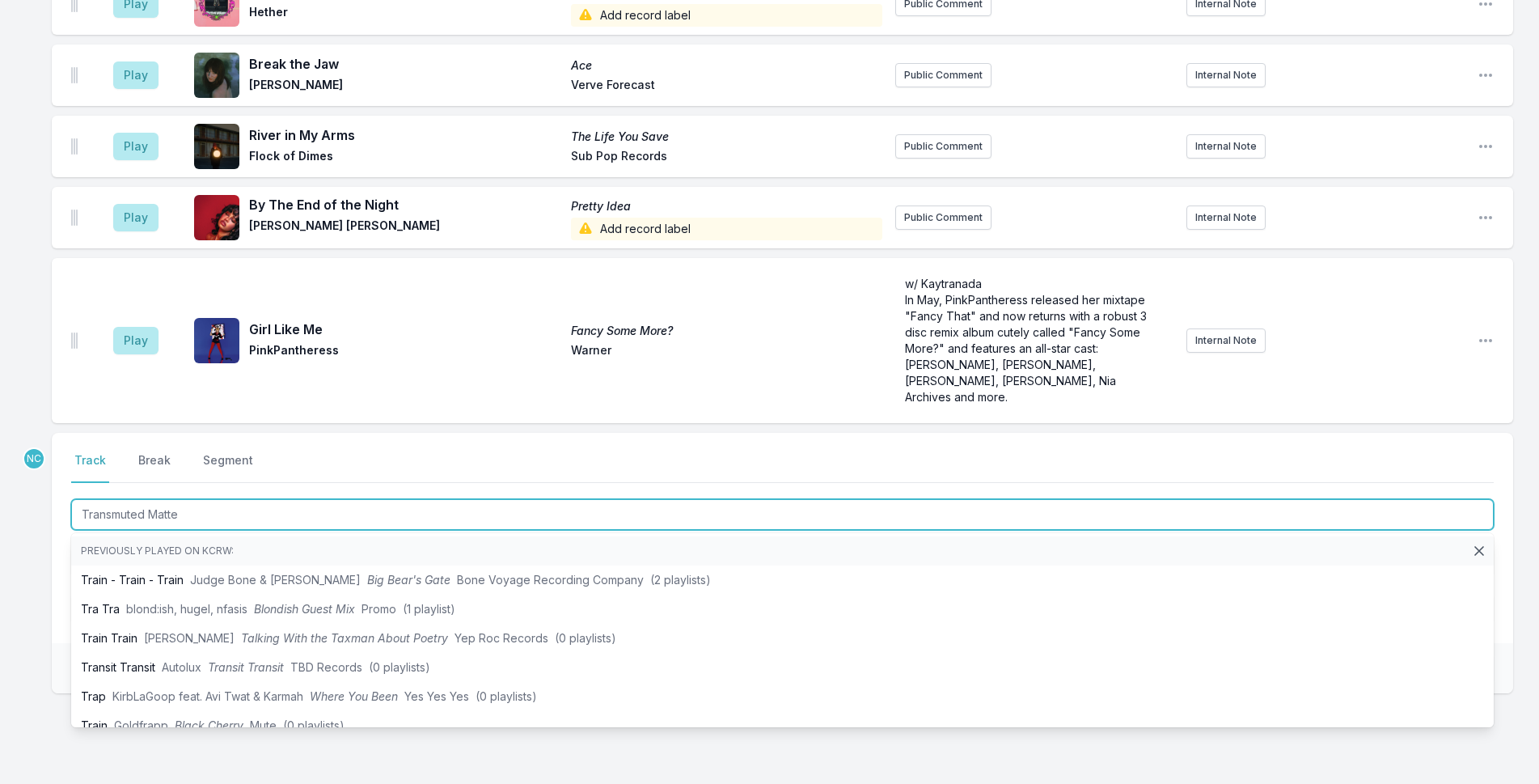
type input "Transmuted Matter"
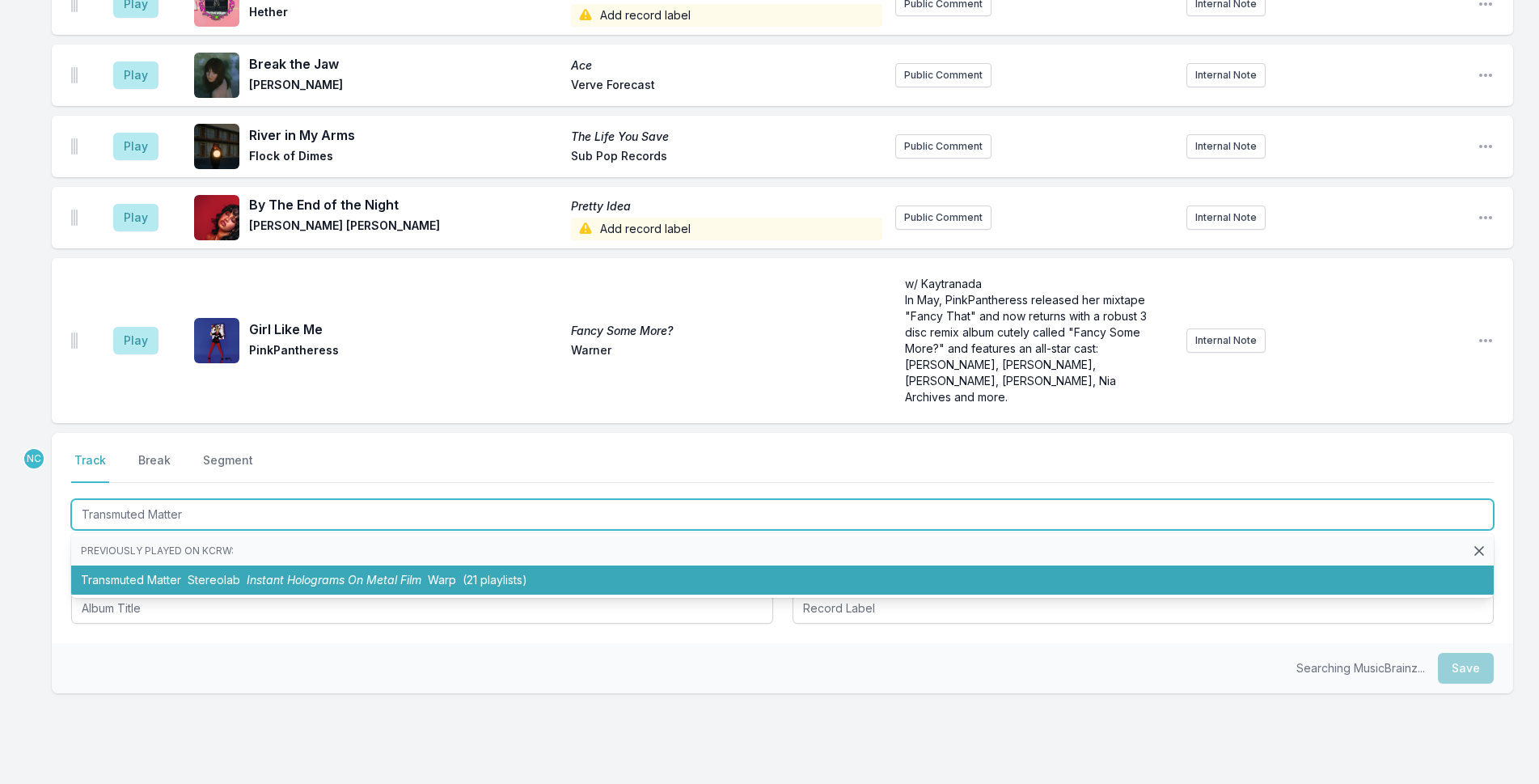
drag, startPoint x: 311, startPoint y: 514, endPoint x: 312, endPoint y: 524, distance: 10.0
click at [312, 573] on span "Instant Holograms On Metal Film" at bounding box center [334, 579] width 175 height 14
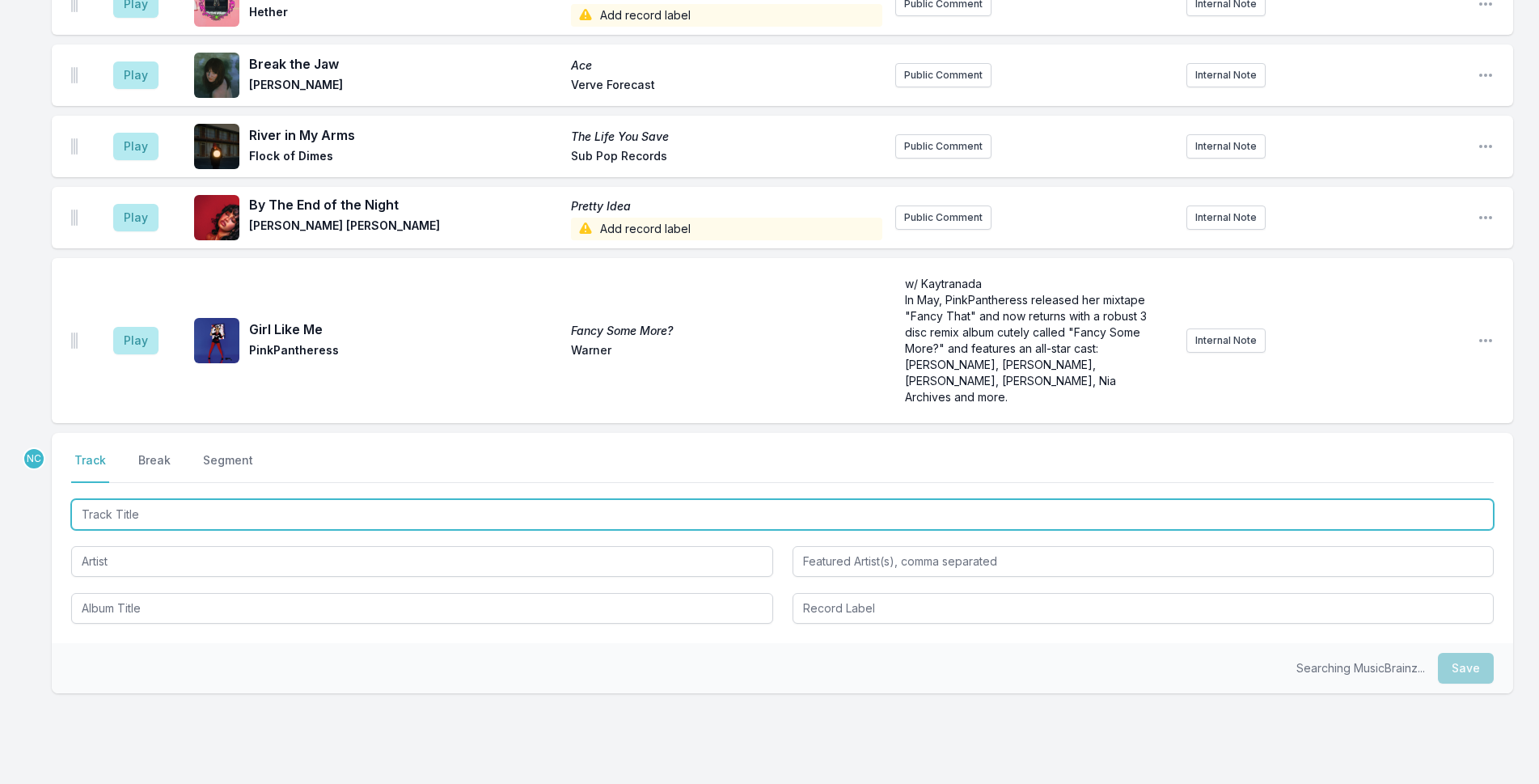
scroll to position [1994, 0]
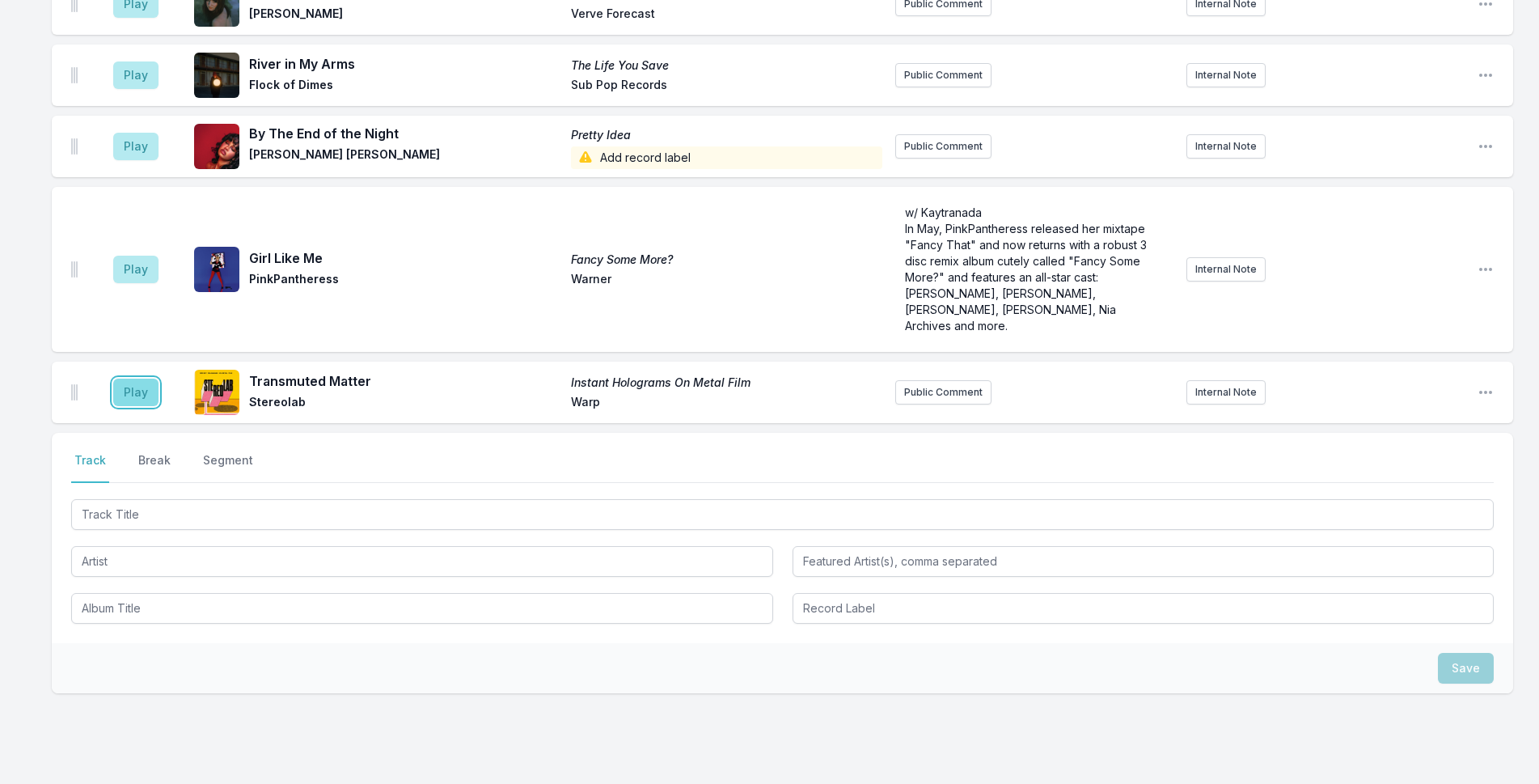
click at [131, 378] on button "Play" at bounding box center [136, 392] width 45 height 27
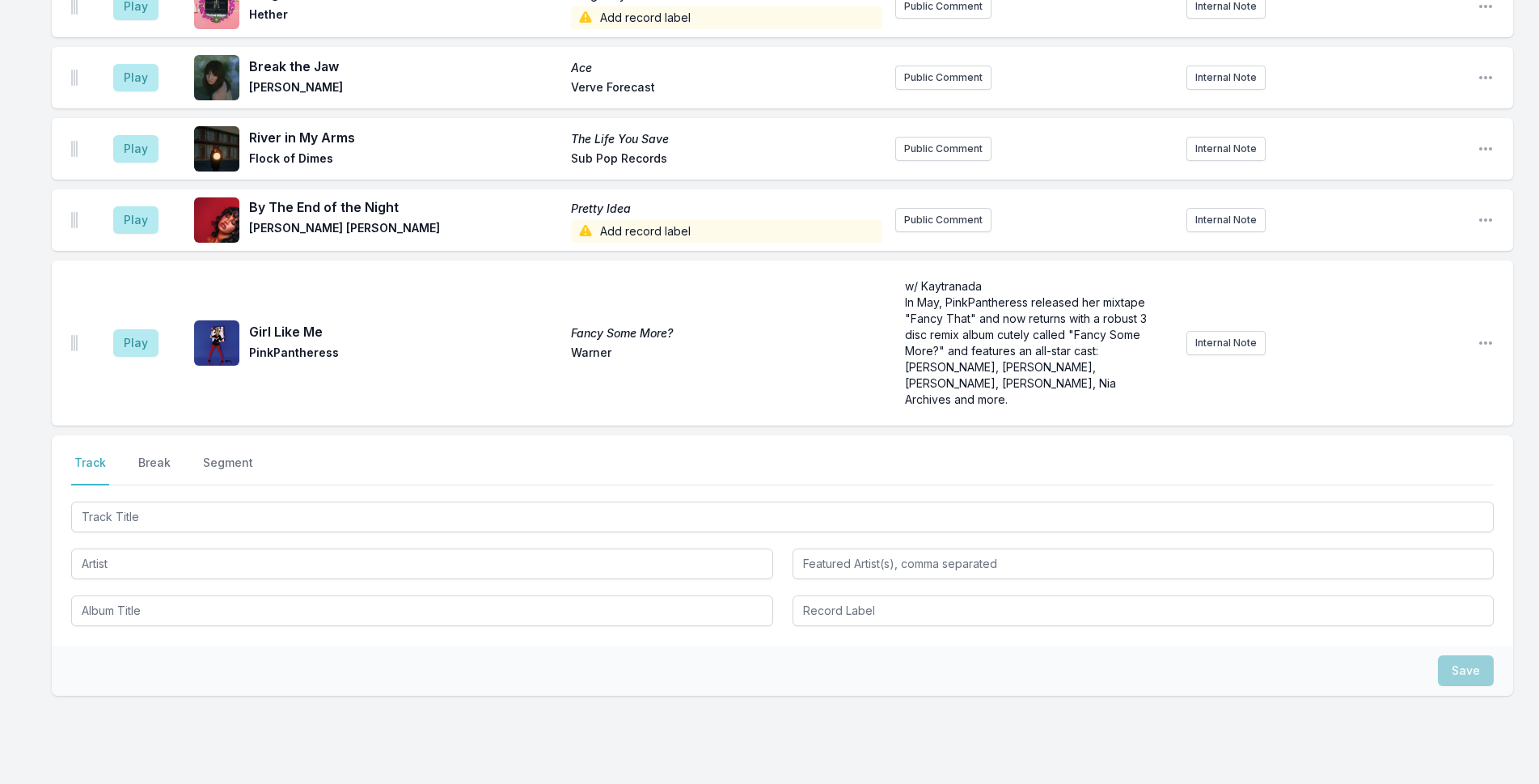
scroll to position [2000, 0]
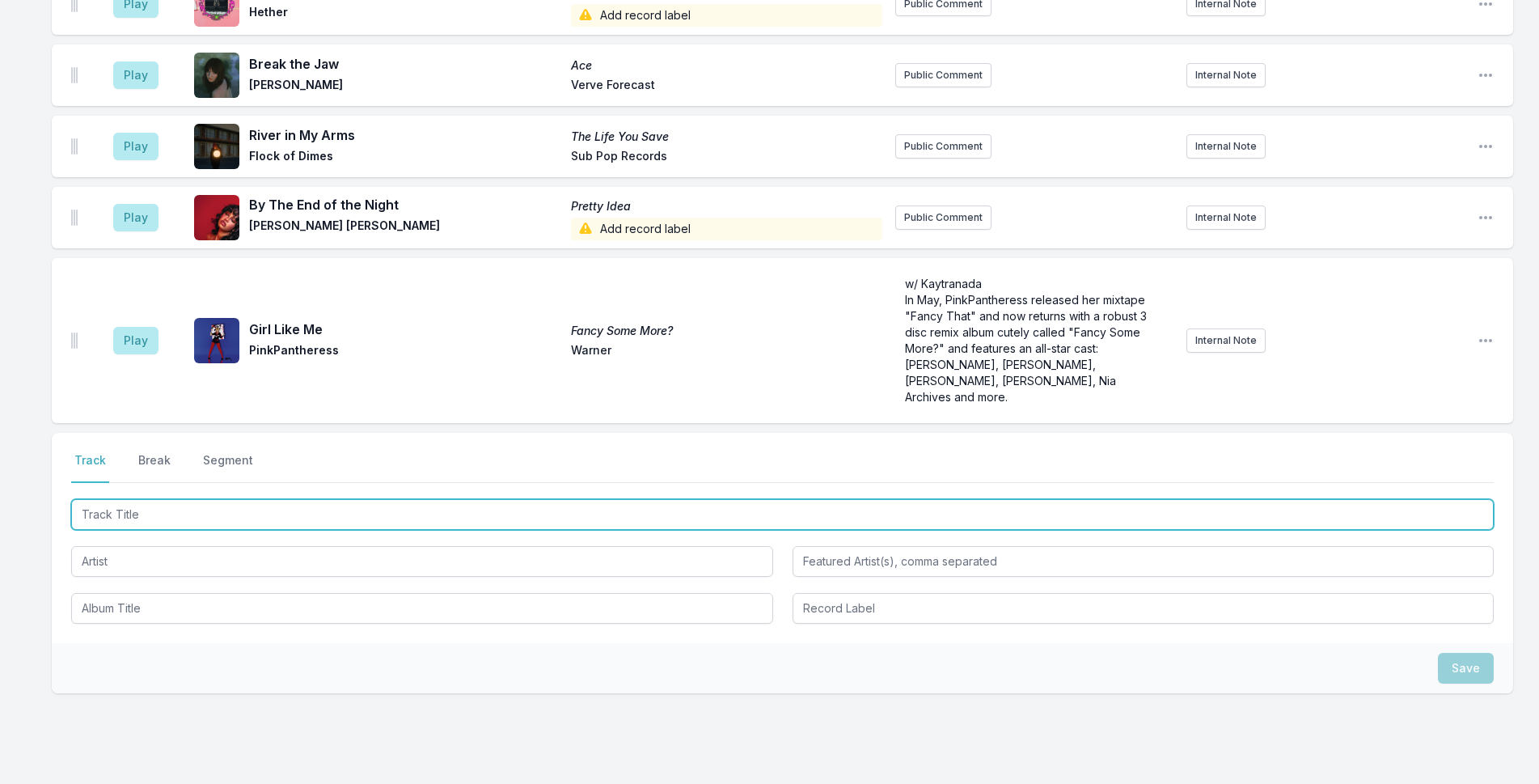
click at [417, 499] on input "Track Title" at bounding box center [782, 514] width 1423 height 31
type input "Ghosts of [US_STATE]"
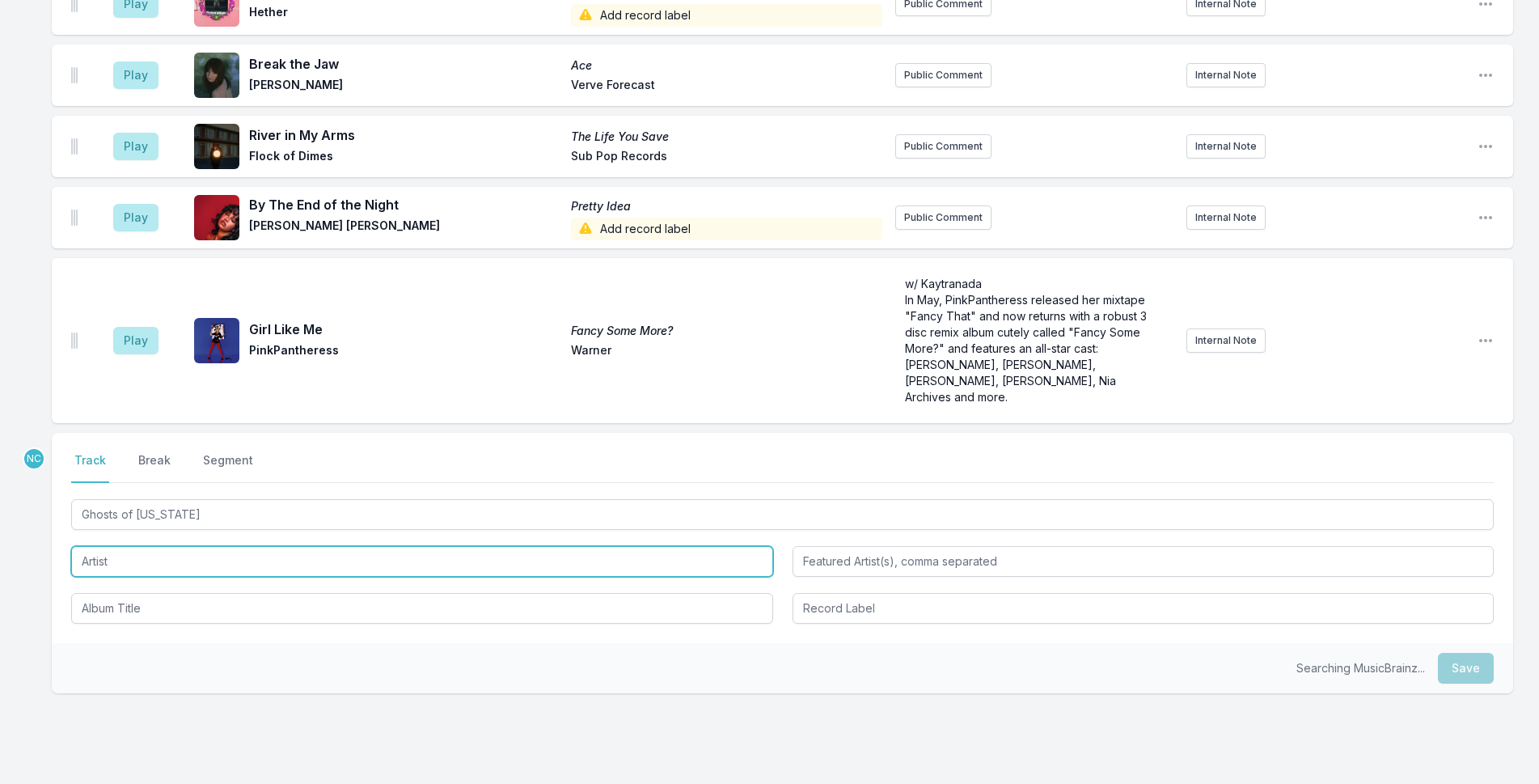
click at [251, 546] on input "Artist" at bounding box center [422, 562] width 702 height 31
type input "[PERSON_NAME]"
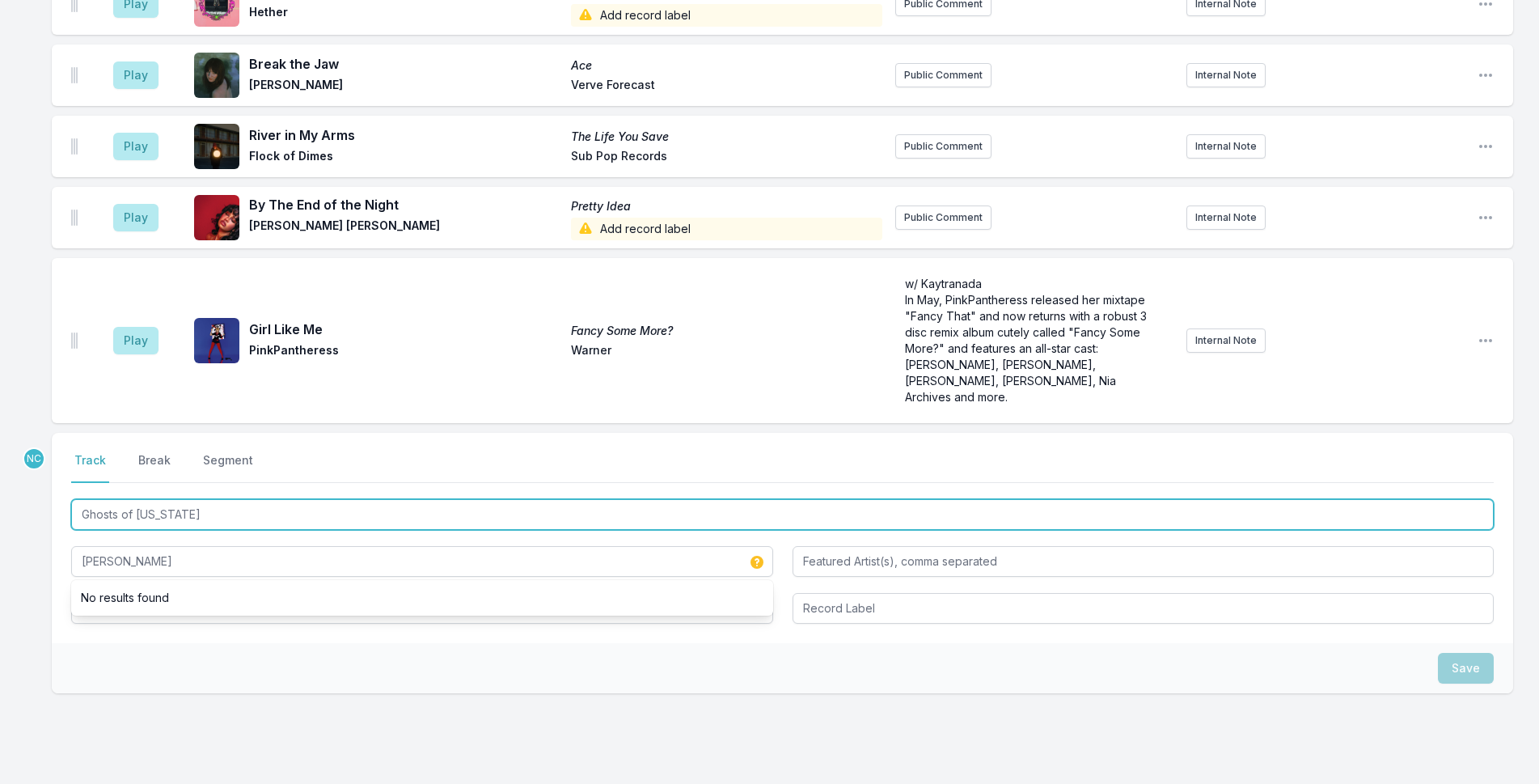
click at [256, 499] on input "Ghosts of [US_STATE]" at bounding box center [782, 514] width 1423 height 31
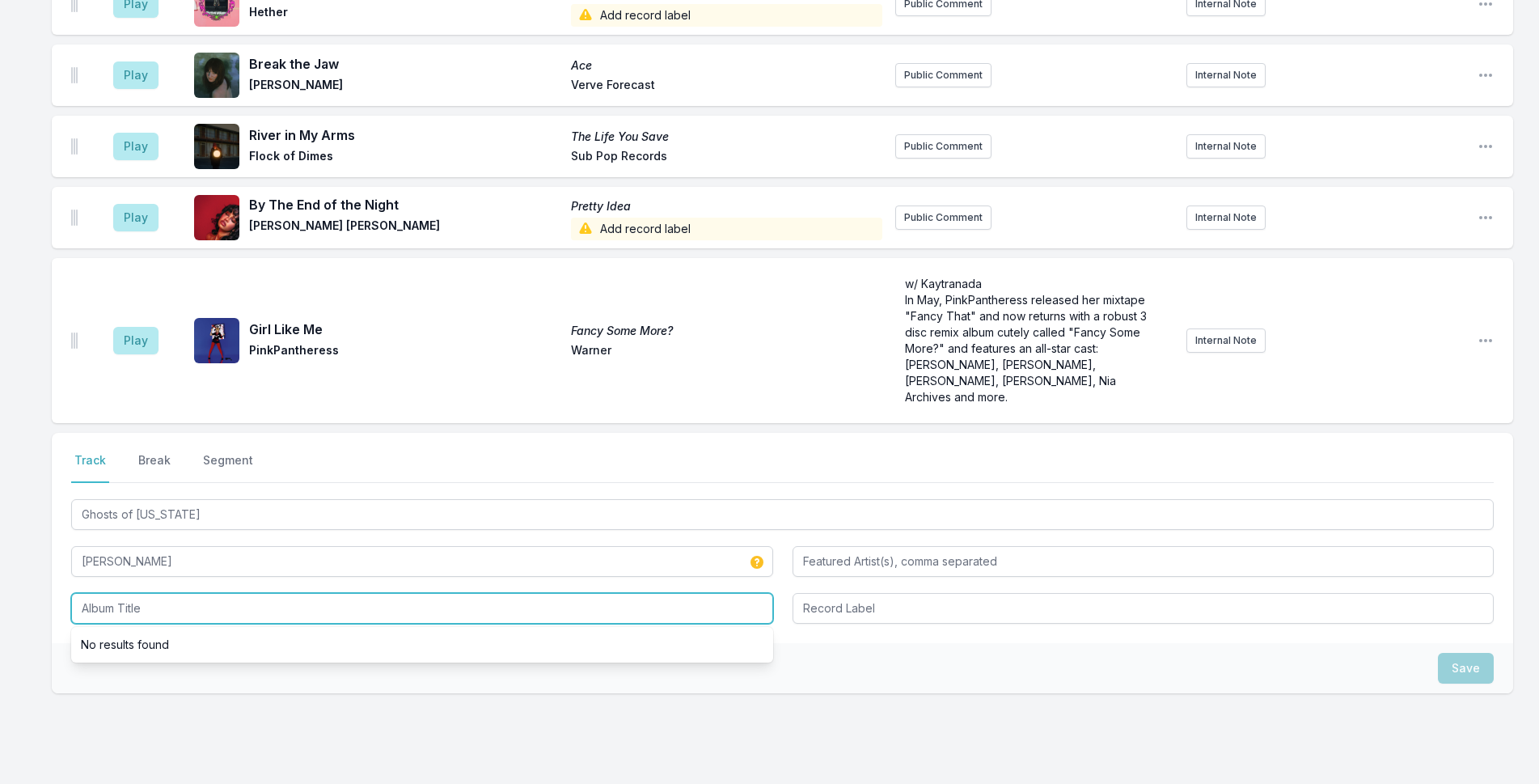
click at [228, 593] on input "Album Title" at bounding box center [422, 608] width 702 height 31
paste input "Ghosts of [US_STATE]"
type input "Ghosts of [US_STATE]"
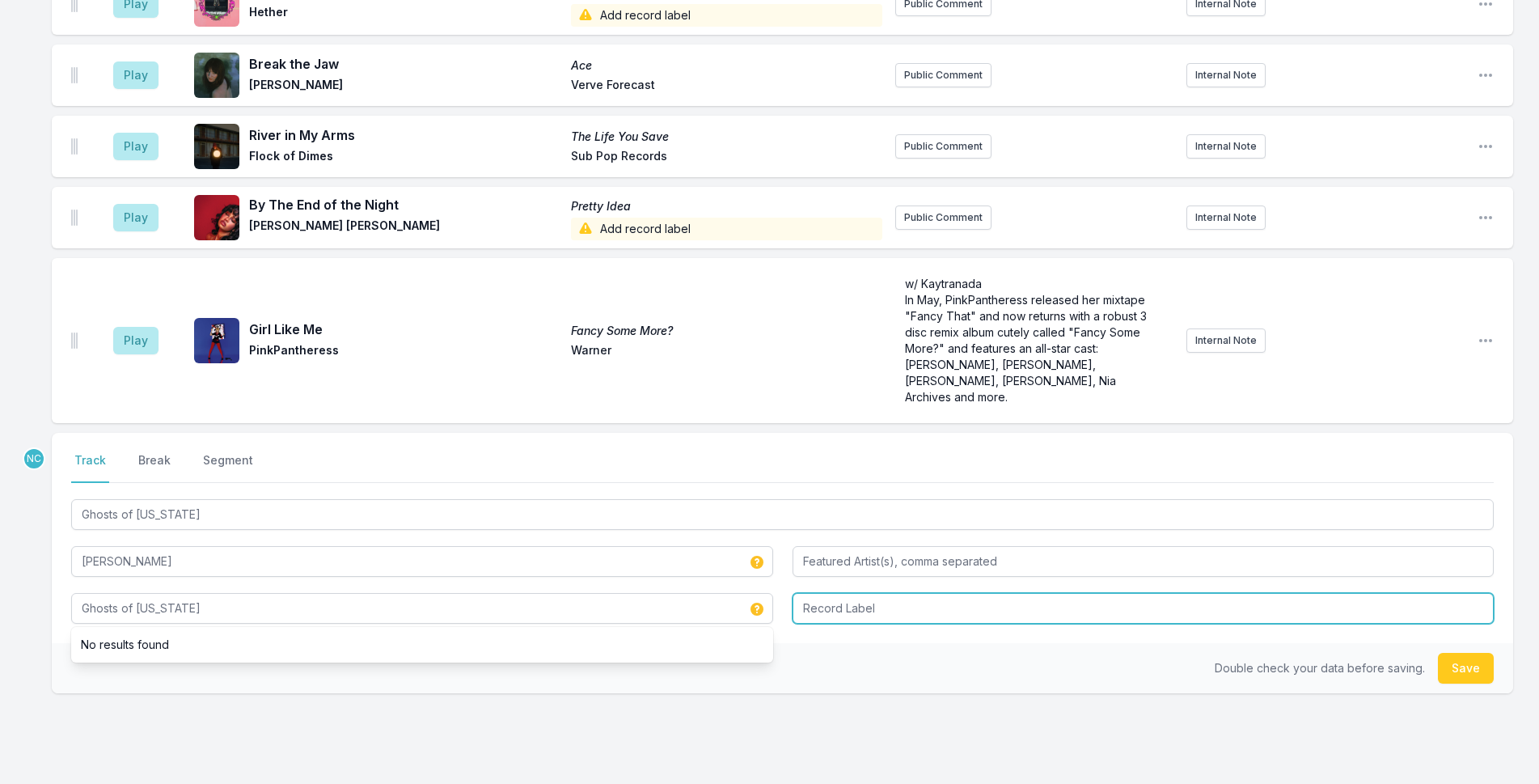
click at [993, 593] on input "Record Label" at bounding box center [1143, 608] width 702 height 31
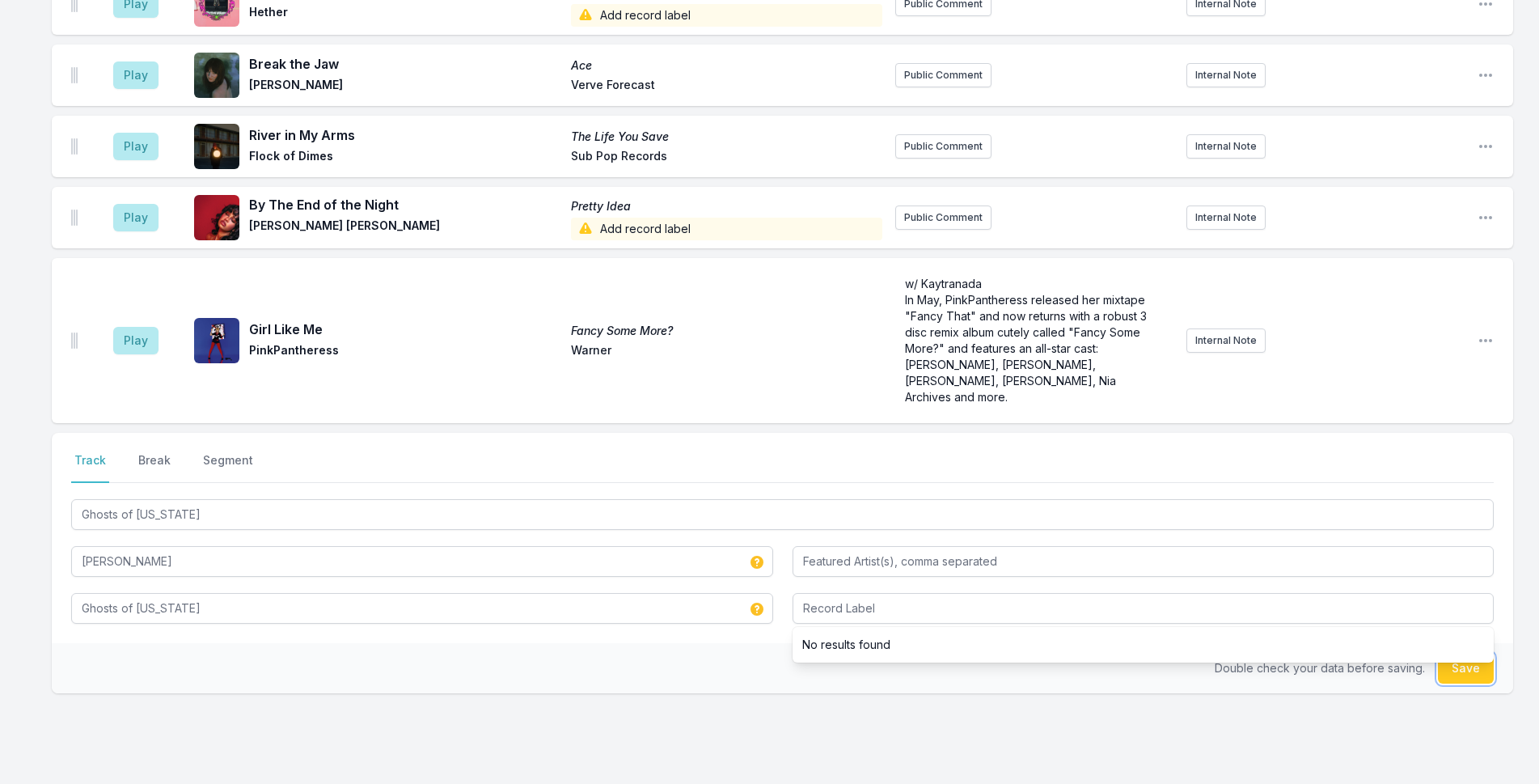
click at [1461, 652] on button "Save" at bounding box center [1465, 668] width 55 height 31
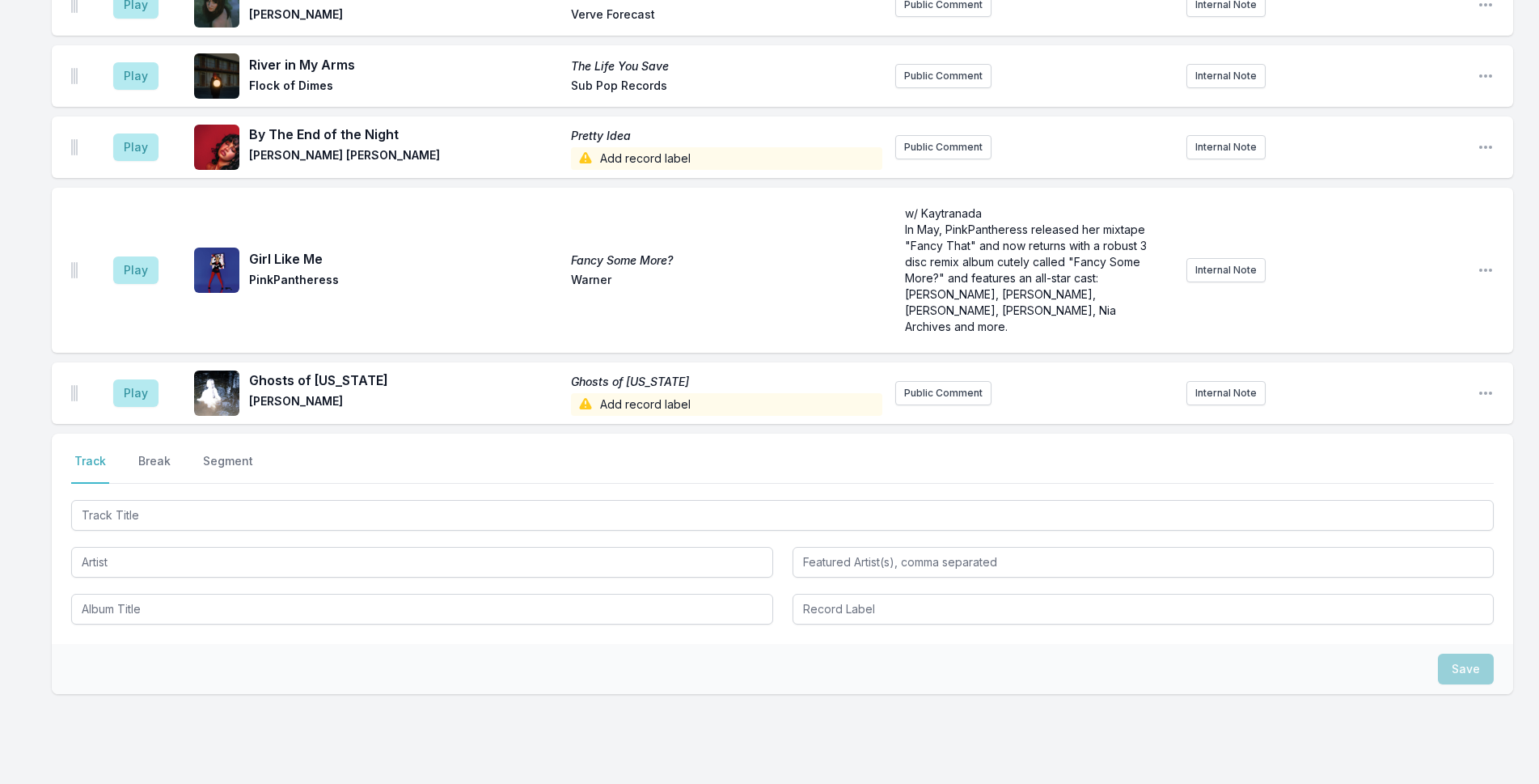
scroll to position [2132, 0]
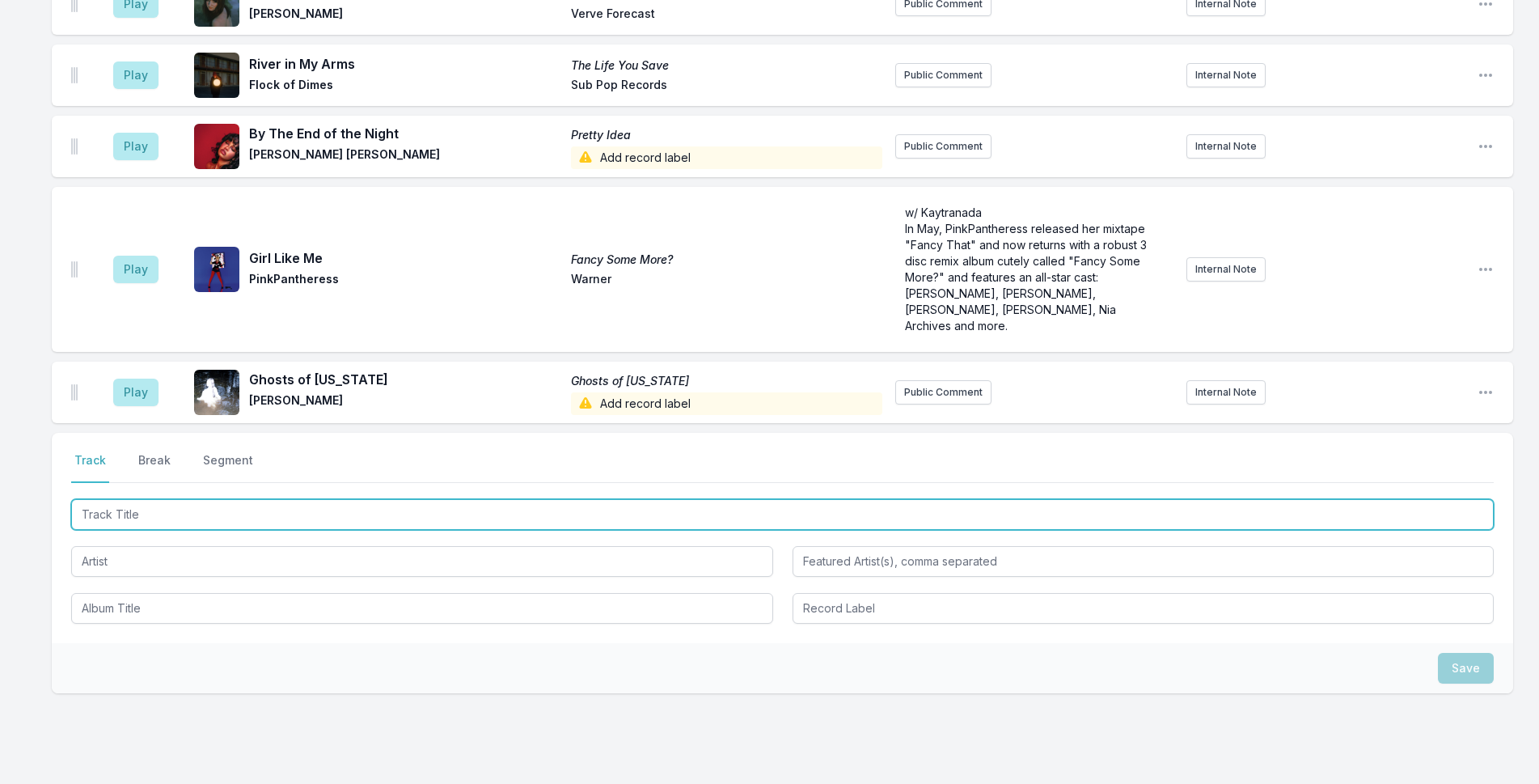
click at [738, 499] on input "Track Title" at bounding box center [782, 514] width 1423 height 31
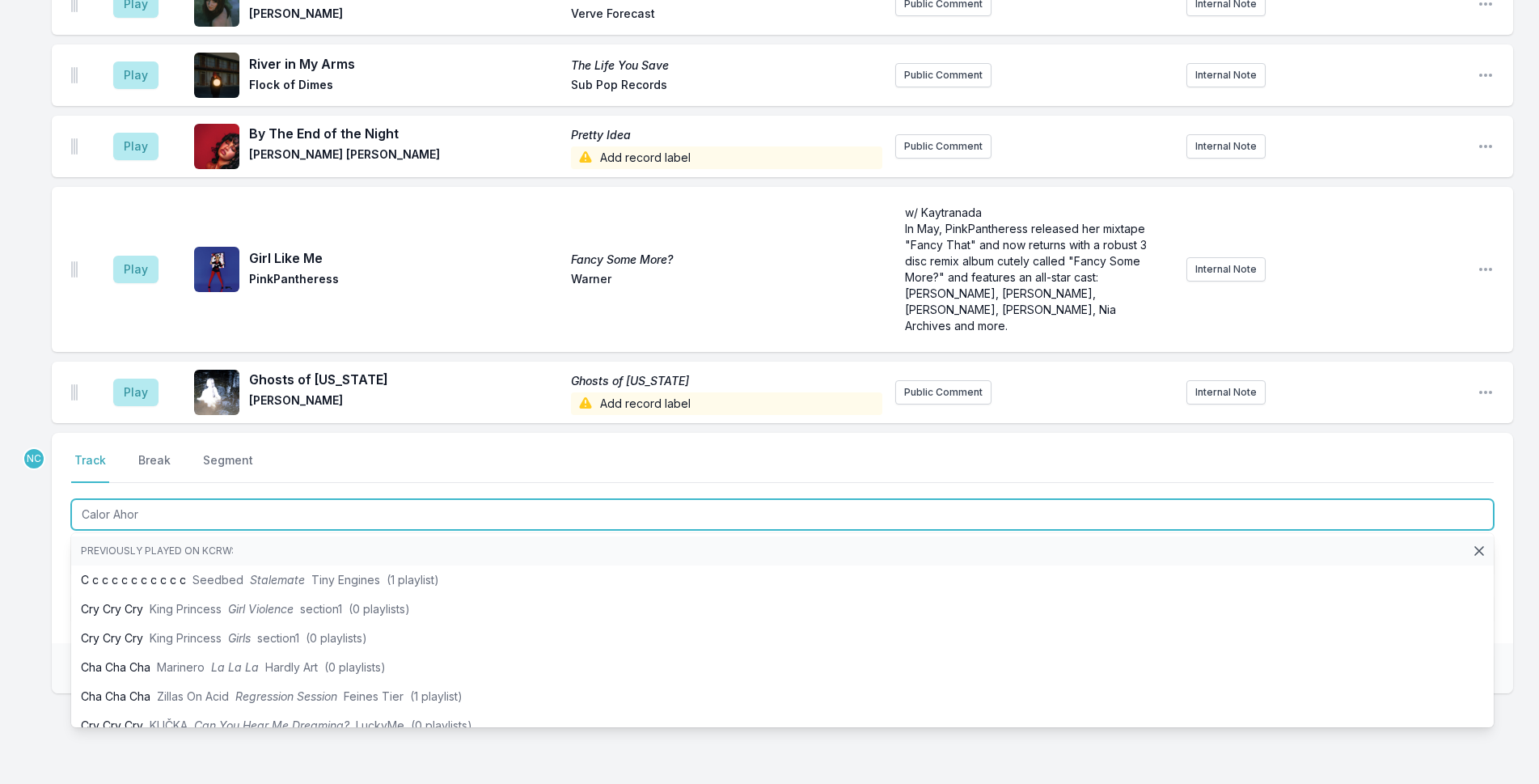
type input "Calor Ahora"
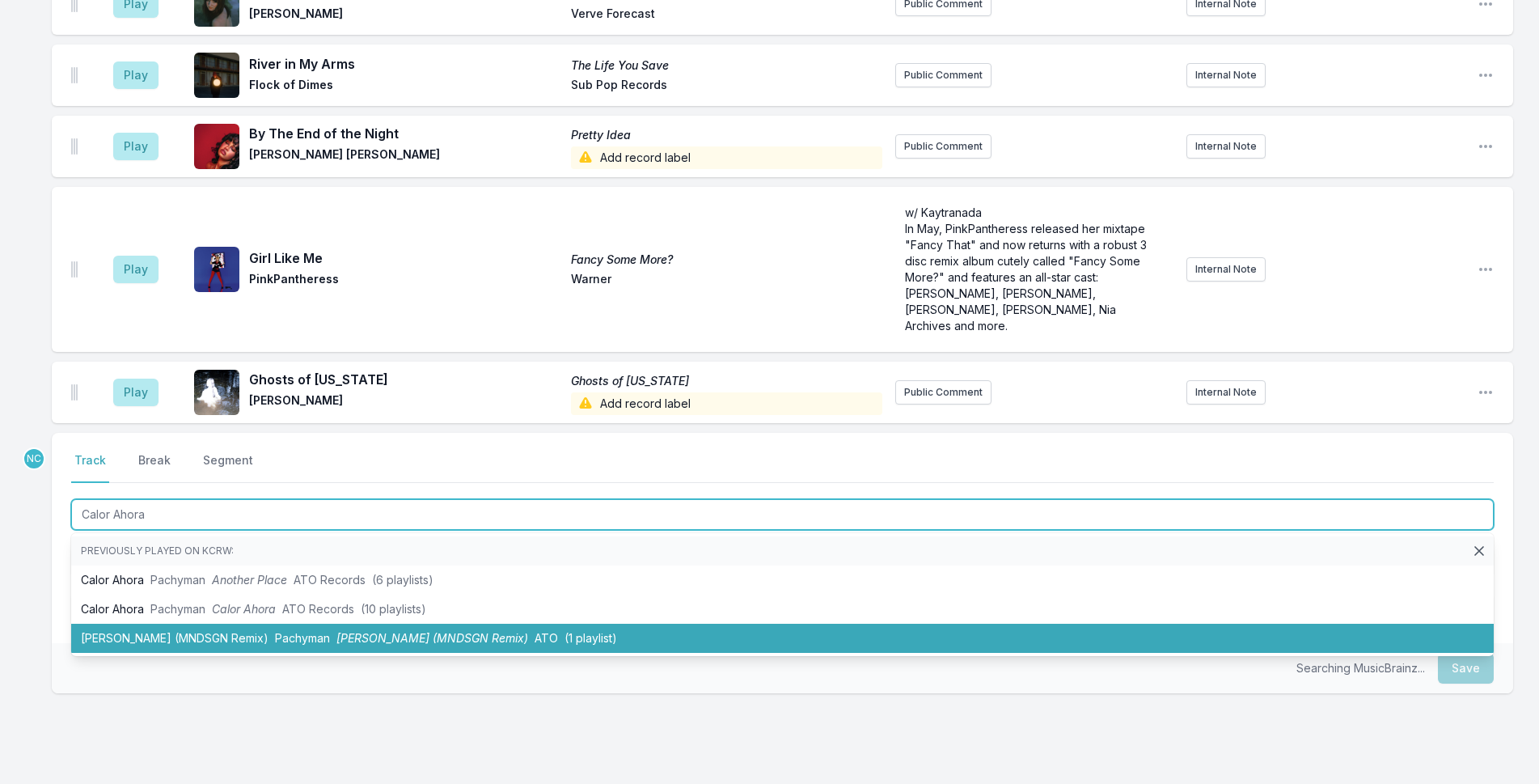
click at [428, 631] on span "[PERSON_NAME] (MNDSGN Remix)" at bounding box center [432, 637] width 191 height 14
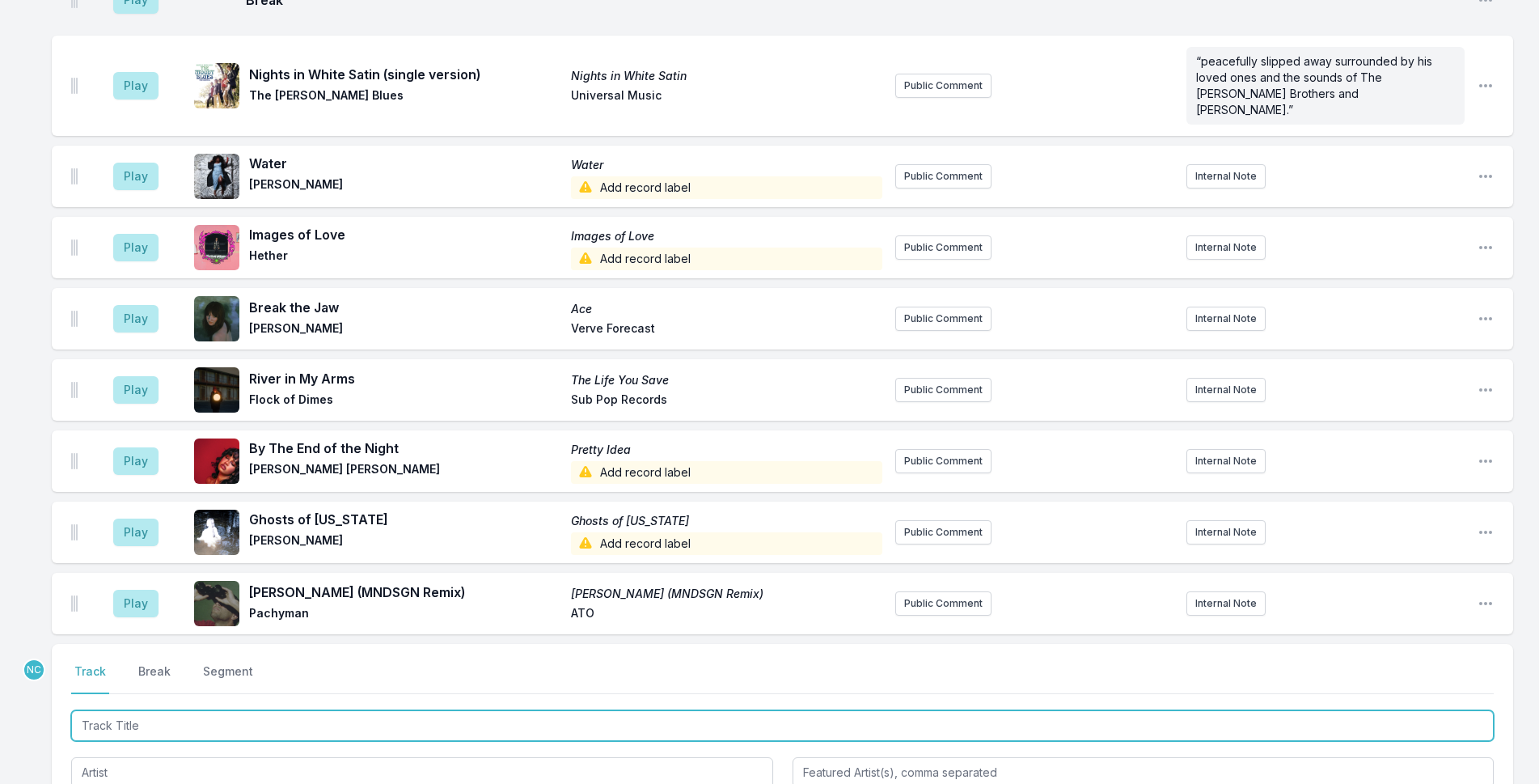
scroll to position [1961, 0]
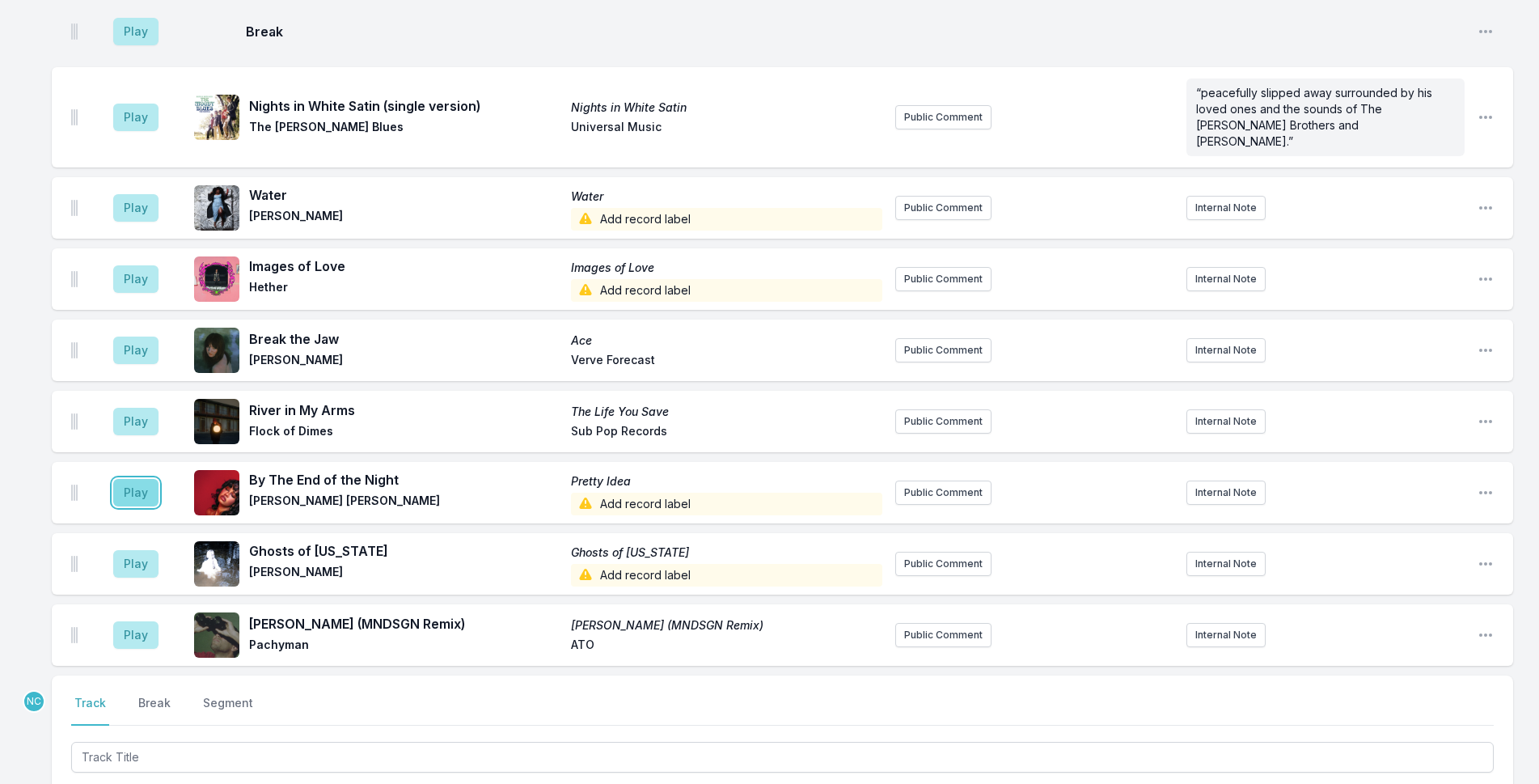
click at [123, 479] on button "Play" at bounding box center [136, 493] width 45 height 27
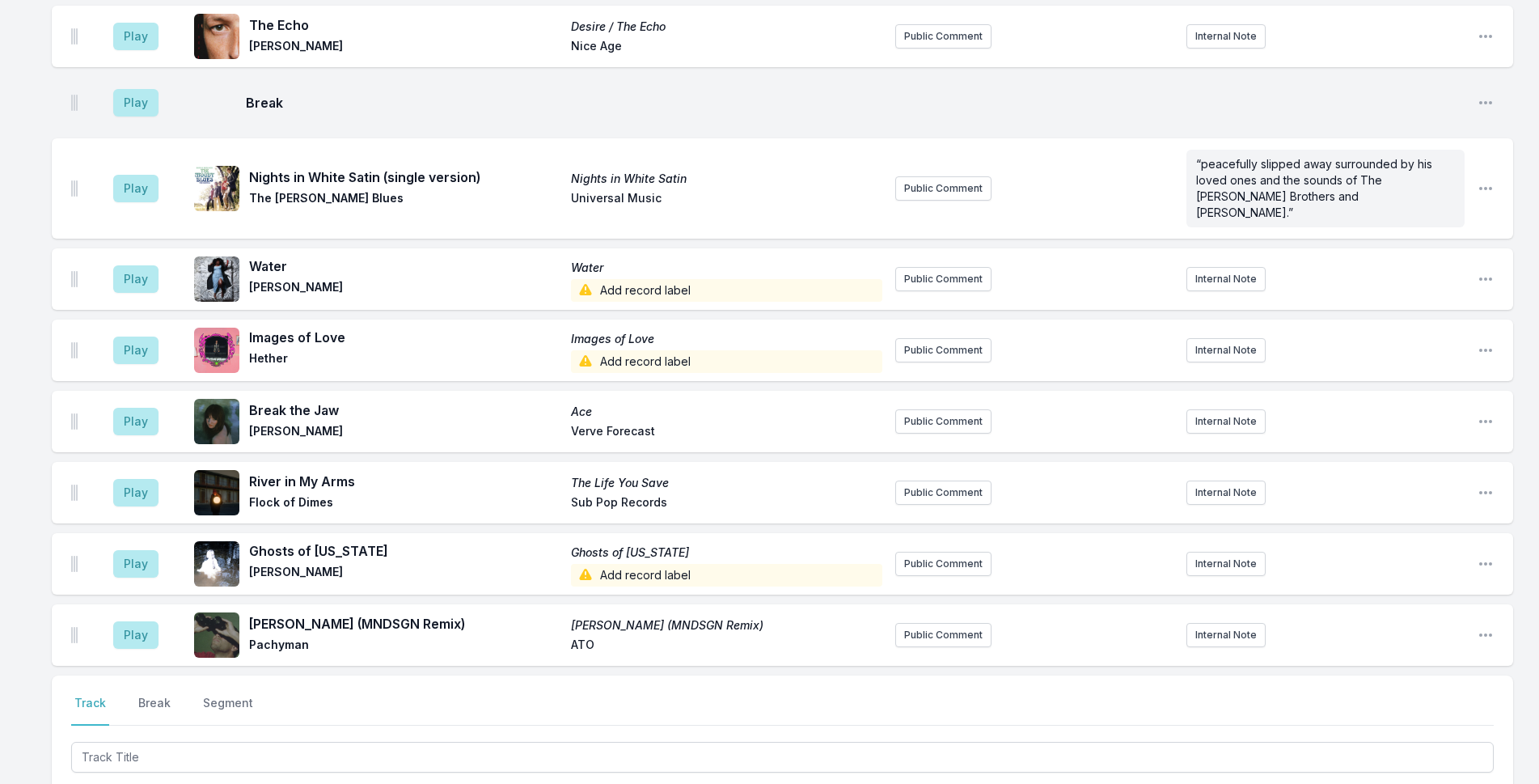
scroll to position [1880, 0]
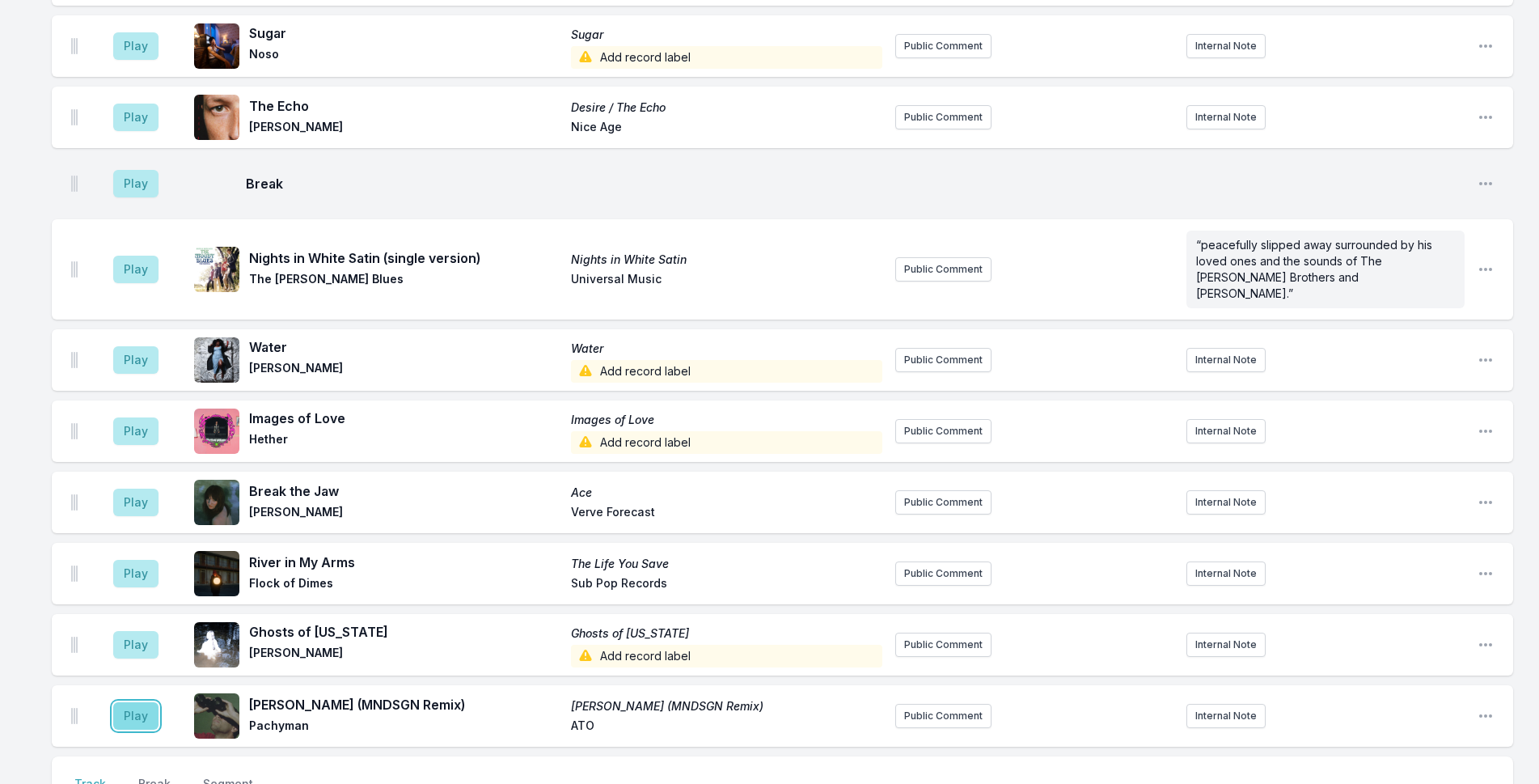
click at [131, 702] on button "Play" at bounding box center [136, 716] width 45 height 27
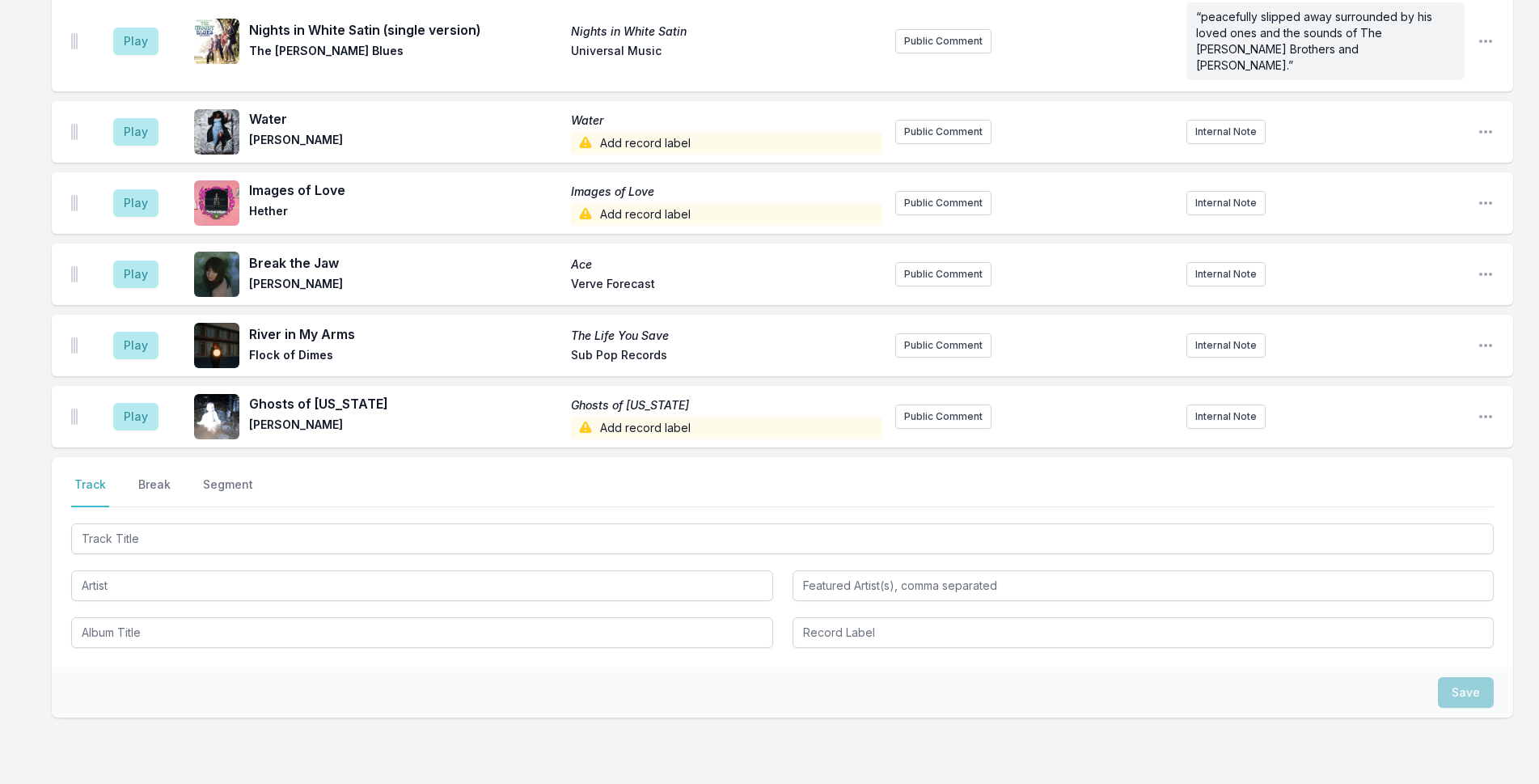
scroll to position [2204, 0]
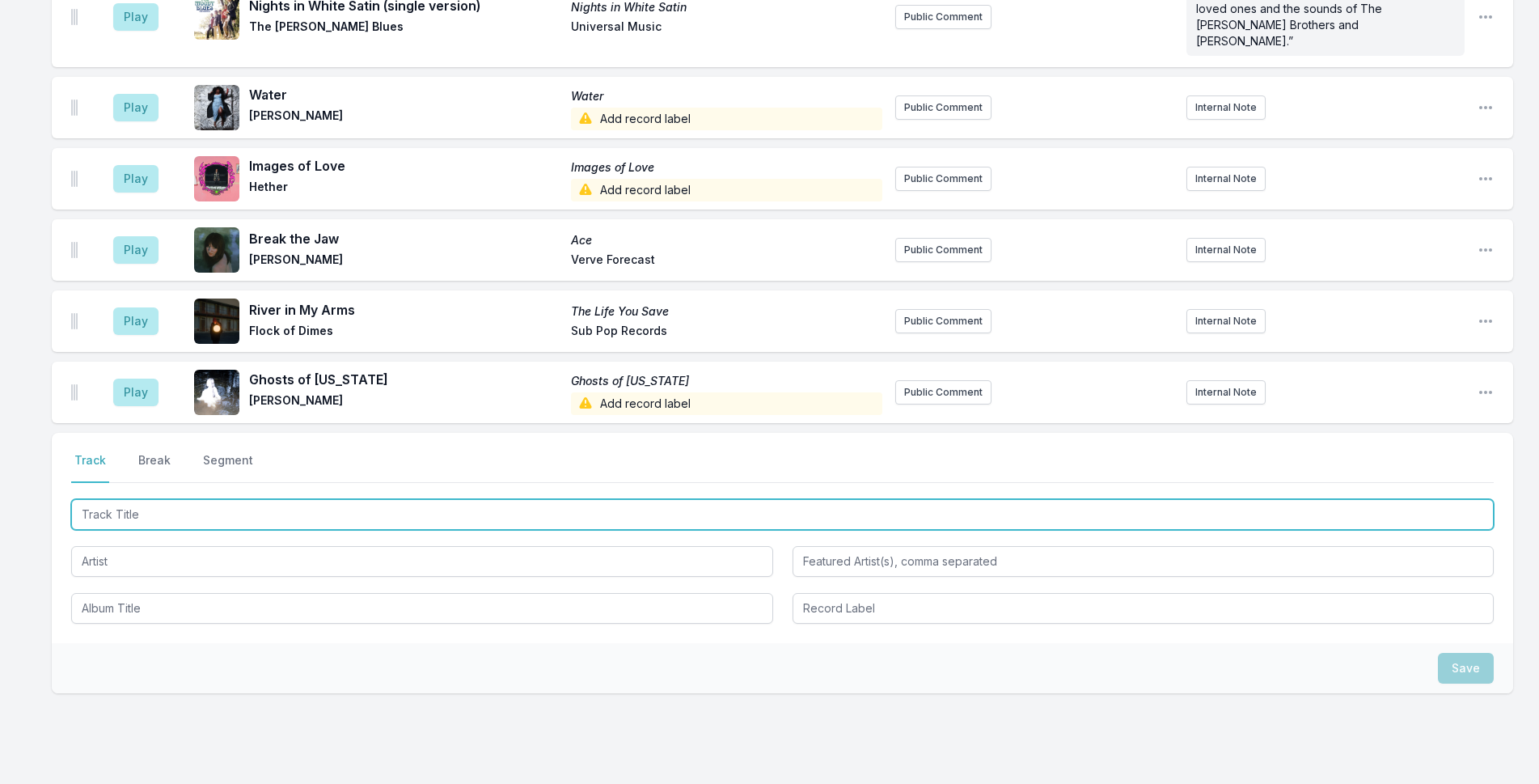
click at [494, 499] on input "Track Title" at bounding box center [782, 514] width 1423 height 31
type input "hUNTER"
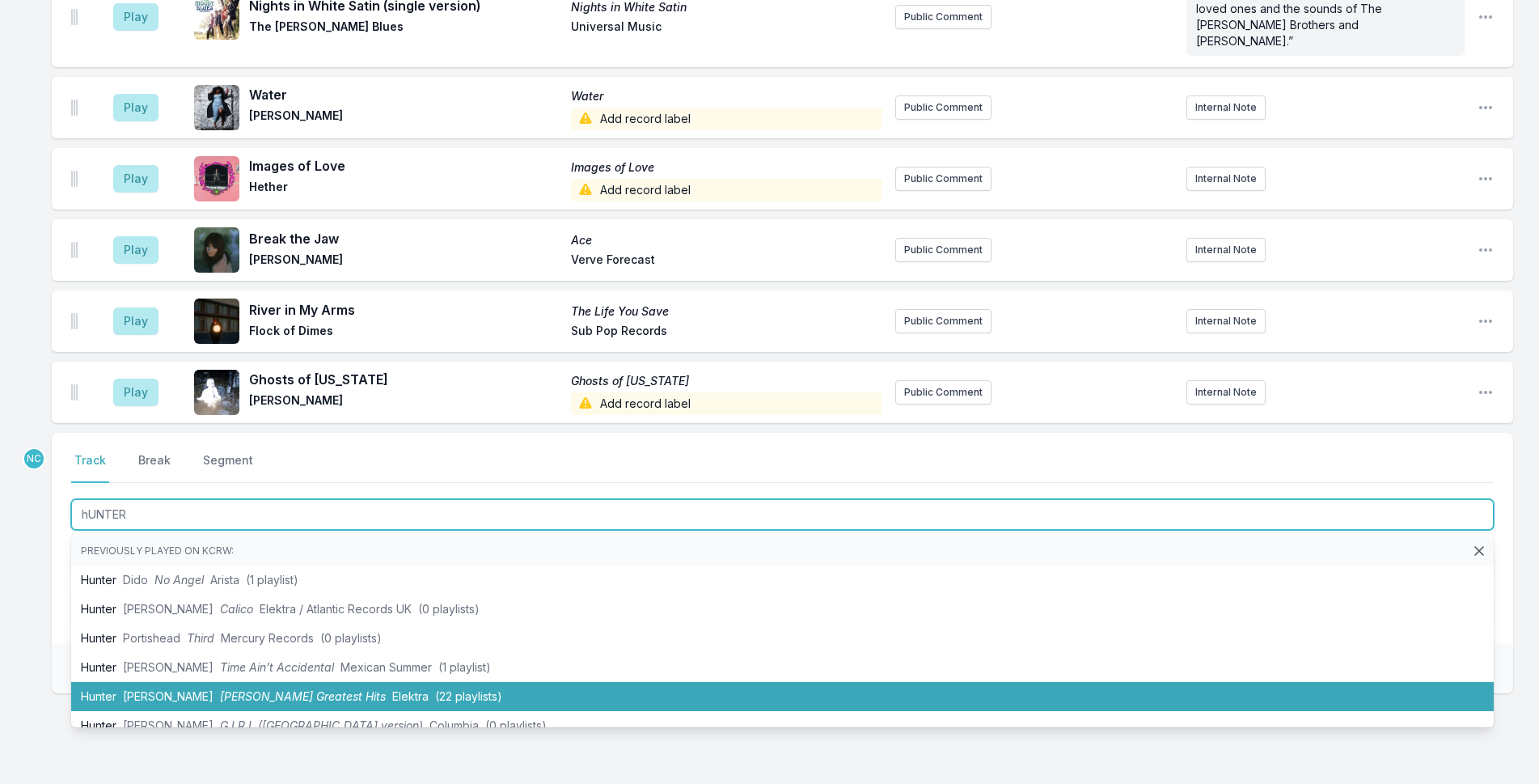
click at [383, 681] on li "[PERSON_NAME] [PERSON_NAME] Greatest Hits Elektra (22 playlists)" at bounding box center [782, 696] width 1423 height 29
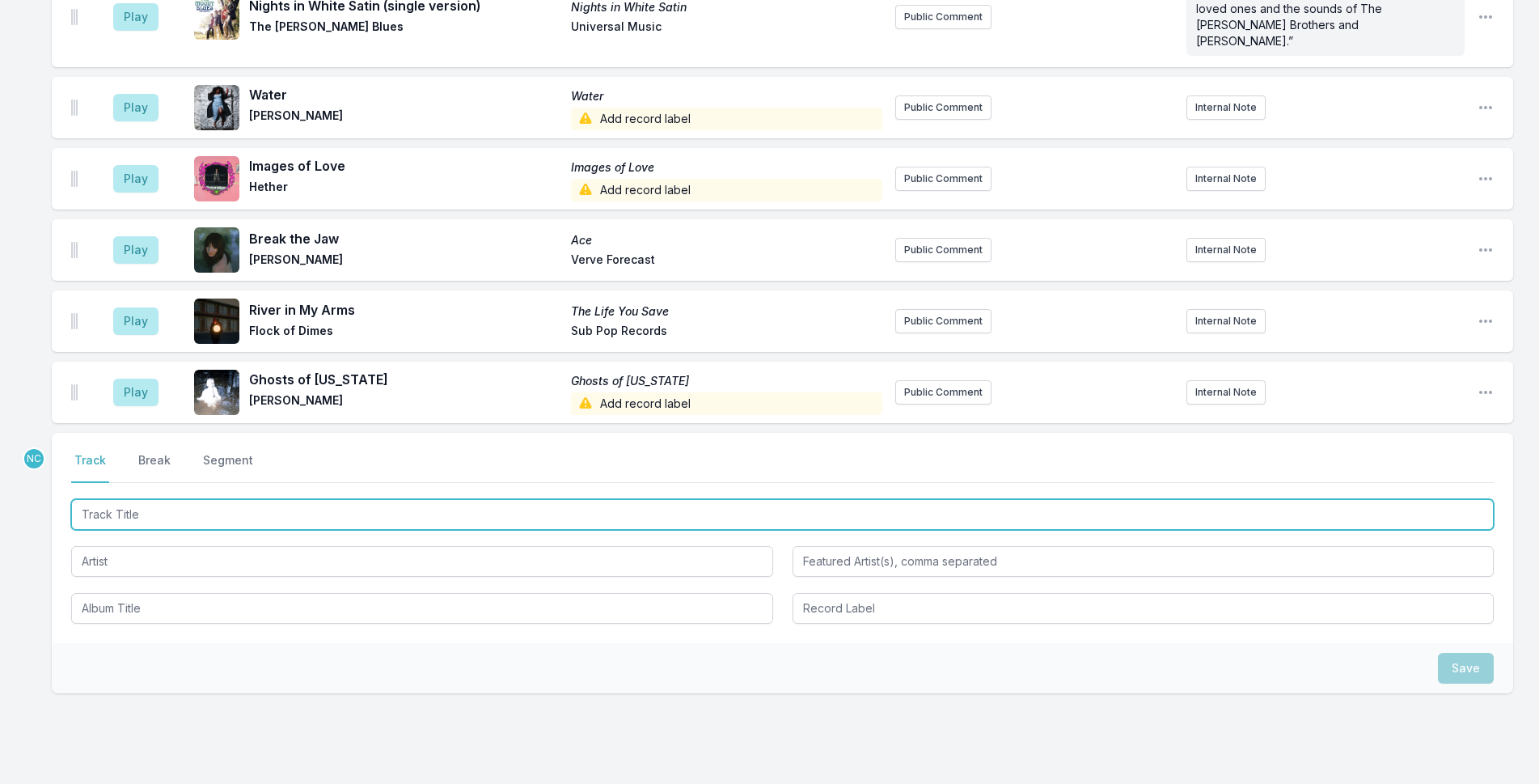
scroll to position [2275, 0]
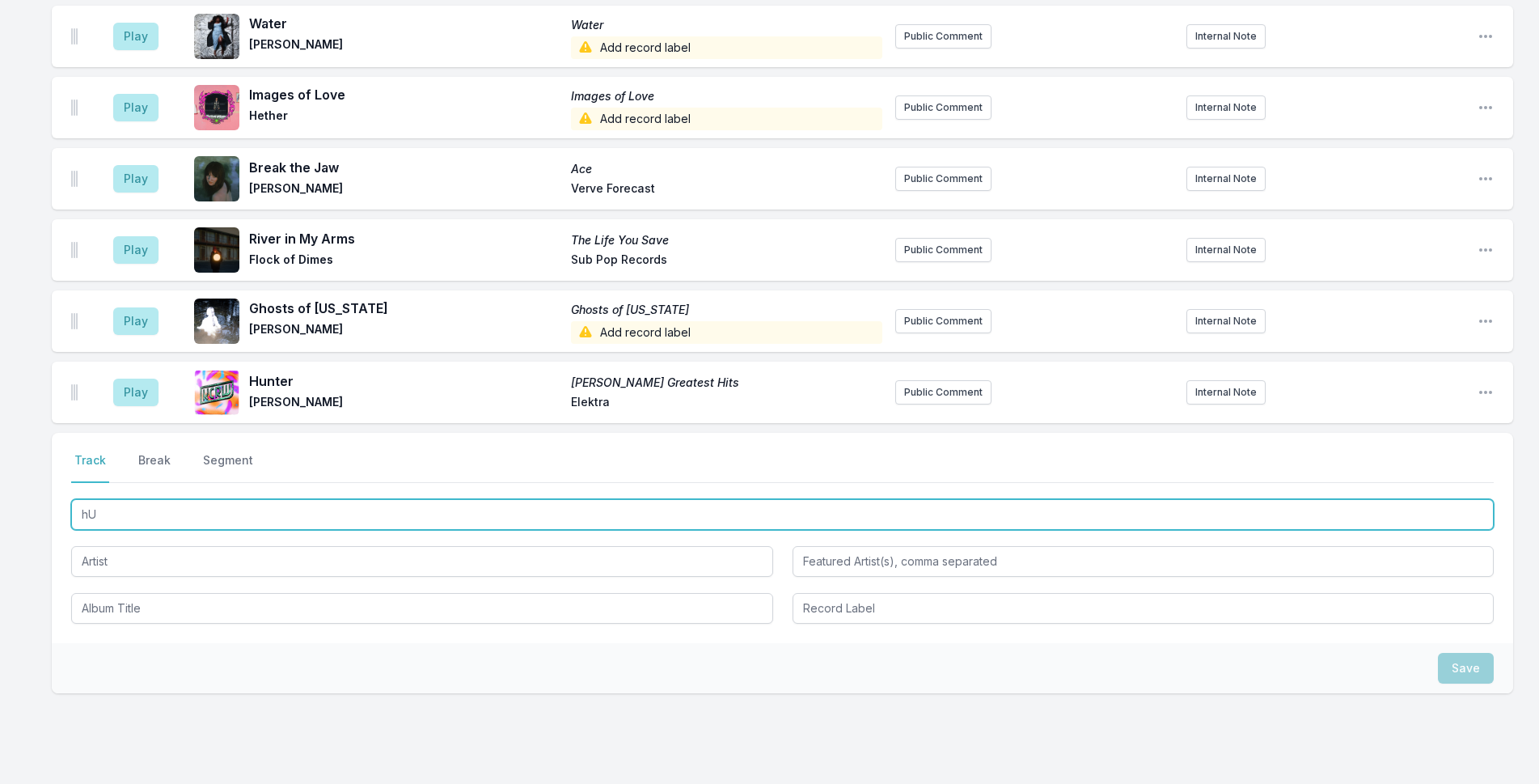
type input "h"
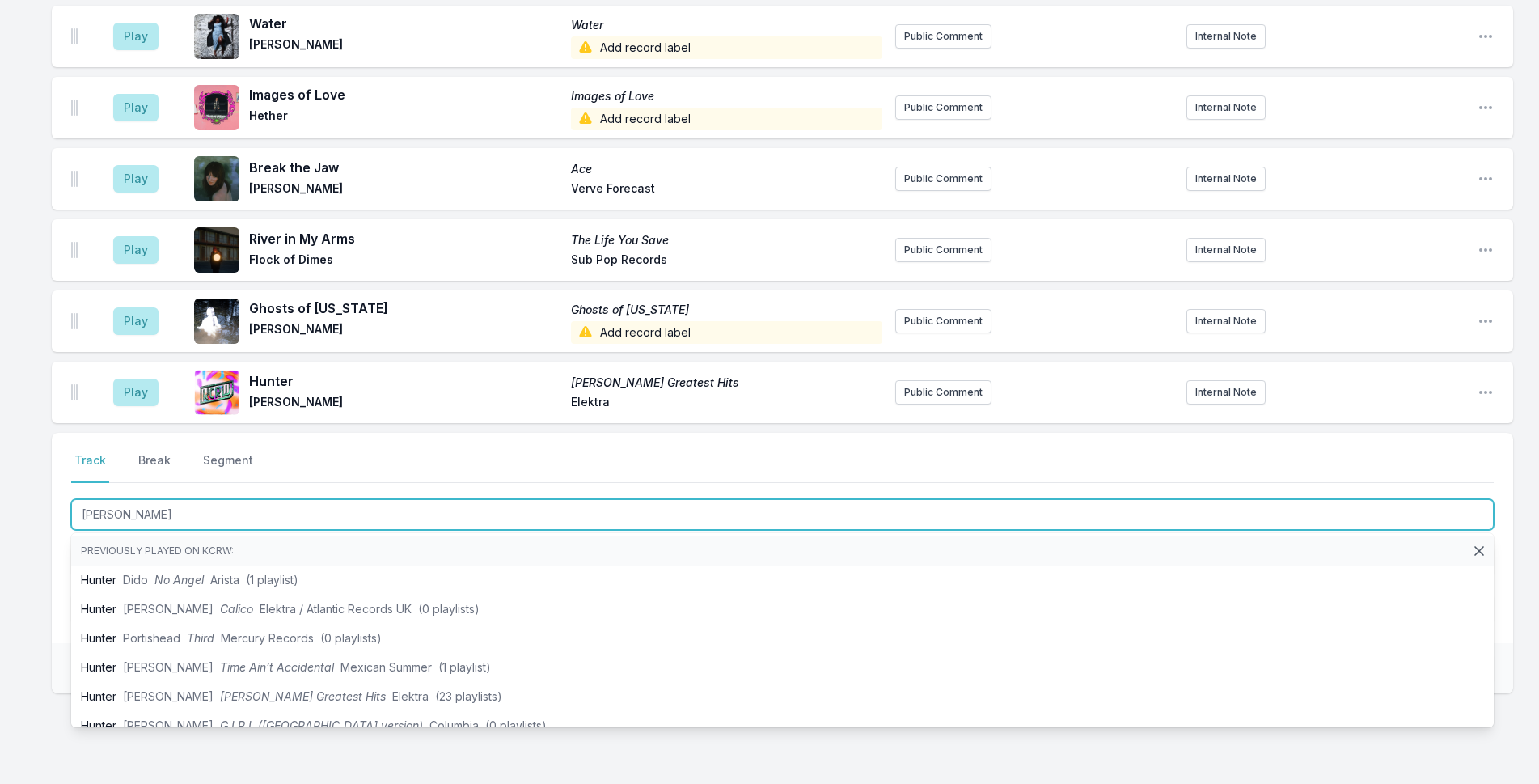
type input "[PERSON_NAME]"
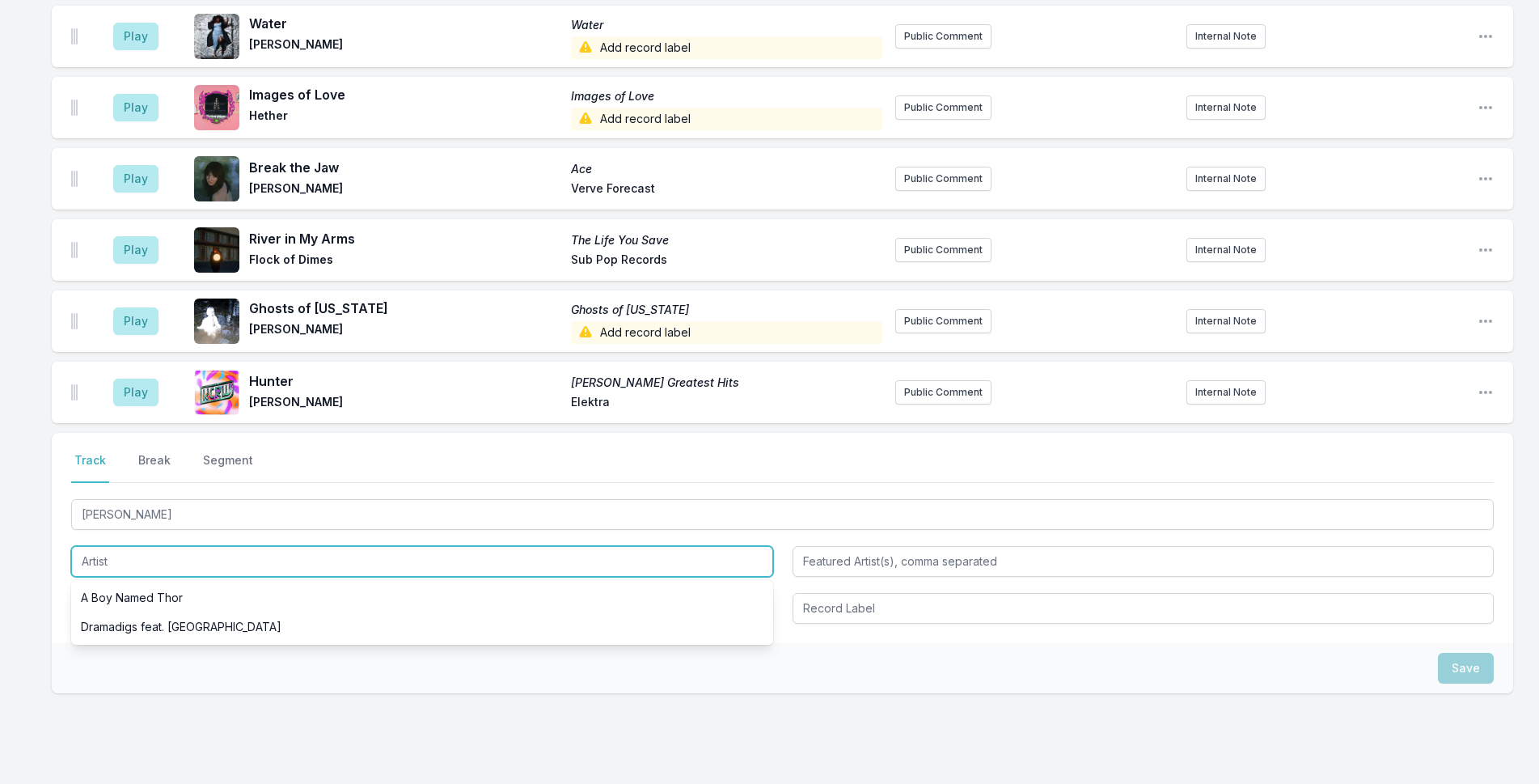
click at [189, 546] on input "Artist" at bounding box center [422, 562] width 702 height 31
type input "[PERSON_NAME]"
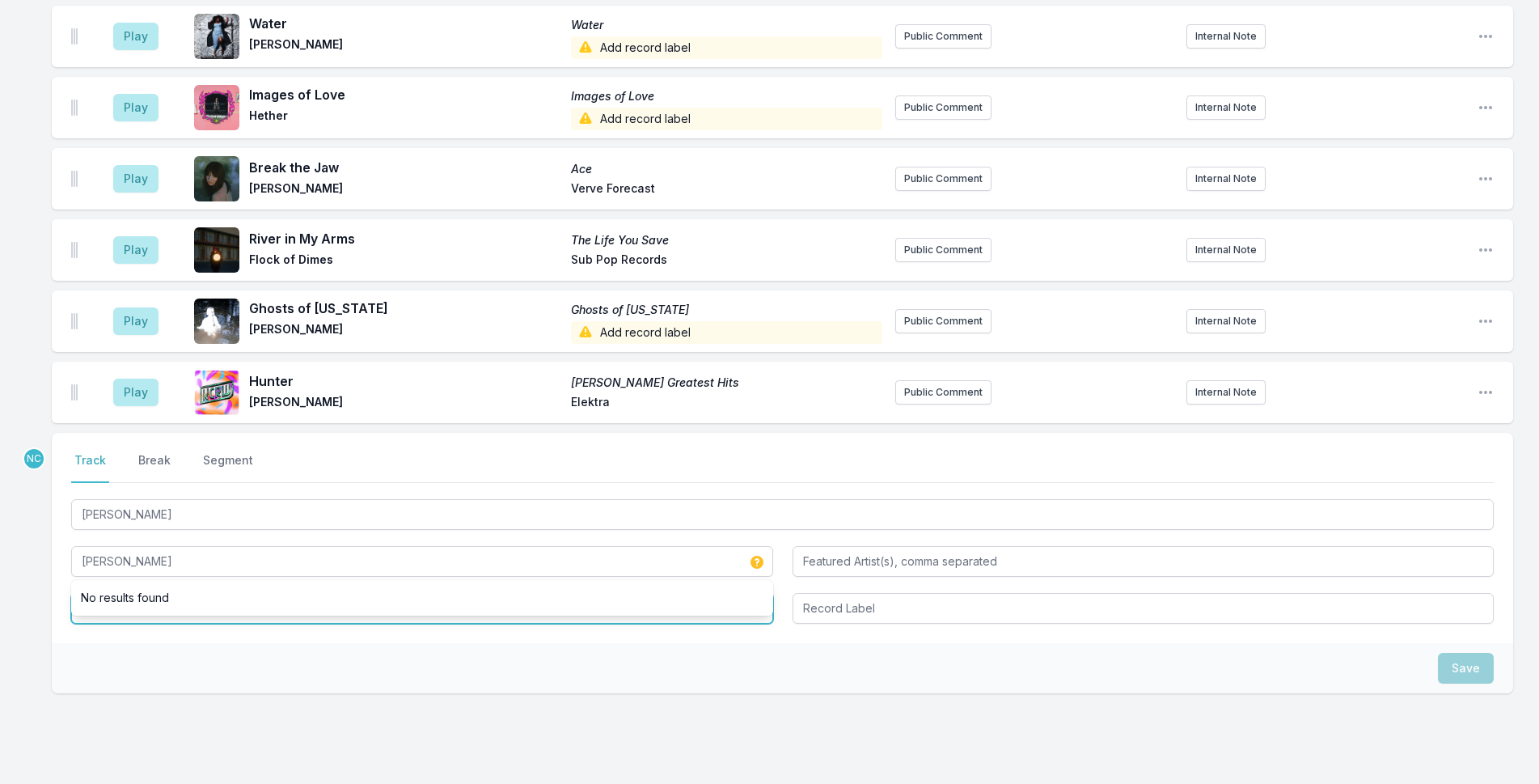
click at [187, 593] on input "Album Title" at bounding box center [422, 608] width 702 height 31
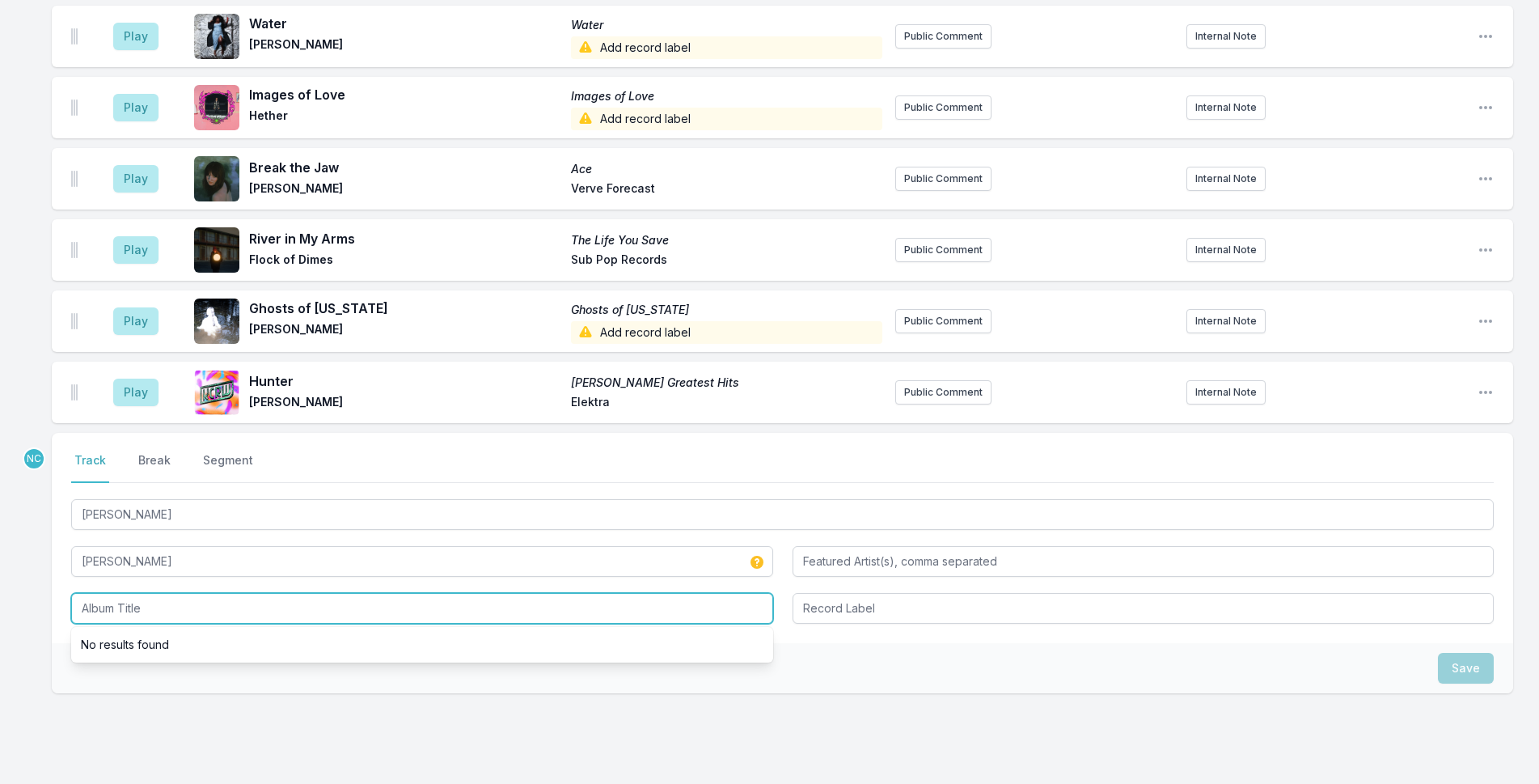
click at [187, 593] on input "Album Title" at bounding box center [422, 608] width 702 height 31
type input "Homogenic"
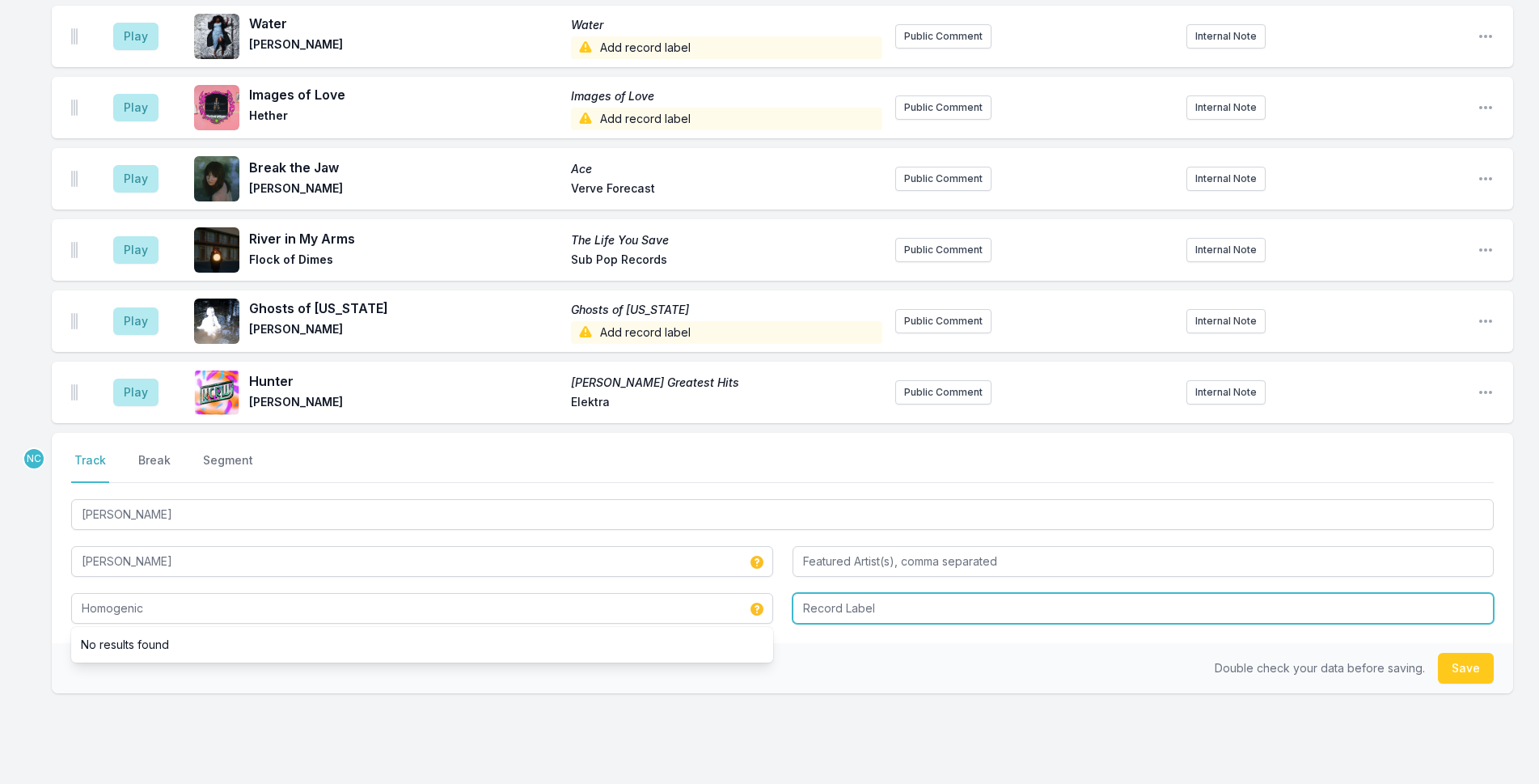
click at [1119, 593] on input "Record Label" at bounding box center [1143, 608] width 702 height 31
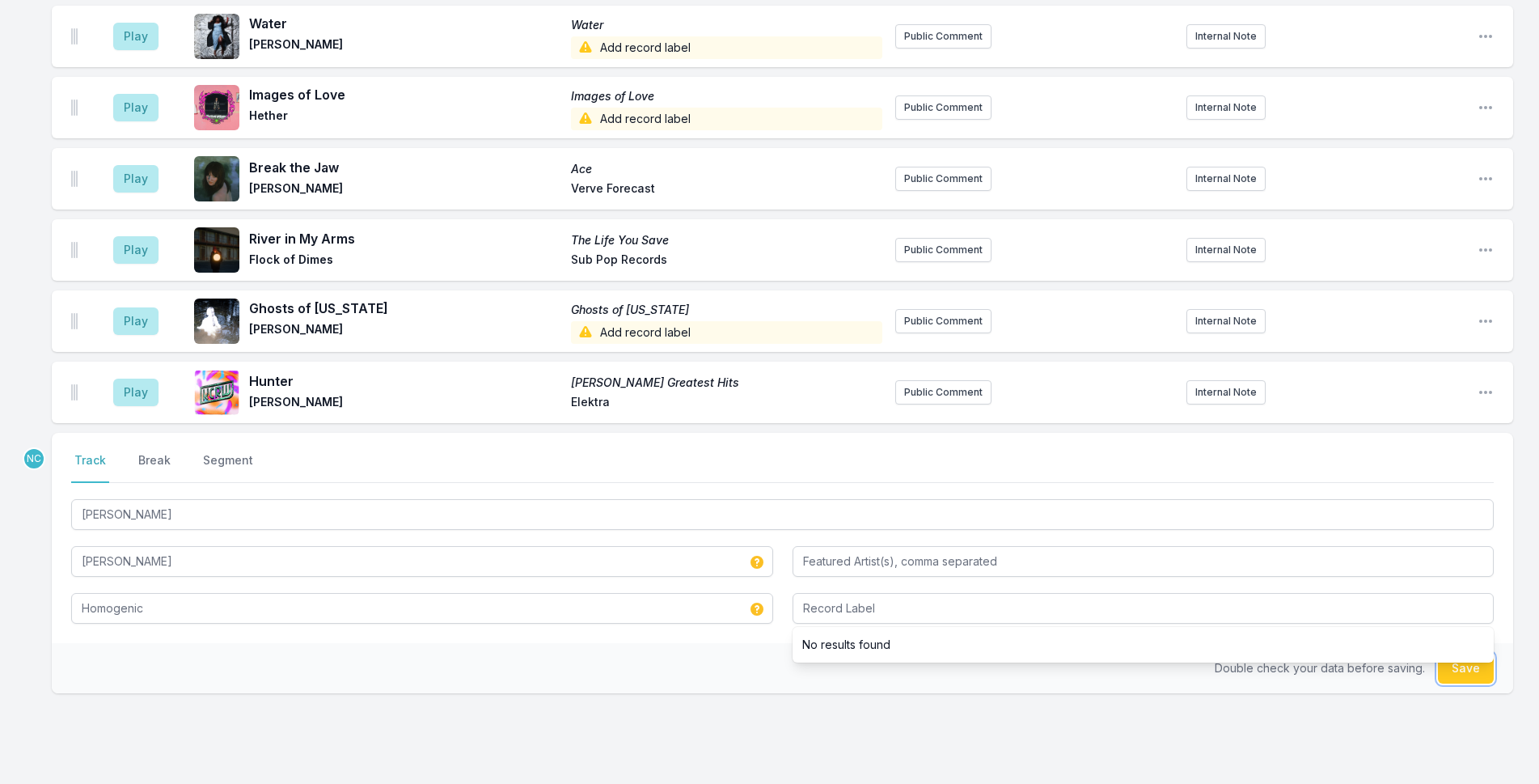
click at [1485, 652] on button "Save" at bounding box center [1465, 668] width 55 height 31
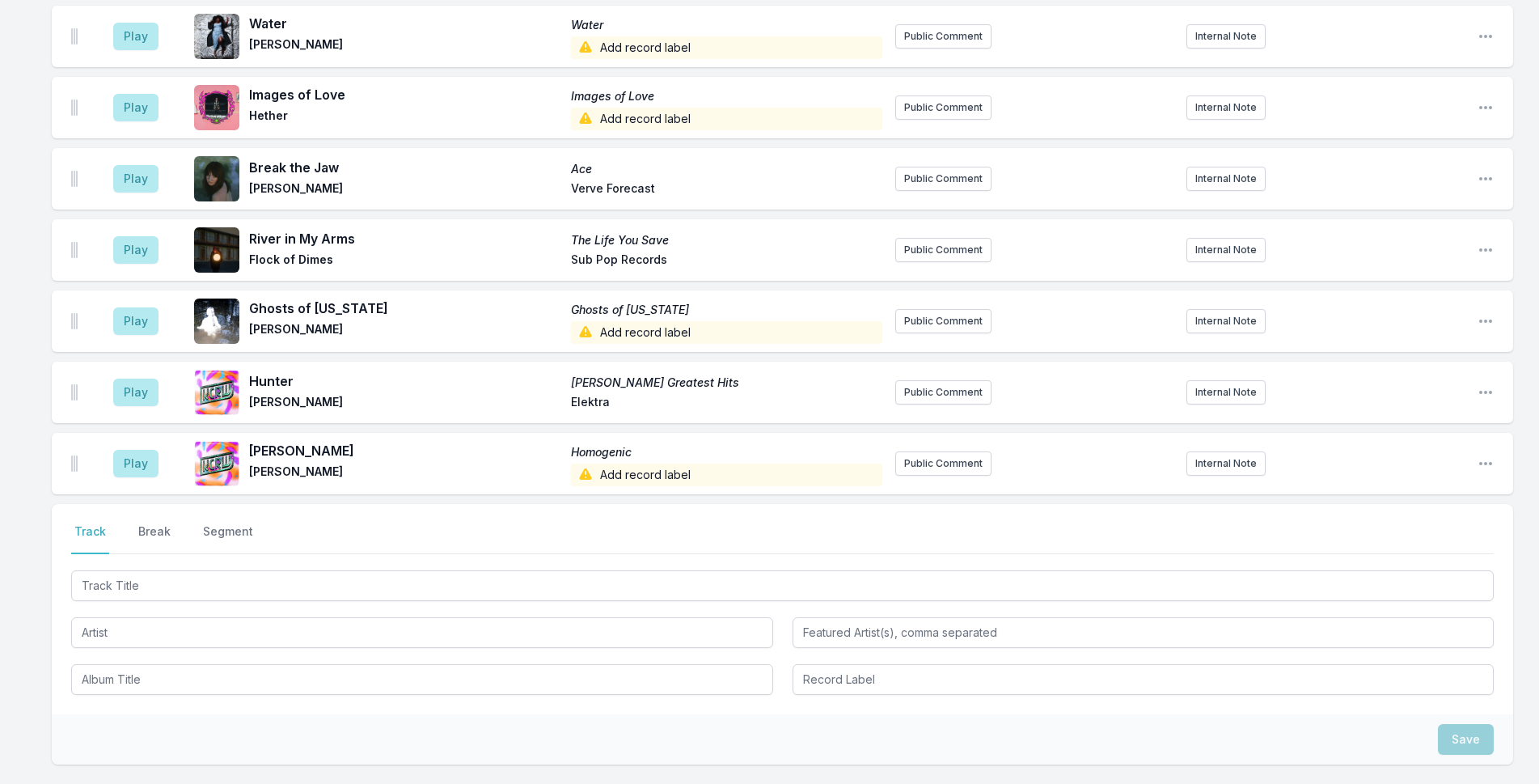
scroll to position [2347, 0]
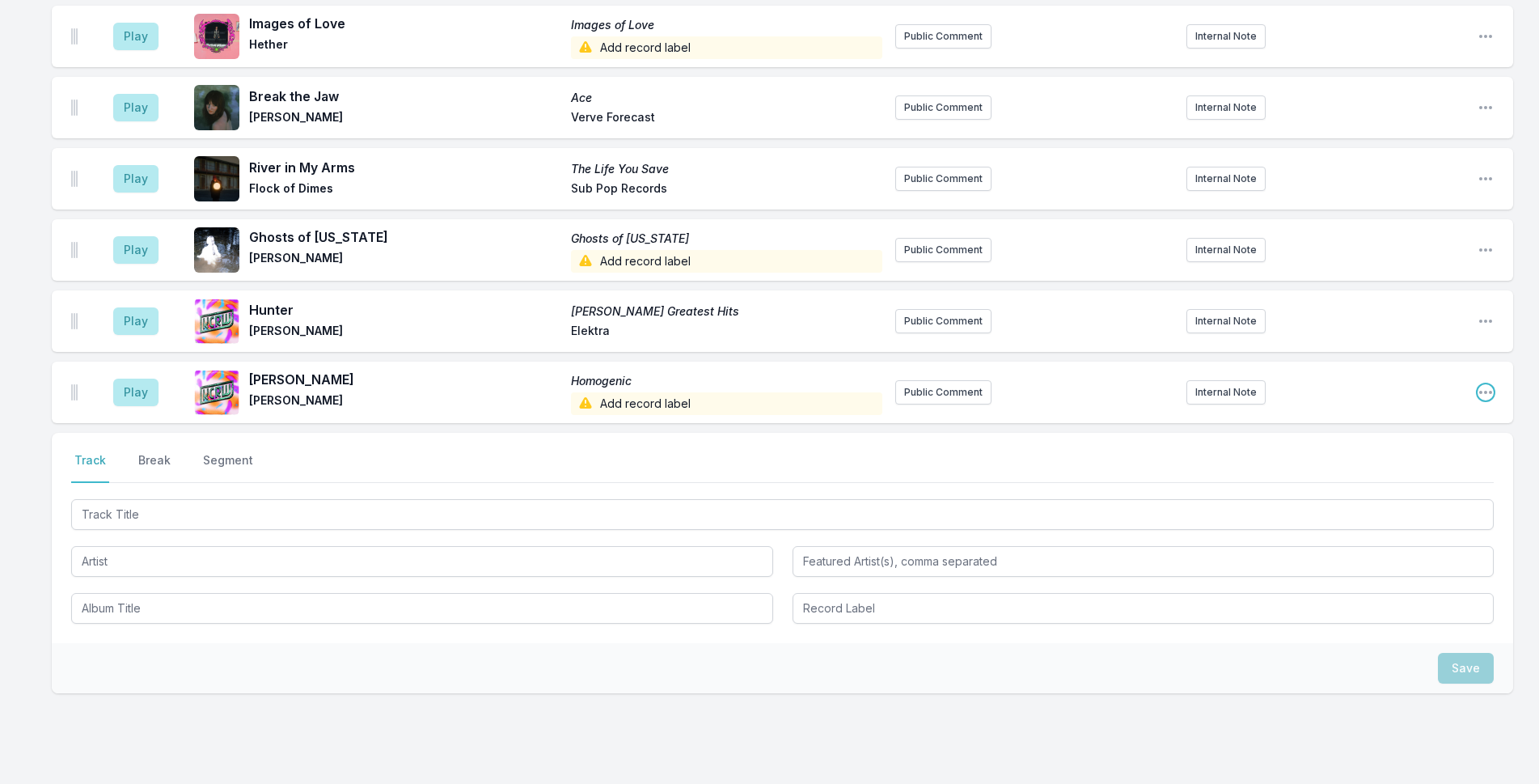
drag, startPoint x: 1481, startPoint y: 324, endPoint x: 1467, endPoint y: 334, distance: 17.2
click at [1482, 384] on icon "Open playlist item options" at bounding box center [1485, 392] width 16 height 16
click at [1419, 439] on button "Edit Track Details" at bounding box center [1404, 454] width 181 height 29
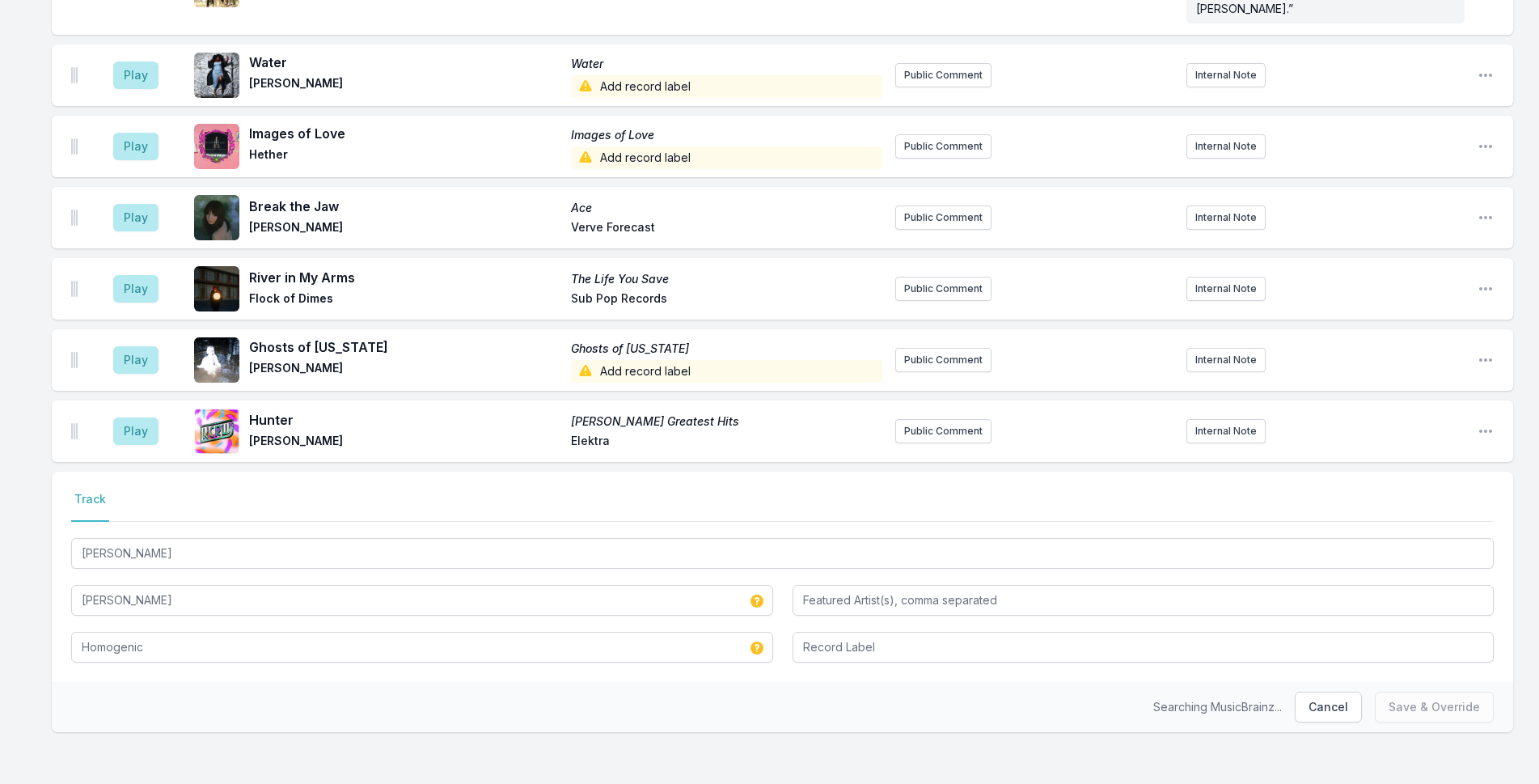
scroll to position [2171, 0]
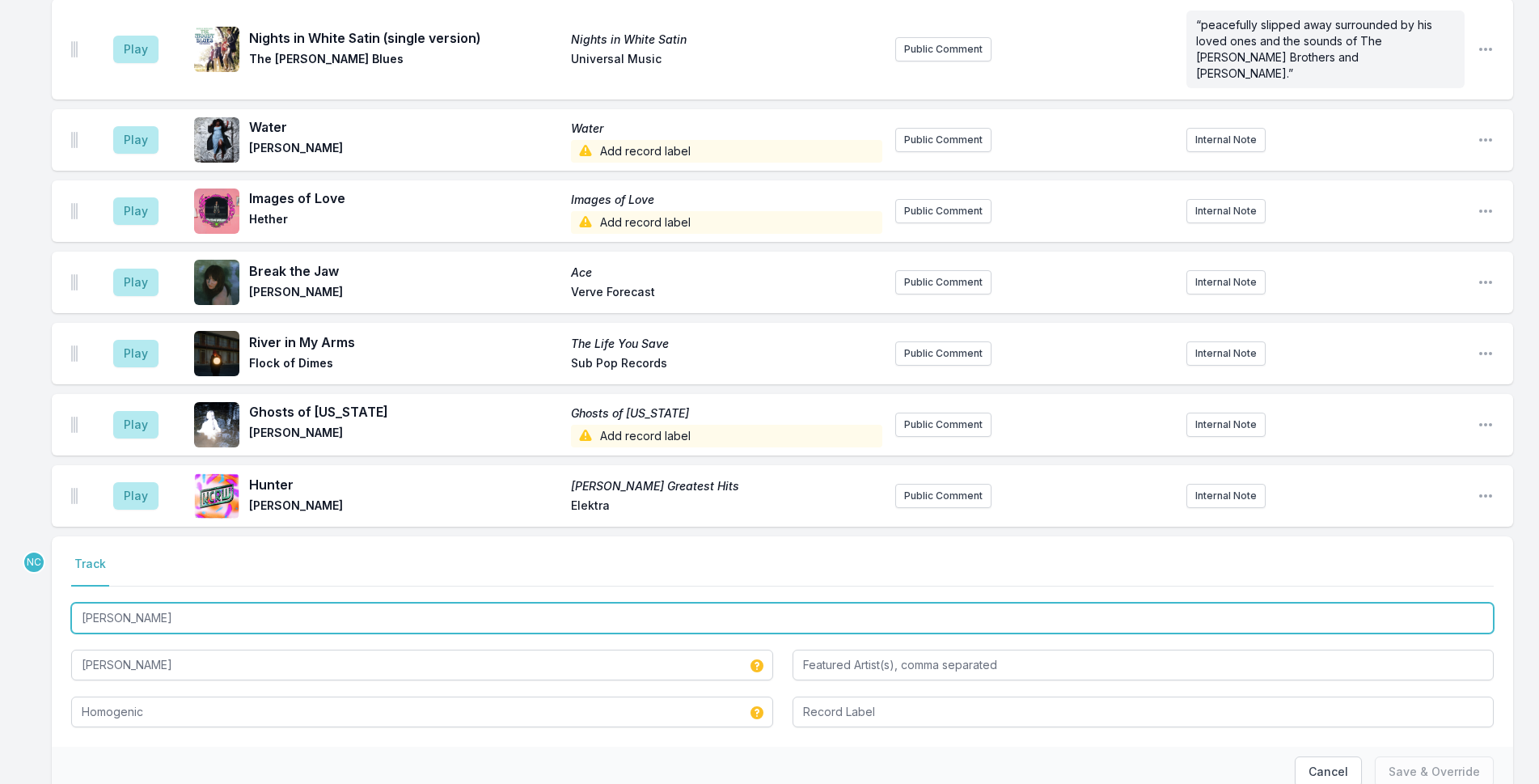
click at [230, 603] on input "[PERSON_NAME]" at bounding box center [782, 618] width 1423 height 31
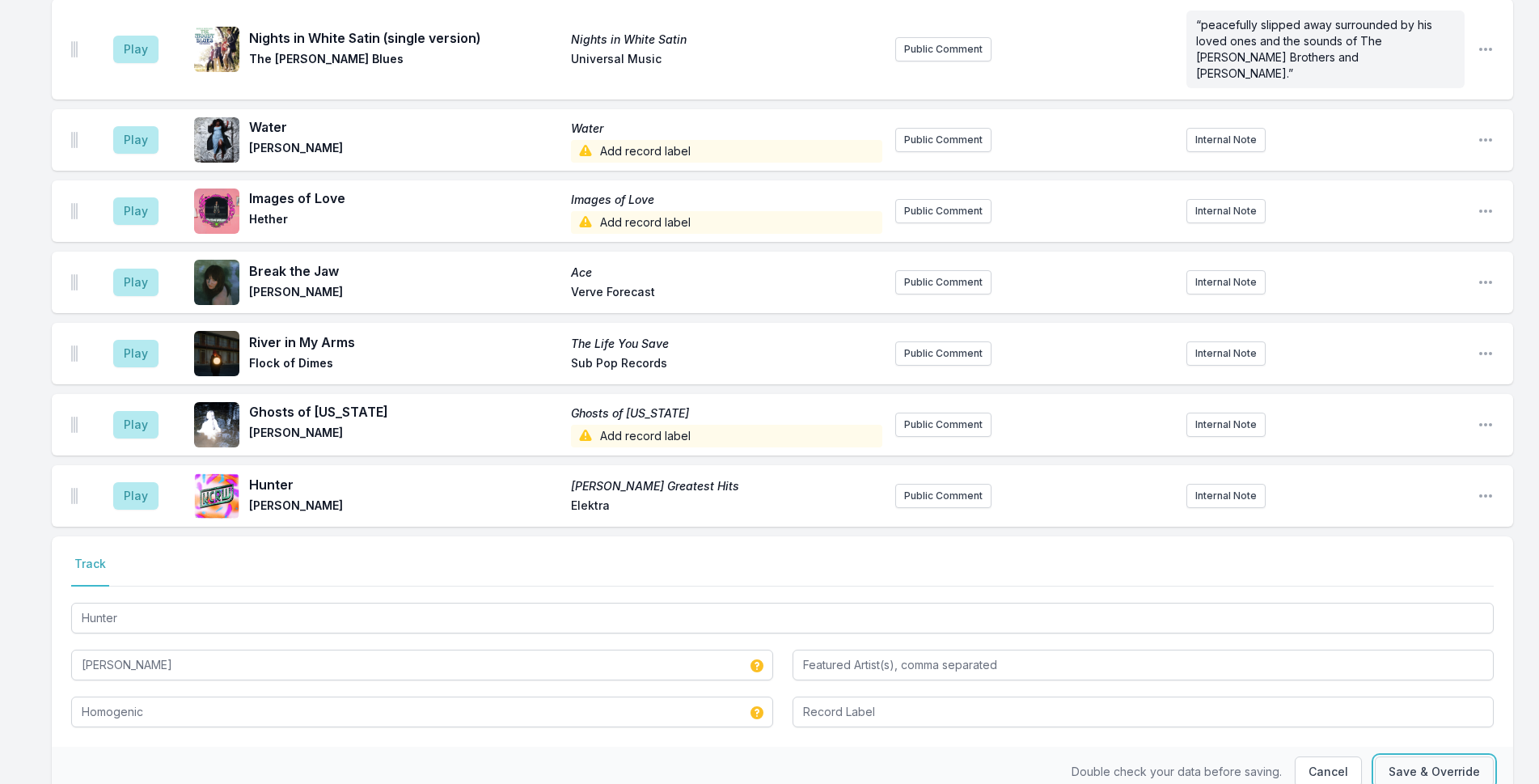
click at [1464, 756] on button "Save & Override" at bounding box center [1434, 771] width 119 height 31
type input "[PERSON_NAME]"
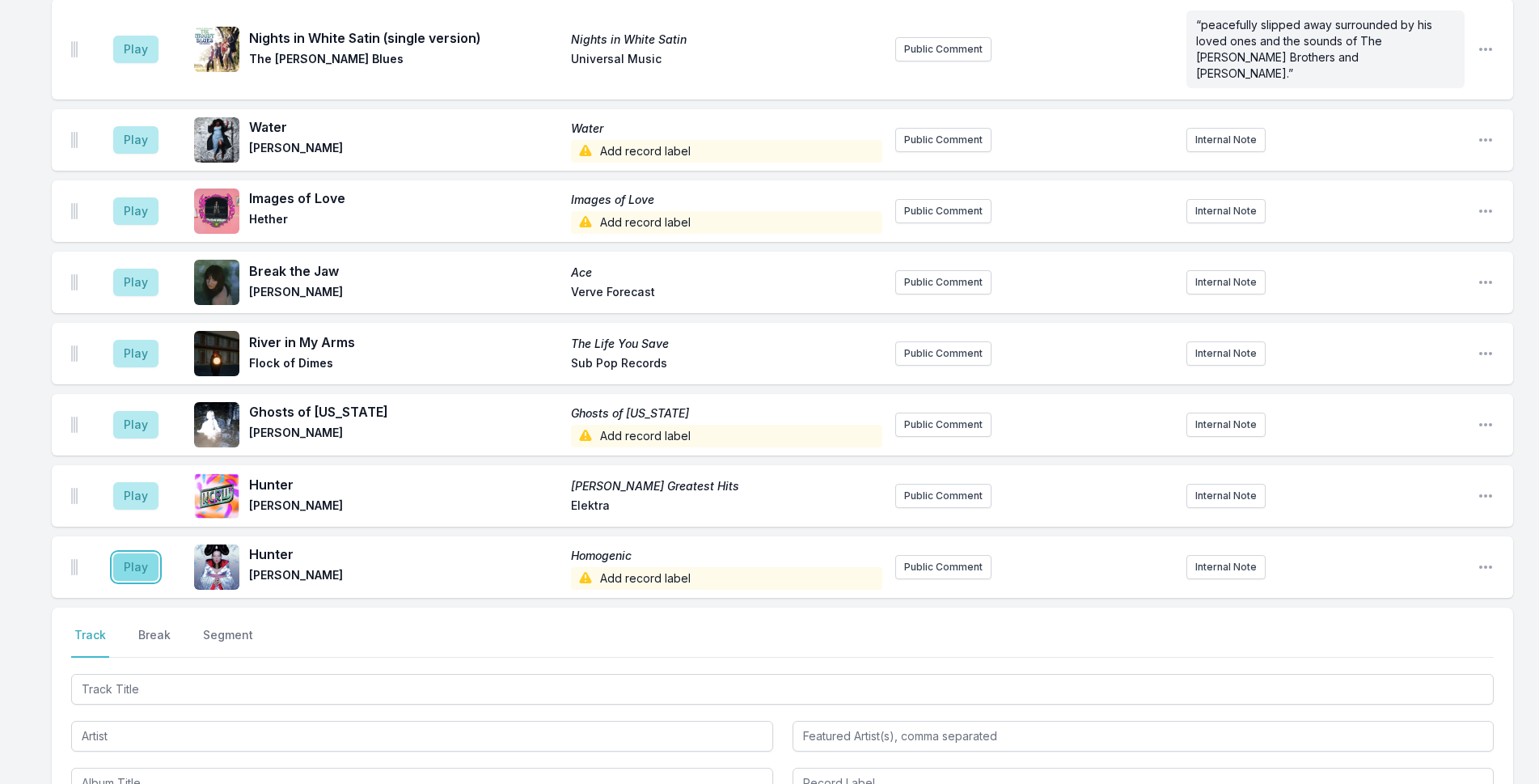
click at [136, 554] on button "Play" at bounding box center [136, 567] width 45 height 27
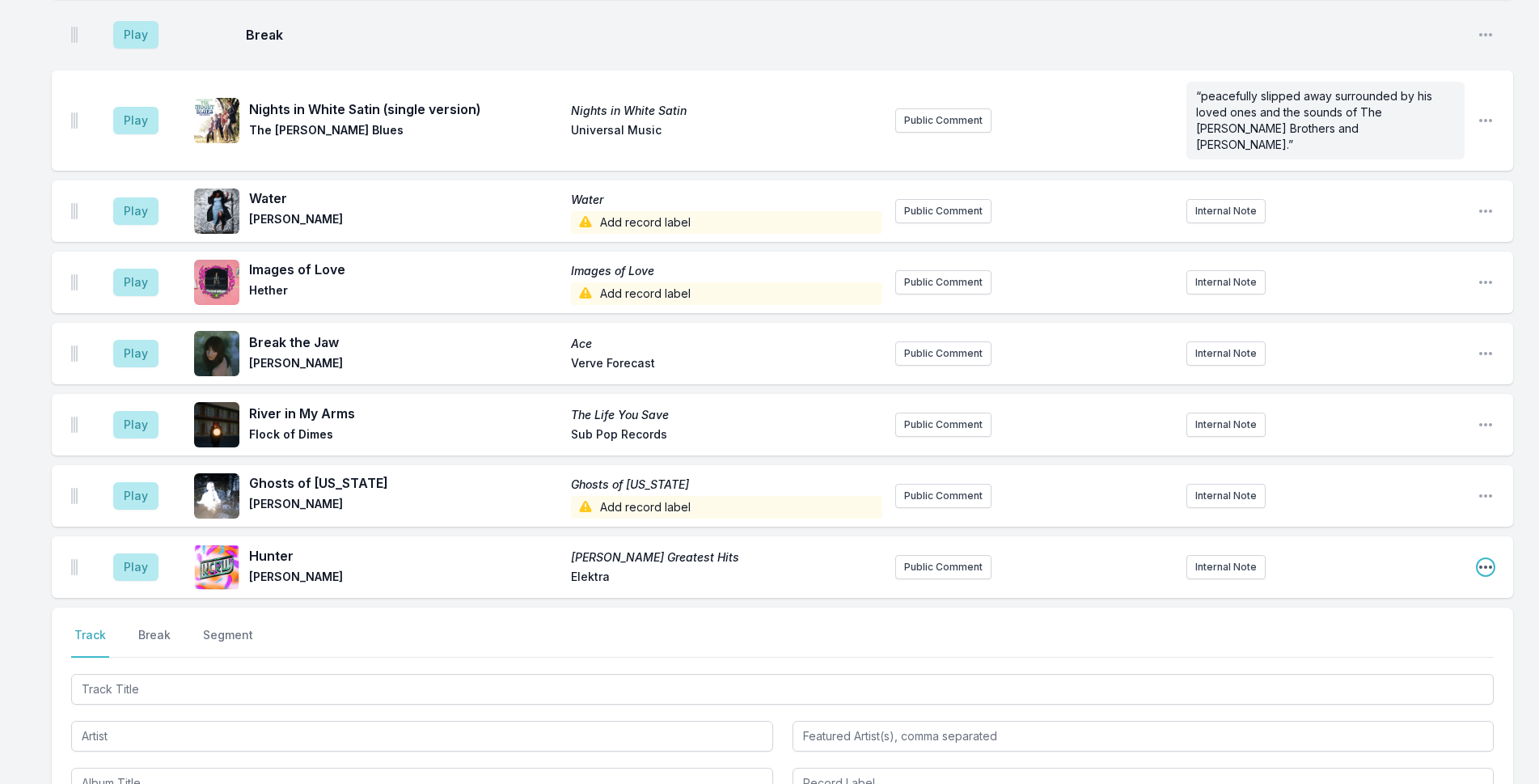
click at [1488, 559] on icon "Open playlist item options" at bounding box center [1485, 567] width 16 height 16
click at [1415, 643] on button "Delete Entry" at bounding box center [1404, 658] width 181 height 29
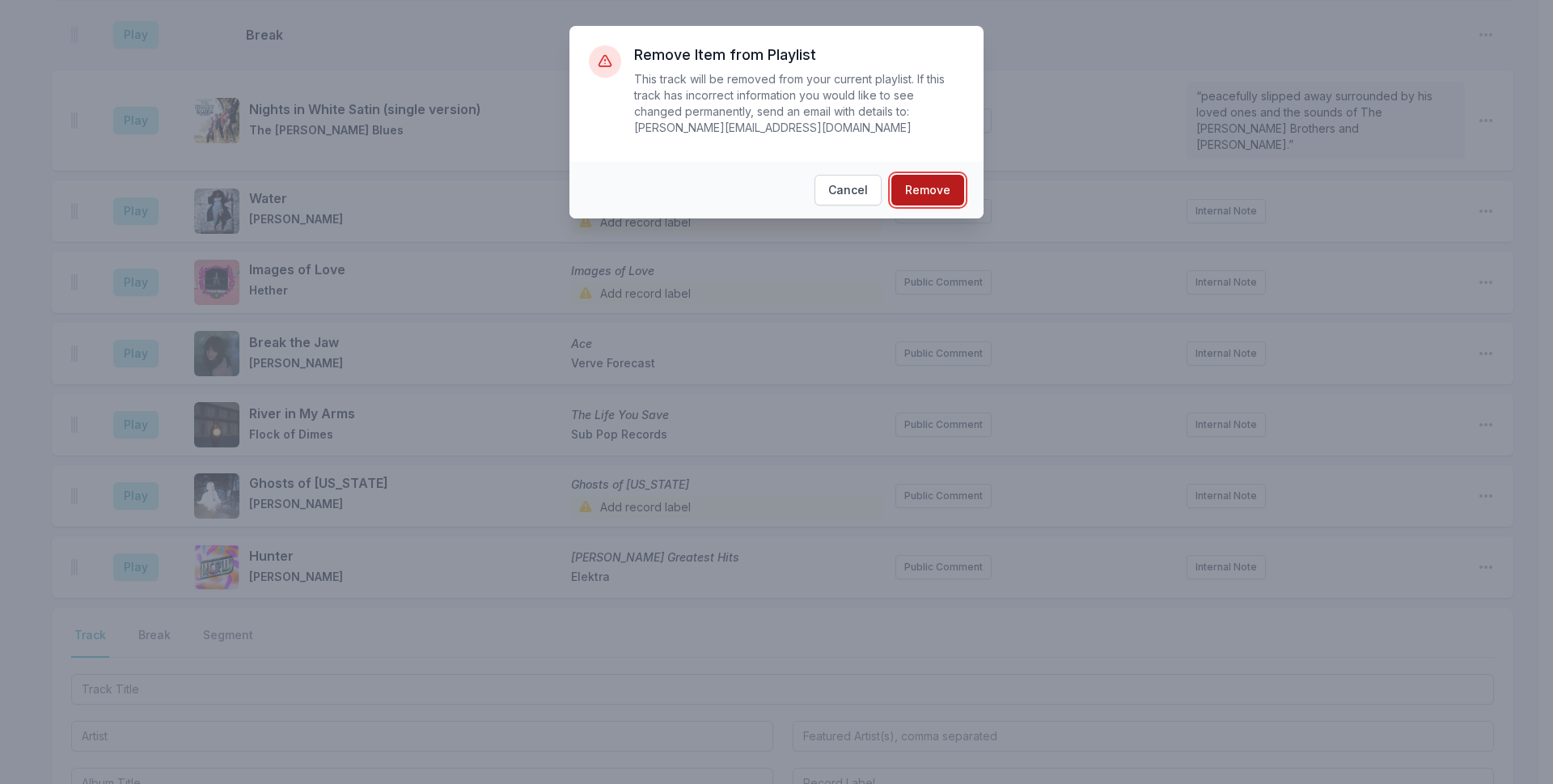
click at [960, 180] on button "Remove" at bounding box center [928, 191] width 73 height 31
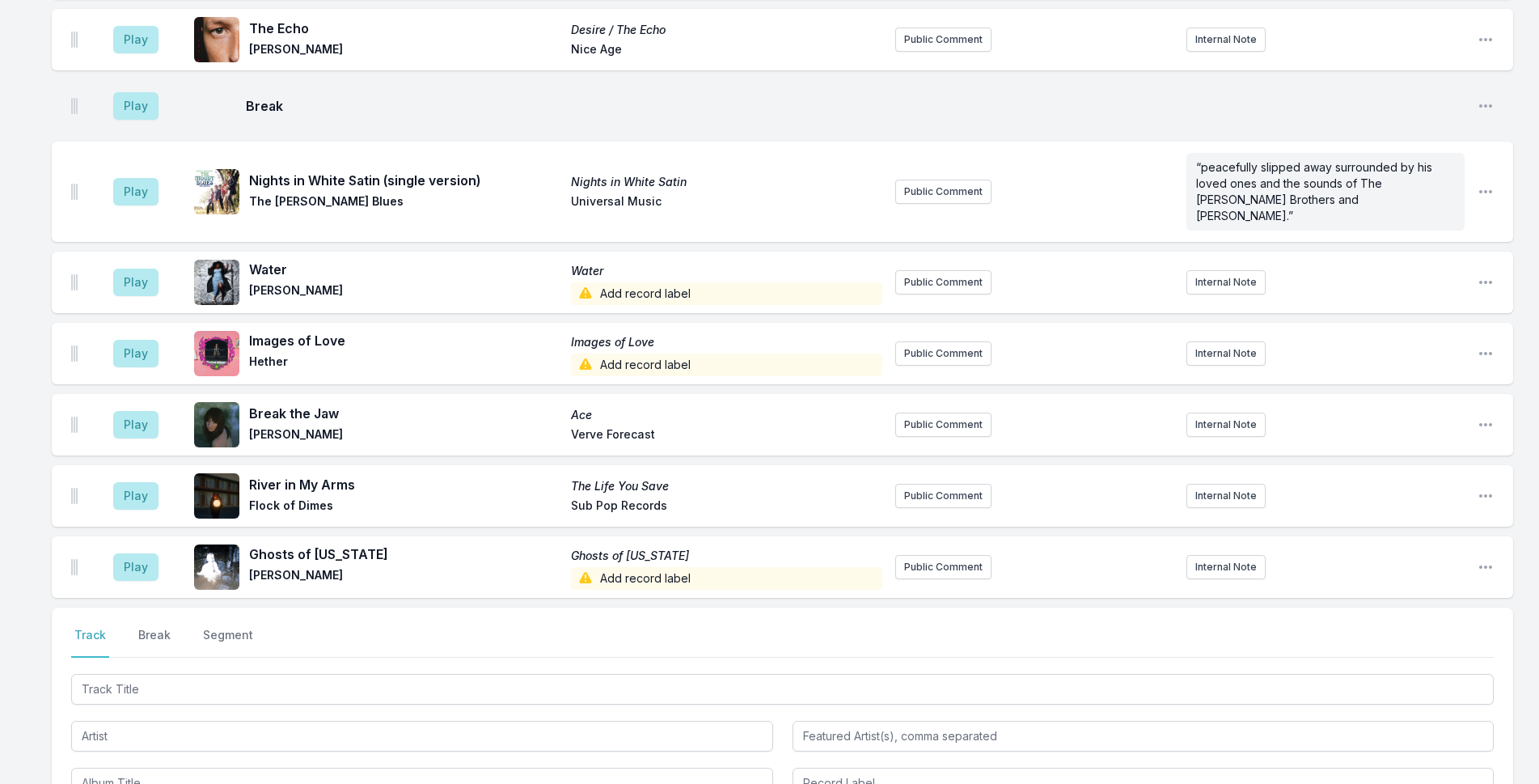
scroll to position [2242, 0]
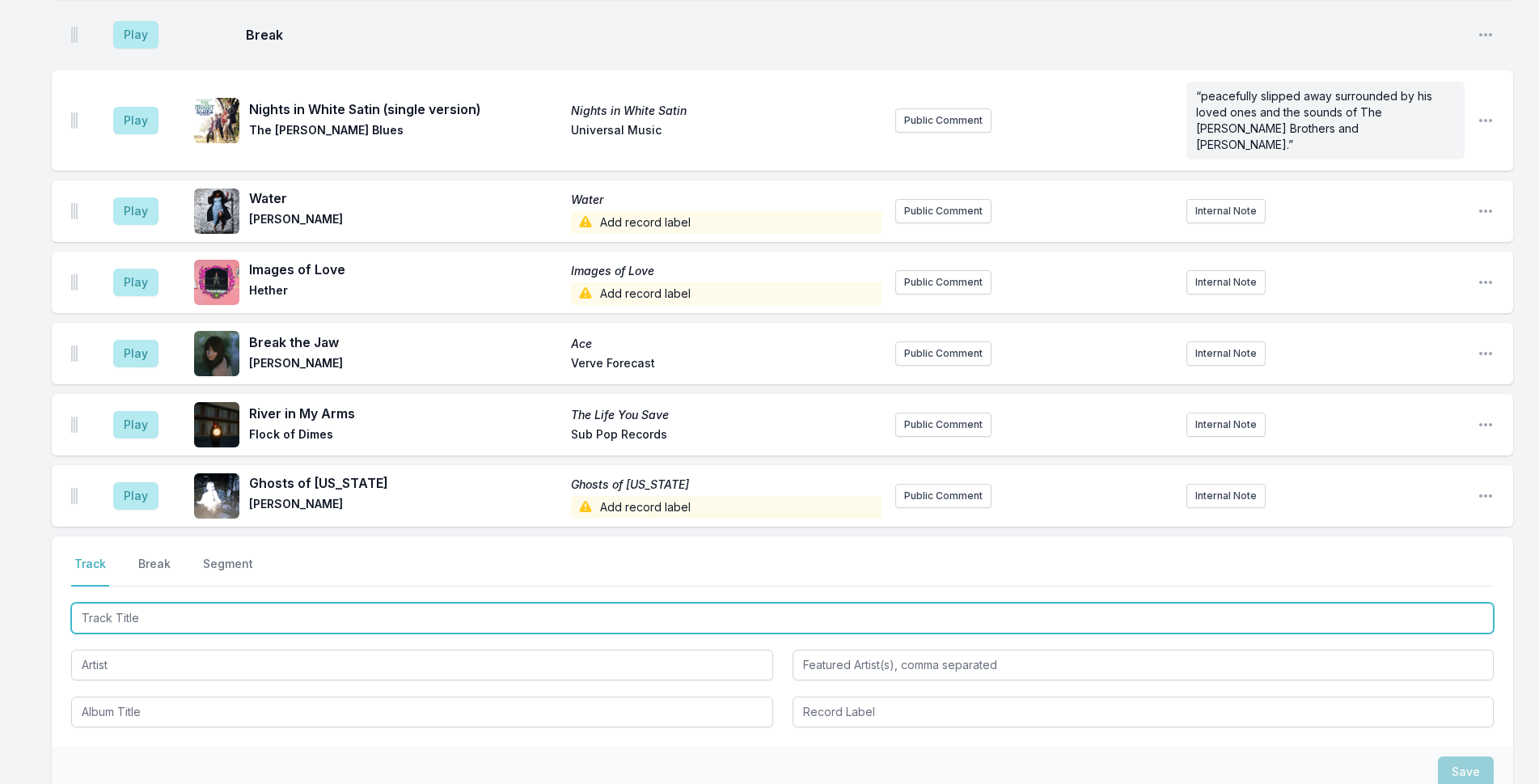
drag, startPoint x: 551, startPoint y: 554, endPoint x: 1552, endPoint y: 207, distance: 1059.4
click at [646, 603] on input "Track Title" at bounding box center [782, 618] width 1423 height 31
type input "Conexion"
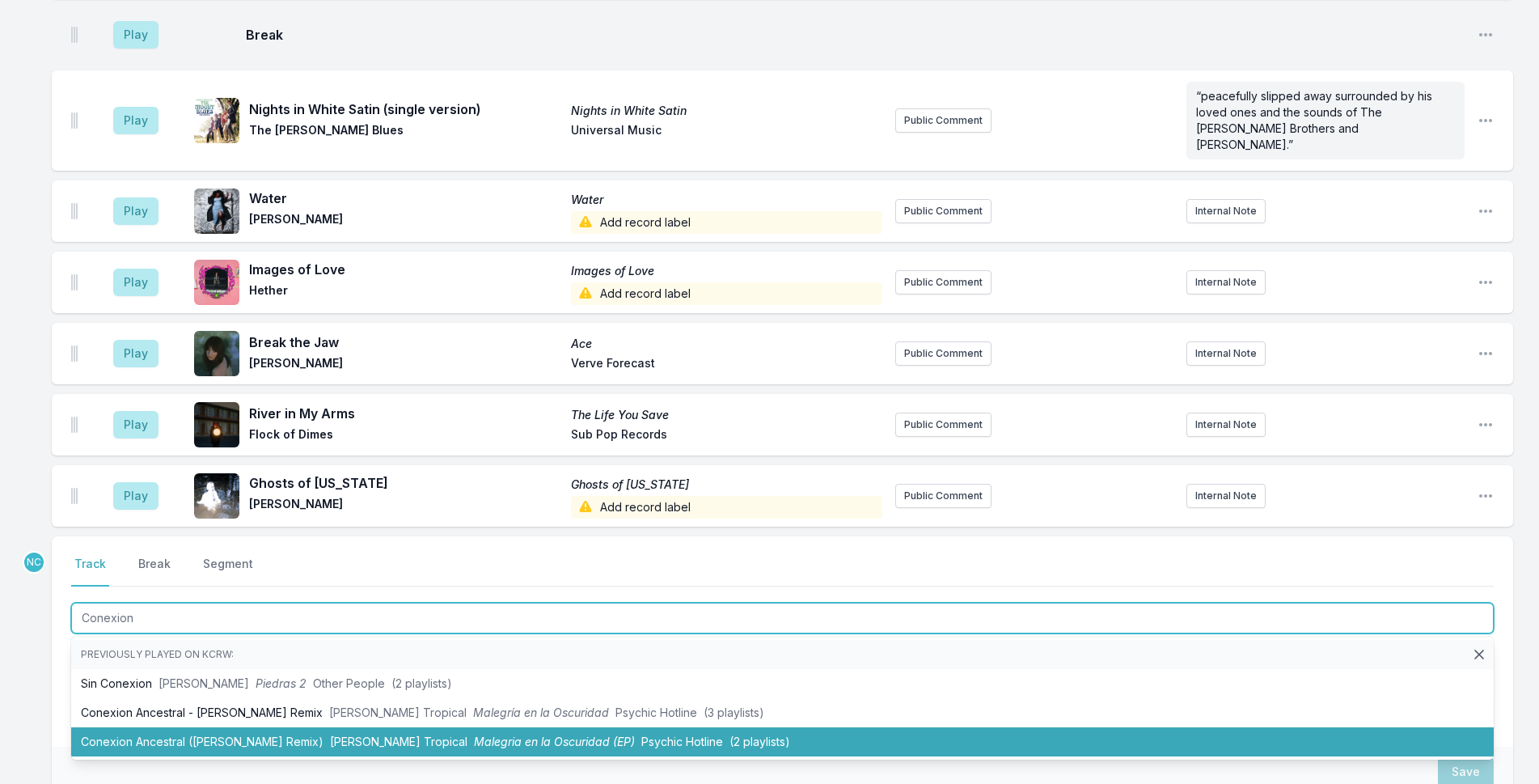
click at [529, 727] on li "Conexion Ancestral ([PERSON_NAME] Remix) [PERSON_NAME] Tropical Malegria en la …" at bounding box center [782, 741] width 1423 height 29
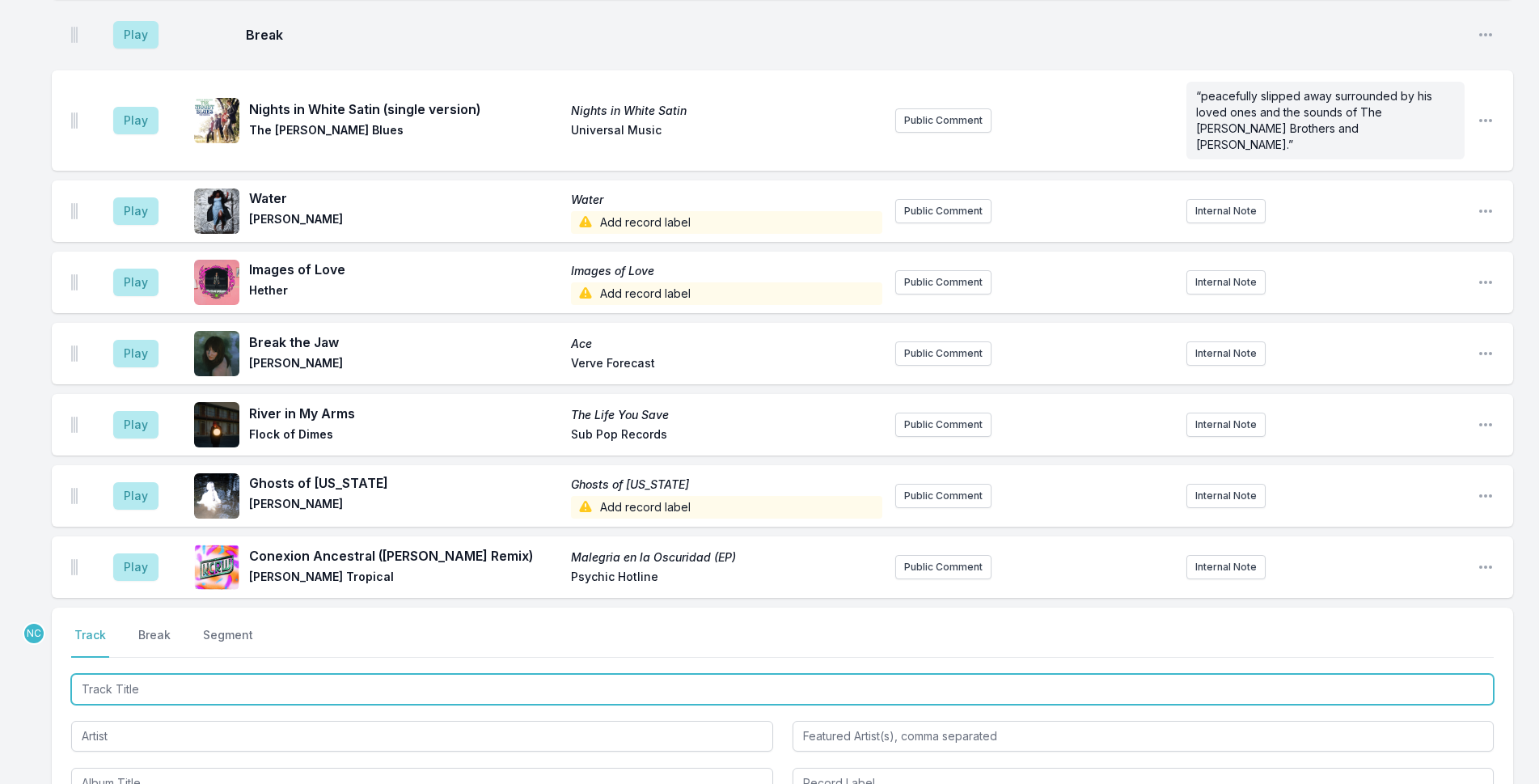
scroll to position [2314, 0]
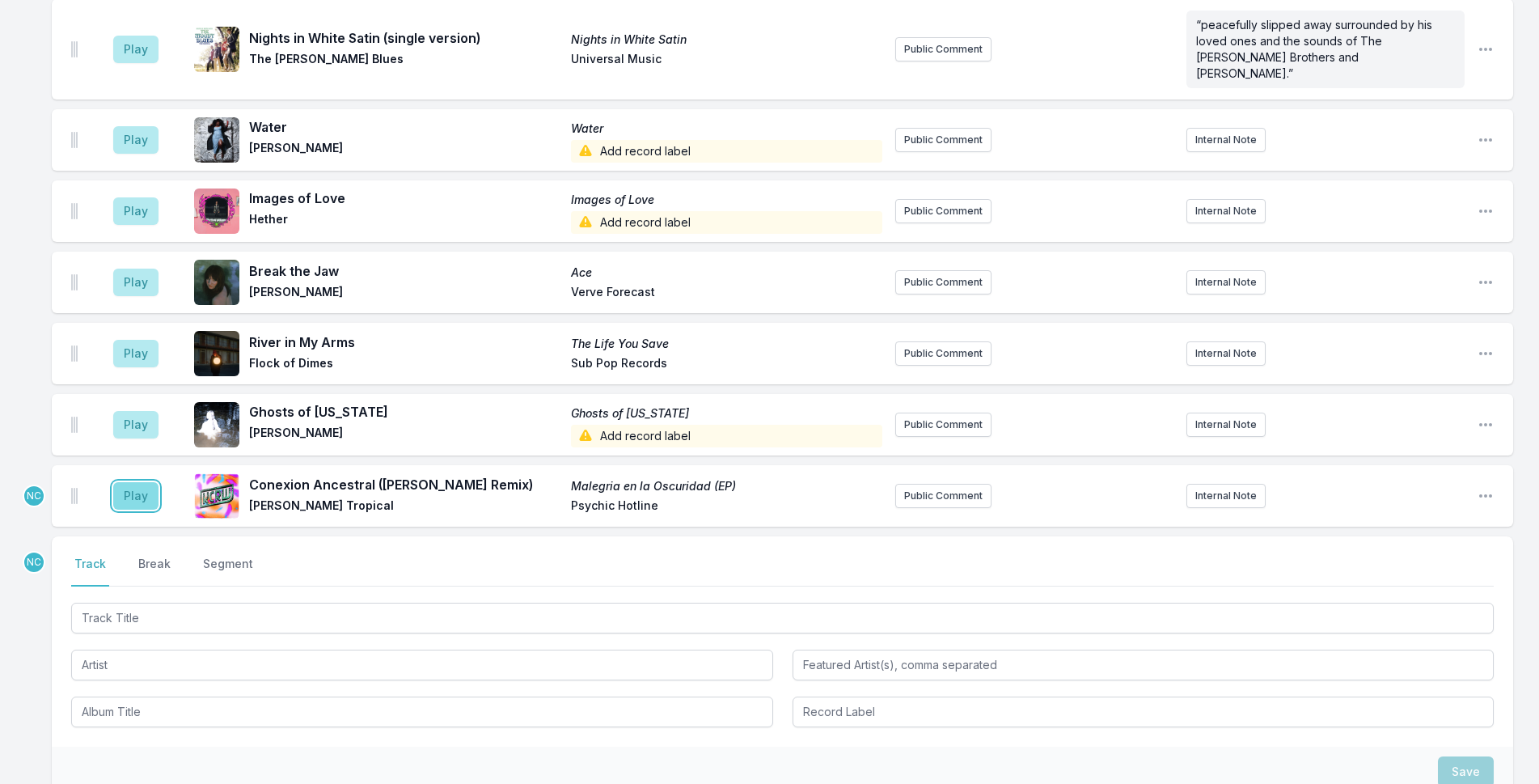
click at [153, 482] on button "Play" at bounding box center [136, 495] width 45 height 27
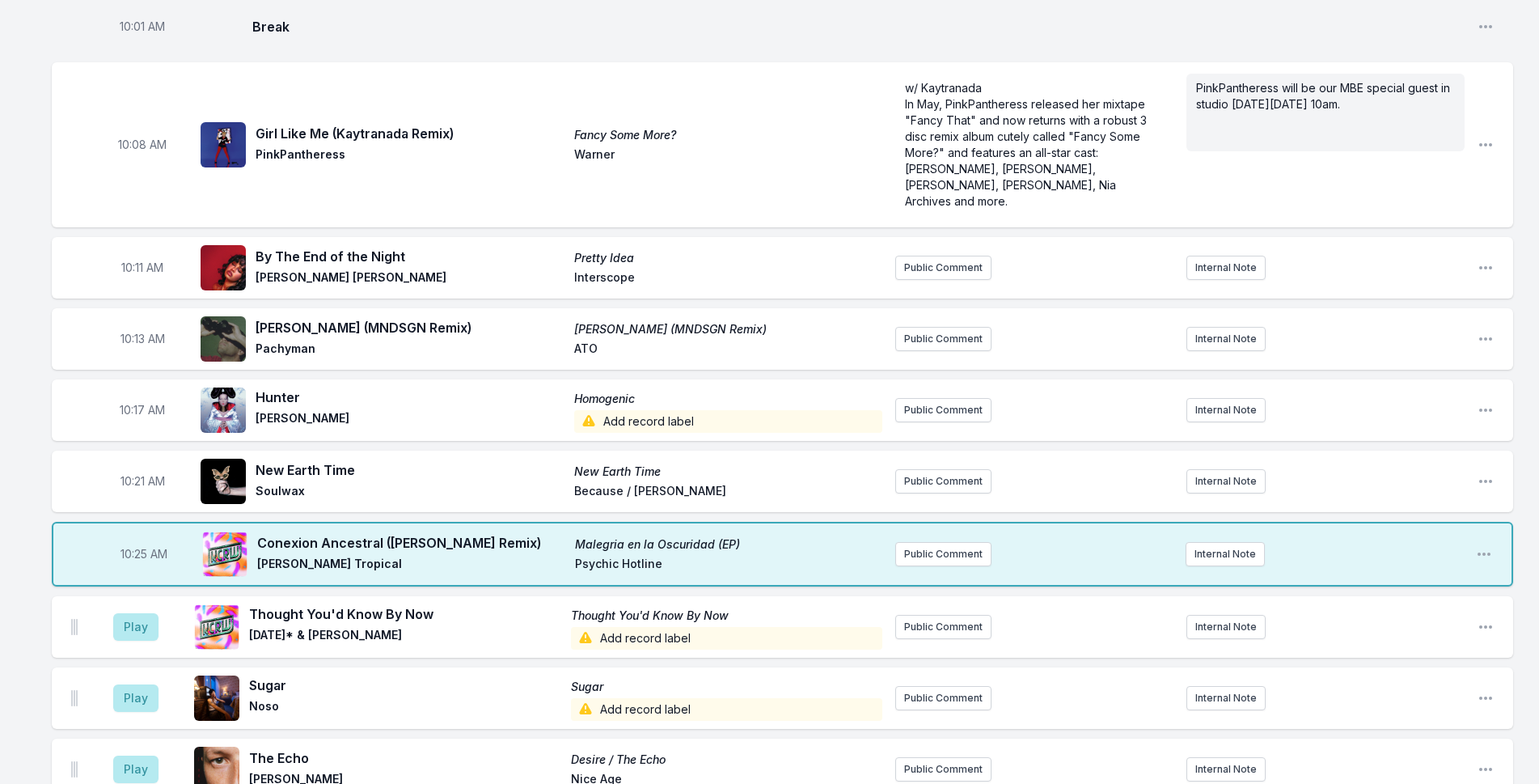
scroll to position [1505, 0]
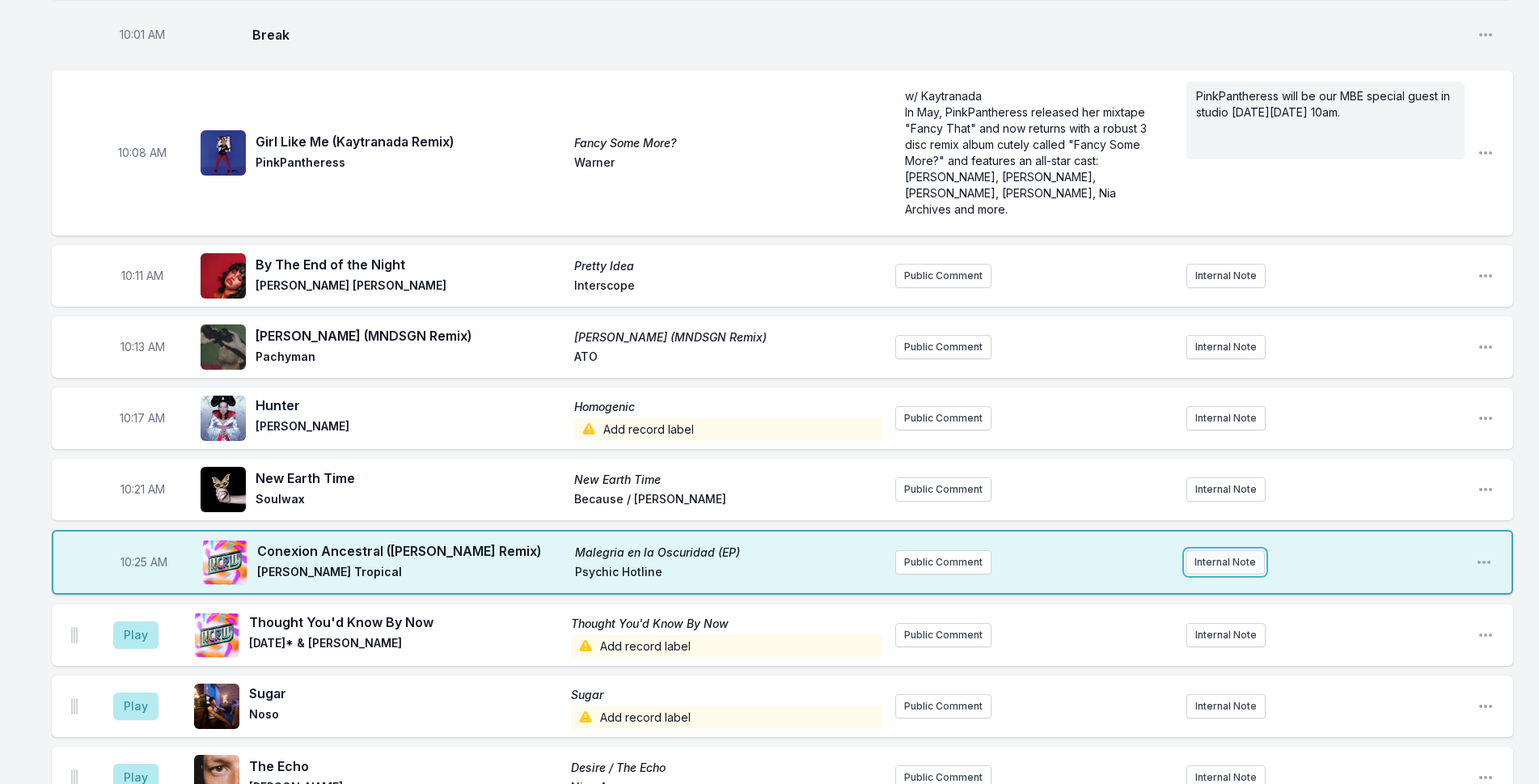
click at [1241, 550] on button "Internal Note" at bounding box center [1225, 562] width 79 height 24
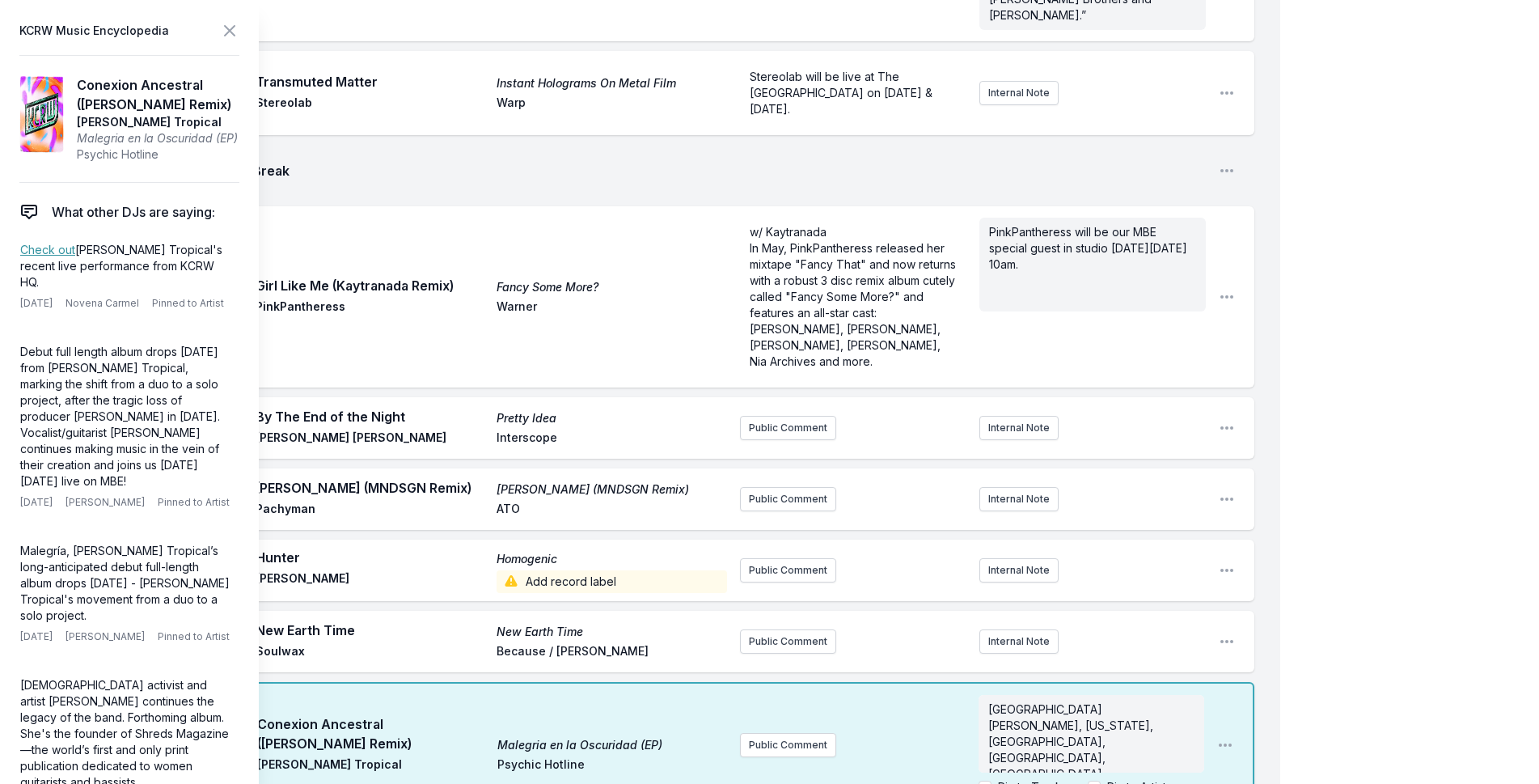
scroll to position [16, 0]
click at [1416, 342] on div "My Playlist KCRW Playlist Directory Reports NC NN User Guide Report Bug Sign ou…" at bounding box center [770, 234] width 1539 height 3479
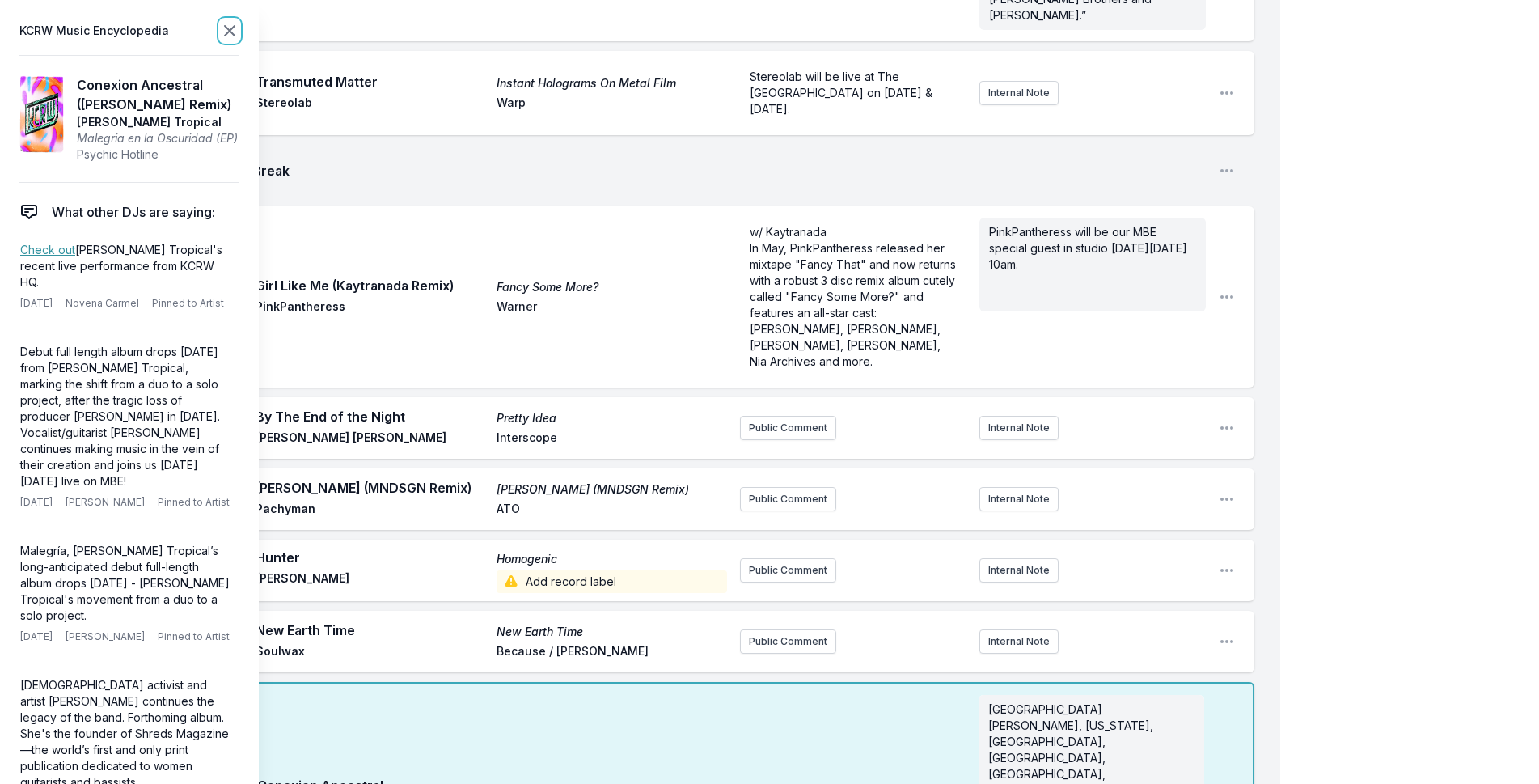
click at [223, 23] on icon at bounding box center [229, 30] width 19 height 19
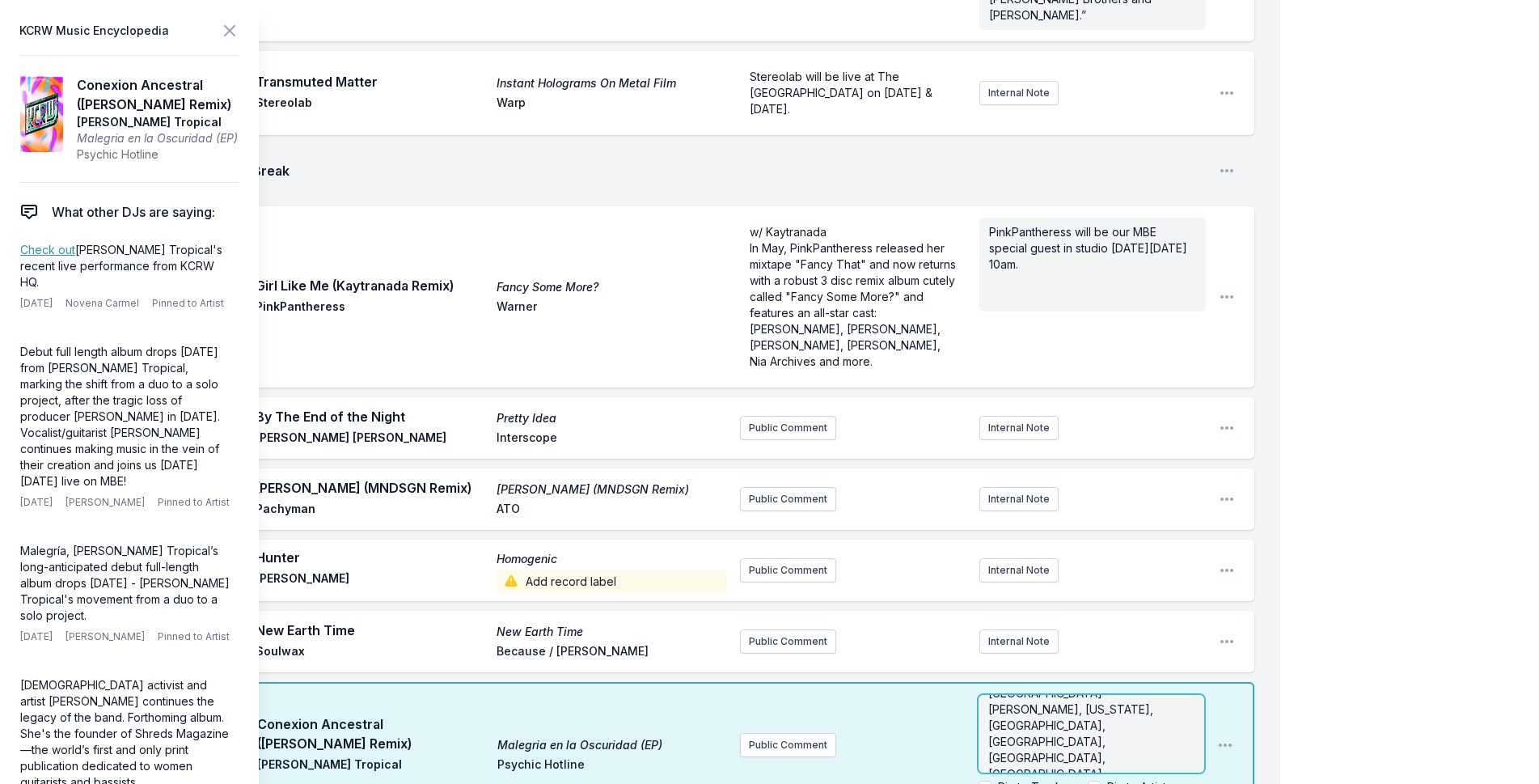
click at [1171, 685] on p "[GEOGRAPHIC_DATA][PERSON_NAME], [US_STATE], [GEOGRAPHIC_DATA], [GEOGRAPHIC_DATA…" at bounding box center [1091, 790] width 206 height 211
click at [1411, 503] on div "My Playlist KCRW Playlist Directory Reports NC NN User Guide Report Bug Sign ou…" at bounding box center [770, 234] width 1539 height 3479
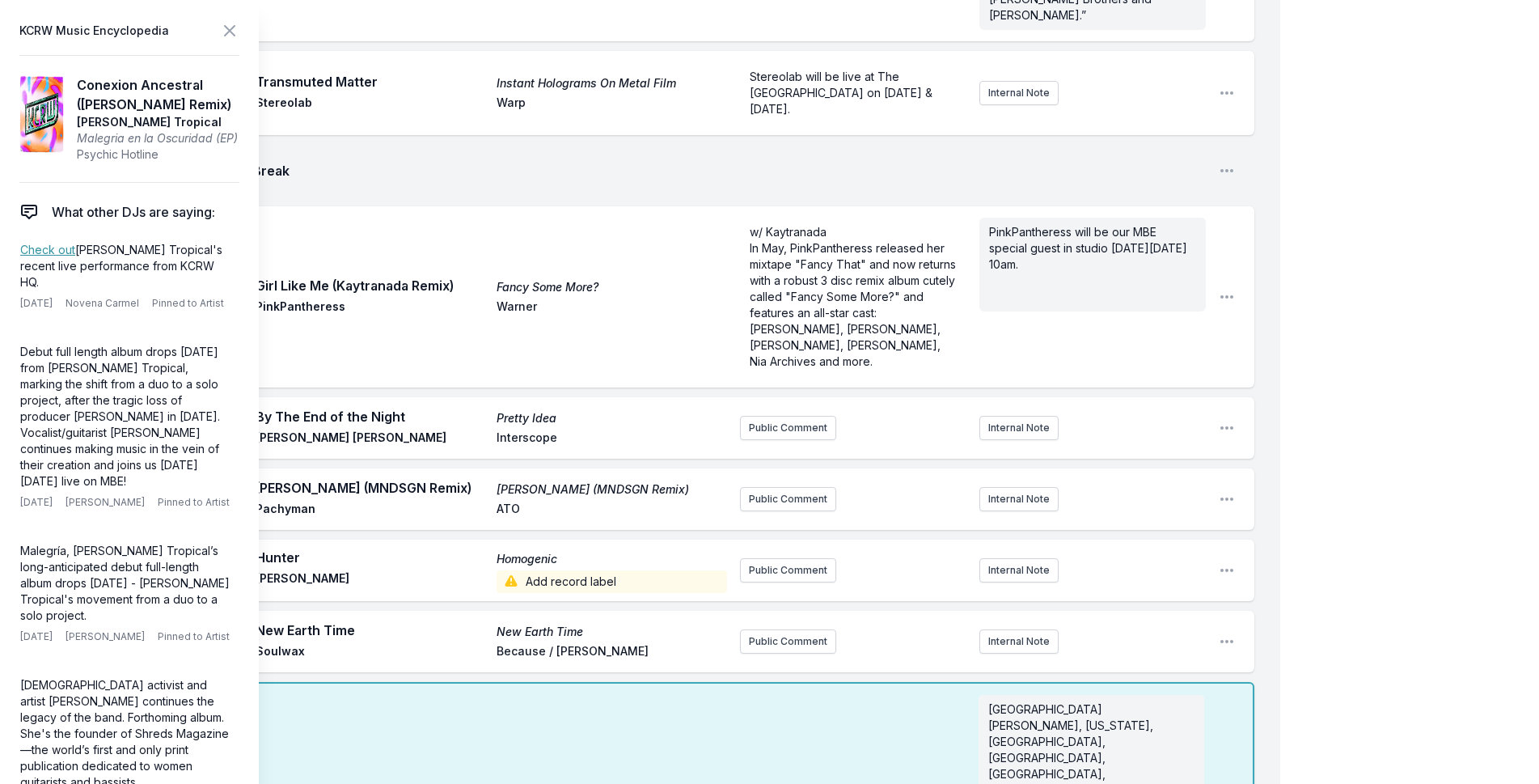
scroll to position [0, 0]
click at [225, 20] on button at bounding box center [229, 30] width 19 height 23
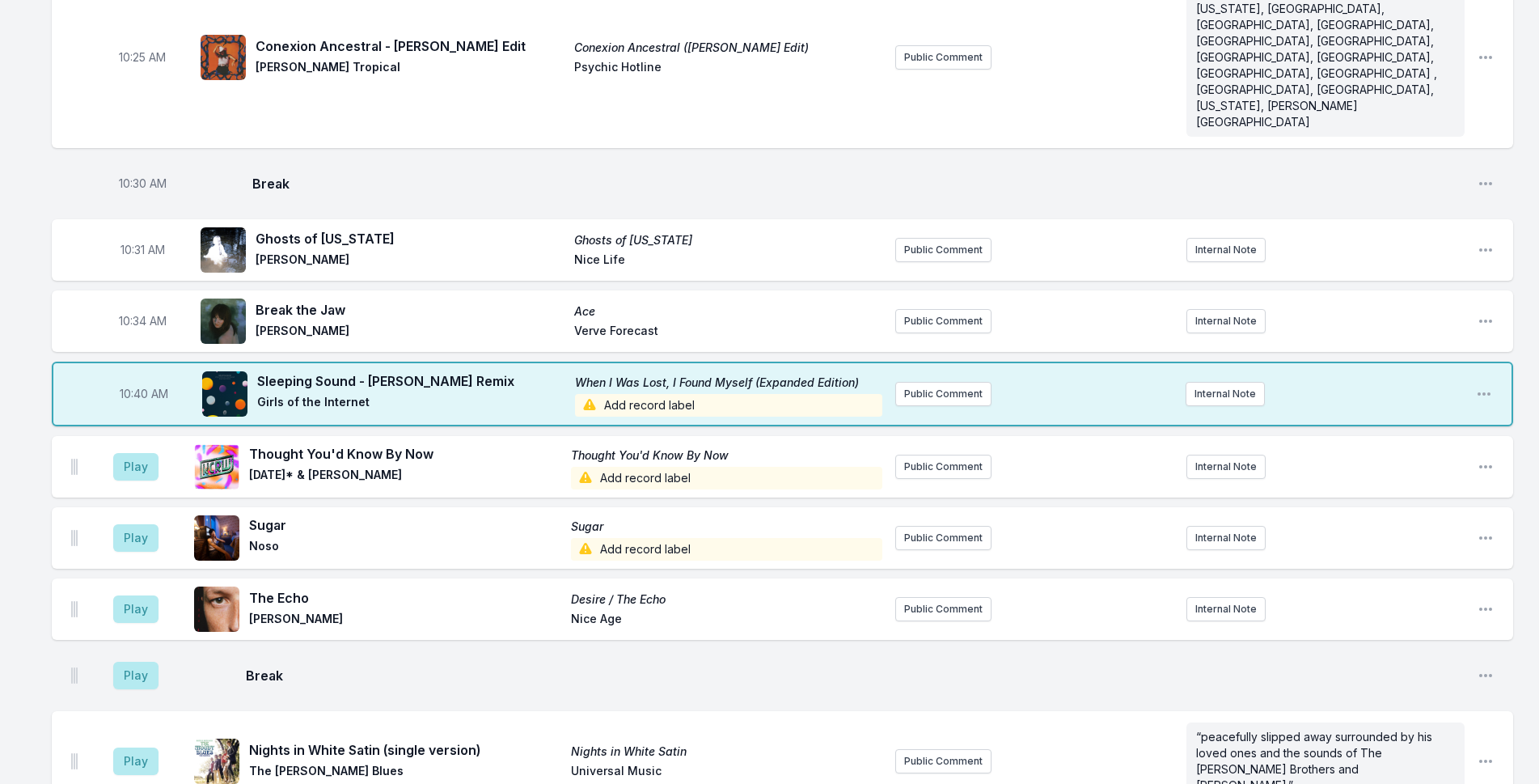
scroll to position [2605, 0]
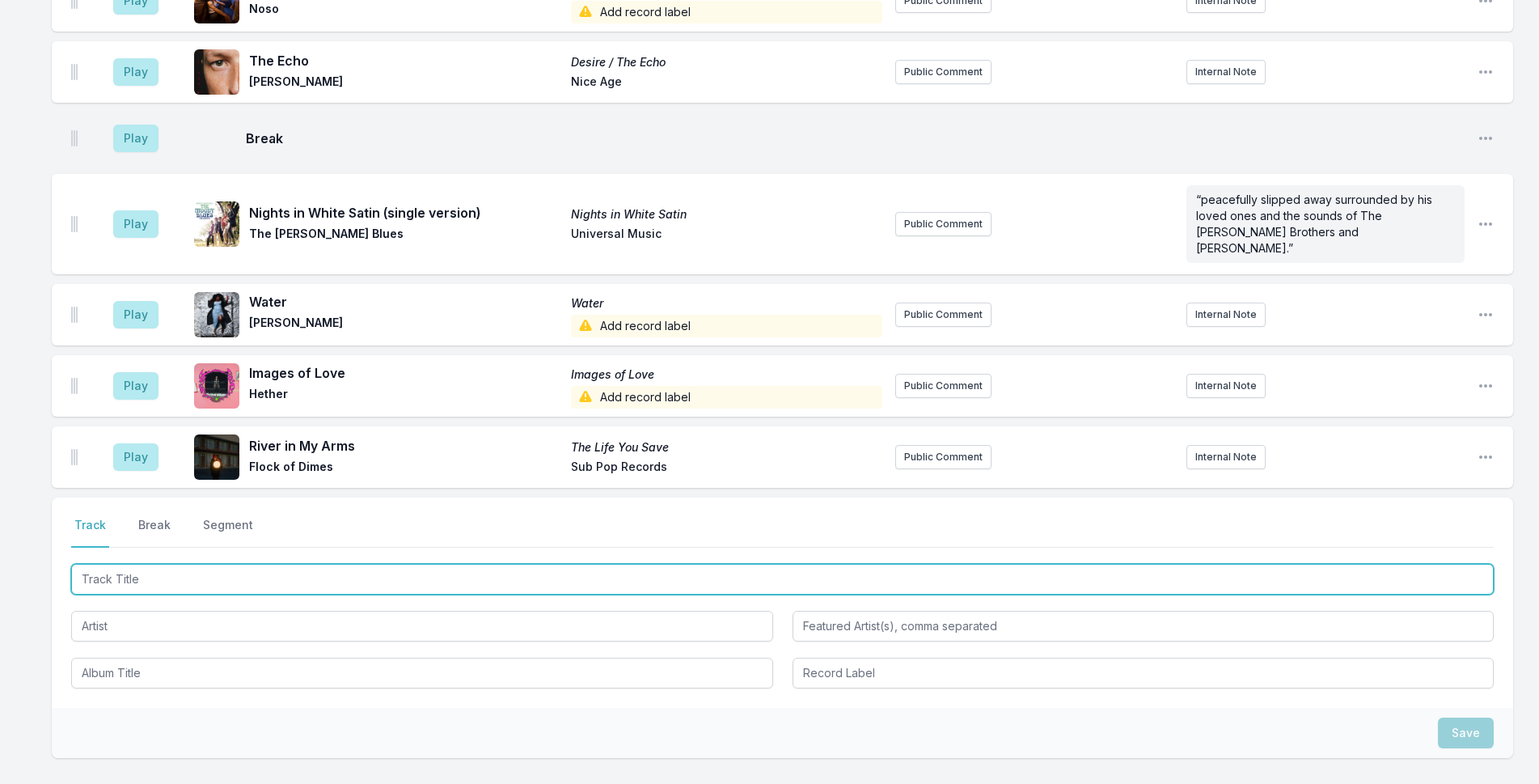
click at [442, 564] on input "Track Title" at bounding box center [782, 579] width 1423 height 31
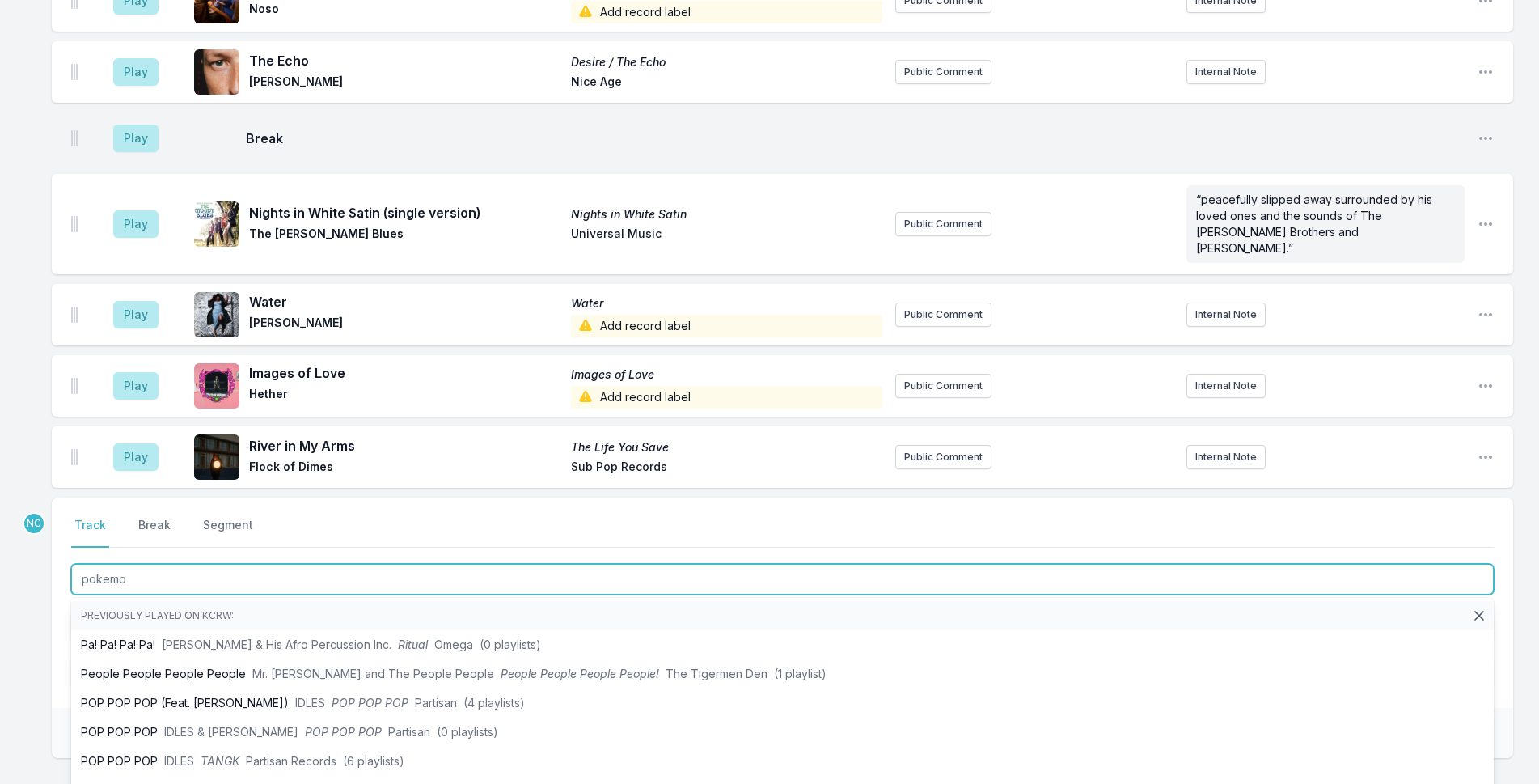
type input "pokemon"
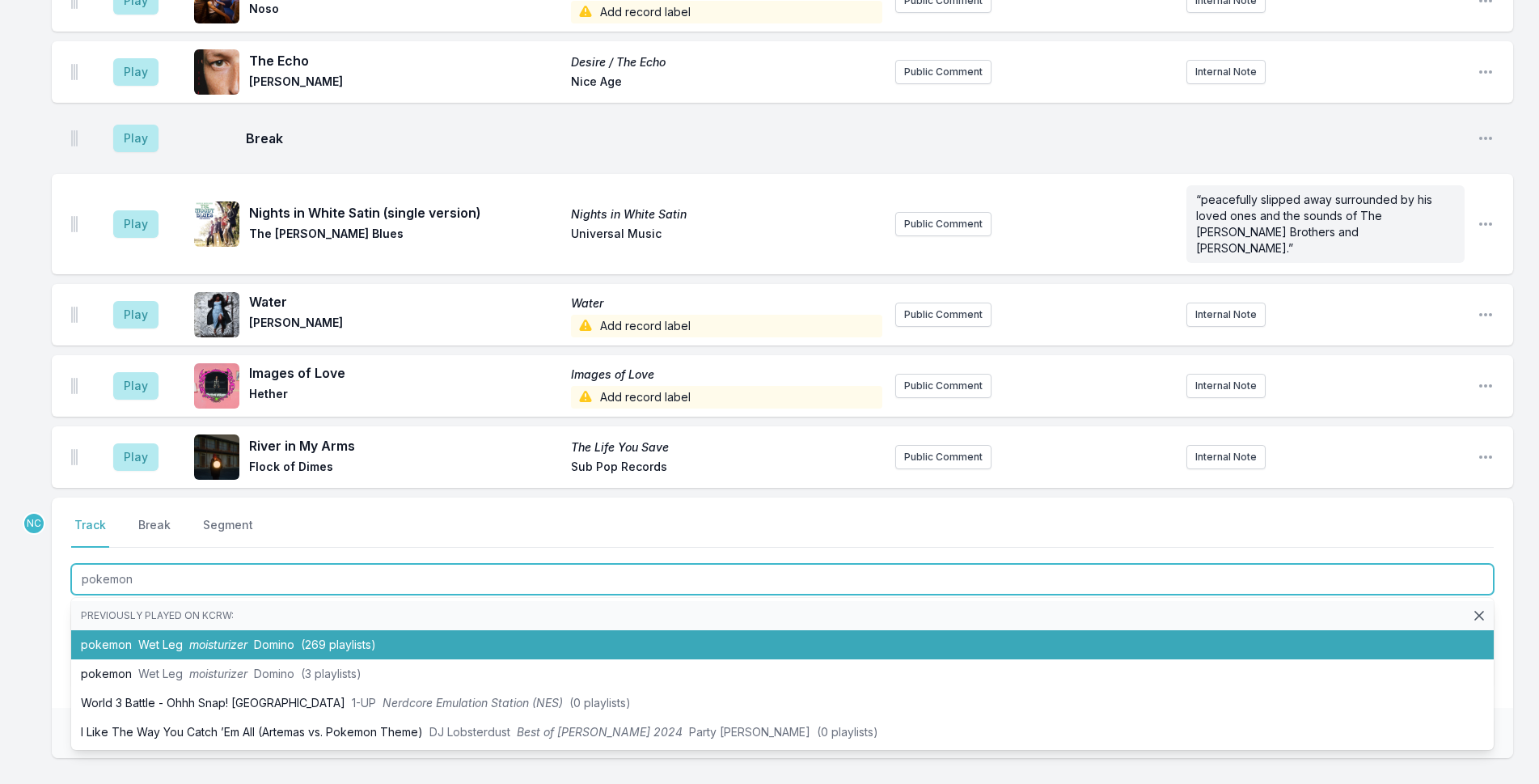
click at [456, 630] on li "pokemon Wet Leg moisturizer Domino (269 playlists)" at bounding box center [782, 644] width 1423 height 29
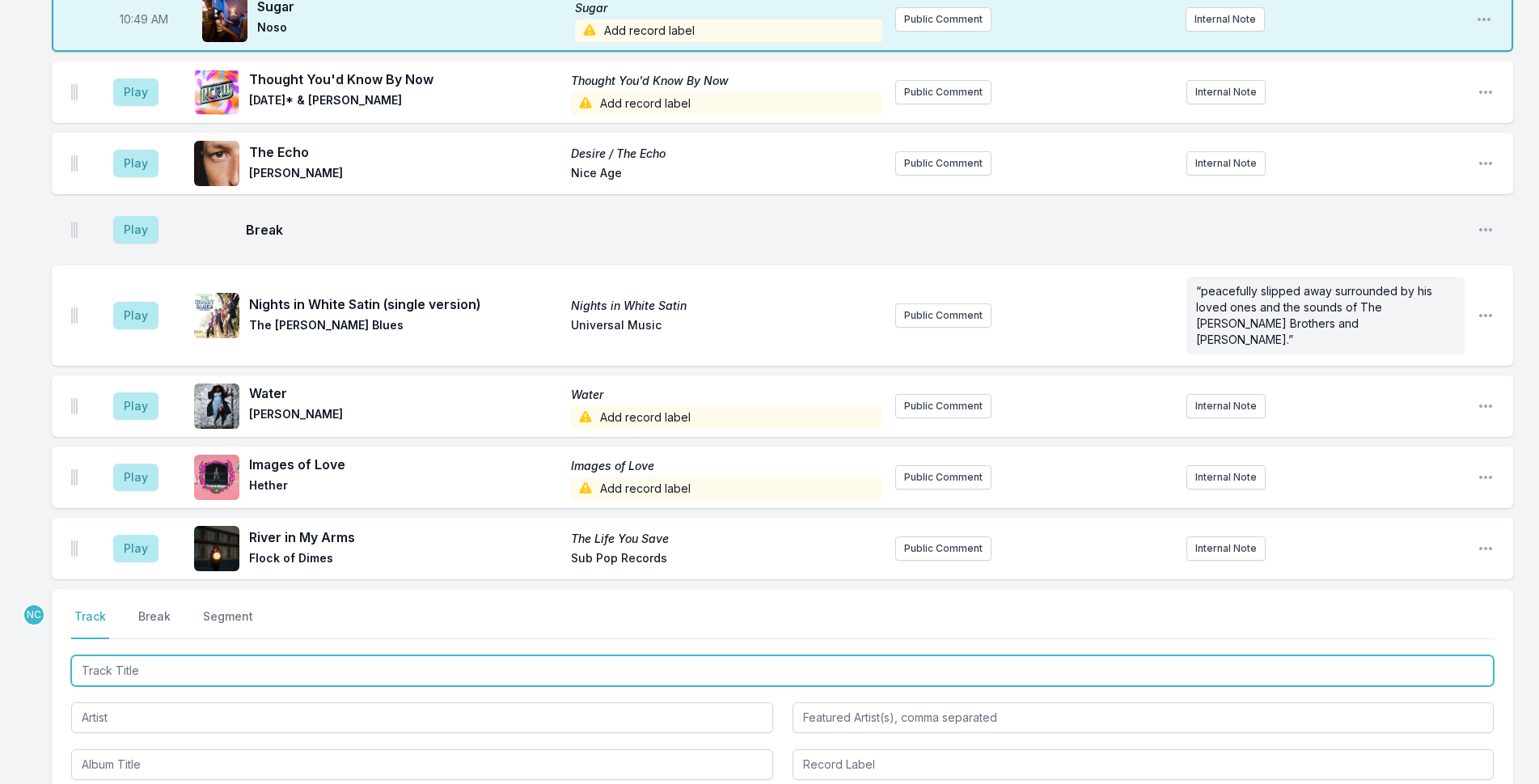
scroll to position [2744, 0]
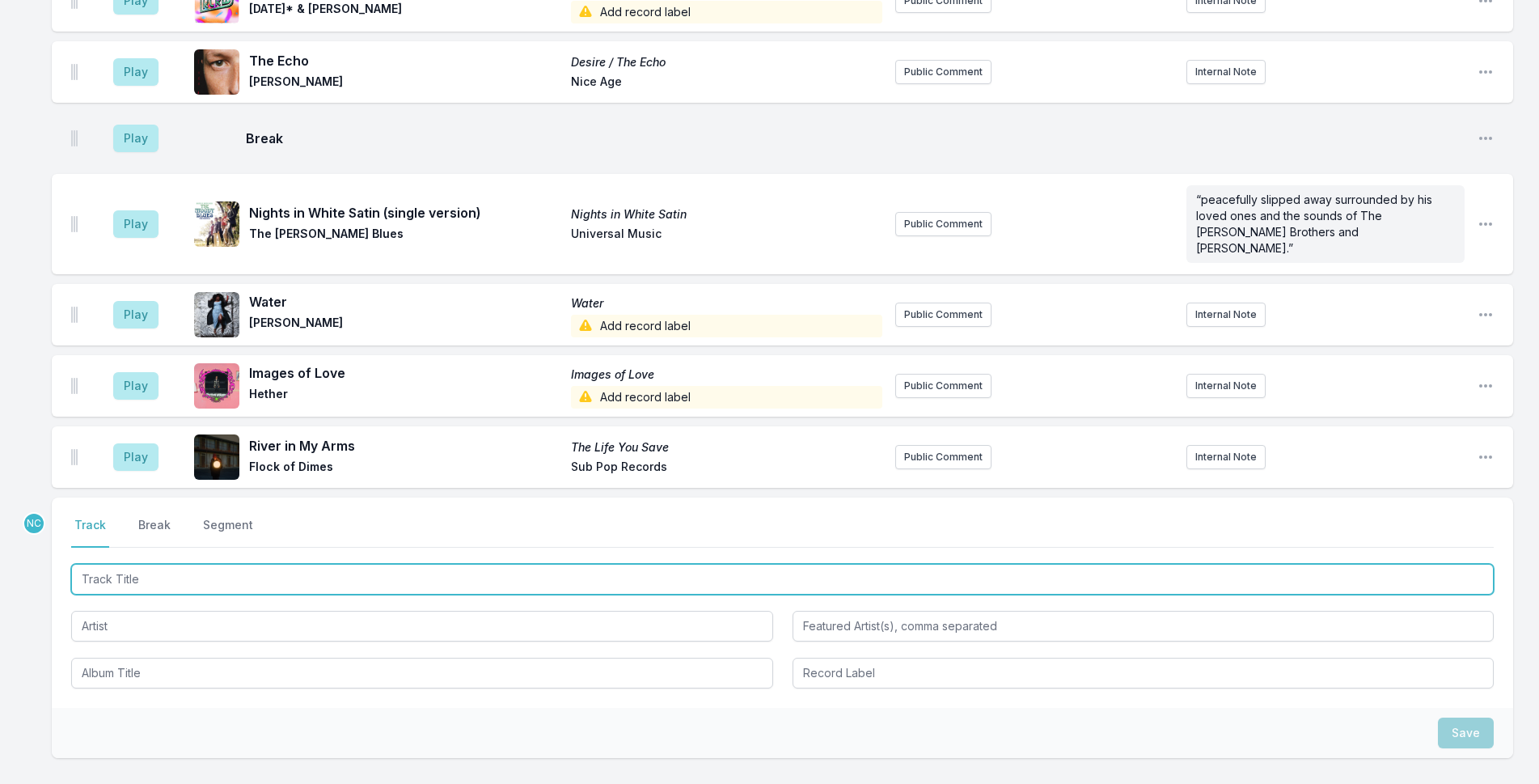
click at [551, 564] on input "Track Title" at bounding box center [782, 579] width 1423 height 31
type input "h"
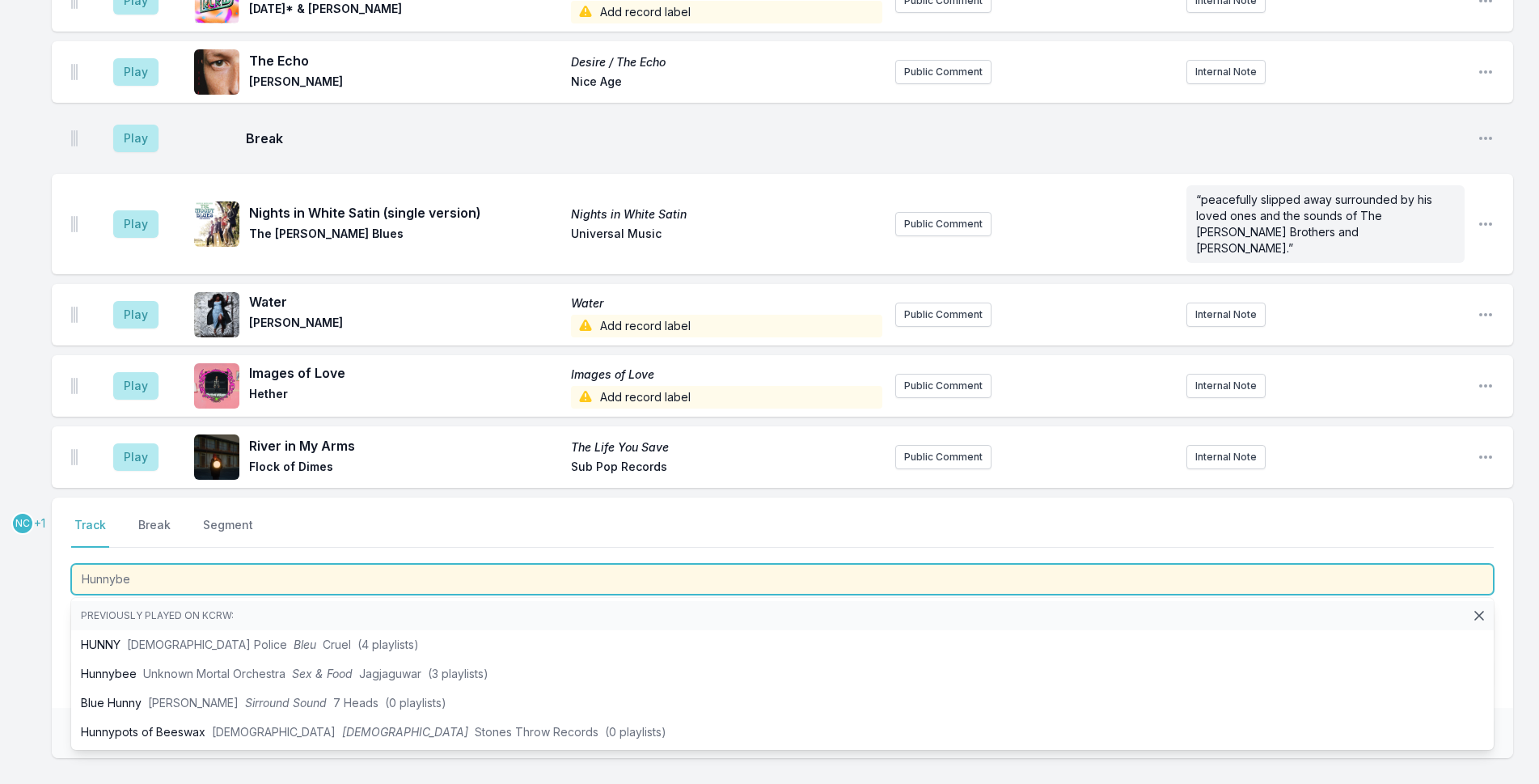
type input "Hunnybee"
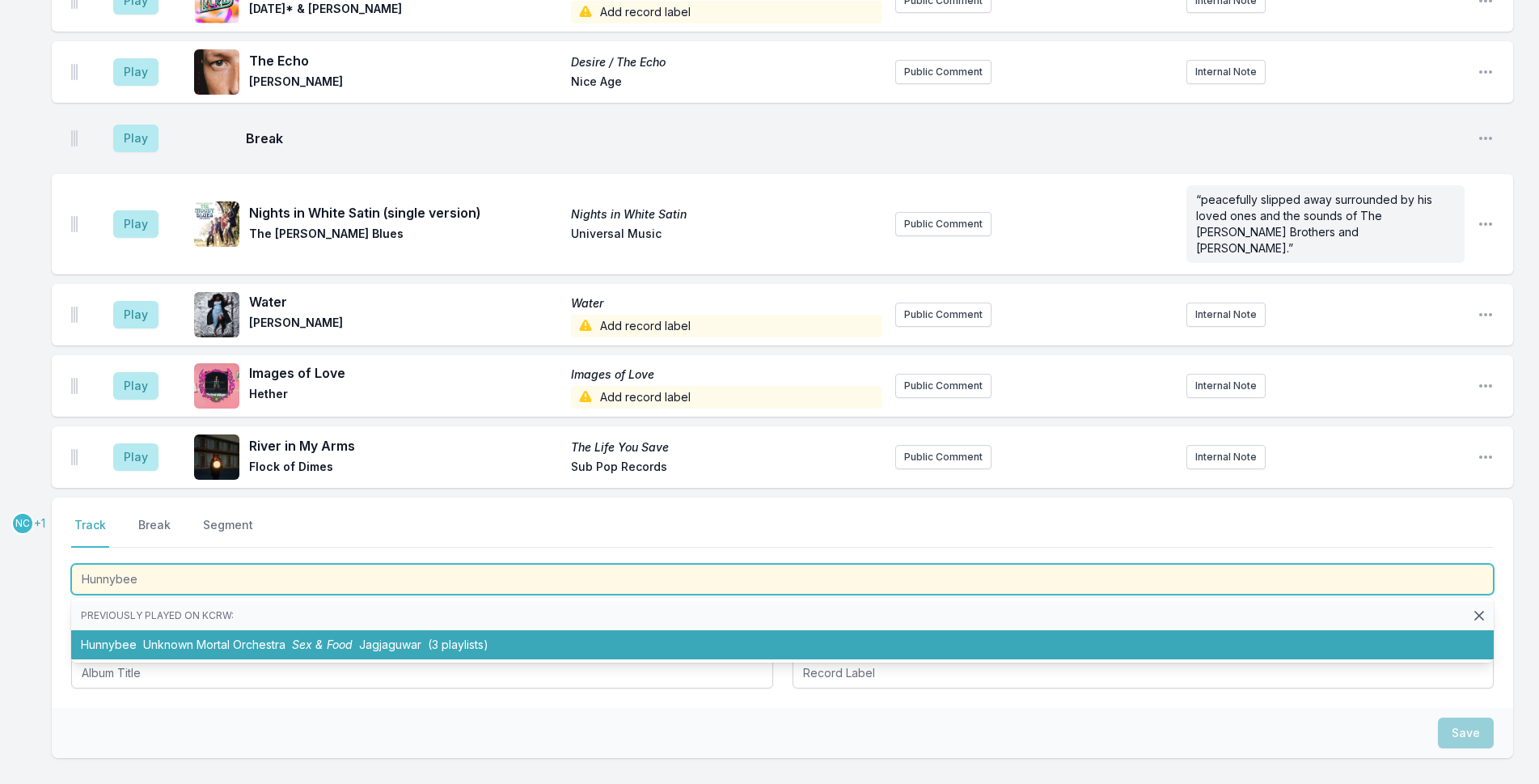
click at [533, 630] on li "Hunnybee Unknown Mortal Orchestra Sex & Food Jagjaguwar (3 playlists)" at bounding box center [782, 644] width 1423 height 29
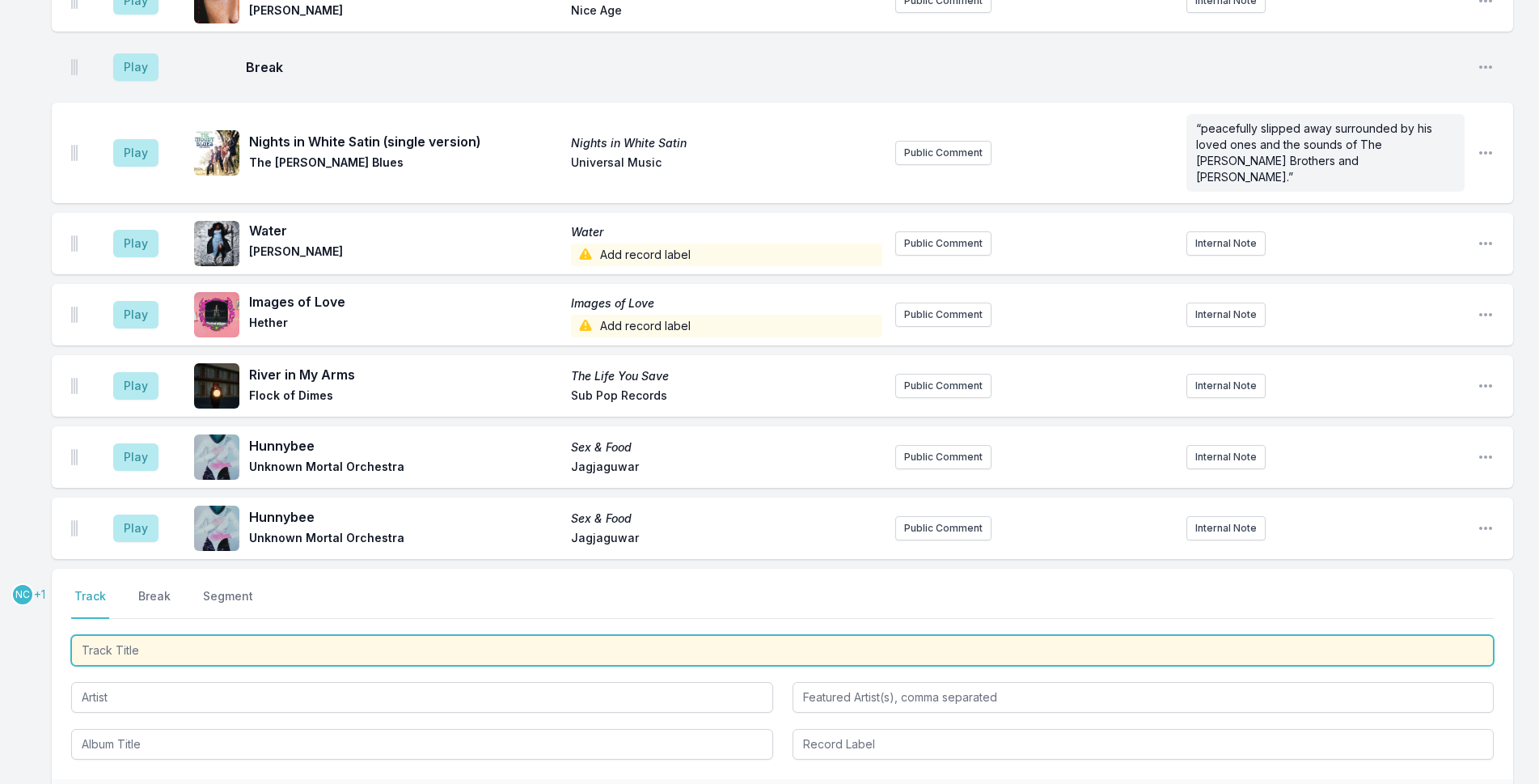
scroll to position [2886, 0]
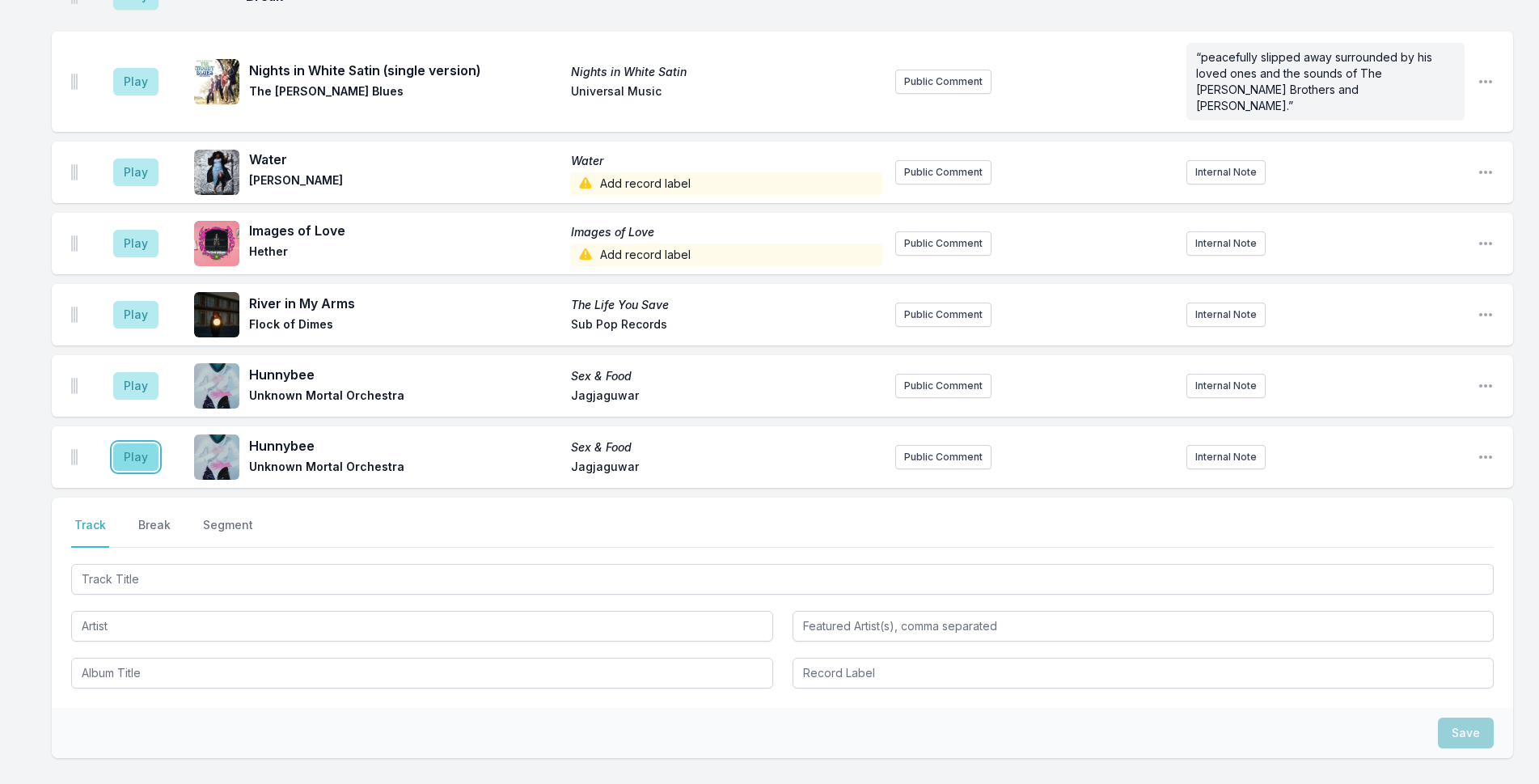
click at [136, 443] on button "Play" at bounding box center [136, 456] width 45 height 27
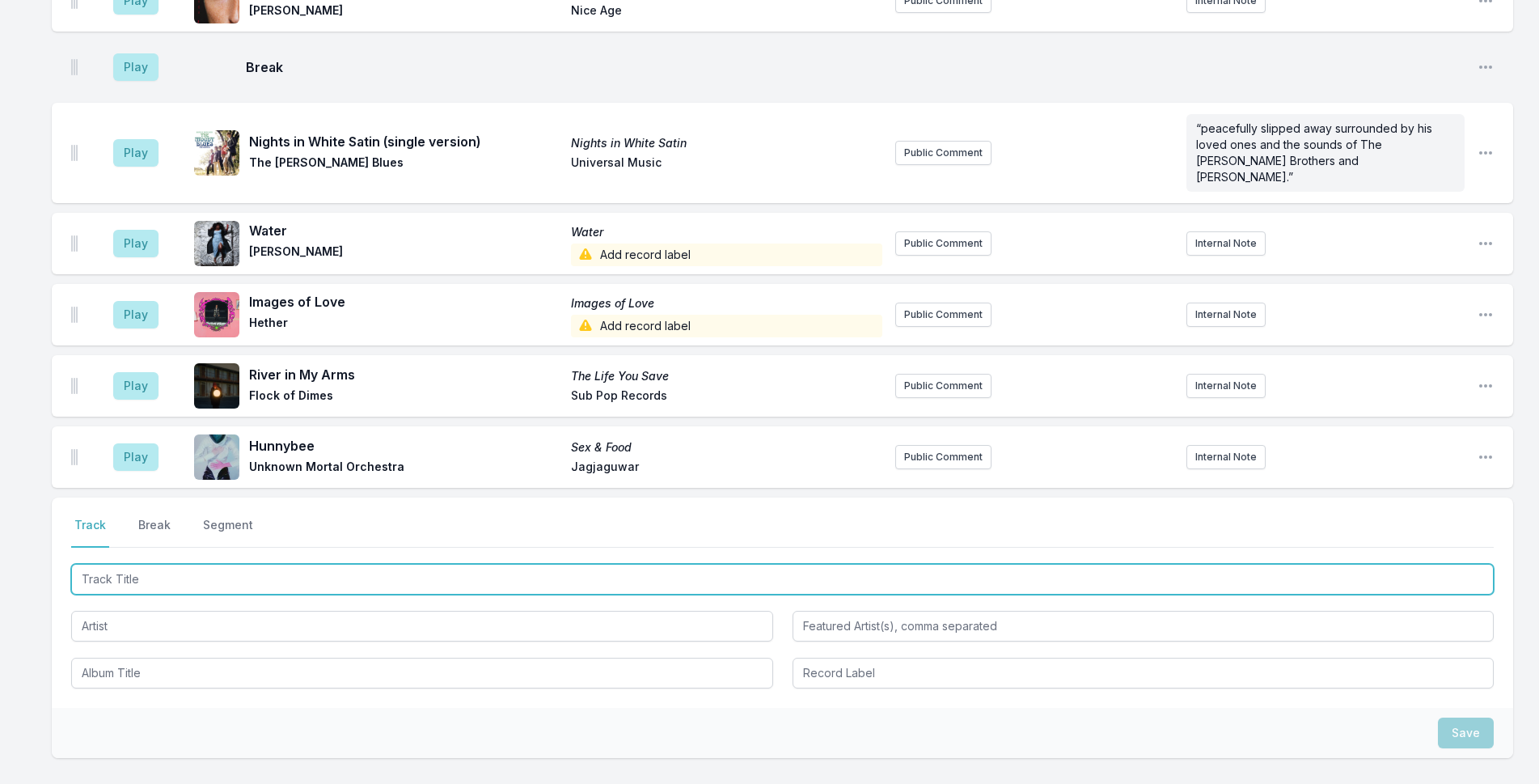
click at [276, 564] on input "Track Title" at bounding box center [782, 579] width 1423 height 31
type input "MY TYPE"
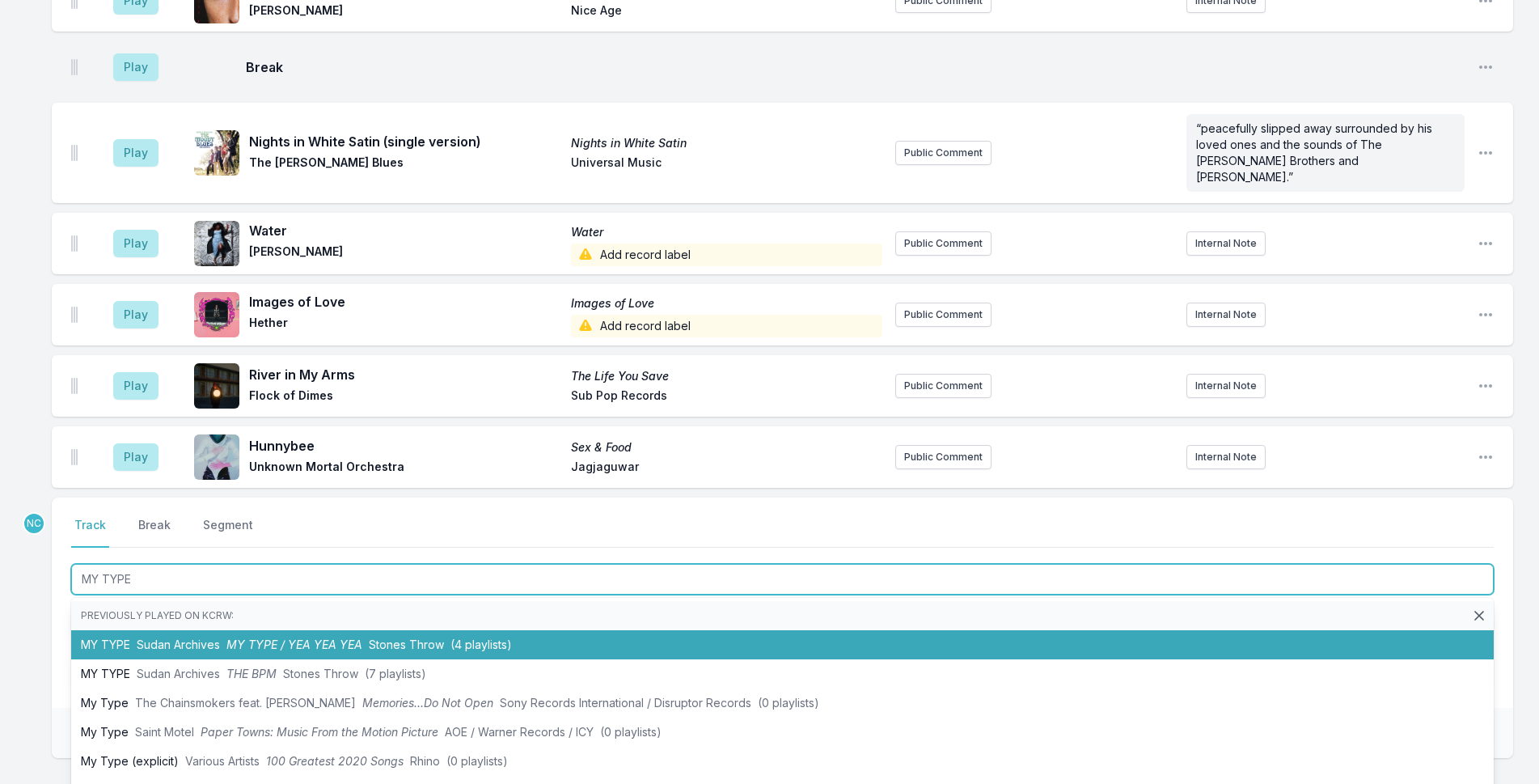
click at [152, 630] on li "MY TYPE Sudan Archives MY TYPE / YEA YEA YEA Stones Throw (4 playlists)" at bounding box center [782, 644] width 1423 height 29
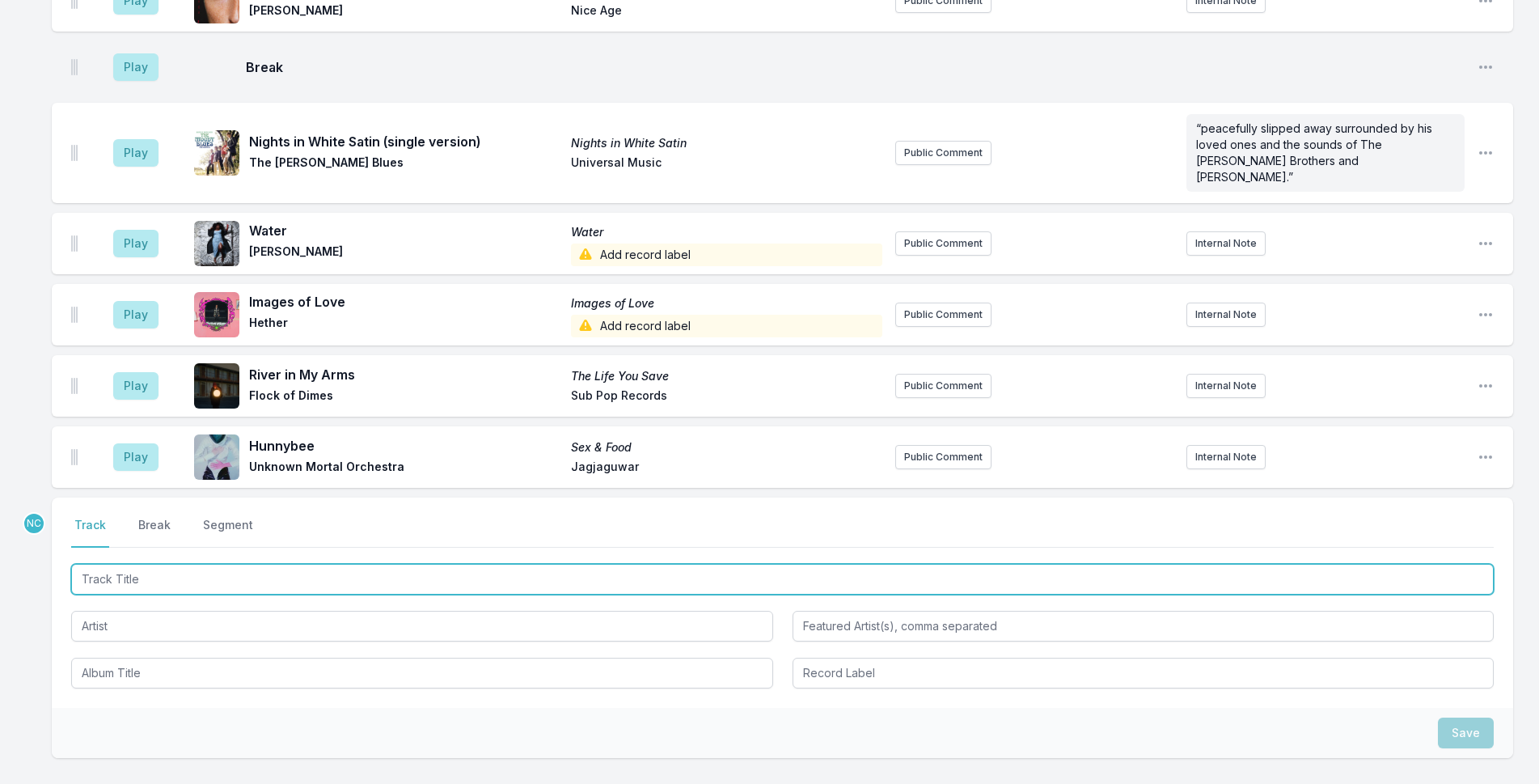
scroll to position [2957, 0]
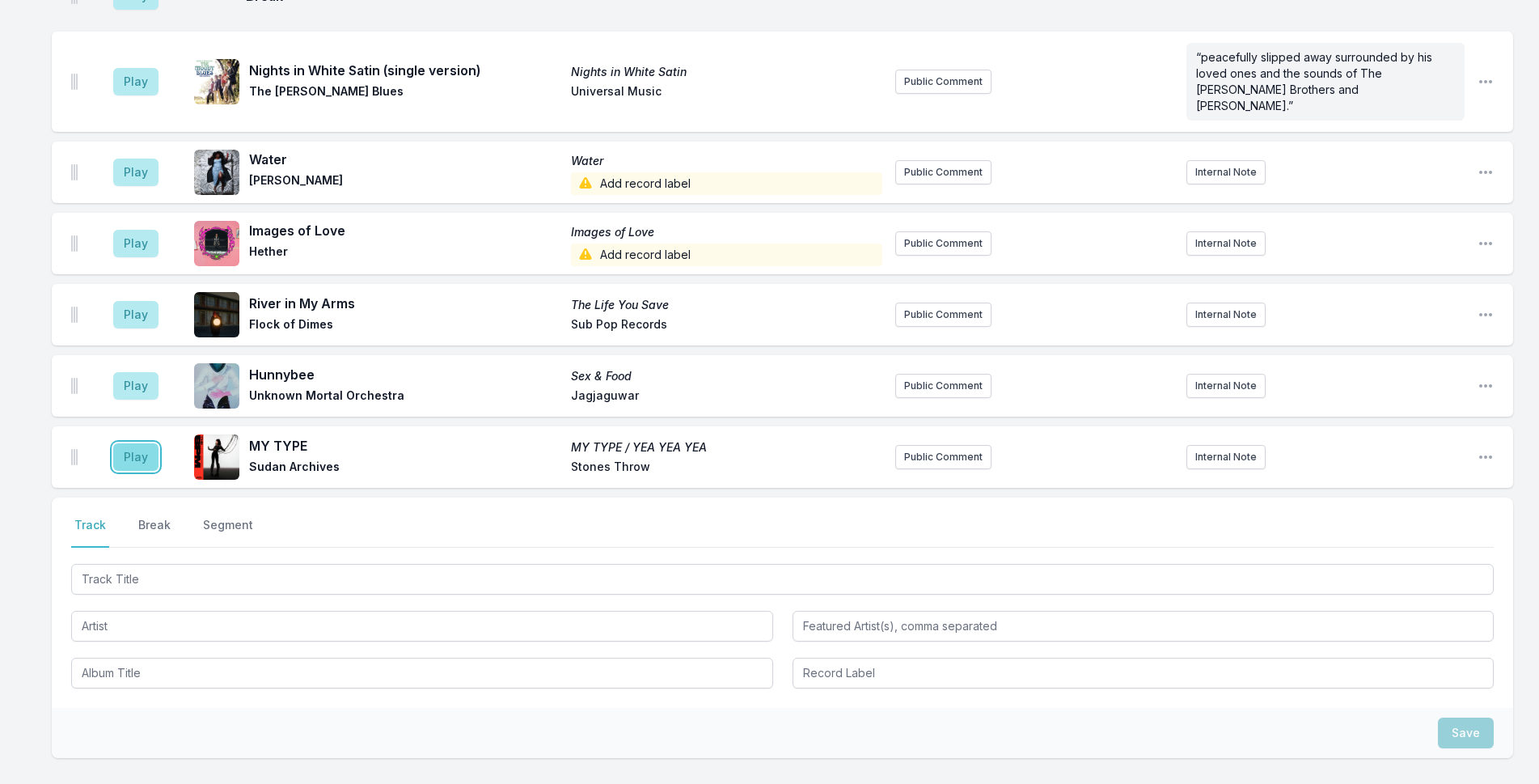
click at [147, 443] on button "Play" at bounding box center [136, 456] width 45 height 27
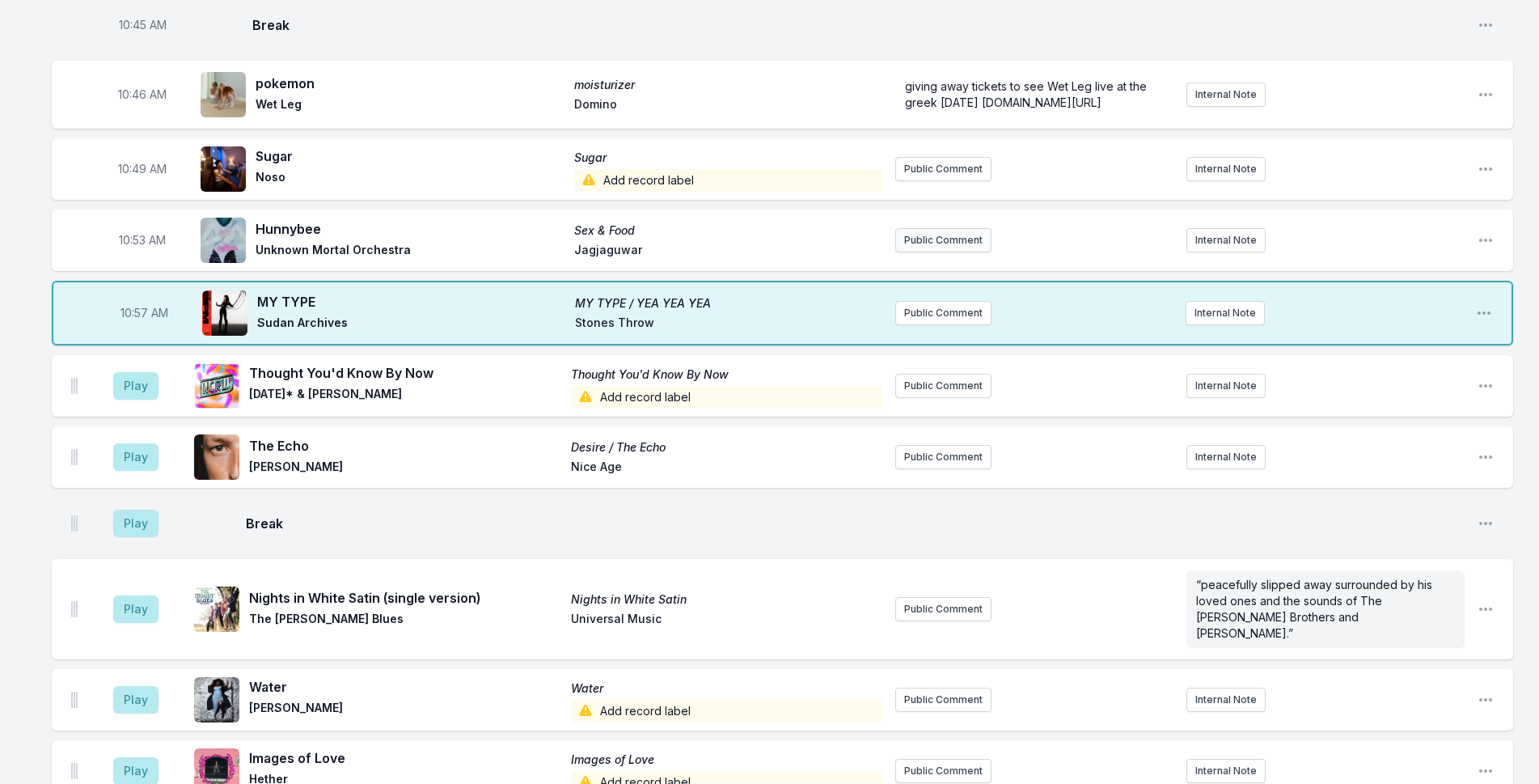
scroll to position [2473, 0]
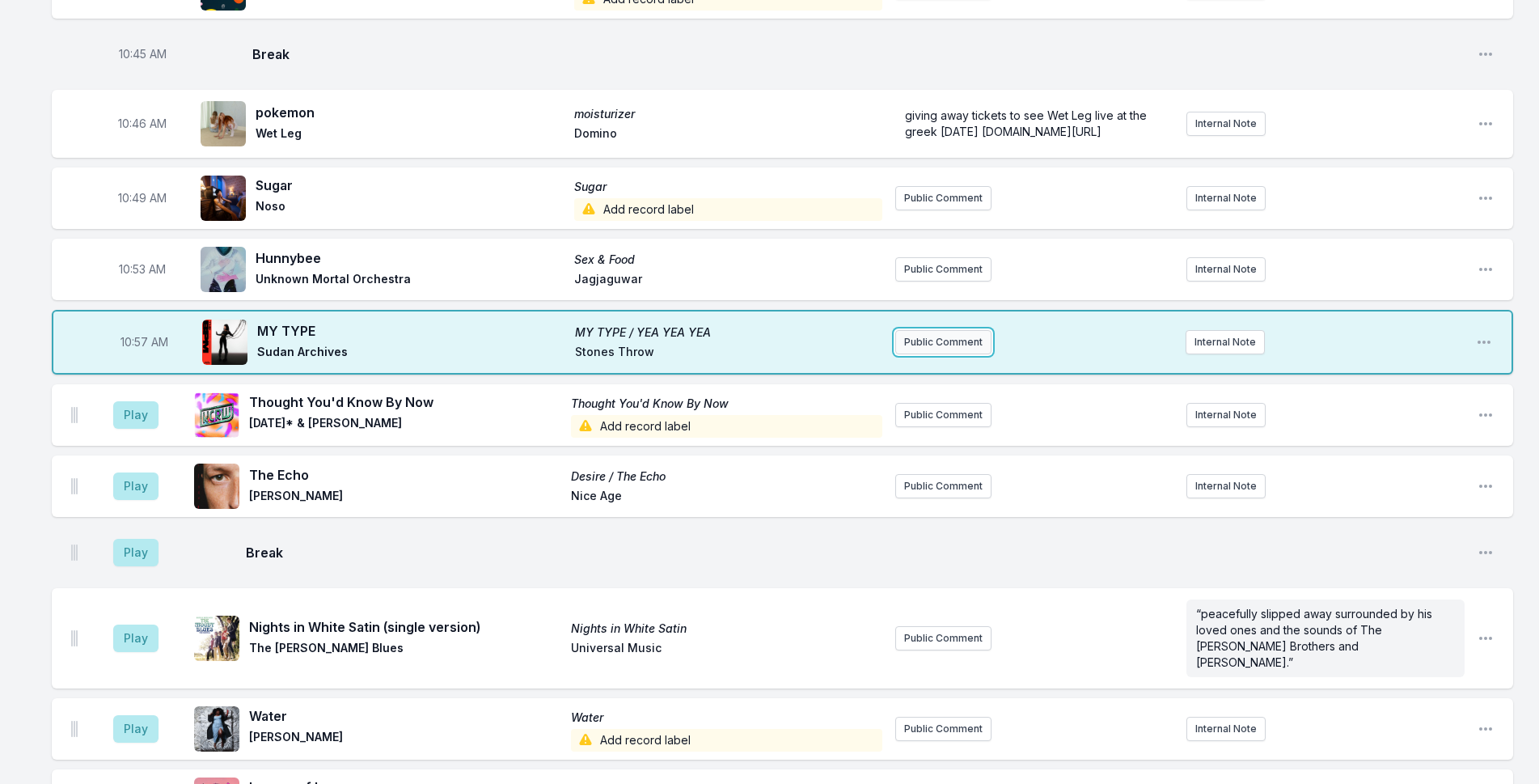
click at [948, 330] on button "Public Comment" at bounding box center [944, 342] width 96 height 24
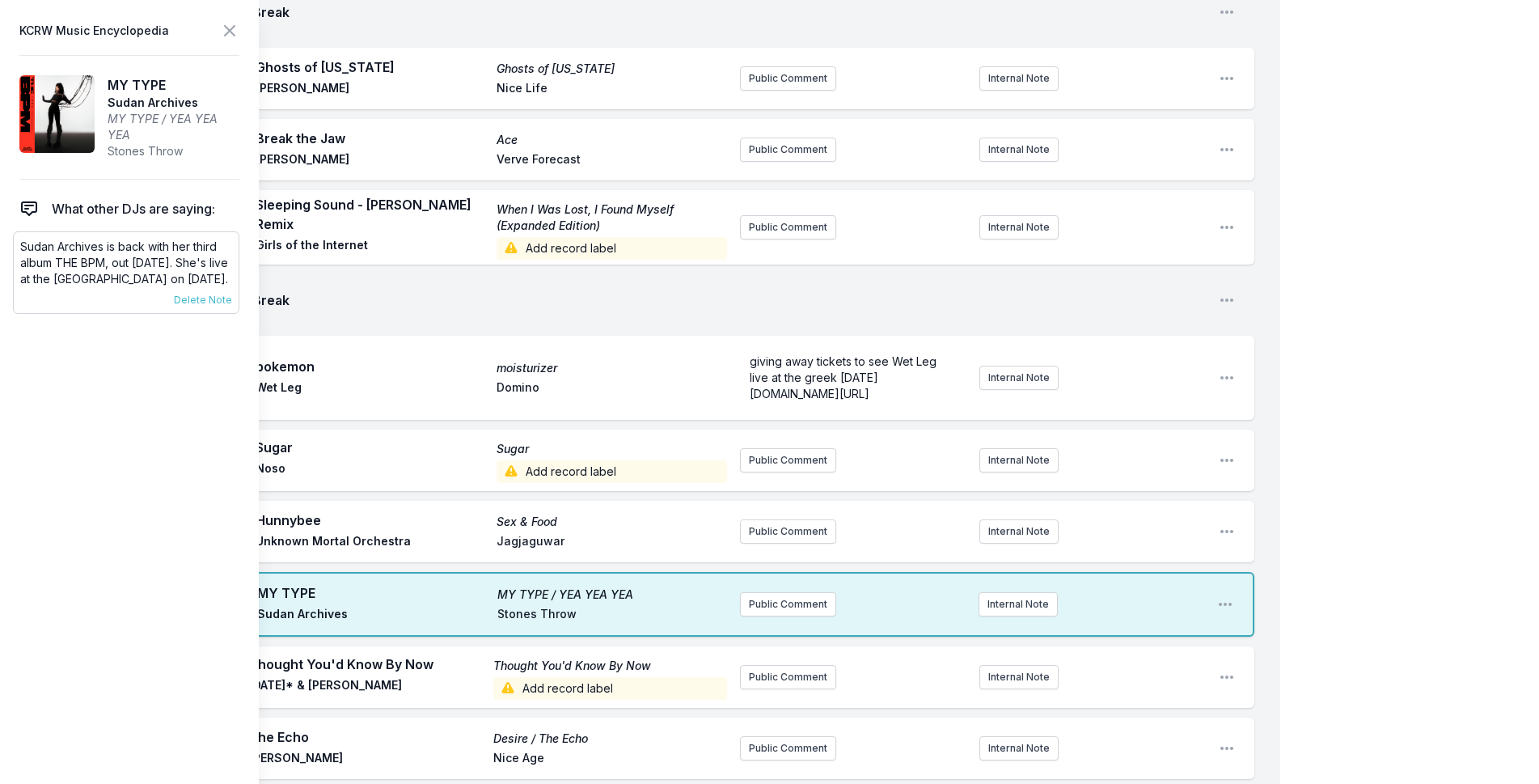
drag, startPoint x: 79, startPoint y: 264, endPoint x: 21, endPoint y: 249, distance: 59.9
click at [21, 249] on p "Sudan Archives is back with her third album THE BPM, out [DATE]. She's live at …" at bounding box center [126, 262] width 212 height 48
click at [777, 592] on button "Public Comment" at bounding box center [788, 603] width 96 height 24
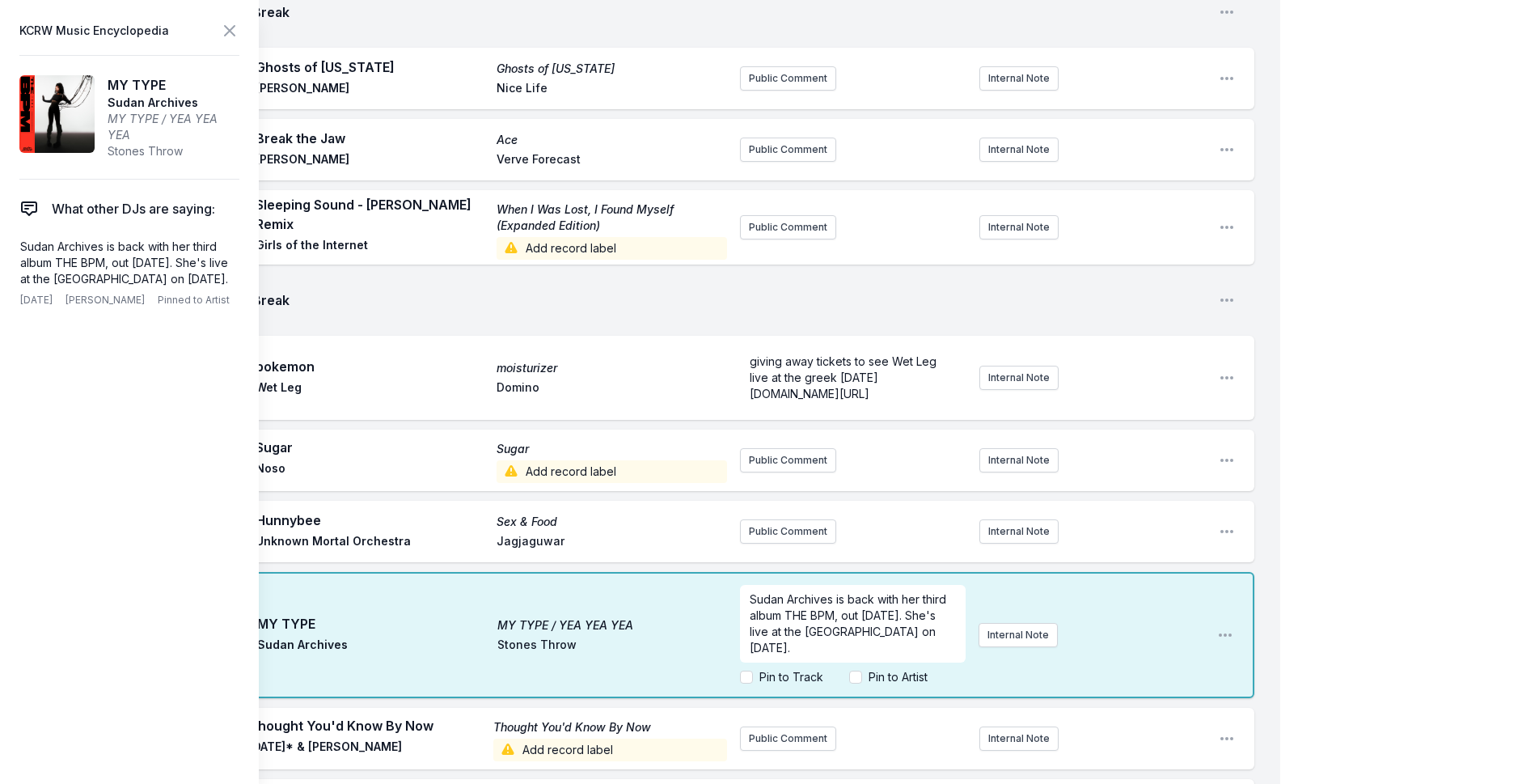
drag, startPoint x: 1315, startPoint y: 303, endPoint x: 1327, endPoint y: 4, distance: 299.2
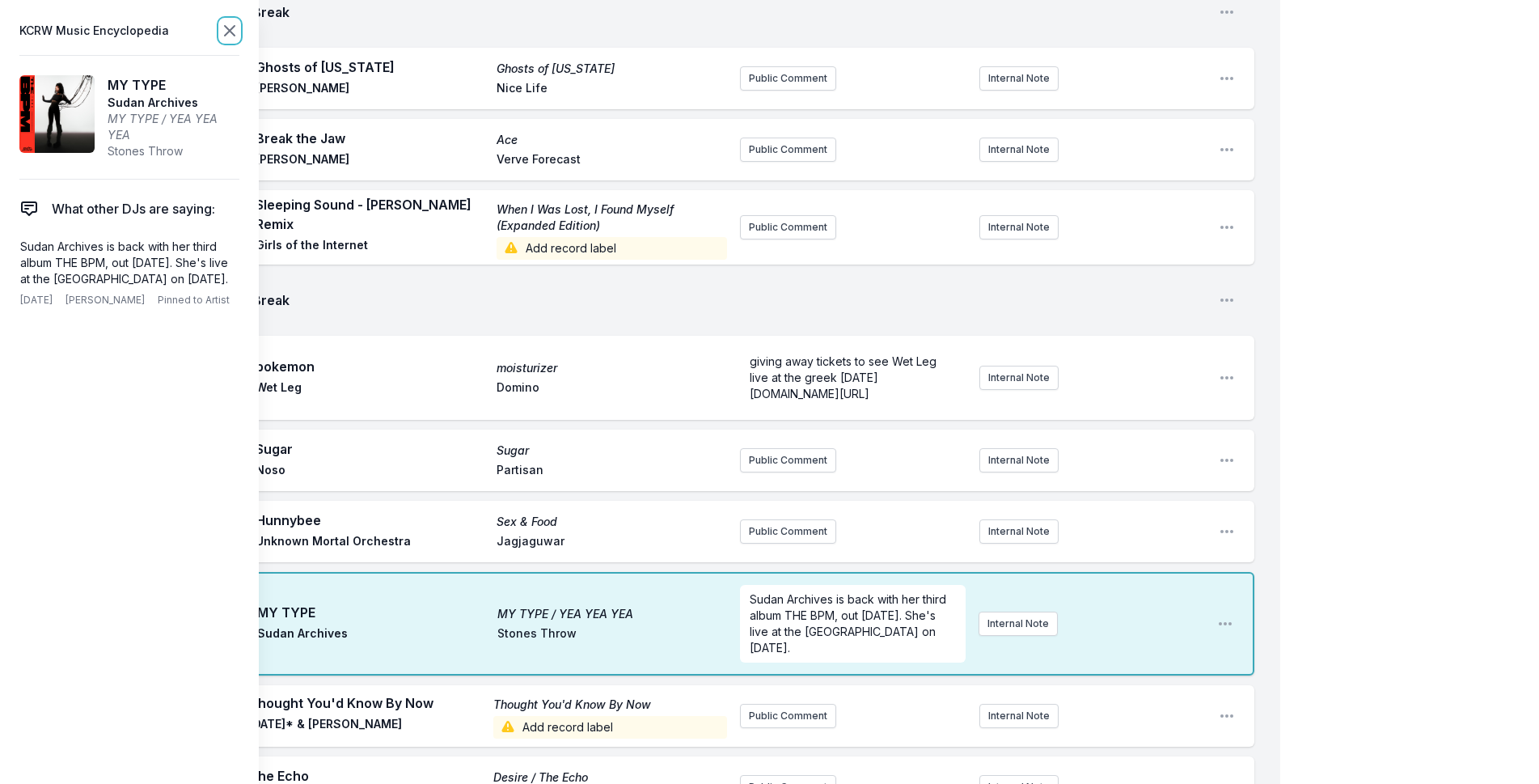
click at [233, 34] on icon at bounding box center [230, 31] width 10 height 10
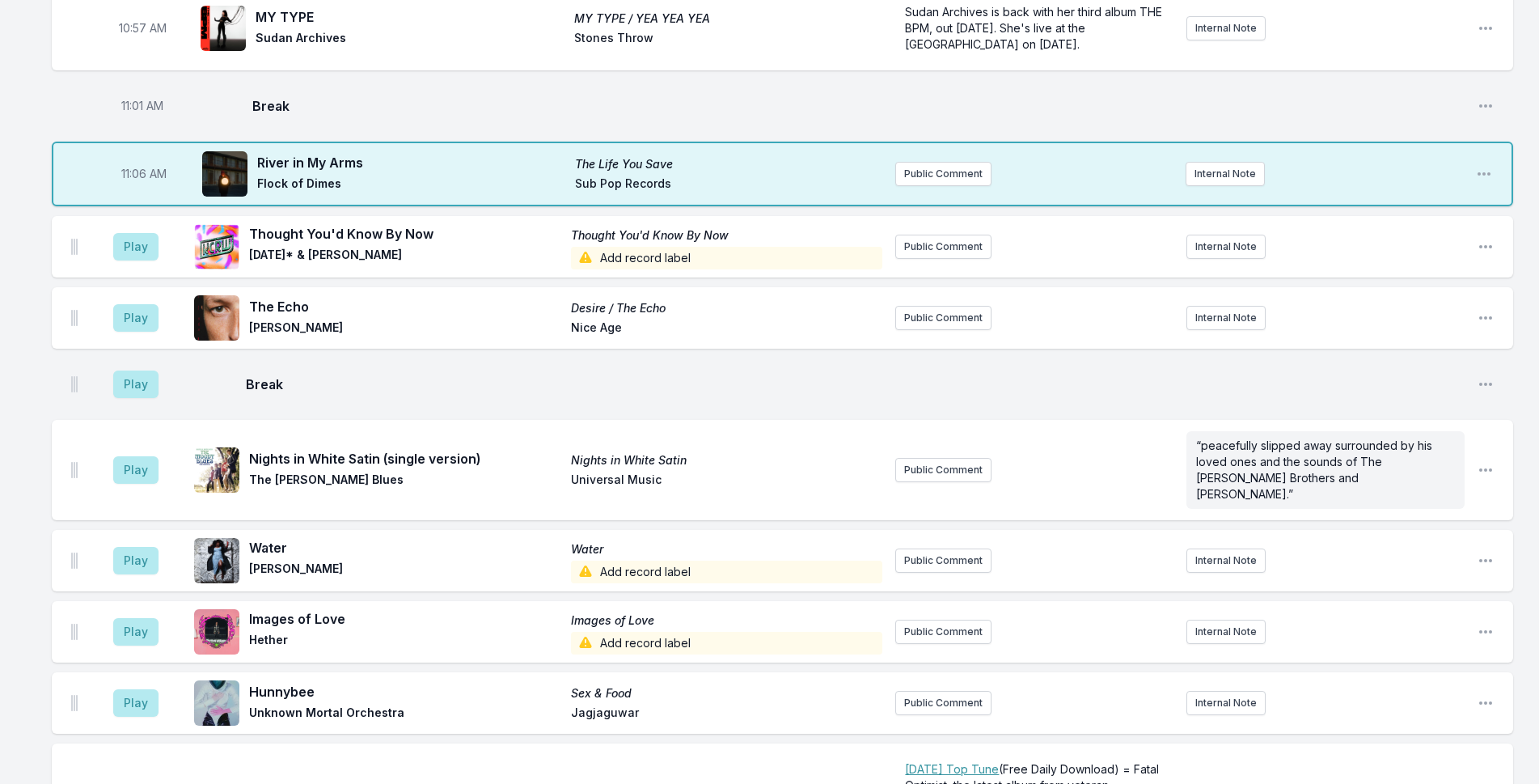
scroll to position [2794, 0]
click at [1486, 696] on icon "Open playlist item options" at bounding box center [1485, 704] width 16 height 16
click at [1403, 780] on button "Delete Entry" at bounding box center [1404, 795] width 181 height 29
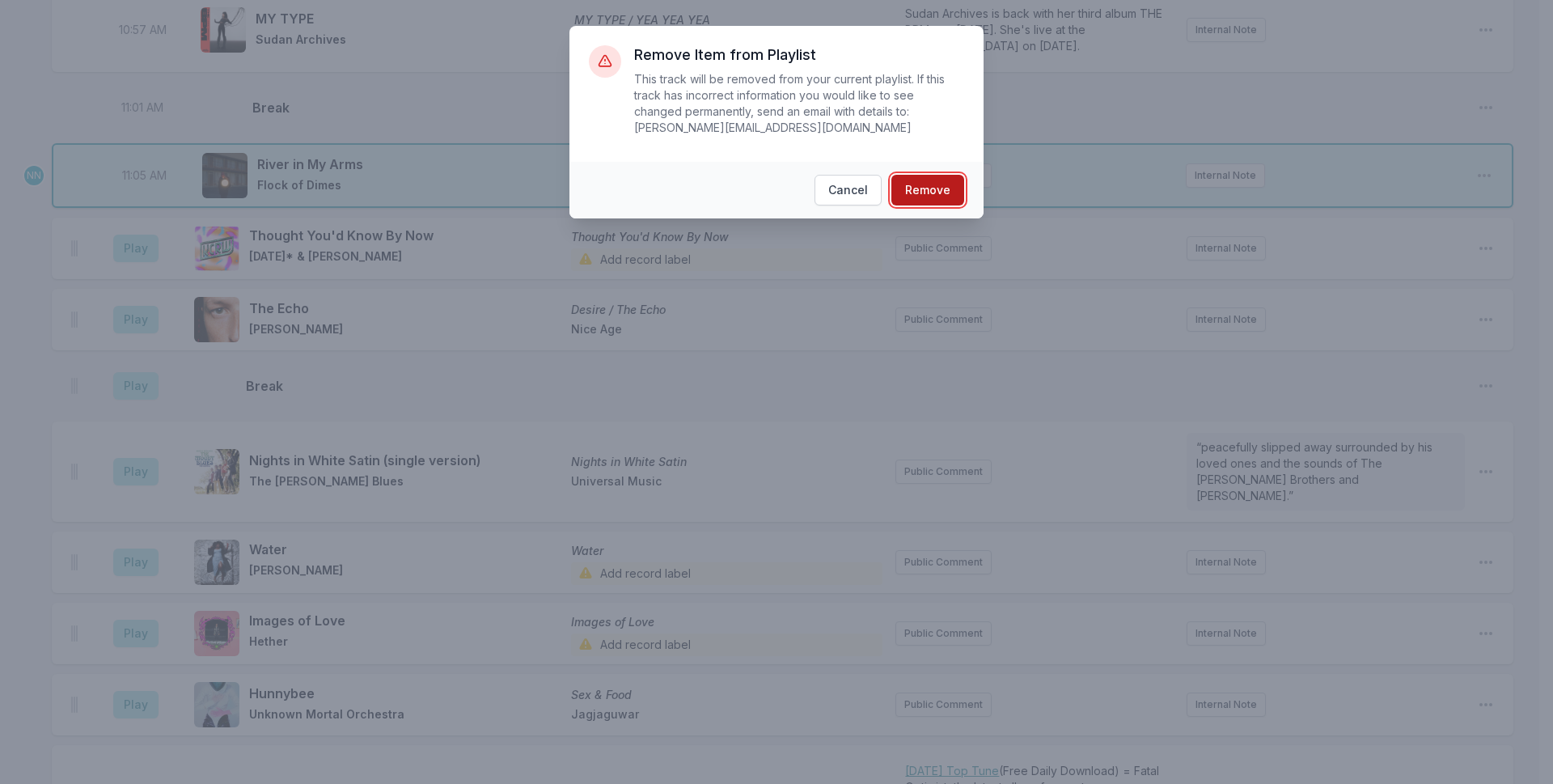
click at [922, 175] on button "Remove" at bounding box center [928, 191] width 73 height 31
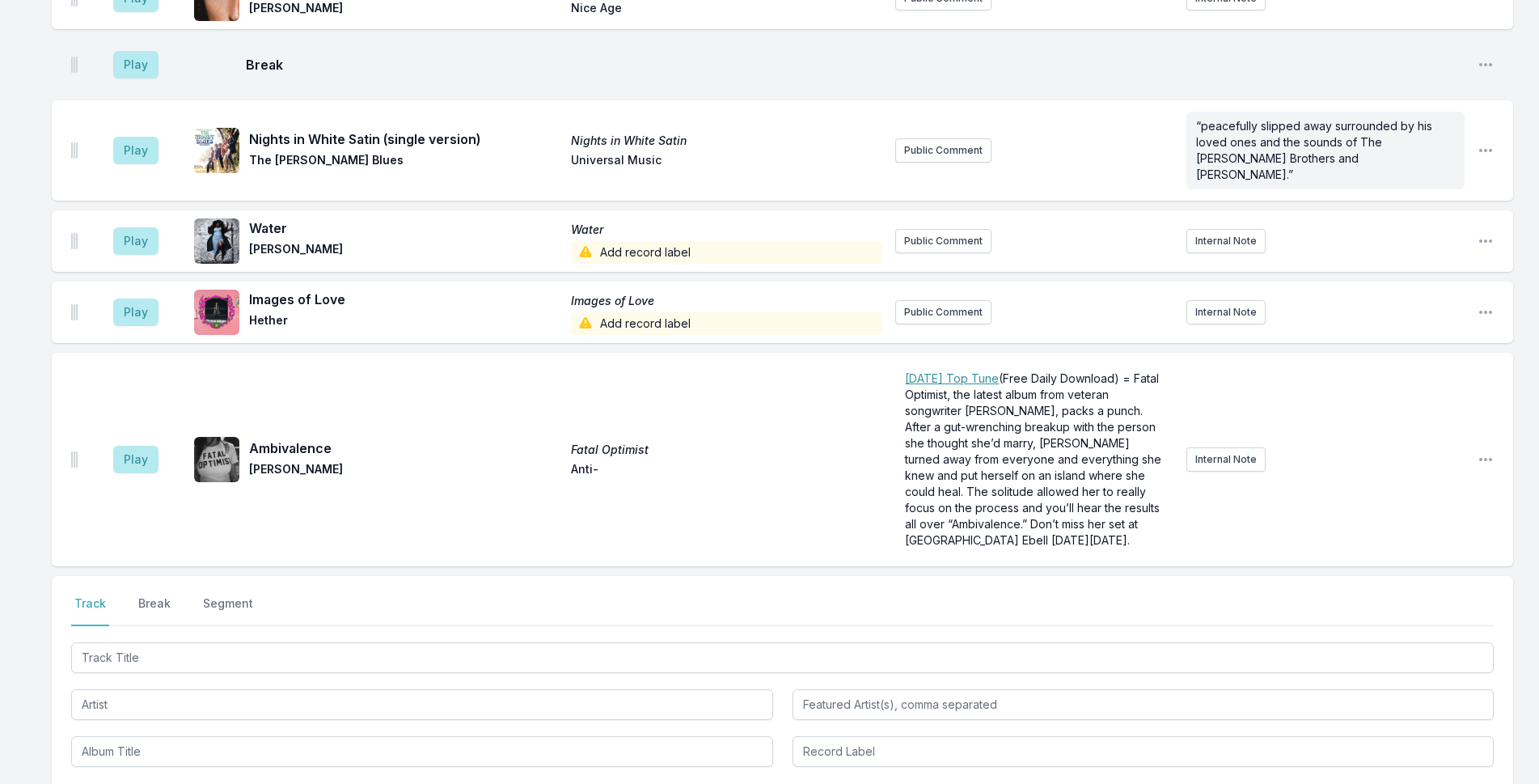
scroll to position [3194, 0]
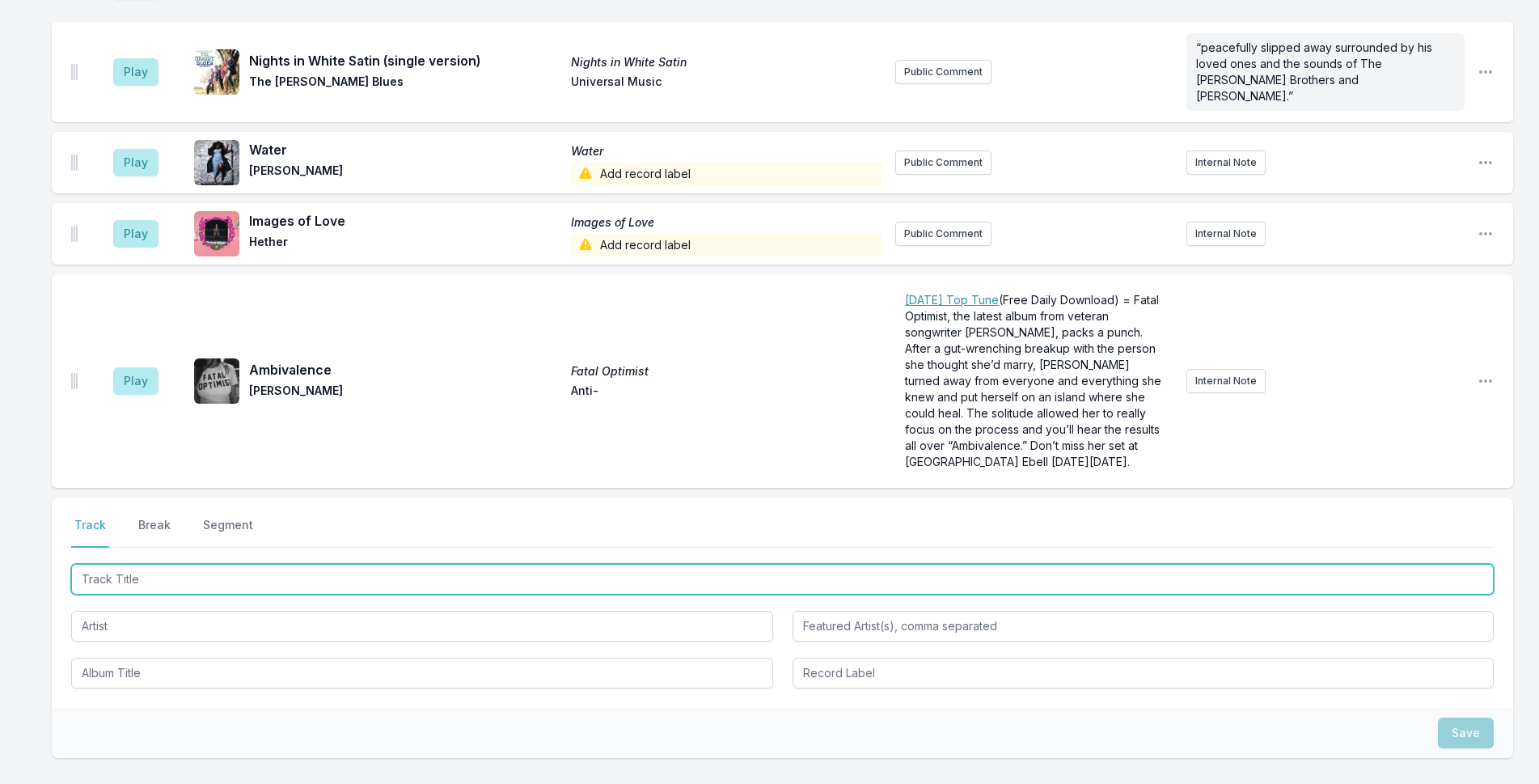
click at [487, 564] on input "Track Title" at bounding box center [782, 579] width 1423 height 31
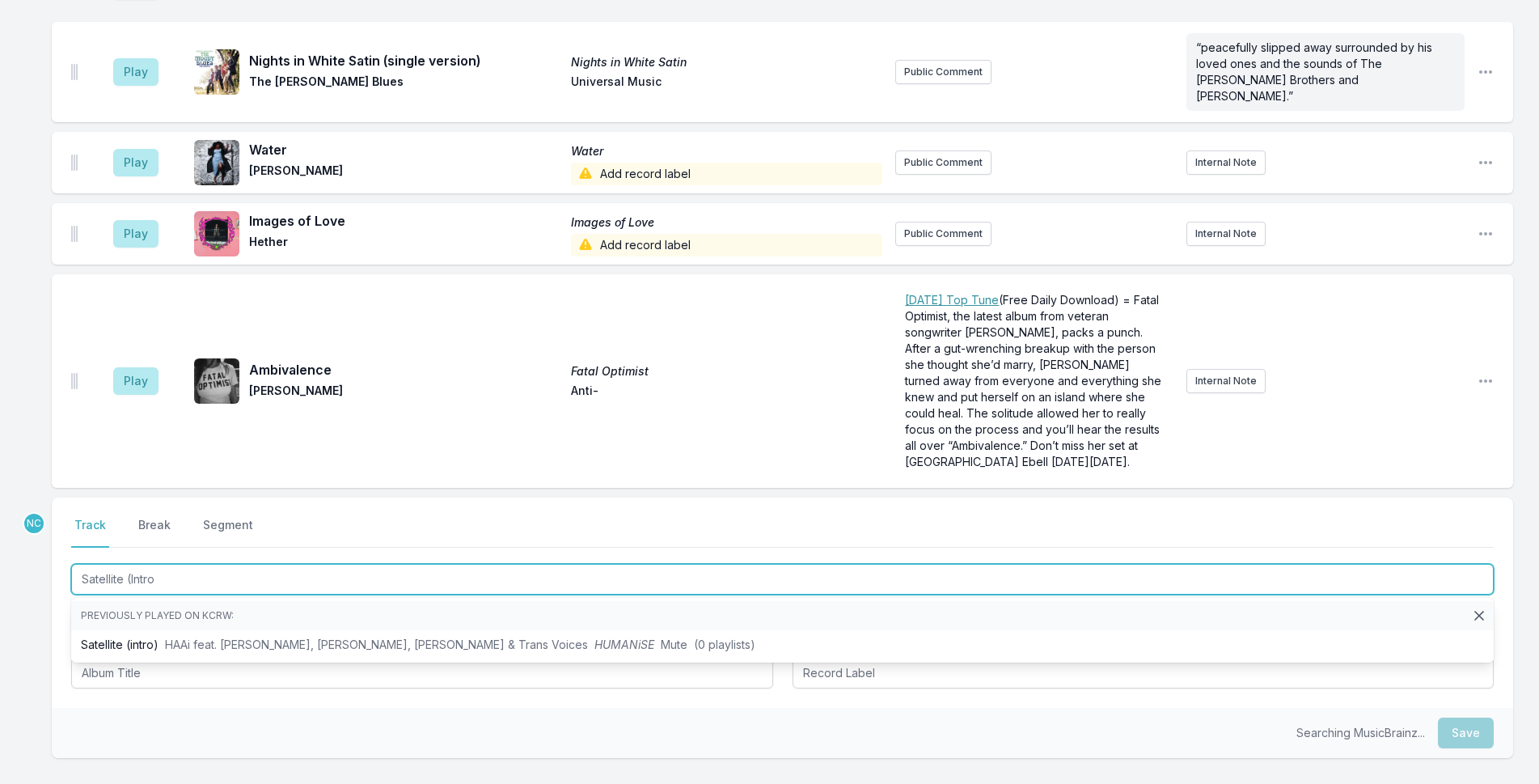
type input "Satellite (Intro)"
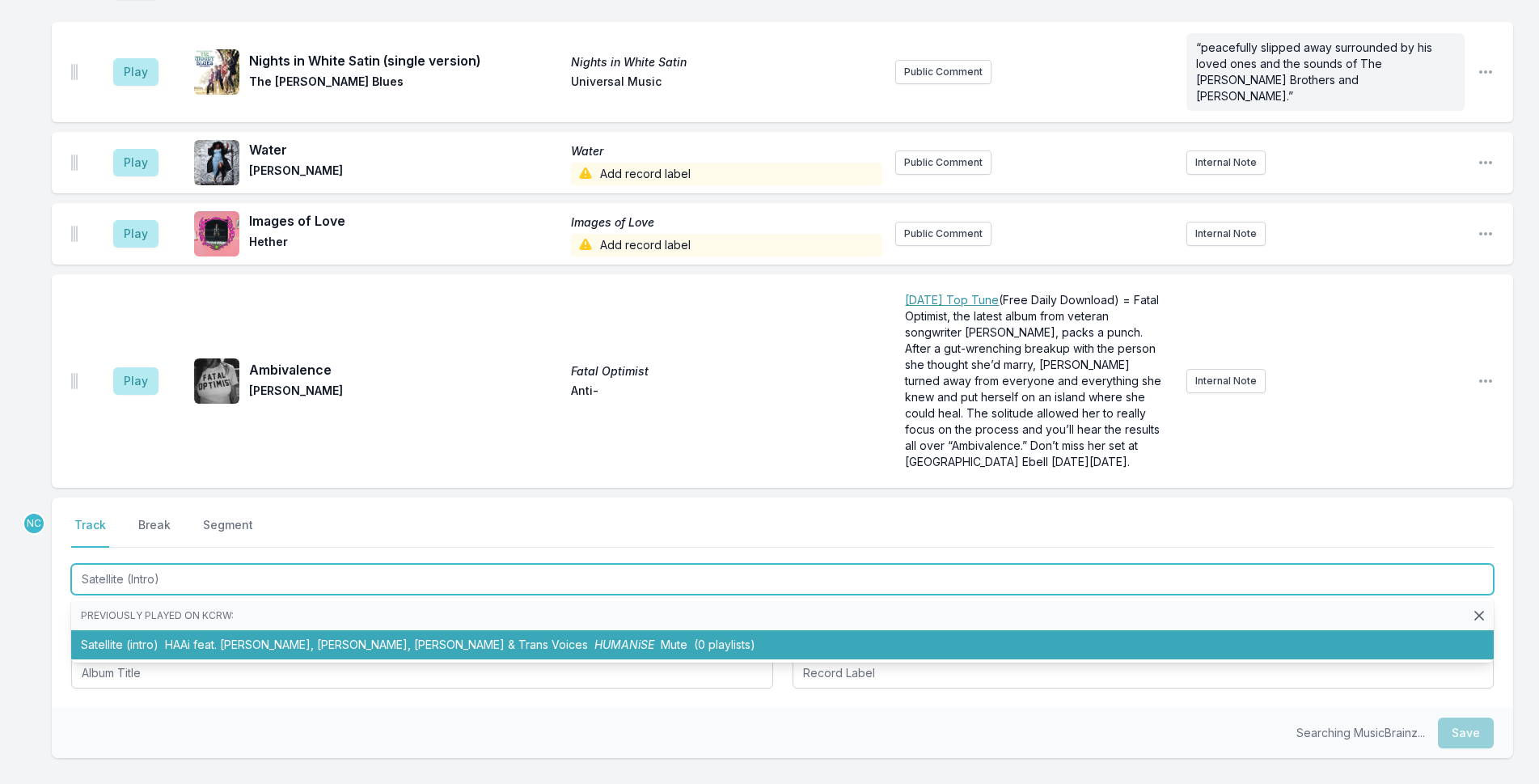
click at [691, 630] on li "Satellite (intro) HAAi feat. [PERSON_NAME], [PERSON_NAME], [PERSON_NAME] & Tran…" at bounding box center [782, 644] width 1423 height 29
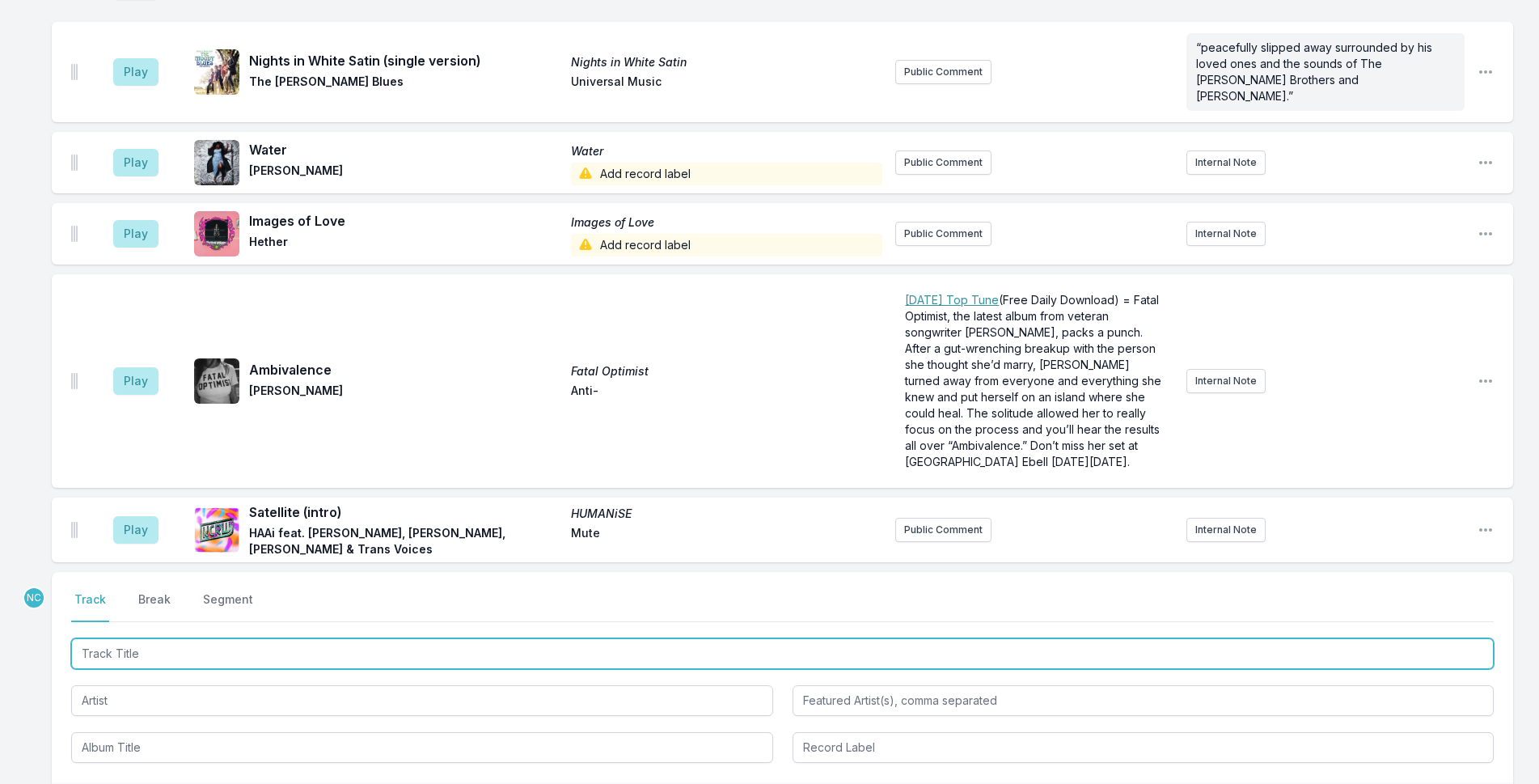
scroll to position [3265, 0]
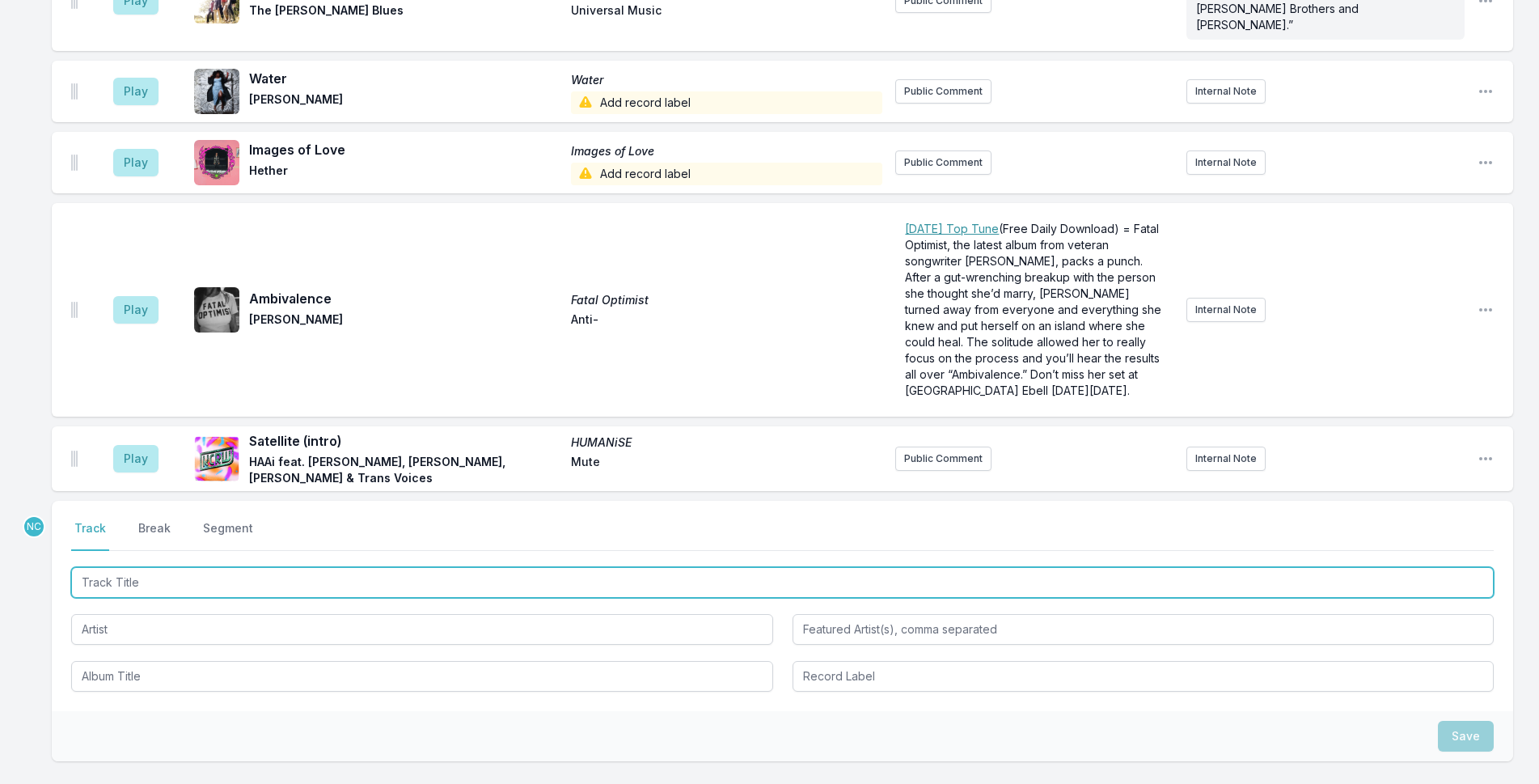
click at [190, 567] on input "Track Title" at bounding box center [782, 583] width 1423 height 31
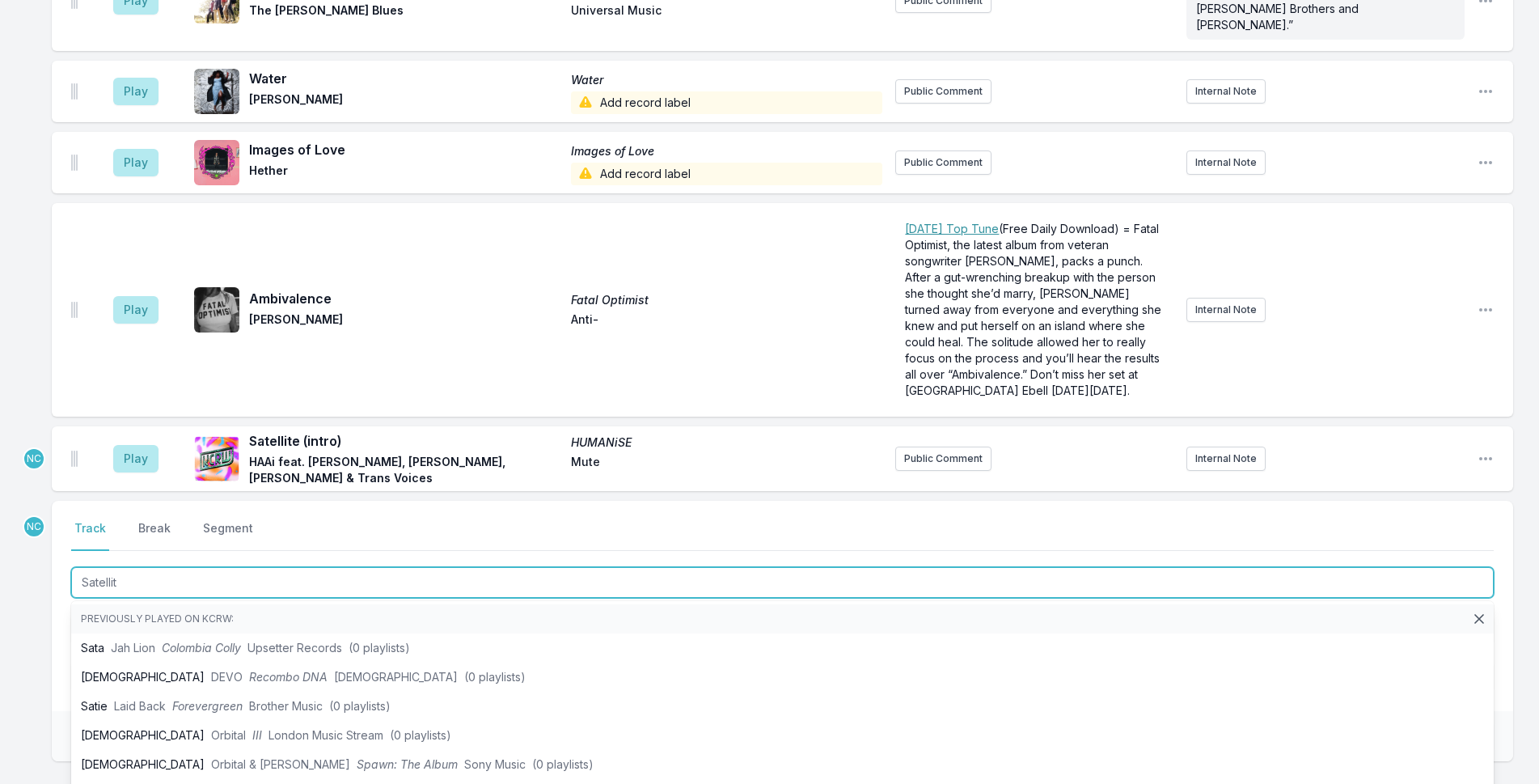
type input "Satellite"
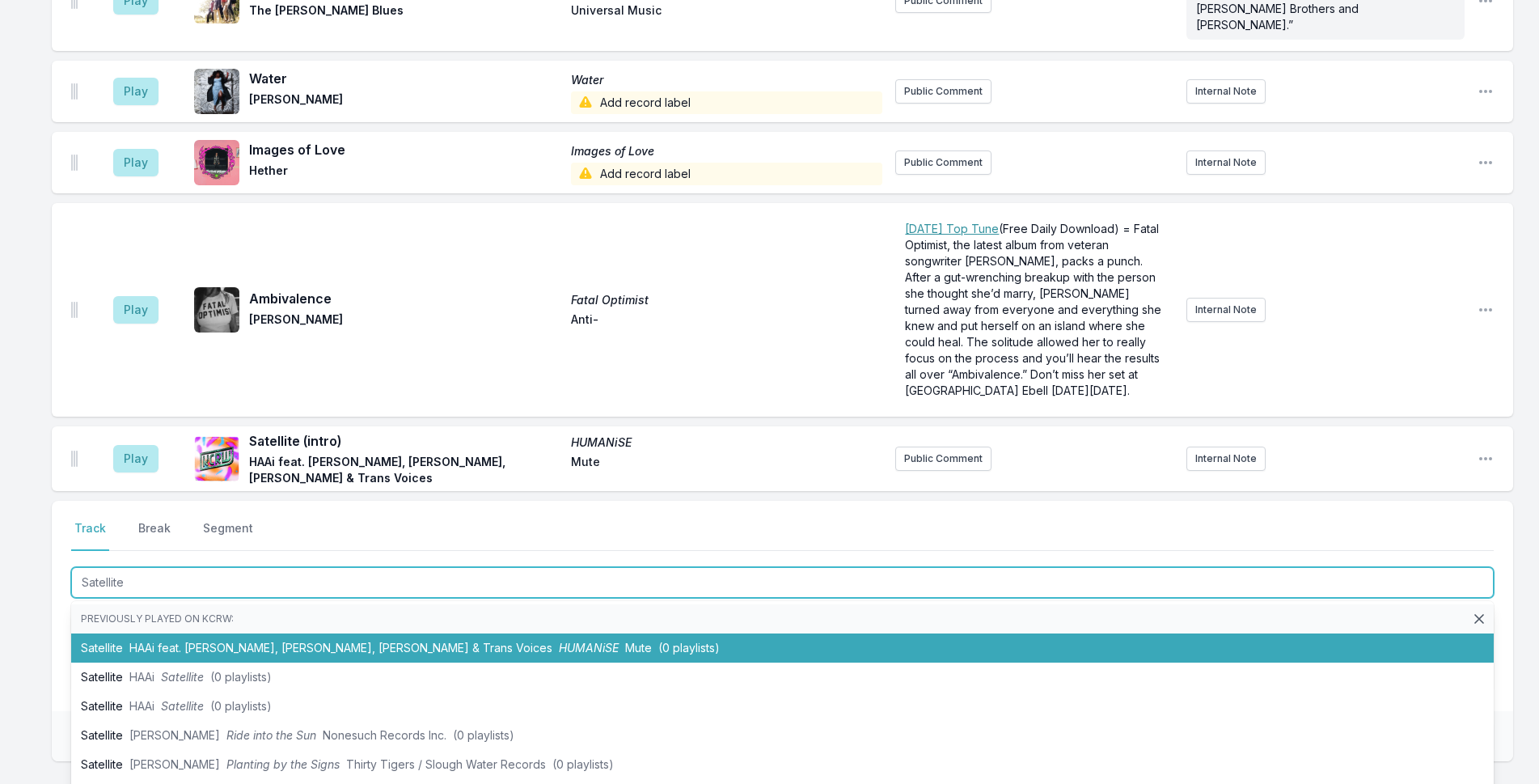
click at [417, 633] on li "Satellite HAAi feat. [PERSON_NAME], [PERSON_NAME], [PERSON_NAME] & Trans Voices…" at bounding box center [782, 648] width 1423 height 29
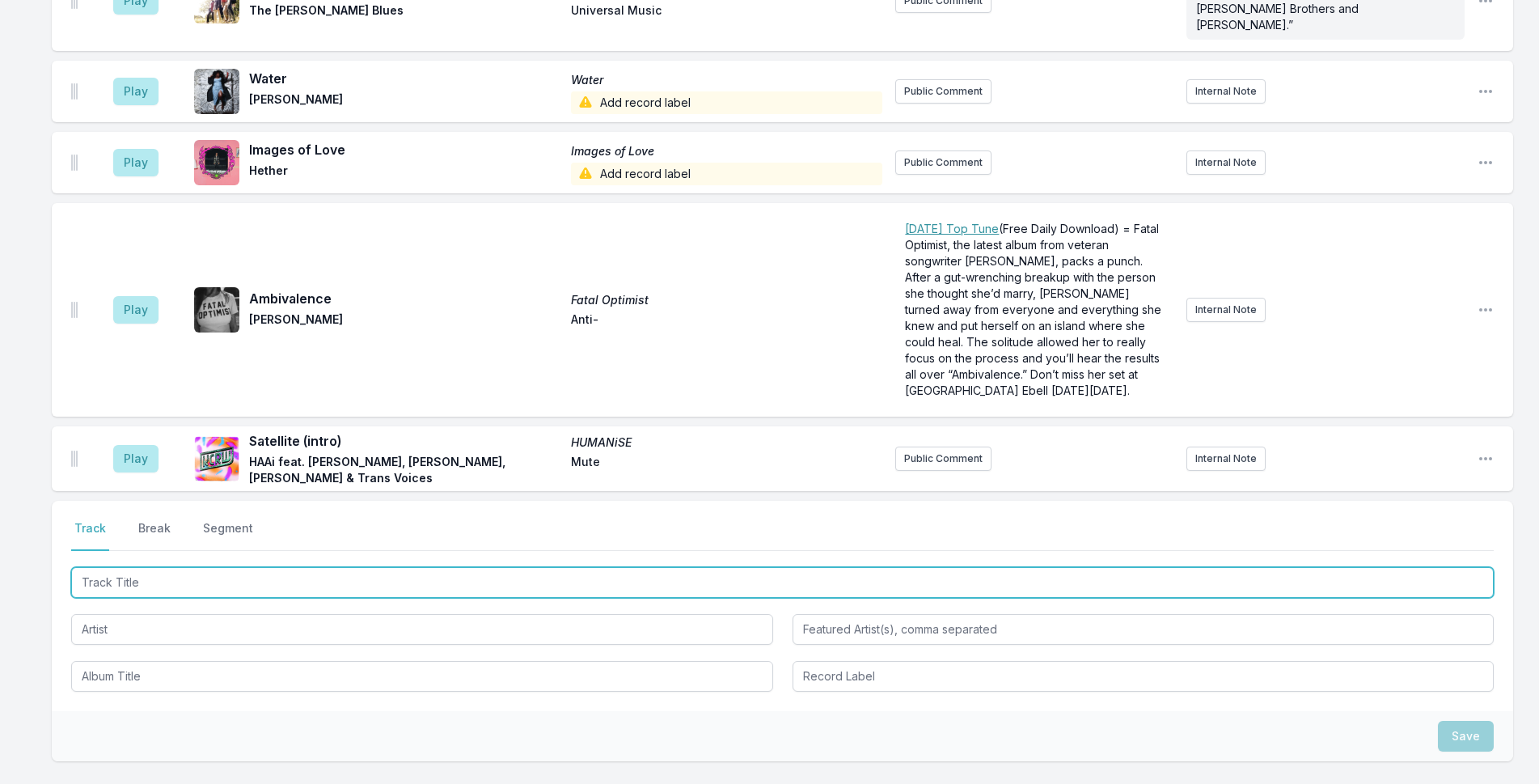
scroll to position [3336, 0]
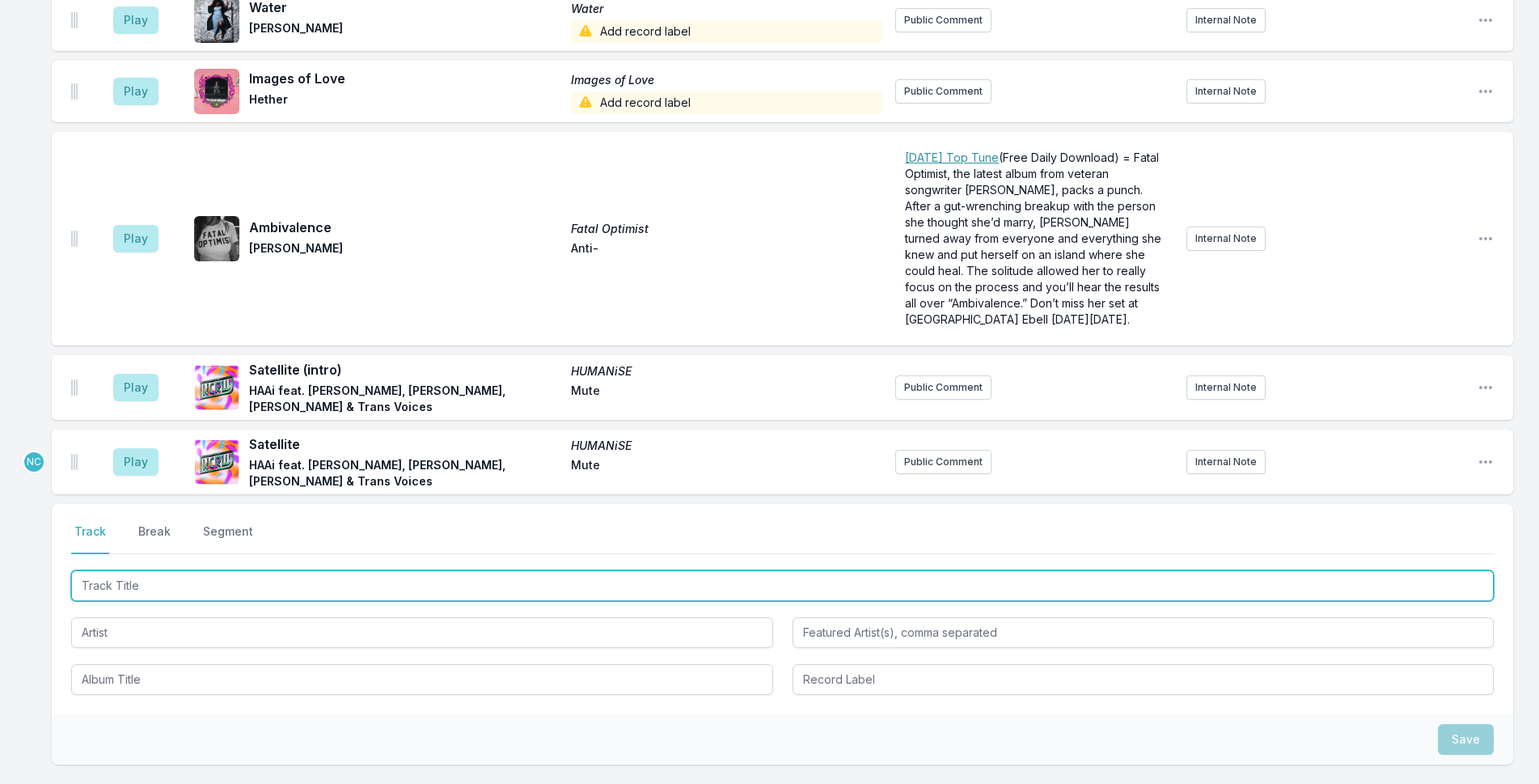
click at [337, 570] on input "Track Title" at bounding box center [782, 585] width 1423 height 31
click at [353, 570] on input "Track Title" at bounding box center [782, 585] width 1423 height 31
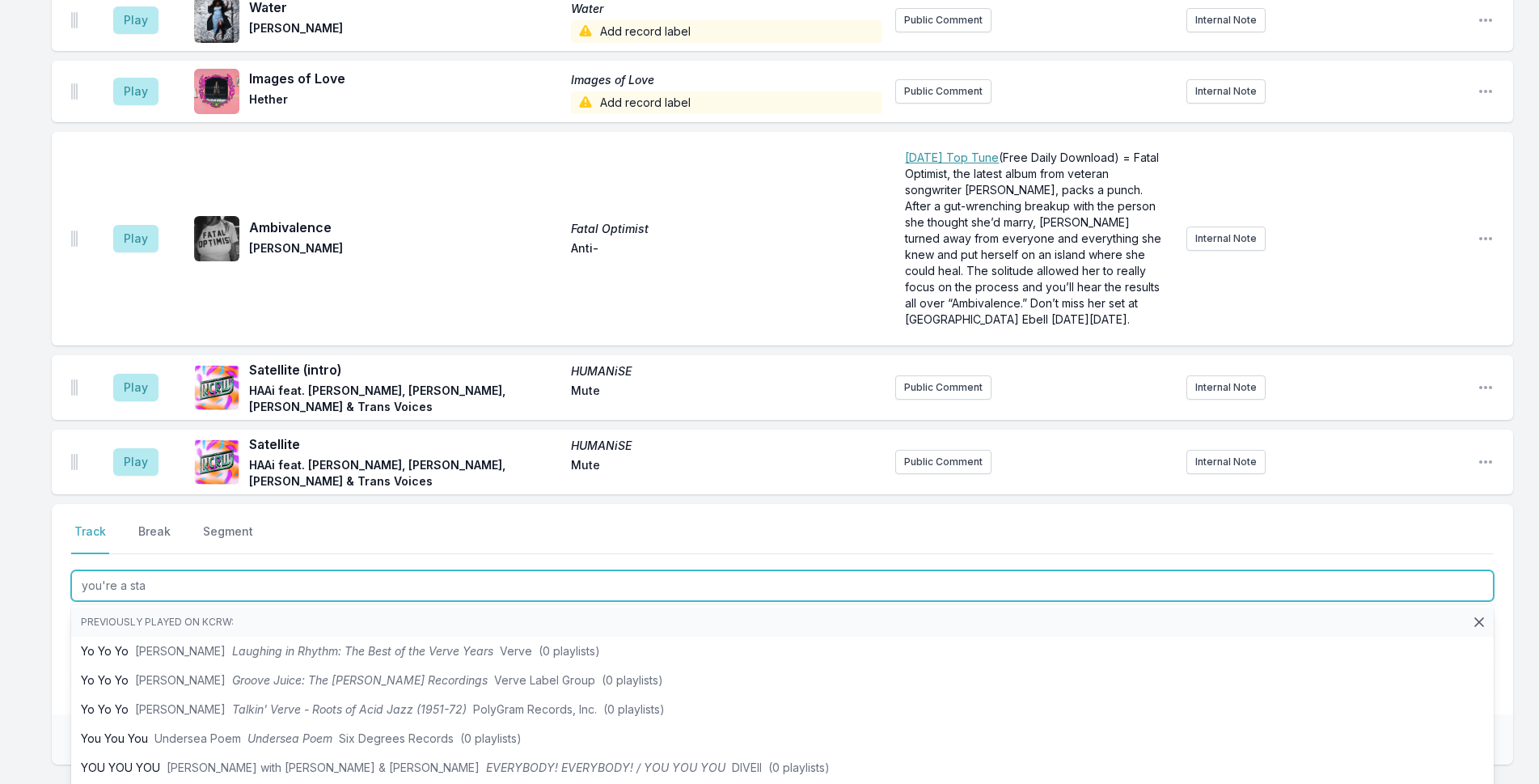
type input "you're a star"
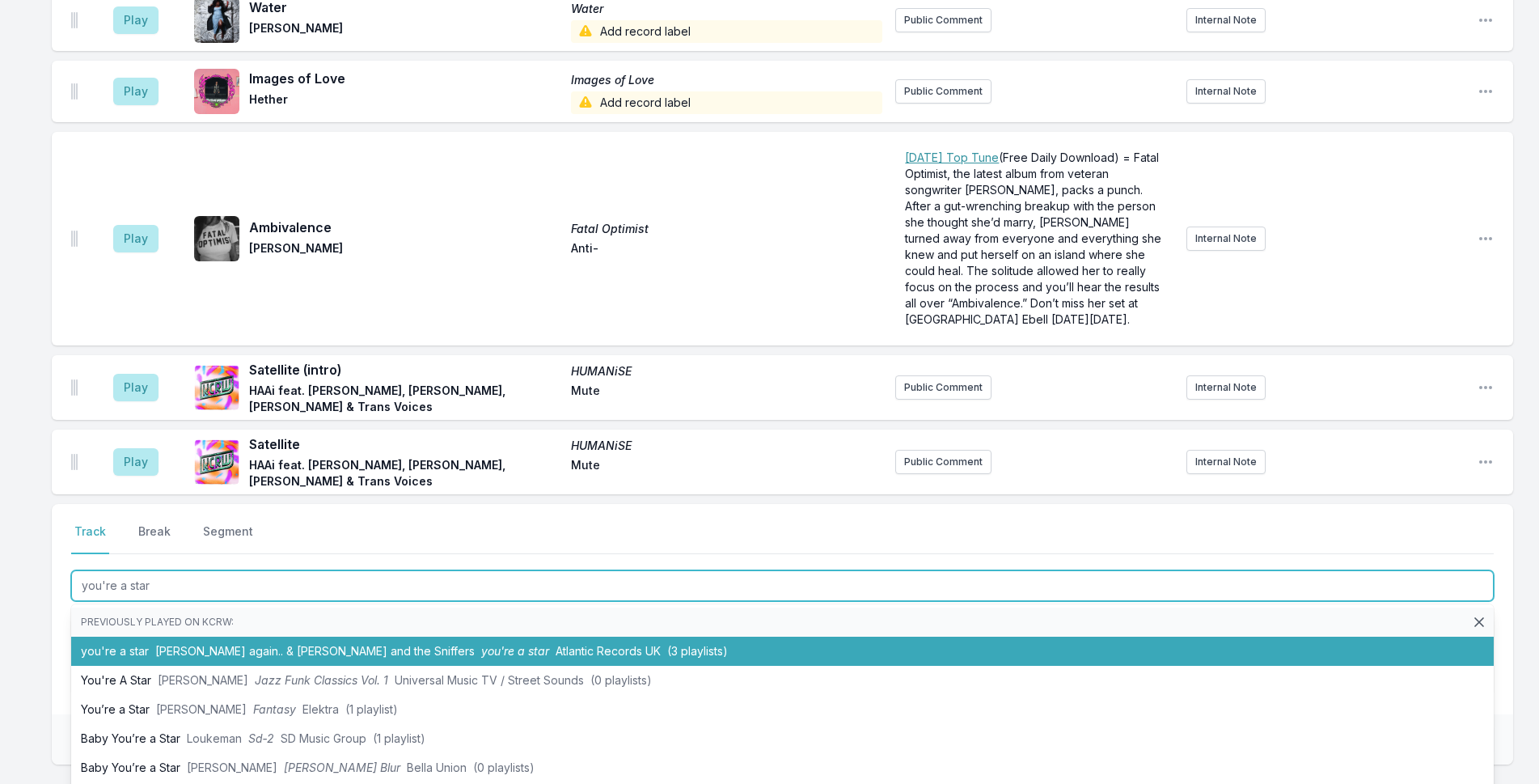
click at [417, 636] on li "you're a star [PERSON_NAME] again.. & [PERSON_NAME] and the Sniffers you're a s…" at bounding box center [782, 651] width 1423 height 29
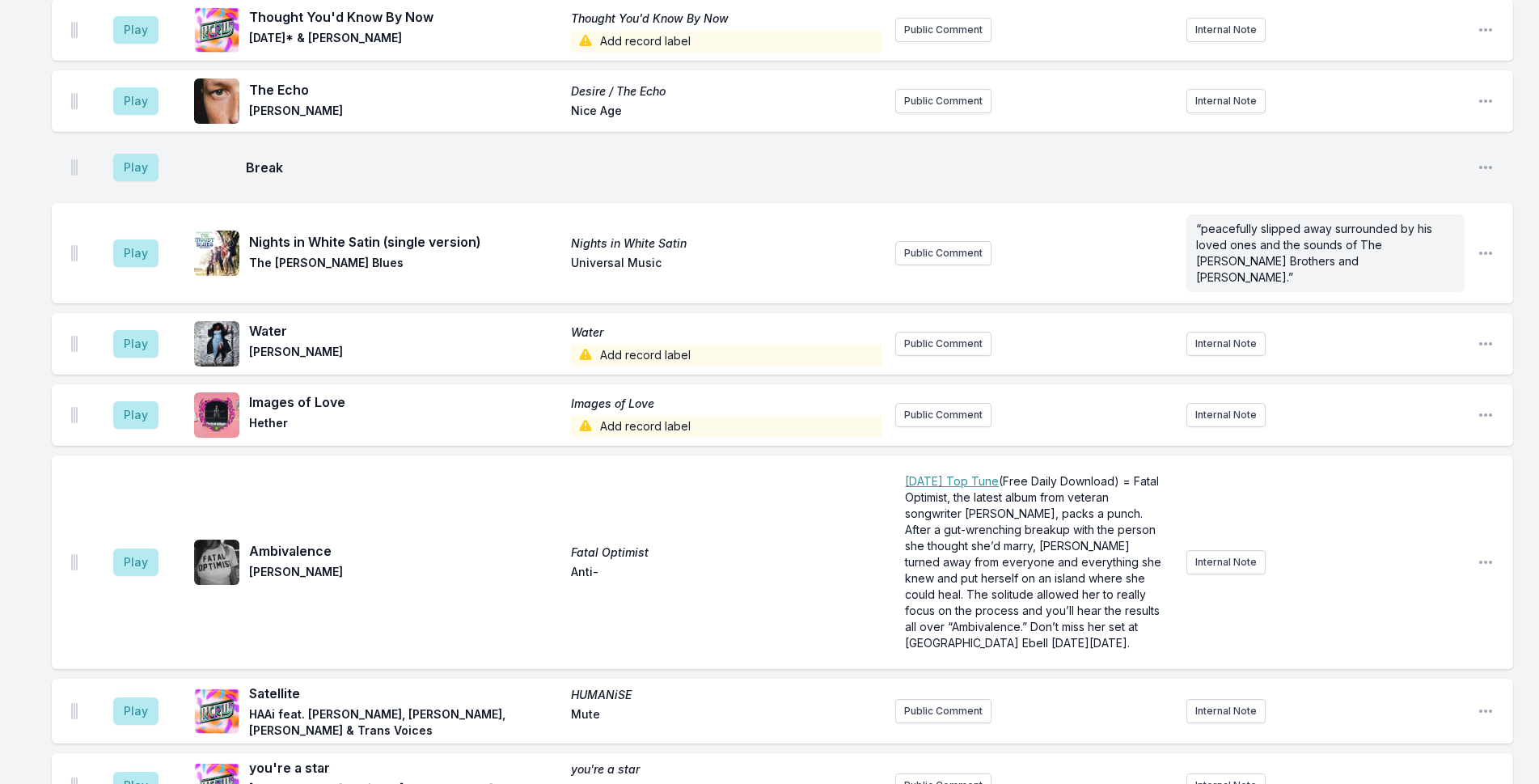
scroll to position [3168, 0]
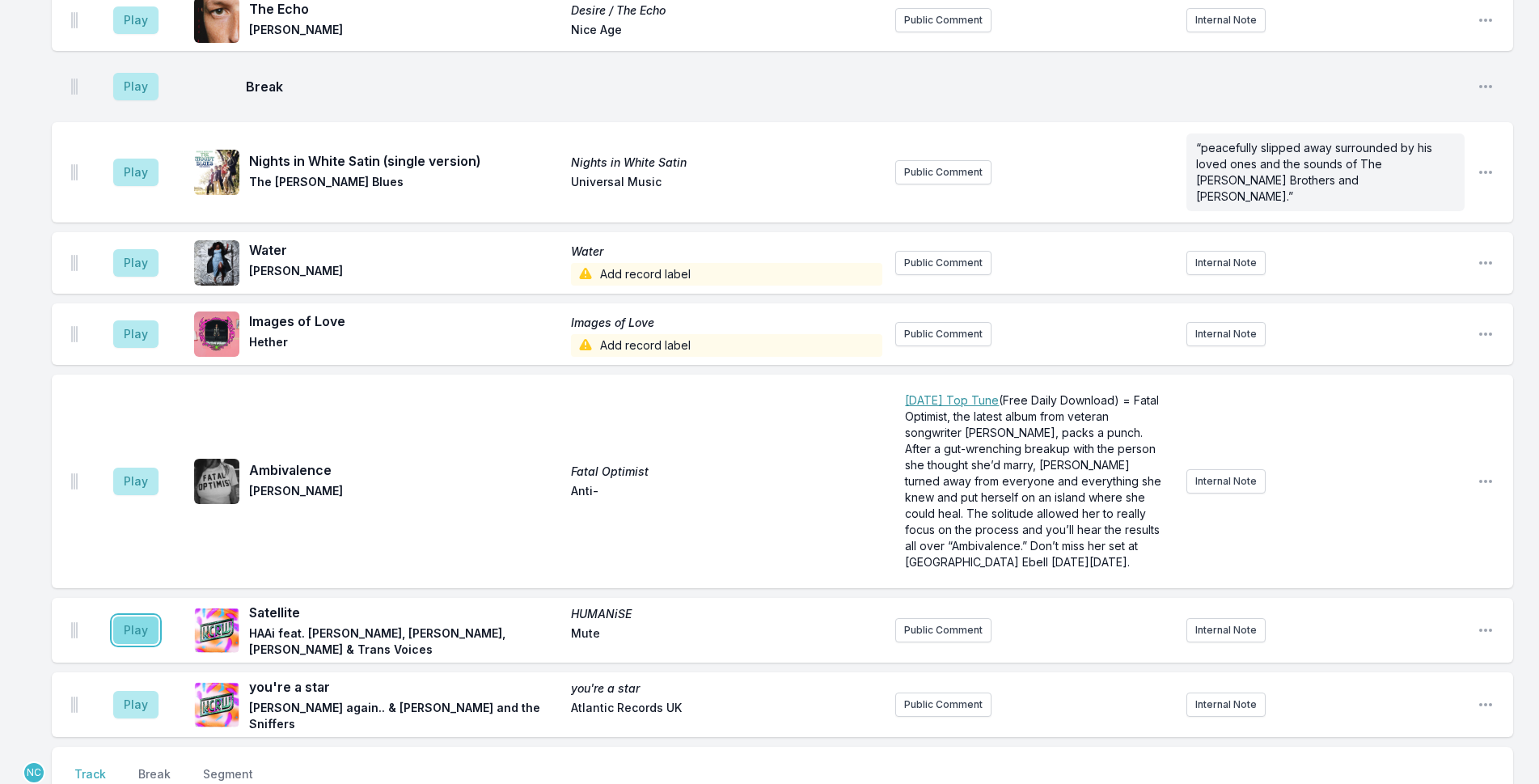
click at [142, 616] on button "Play" at bounding box center [136, 630] width 45 height 27
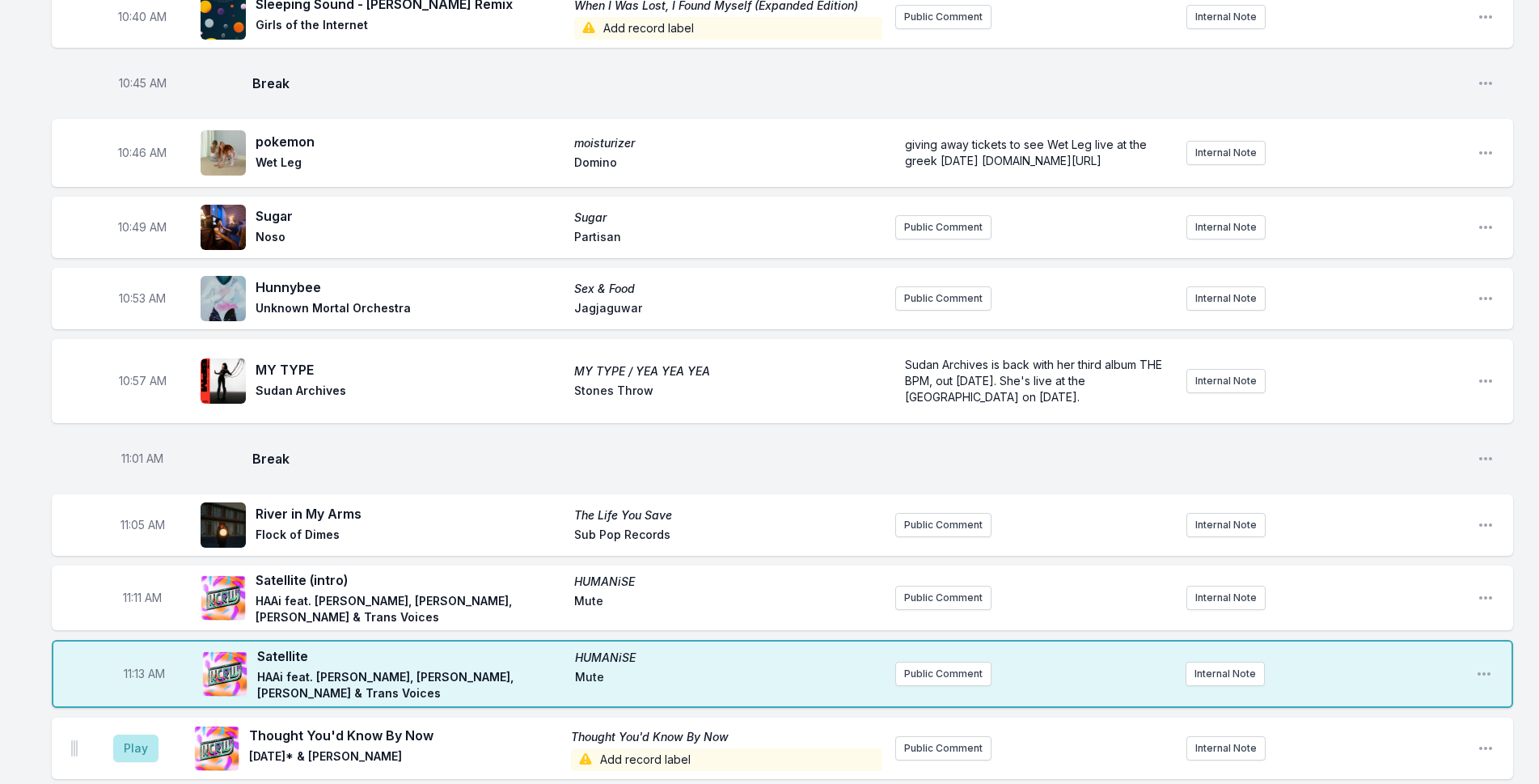
scroll to position [2847, 0]
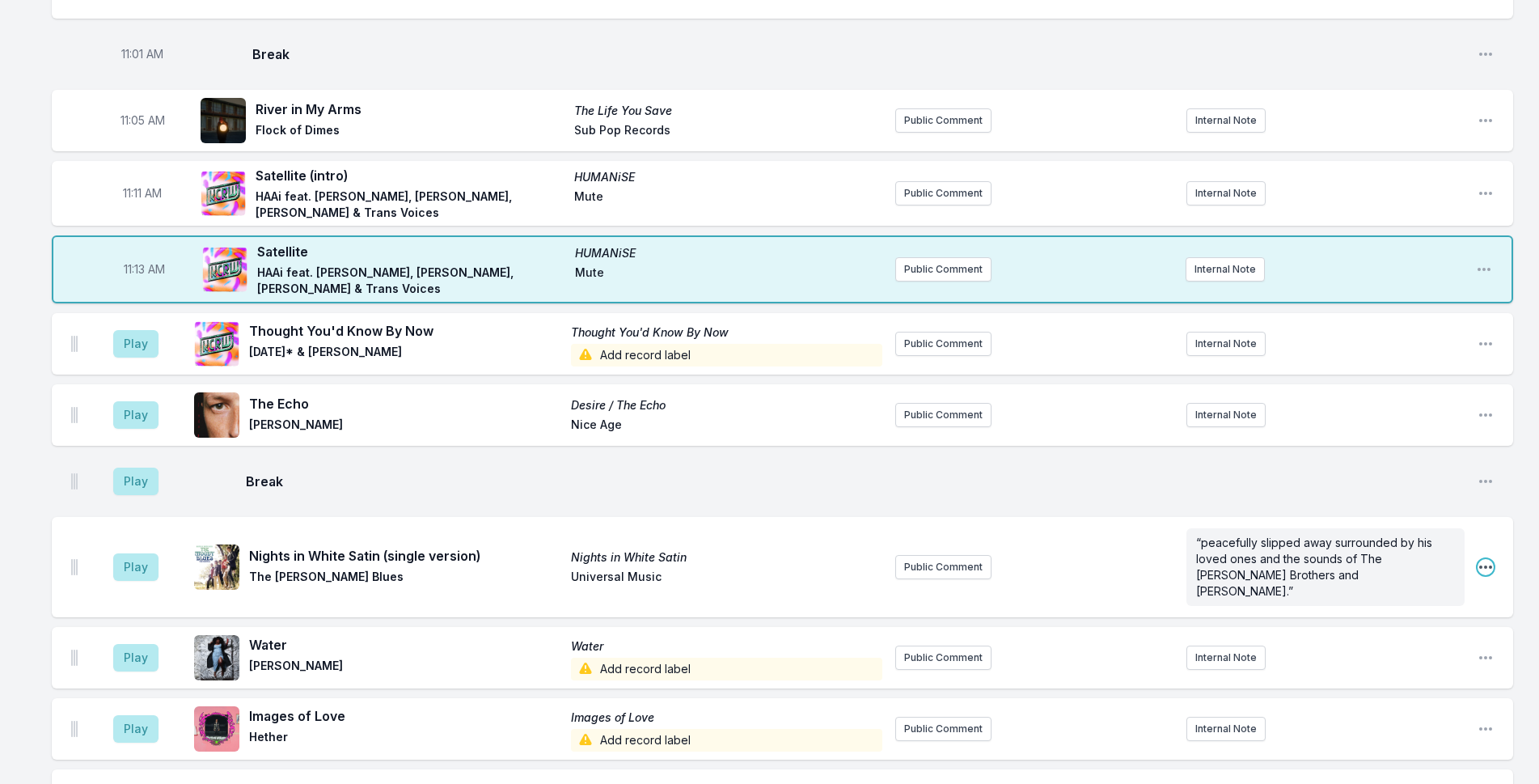
click at [1482, 559] on icon "Open playlist item options" at bounding box center [1485, 567] width 16 height 16
click at [1343, 643] on button "Delete Entry" at bounding box center [1404, 658] width 181 height 29
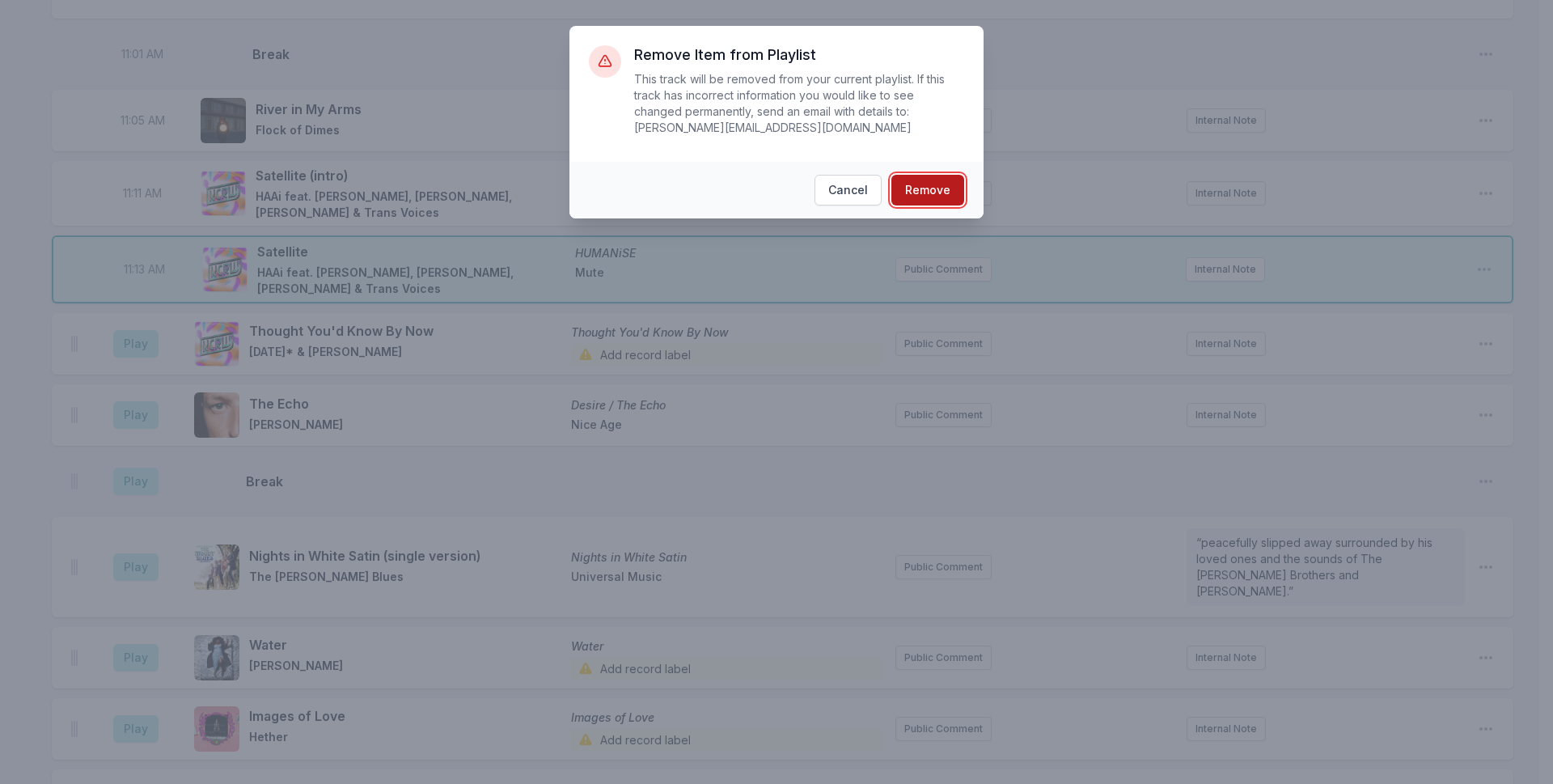
click at [941, 175] on button "Remove" at bounding box center [928, 191] width 73 height 31
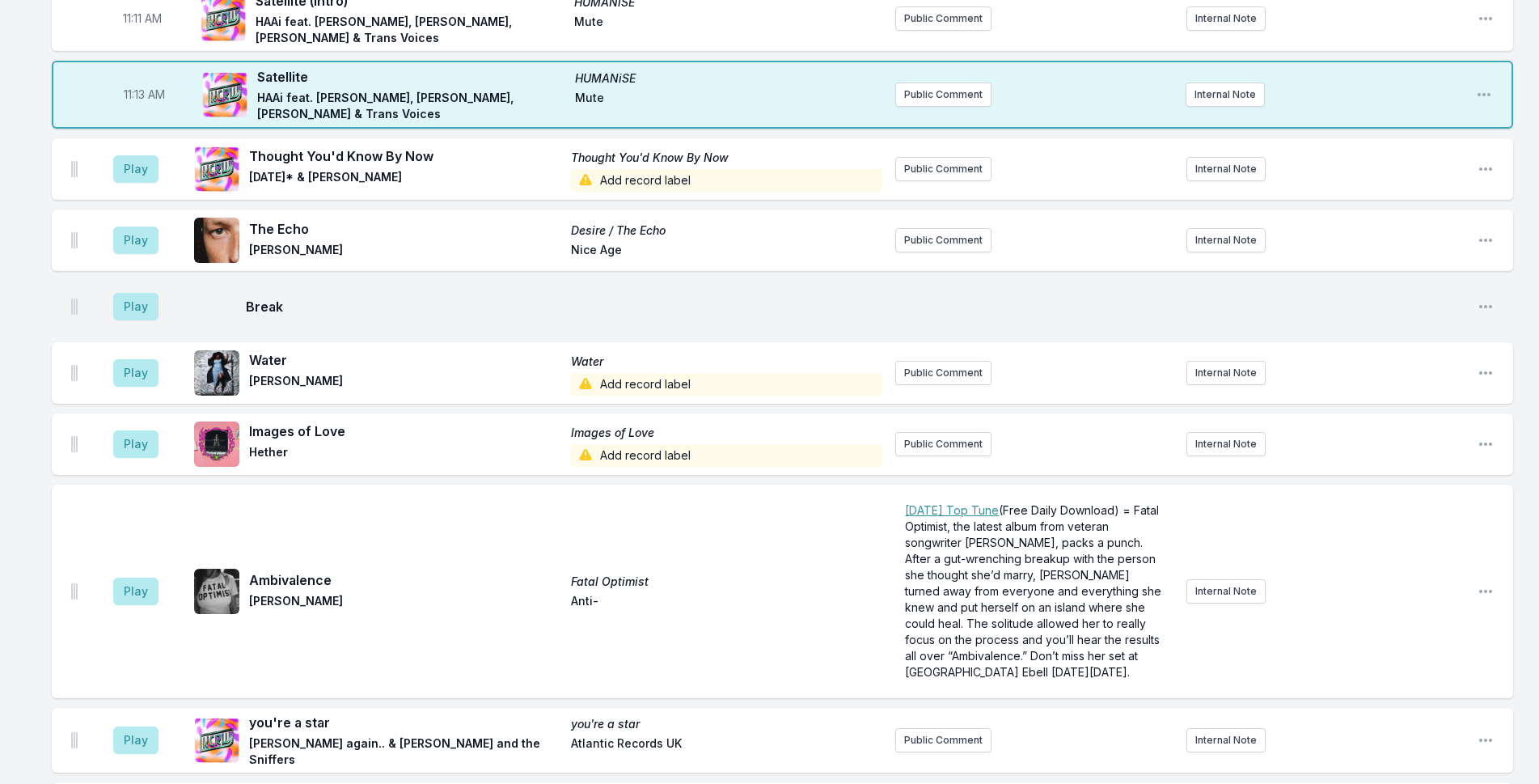
scroll to position [3009, 0]
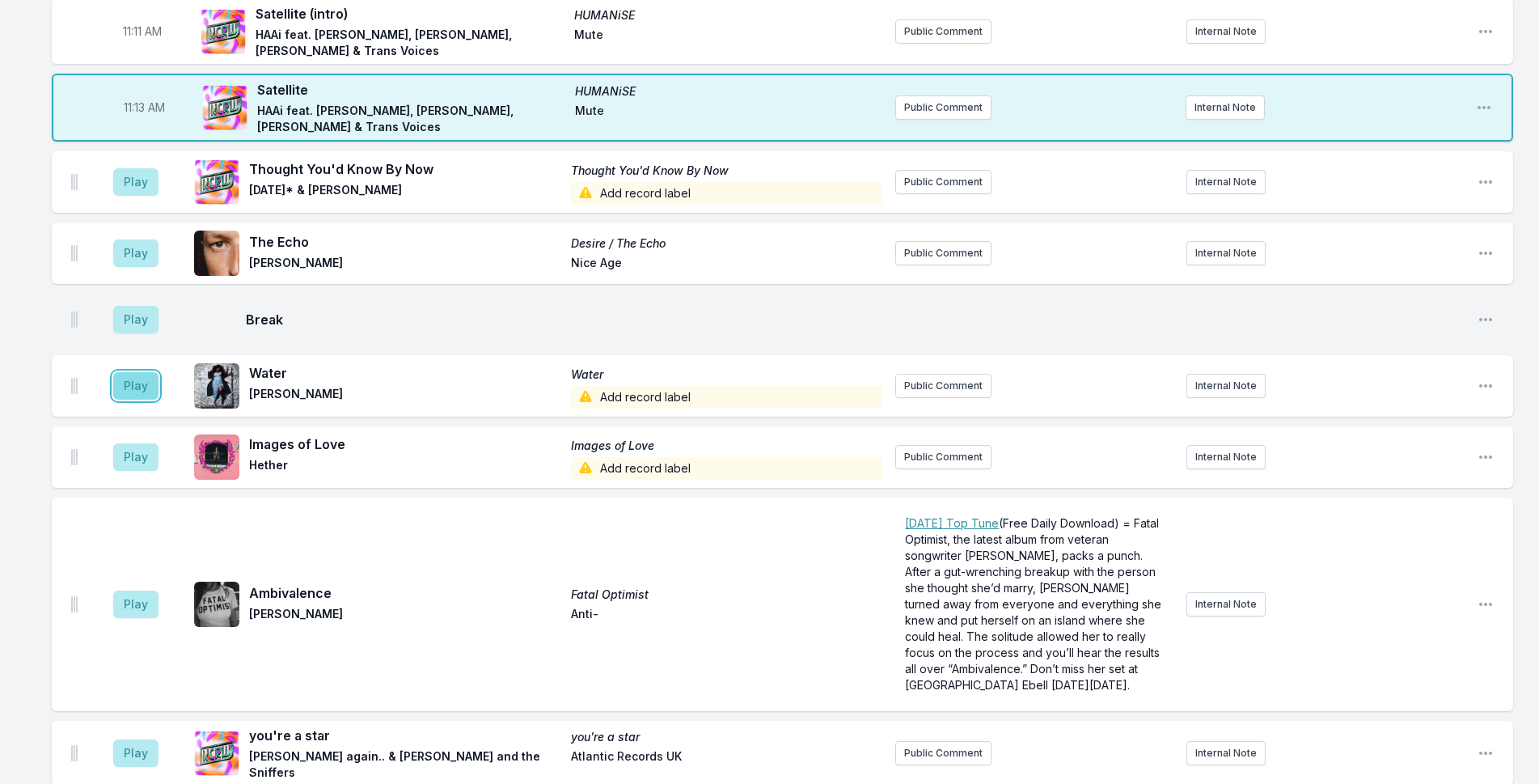
click at [140, 372] on button "Play" at bounding box center [136, 386] width 45 height 27
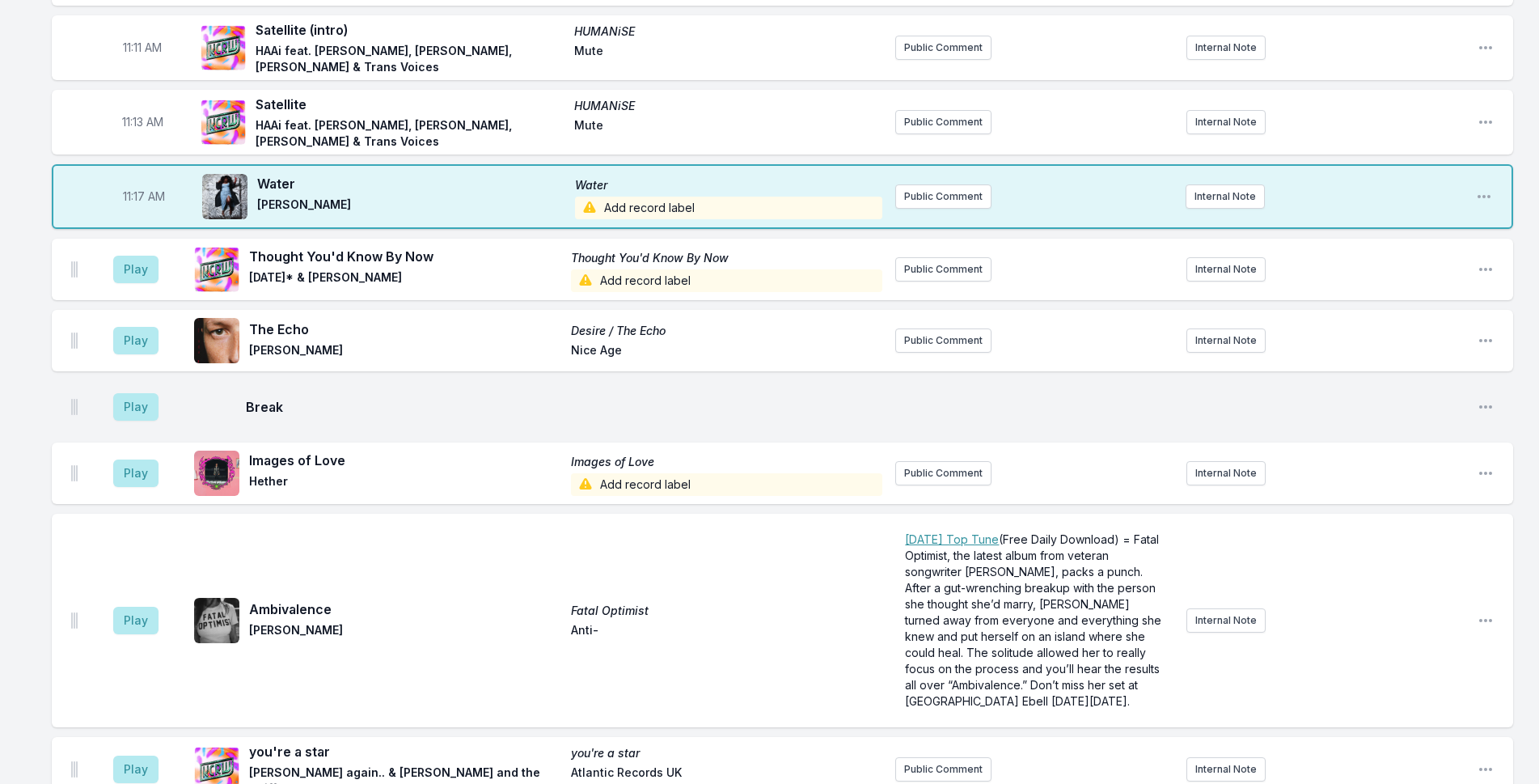
scroll to position [3250, 0]
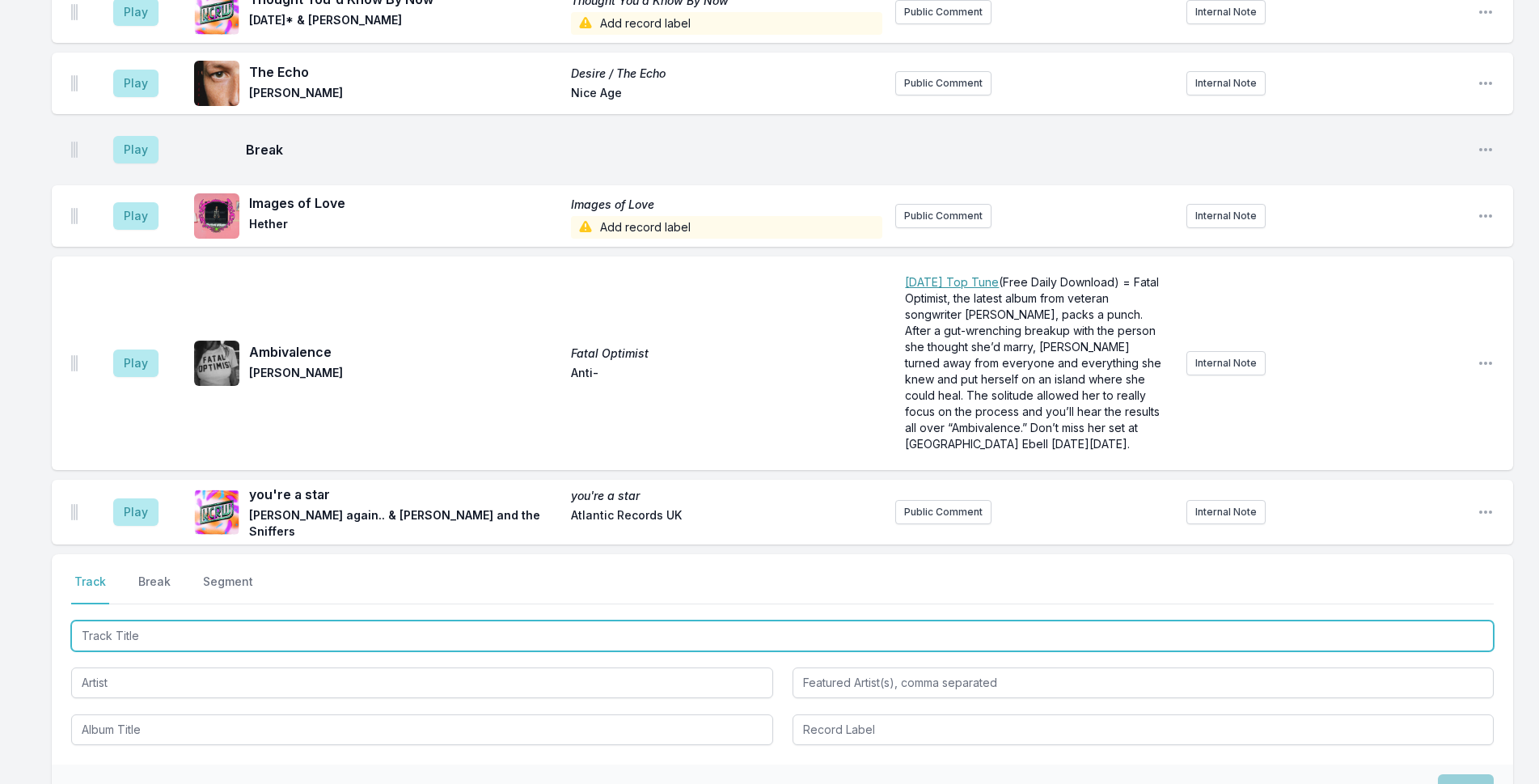
click at [197, 621] on input "Track Title" at bounding box center [782, 636] width 1423 height 31
type input "Thick As Thieves"
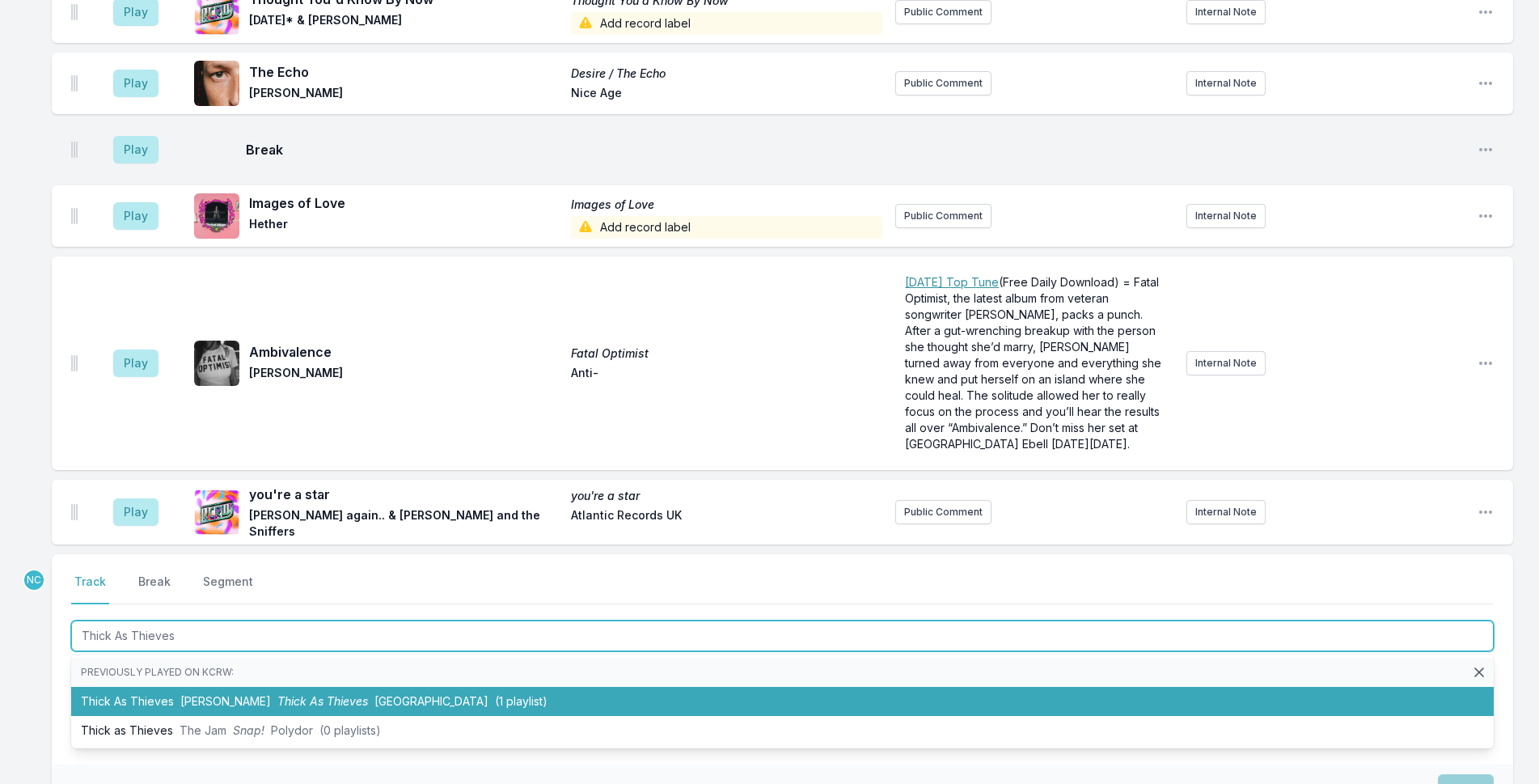
click at [278, 694] on span "Thick As Thieves" at bounding box center [323, 701] width 91 height 14
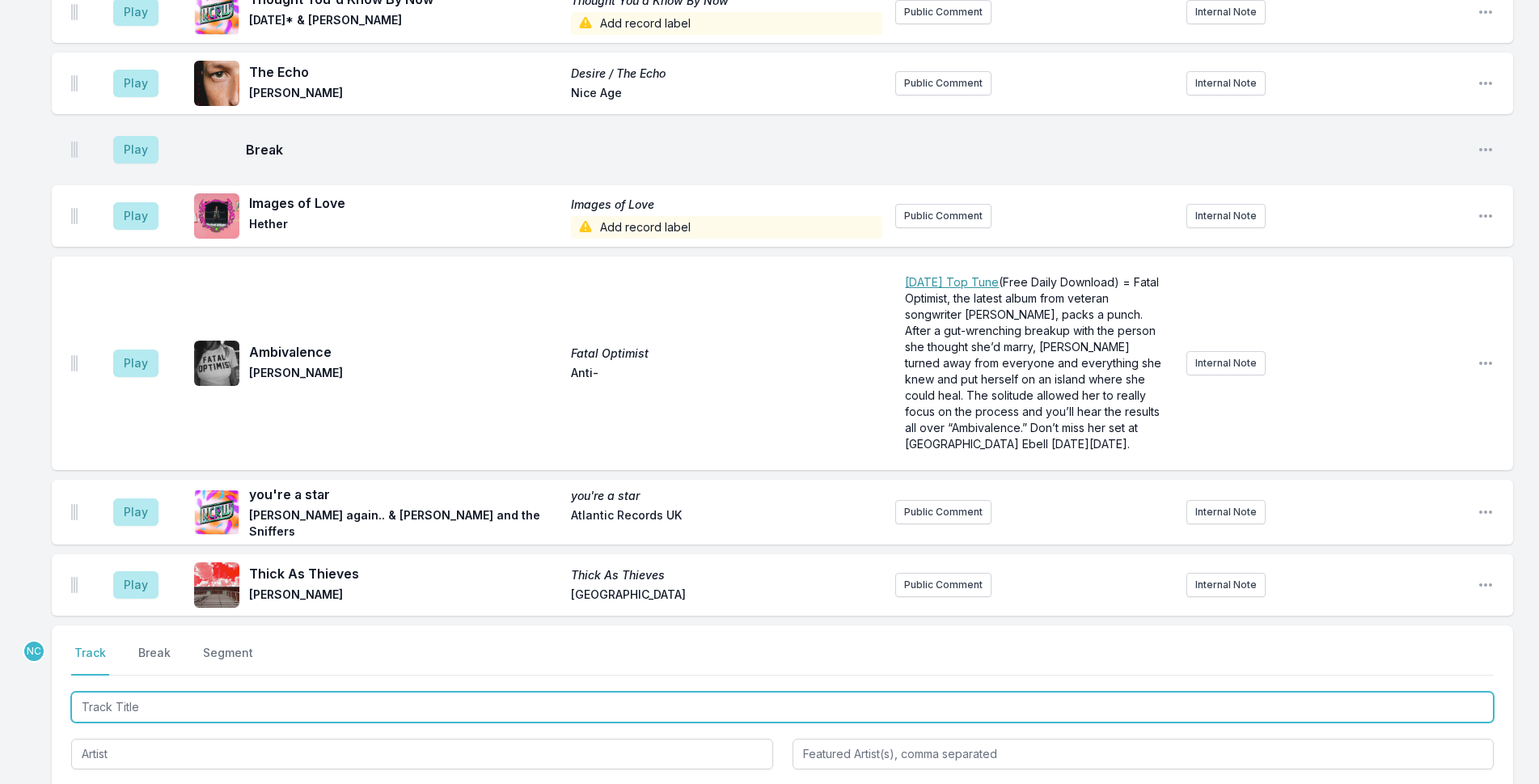
scroll to position [3321, 0]
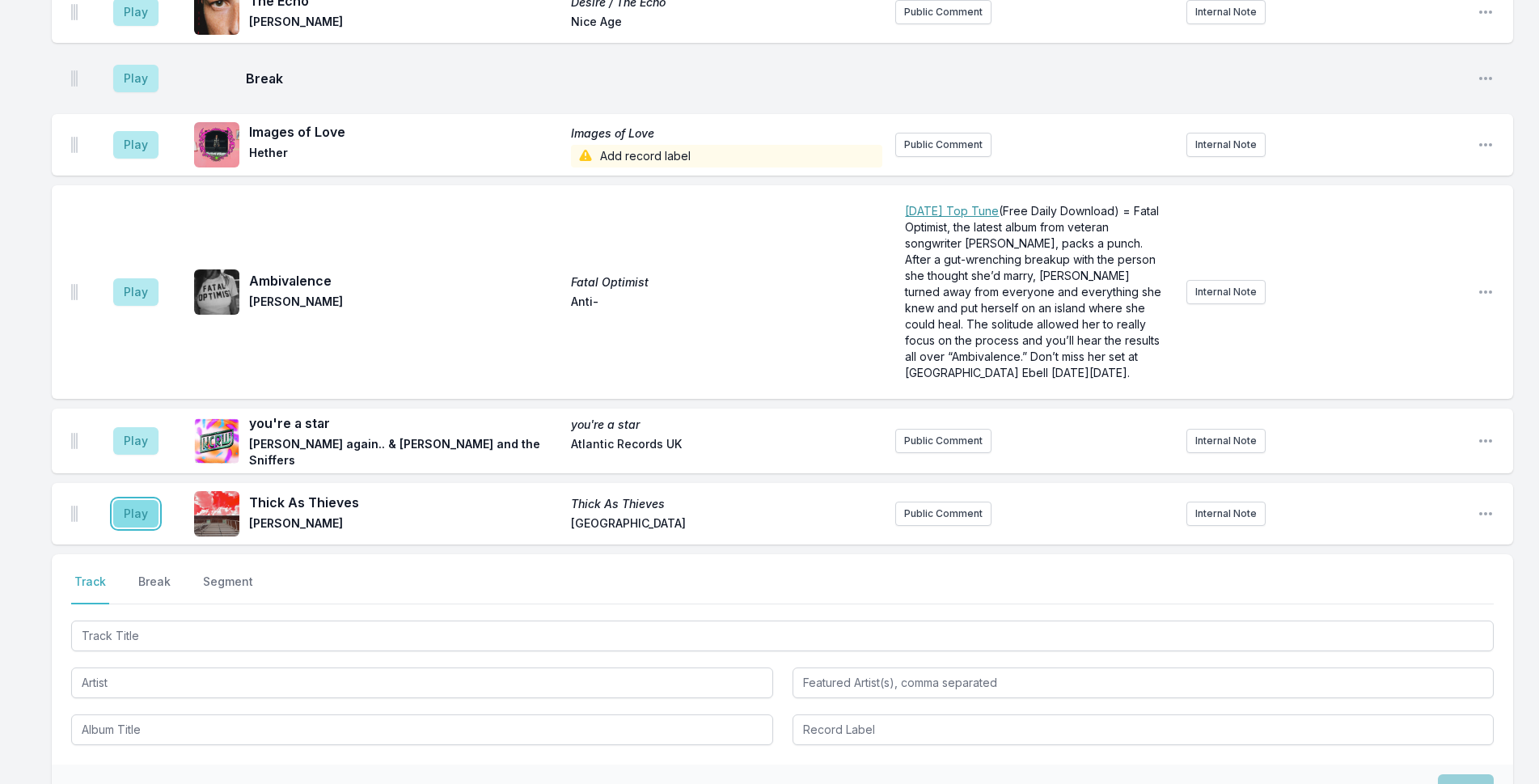
click at [127, 500] on button "Play" at bounding box center [136, 514] width 45 height 27
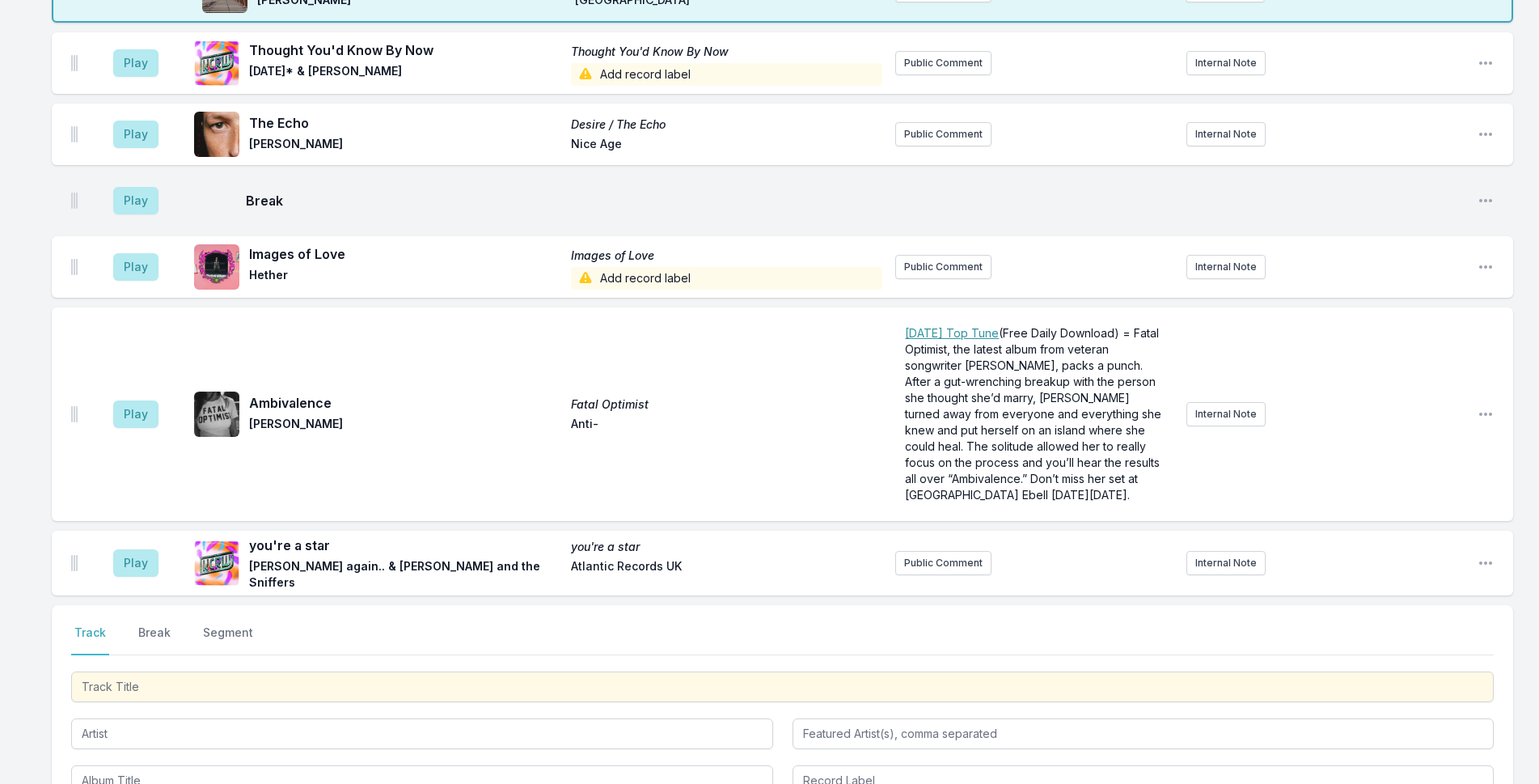
scroll to position [3391, 0]
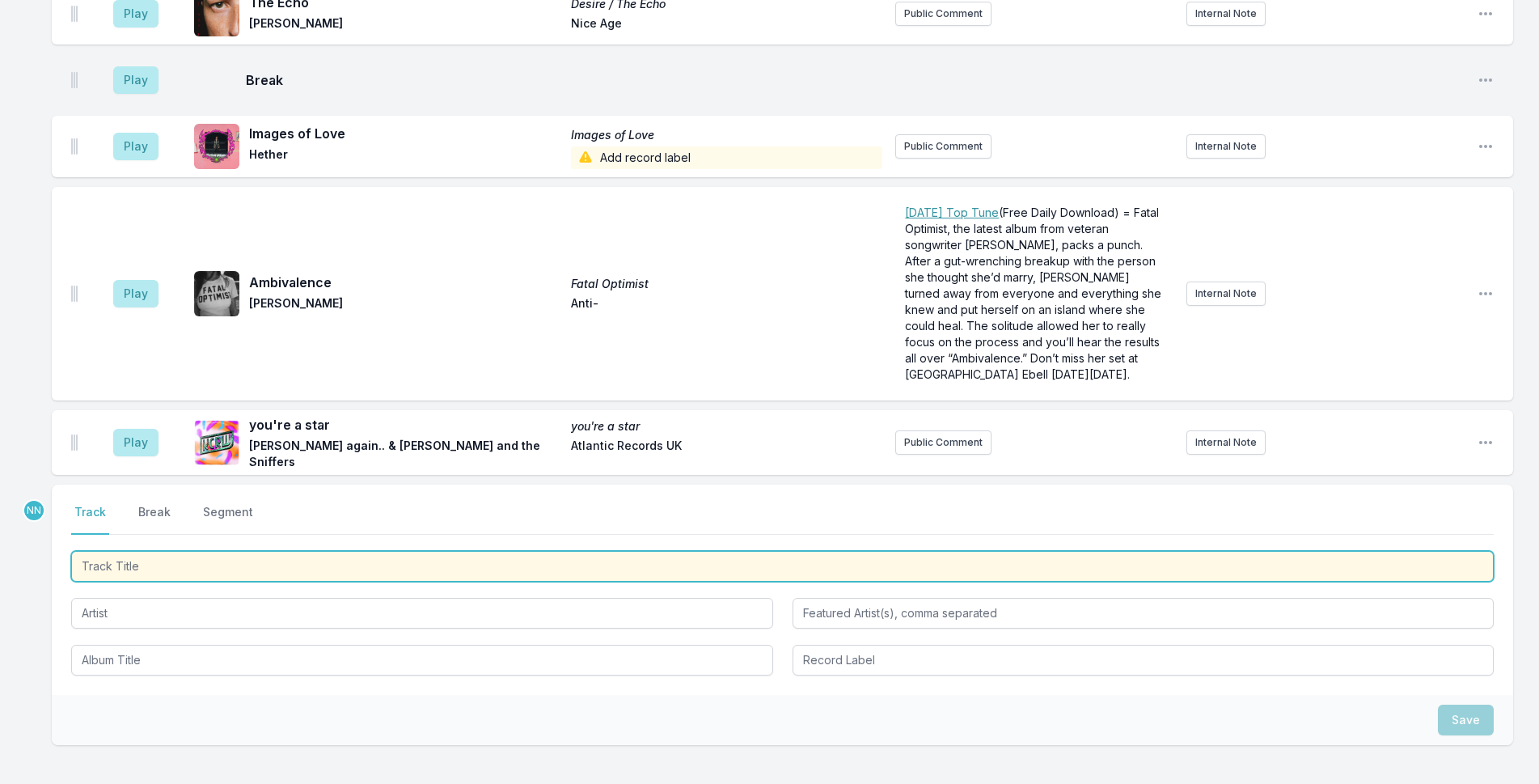
click at [432, 551] on input "Track Title" at bounding box center [782, 566] width 1423 height 31
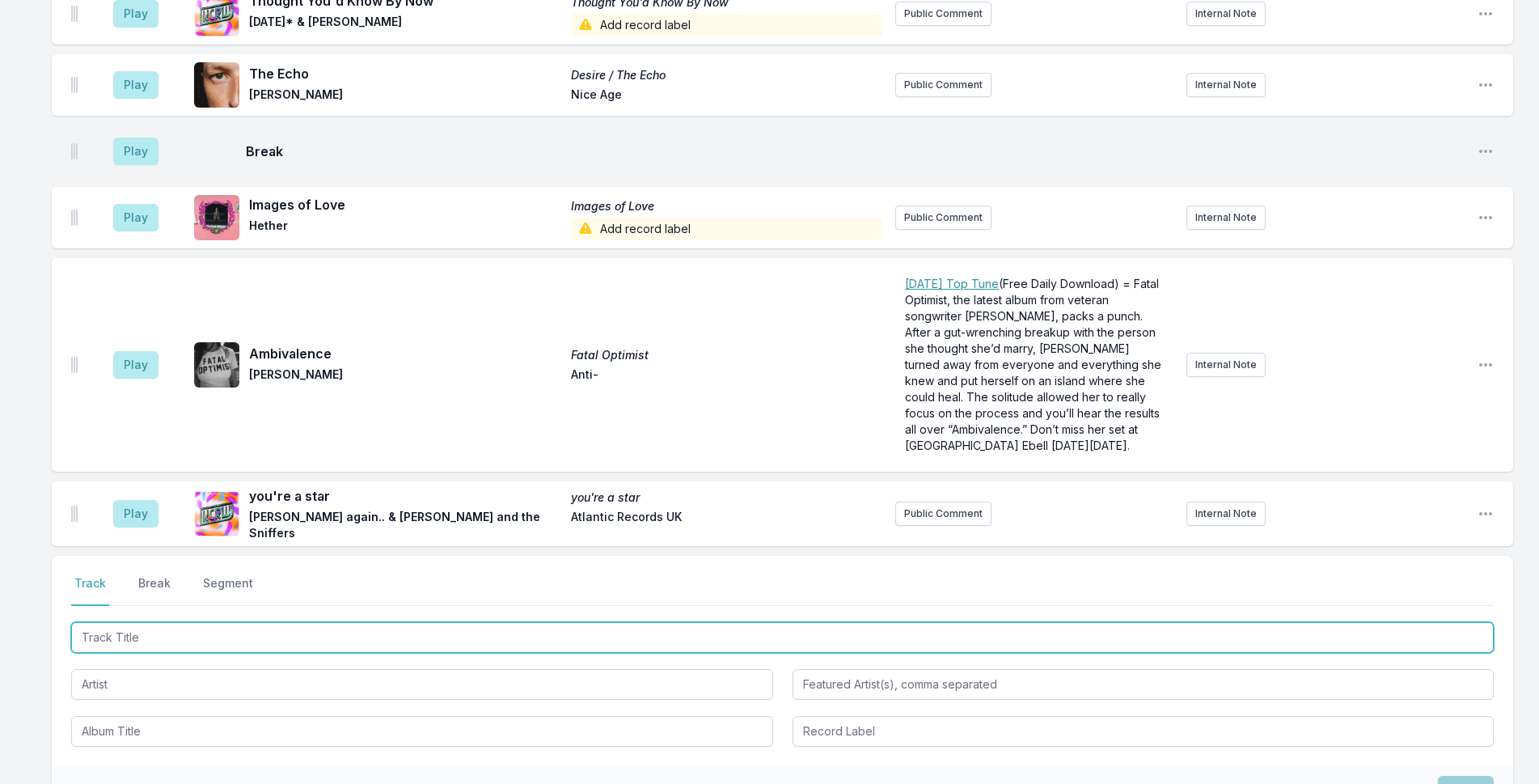
scroll to position [3462, 0]
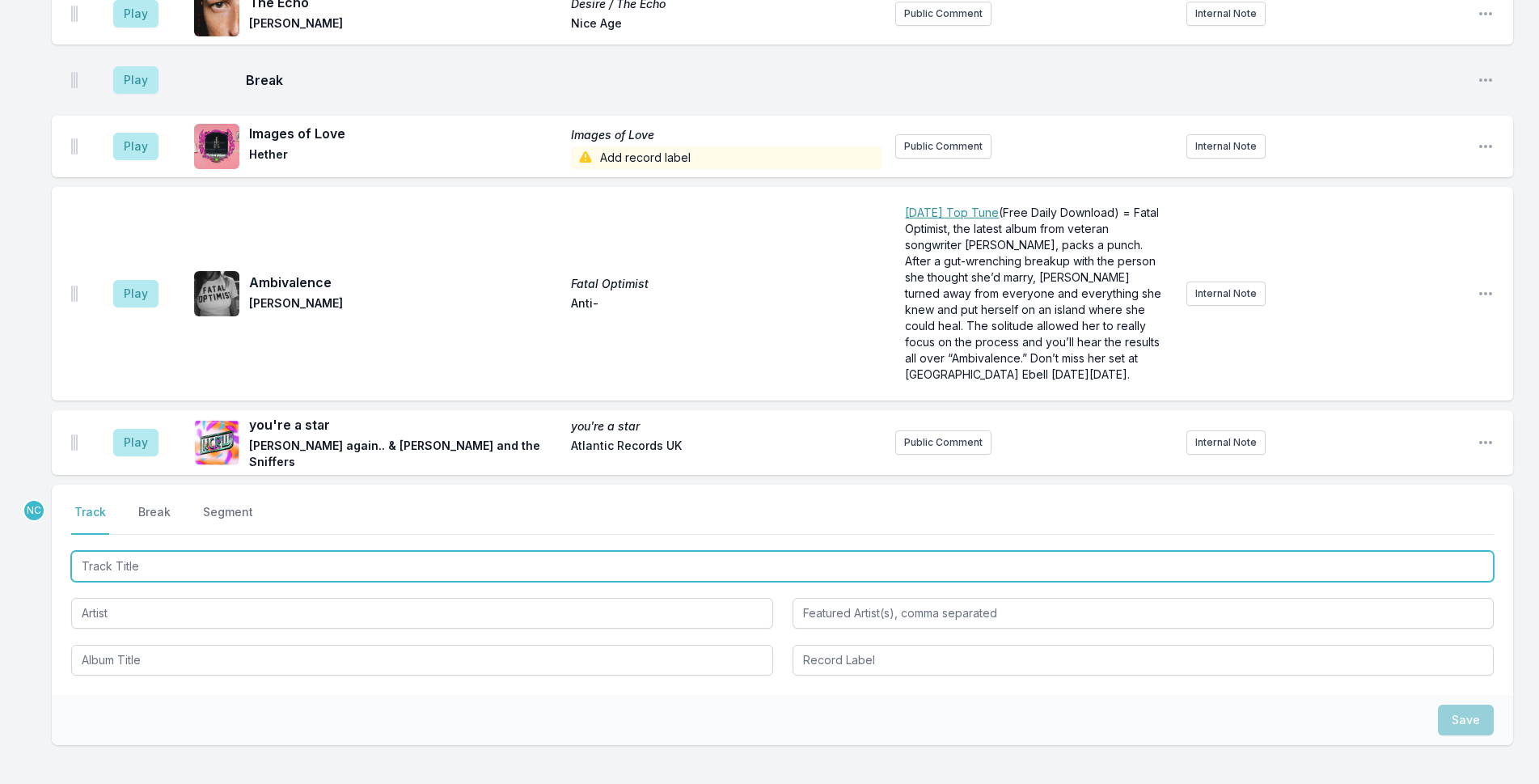
click at [393, 551] on input "Track Title" at bounding box center [782, 566] width 1423 height 31
type input "Silhouette"
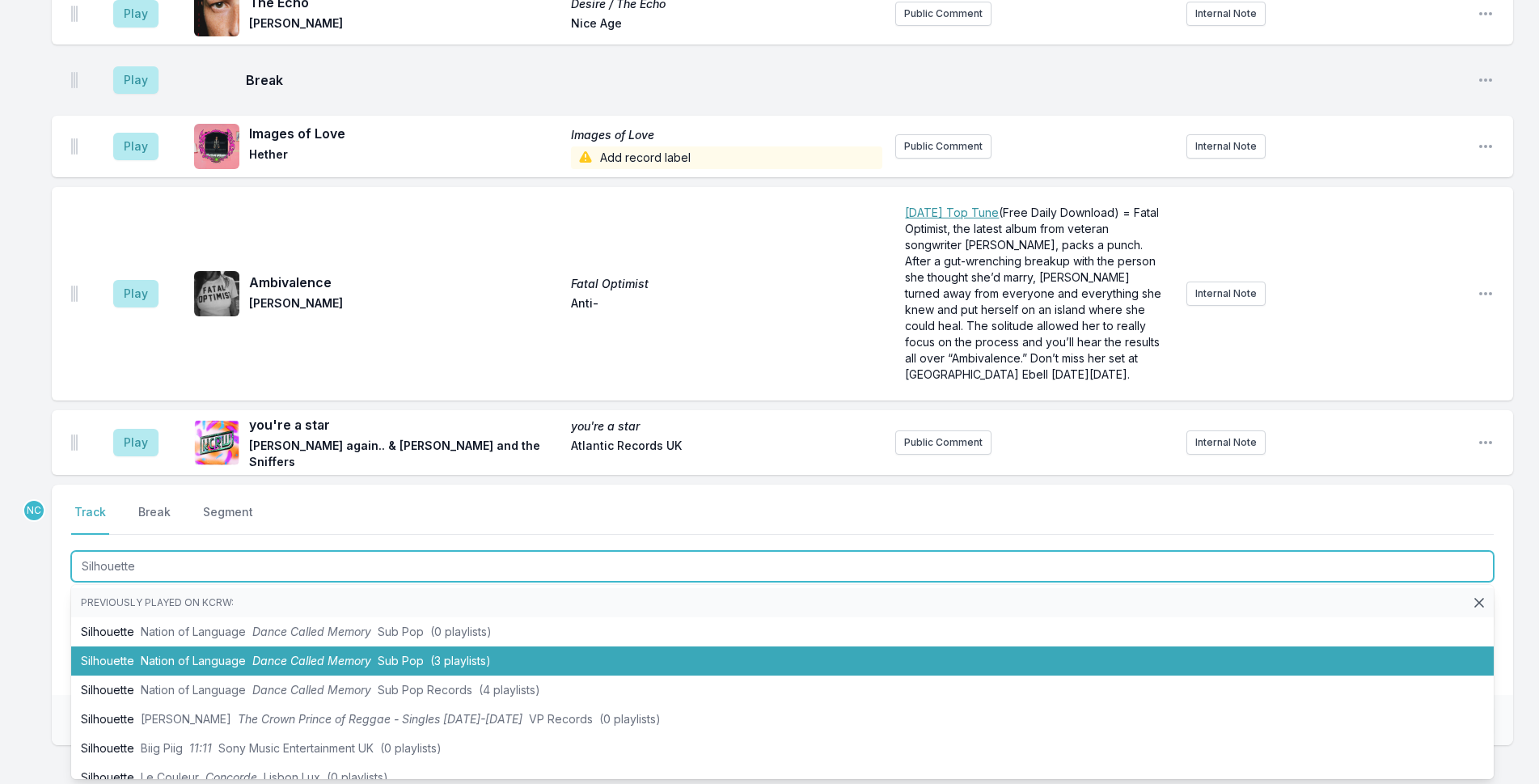
click at [410, 653] on span "Sub Pop" at bounding box center [400, 660] width 46 height 14
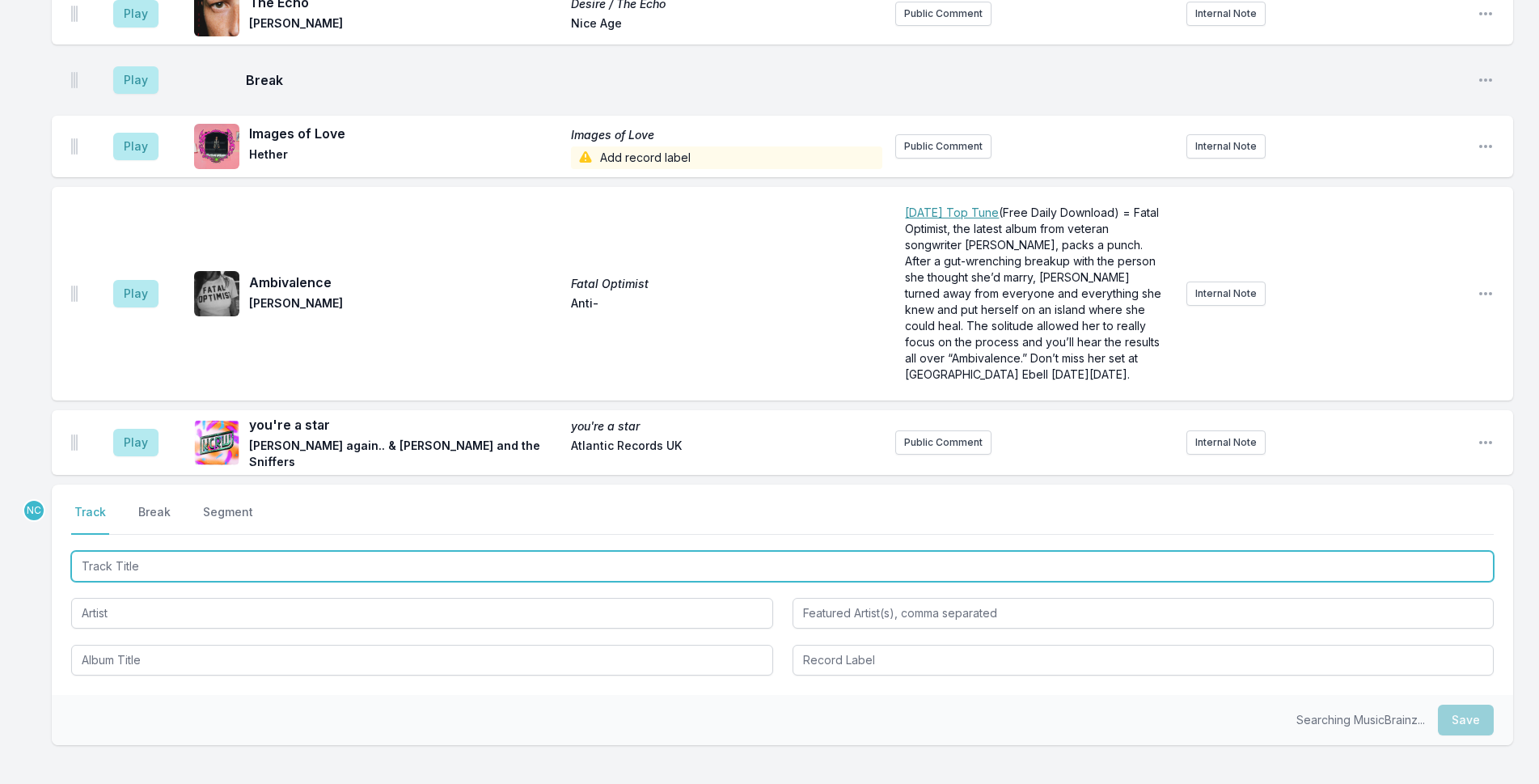
scroll to position [3533, 0]
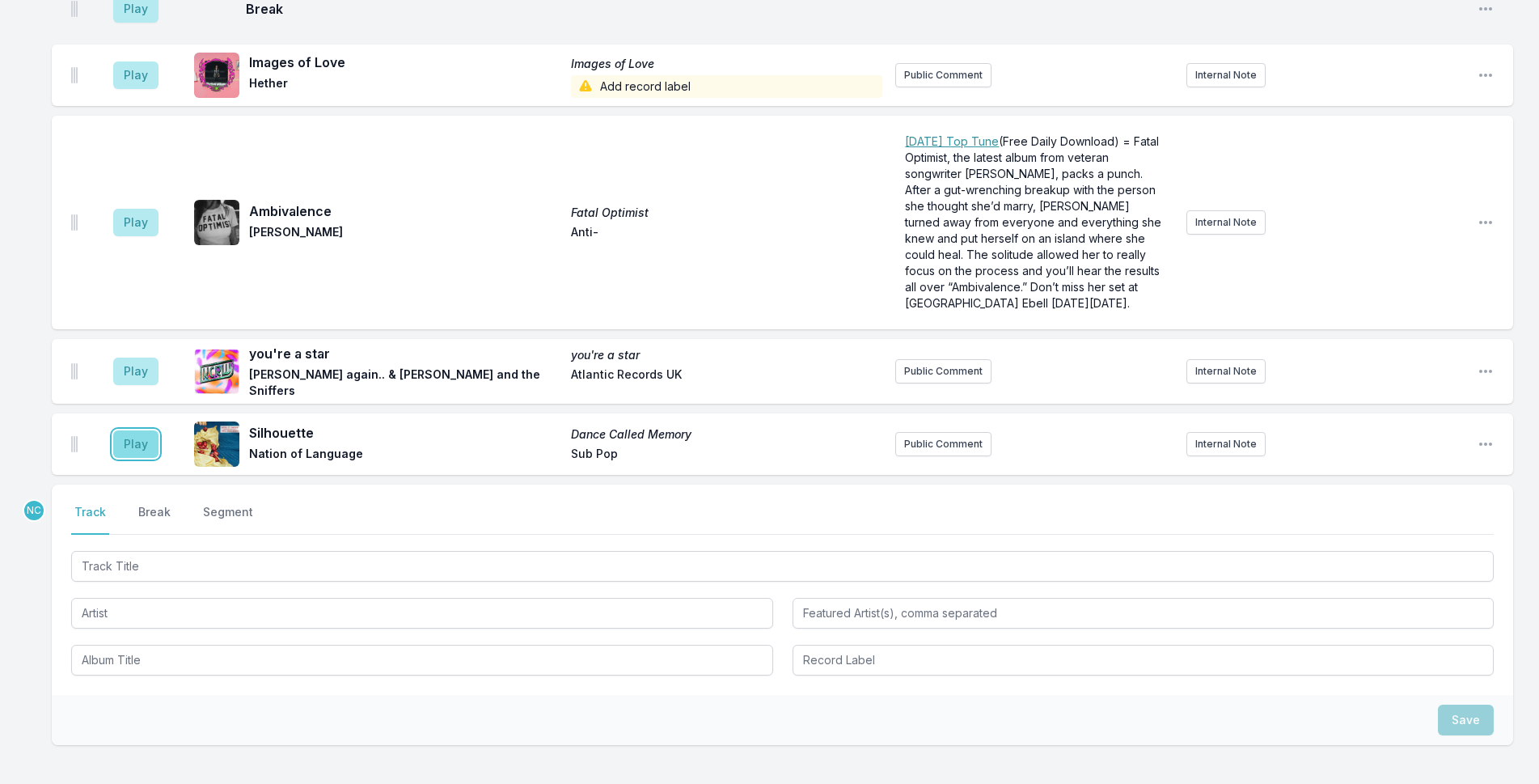
click at [140, 430] on button "Play" at bounding box center [136, 444] width 45 height 27
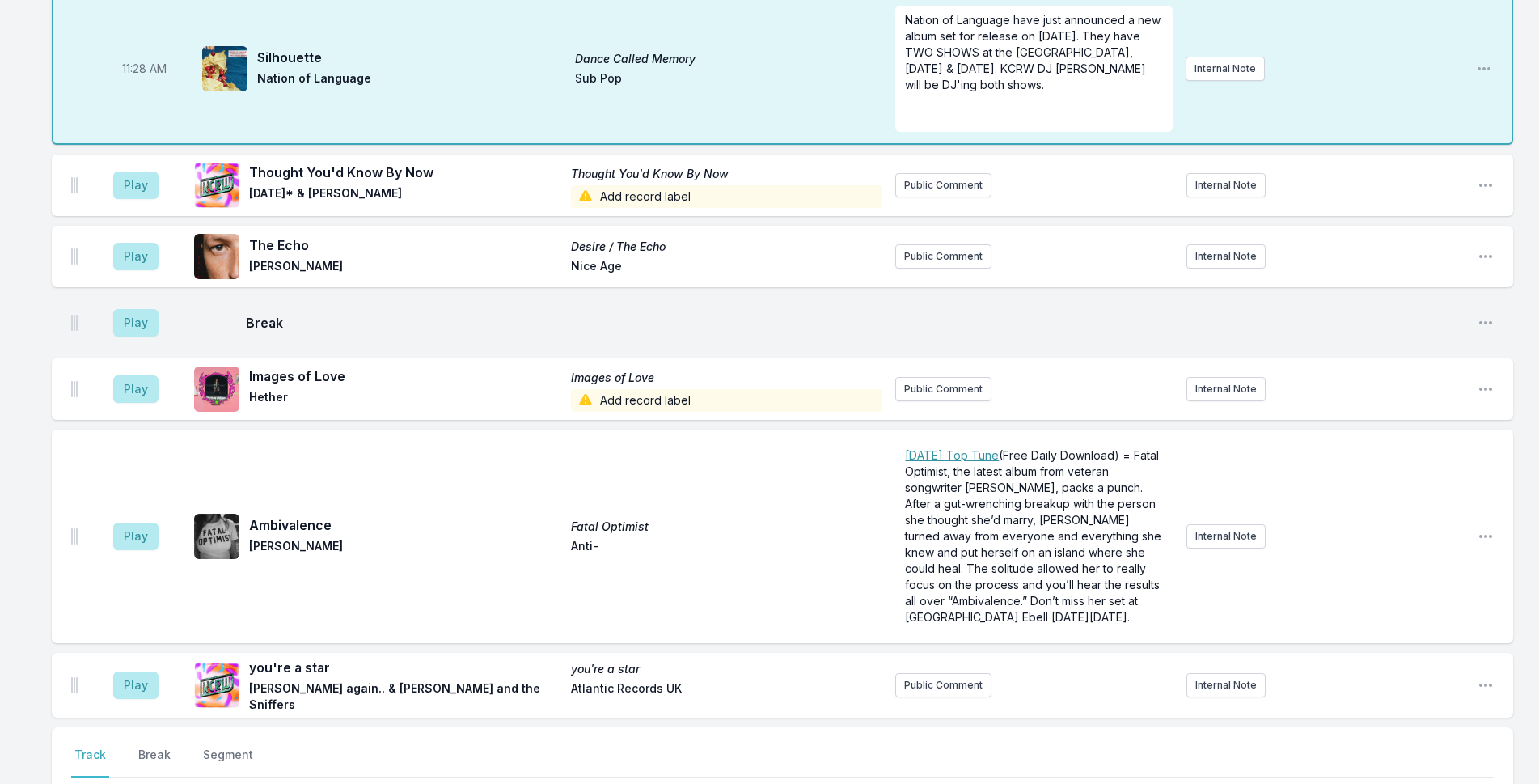
scroll to position [3621, 0]
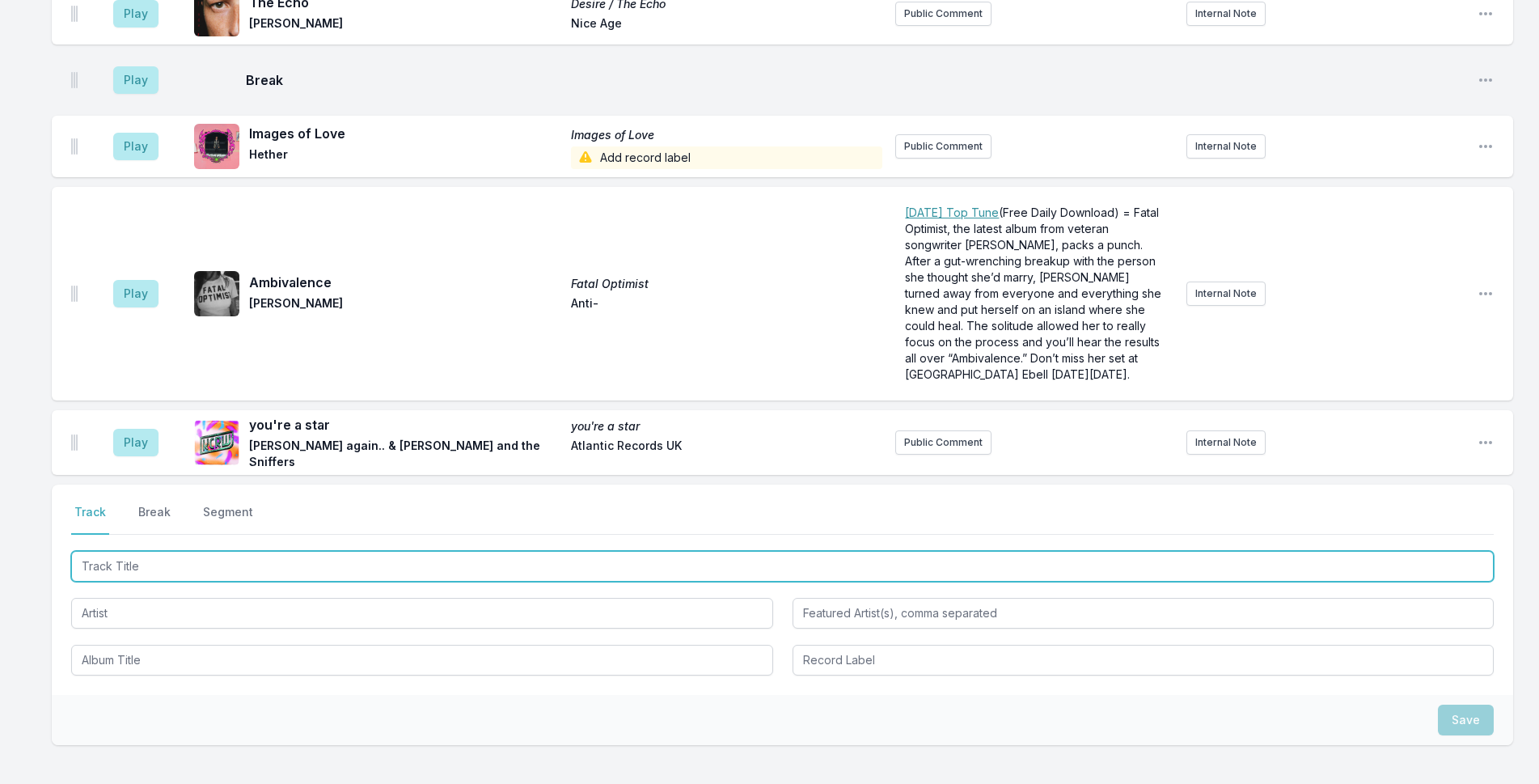
click at [436, 551] on input "Track Title" at bounding box center [782, 566] width 1423 height 31
type input "r"
type input "Primos"
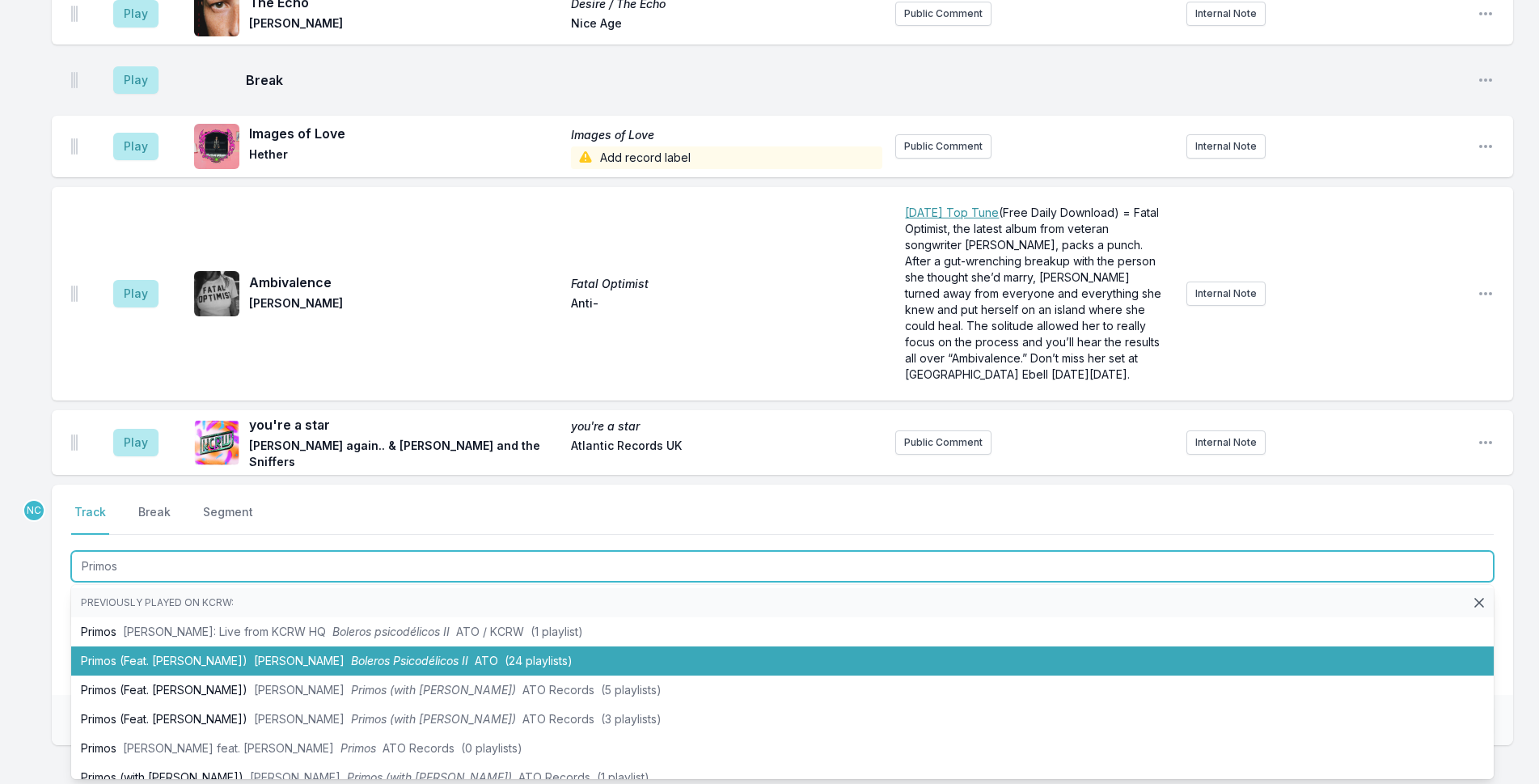
click at [528, 646] on li "Primos (Feat. [PERSON_NAME]) [PERSON_NAME] Boleros Psicodélicos II ATO (24 play…" at bounding box center [782, 661] width 1423 height 29
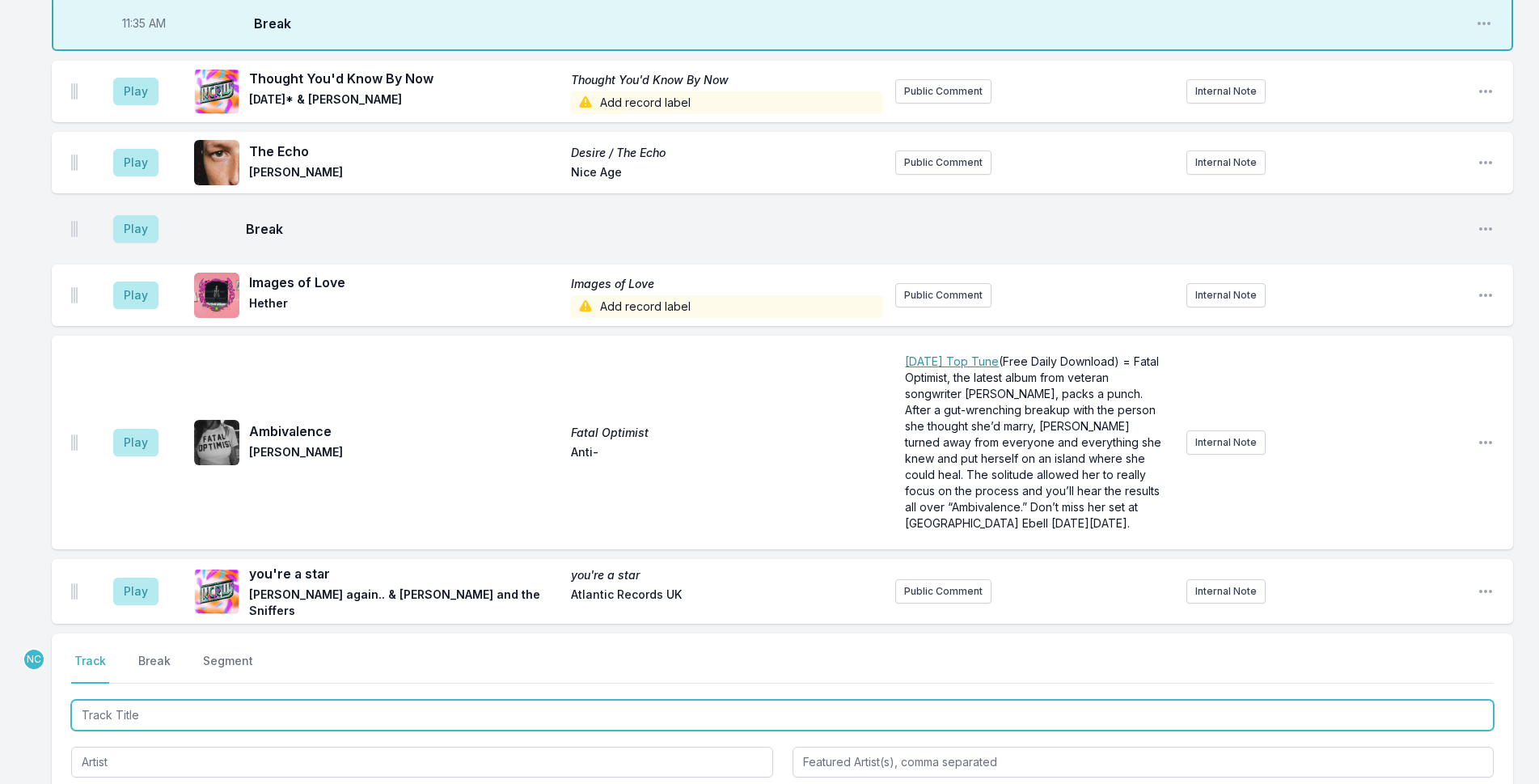
scroll to position [3611, 0]
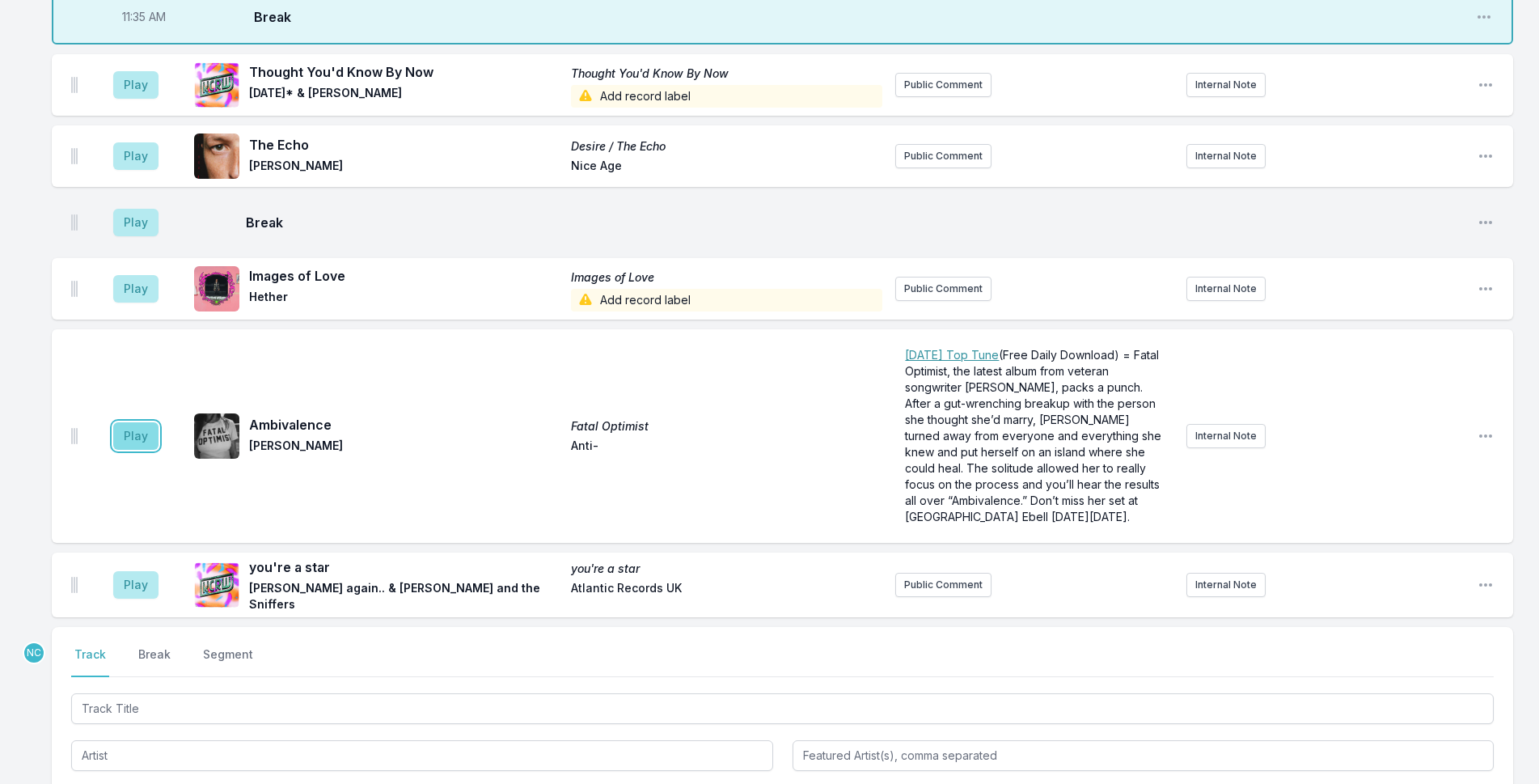
click at [142, 422] on button "Play" at bounding box center [136, 436] width 45 height 27
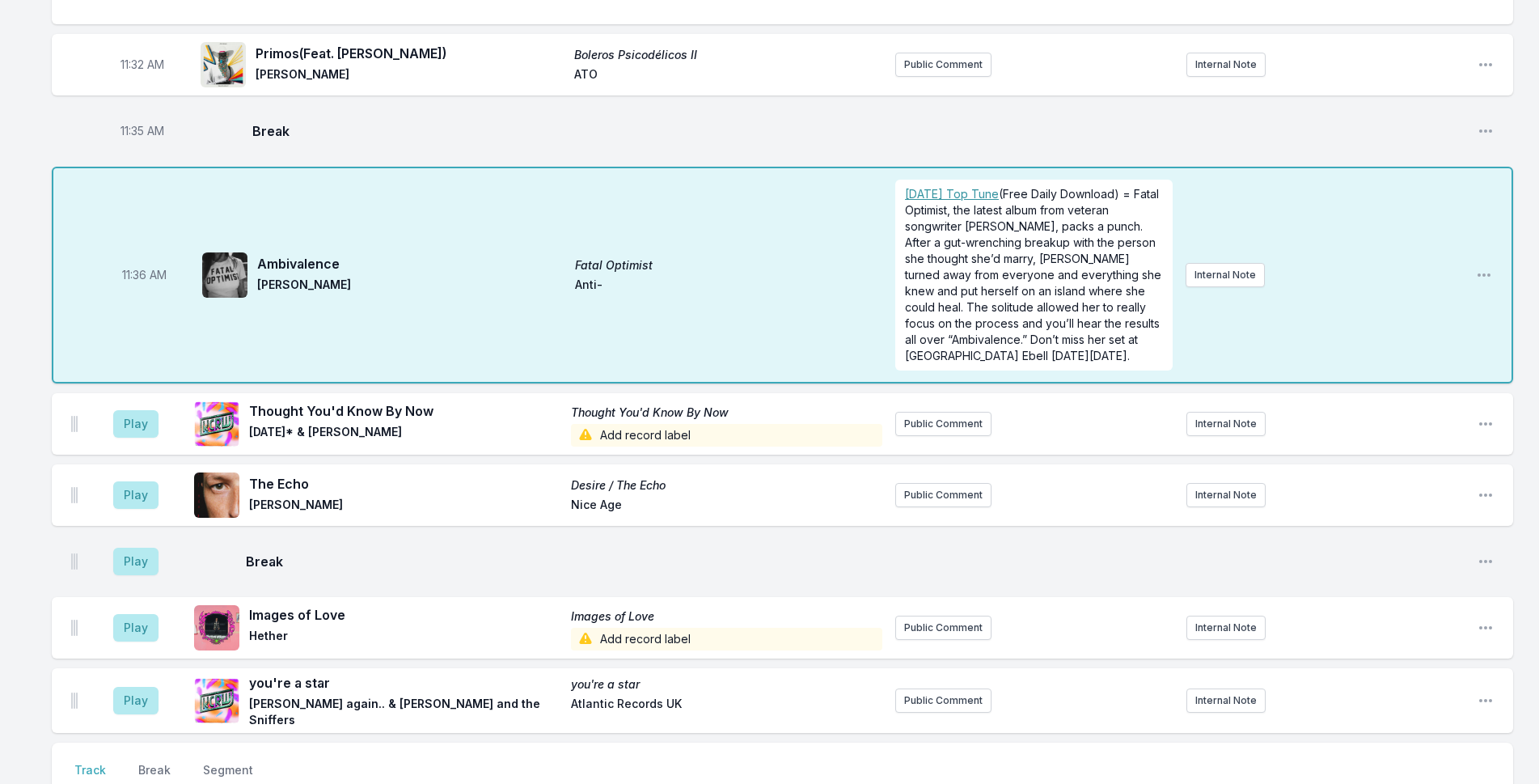
scroll to position [3692, 0]
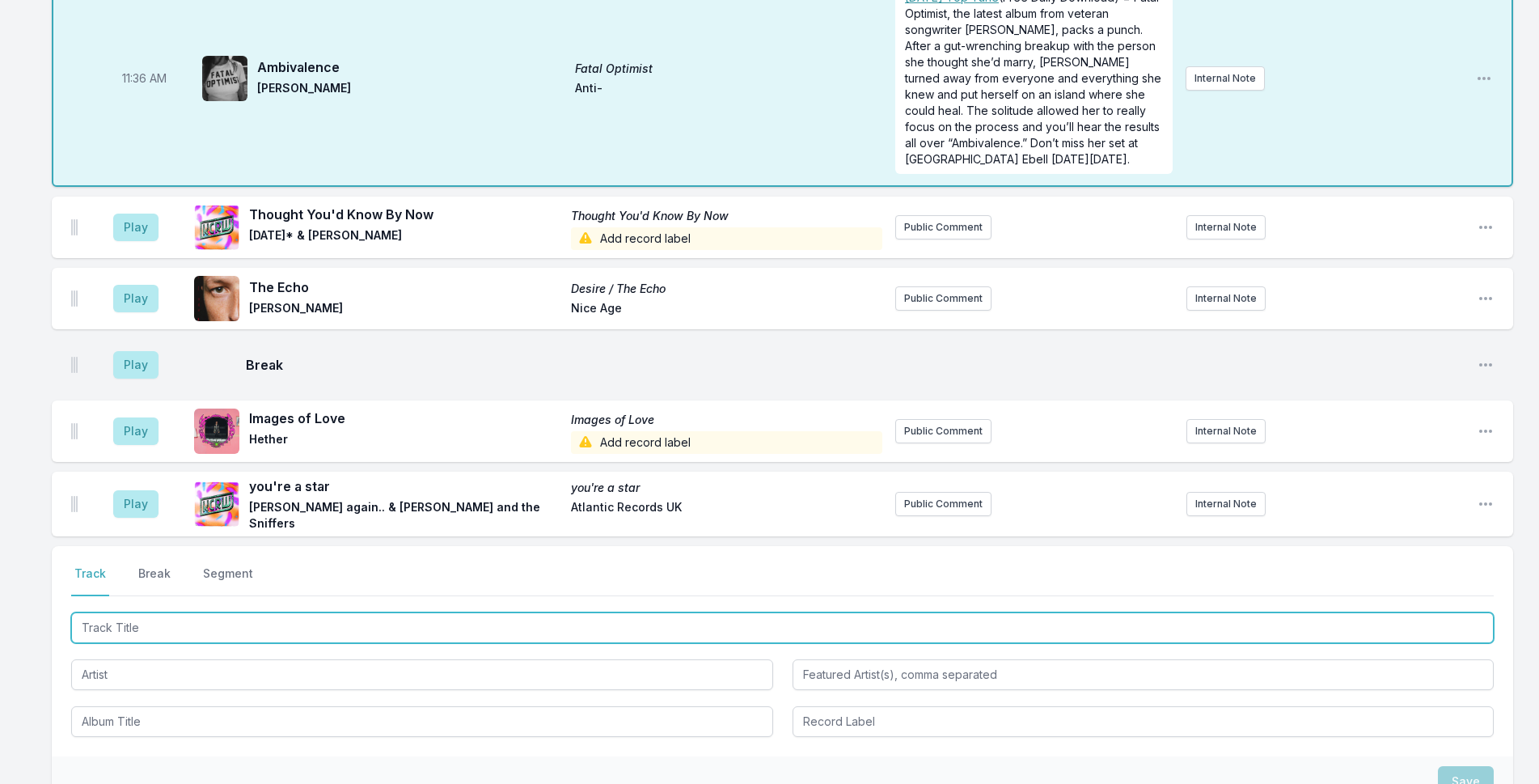
click at [529, 612] on input "Track Title" at bounding box center [782, 628] width 1423 height 31
type input "[PERSON_NAME] My Love"
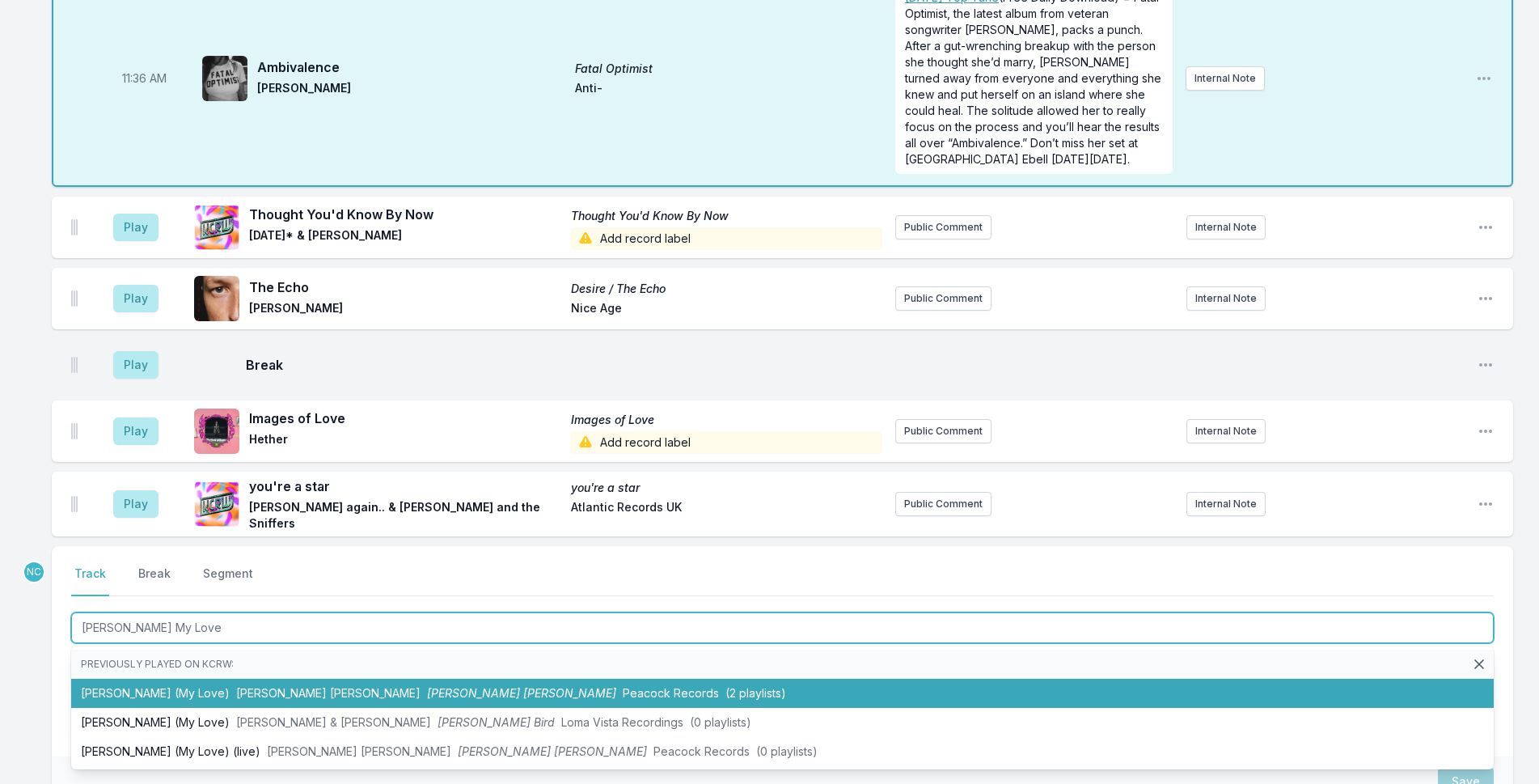
click at [427, 686] on span "[PERSON_NAME] [PERSON_NAME]" at bounding box center [522, 692] width 190 height 14
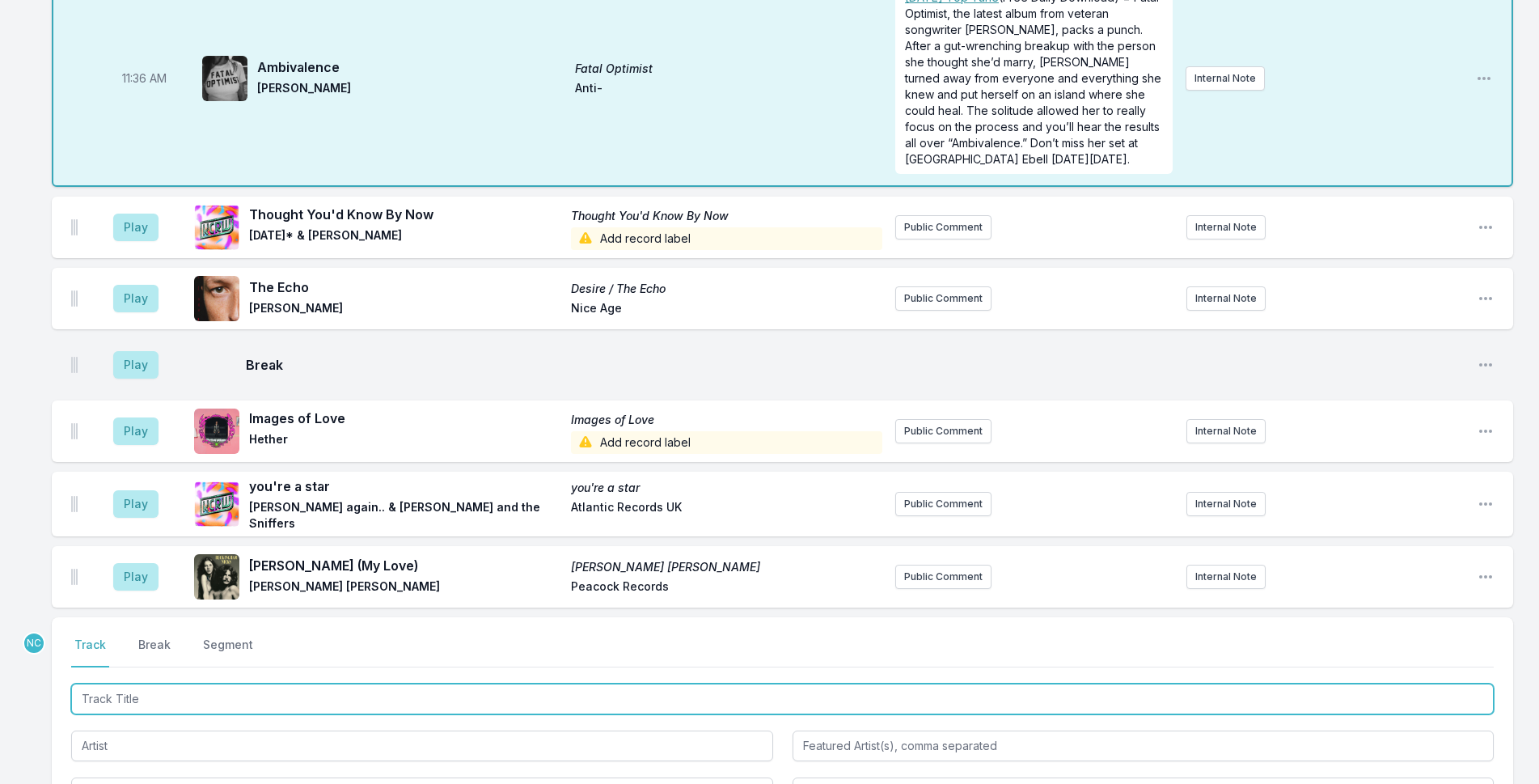
click at [584, 683] on input "Track Title" at bounding box center [782, 699] width 1423 height 31
type input "Earthshaker"
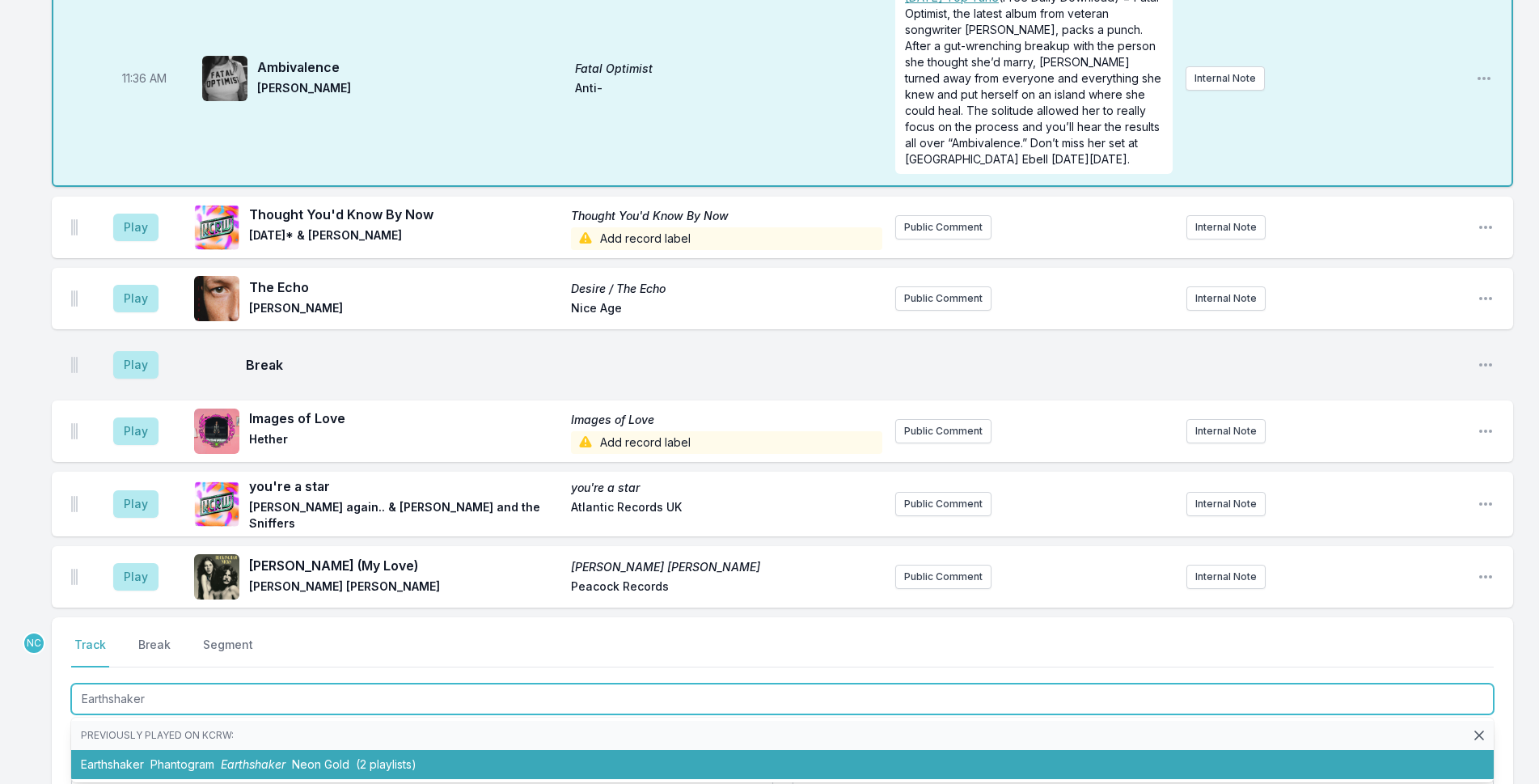
click at [477, 750] on li "Earthshaker Phantogram Earthshaker Neon Gold (2 playlists)" at bounding box center [782, 764] width 1423 height 29
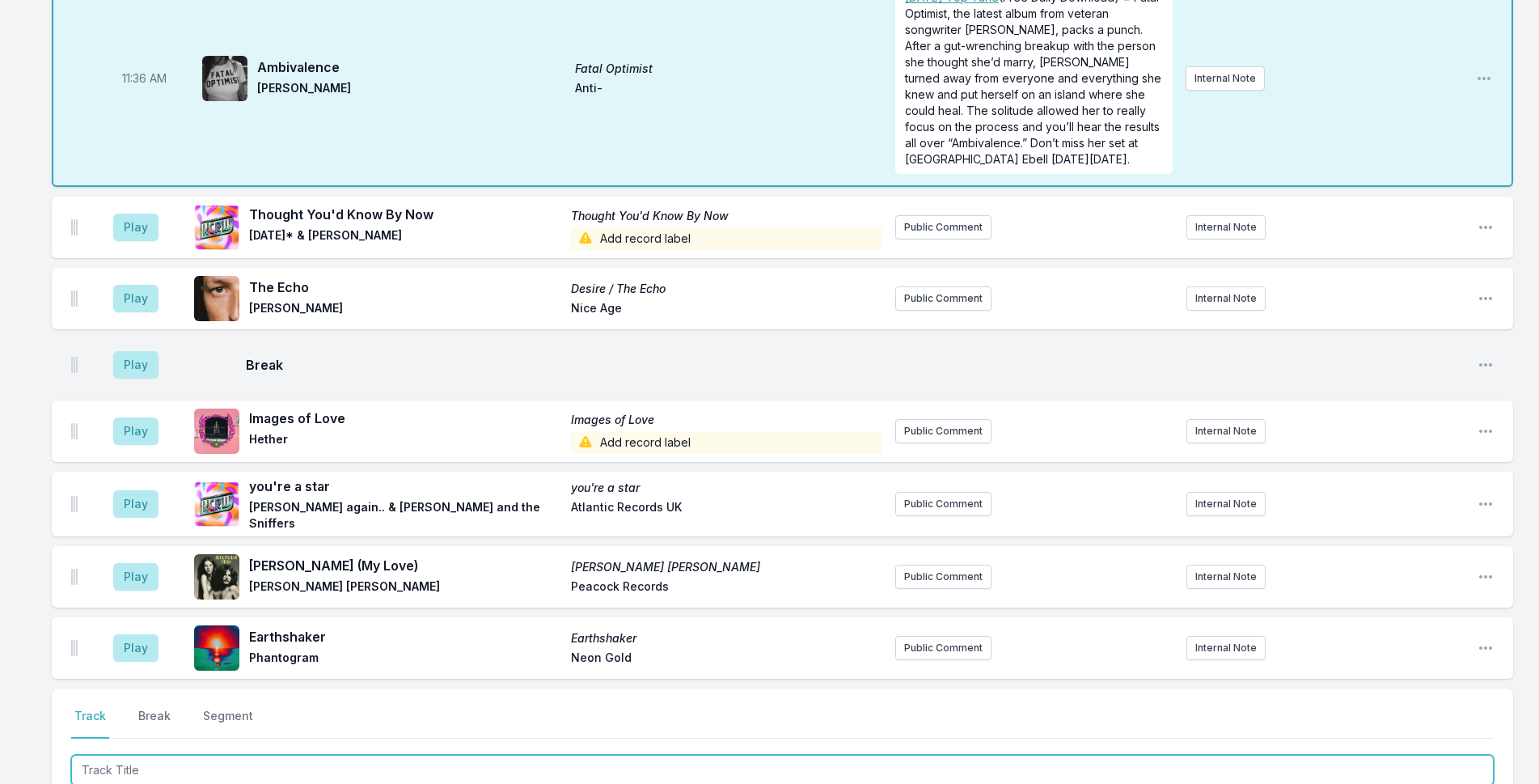
type input "I"
type input "GIRL I WANT YOU"
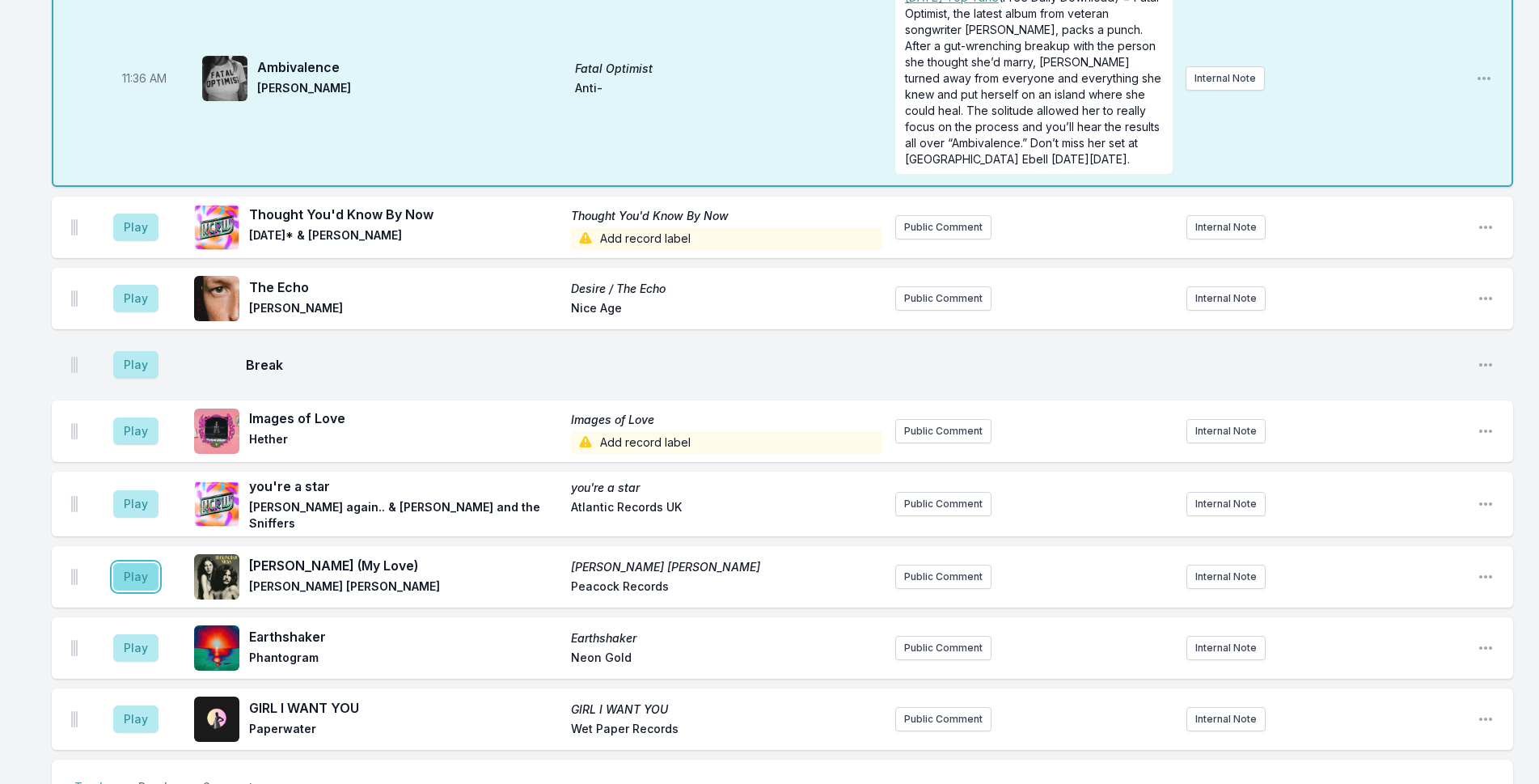
click at [127, 563] on button "Play" at bounding box center [136, 576] width 45 height 27
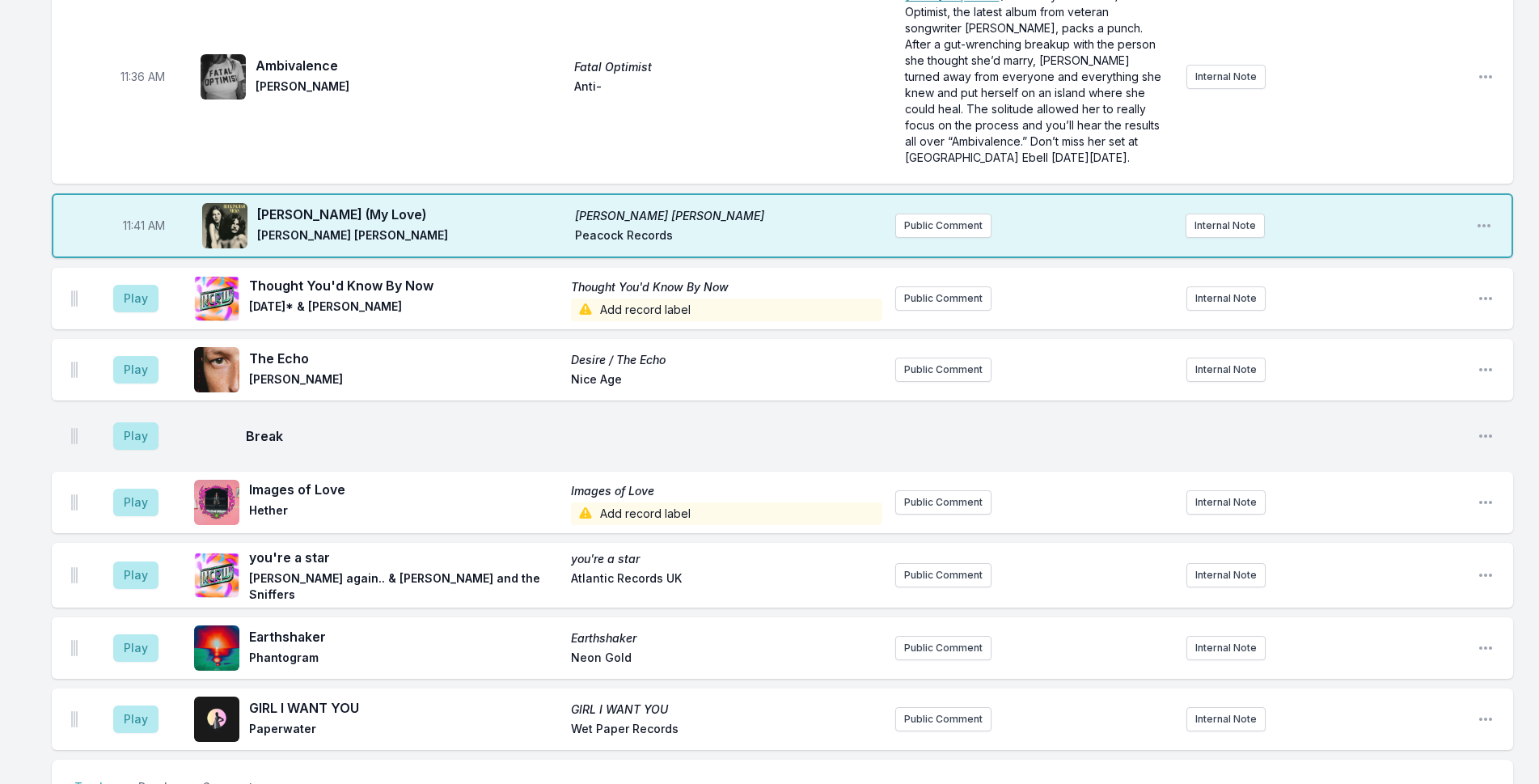
scroll to position [3690, 0]
click at [955, 709] on button "Public Comment" at bounding box center [944, 720] width 96 height 24
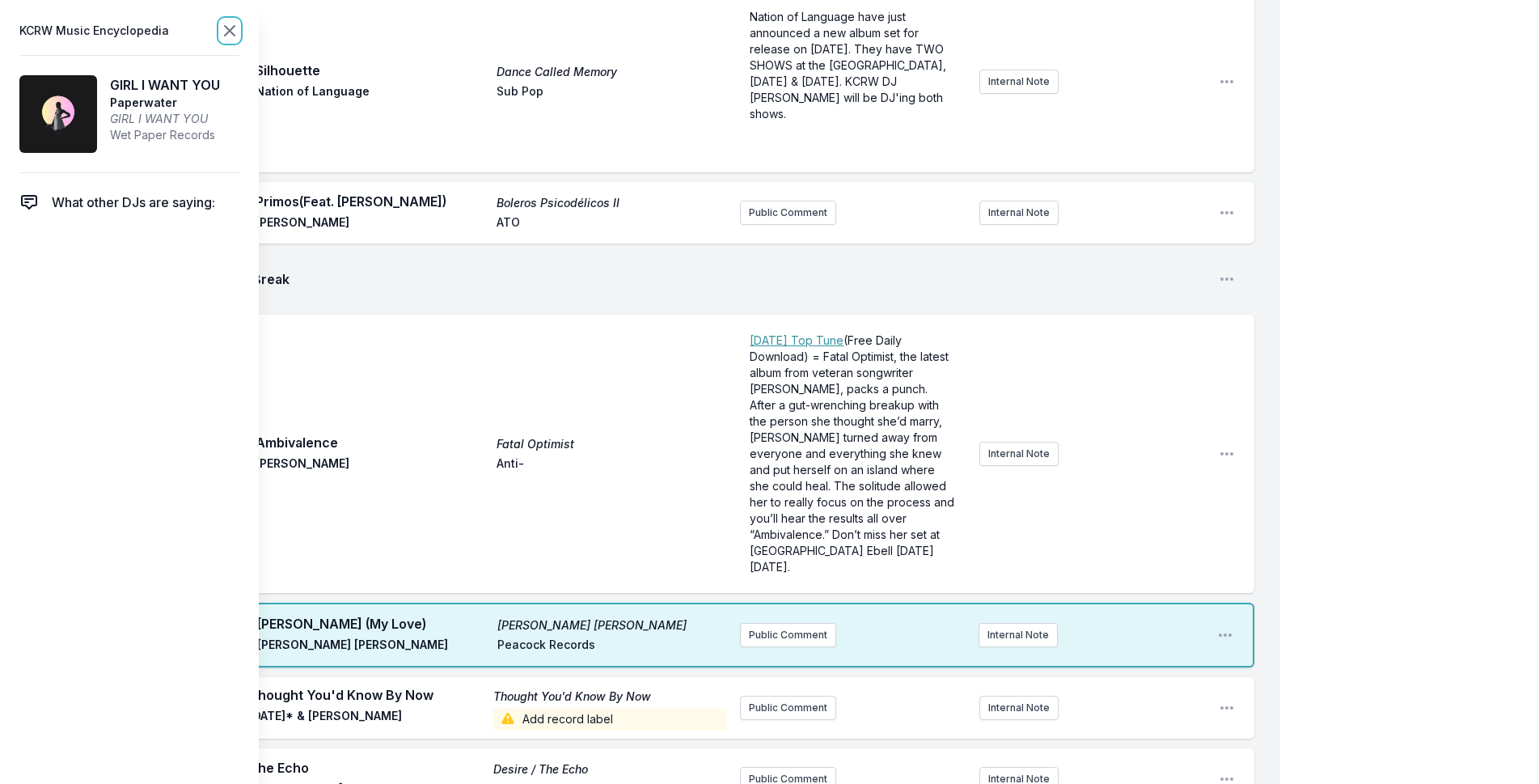
click at [225, 26] on icon at bounding box center [230, 31] width 10 height 10
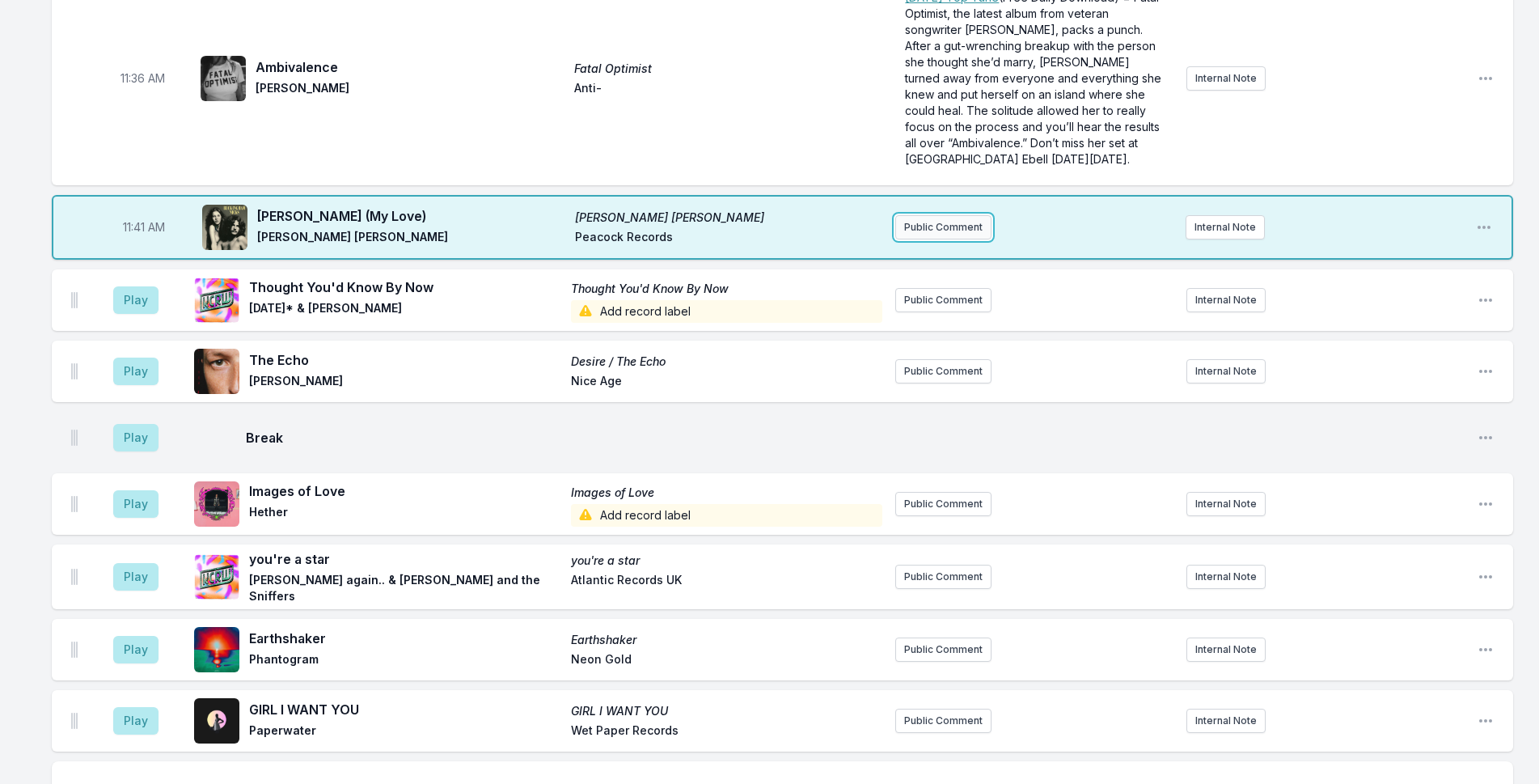
click at [942, 215] on button "Public Comment" at bounding box center [944, 227] width 96 height 24
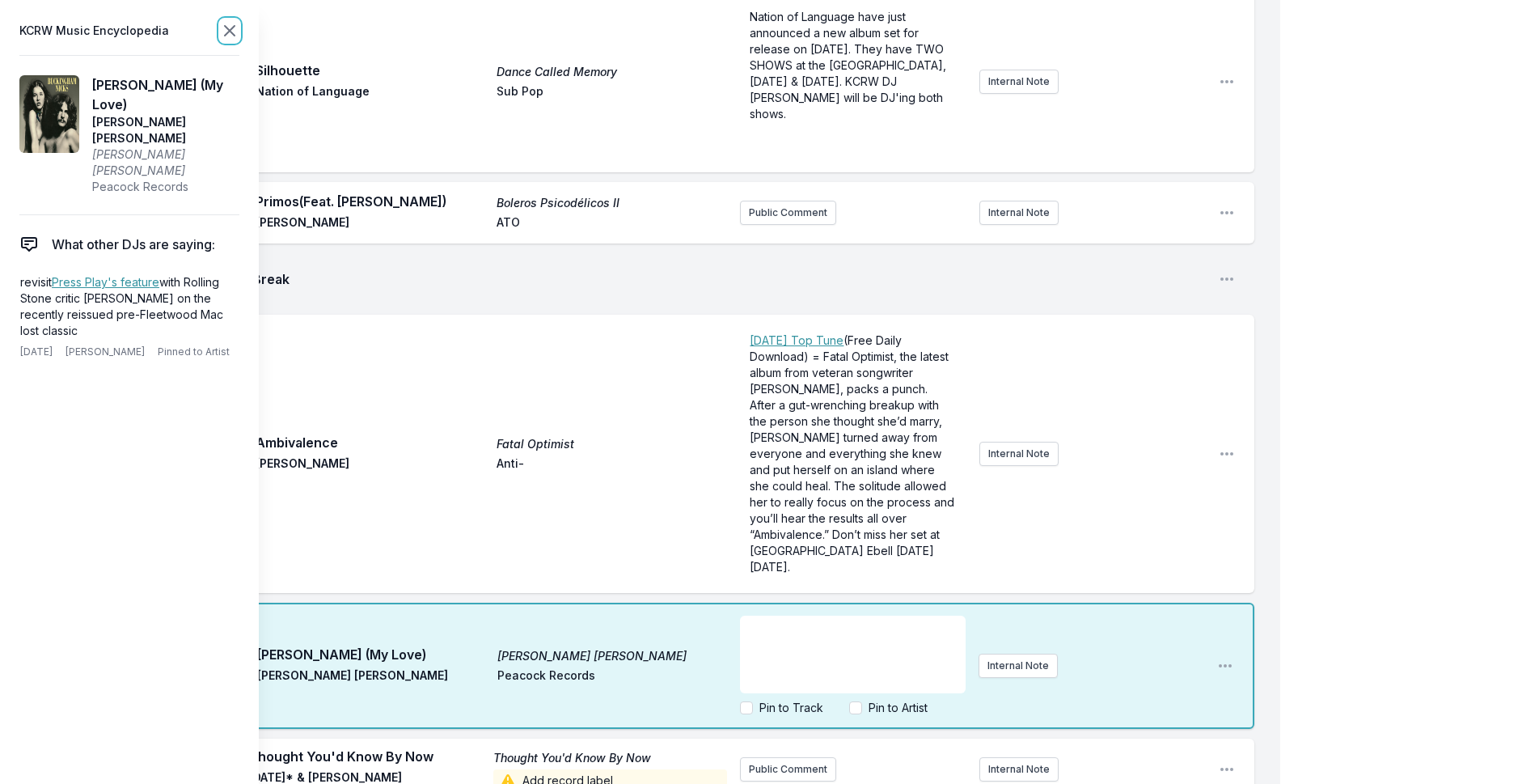
click at [223, 33] on icon at bounding box center [229, 30] width 19 height 19
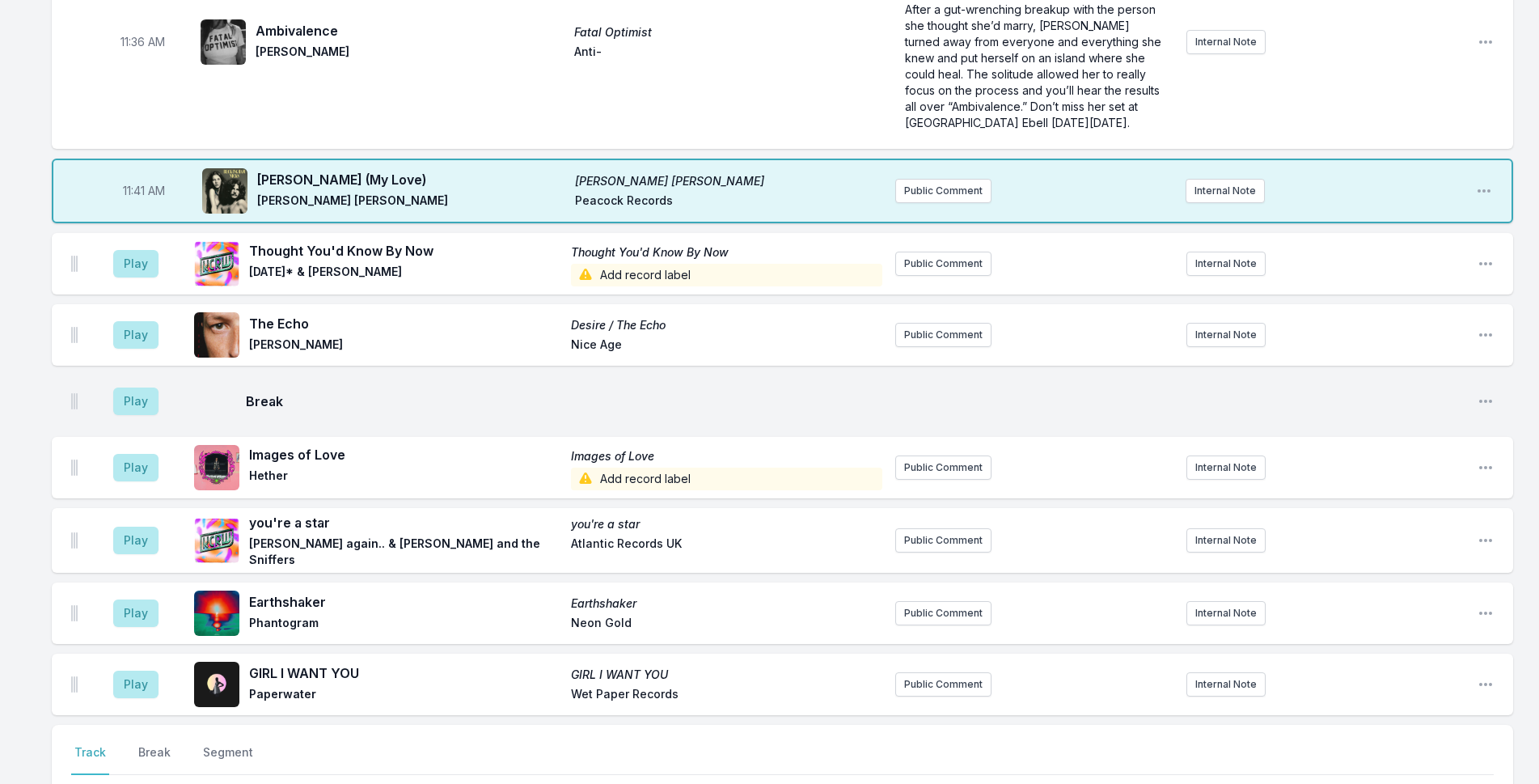
scroll to position [3771, 0]
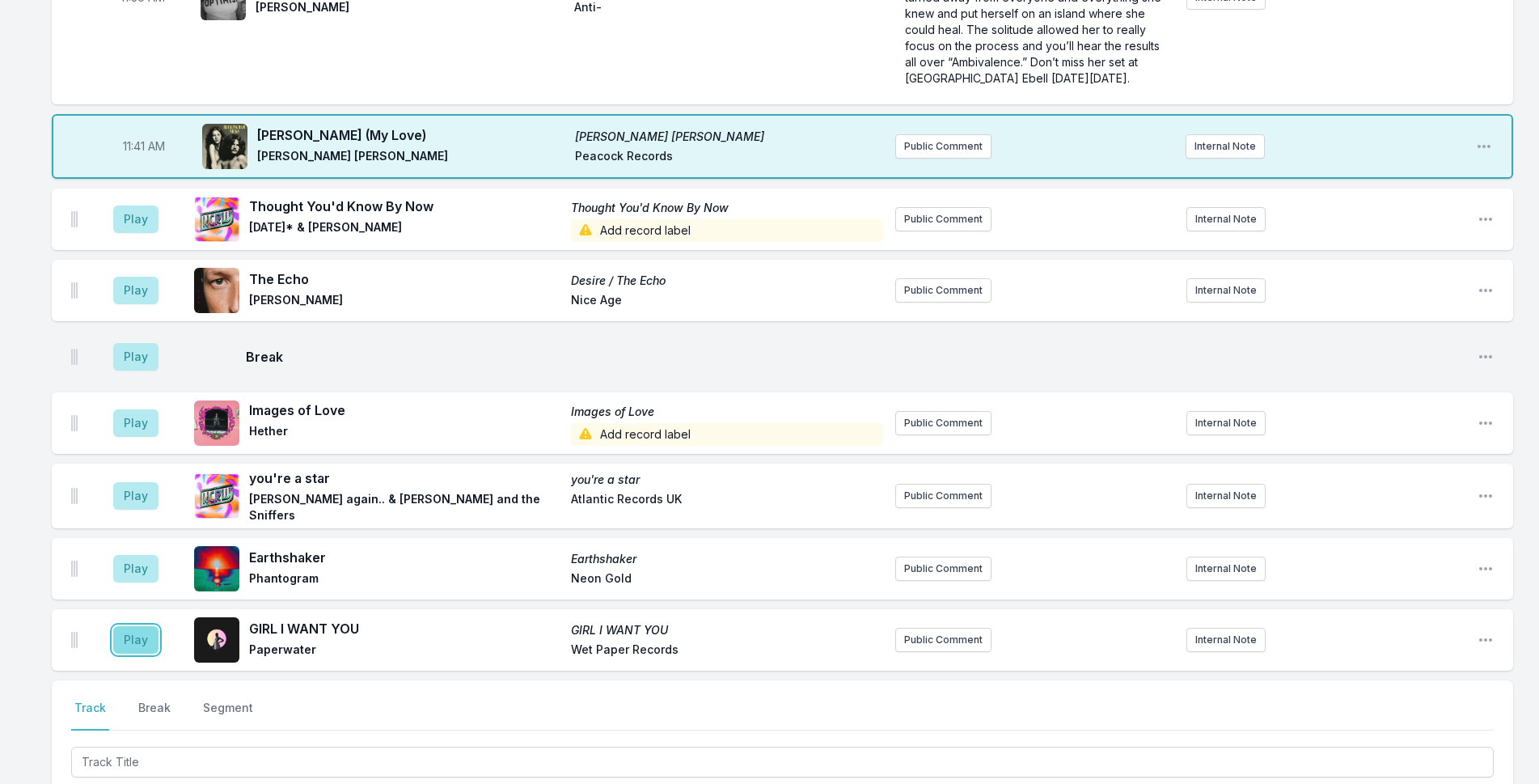
click at [129, 626] on button "Play" at bounding box center [136, 640] width 45 height 27
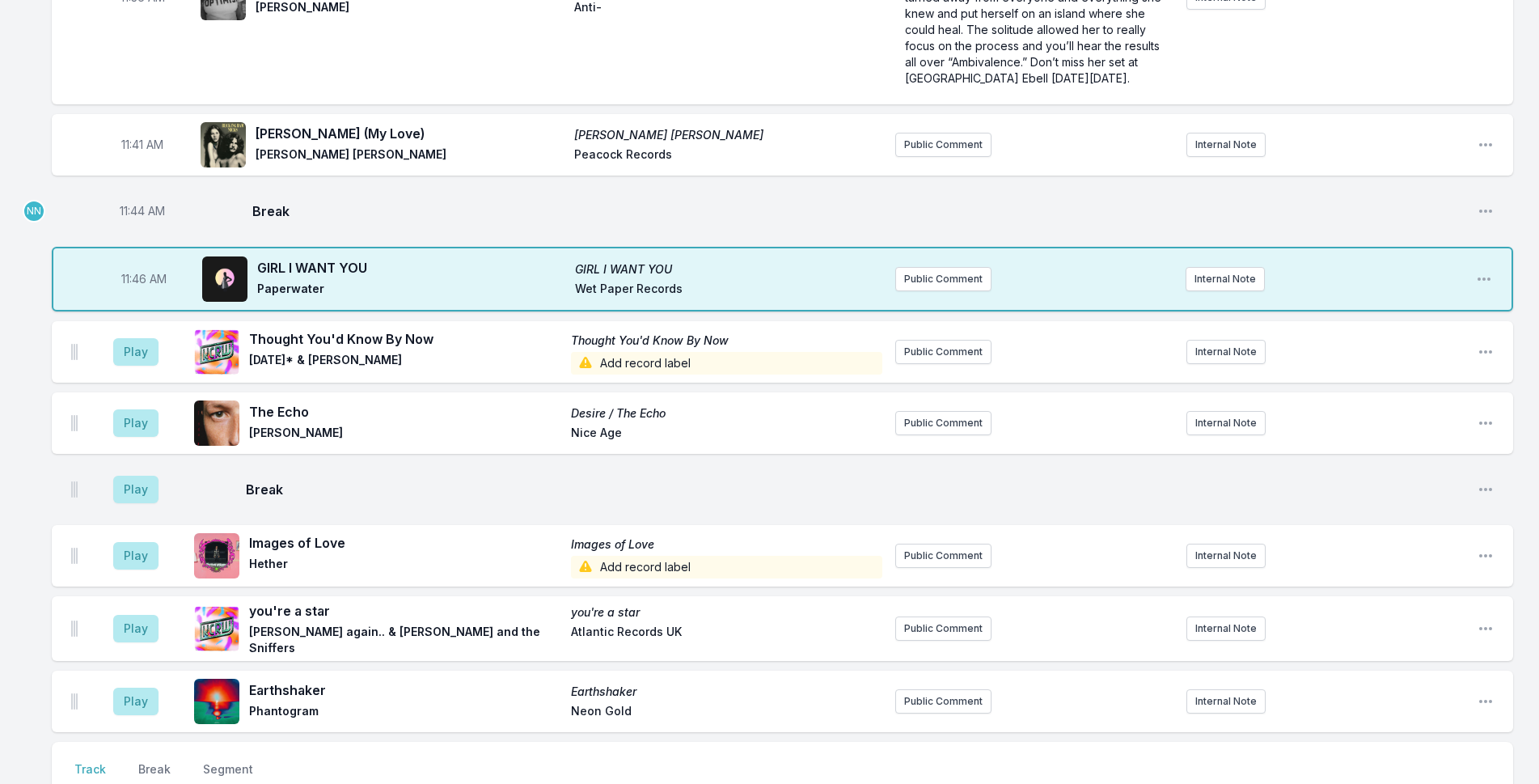
type input "d"
type input "Dominoes"
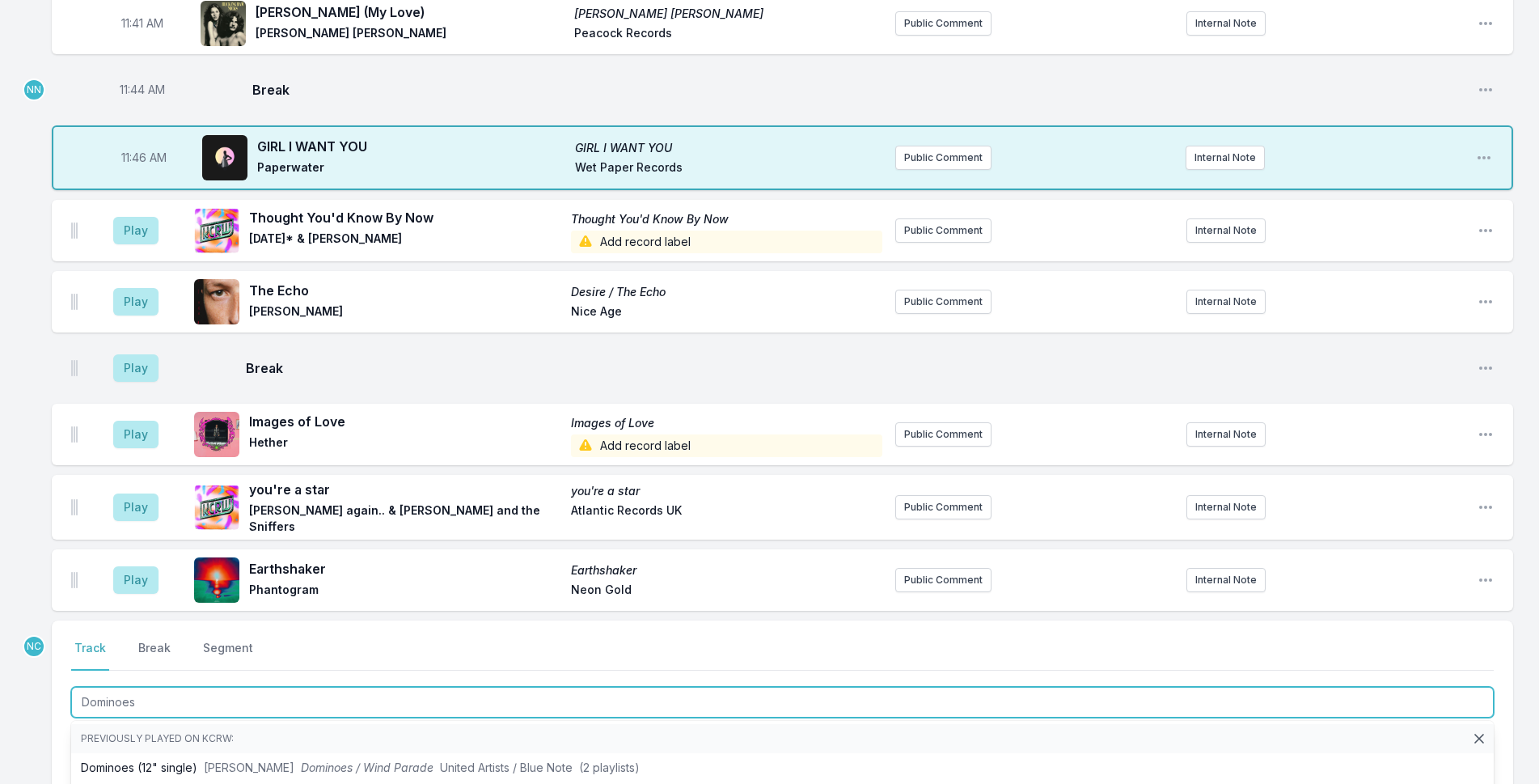
scroll to position [3933, 0]
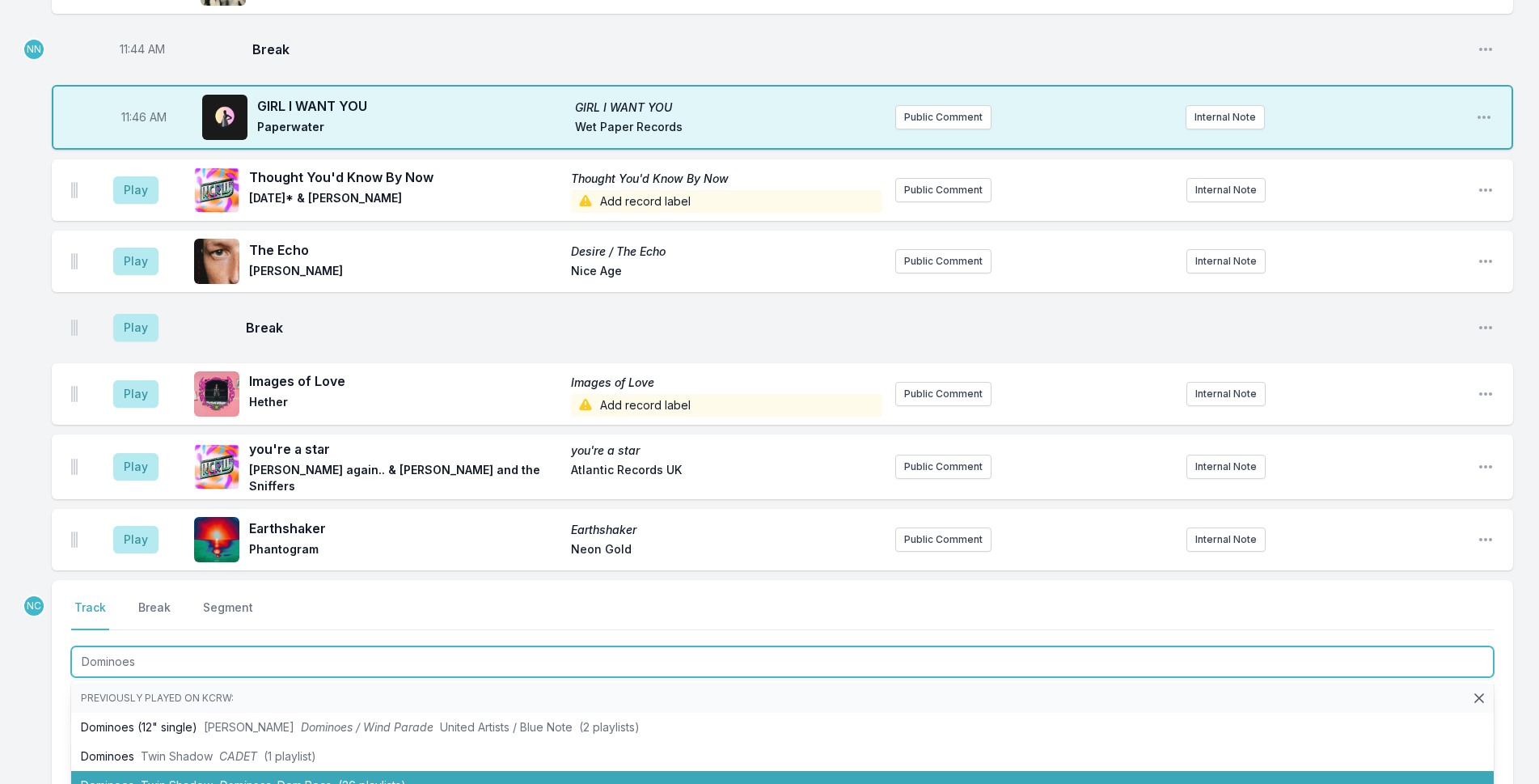
click at [263, 778] on span "Dominoes" at bounding box center [245, 784] width 52 height 14
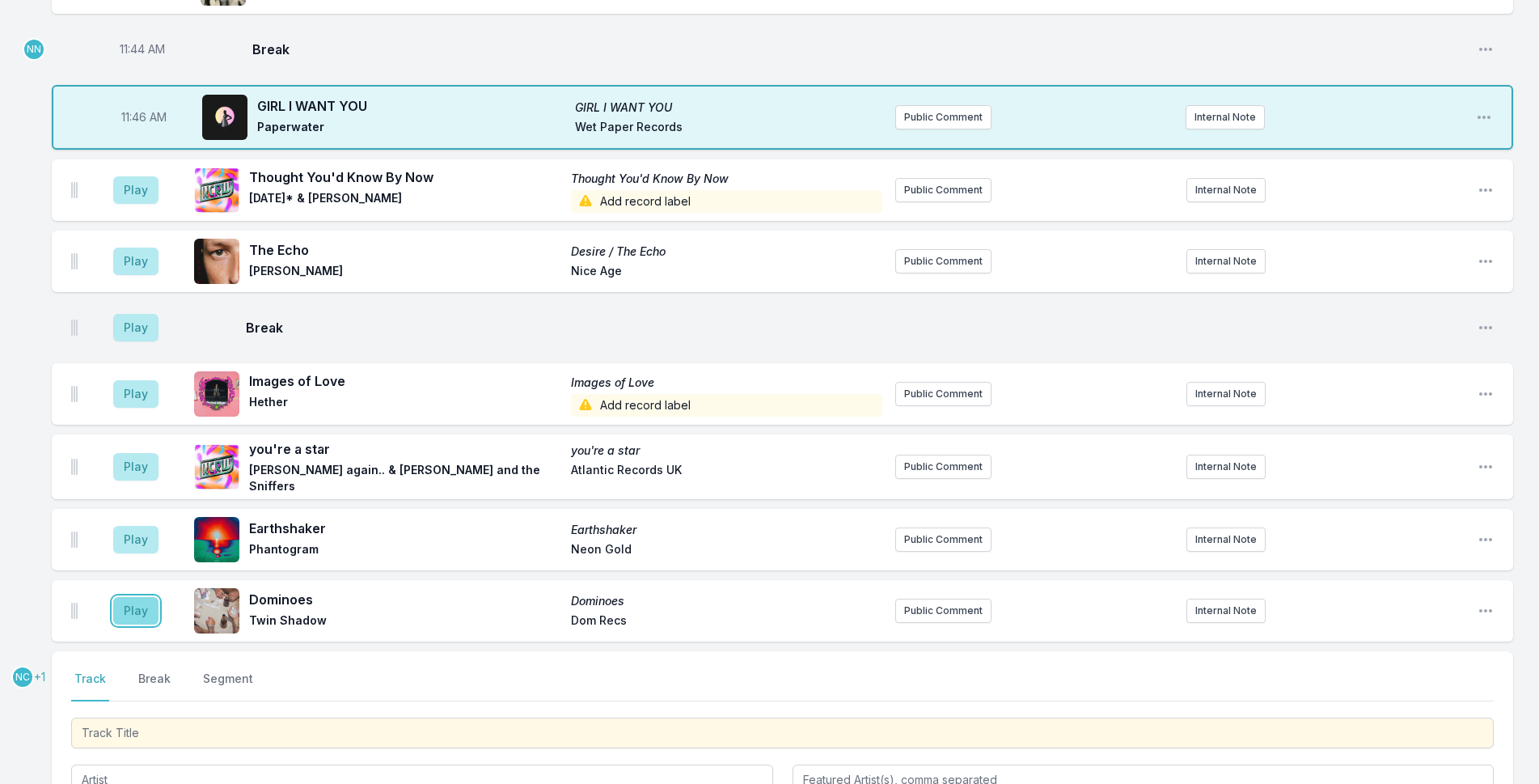
click at [125, 597] on button "Play" at bounding box center [136, 611] width 45 height 27
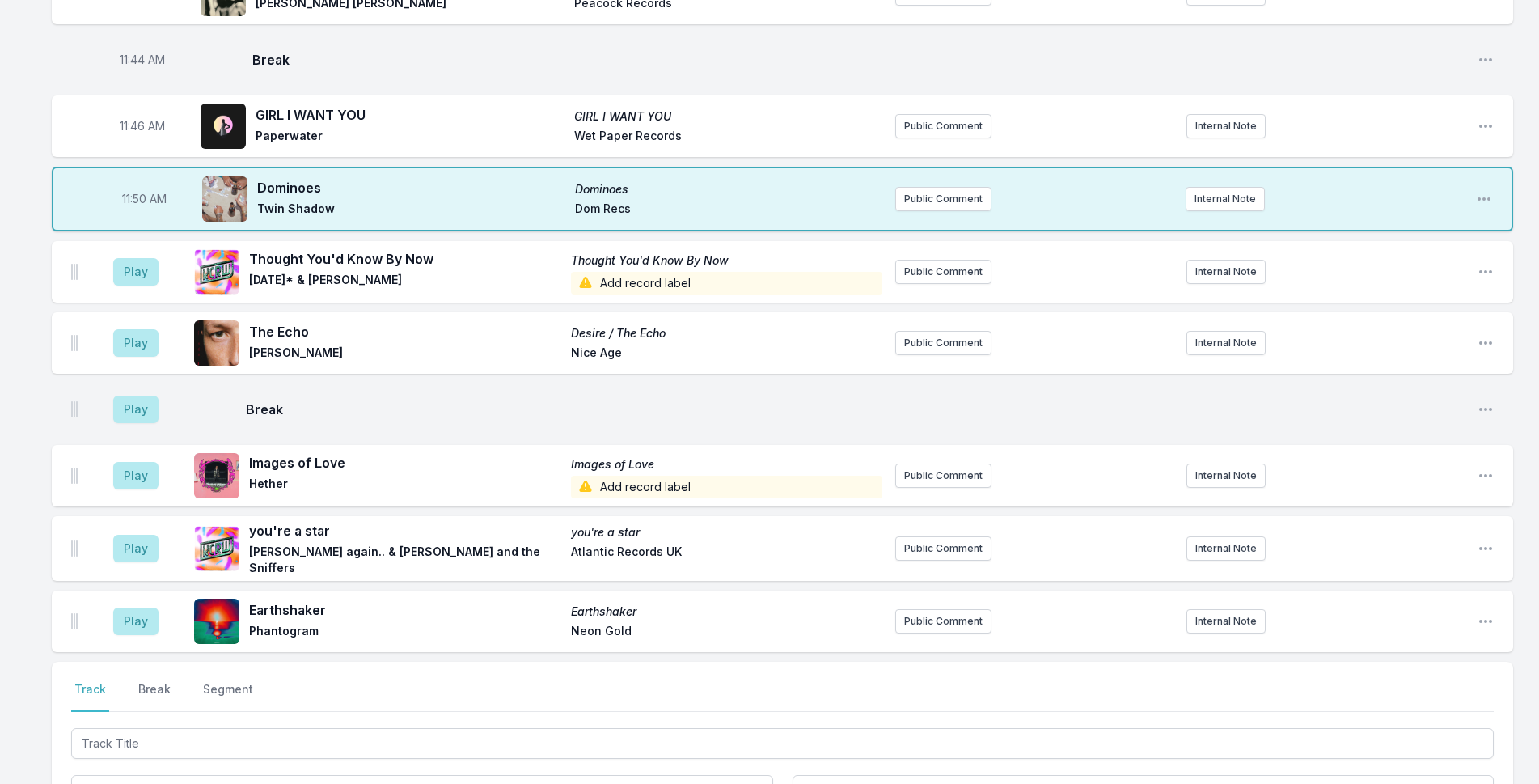
scroll to position [4093, 0]
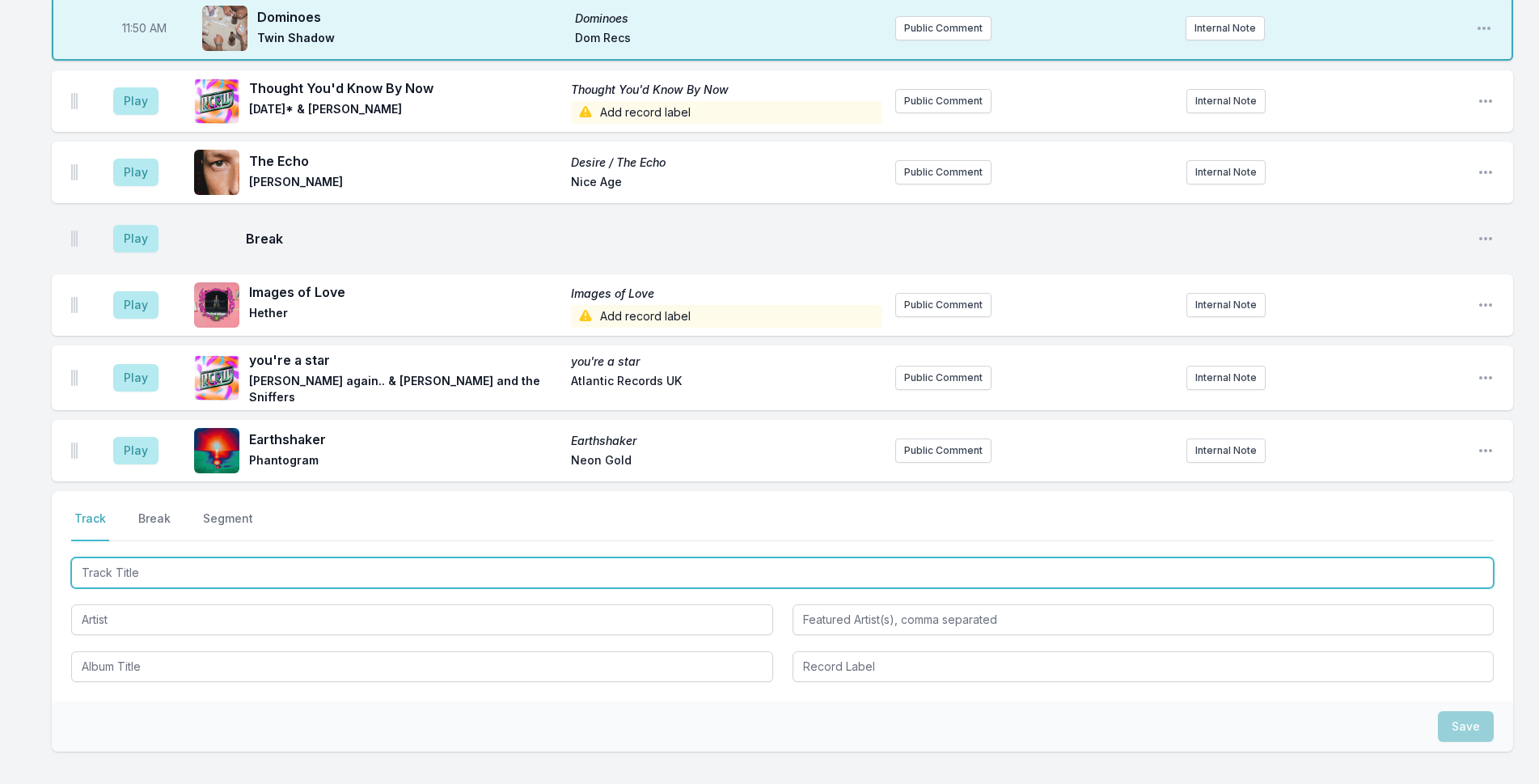
click at [255, 557] on input "Track Title" at bounding box center [782, 573] width 1423 height 31
type input "Everyday People Theme"
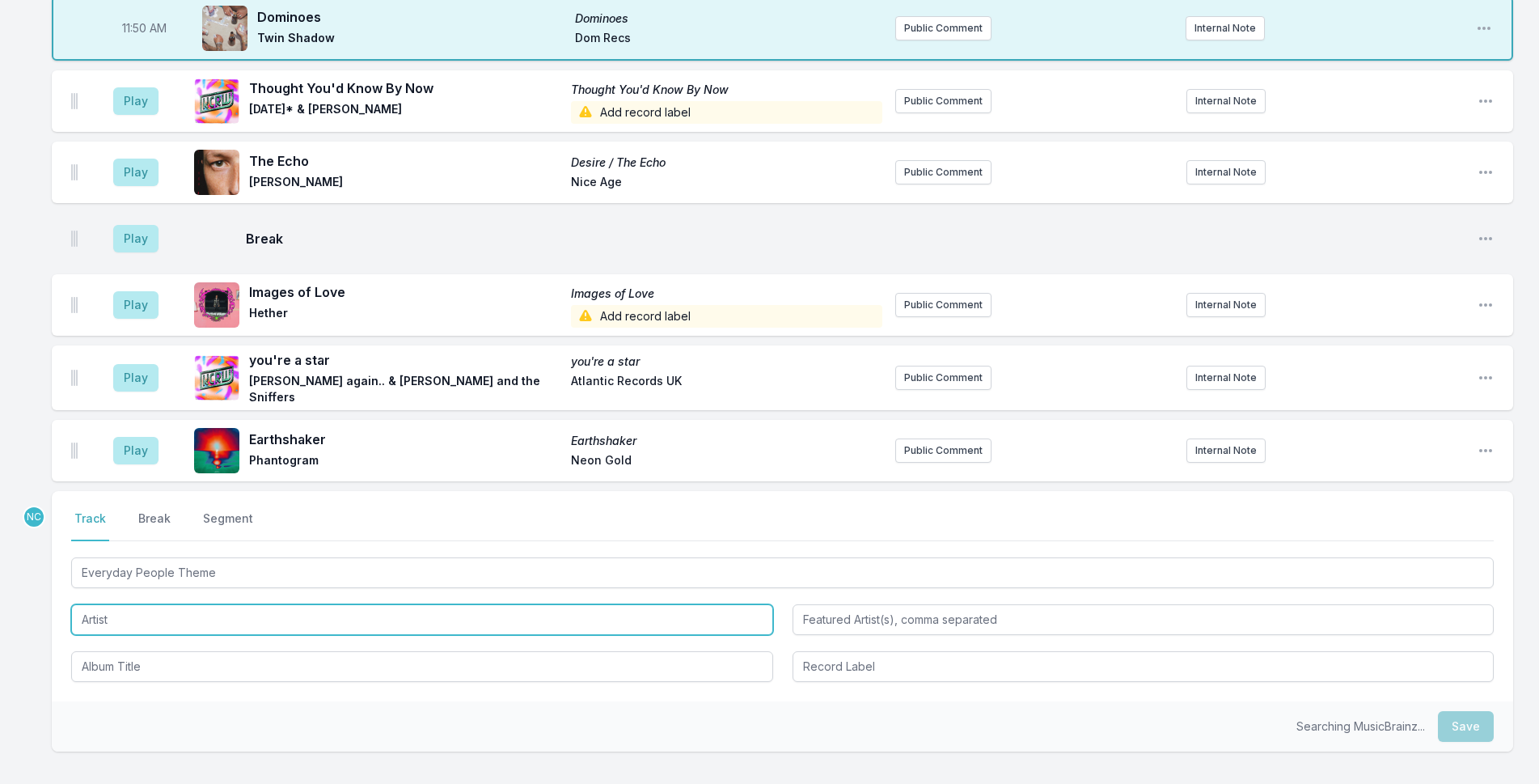
click at [117, 604] on input "Artist" at bounding box center [422, 620] width 702 height 31
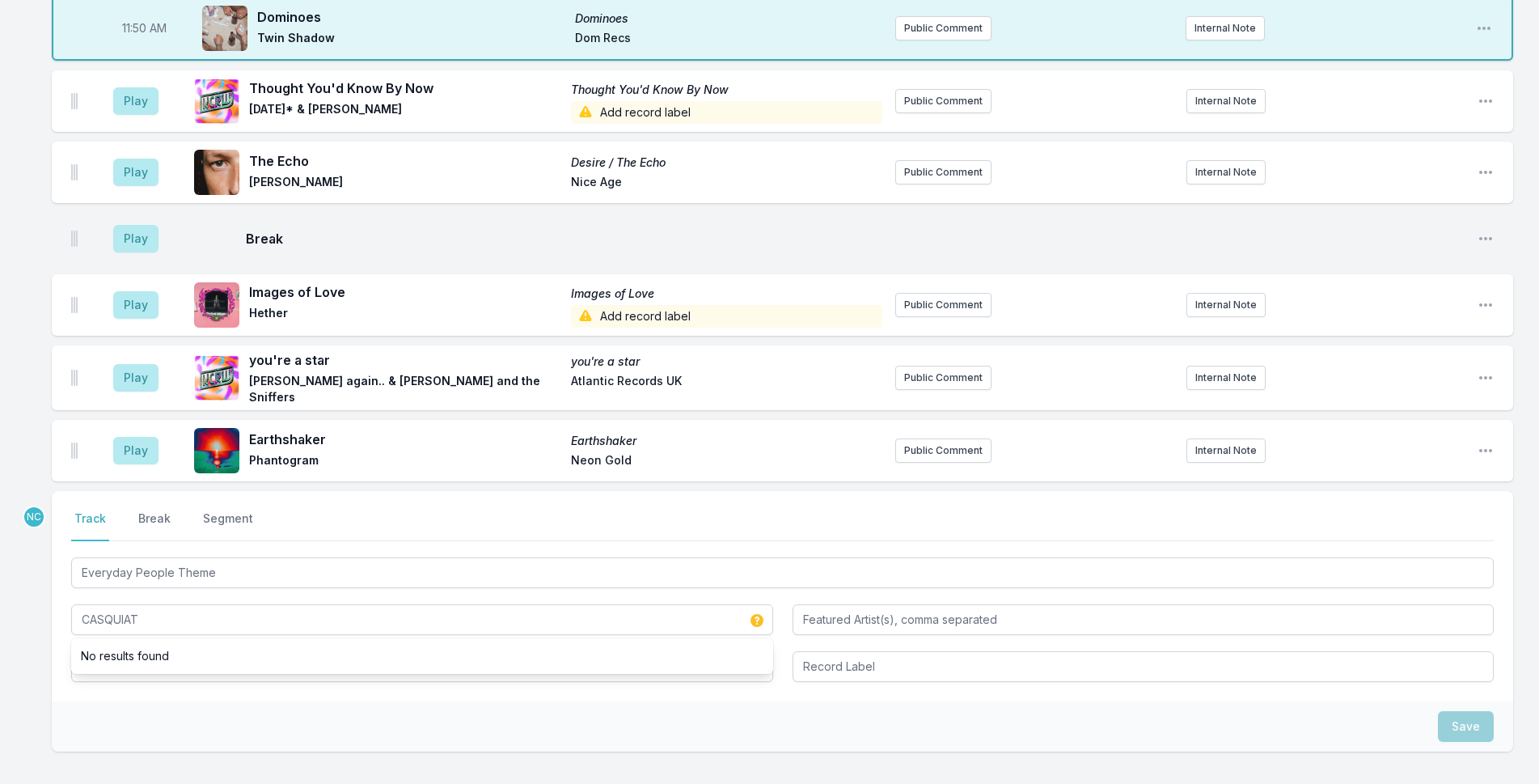
click at [123, 580] on div "Select a tab Track Break Segment Track Break Segment Everyday People Theme CASQ…" at bounding box center [782, 596] width 1461 height 211
click at [151, 651] on input "Album Title" at bounding box center [422, 666] width 702 height 31
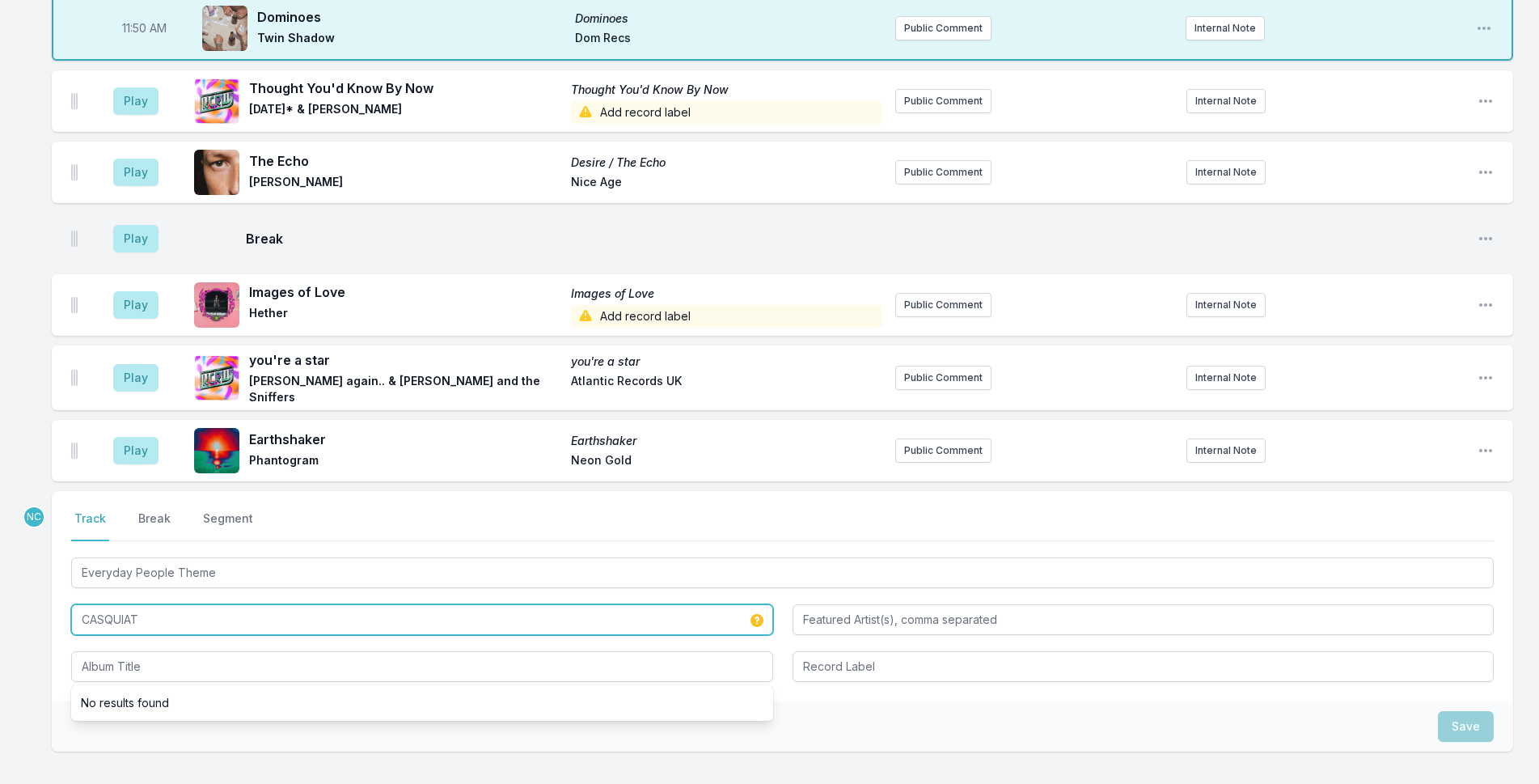
click at [147, 604] on input "CASQUIAT" at bounding box center [422, 620] width 702 height 31
type input "CASQUIAT (Daturn Records & Tapes)"
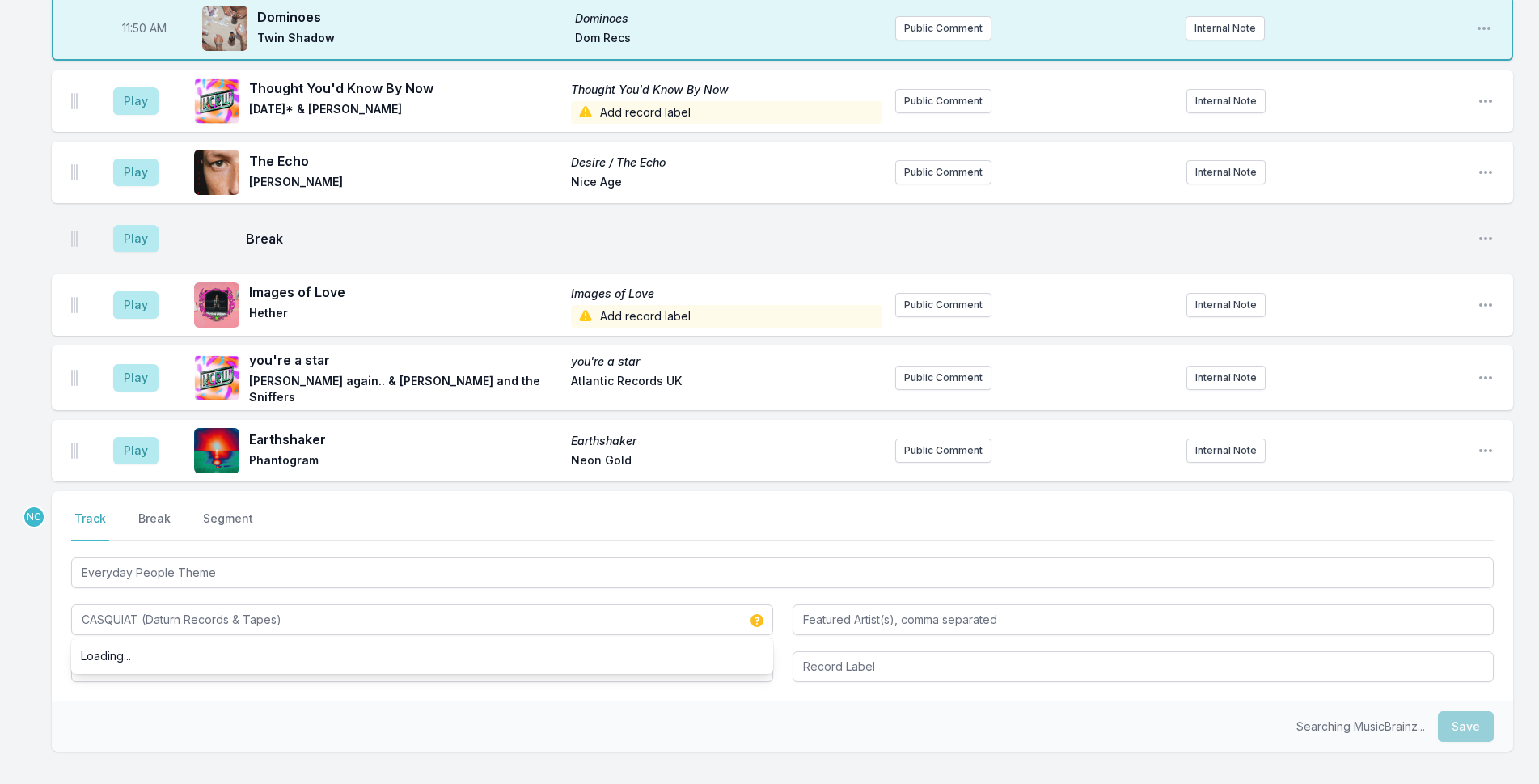
click at [391, 638] on ul "Loading..." at bounding box center [422, 655] width 702 height 35
click at [392, 651] on input "Album Title" at bounding box center [422, 666] width 702 height 31
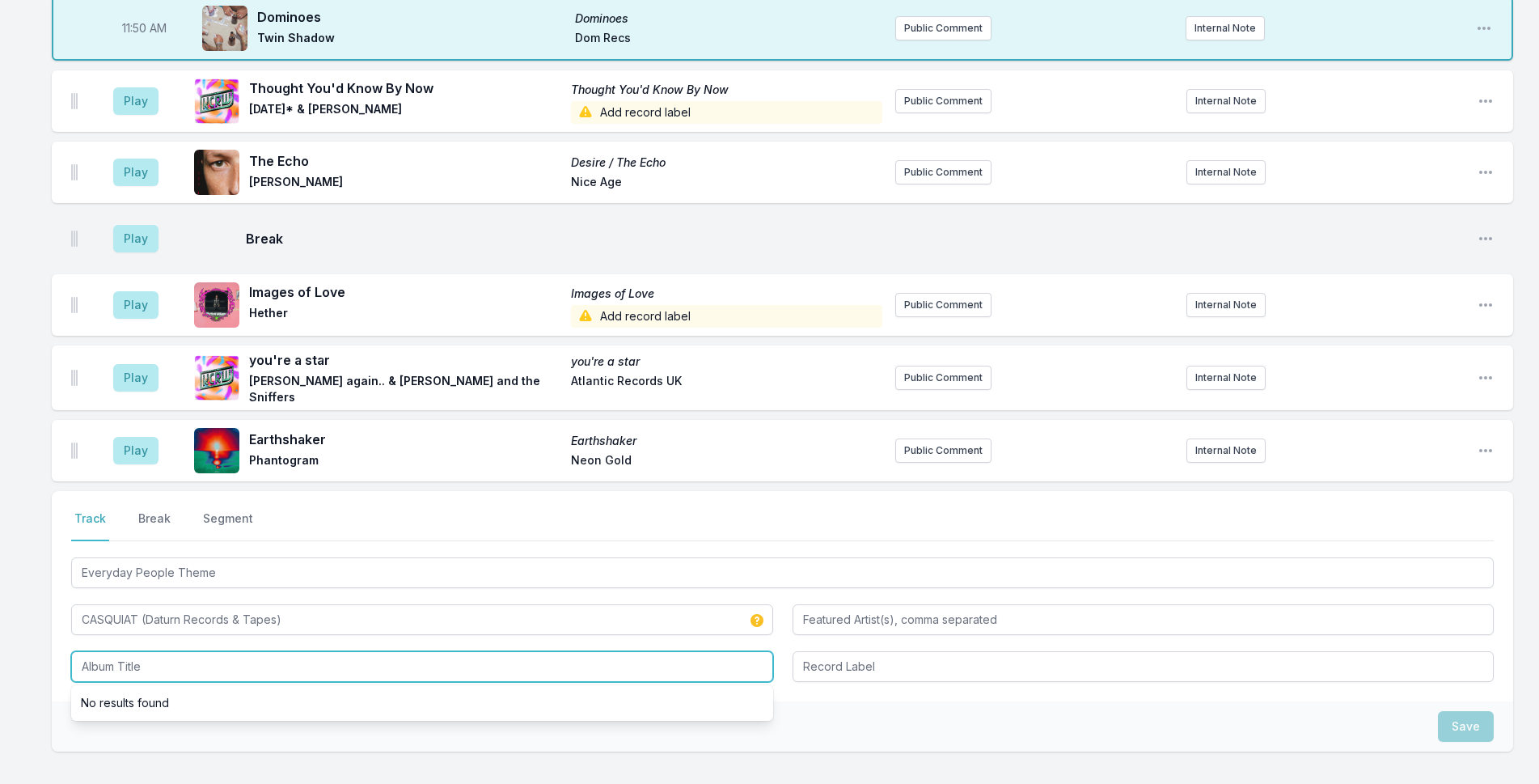
click at [392, 651] on input "Album Title" at bounding box center [422, 666] width 702 height 31
type input "Emynd & DJ B.Cause - The Bmore Project"
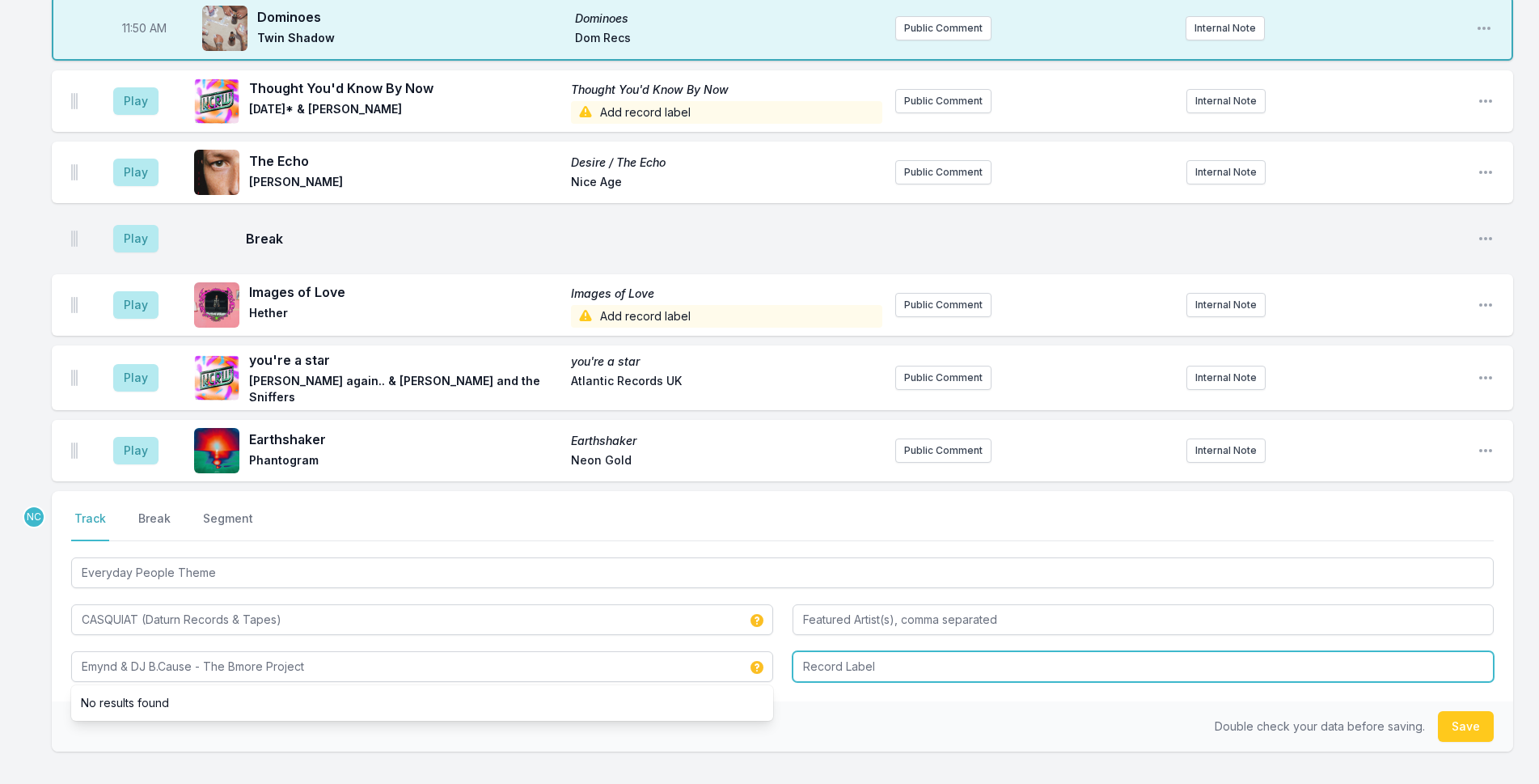
click at [1245, 651] on input "Record Label" at bounding box center [1143, 666] width 702 height 31
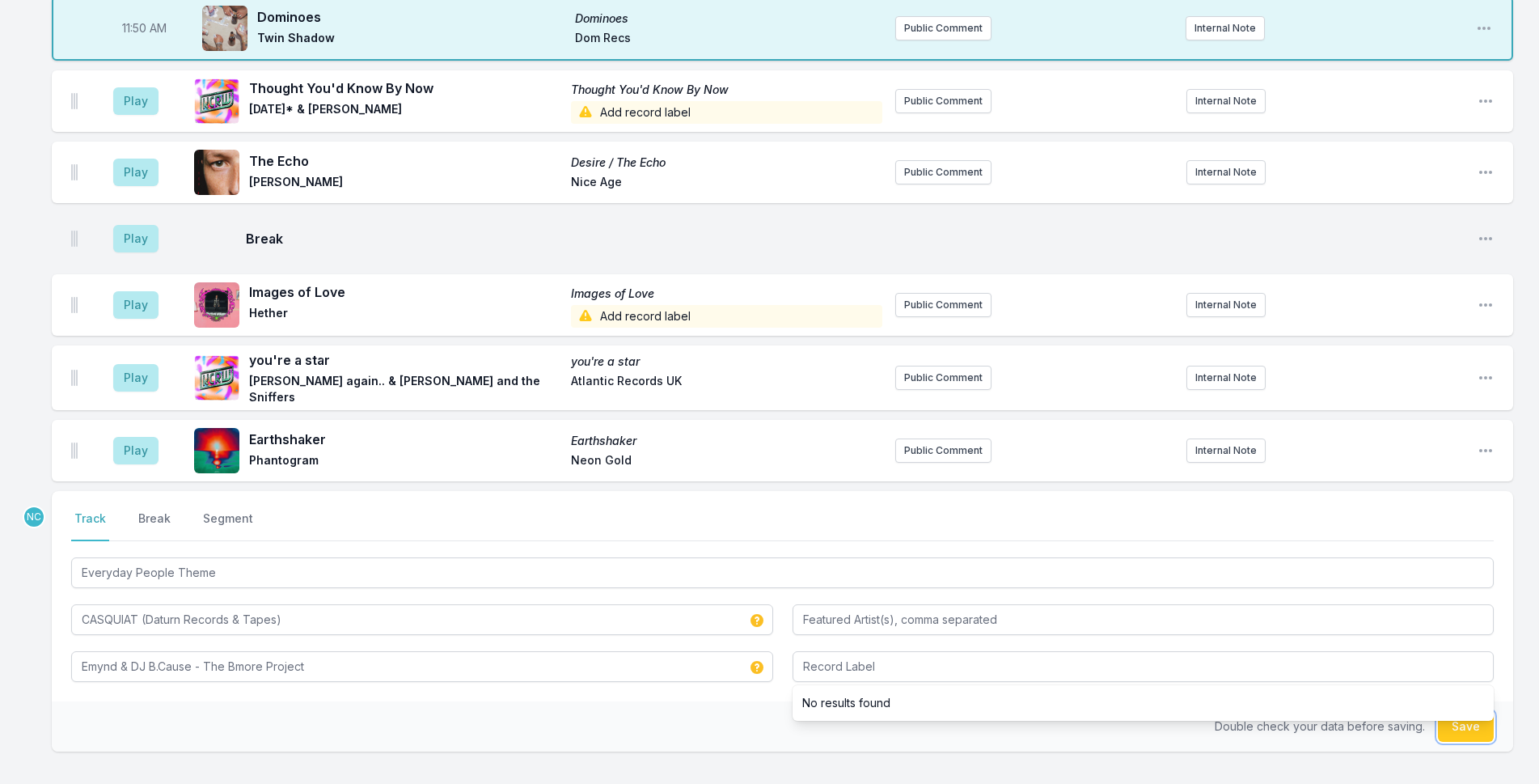
click at [1462, 710] on button "Save" at bounding box center [1465, 726] width 55 height 31
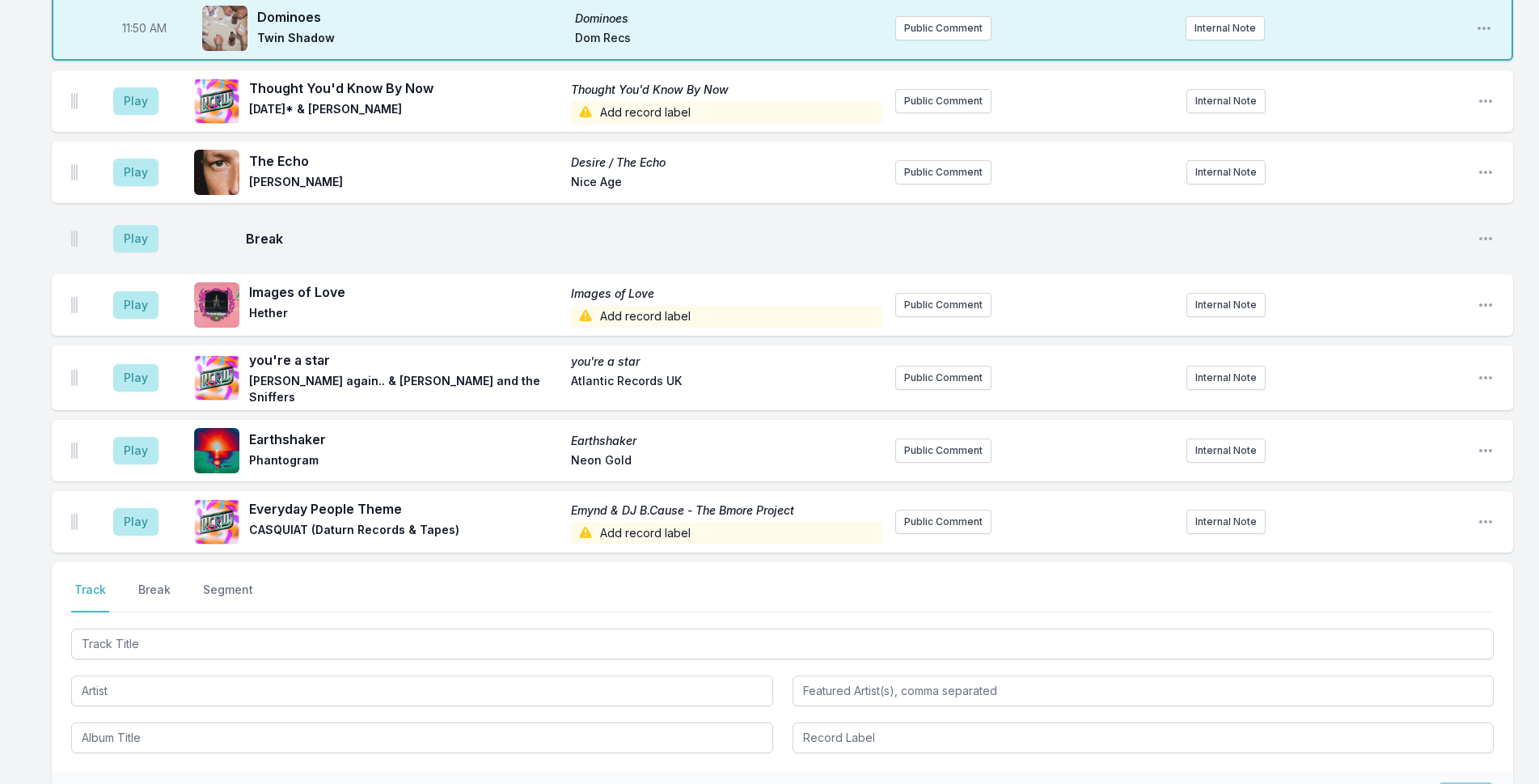
scroll to position [4164, 0]
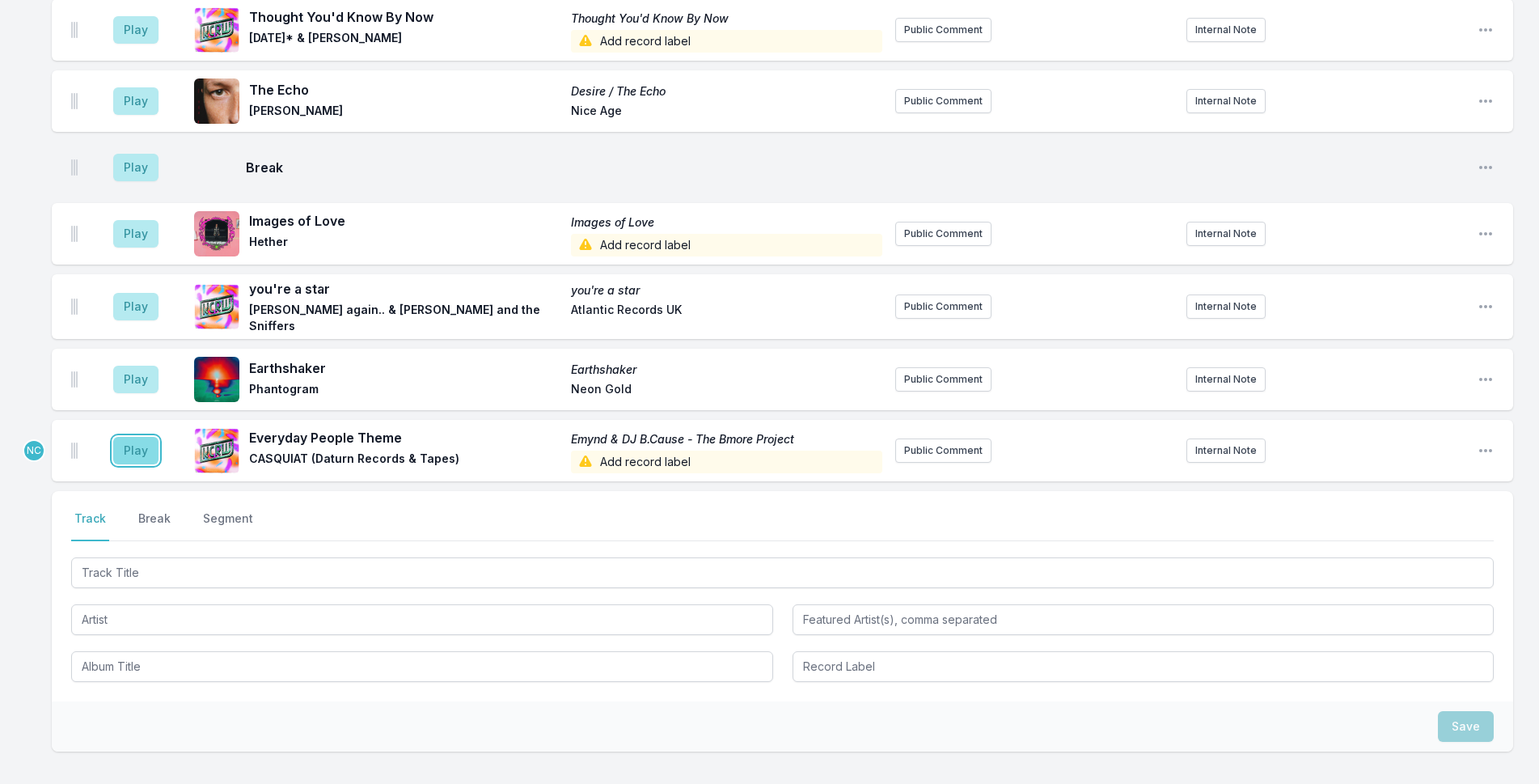
click at [145, 436] on button "Play" at bounding box center [136, 450] width 45 height 27
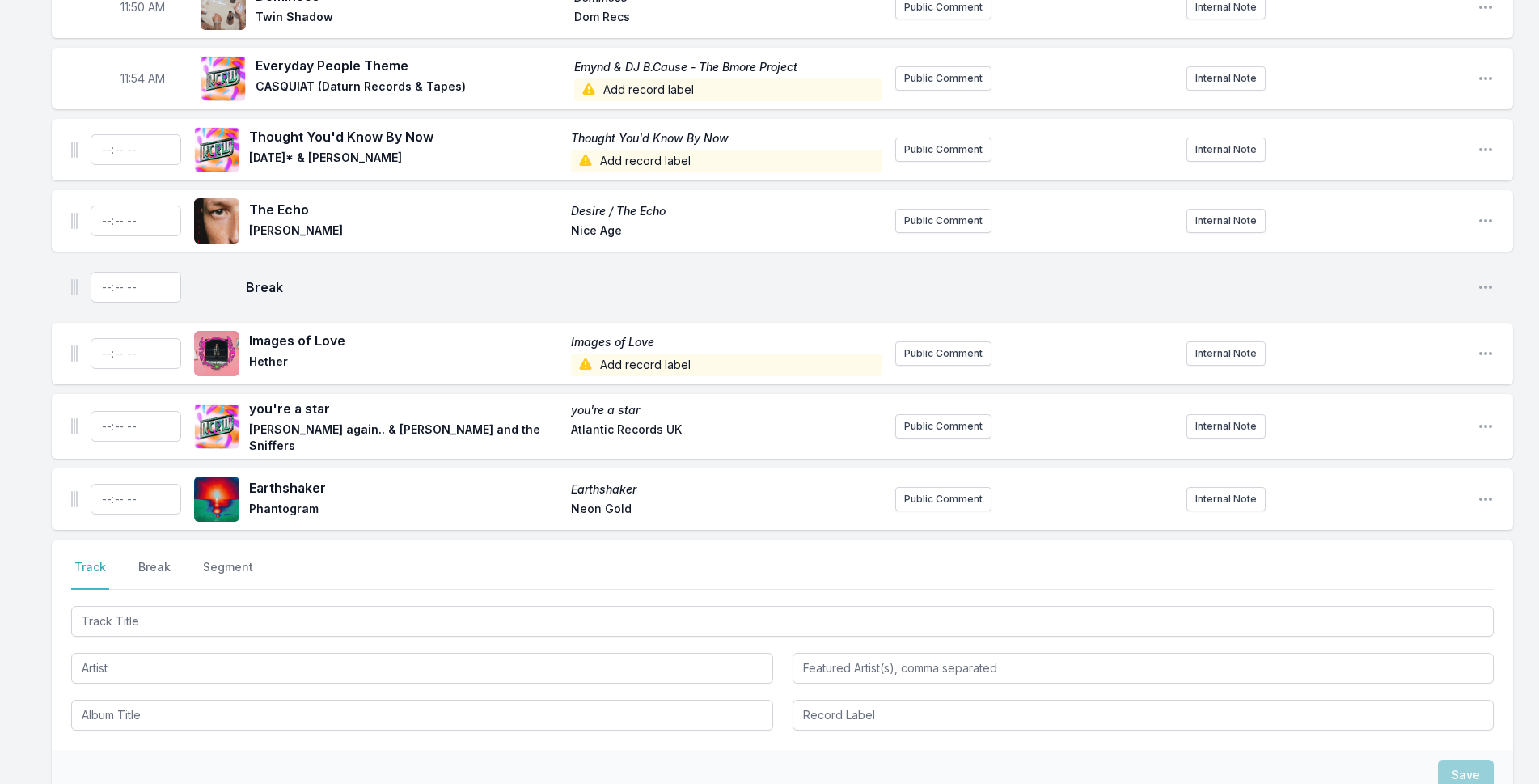
scroll to position [4083, 0]
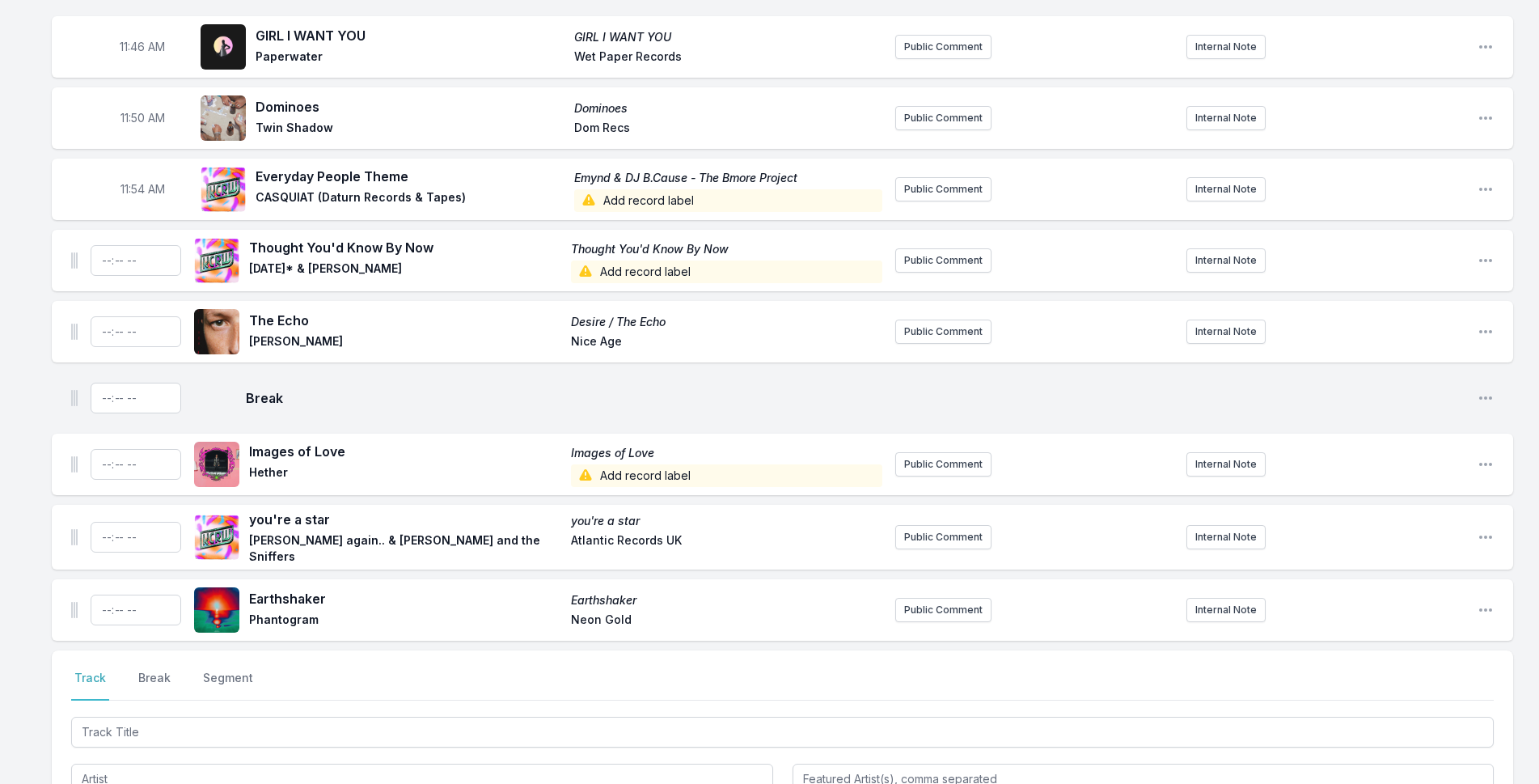
scroll to position [4003, 0]
